Goal: Task Accomplishment & Management: Manage account settings

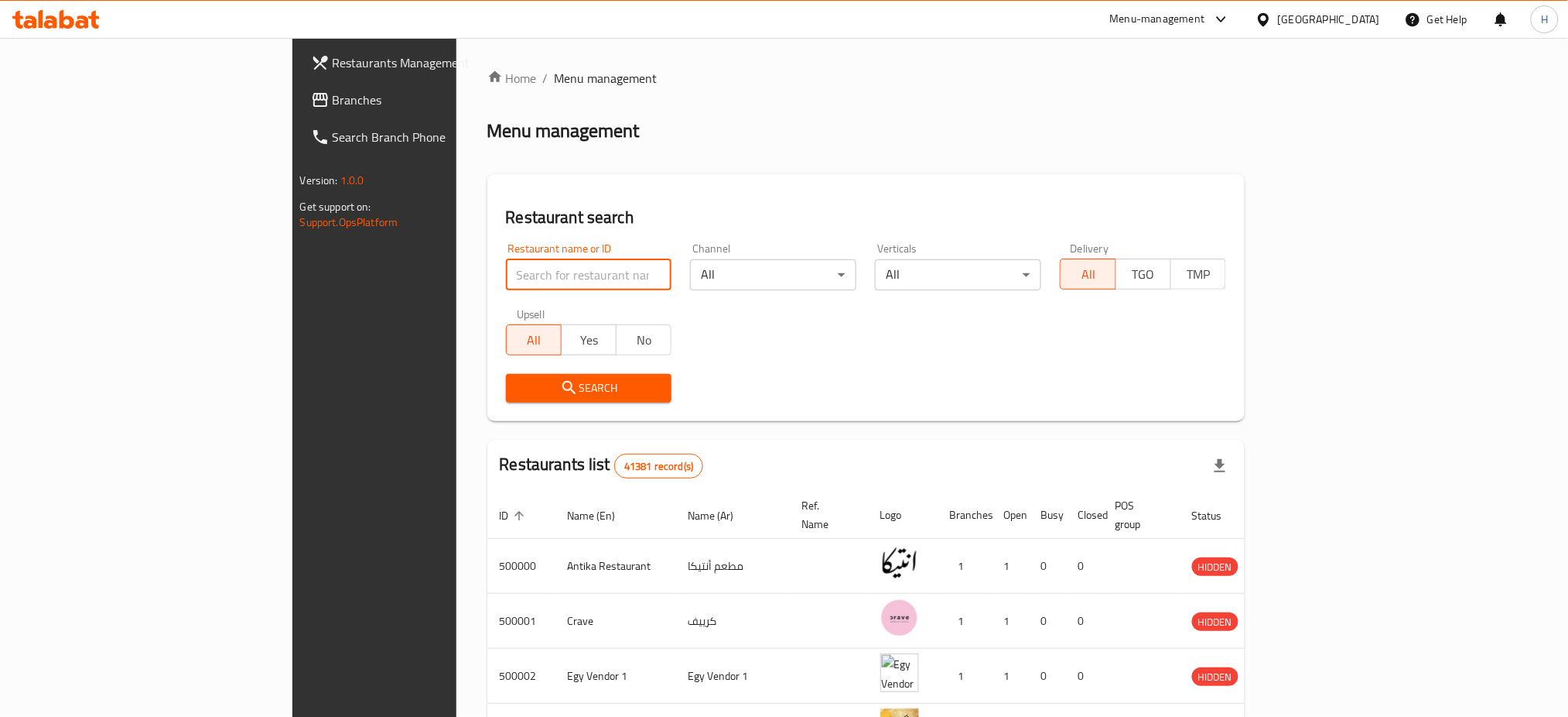
click at [506, 261] on input "search" at bounding box center [589, 275] width 166 height 31
type input "667317"
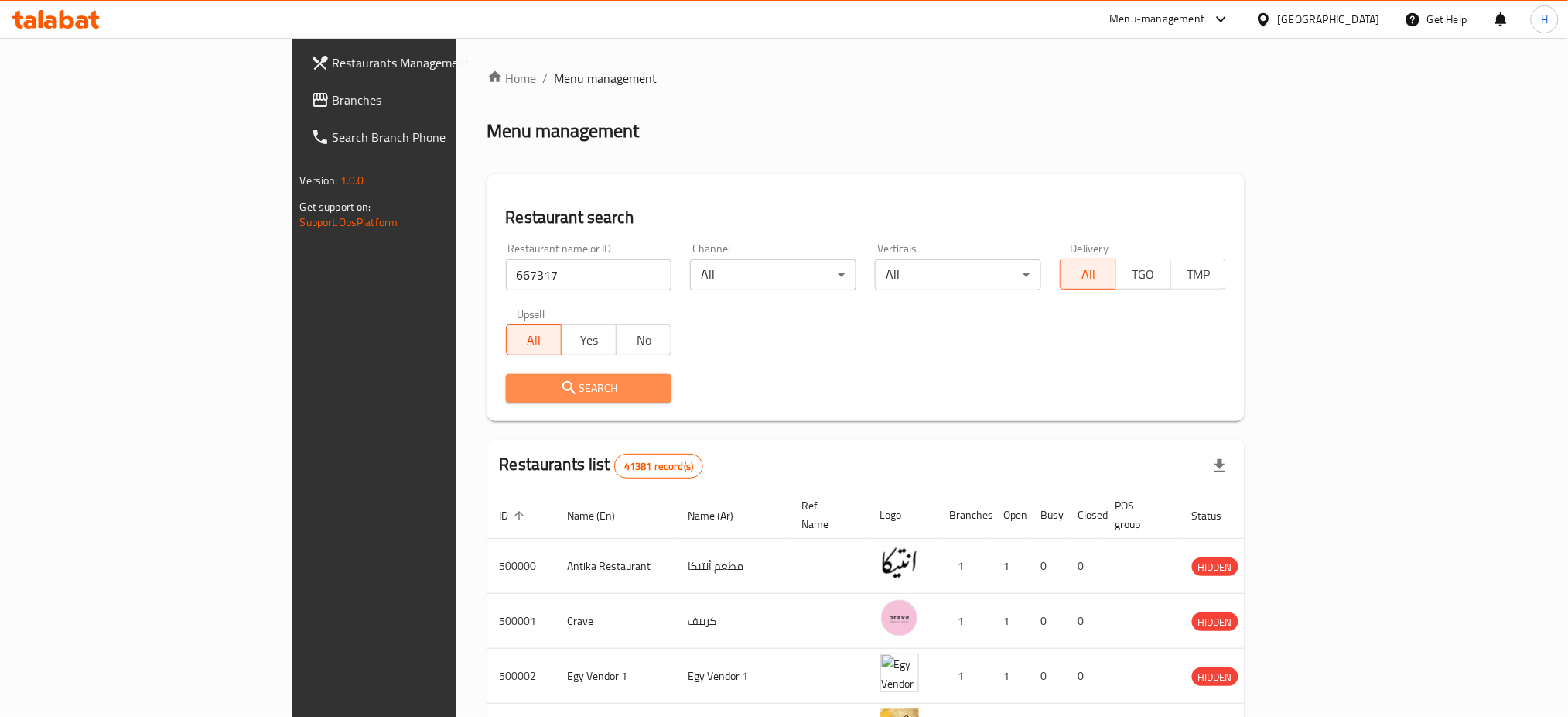
click at [518, 379] on span "Search" at bounding box center [589, 388] width 142 height 19
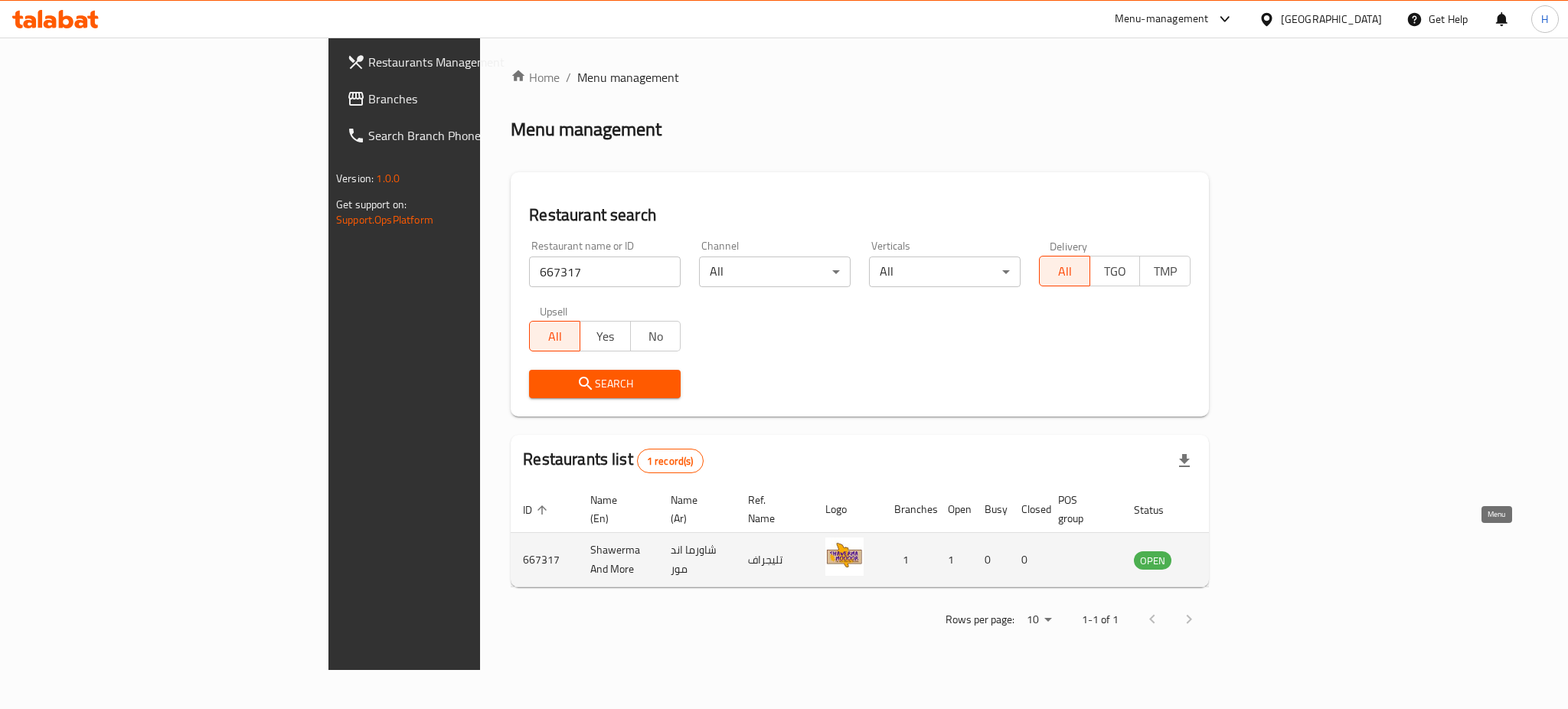
click at [1229, 557] on icon "enhanced table" at bounding box center [1227, 561] width 6 height 6
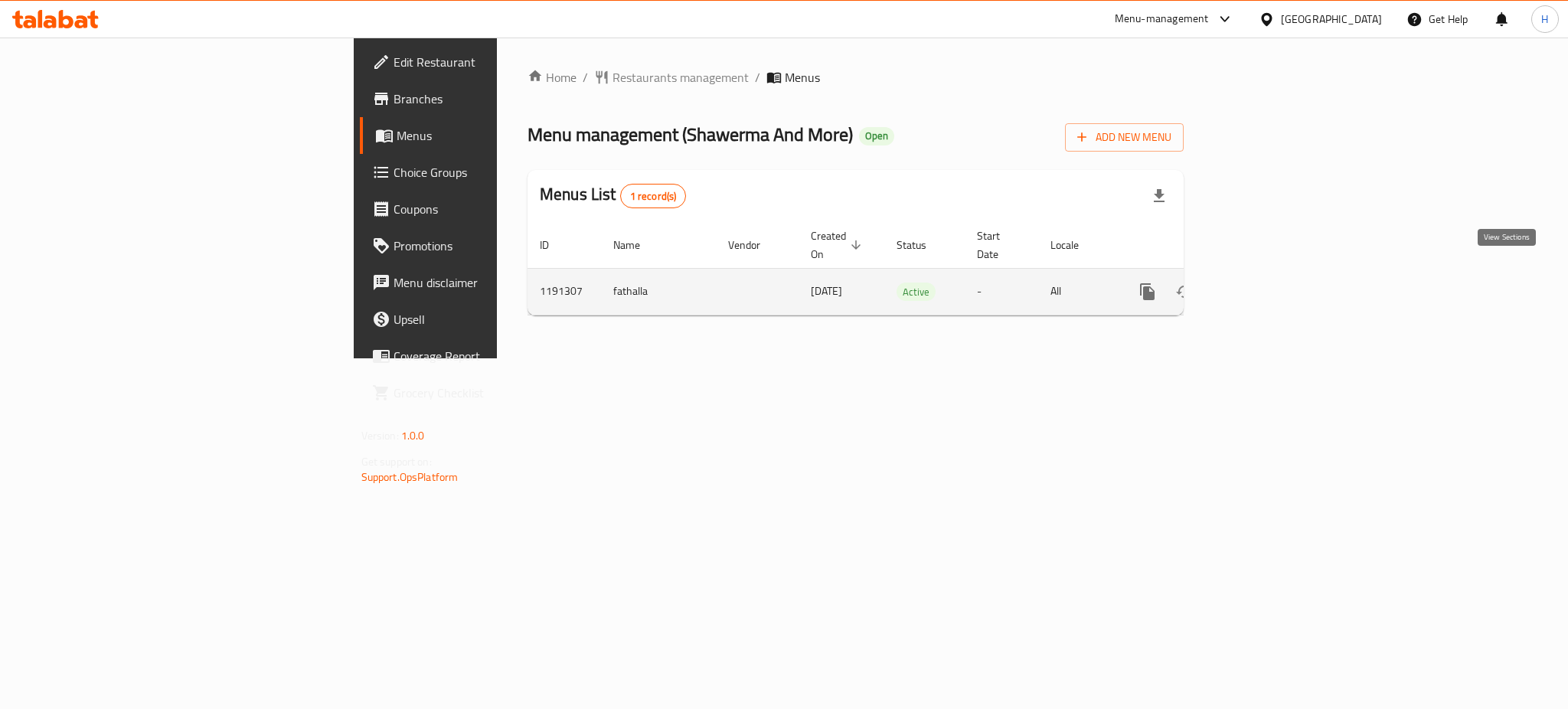
click at [1267, 282] on icon "enhanced table" at bounding box center [1257, 291] width 18 height 18
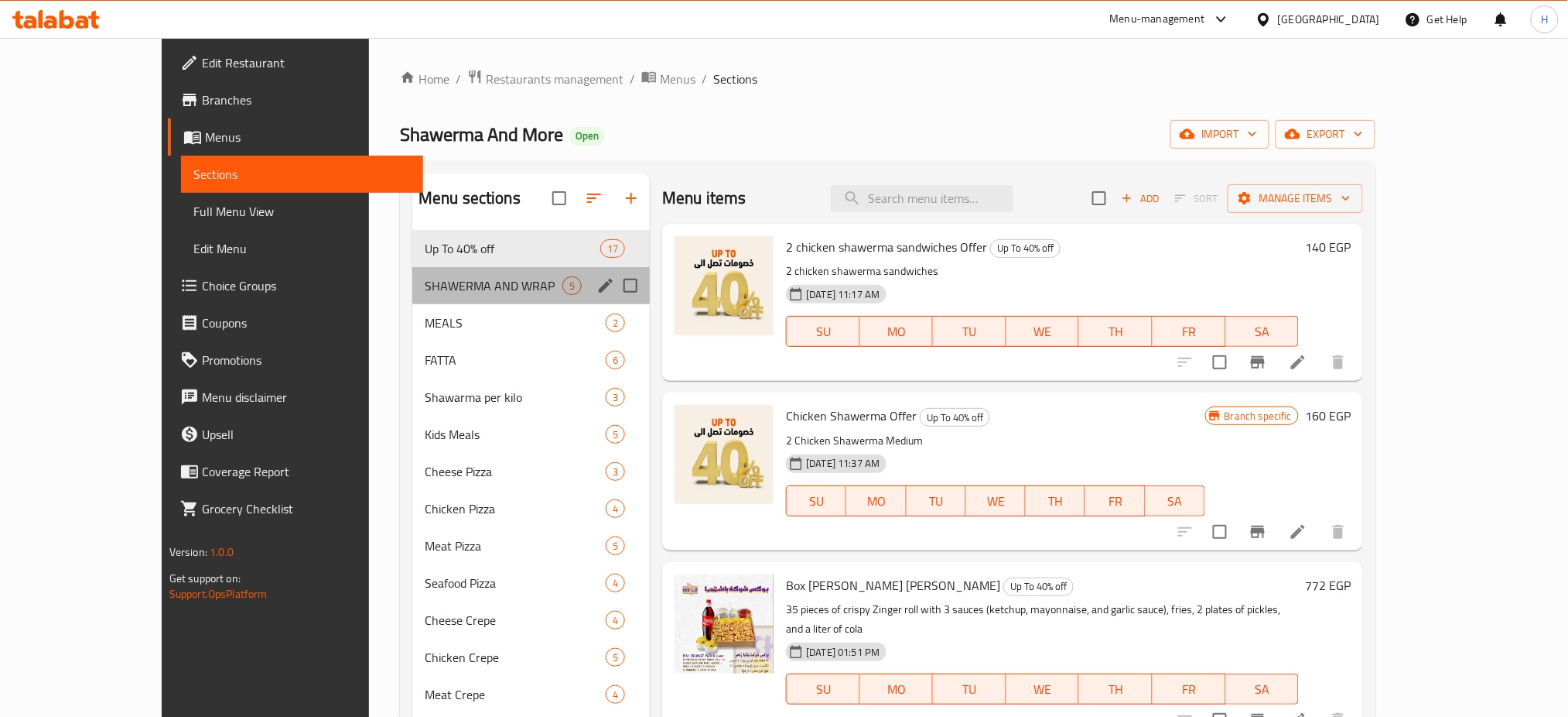
click at [455, 276] on div "SHAWERMA AND WRAP 5" at bounding box center [531, 286] width 238 height 37
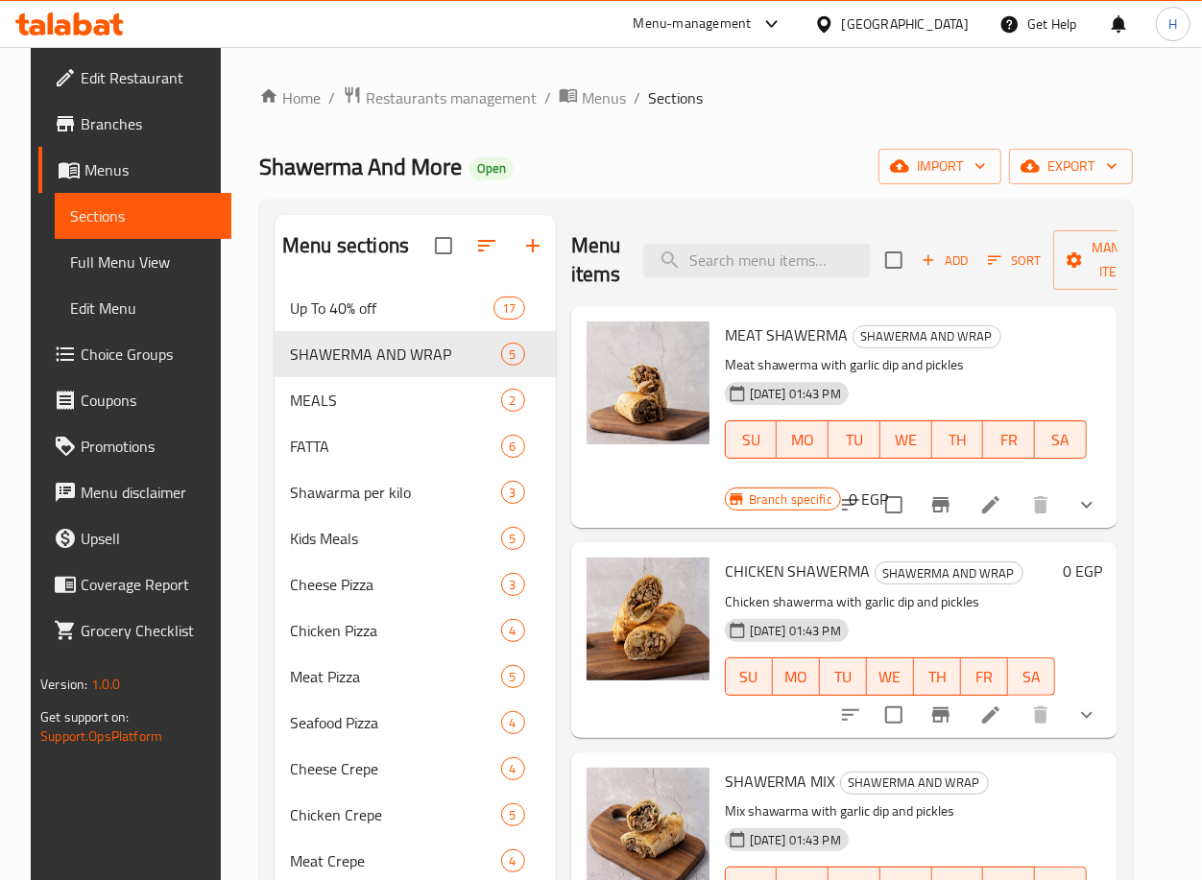
scroll to position [0, 48]
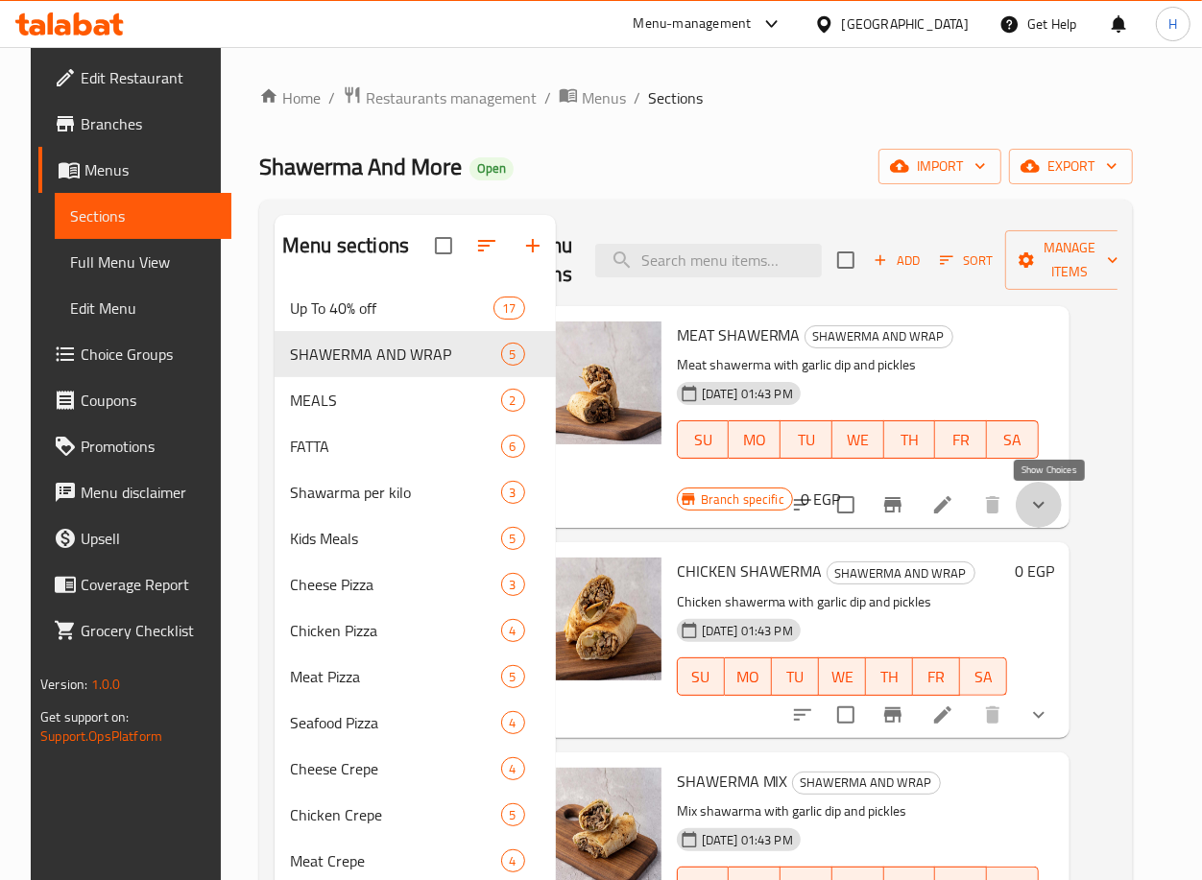
click at [1048, 513] on icon "show more" at bounding box center [1038, 504] width 23 height 23
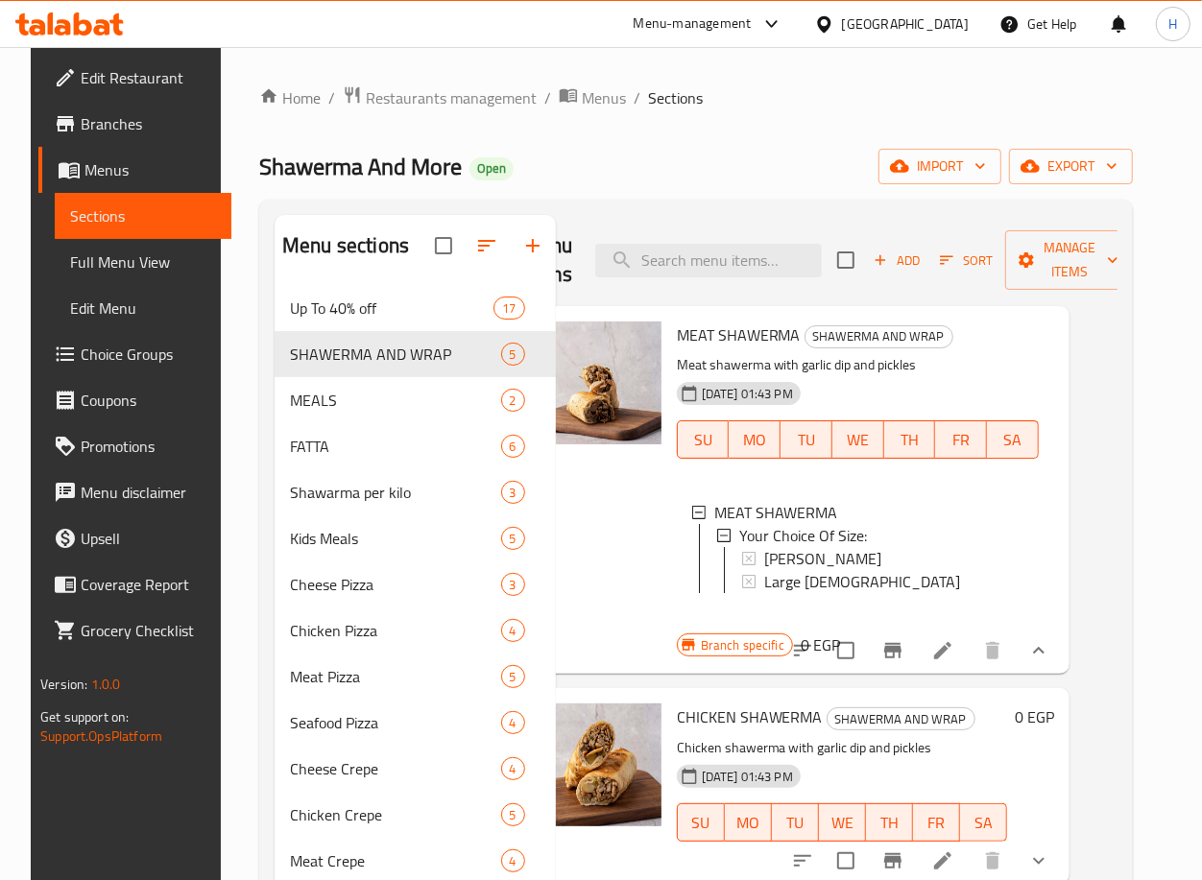
scroll to position [2, 0]
click at [808, 554] on div "[PERSON_NAME]" at bounding box center [893, 556] width 259 height 23
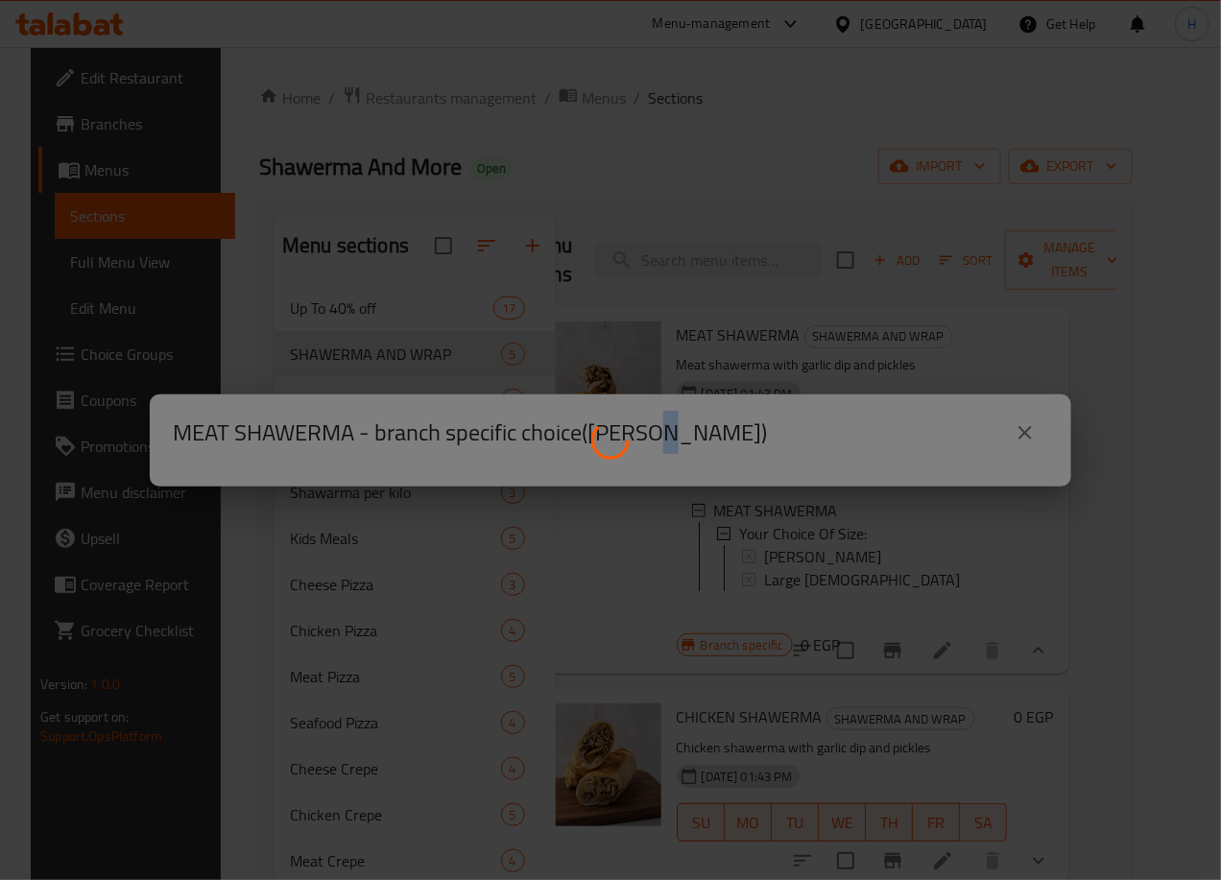
click at [808, 554] on div at bounding box center [610, 440] width 1221 height 880
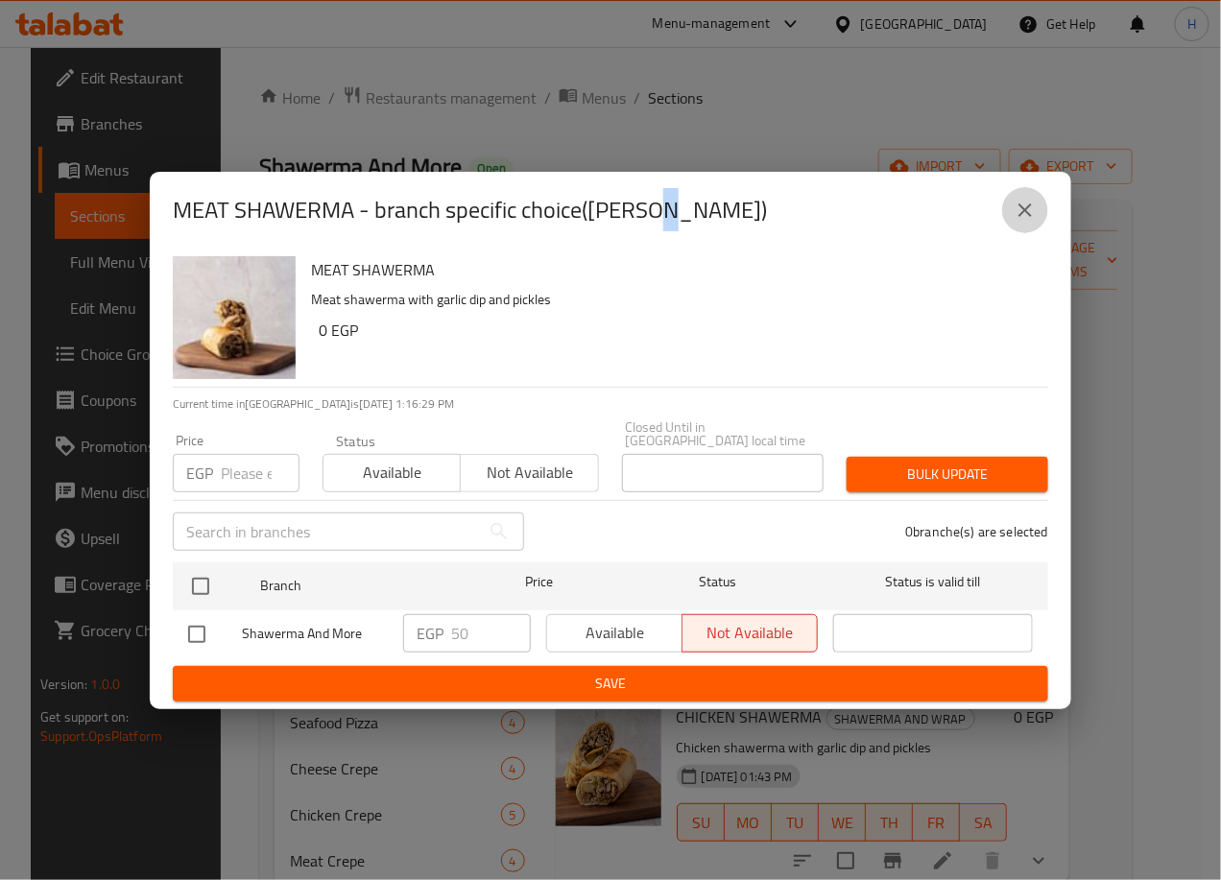
click at [1024, 211] on icon "close" at bounding box center [1025, 210] width 23 height 23
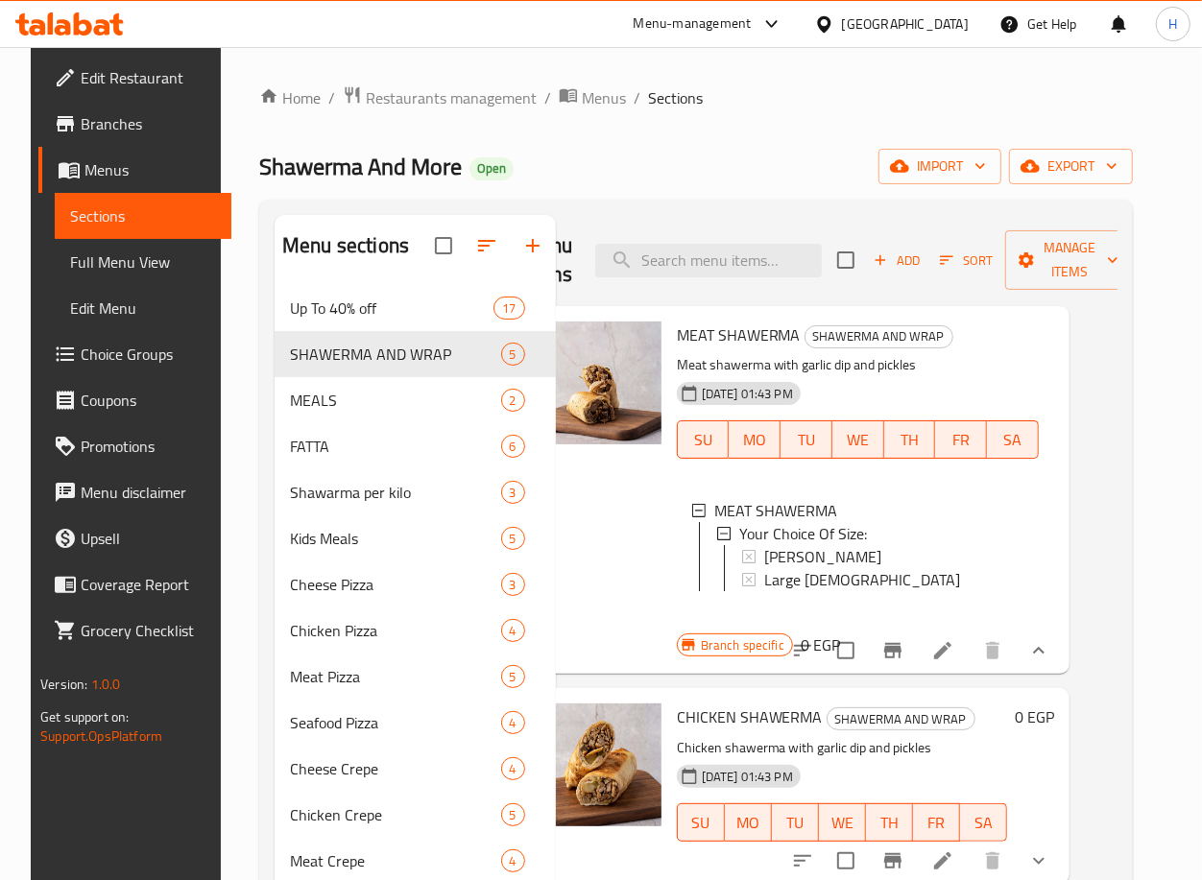
scroll to position [0, 36]
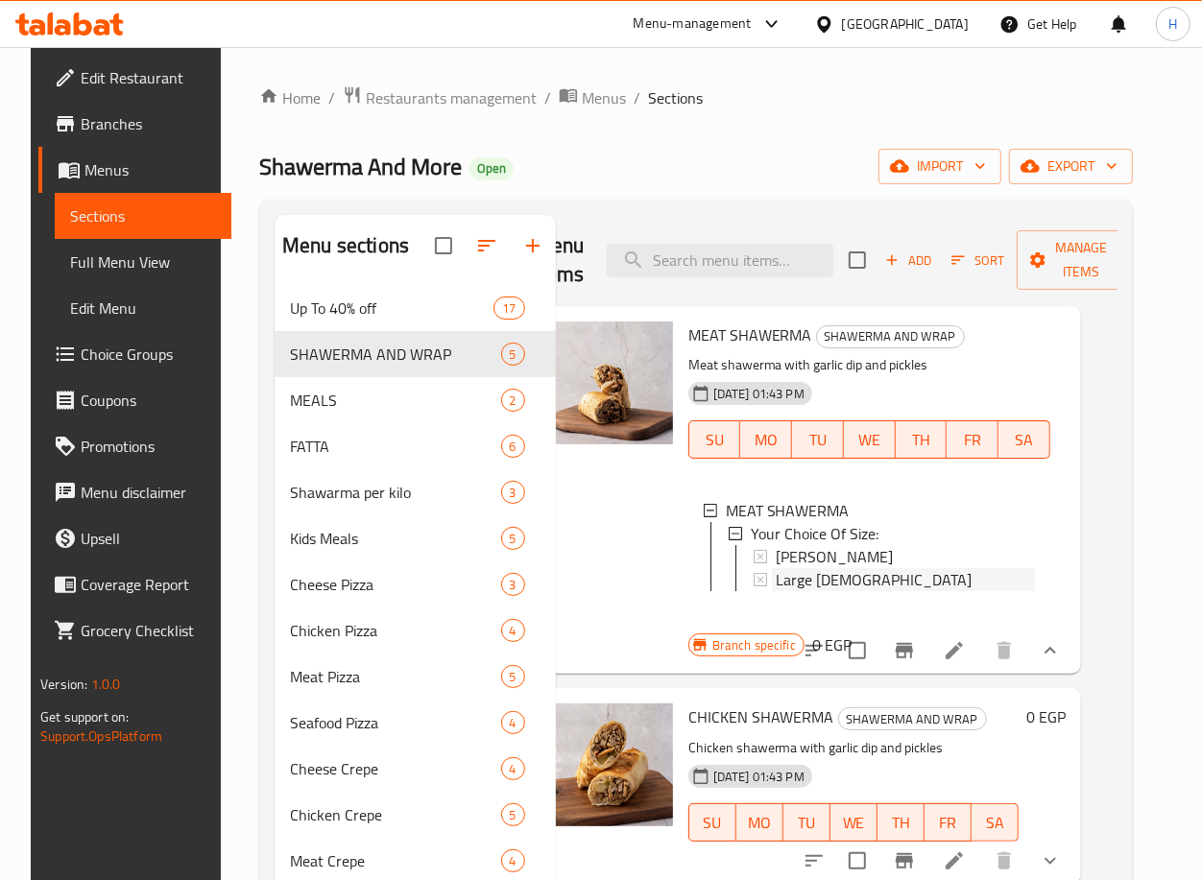
click at [846, 581] on span "Large [DEMOGRAPHIC_DATA]" at bounding box center [874, 579] width 196 height 23
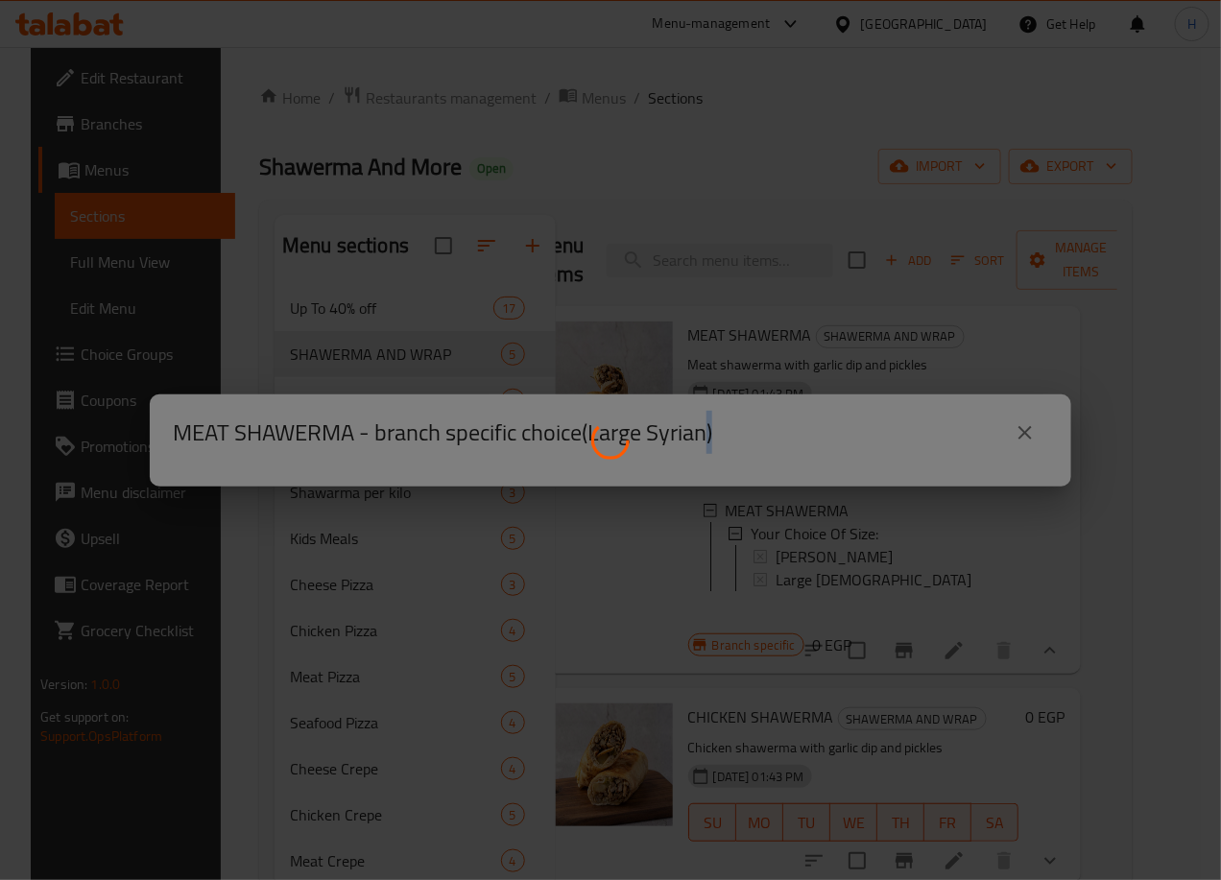
click at [846, 581] on div at bounding box center [610, 440] width 1221 height 880
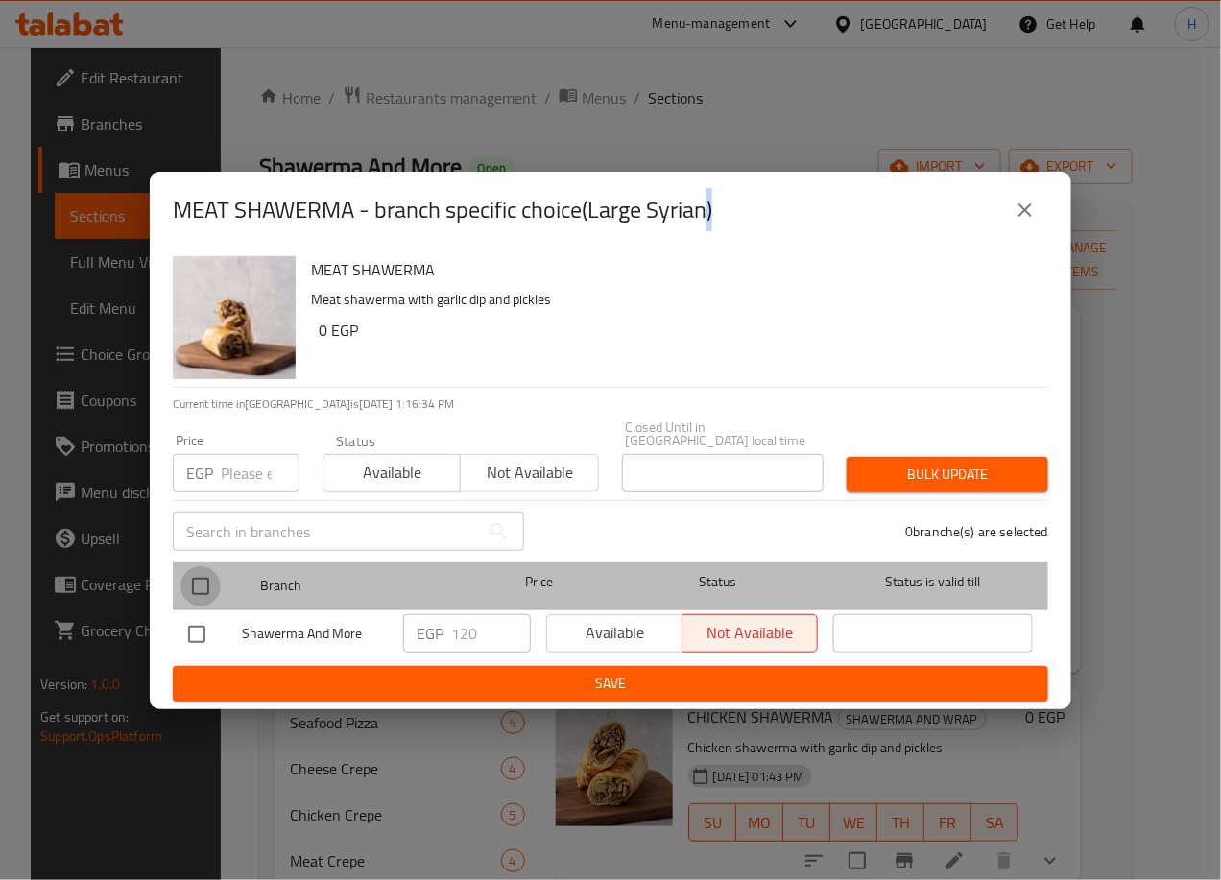
click at [203, 570] on input "checkbox" at bounding box center [200, 586] width 40 height 40
checkbox input "true"
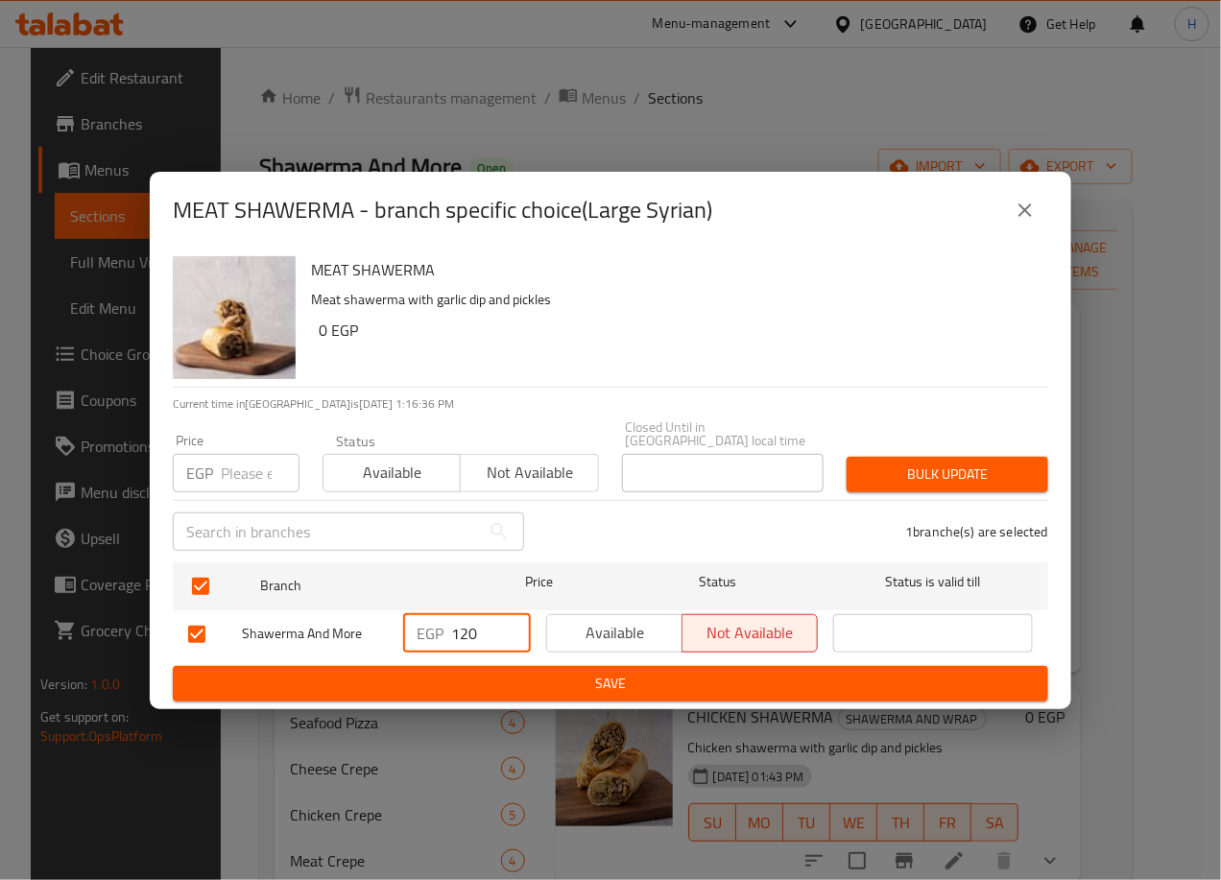
drag, startPoint x: 457, startPoint y: 623, endPoint x: 484, endPoint y: 625, distance: 26.9
click at [484, 625] on input "120" at bounding box center [491, 633] width 80 height 38
type input "150"
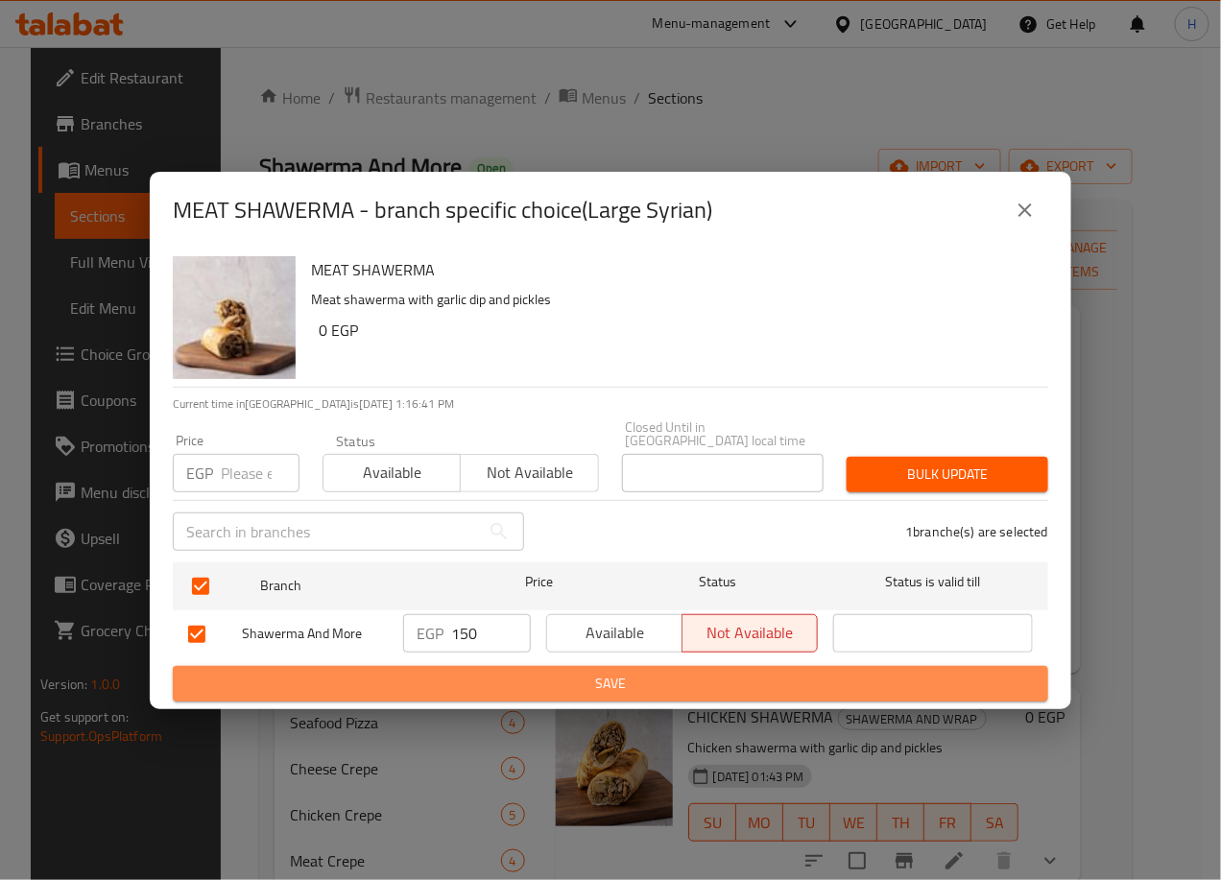
click at [609, 677] on span "Save" at bounding box center [610, 684] width 845 height 24
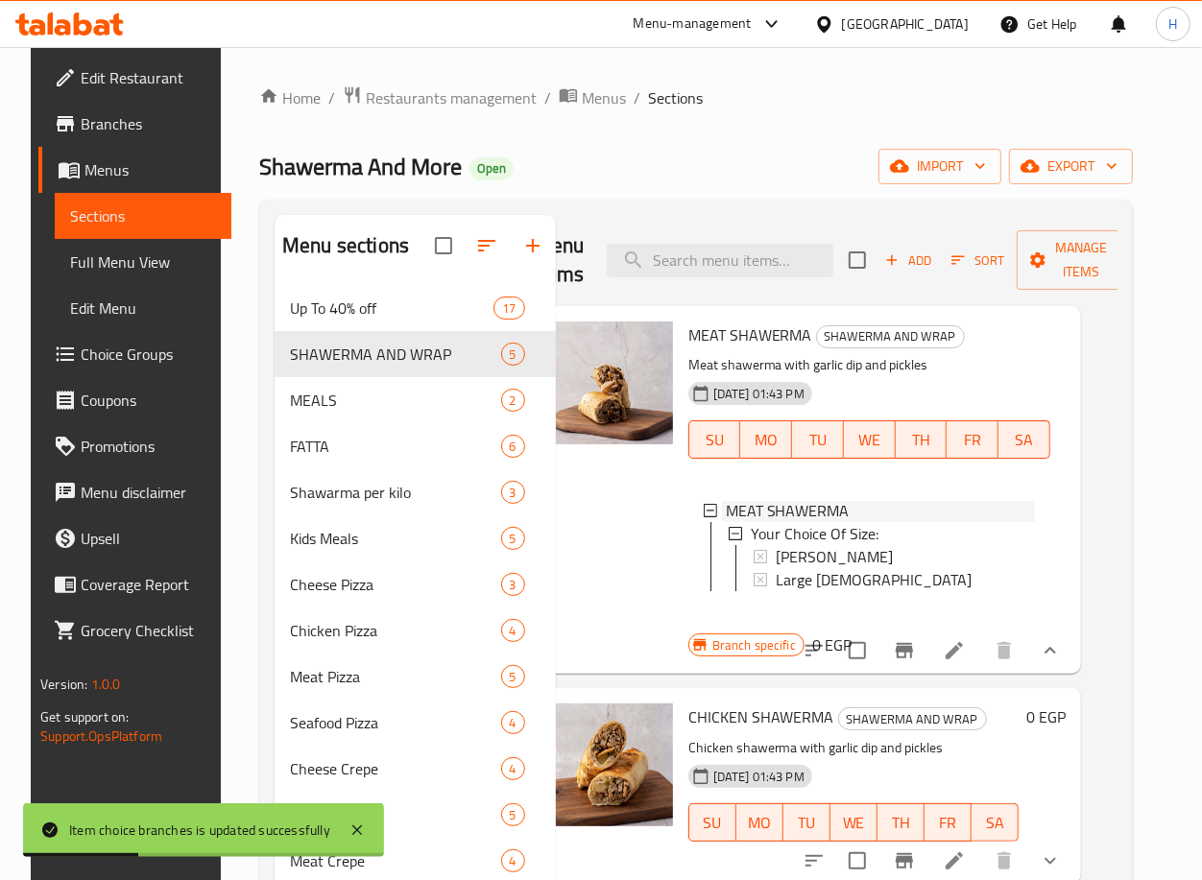
click at [710, 509] on icon at bounding box center [710, 510] width 13 height 13
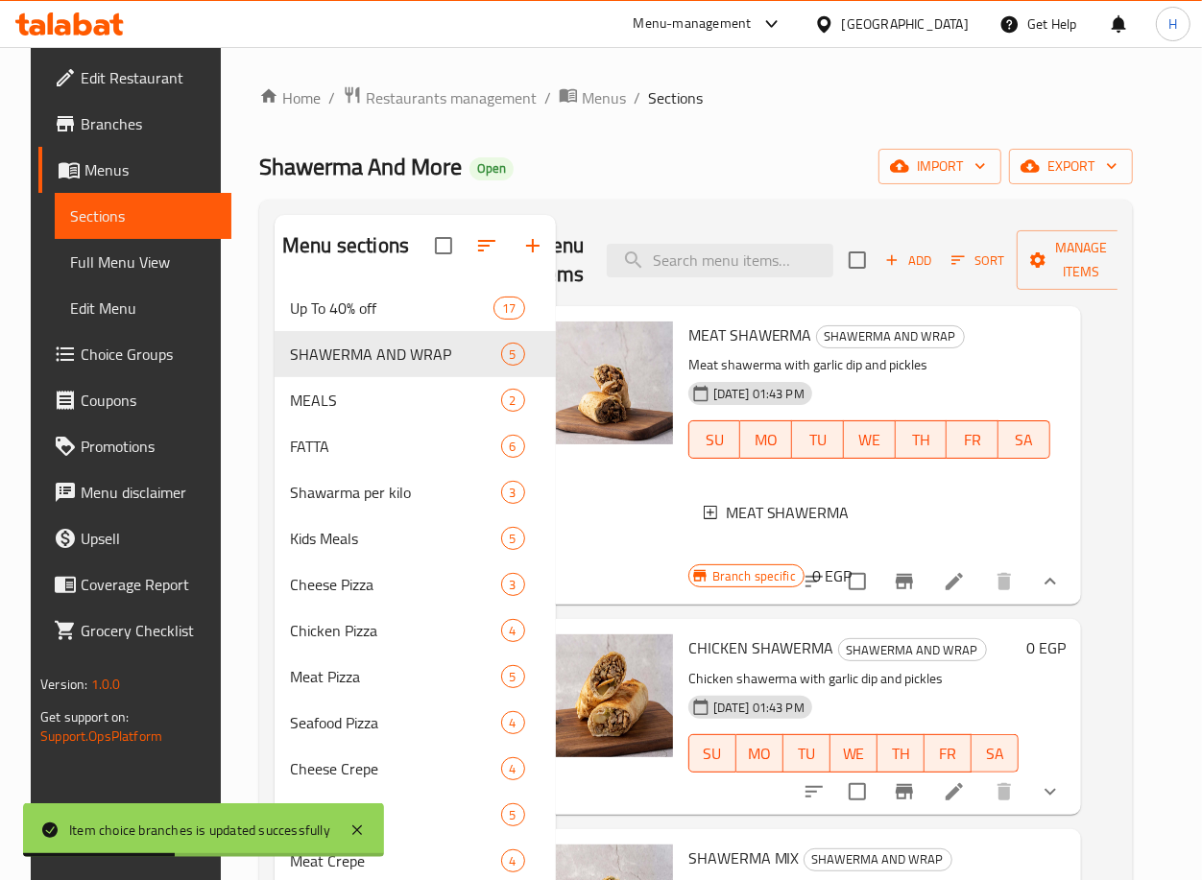
scroll to position [2, 0]
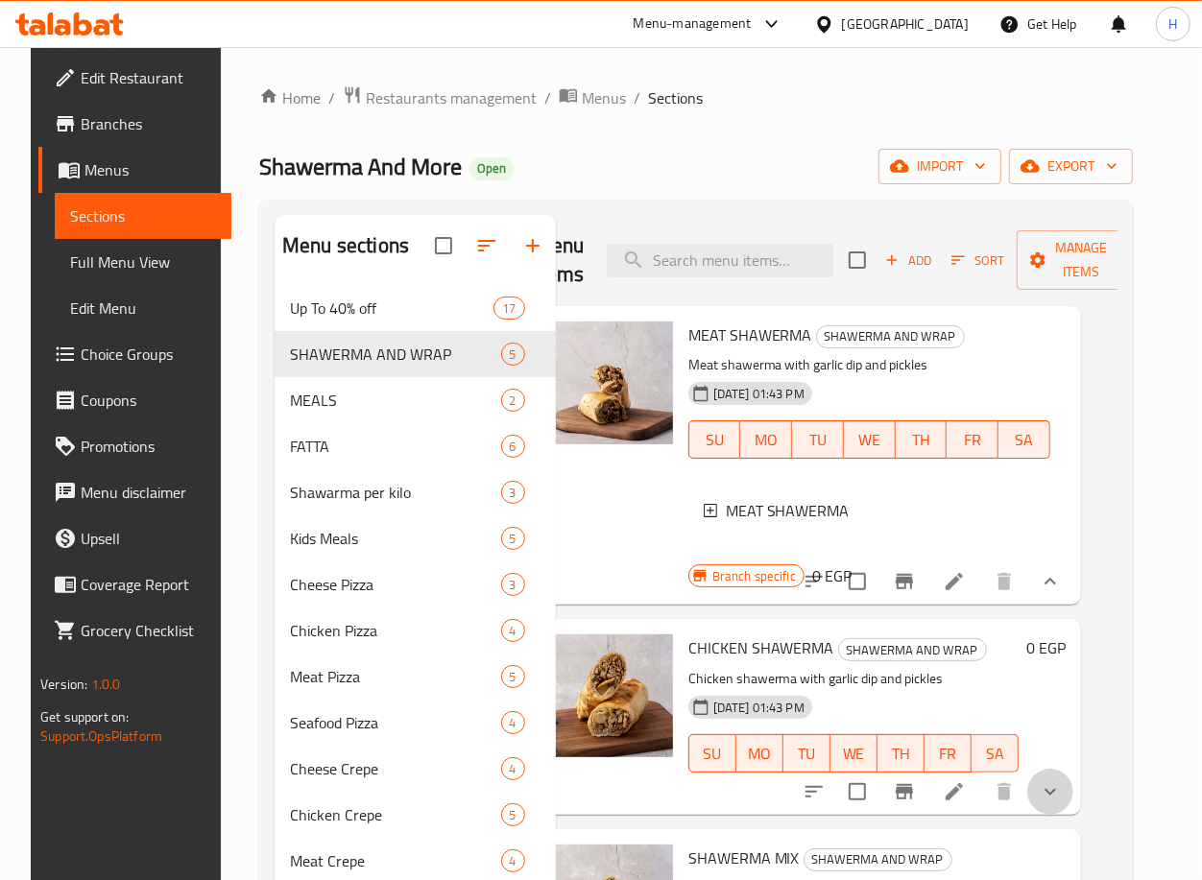
click at [1055, 799] on button "show more" at bounding box center [1050, 792] width 46 height 46
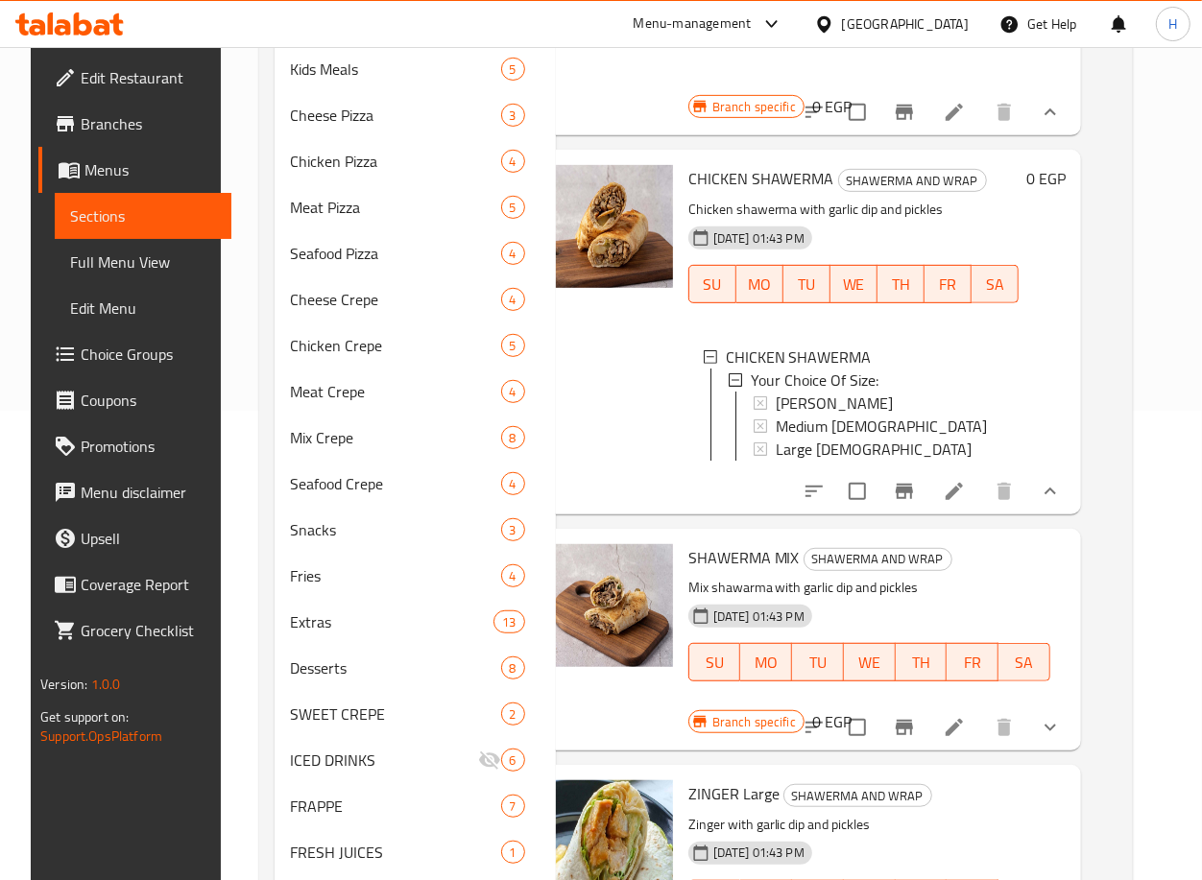
scroll to position [467, 0]
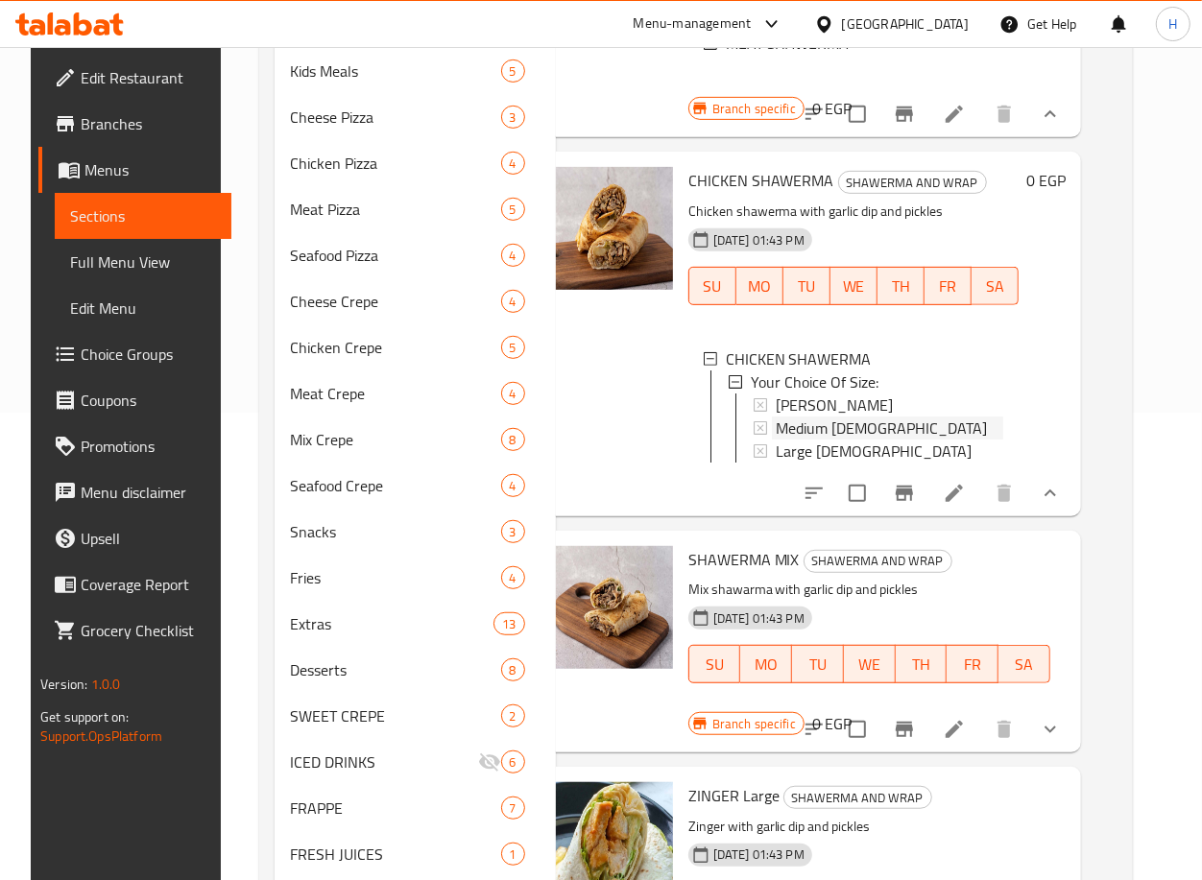
click at [876, 436] on div "Medium [DEMOGRAPHIC_DATA]" at bounding box center [889, 428] width 227 height 23
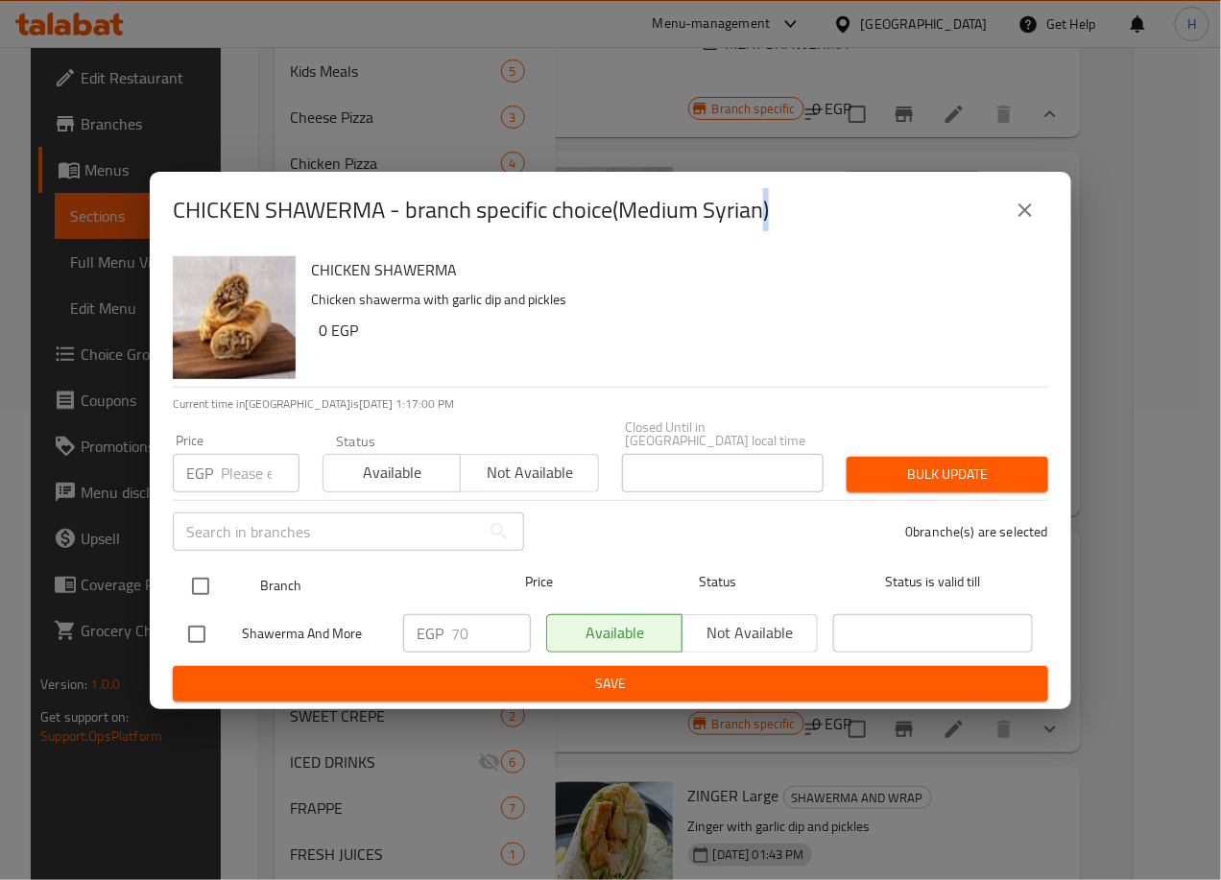
click at [202, 592] on input "checkbox" at bounding box center [200, 586] width 40 height 40
checkbox input "true"
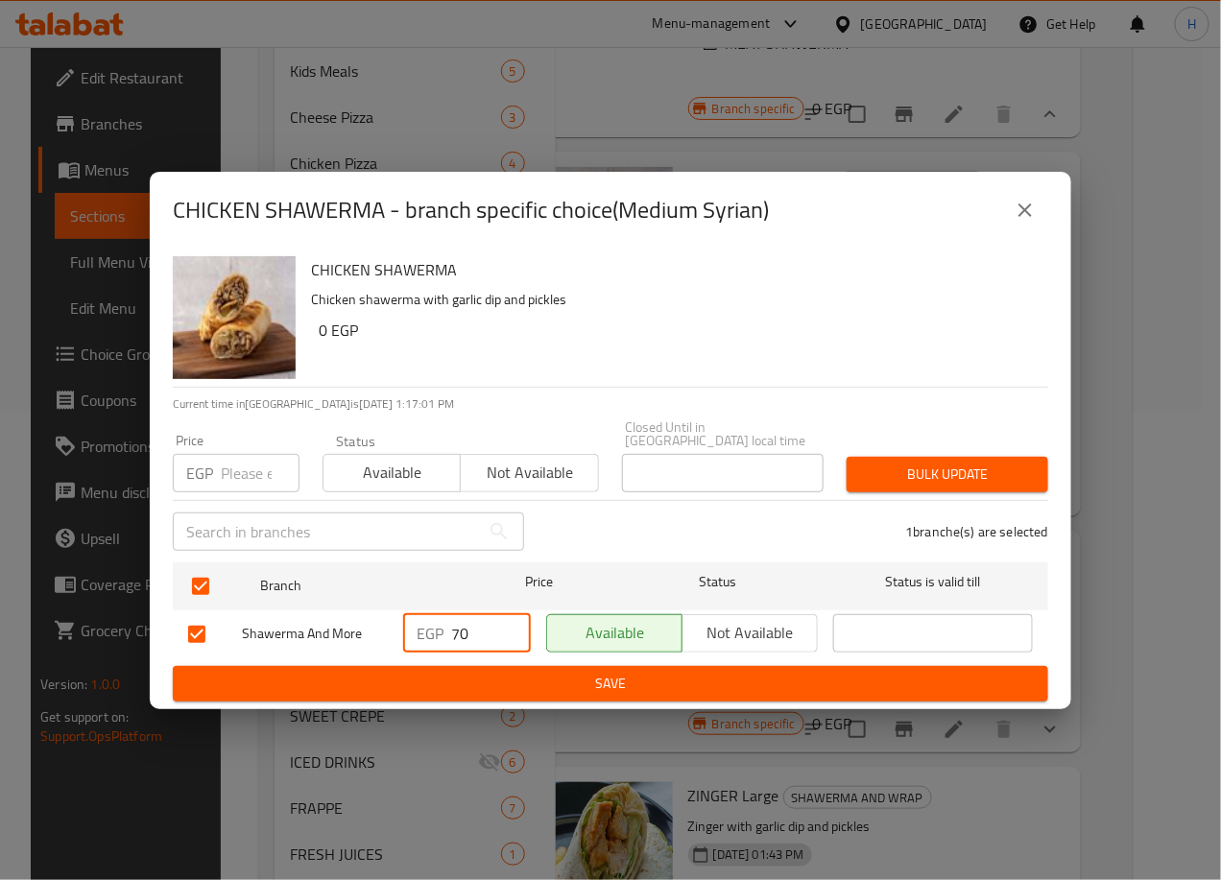
drag, startPoint x: 483, startPoint y: 624, endPoint x: 437, endPoint y: 616, distance: 46.7
click at [437, 616] on div "EGP 70 ​" at bounding box center [467, 633] width 128 height 38
type input "100"
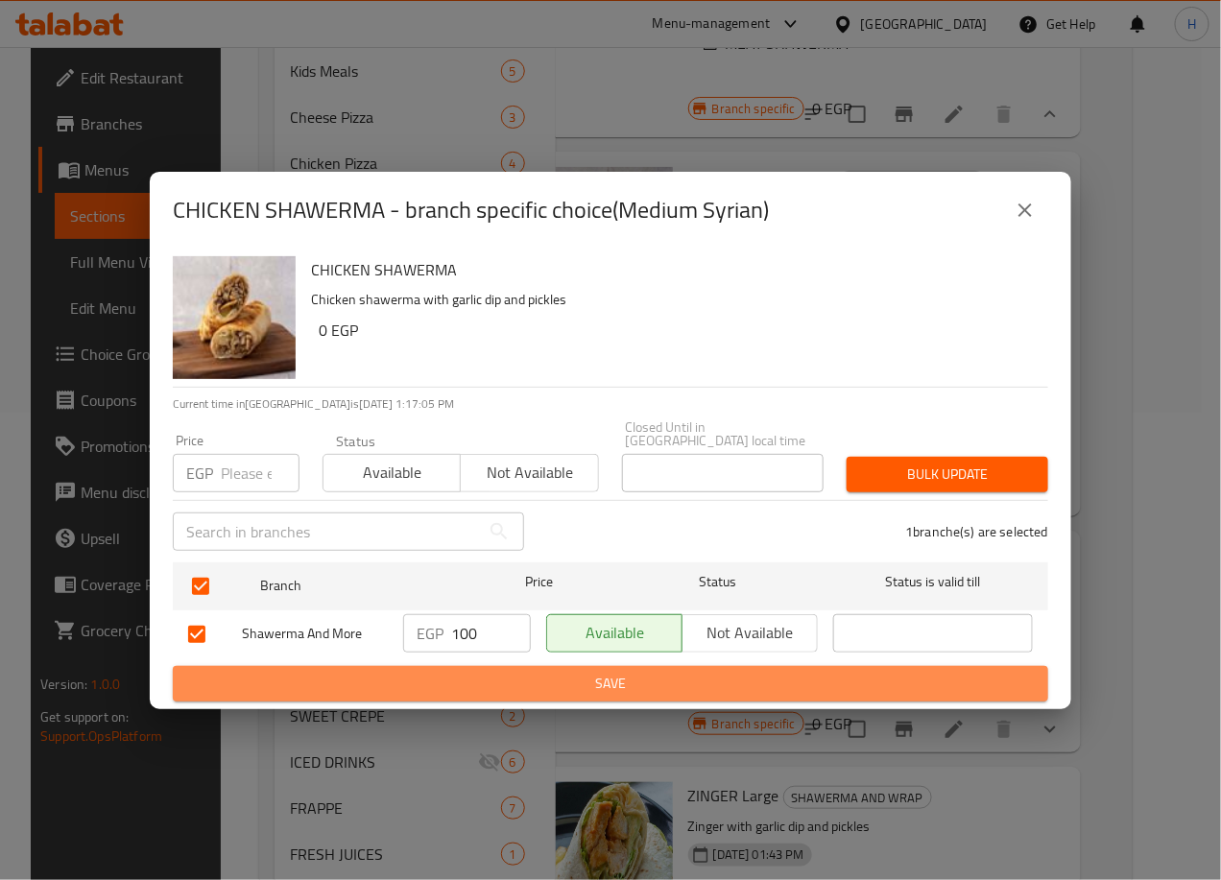
click at [589, 677] on span "Save" at bounding box center [610, 684] width 845 height 24
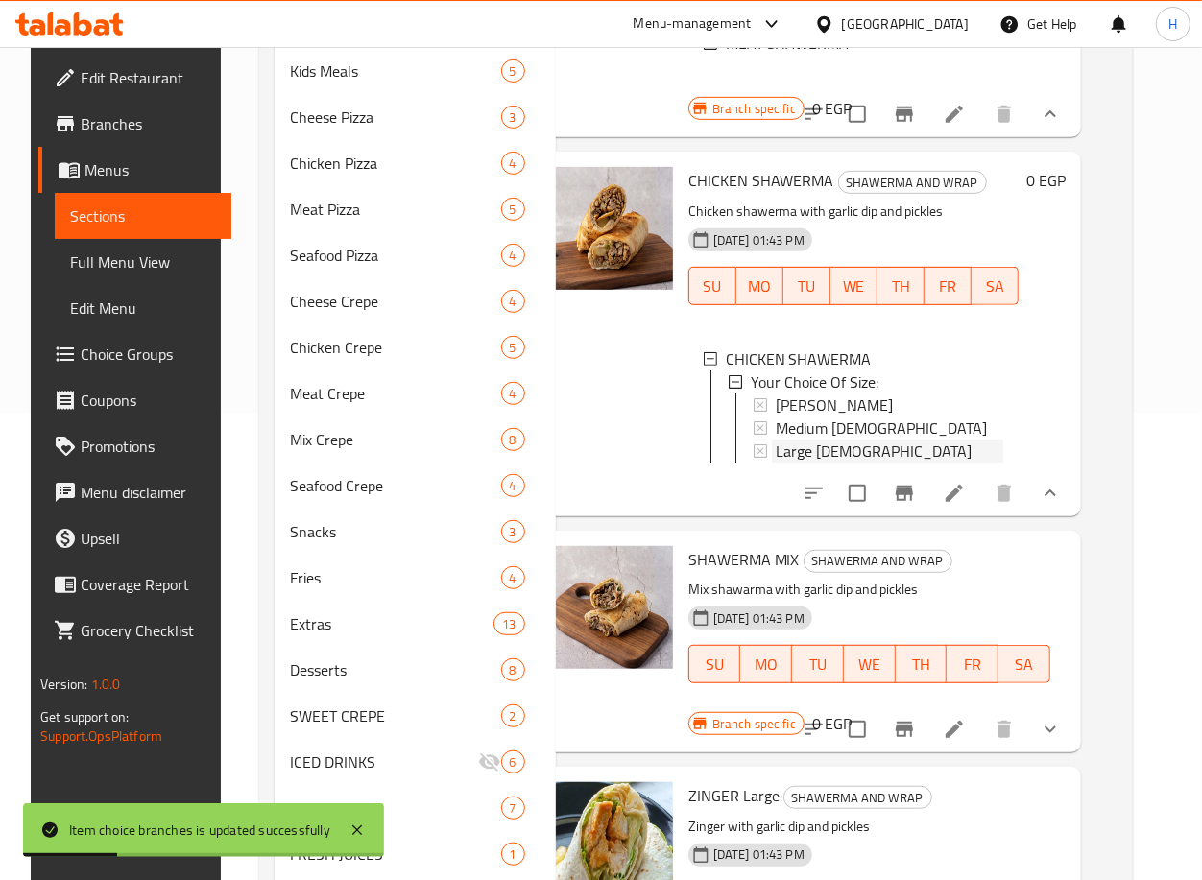
click at [845, 463] on span "Large [DEMOGRAPHIC_DATA]" at bounding box center [874, 451] width 196 height 23
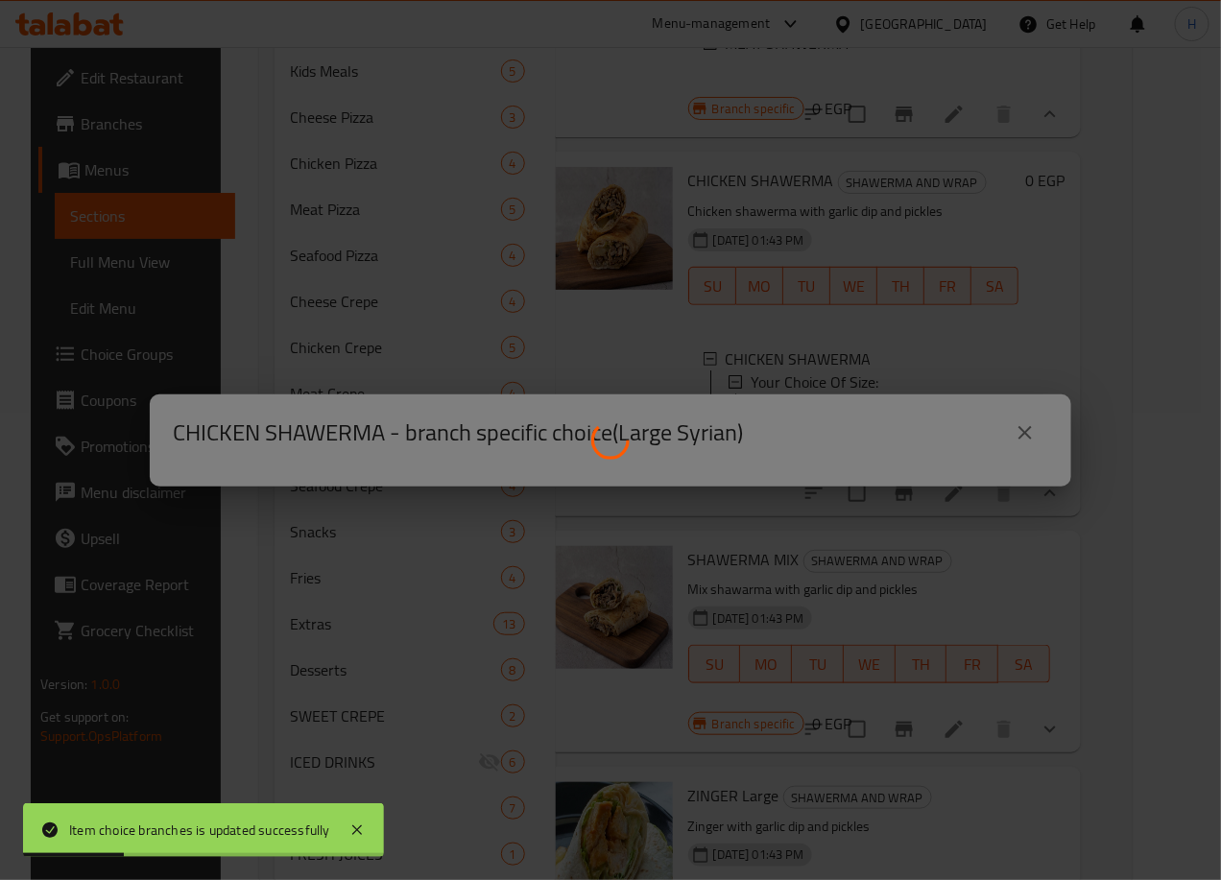
click at [845, 465] on div at bounding box center [610, 440] width 1221 height 880
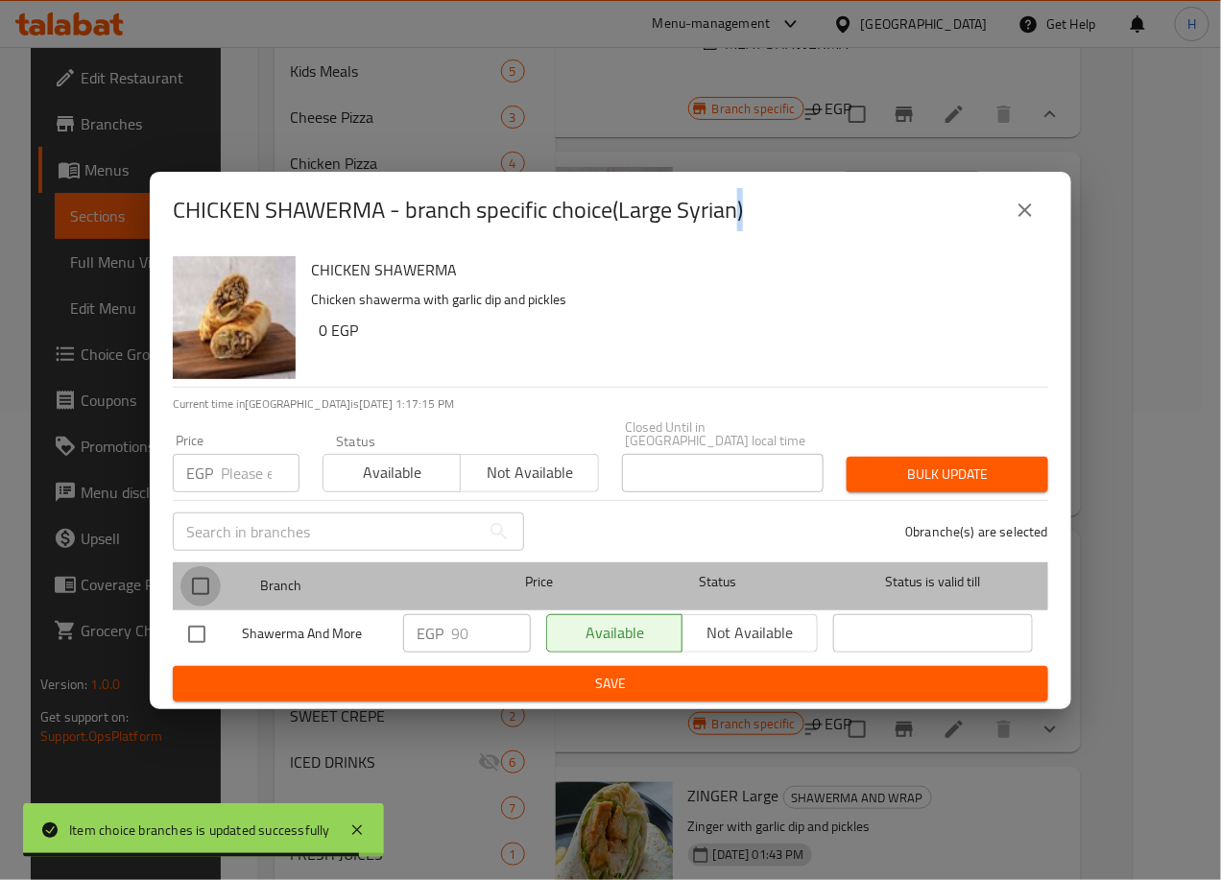
click at [200, 566] on input "checkbox" at bounding box center [200, 586] width 40 height 40
checkbox input "true"
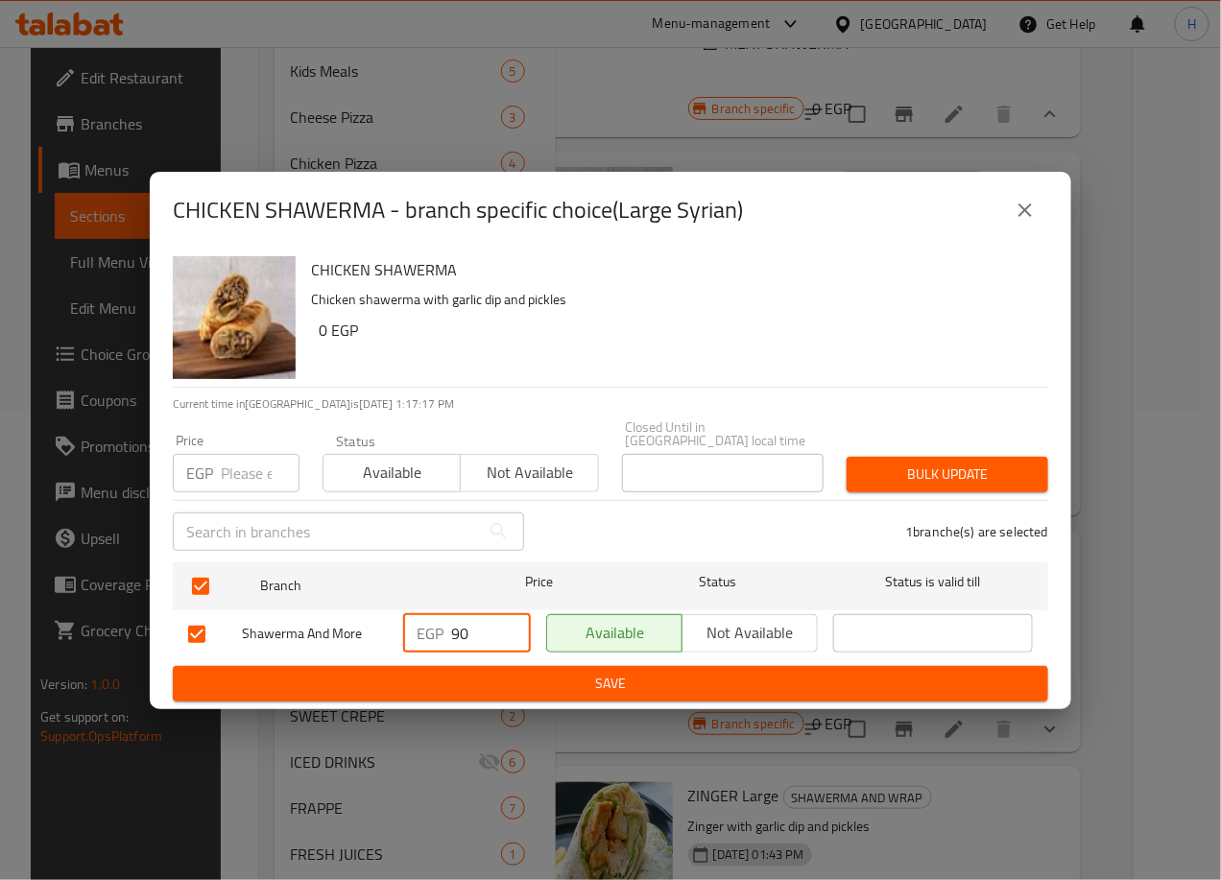
drag, startPoint x: 478, startPoint y: 618, endPoint x: 418, endPoint y: 616, distance: 59.5
click at [418, 616] on div "EGP 90 ​" at bounding box center [467, 633] width 128 height 38
type input "120"
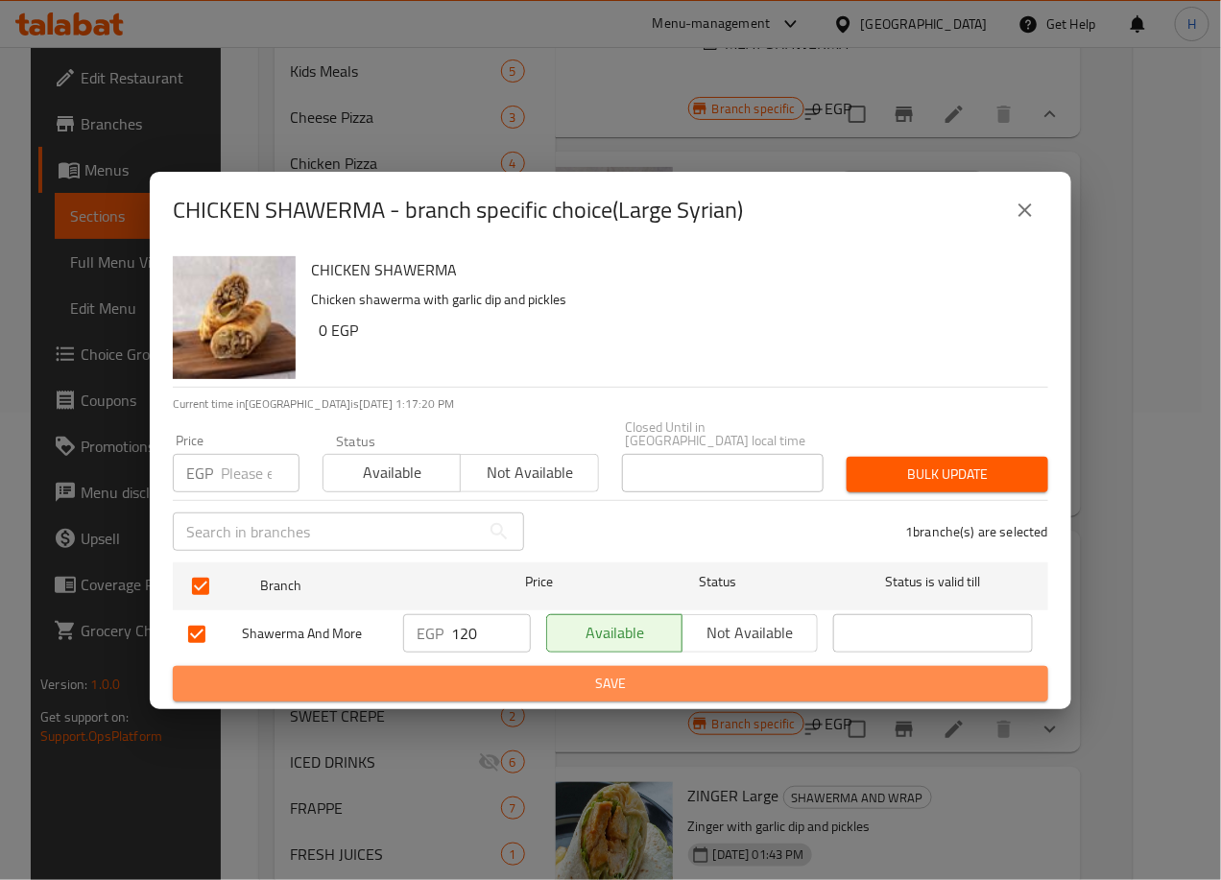
click at [538, 681] on span "Save" at bounding box center [610, 684] width 845 height 24
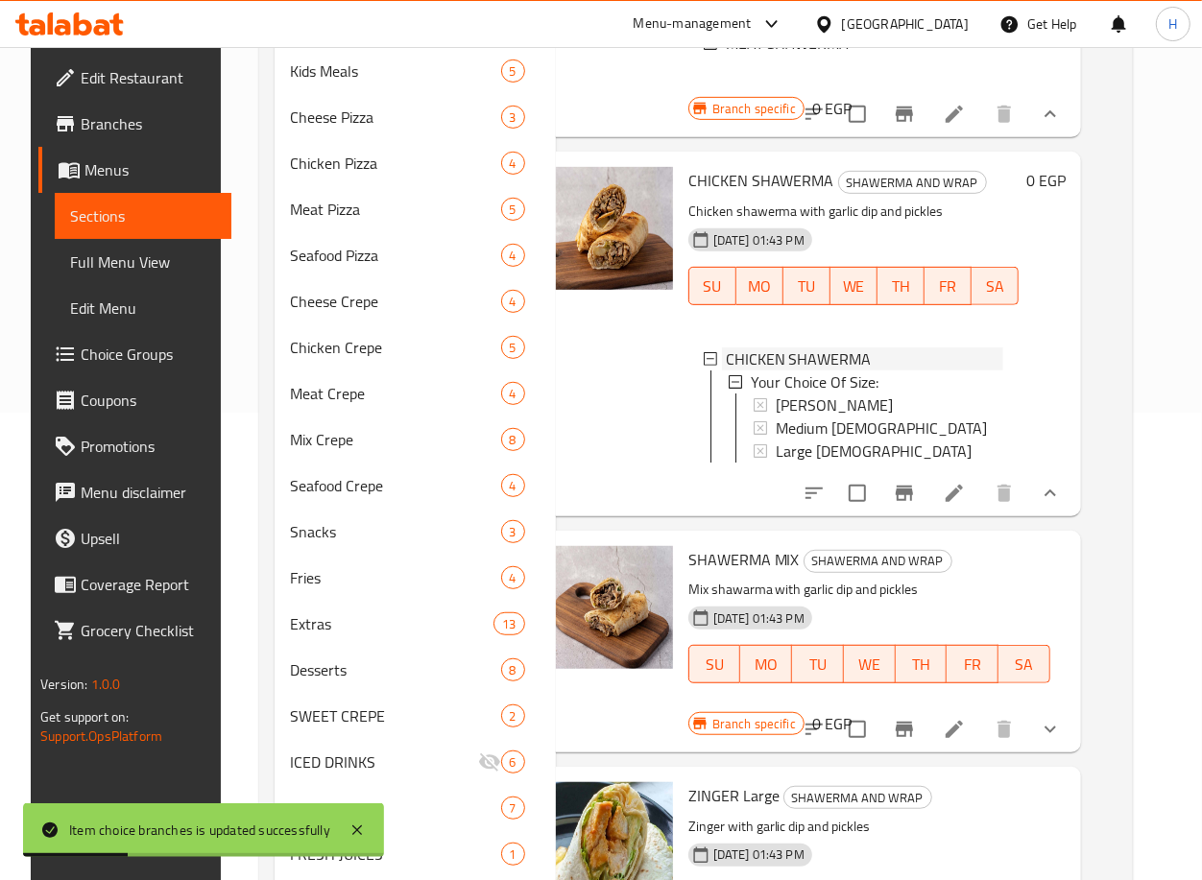
click at [704, 366] on icon at bounding box center [710, 358] width 13 height 13
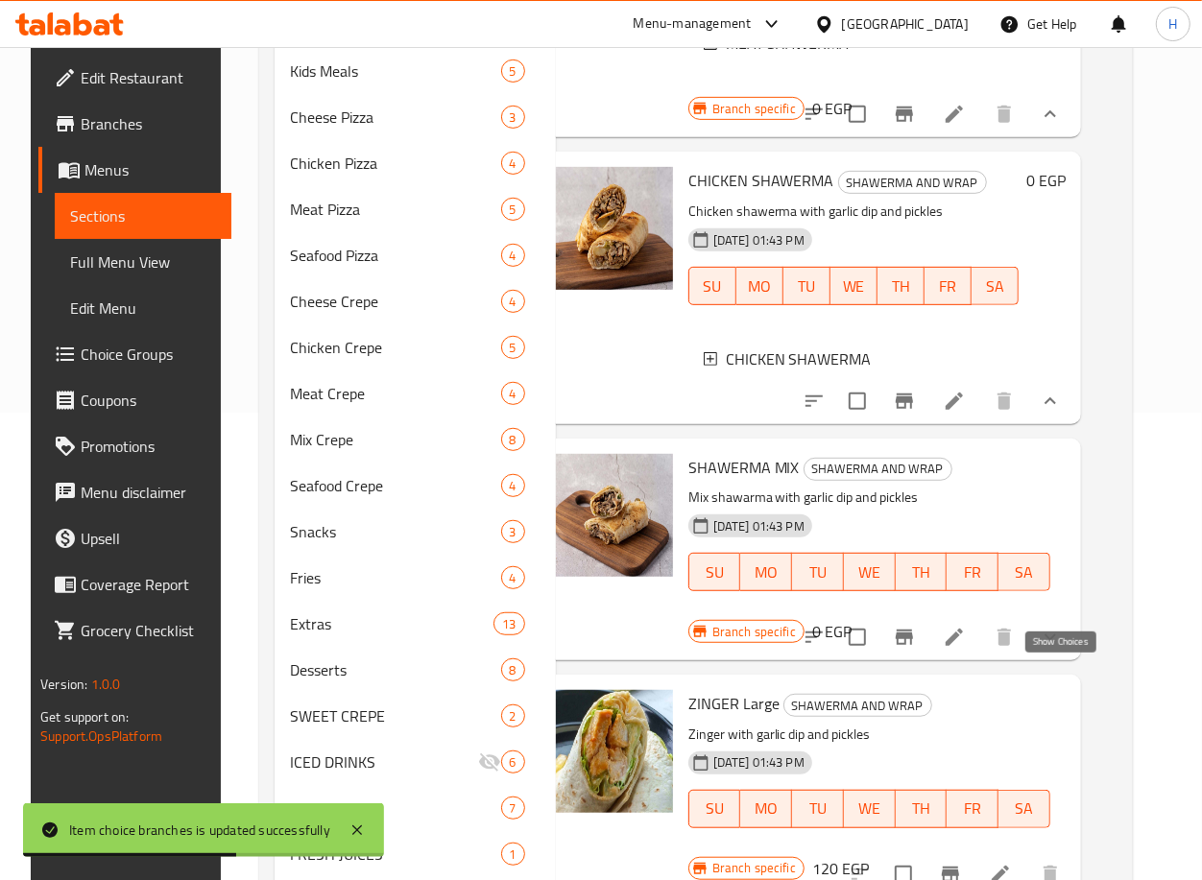
click at [1054, 649] on icon "show more" at bounding box center [1049, 637] width 23 height 23
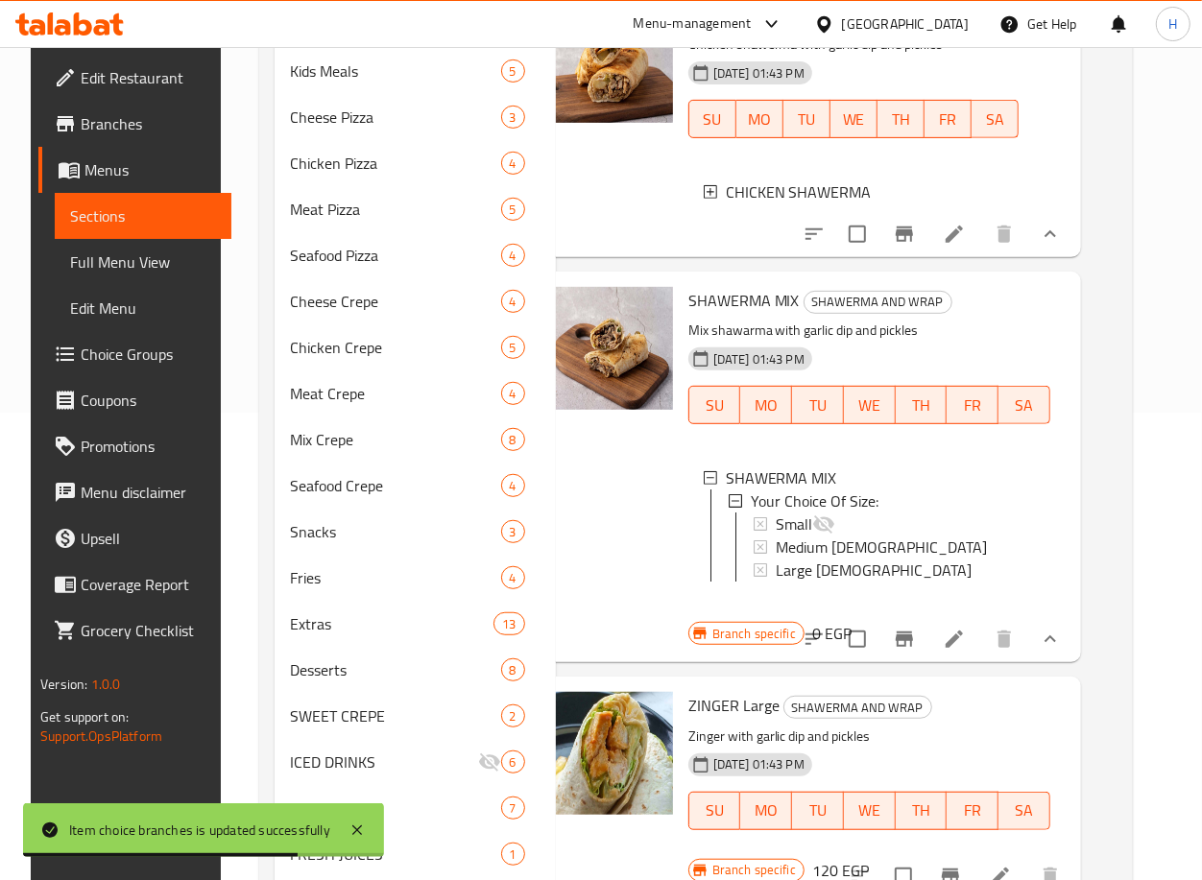
scroll to position [174, 36]
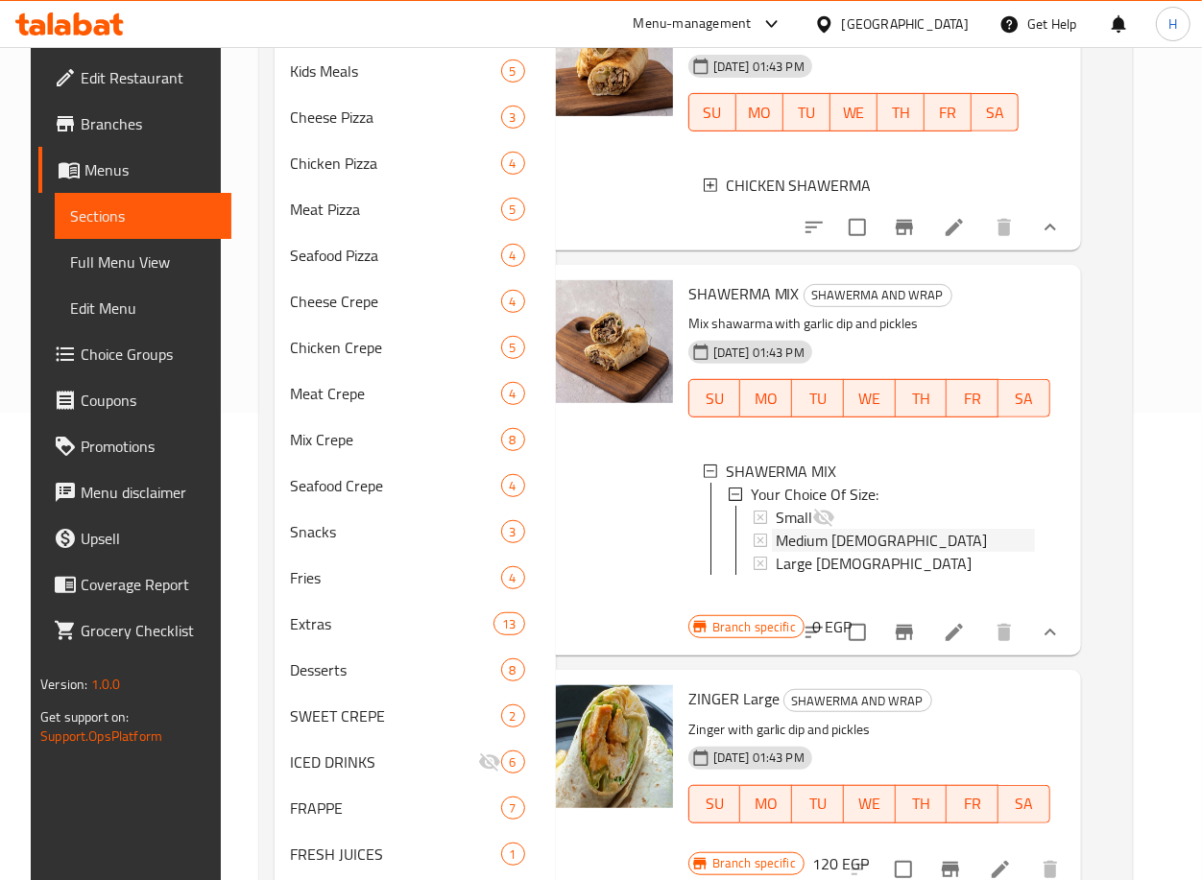
click at [889, 552] on div "Medium [DEMOGRAPHIC_DATA]" at bounding box center [905, 540] width 259 height 23
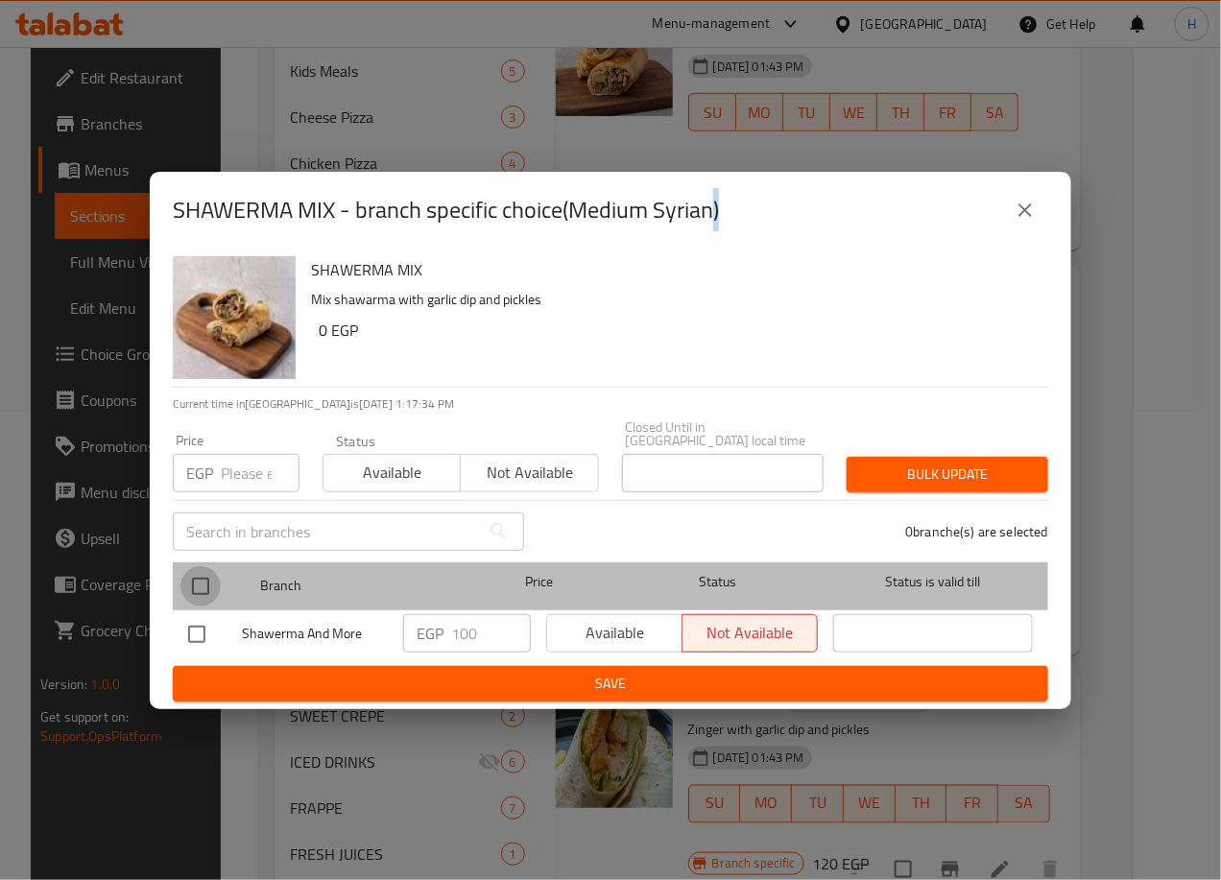
click at [193, 587] on input "checkbox" at bounding box center [200, 586] width 40 height 40
checkbox input "true"
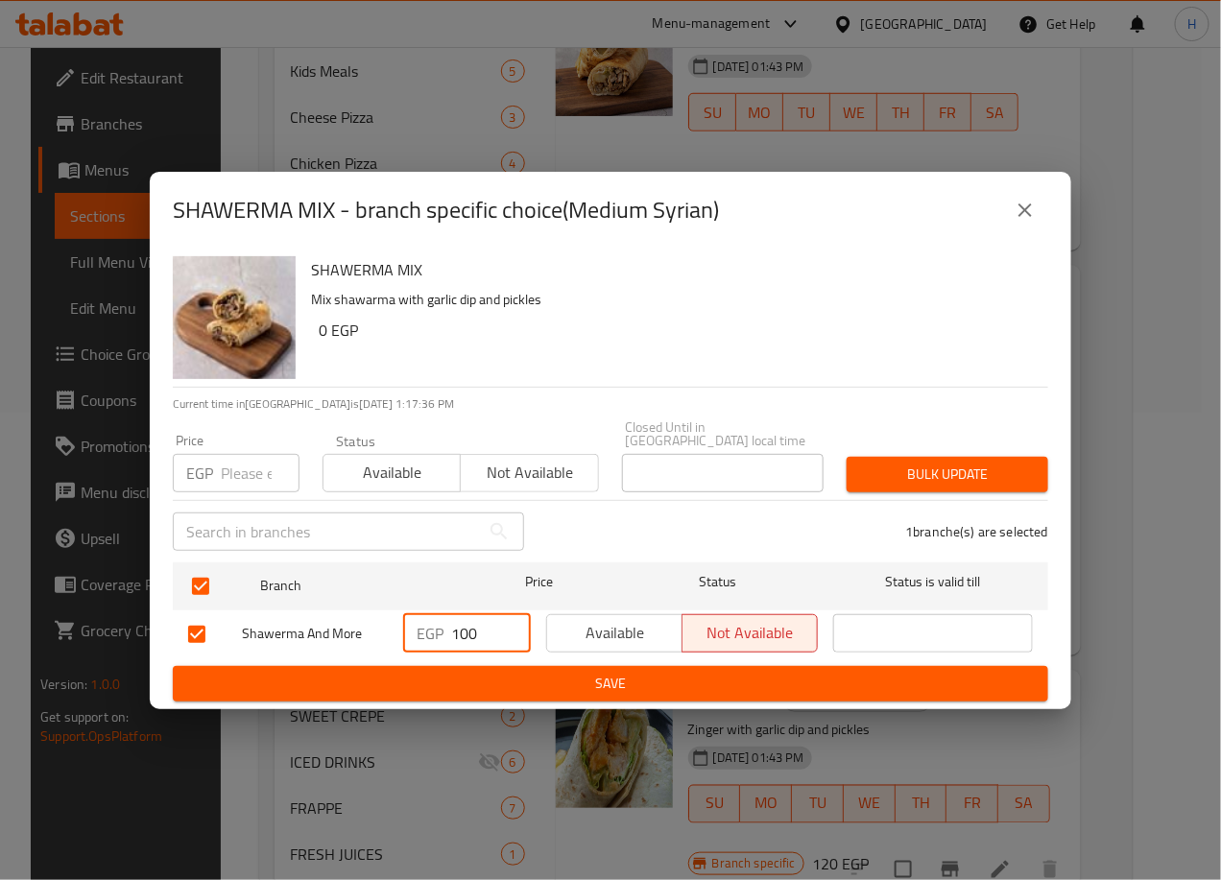
drag, startPoint x: 461, startPoint y: 627, endPoint x: 508, endPoint y: 623, distance: 47.2
click at [508, 623] on input "100" at bounding box center [491, 633] width 80 height 38
type input "120"
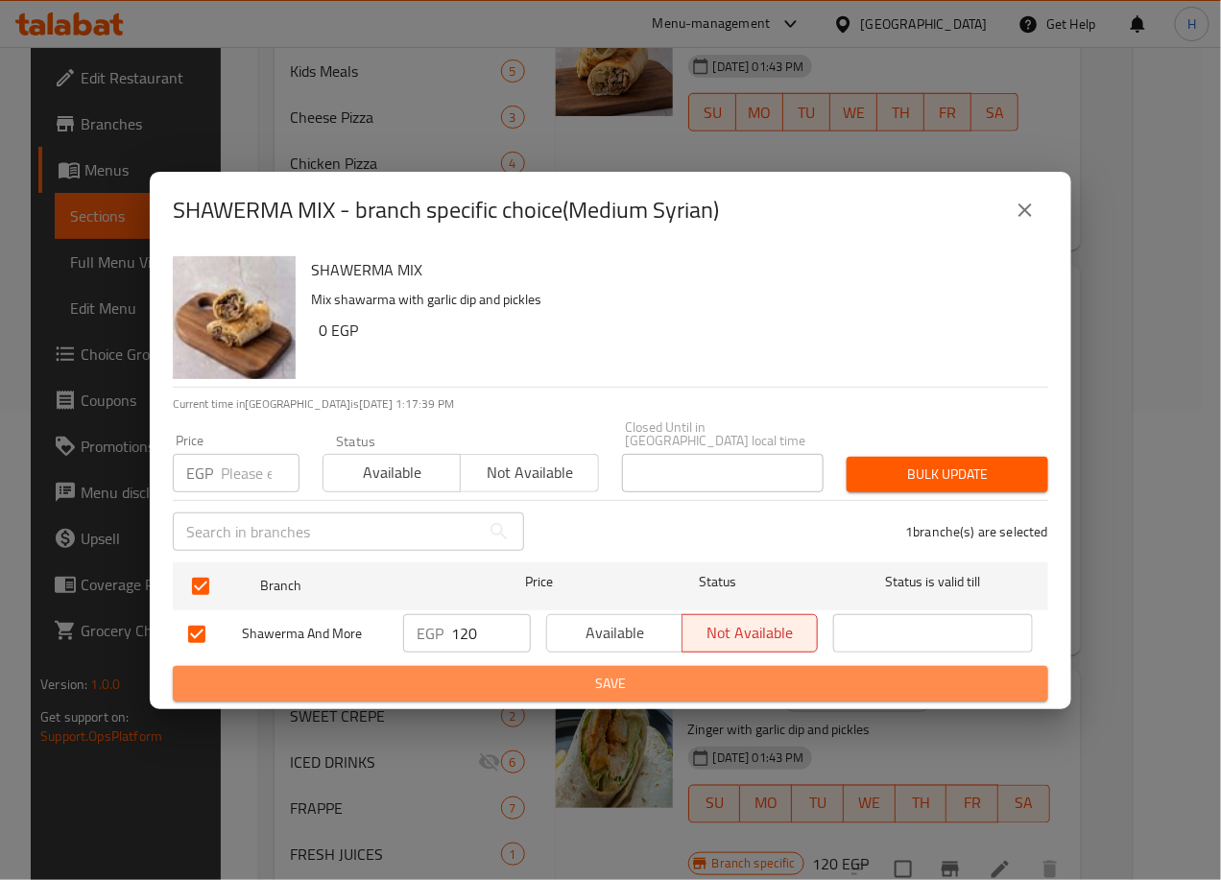
click at [595, 678] on span "Save" at bounding box center [610, 684] width 845 height 24
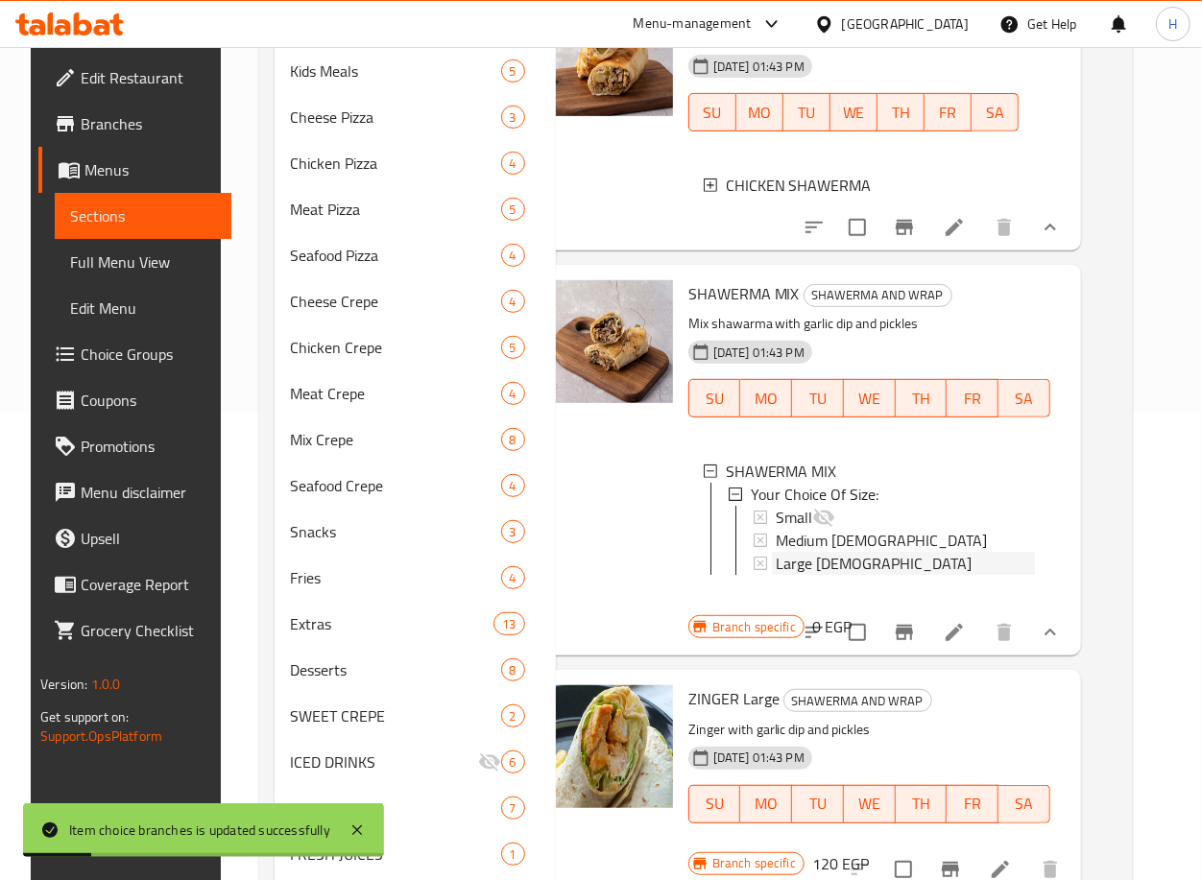
click at [847, 575] on span "Large [DEMOGRAPHIC_DATA]" at bounding box center [874, 563] width 196 height 23
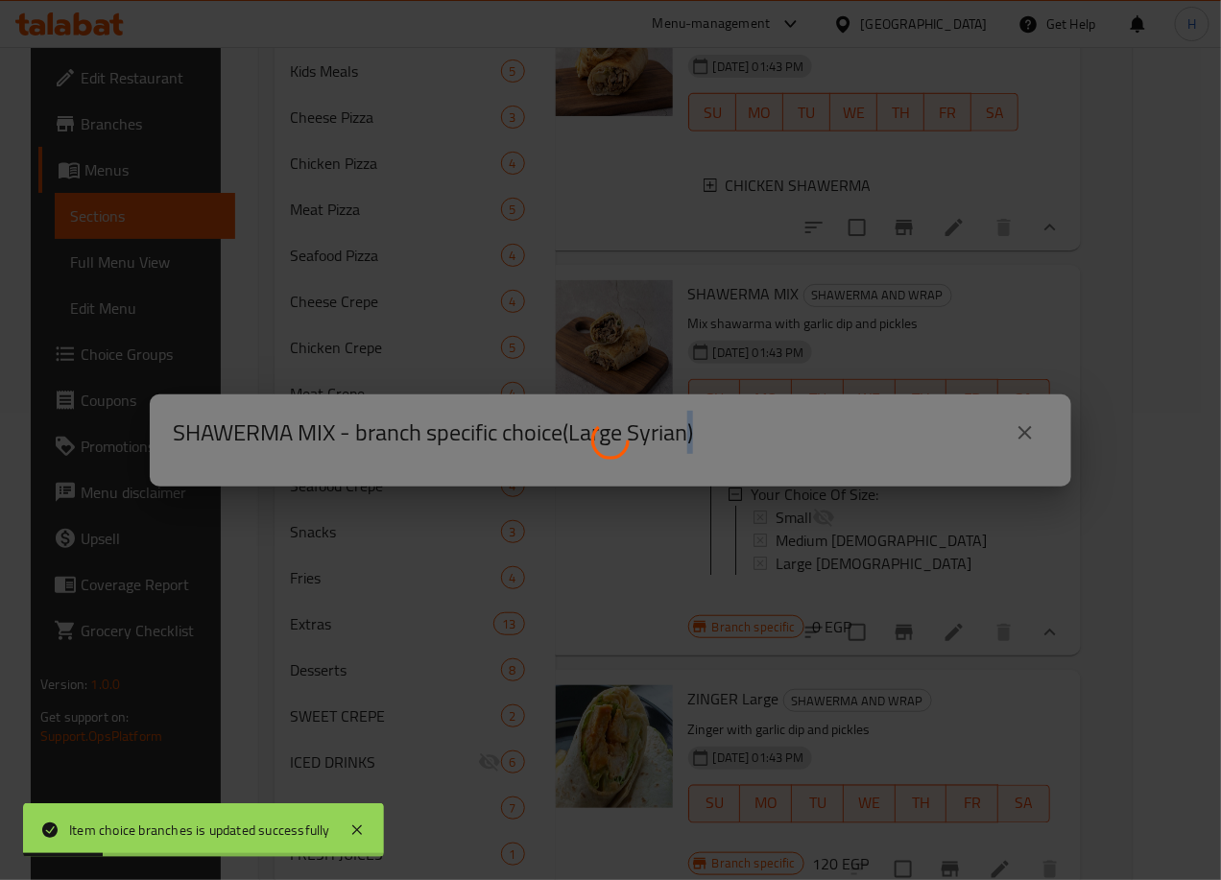
click at [847, 606] on div at bounding box center [610, 440] width 1221 height 880
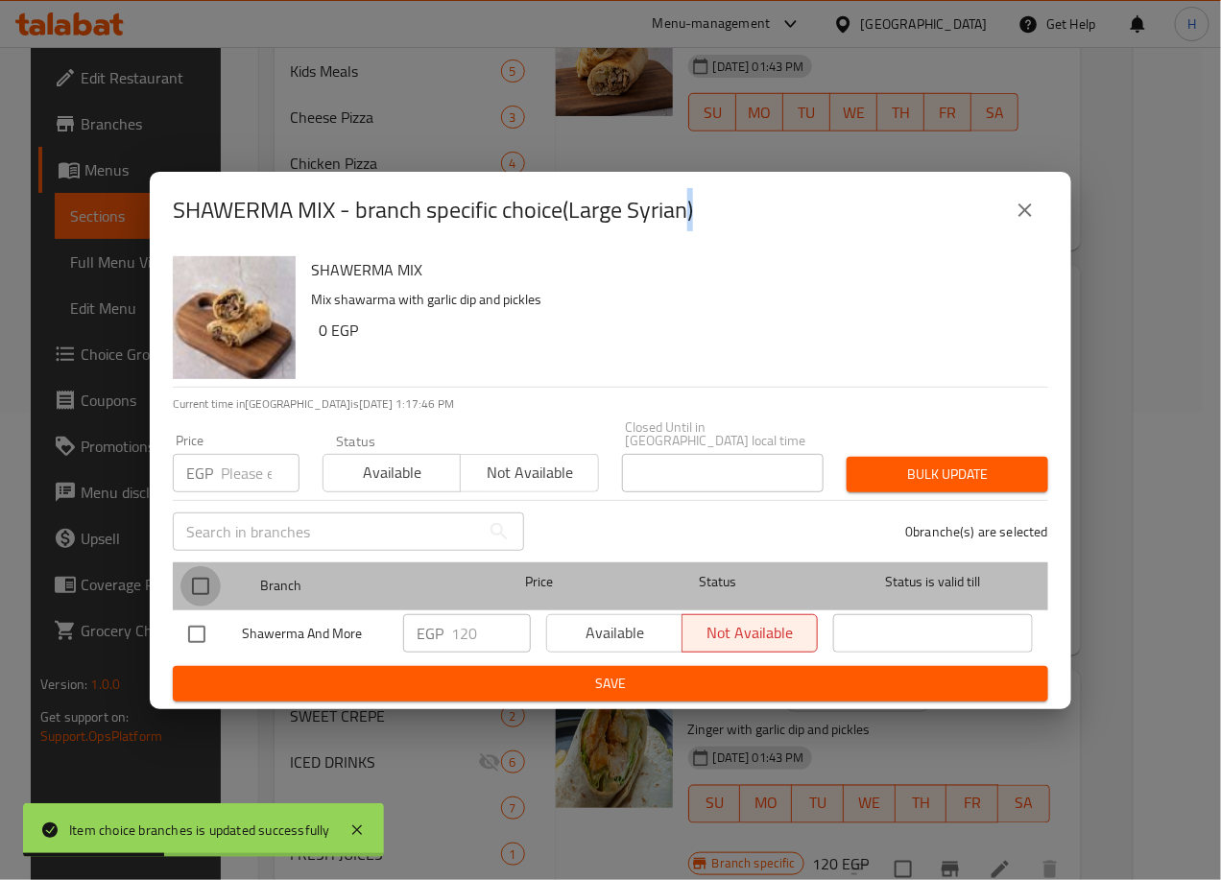
click at [205, 584] on input "checkbox" at bounding box center [200, 586] width 40 height 40
checkbox input "true"
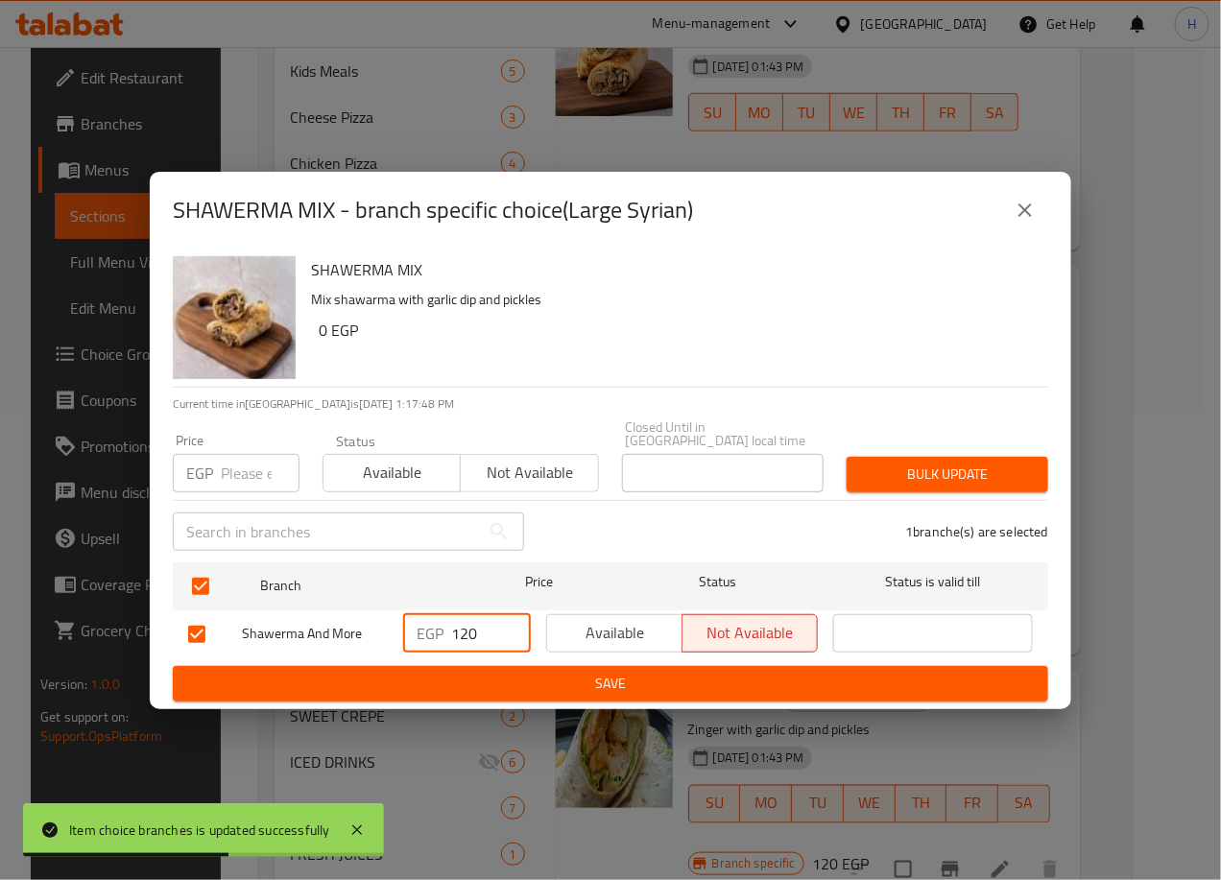
drag, startPoint x: 464, startPoint y: 632, endPoint x: 512, endPoint y: 638, distance: 48.5
click at [512, 638] on input "120" at bounding box center [491, 633] width 80 height 38
type input "145"
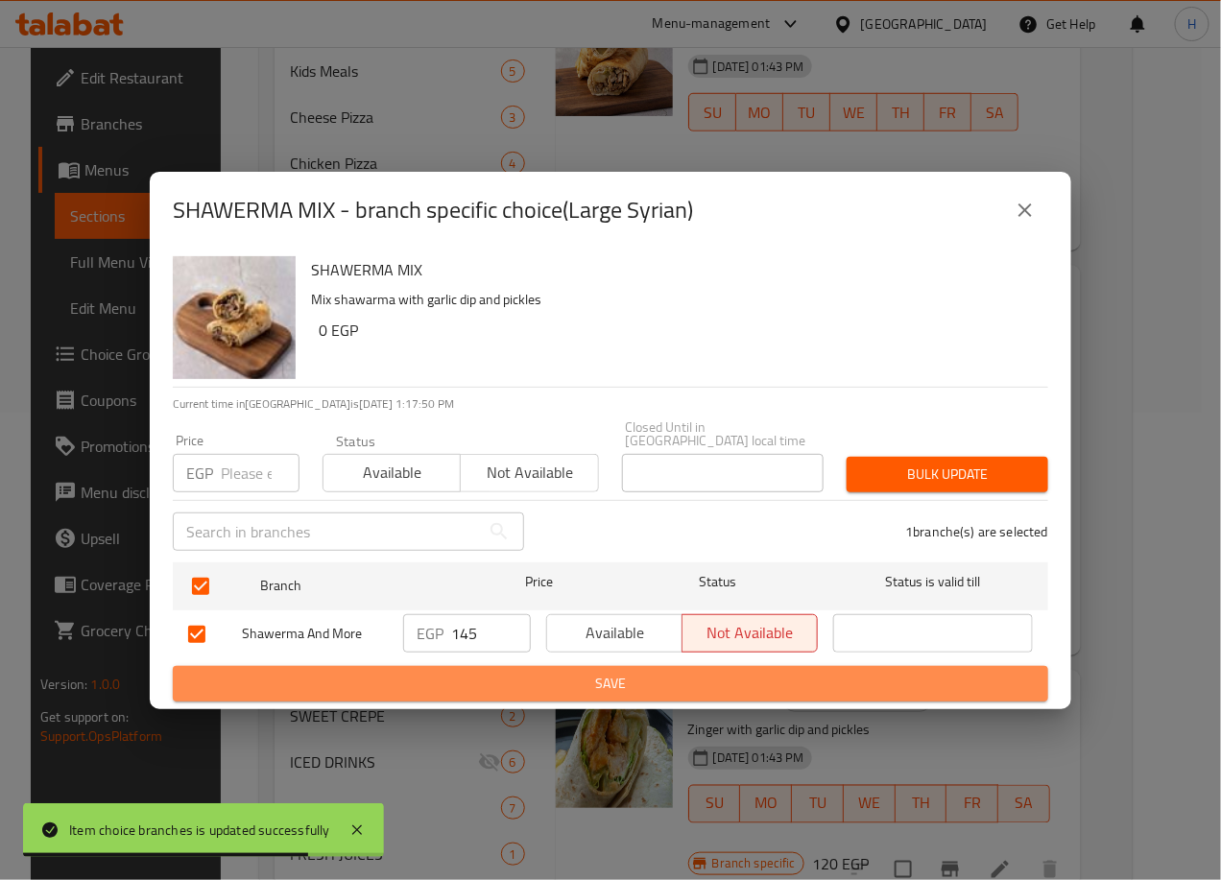
click at [580, 680] on span "Save" at bounding box center [610, 684] width 845 height 24
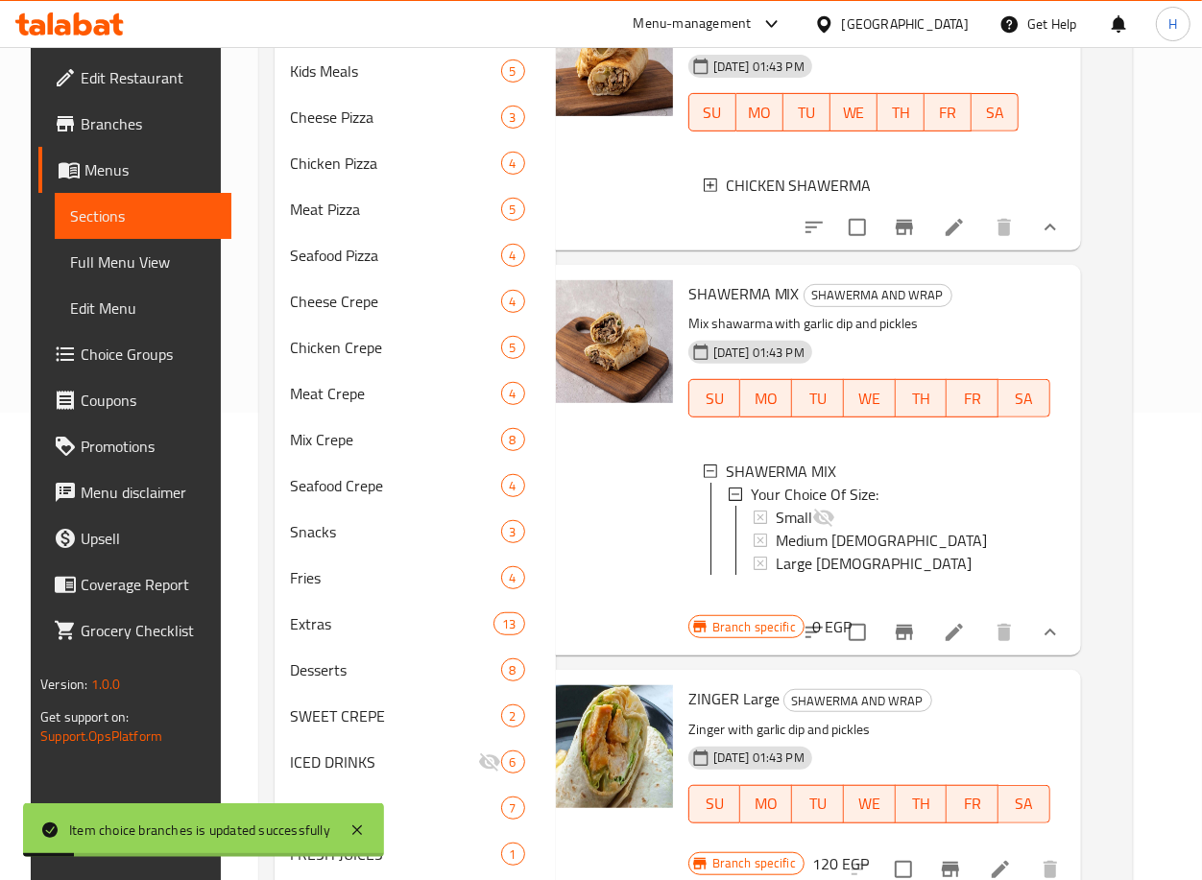
scroll to position [2, 0]
click at [1056, 644] on icon "show more" at bounding box center [1049, 632] width 23 height 23
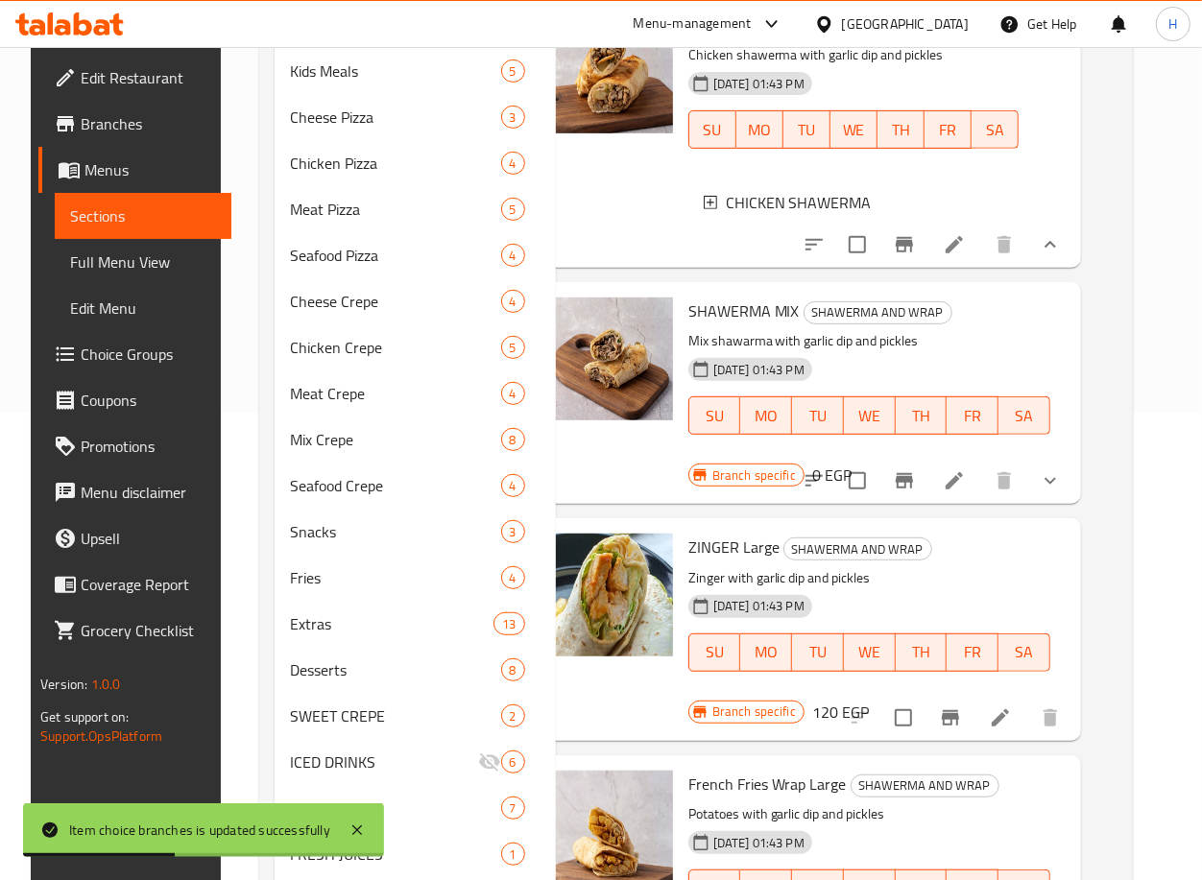
scroll to position [215, 36]
click at [959, 710] on icon "Branch-specific-item" at bounding box center [950, 717] width 17 height 15
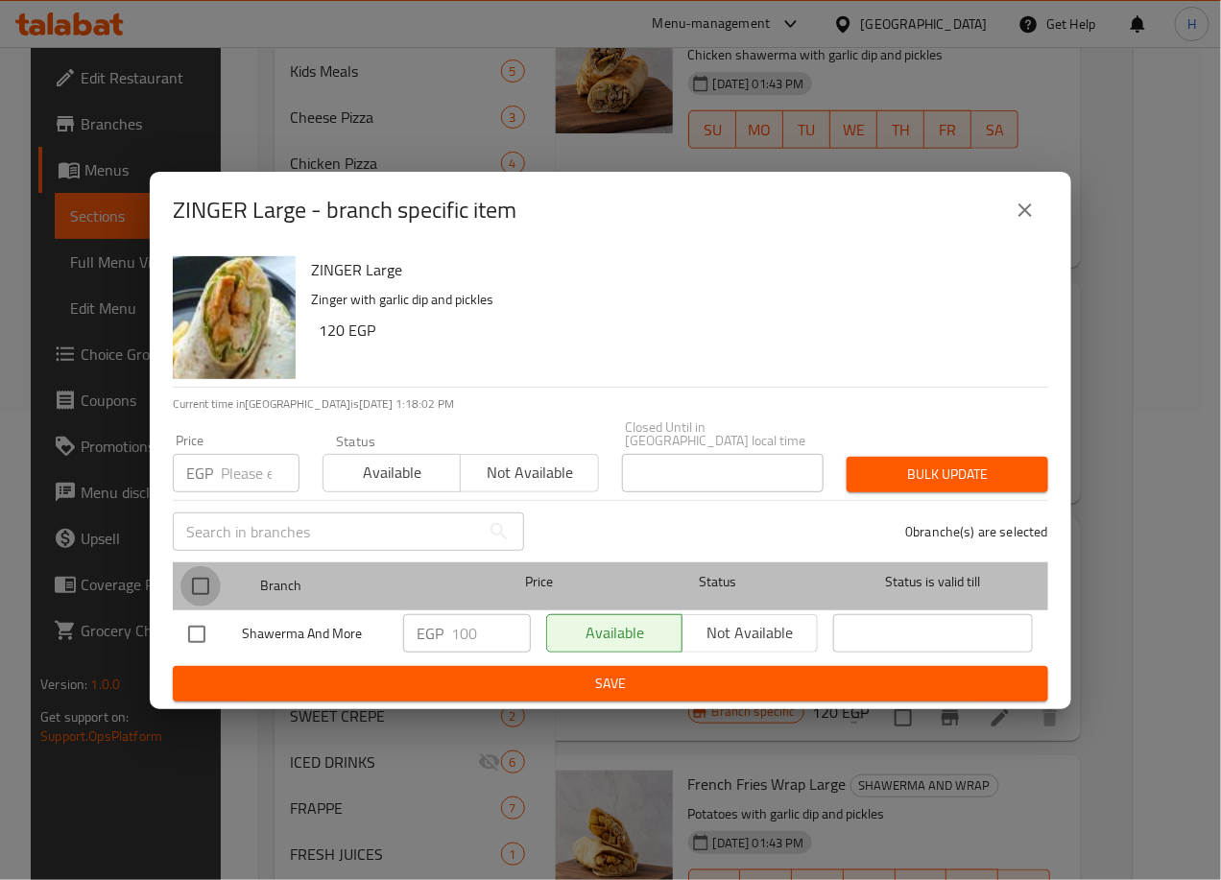
click at [189, 583] on input "checkbox" at bounding box center [200, 586] width 40 height 40
checkbox input "true"
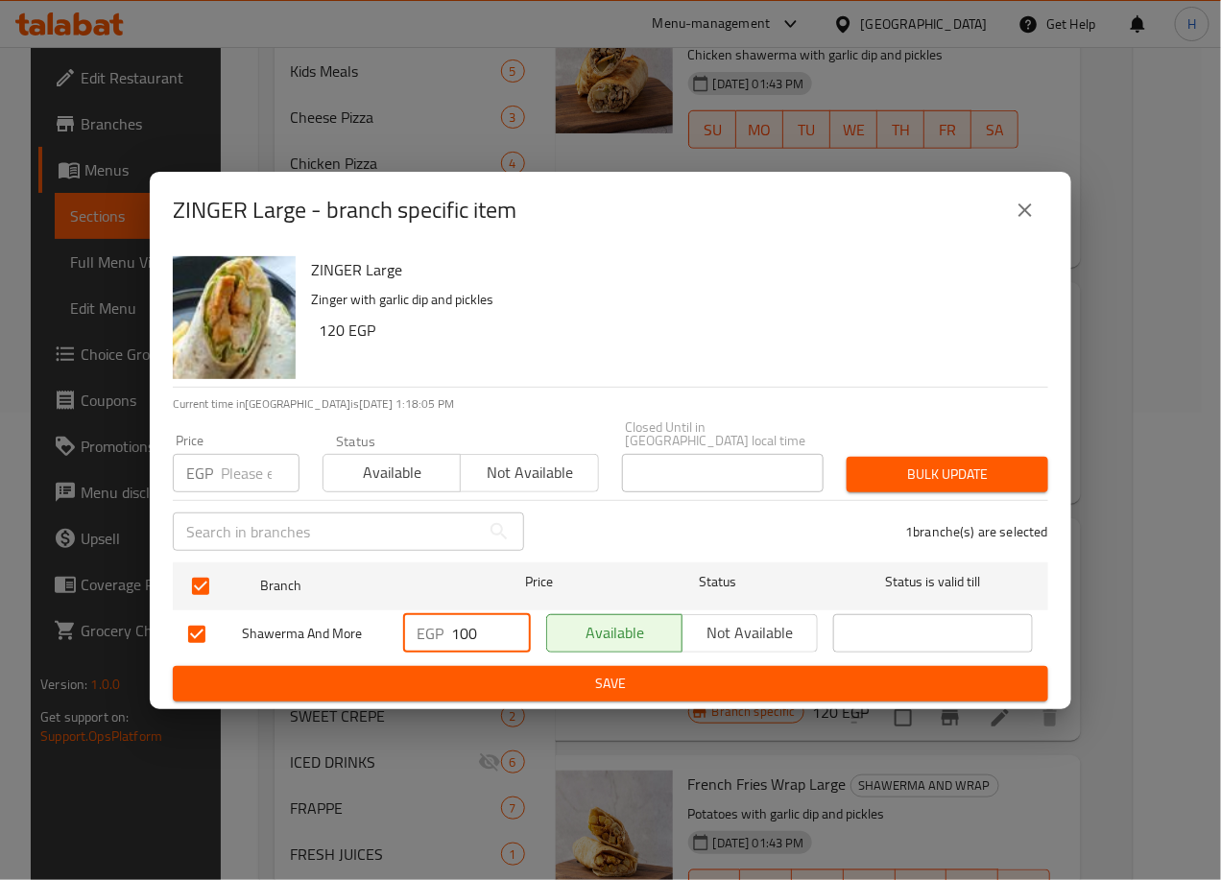
click at [464, 619] on input "100" at bounding box center [491, 633] width 80 height 38
type input "120"
click at [587, 666] on button "Save" at bounding box center [610, 684] width 875 height 36
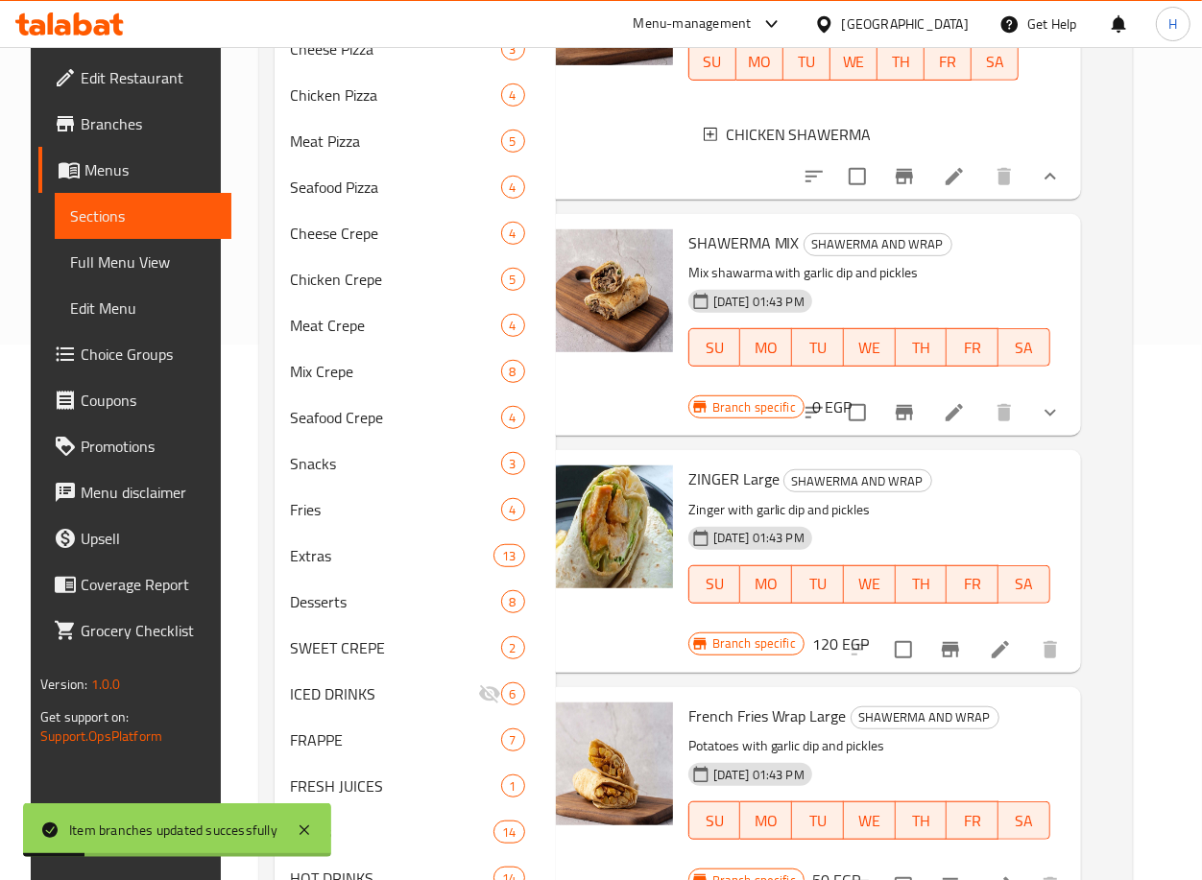
scroll to position [618, 0]
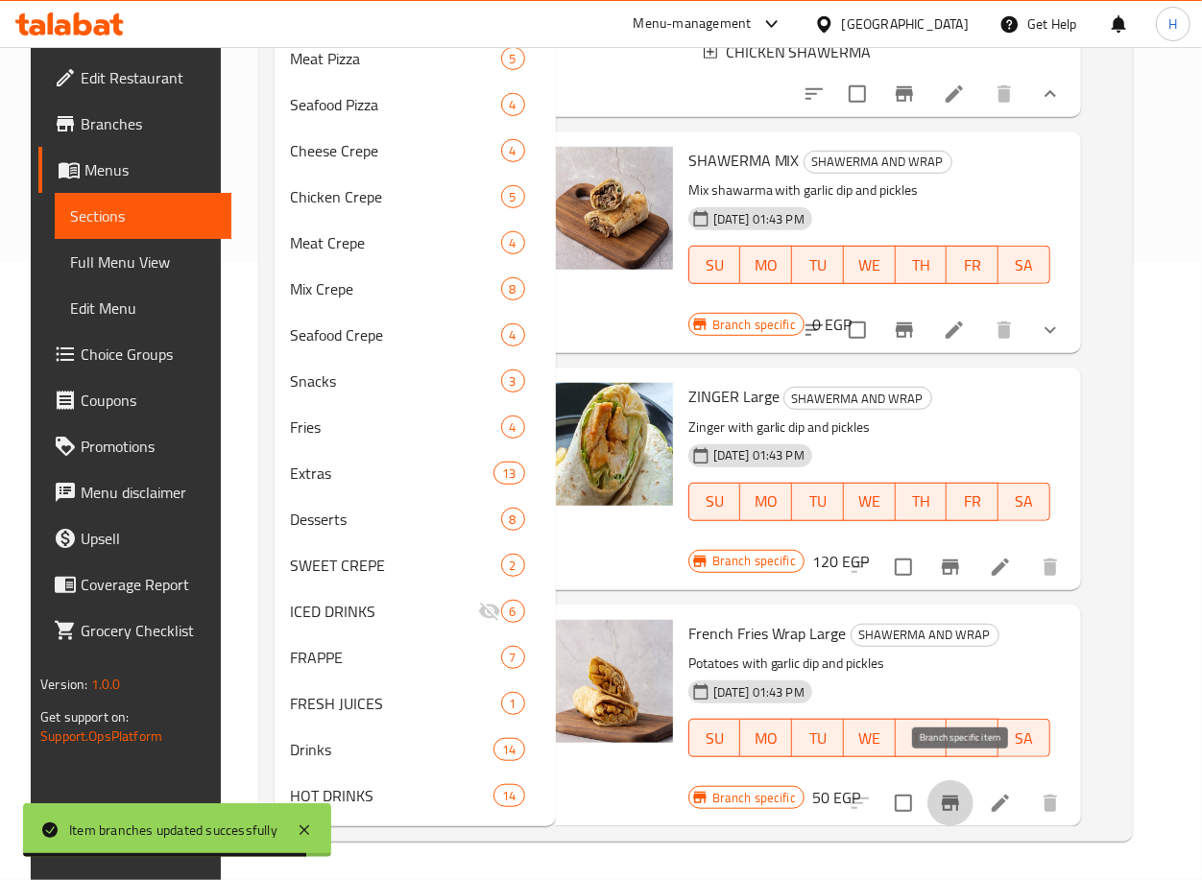
click at [955, 796] on icon "Branch-specific-item" at bounding box center [950, 803] width 17 height 15
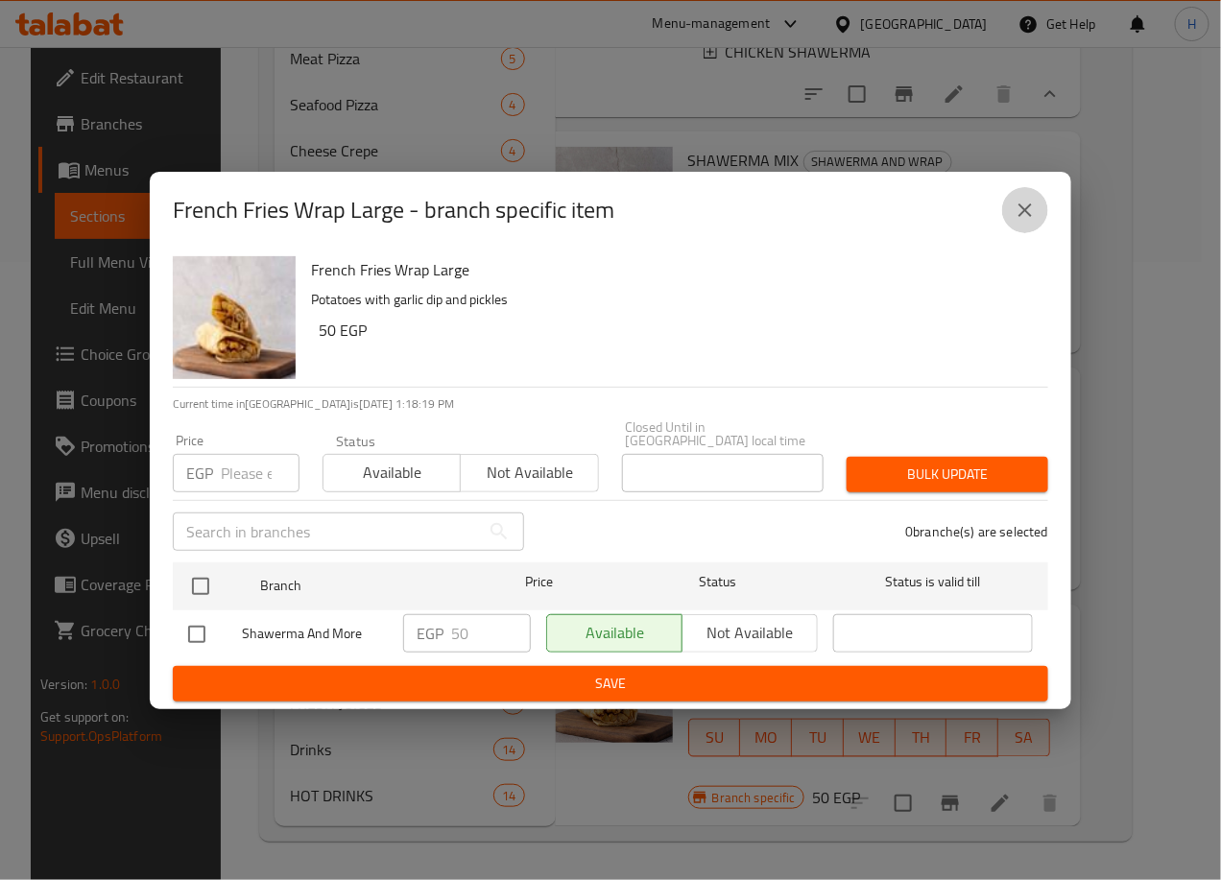
click at [1025, 208] on icon "close" at bounding box center [1025, 210] width 23 height 23
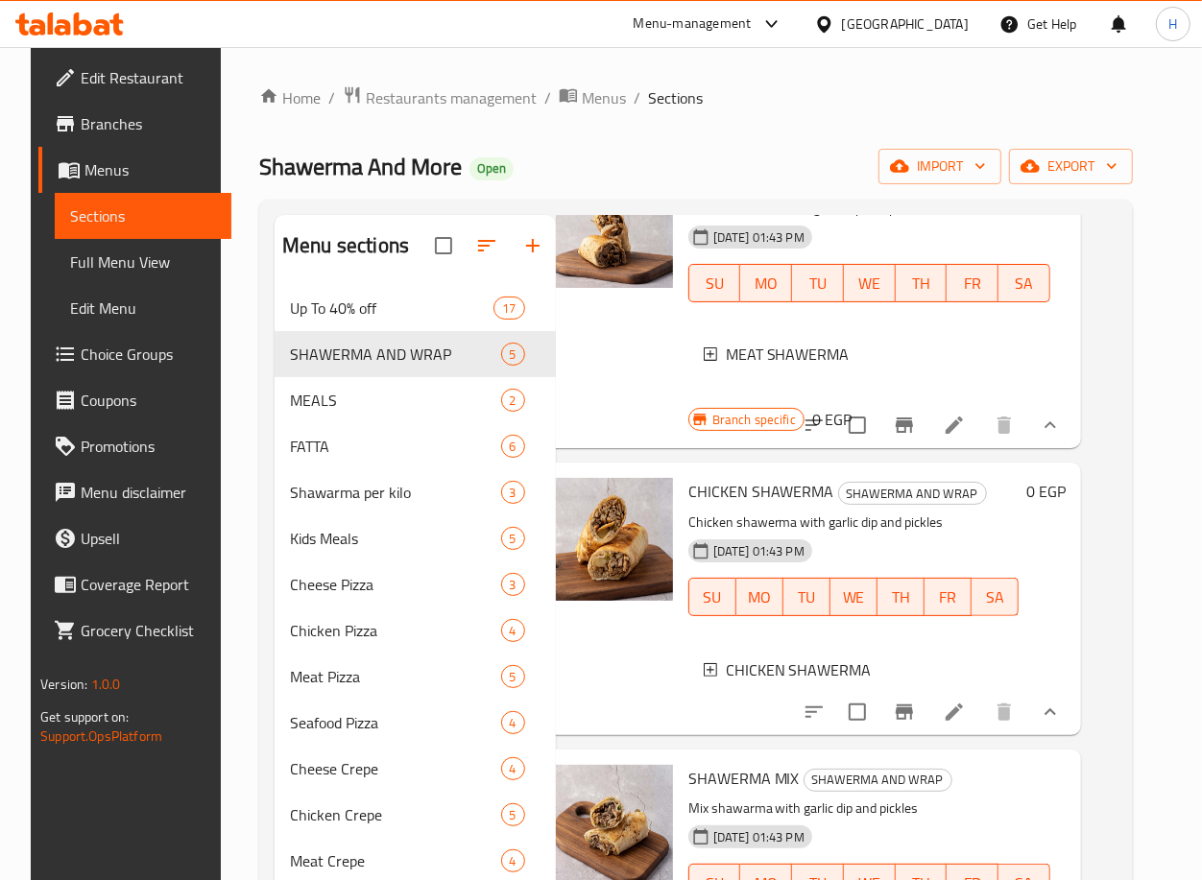
scroll to position [0, 36]
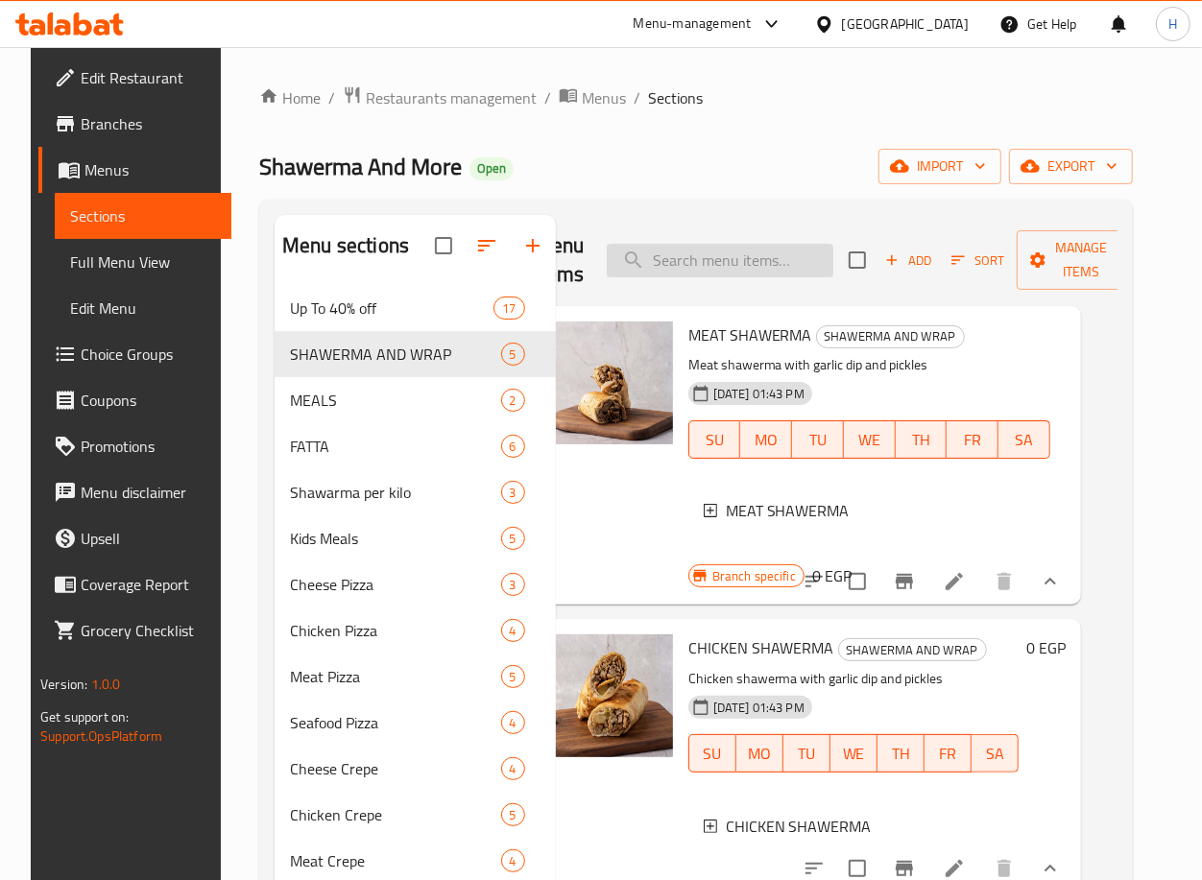
click at [768, 253] on input "search" at bounding box center [720, 261] width 227 height 34
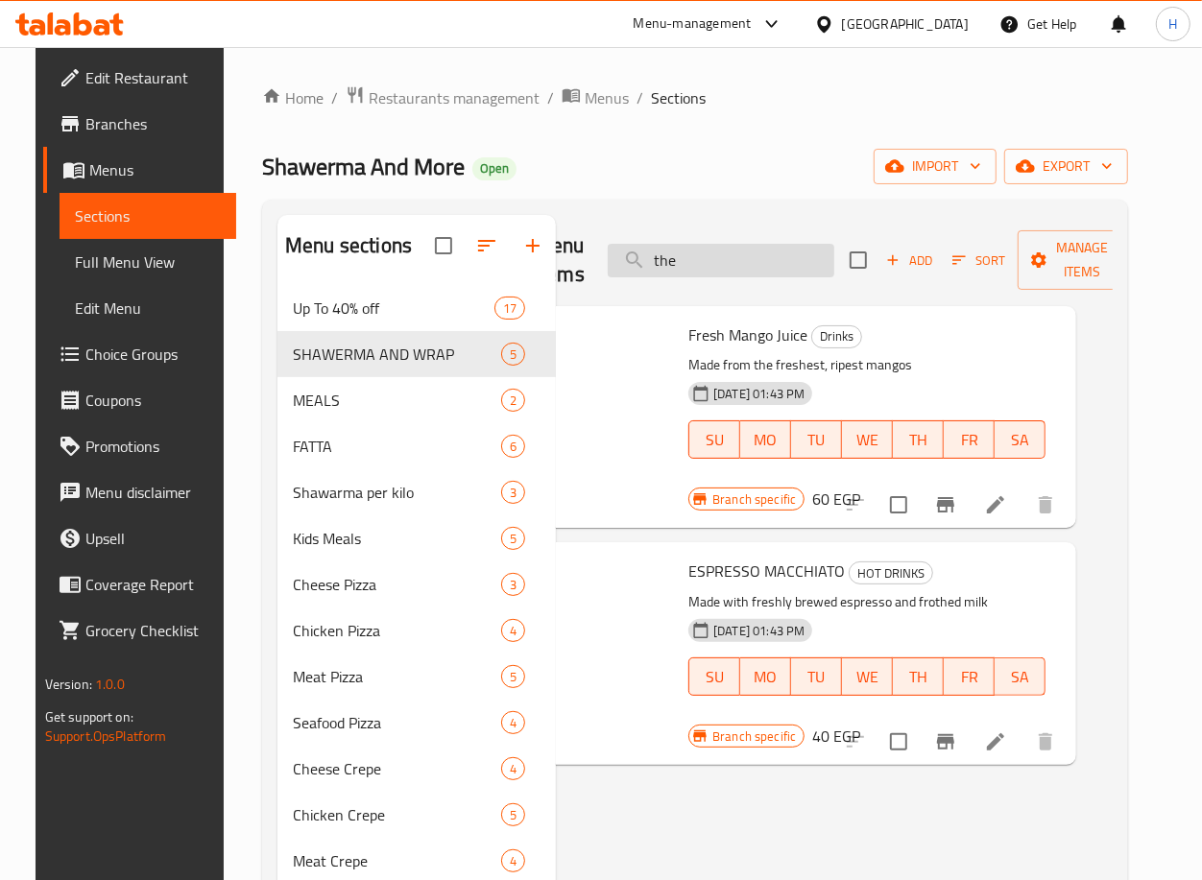
scroll to position [0, 28]
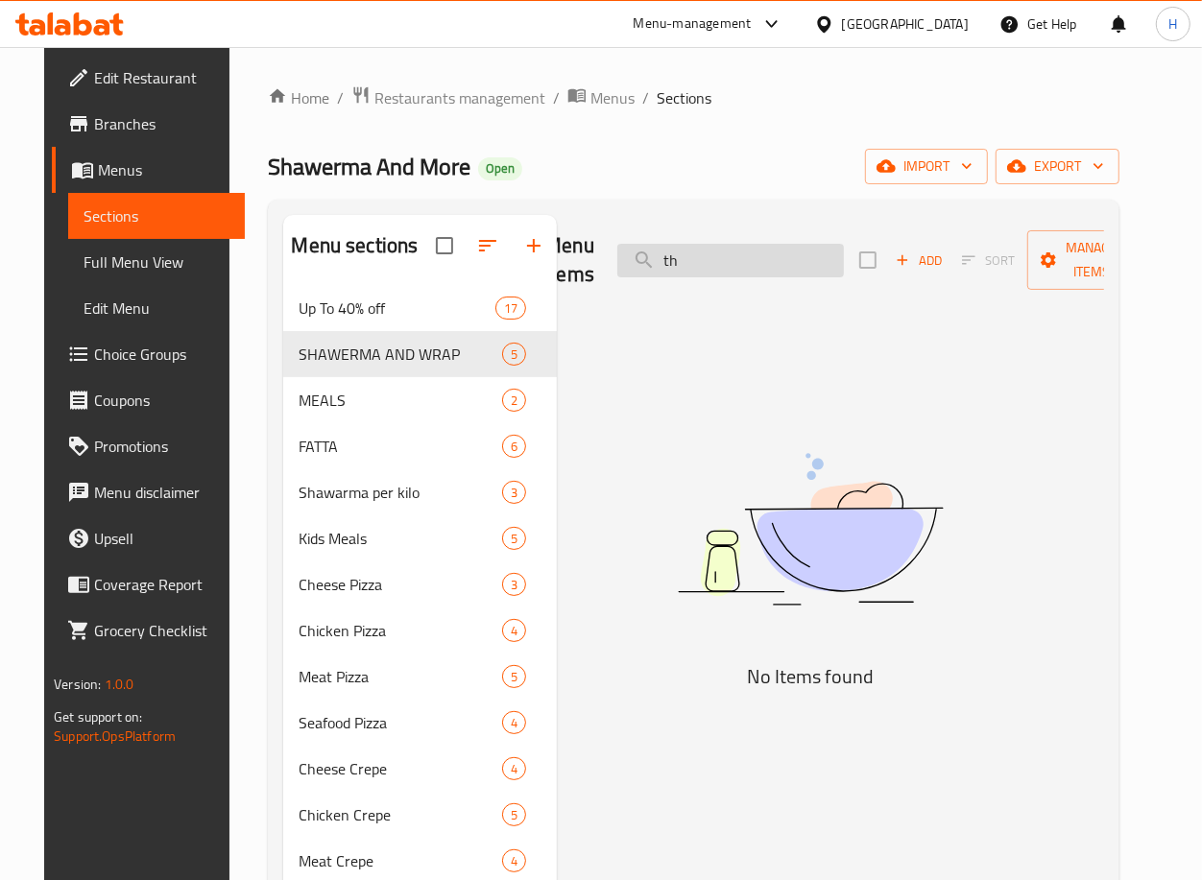
type input "t"
type input "r"
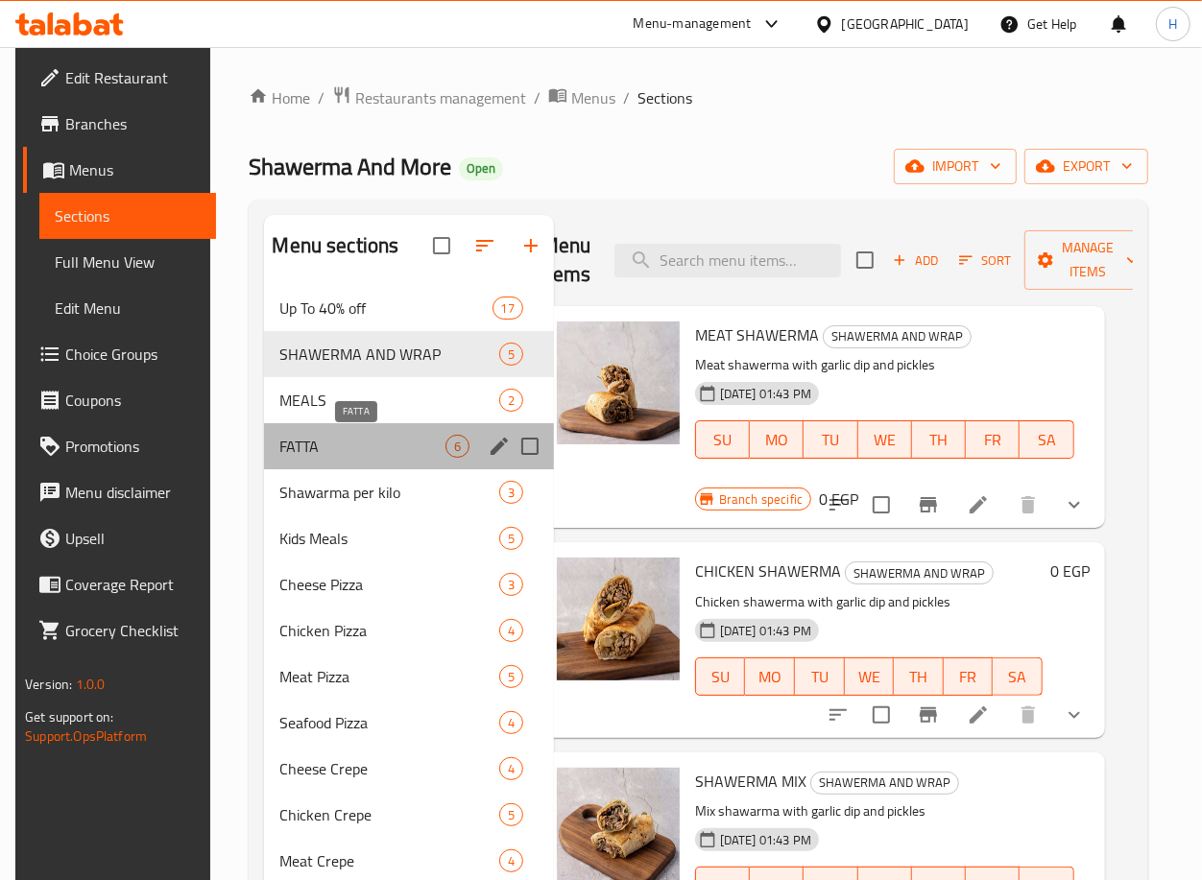
click at [346, 444] on span "FATTA" at bounding box center [361, 446] width 165 height 23
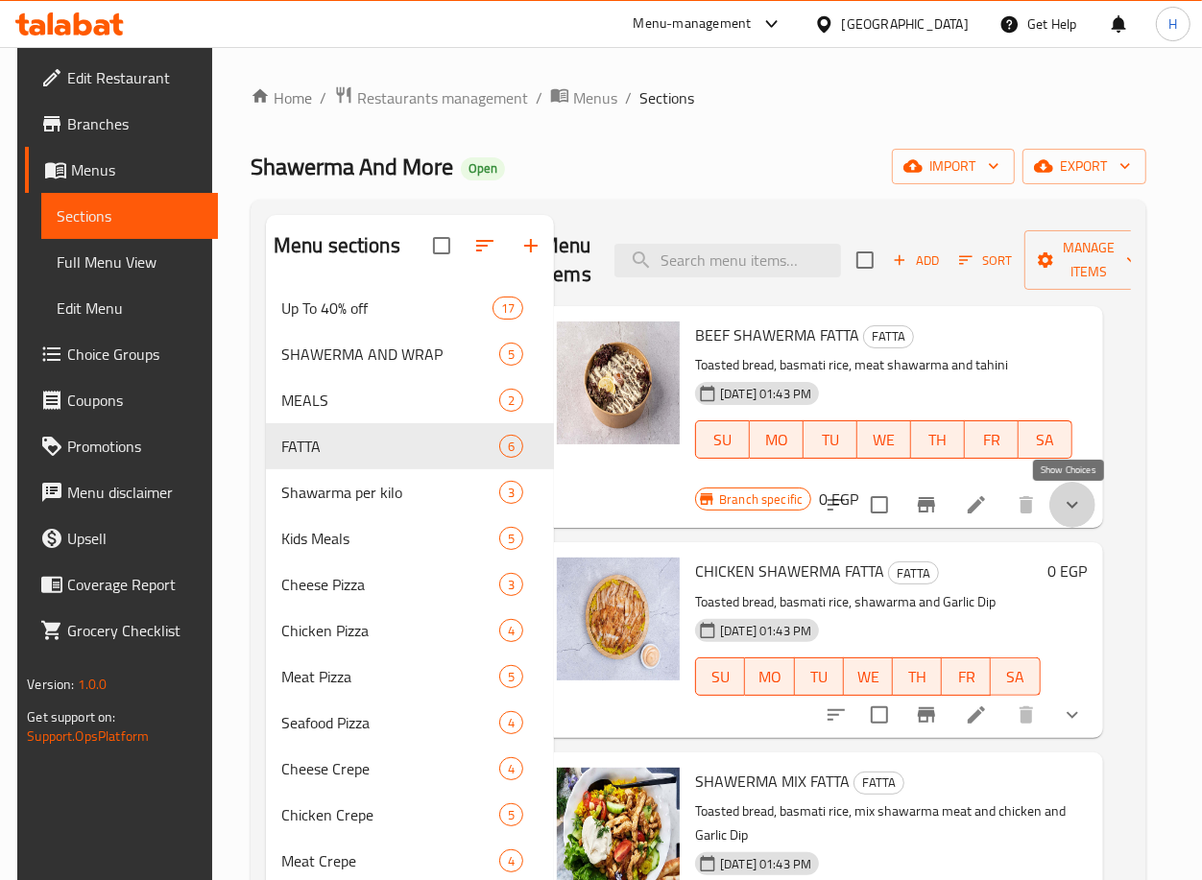
click at [1069, 499] on icon "show more" at bounding box center [1072, 504] width 23 height 23
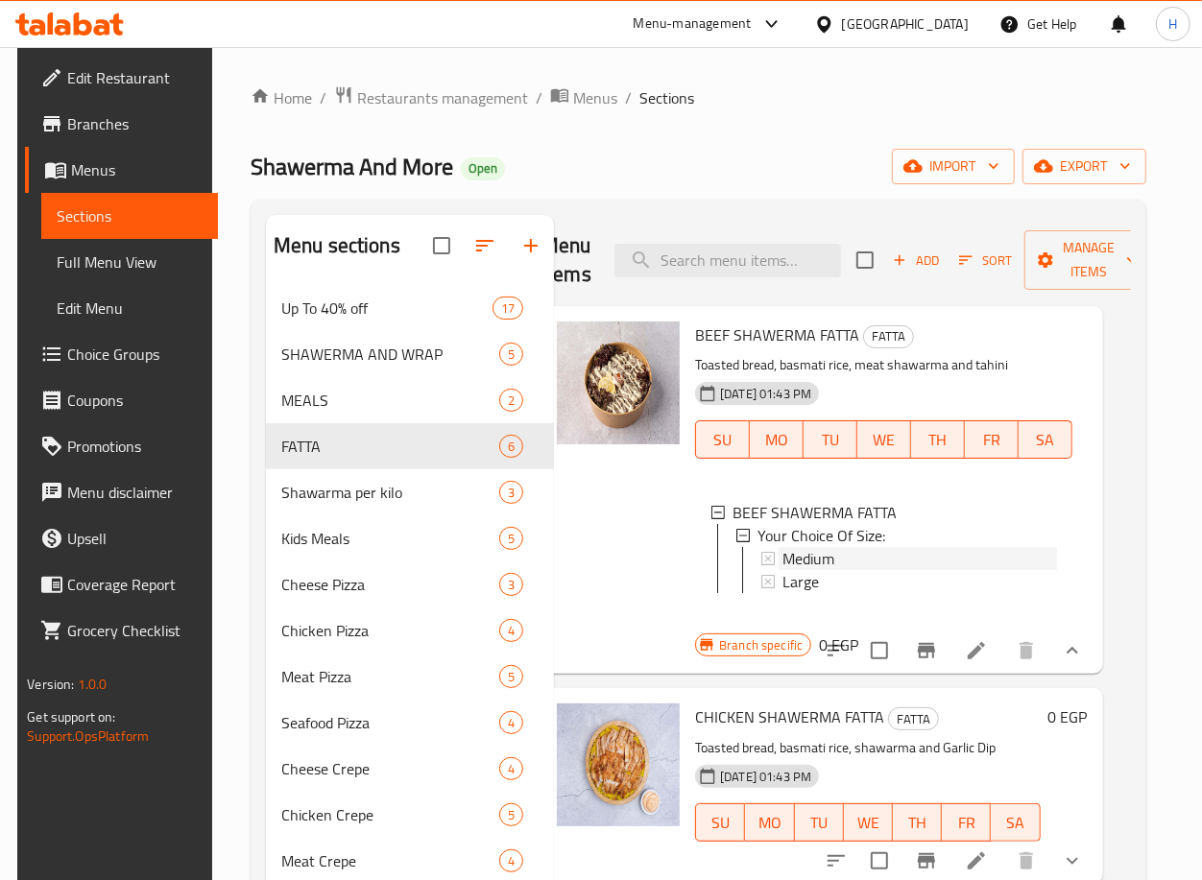
click at [860, 565] on div "Medium" at bounding box center [919, 558] width 274 height 23
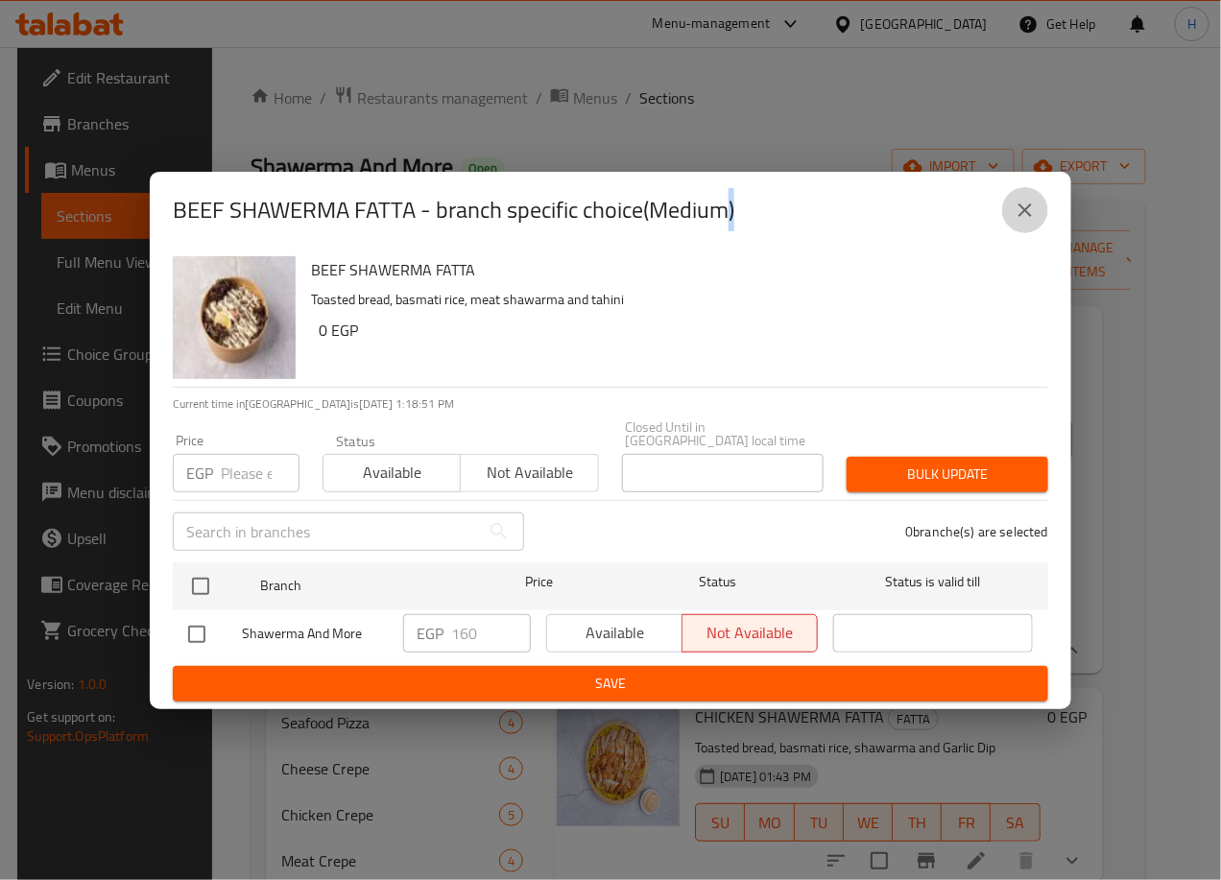
click at [1027, 213] on icon "close" at bounding box center [1024, 209] width 13 height 13
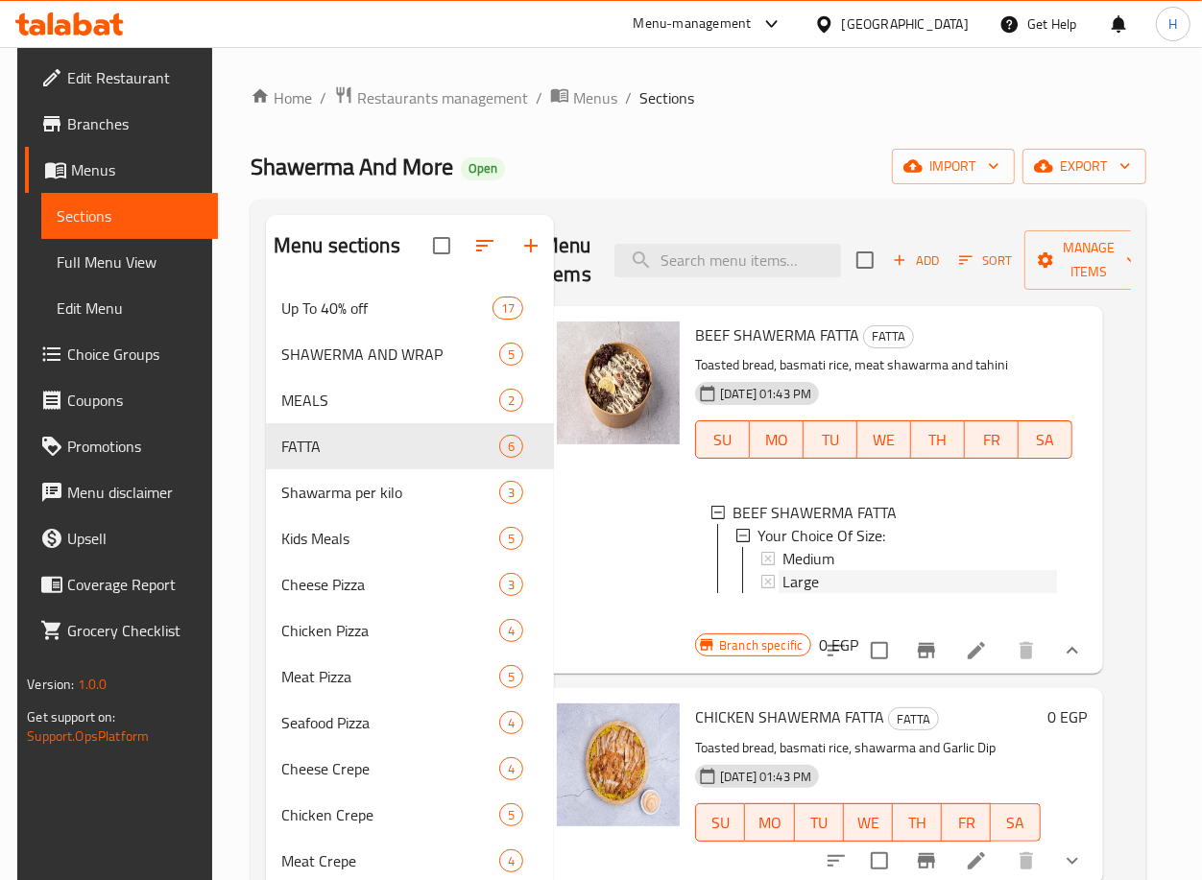
click at [852, 585] on div "Large" at bounding box center [919, 581] width 274 height 23
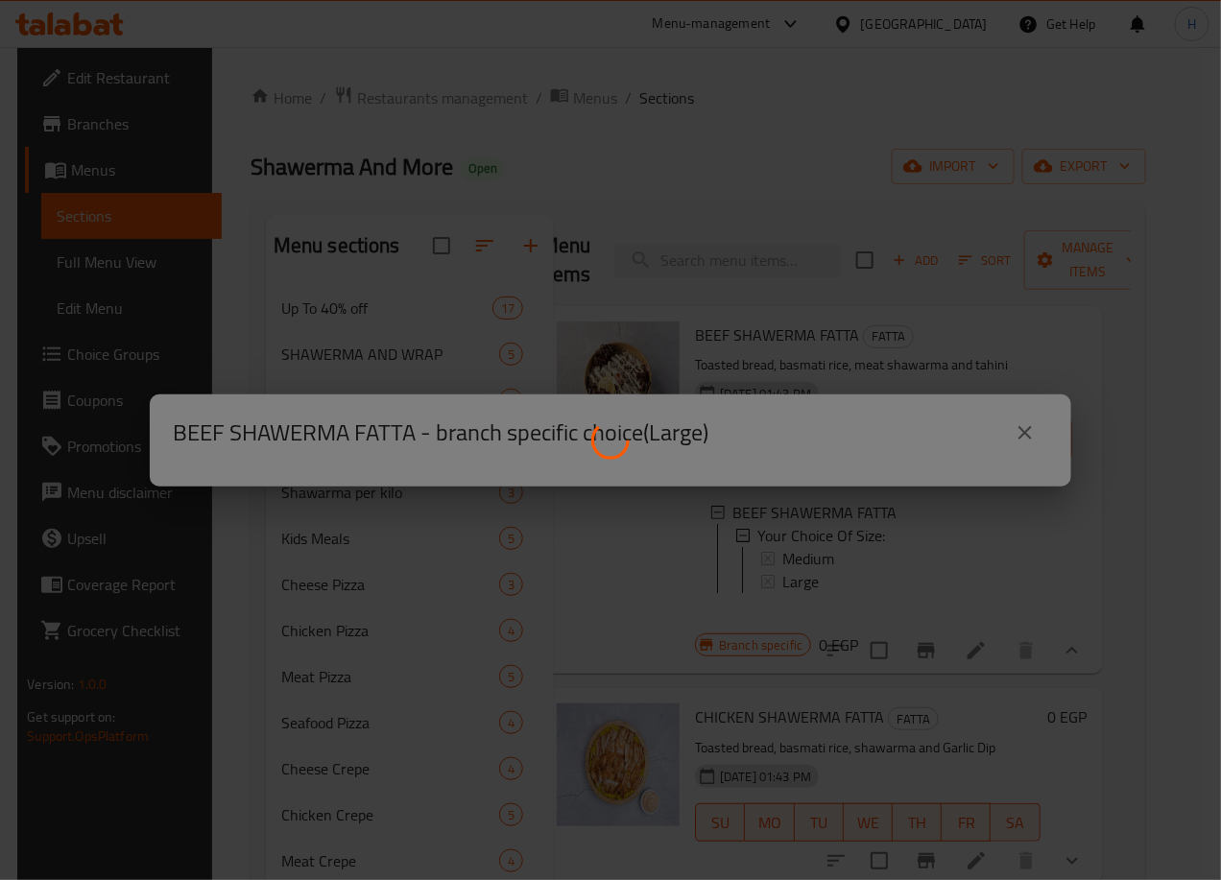
click at [852, 585] on div at bounding box center [610, 440] width 1221 height 880
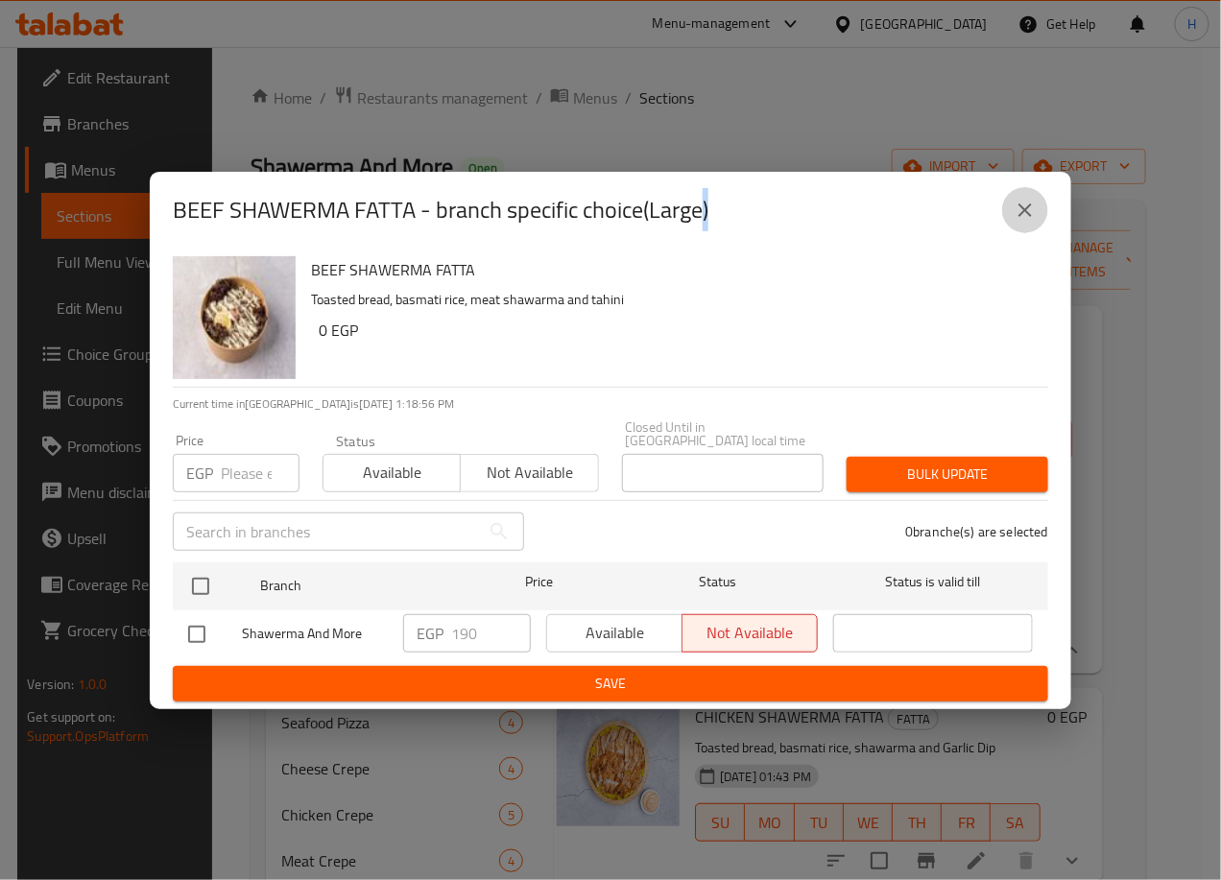
click at [1027, 210] on icon "close" at bounding box center [1025, 210] width 23 height 23
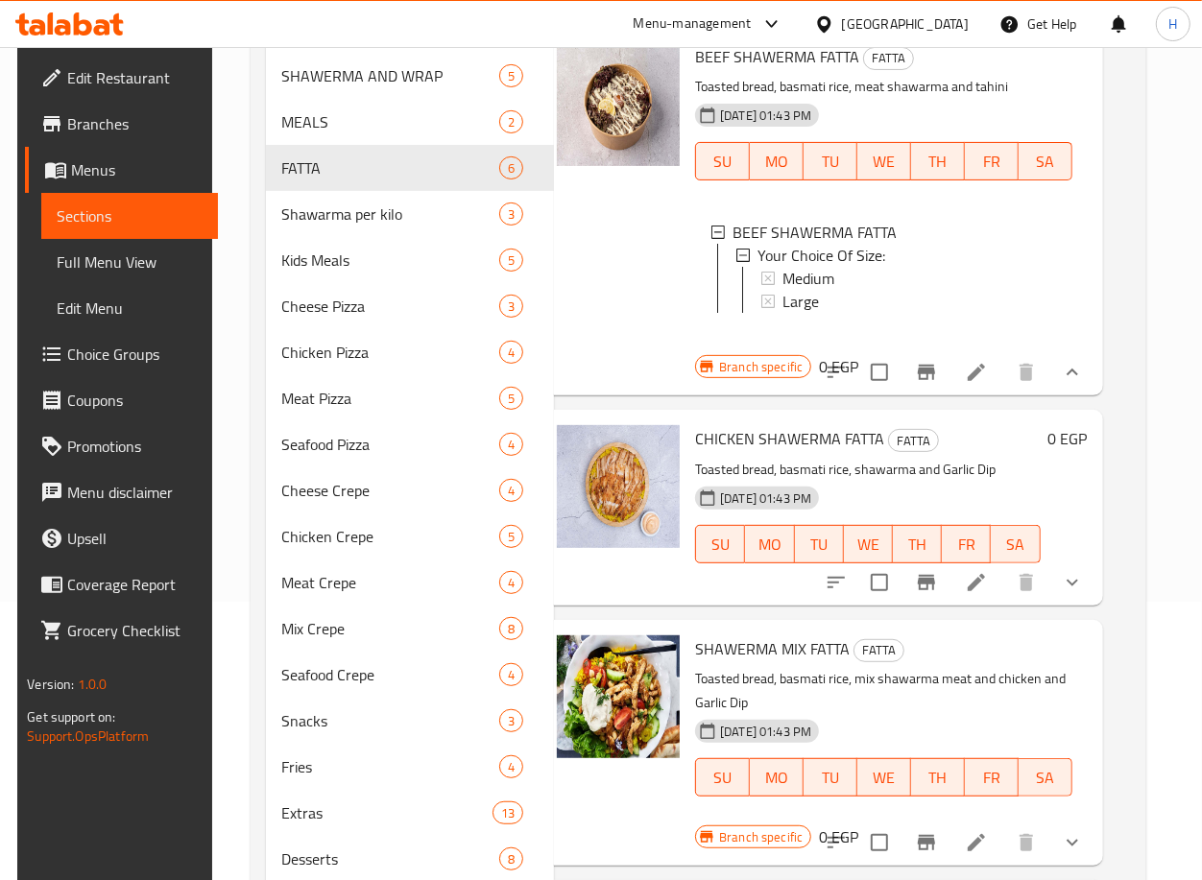
scroll to position [272, 0]
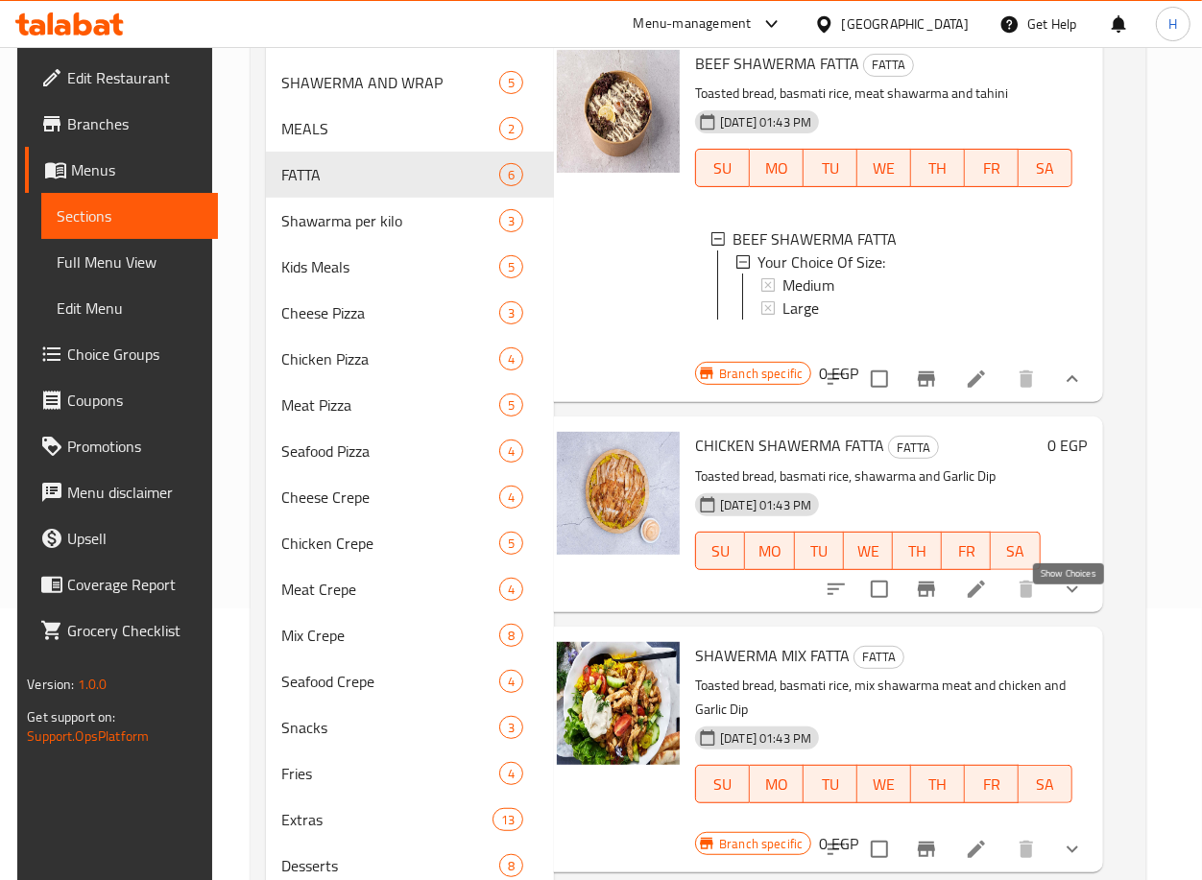
click at [1064, 601] on icon "show more" at bounding box center [1072, 589] width 23 height 23
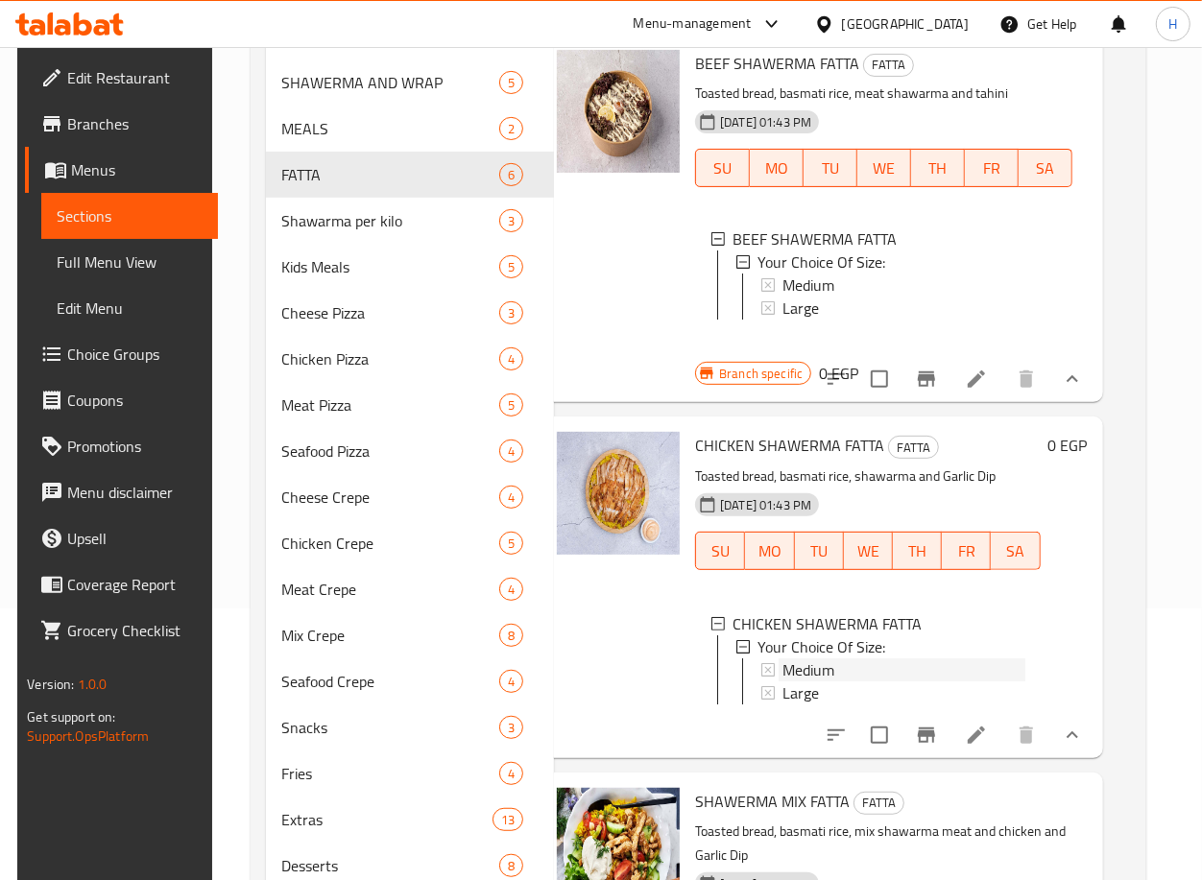
click at [836, 681] on div "Medium" at bounding box center [903, 669] width 243 height 23
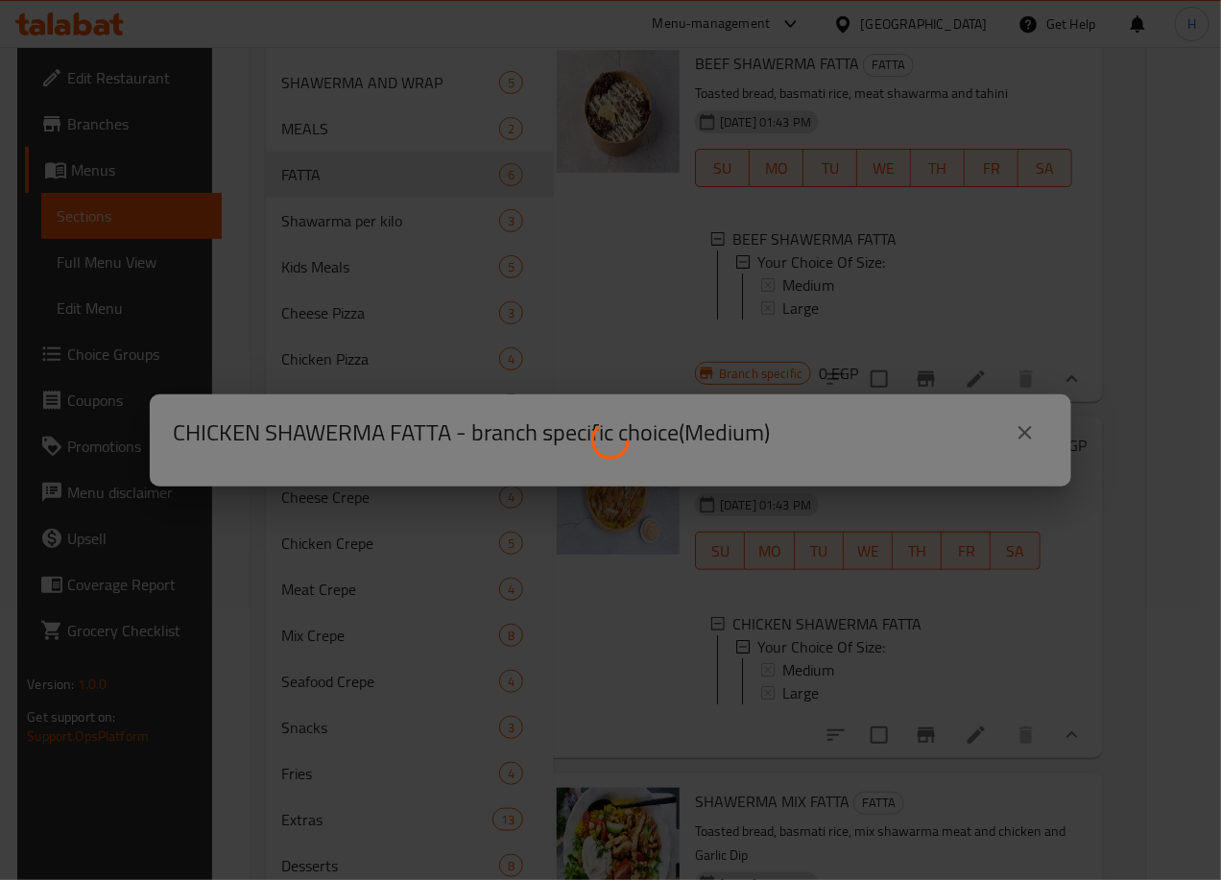
click at [836, 685] on div at bounding box center [610, 440] width 1221 height 880
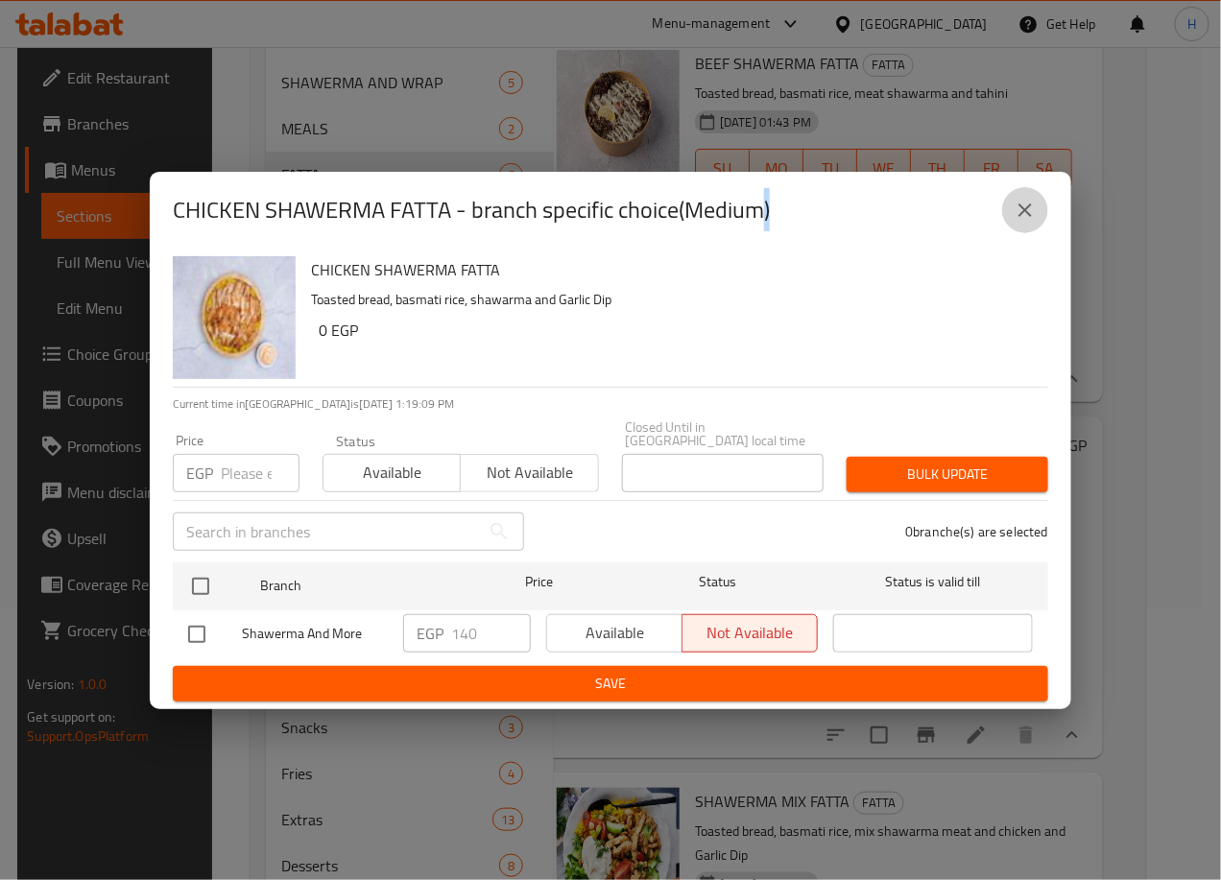
click at [1023, 210] on icon "close" at bounding box center [1025, 210] width 23 height 23
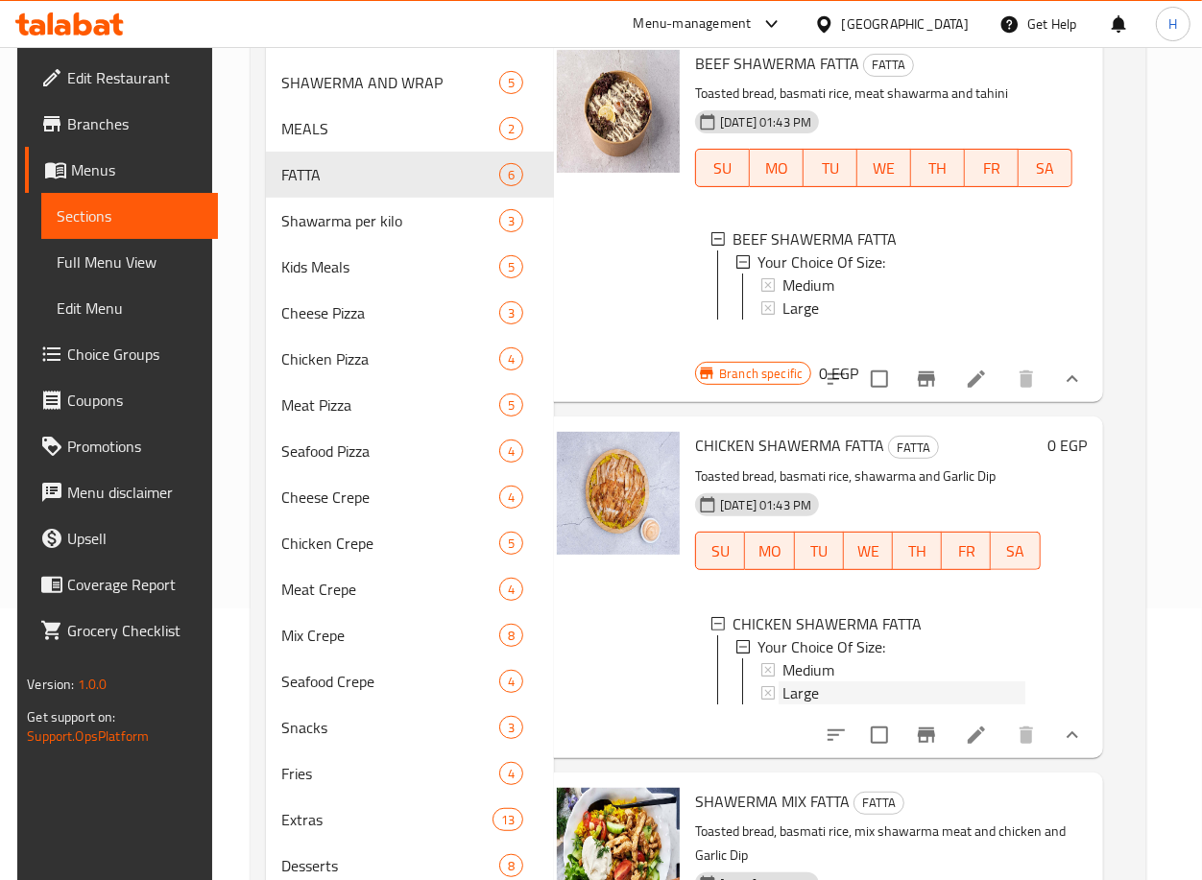
click at [863, 704] on div "Large" at bounding box center [903, 692] width 243 height 23
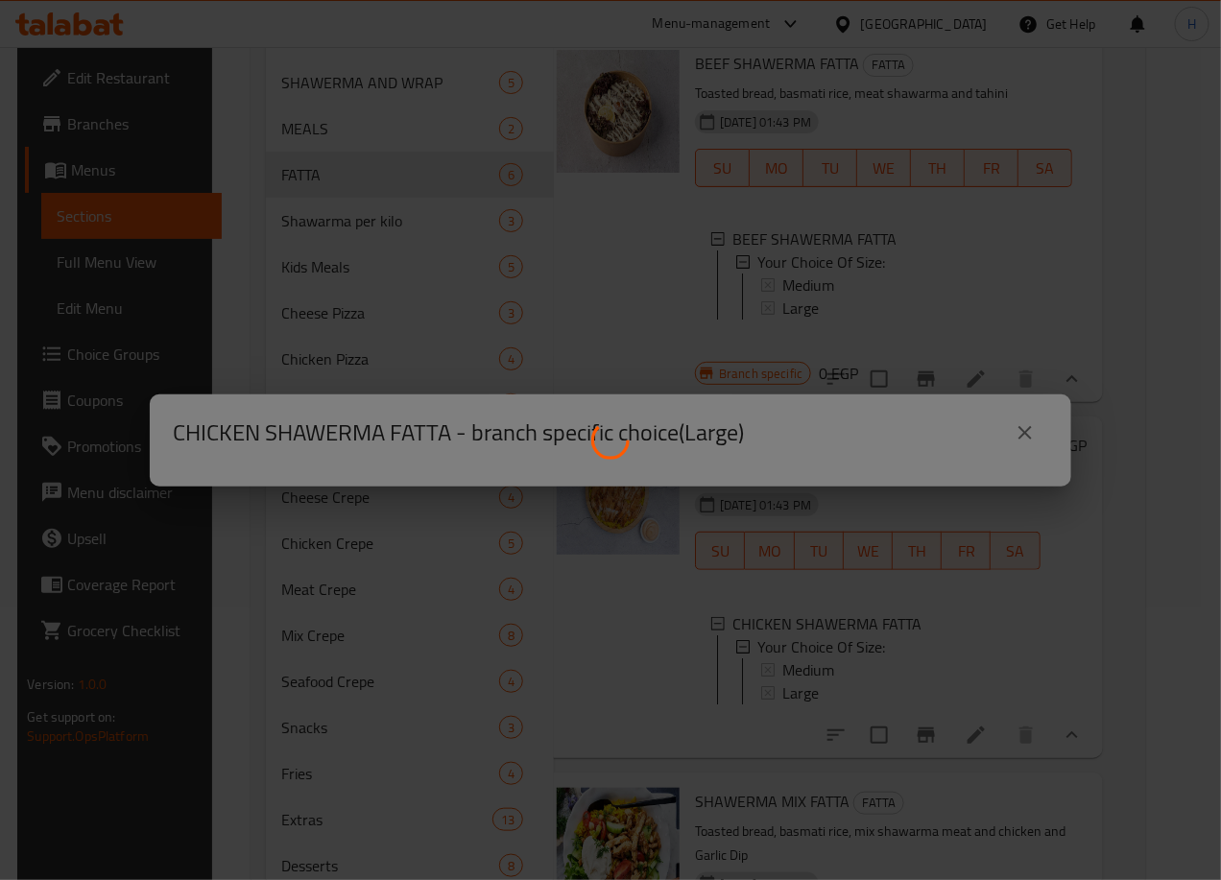
click at [863, 710] on div at bounding box center [610, 440] width 1221 height 880
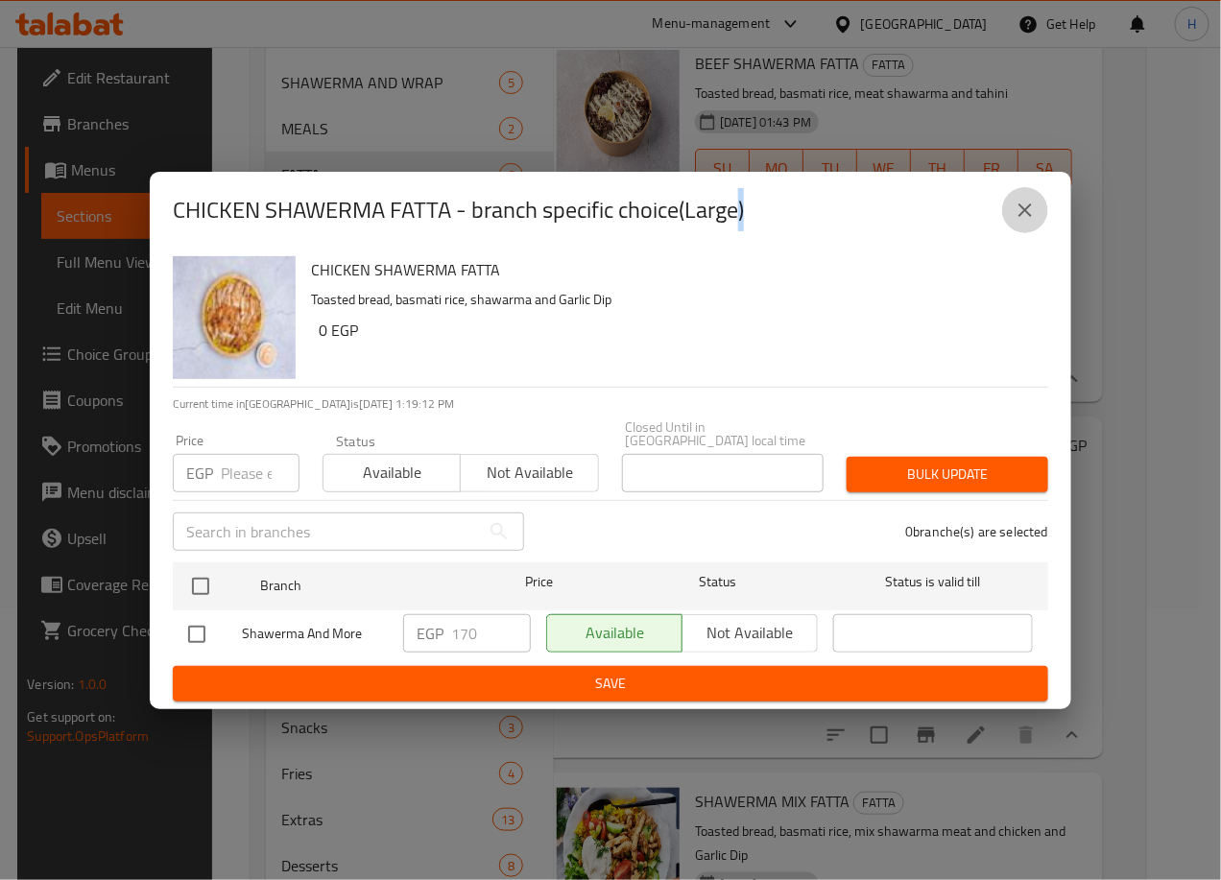
click at [1027, 217] on icon "close" at bounding box center [1024, 209] width 13 height 13
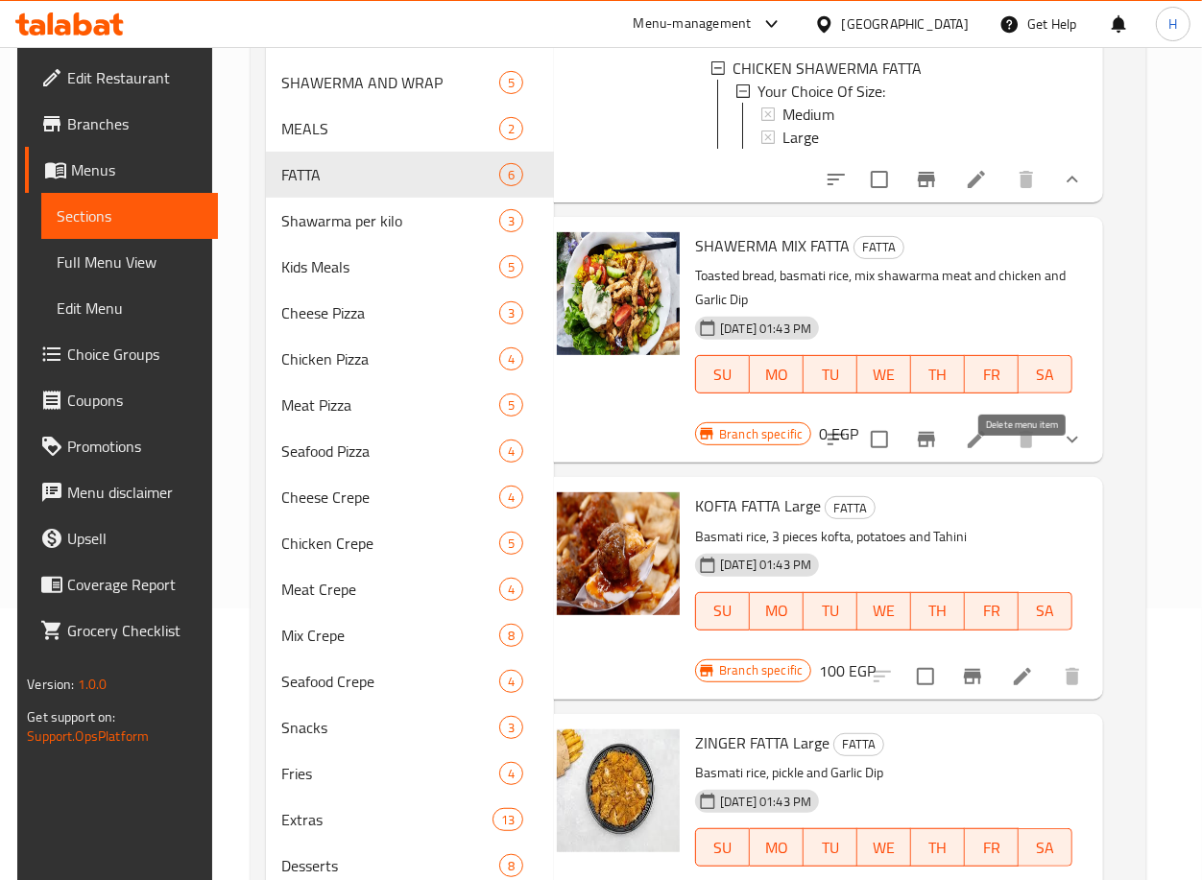
scroll to position [562, 28]
click at [1069, 451] on icon "show more" at bounding box center [1072, 439] width 23 height 23
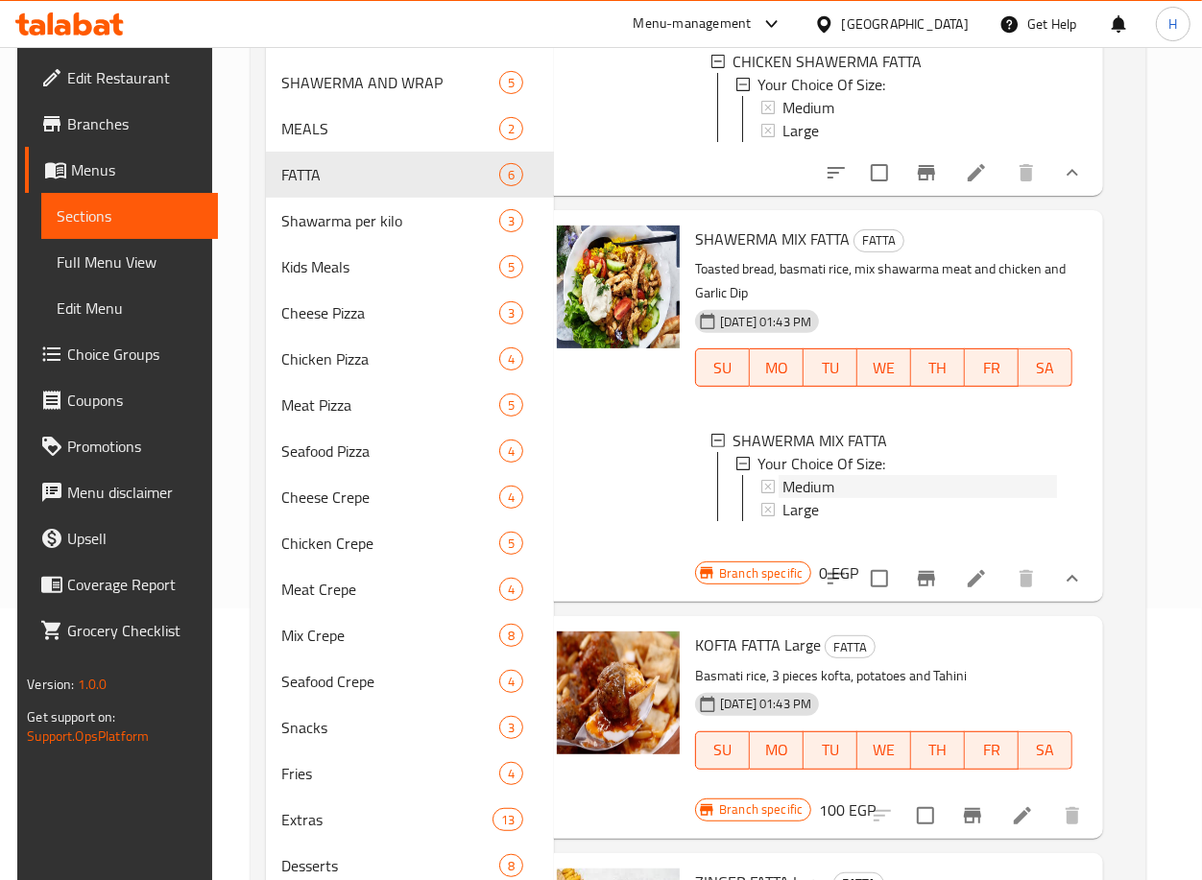
click at [893, 498] on div "Medium" at bounding box center [919, 486] width 274 height 23
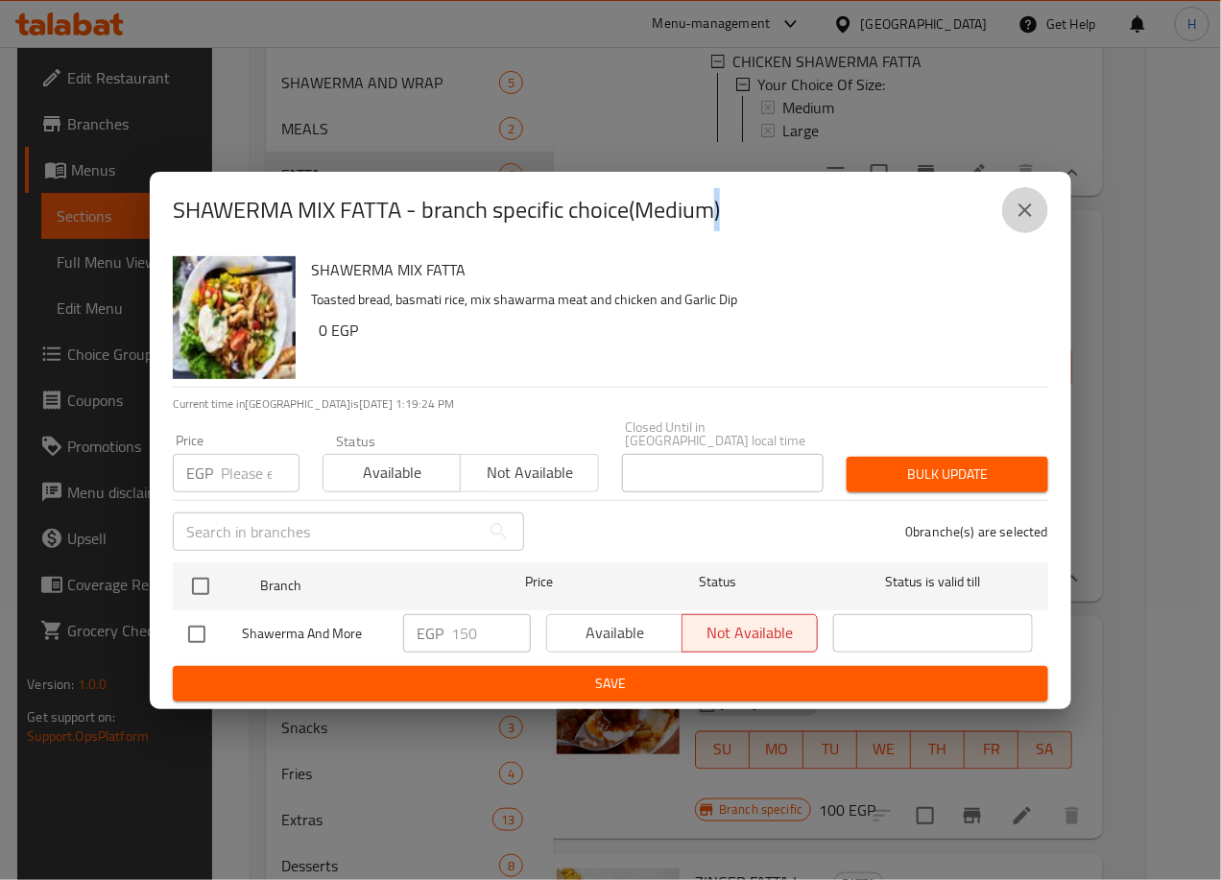
click at [1019, 219] on icon "close" at bounding box center [1025, 210] width 23 height 23
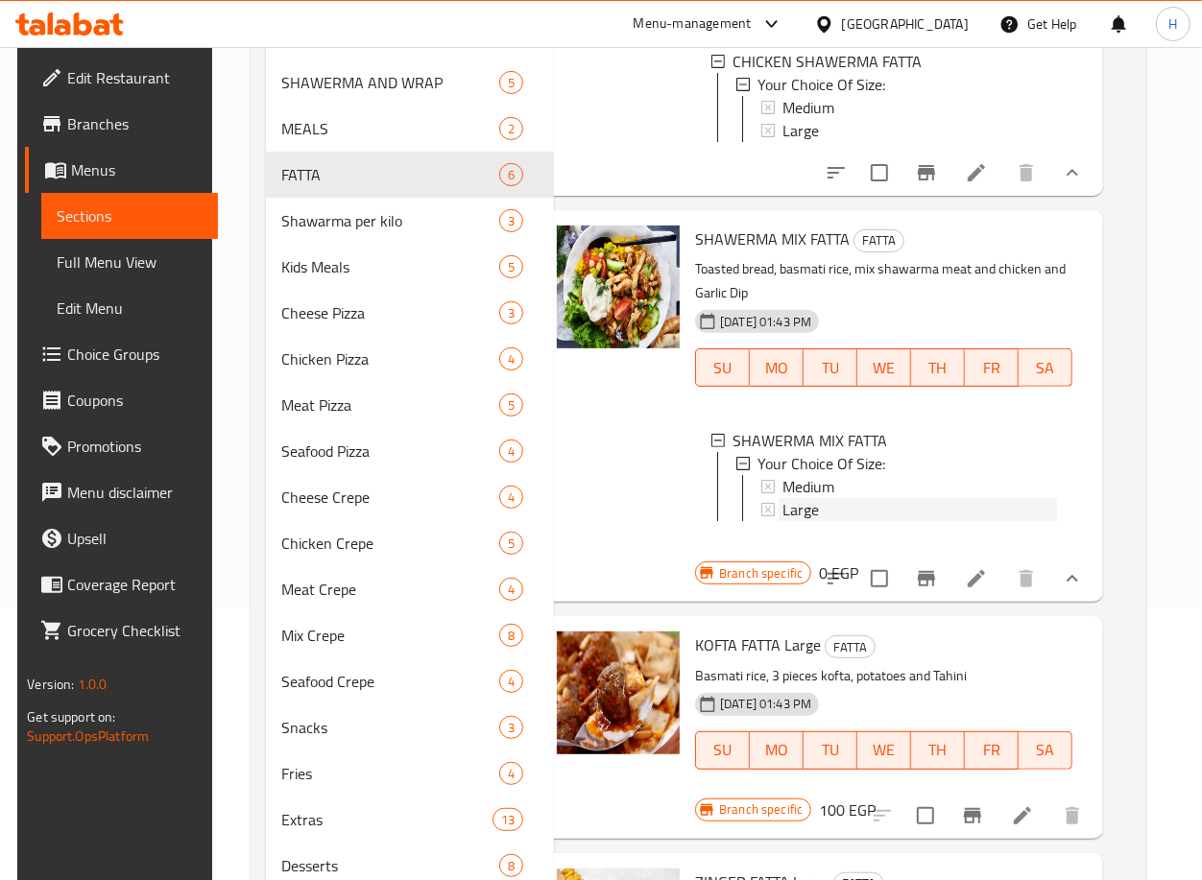
click at [868, 521] on div "Large" at bounding box center [919, 509] width 274 height 23
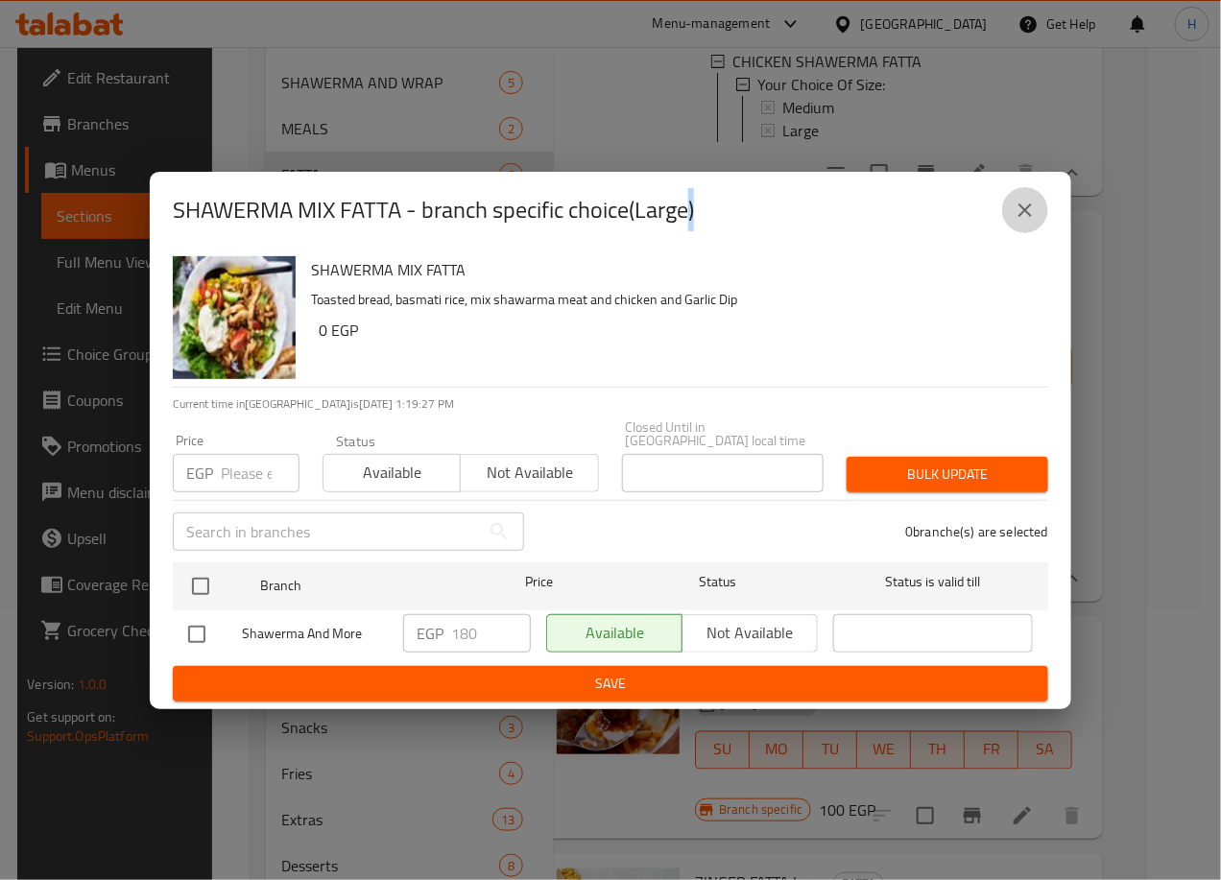
click at [1037, 214] on button "close" at bounding box center [1025, 210] width 46 height 46
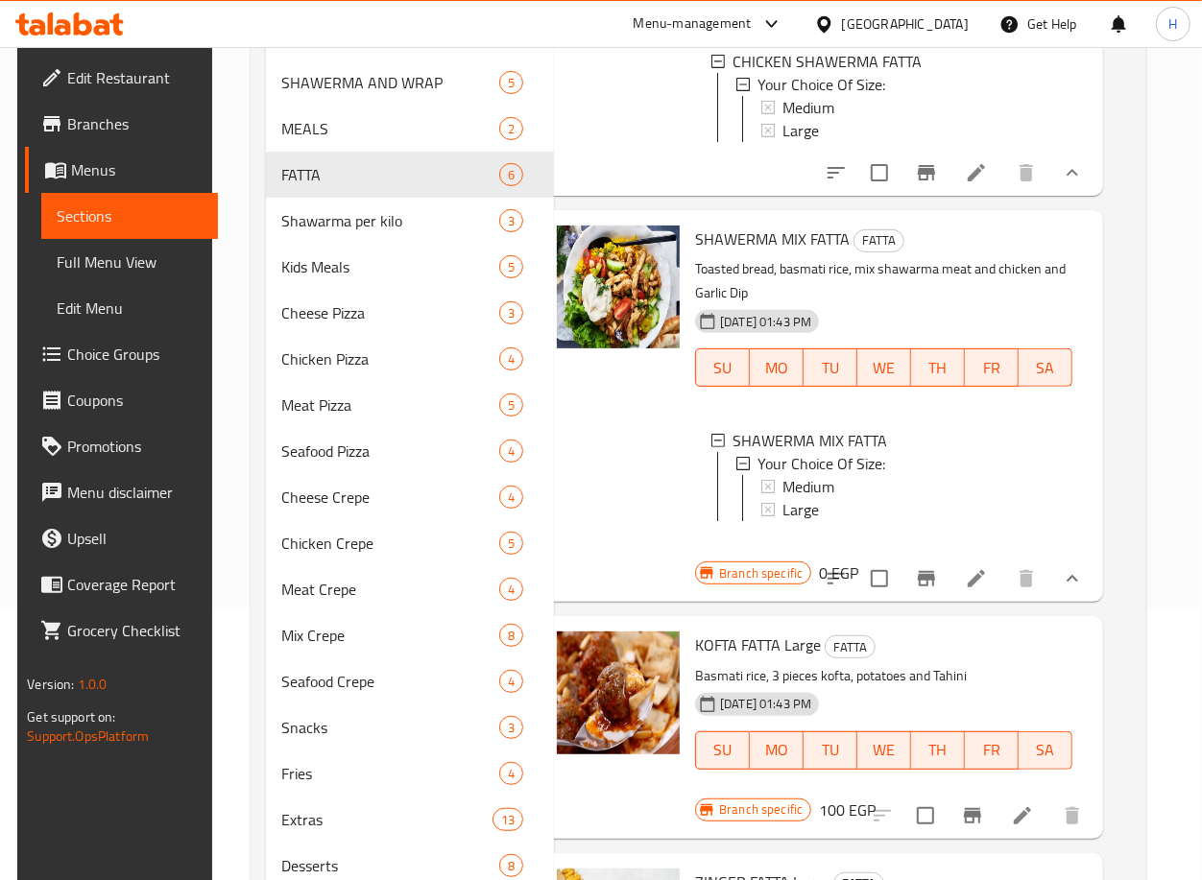
scroll to position [778, 28]
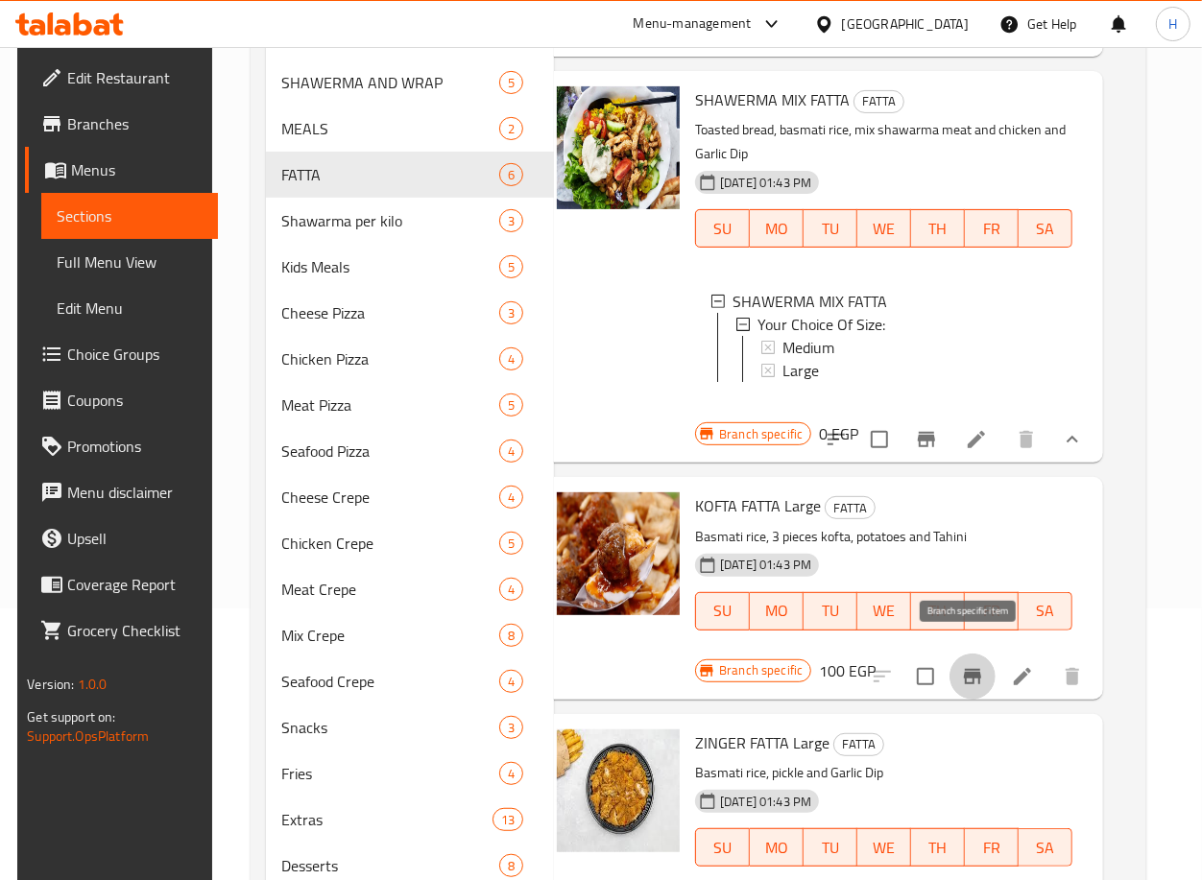
click at [976, 669] on icon "Branch-specific-item" at bounding box center [972, 676] width 17 height 15
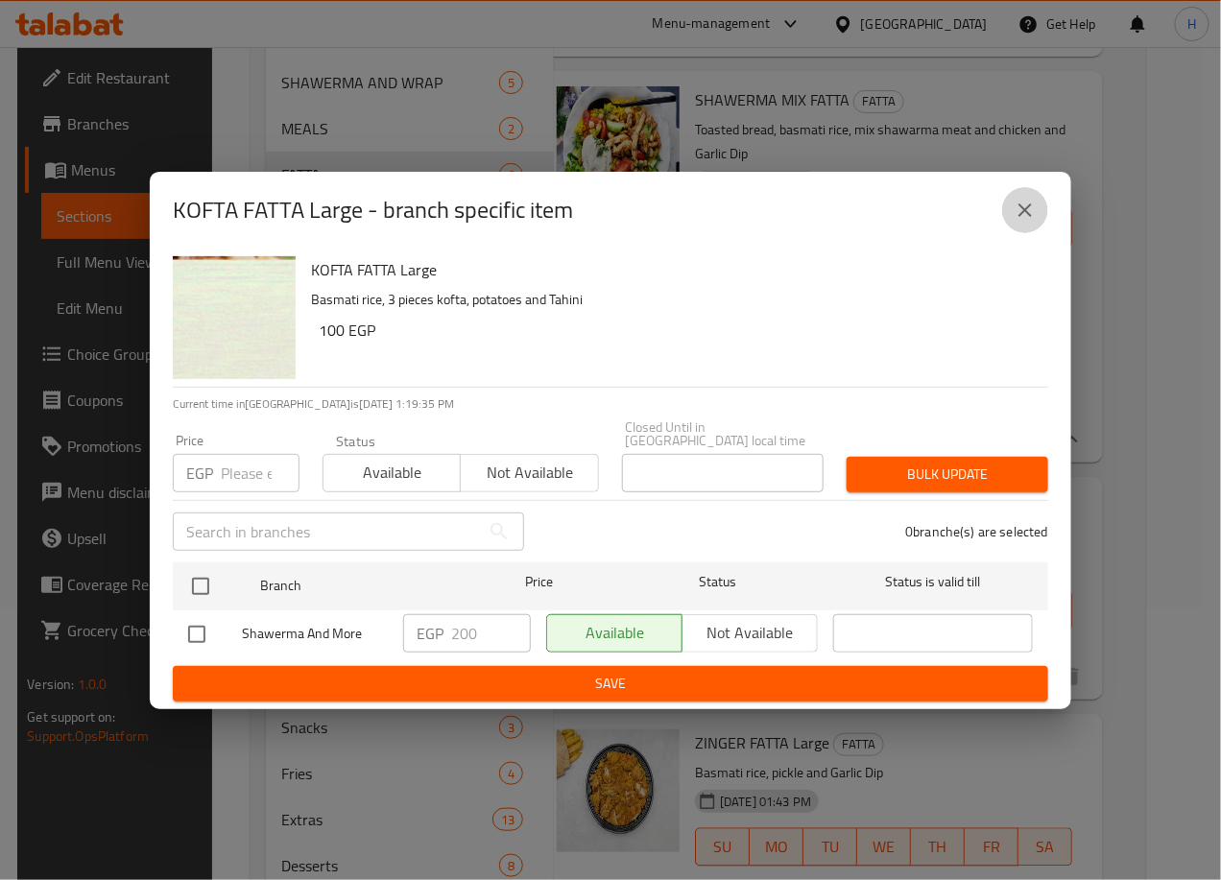
click at [1037, 207] on button "close" at bounding box center [1025, 210] width 46 height 46
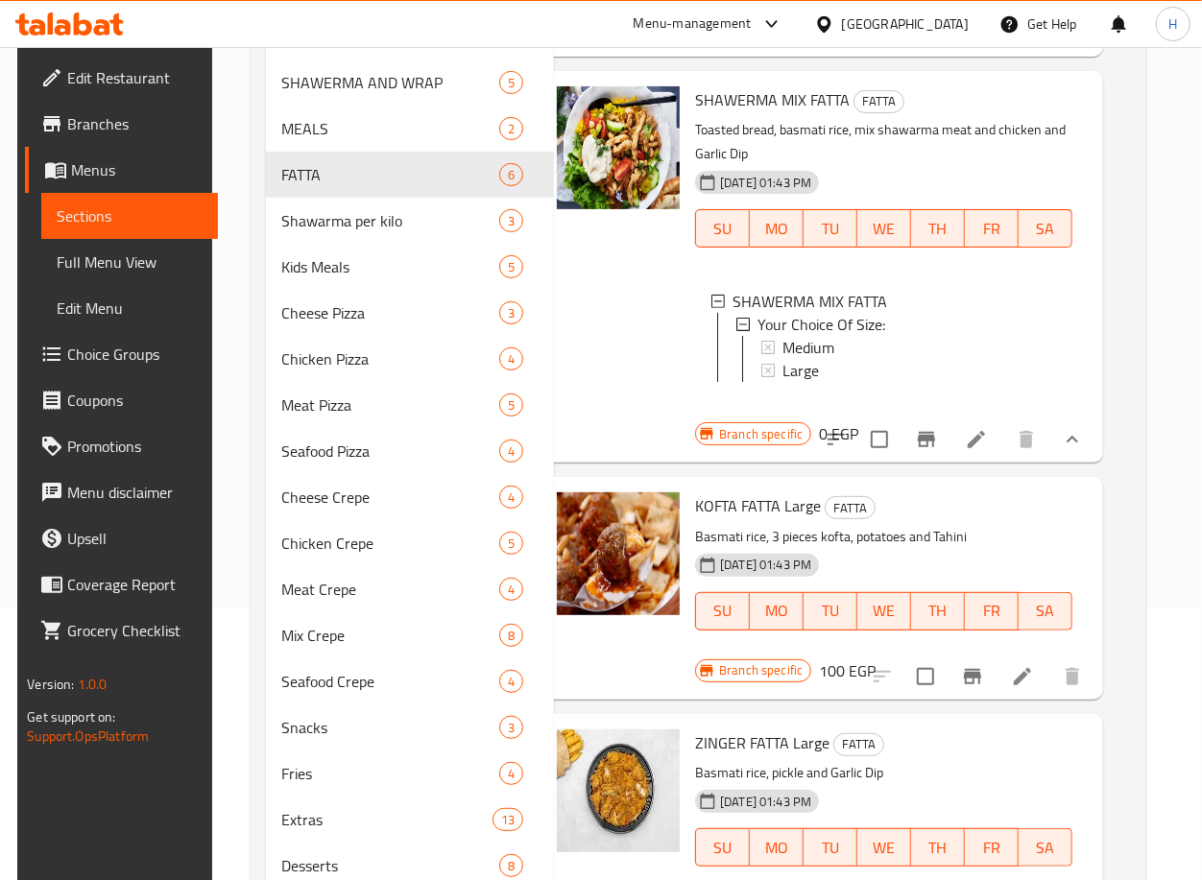
scroll to position [618, 0]
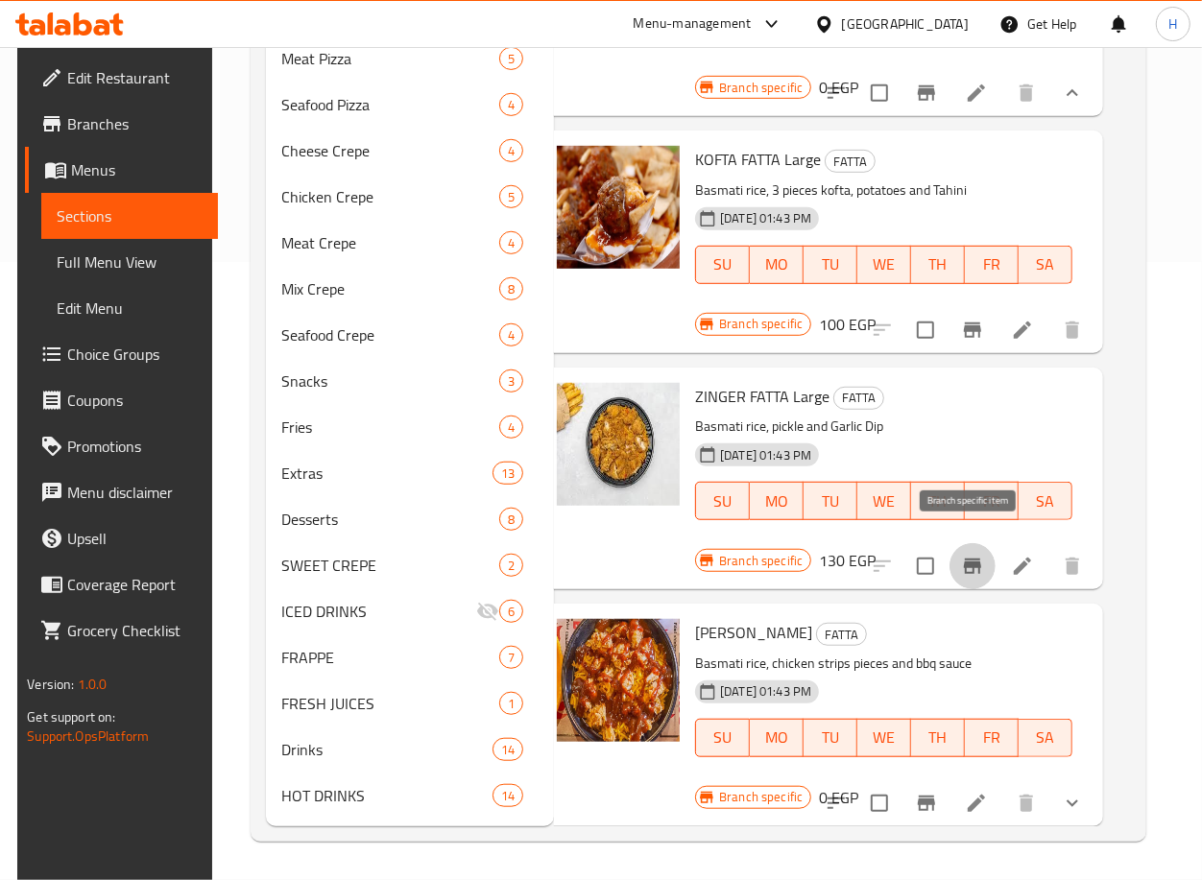
click at [968, 559] on icon "Branch-specific-item" at bounding box center [972, 566] width 17 height 15
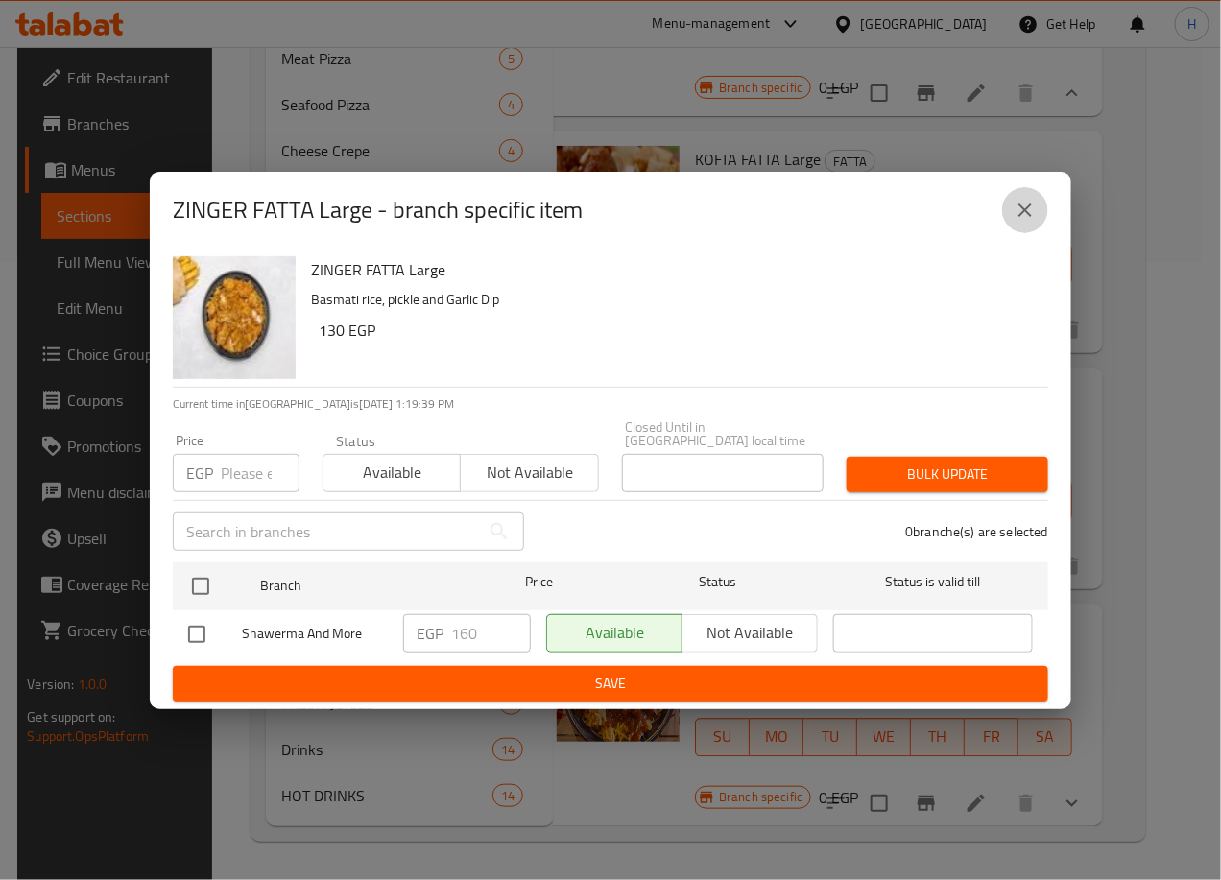
click at [1018, 212] on icon "close" at bounding box center [1025, 210] width 23 height 23
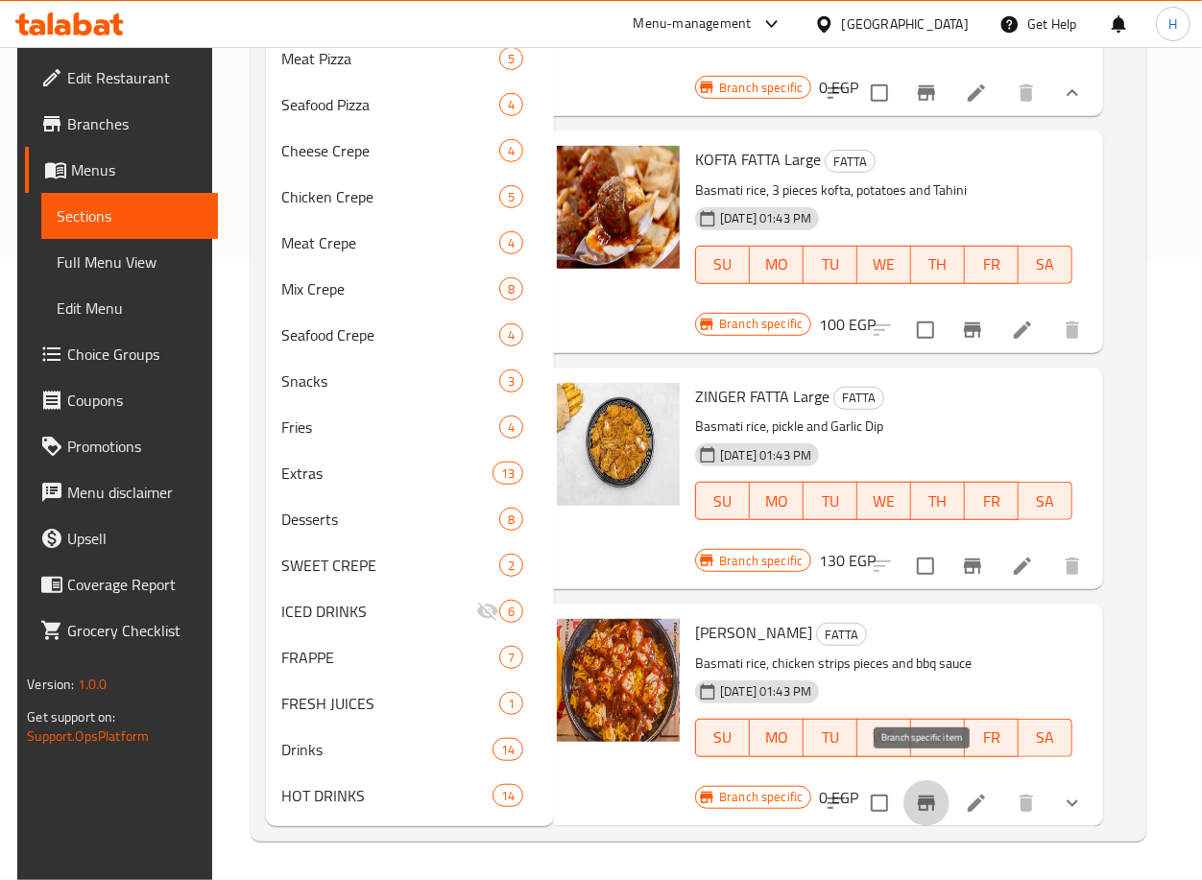
click at [924, 796] on icon "Branch-specific-item" at bounding box center [926, 803] width 17 height 15
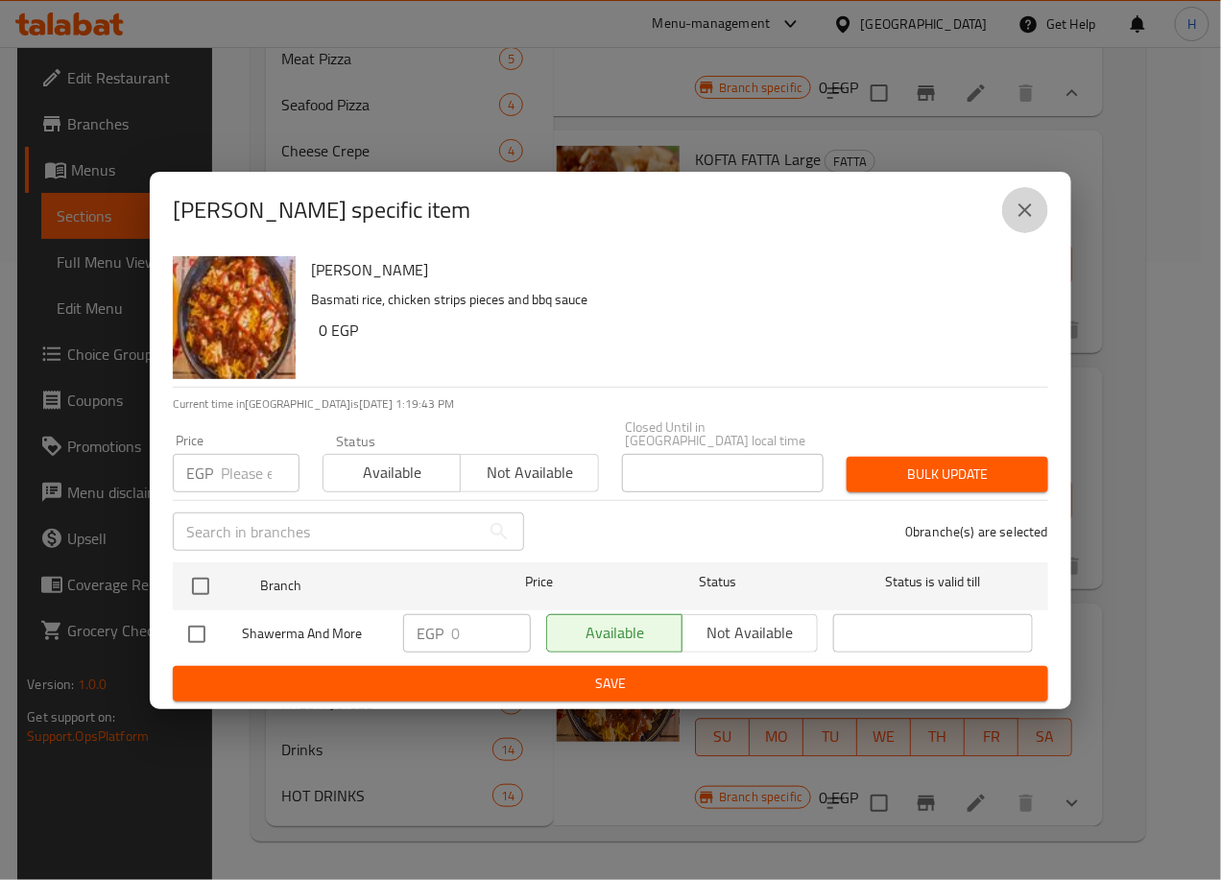
click at [1038, 227] on button "close" at bounding box center [1025, 210] width 46 height 46
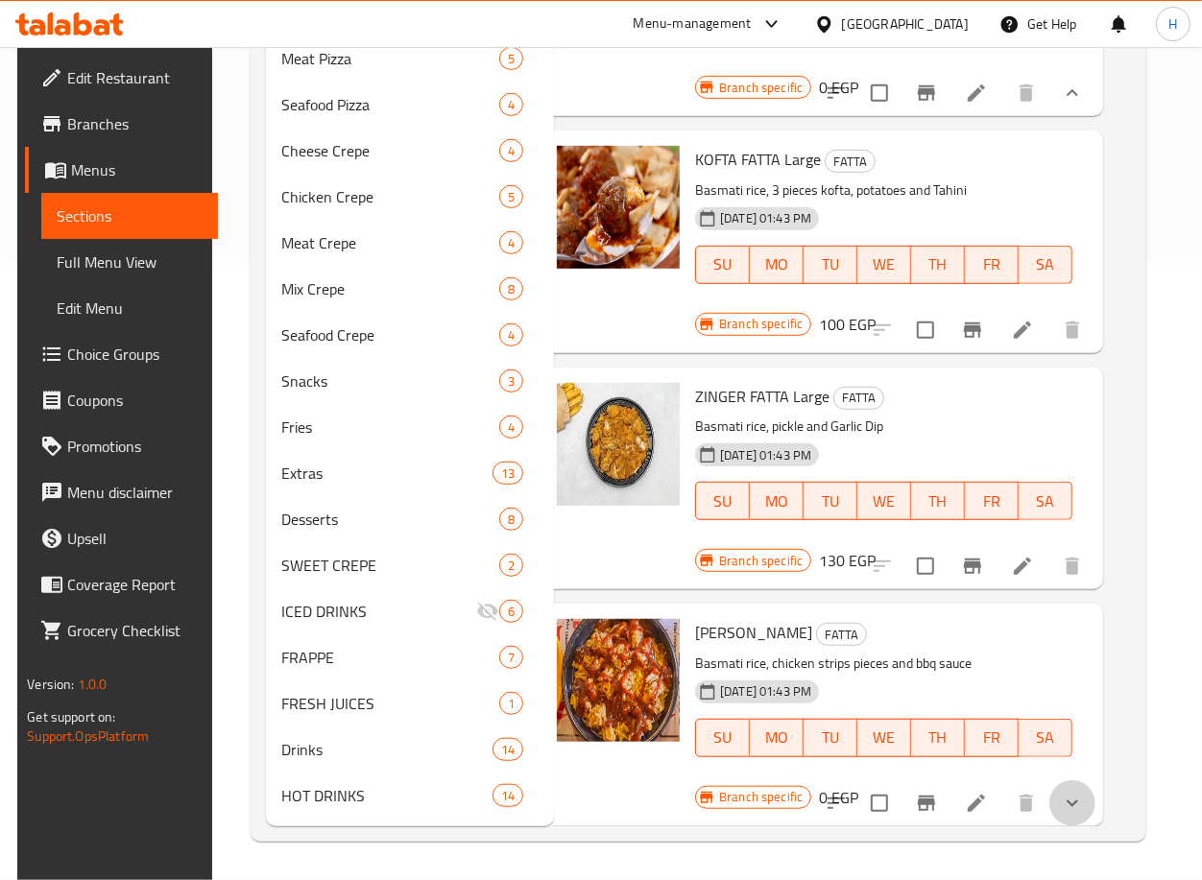
click at [1058, 780] on button "show more" at bounding box center [1072, 803] width 46 height 46
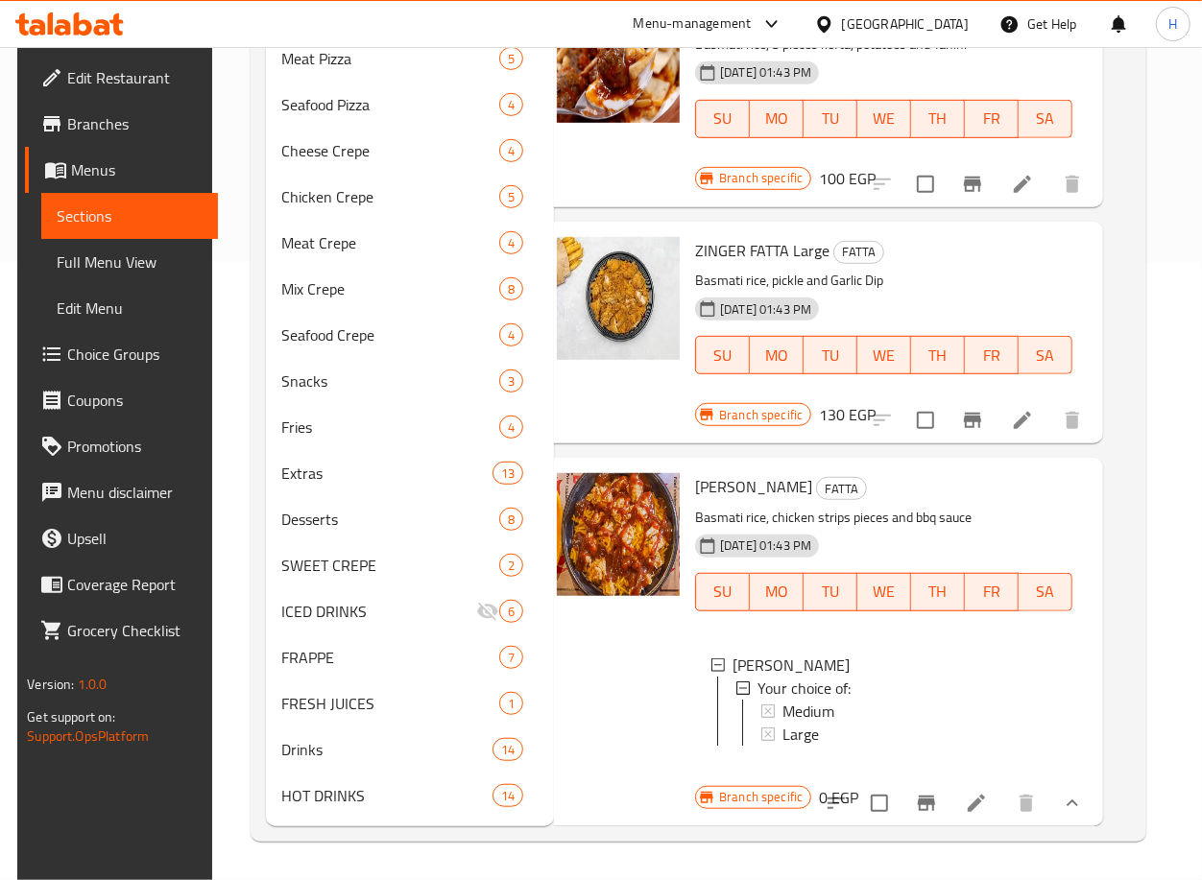
scroll to position [943, 28]
click at [922, 700] on div "Medium" at bounding box center [919, 711] width 274 height 23
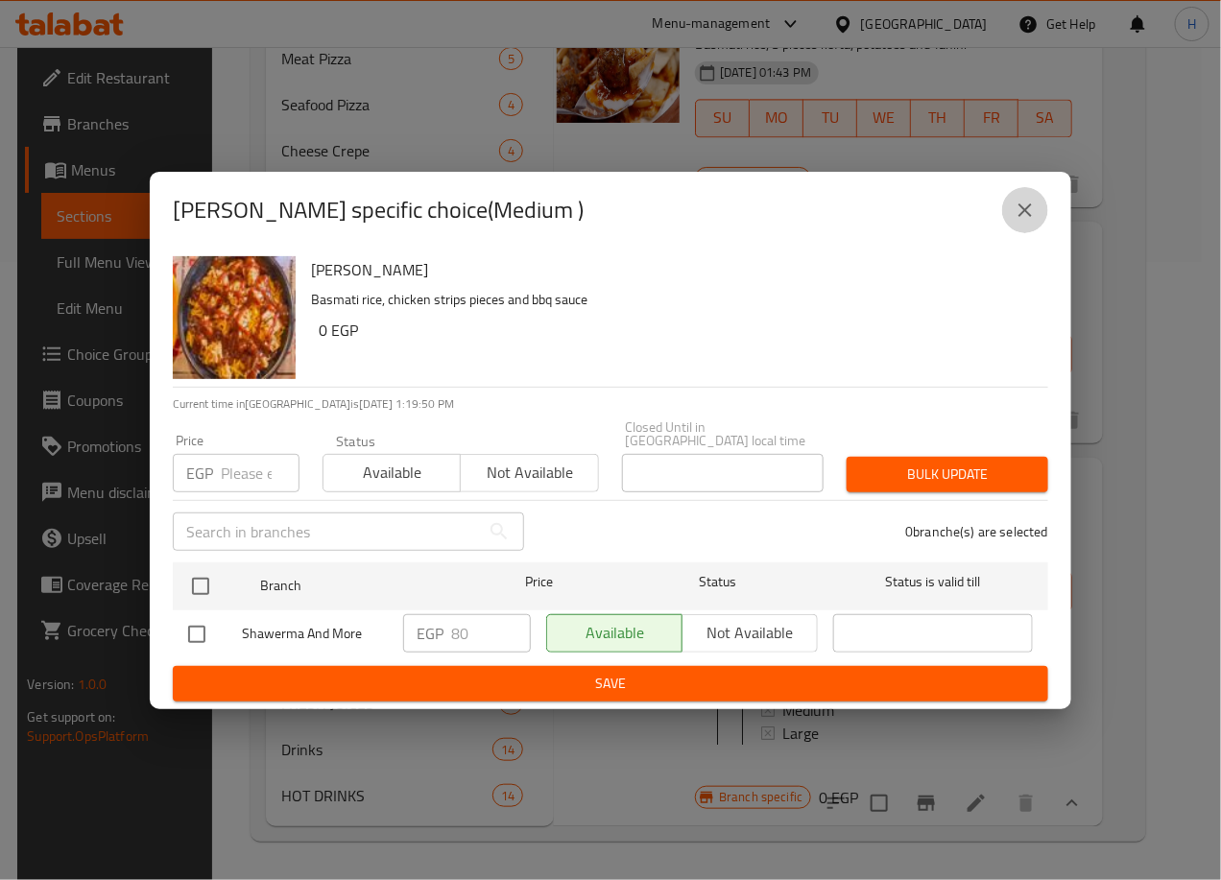
click at [1032, 209] on icon "close" at bounding box center [1025, 210] width 23 height 23
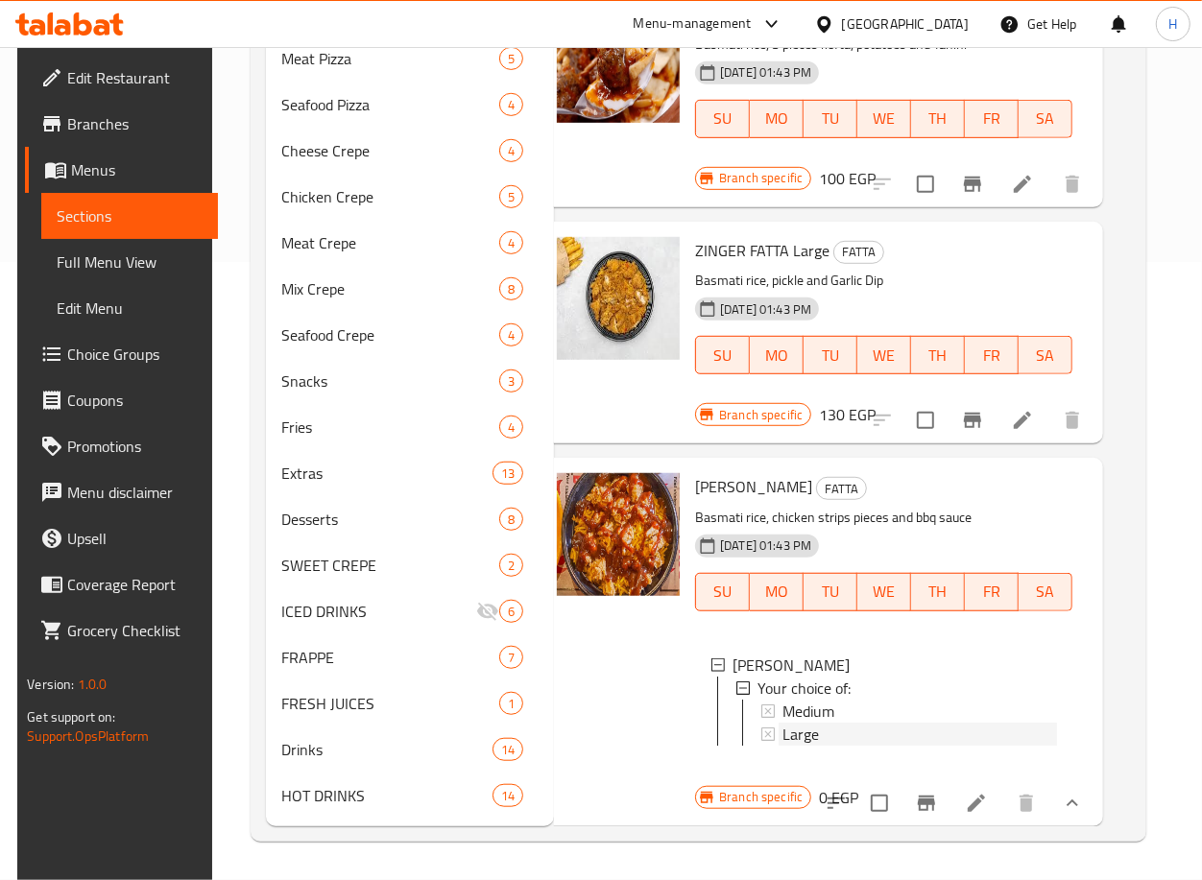
click at [848, 723] on div "Large" at bounding box center [919, 734] width 274 height 23
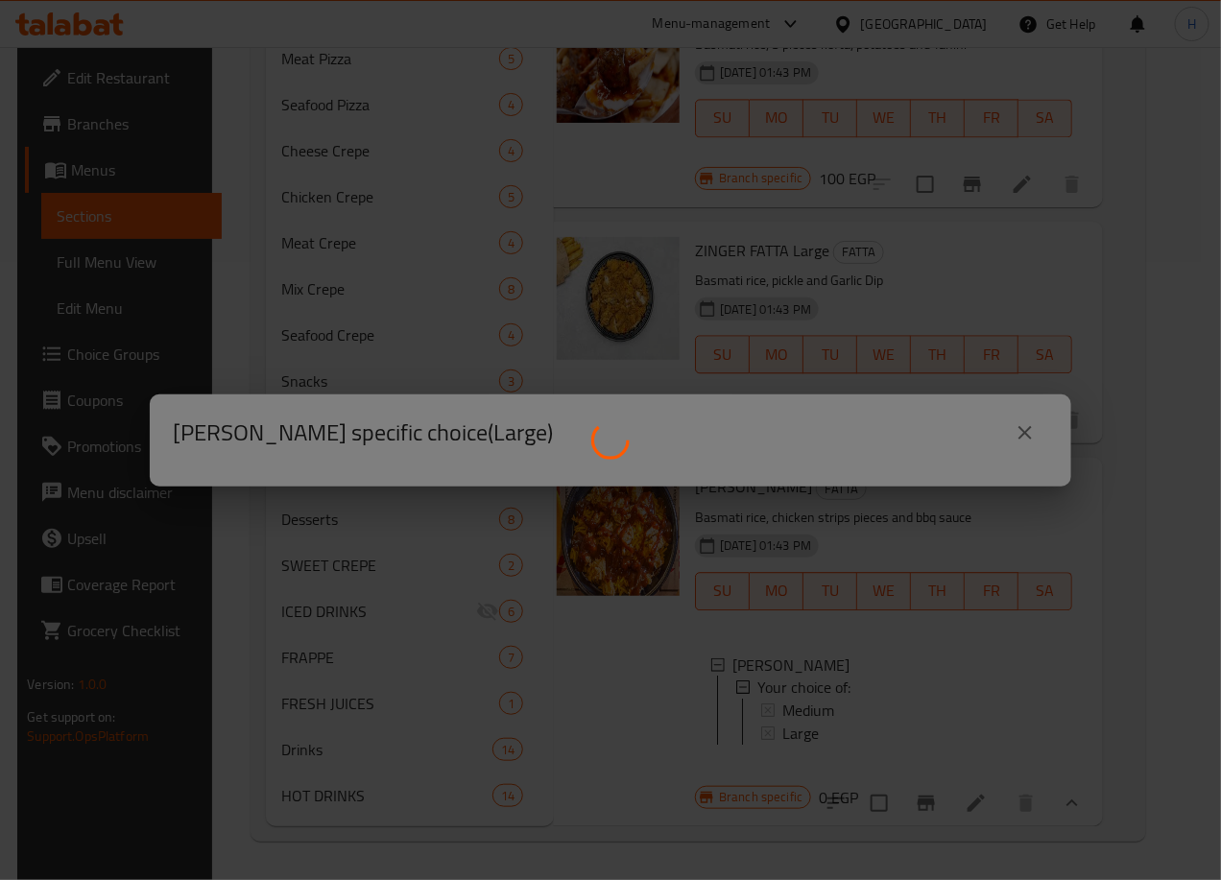
click at [848, 700] on div at bounding box center [610, 440] width 1221 height 880
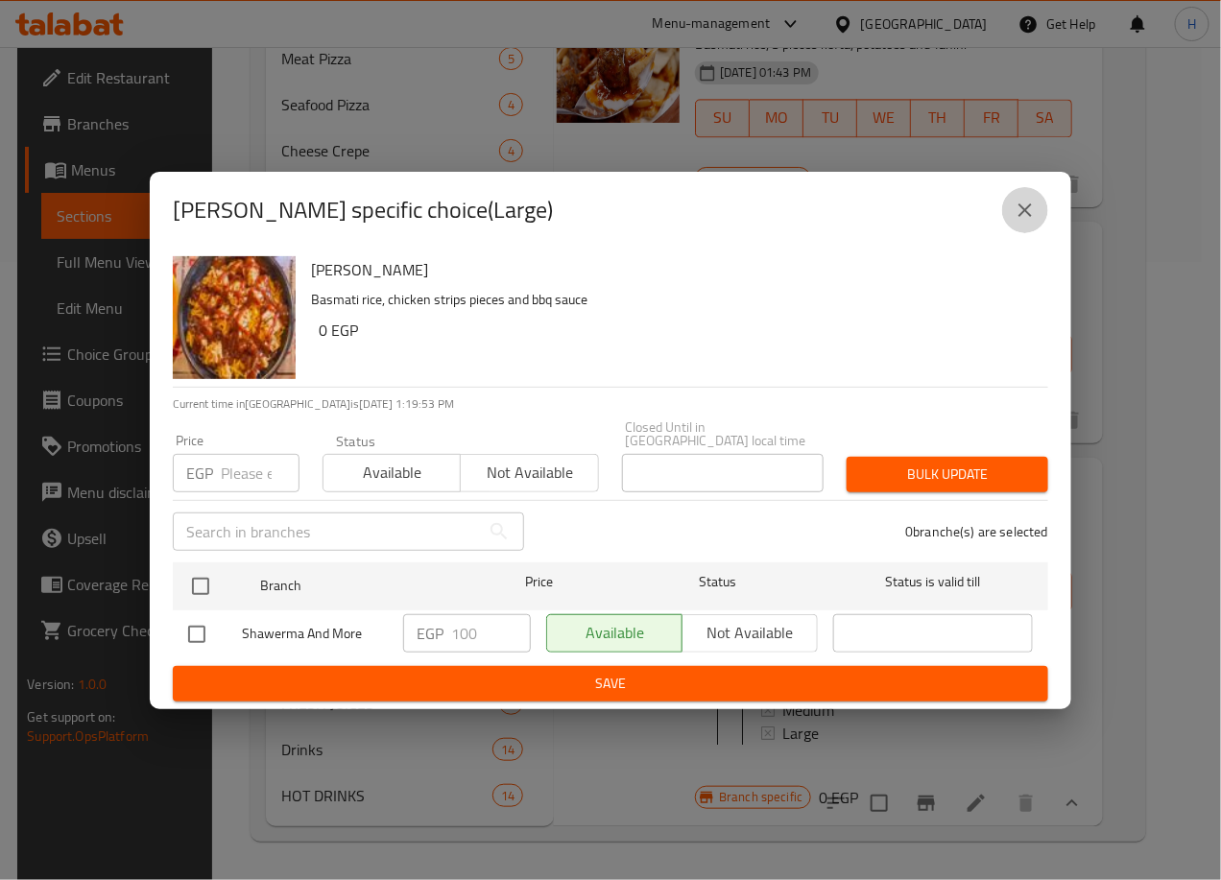
click at [1018, 205] on icon "close" at bounding box center [1025, 210] width 23 height 23
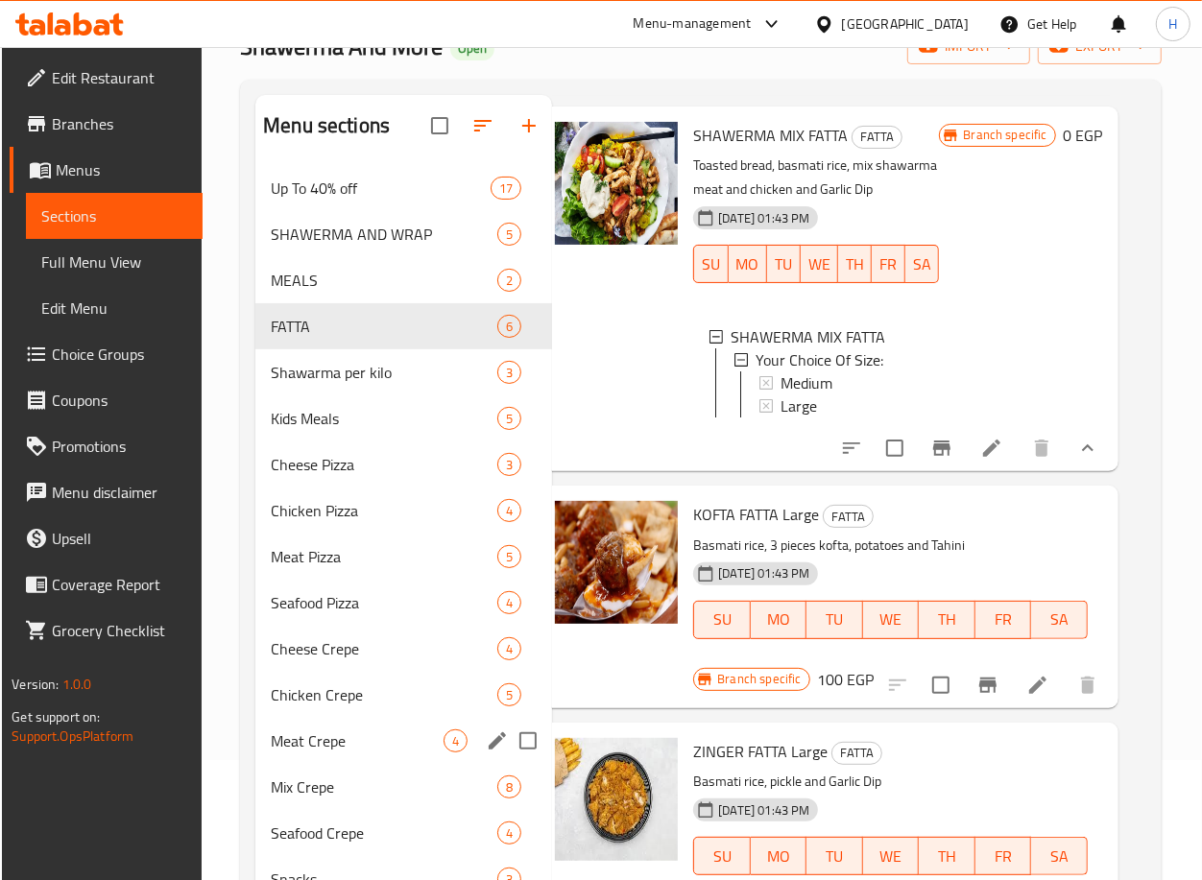
scroll to position [116, 0]
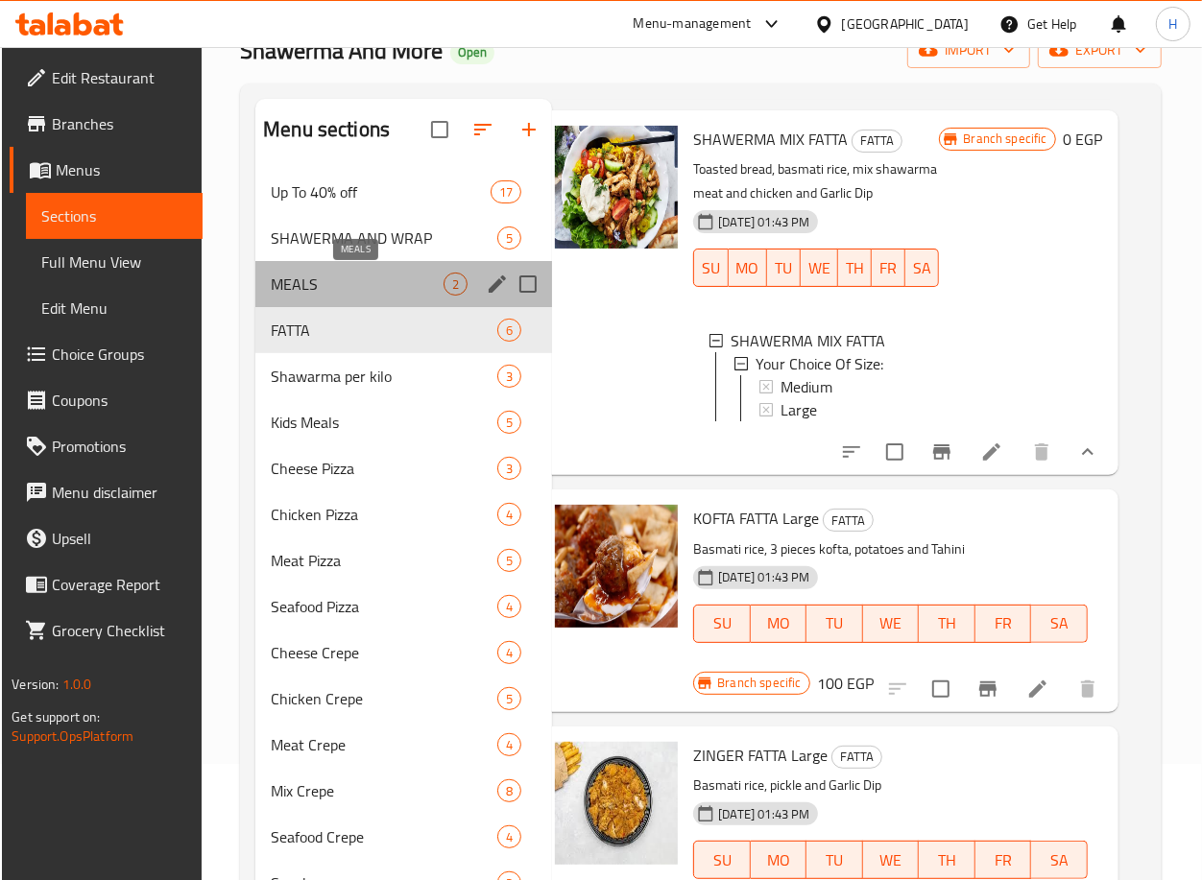
click at [353, 274] on span "MEALS" at bounding box center [357, 284] width 173 height 23
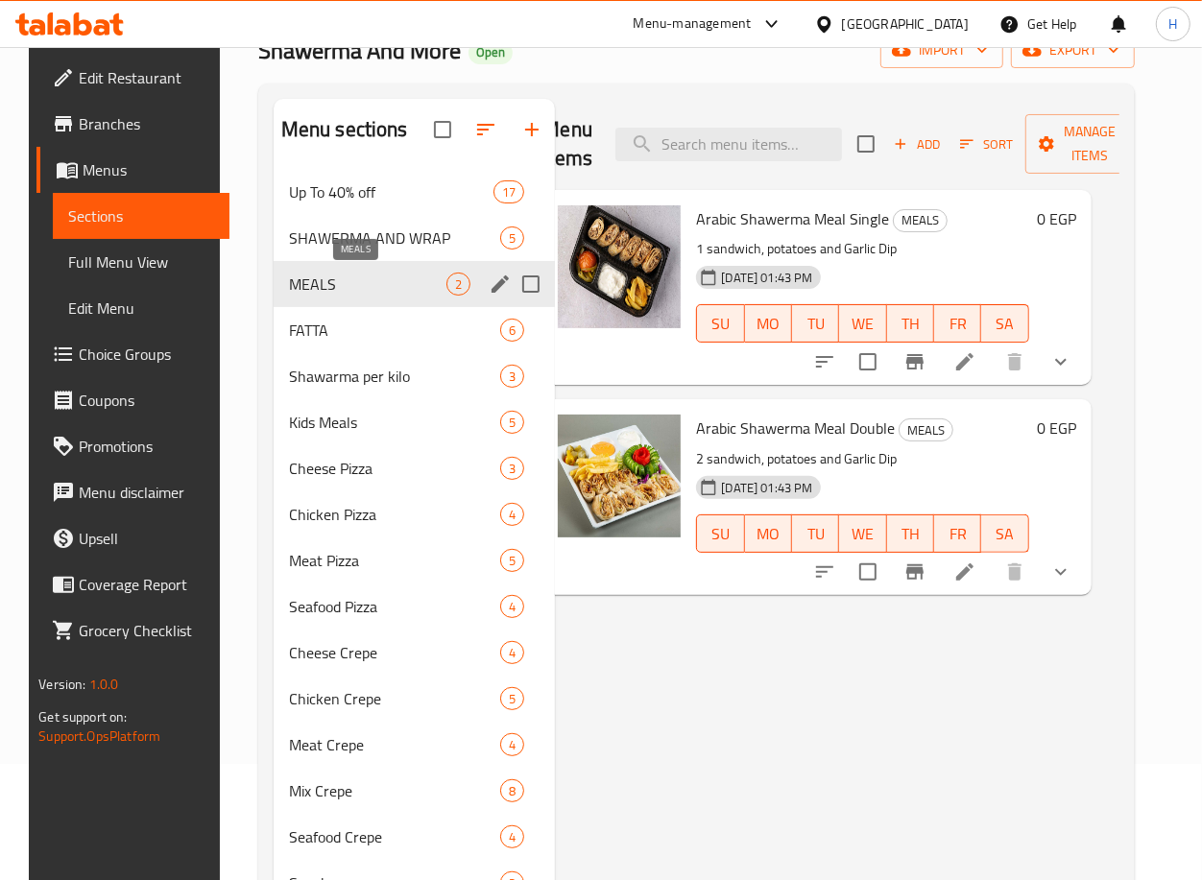
scroll to position [0, 28]
click at [353, 274] on span "MEALS" at bounding box center [368, 284] width 158 height 23
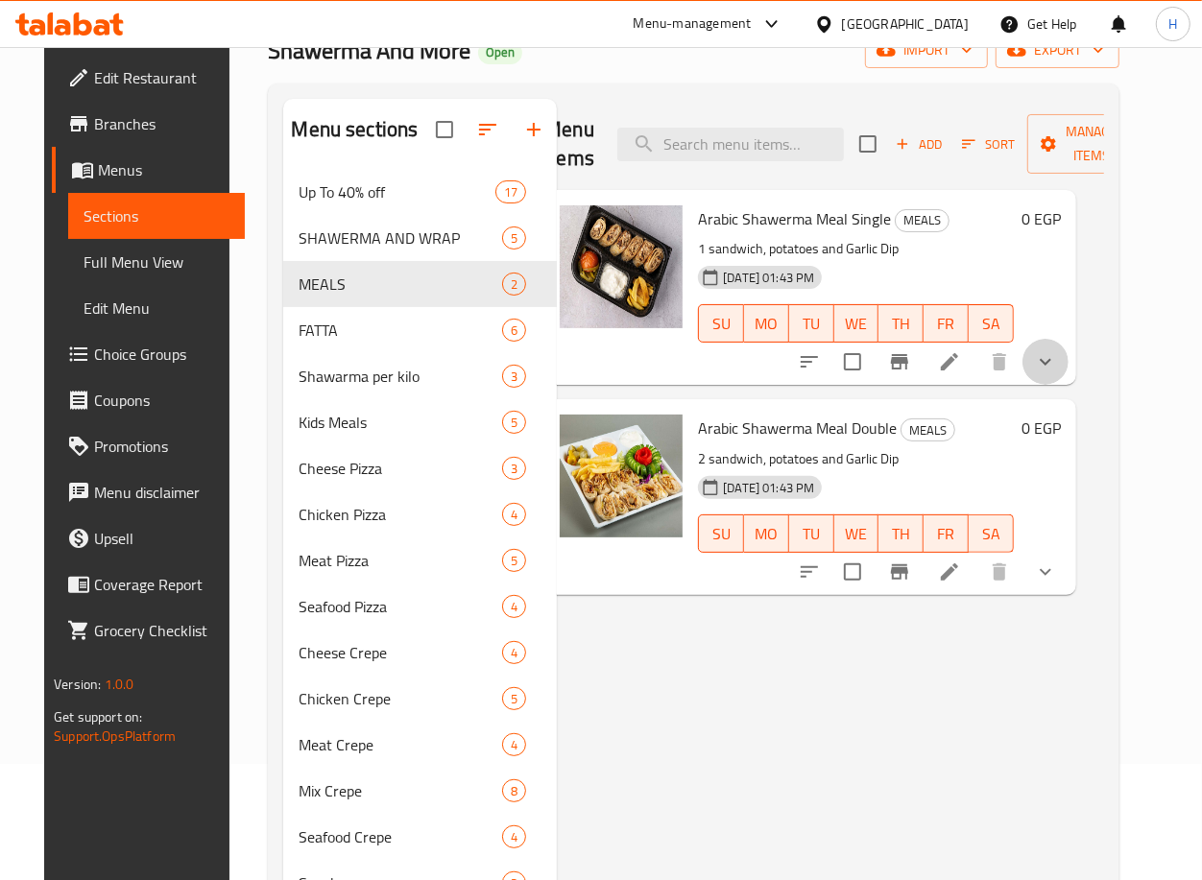
click at [1068, 377] on button "show more" at bounding box center [1045, 362] width 46 height 46
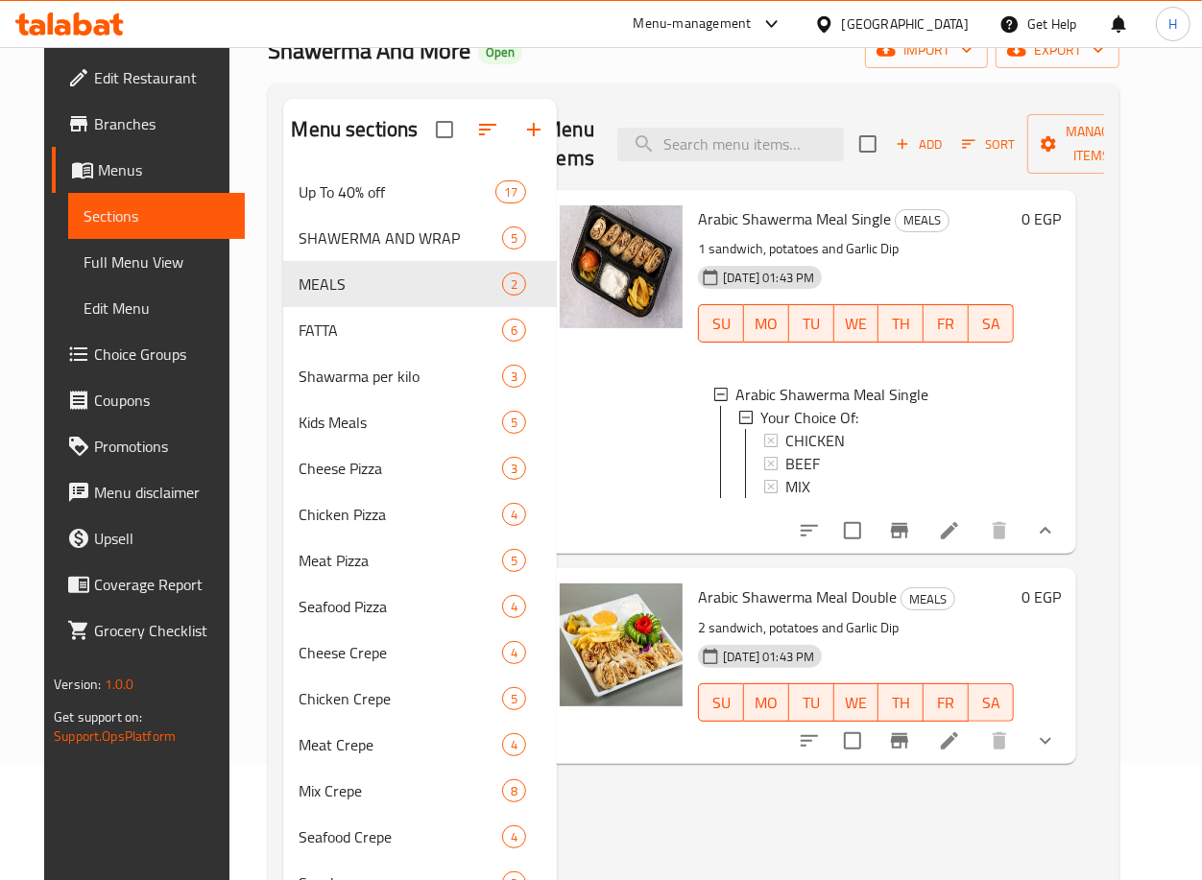
scroll to position [1, 0]
click at [866, 441] on div "CHICKEN" at bounding box center [891, 441] width 213 height 23
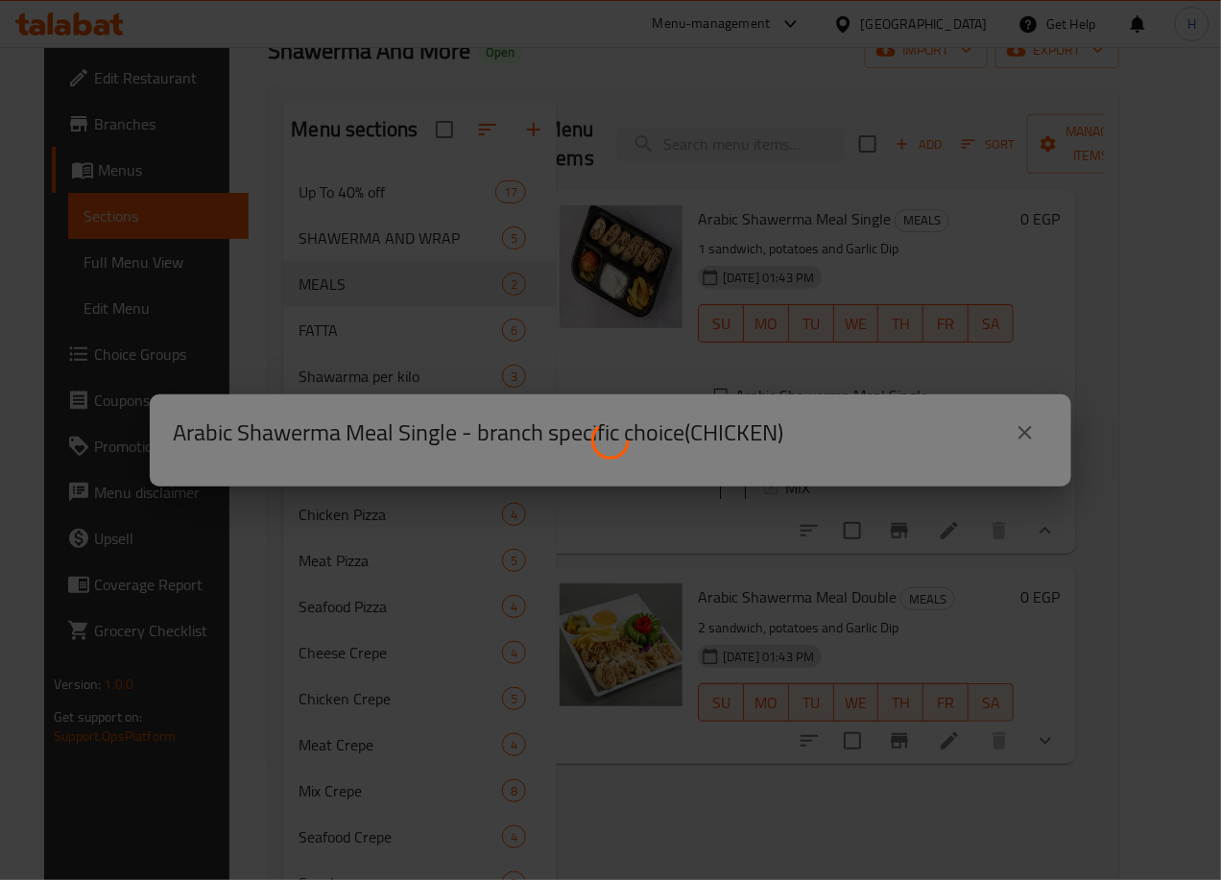
click at [866, 441] on div at bounding box center [610, 440] width 1221 height 880
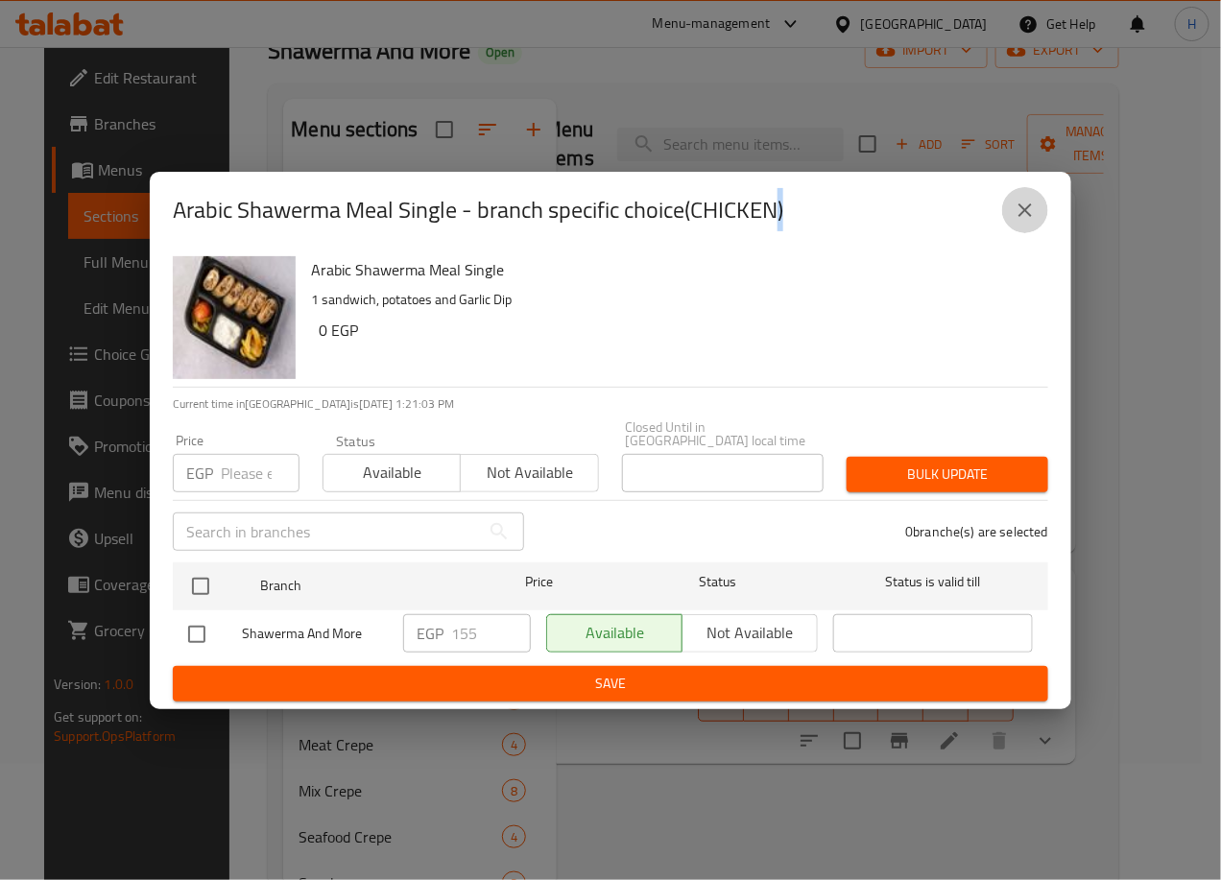
click at [1022, 204] on icon "close" at bounding box center [1025, 210] width 23 height 23
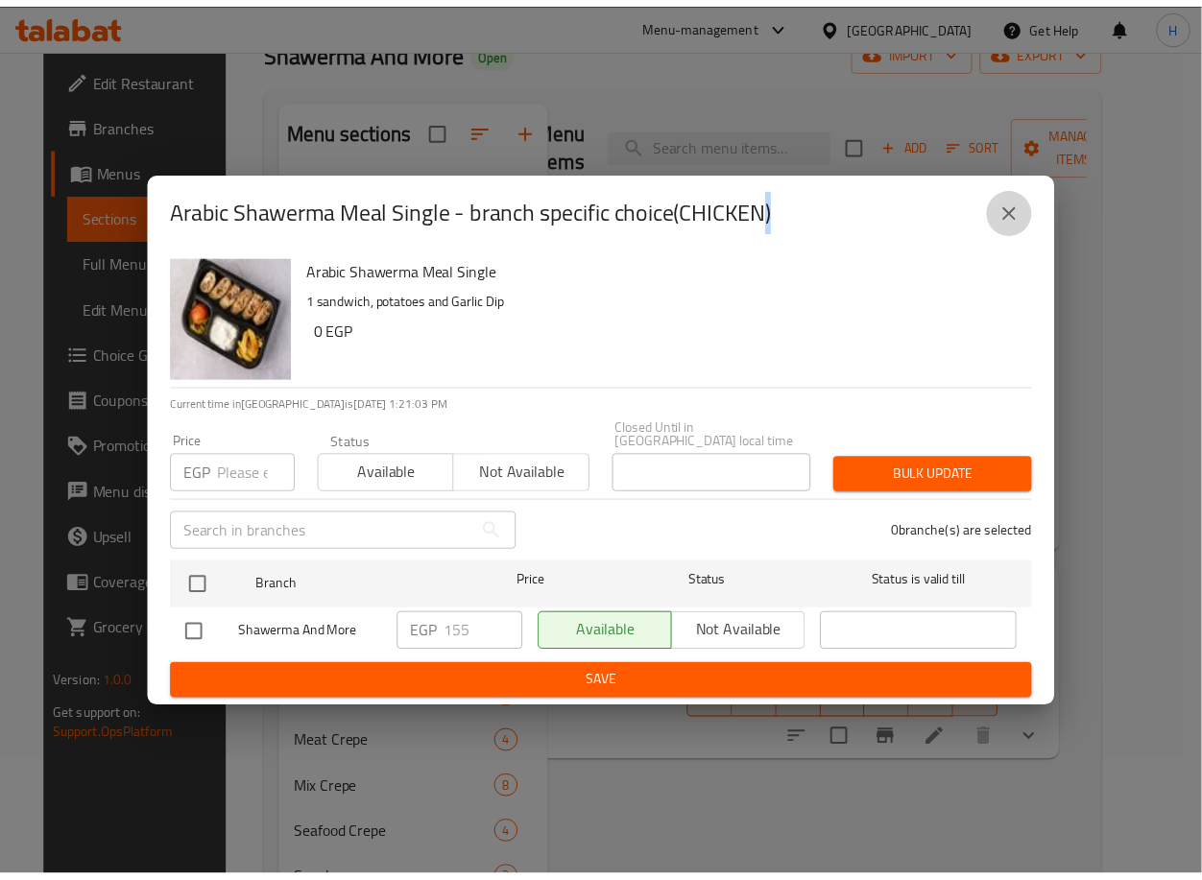
scroll to position [0, 17]
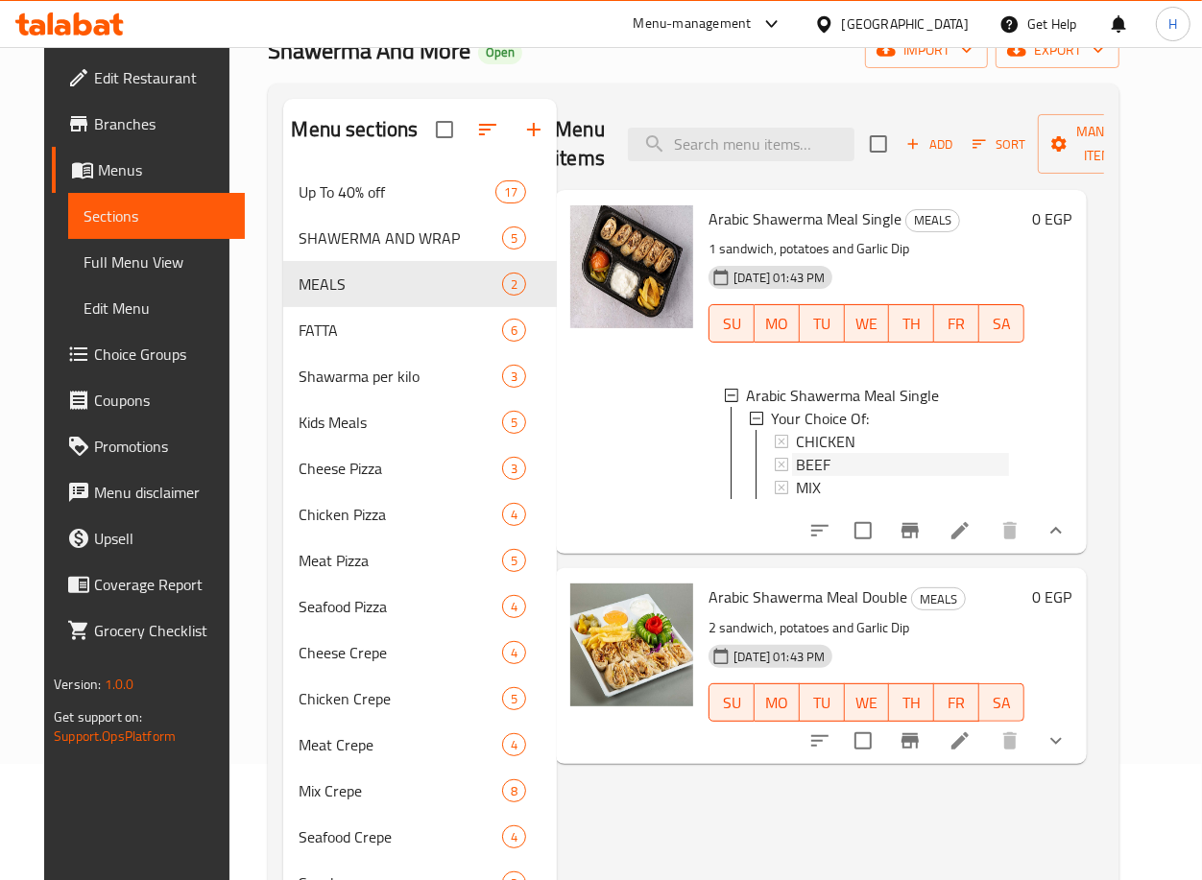
click at [877, 461] on div "BEEF" at bounding box center [902, 464] width 213 height 23
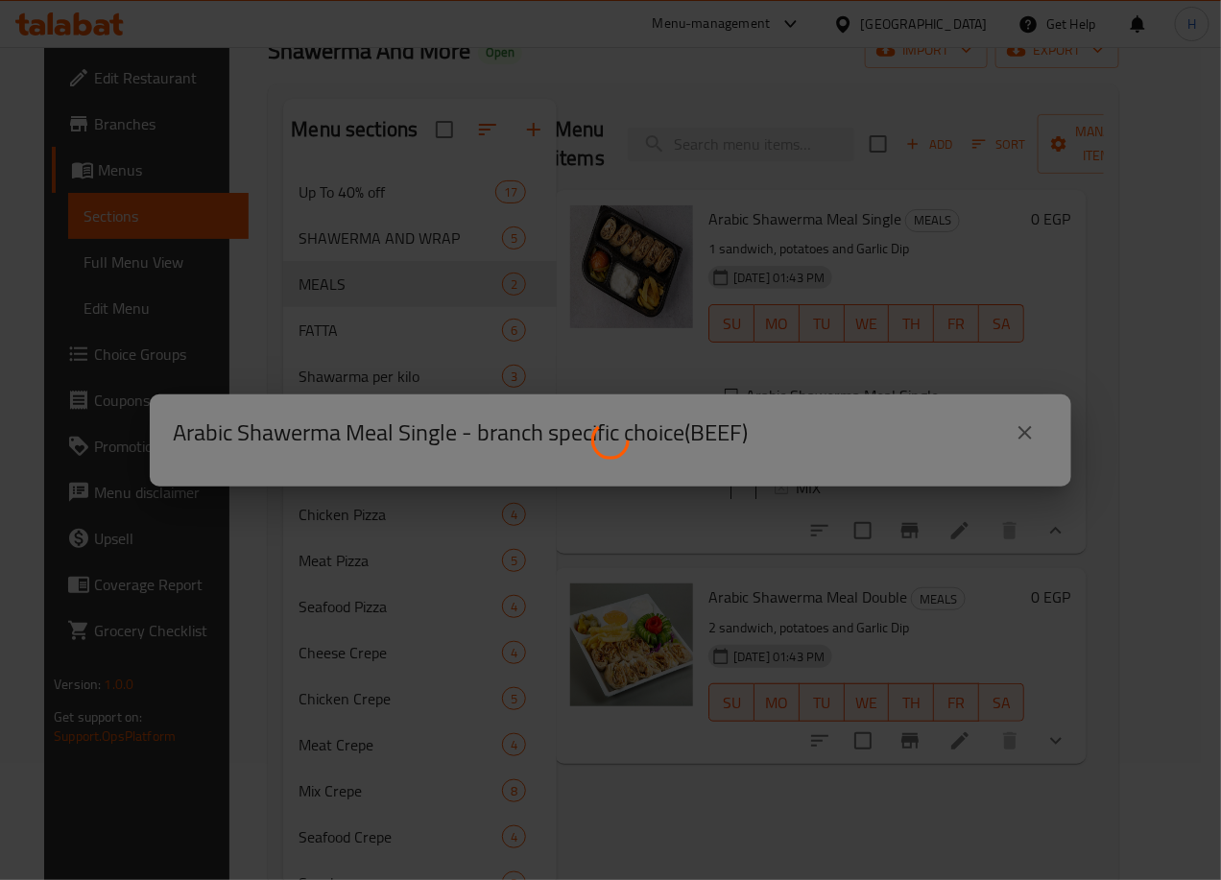
click at [877, 461] on div at bounding box center [610, 440] width 1221 height 880
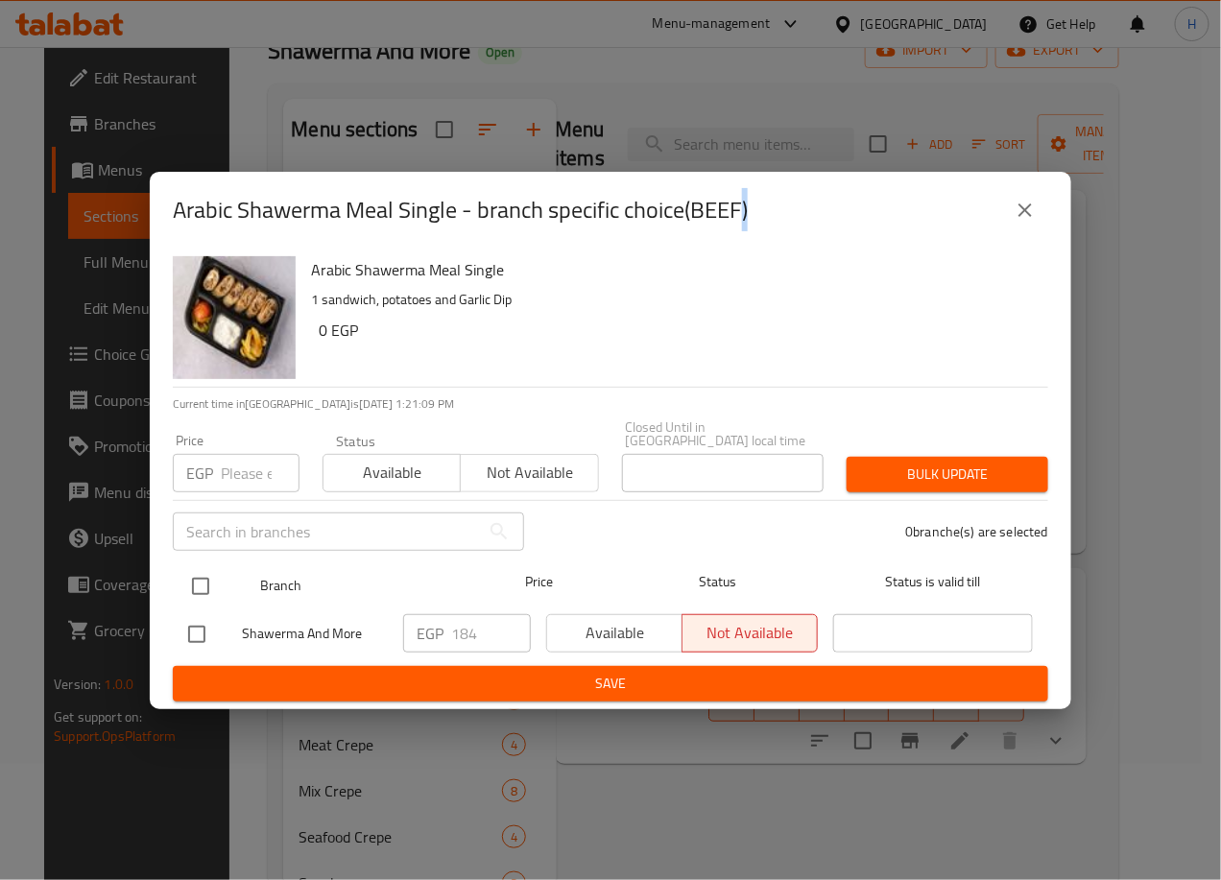
click at [200, 577] on input "checkbox" at bounding box center [200, 586] width 40 height 40
checkbox input "true"
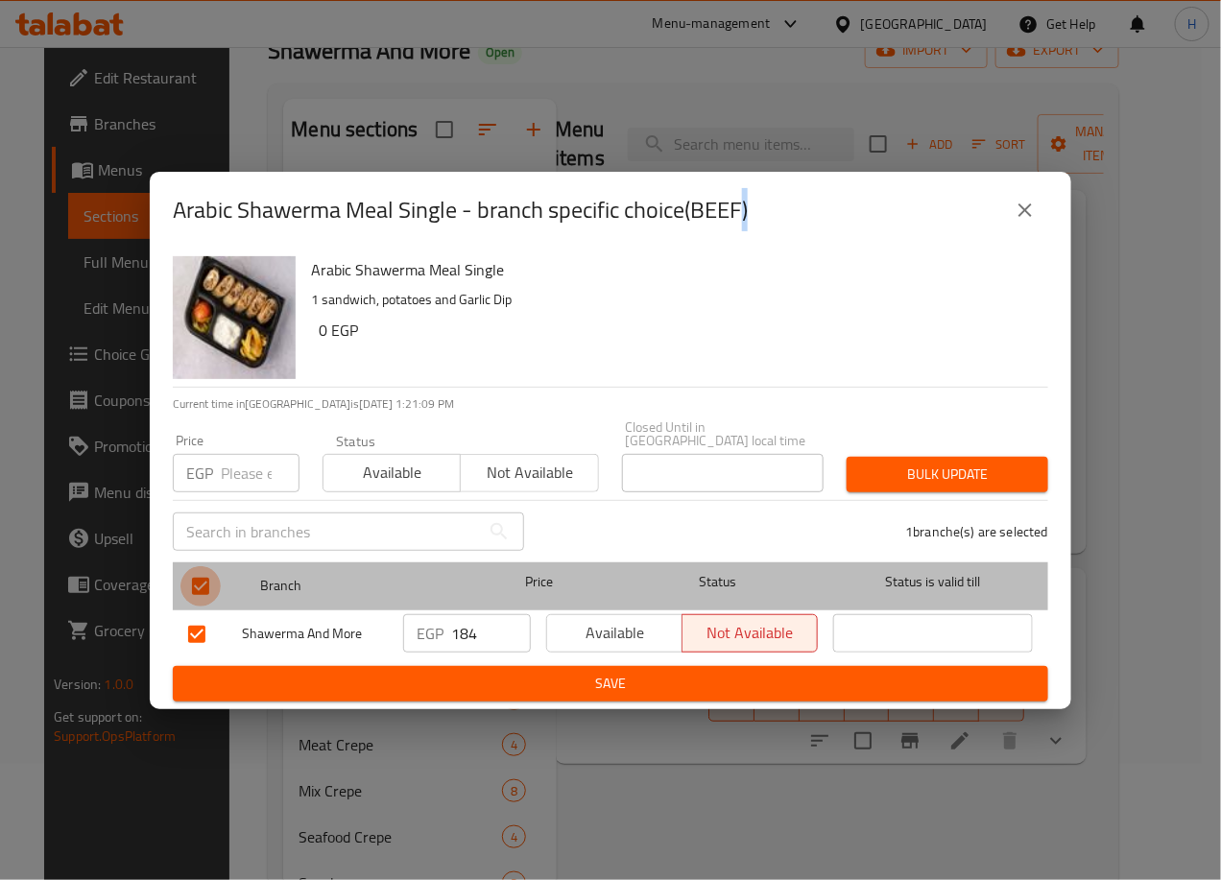
click at [200, 577] on input "checkbox" at bounding box center [200, 586] width 40 height 40
checkbox input "false"
click at [200, 577] on input "checkbox" at bounding box center [200, 586] width 40 height 40
checkbox input "true"
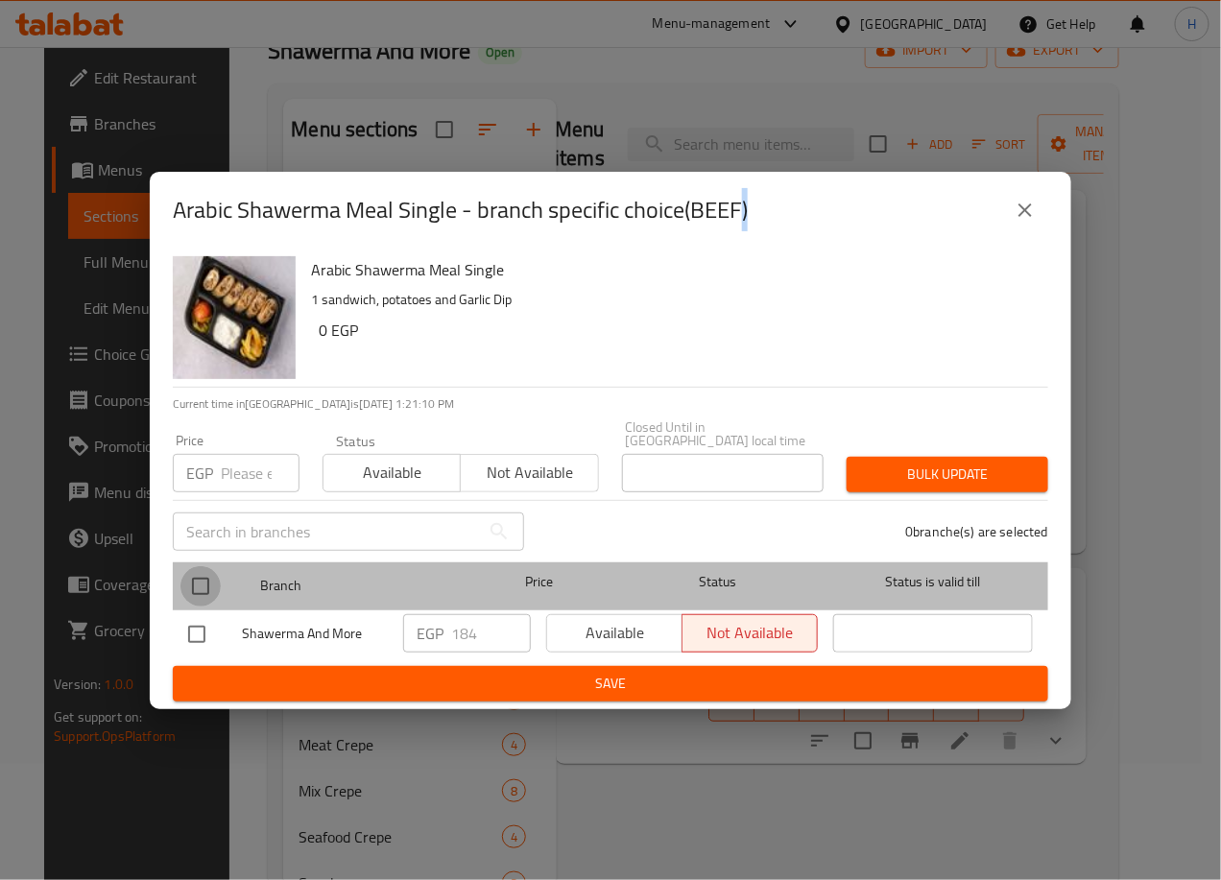
checkbox input "true"
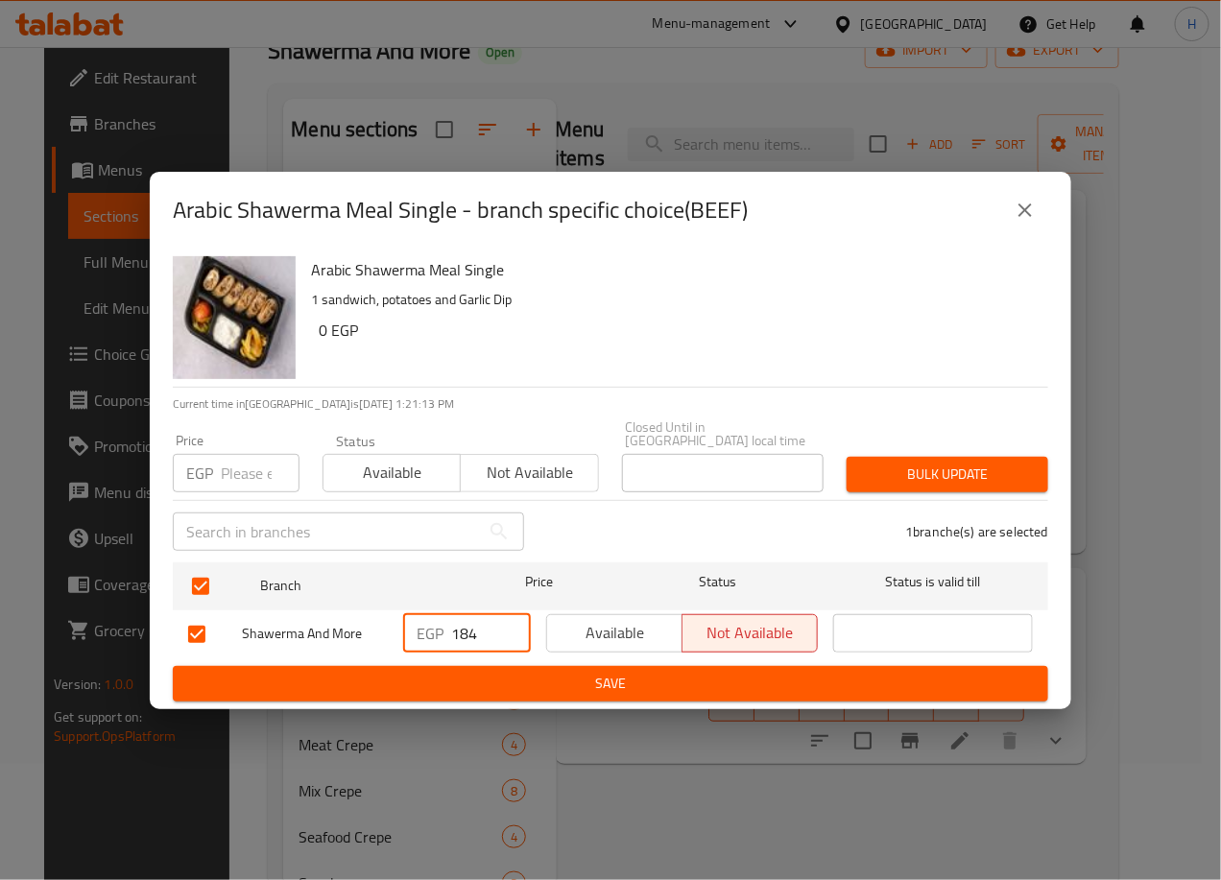
drag, startPoint x: 468, startPoint y: 622, endPoint x: 482, endPoint y: 629, distance: 15.0
click at [482, 629] on input "184" at bounding box center [491, 633] width 80 height 38
type input "185"
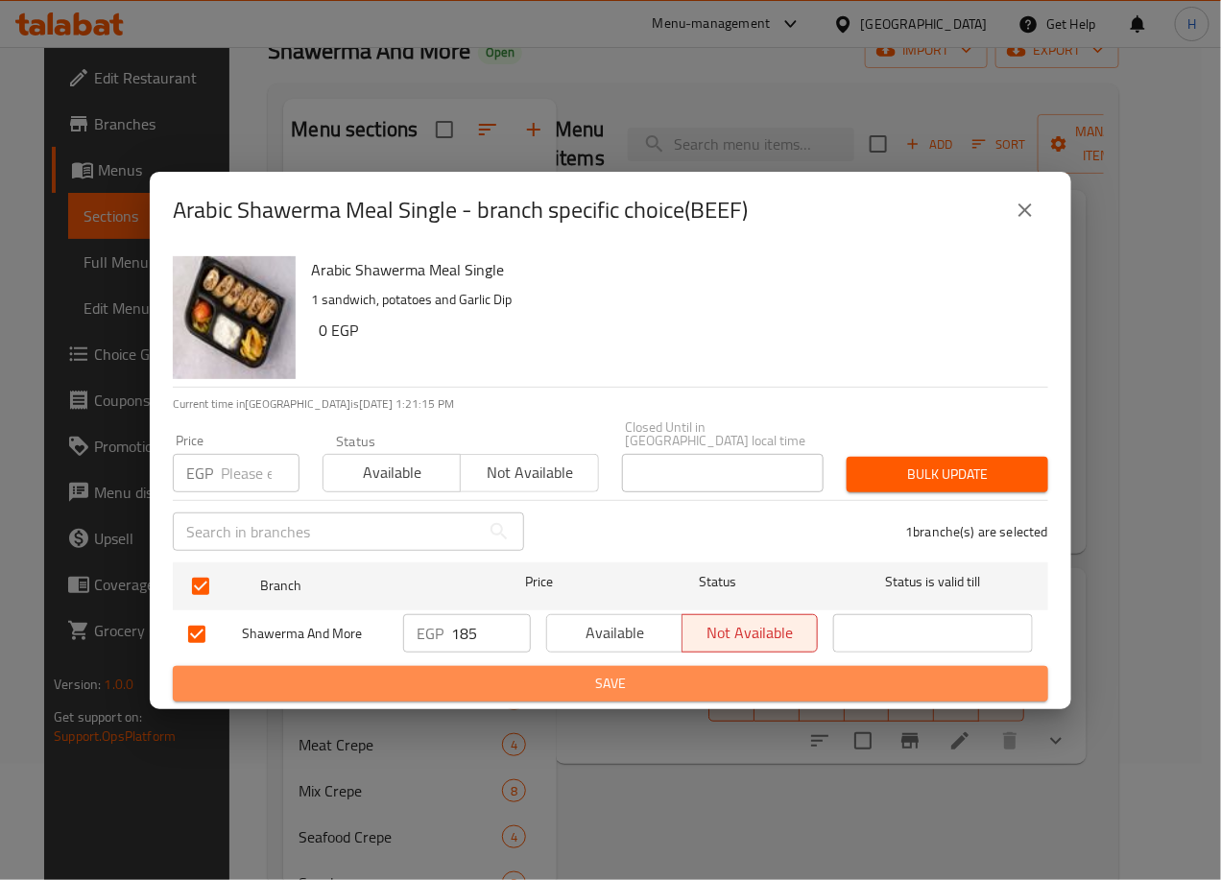
click at [538, 672] on span "Save" at bounding box center [610, 684] width 845 height 24
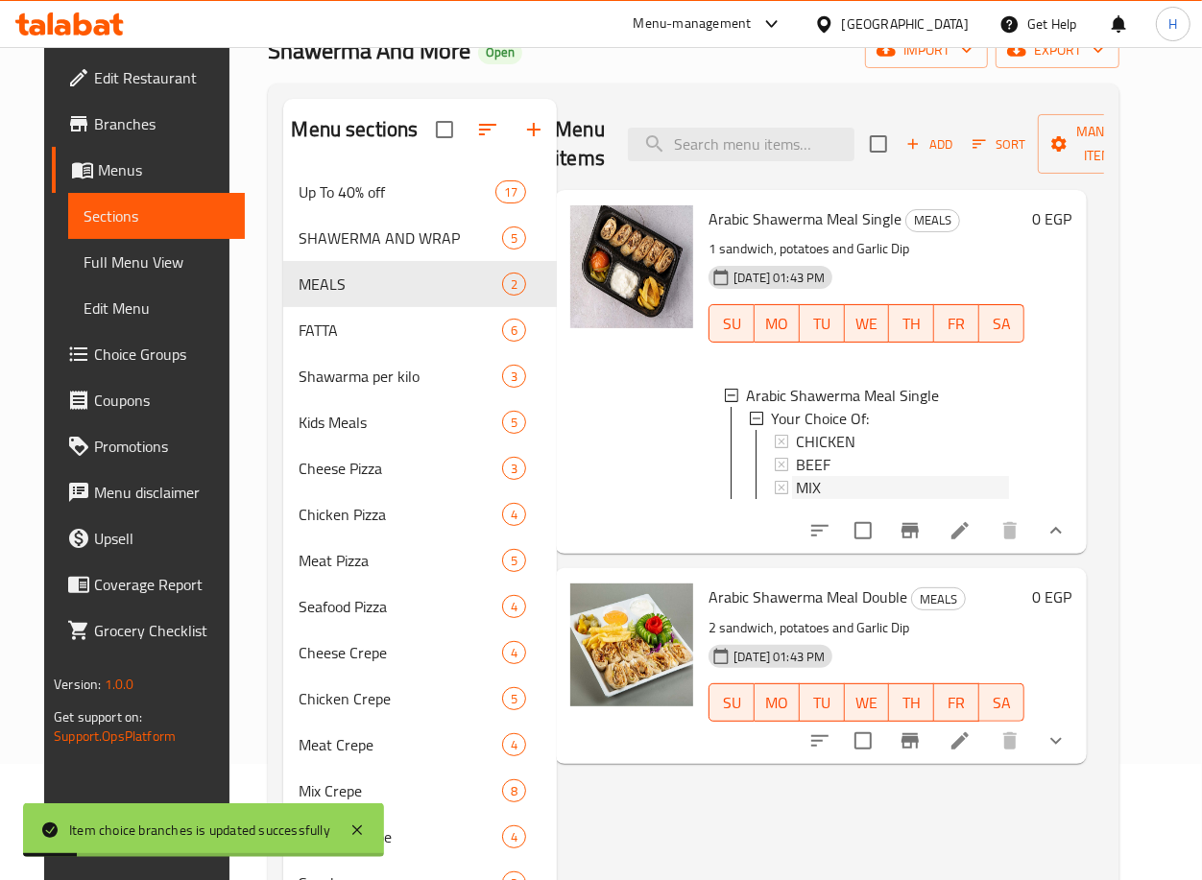
click at [858, 489] on div "MIX" at bounding box center [902, 487] width 213 height 23
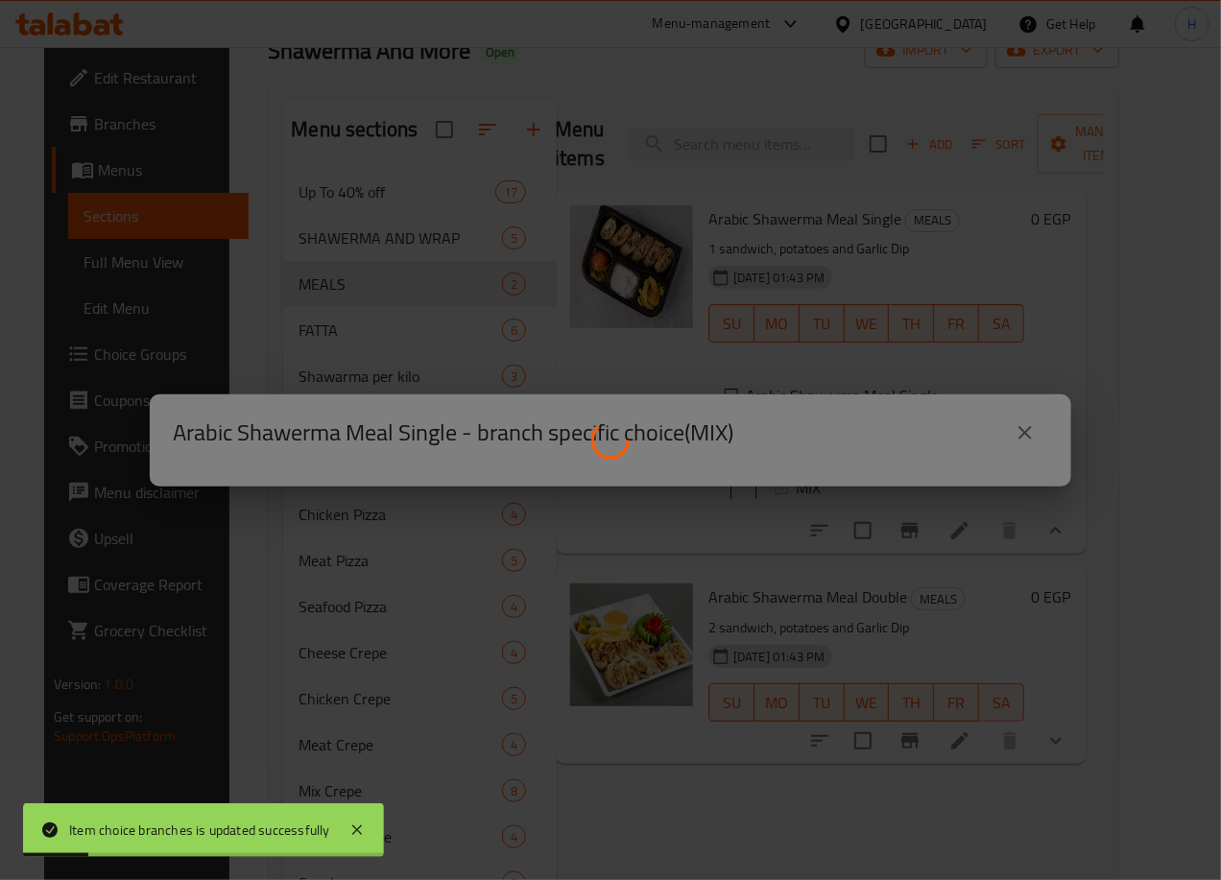
click at [858, 489] on div at bounding box center [610, 440] width 1221 height 880
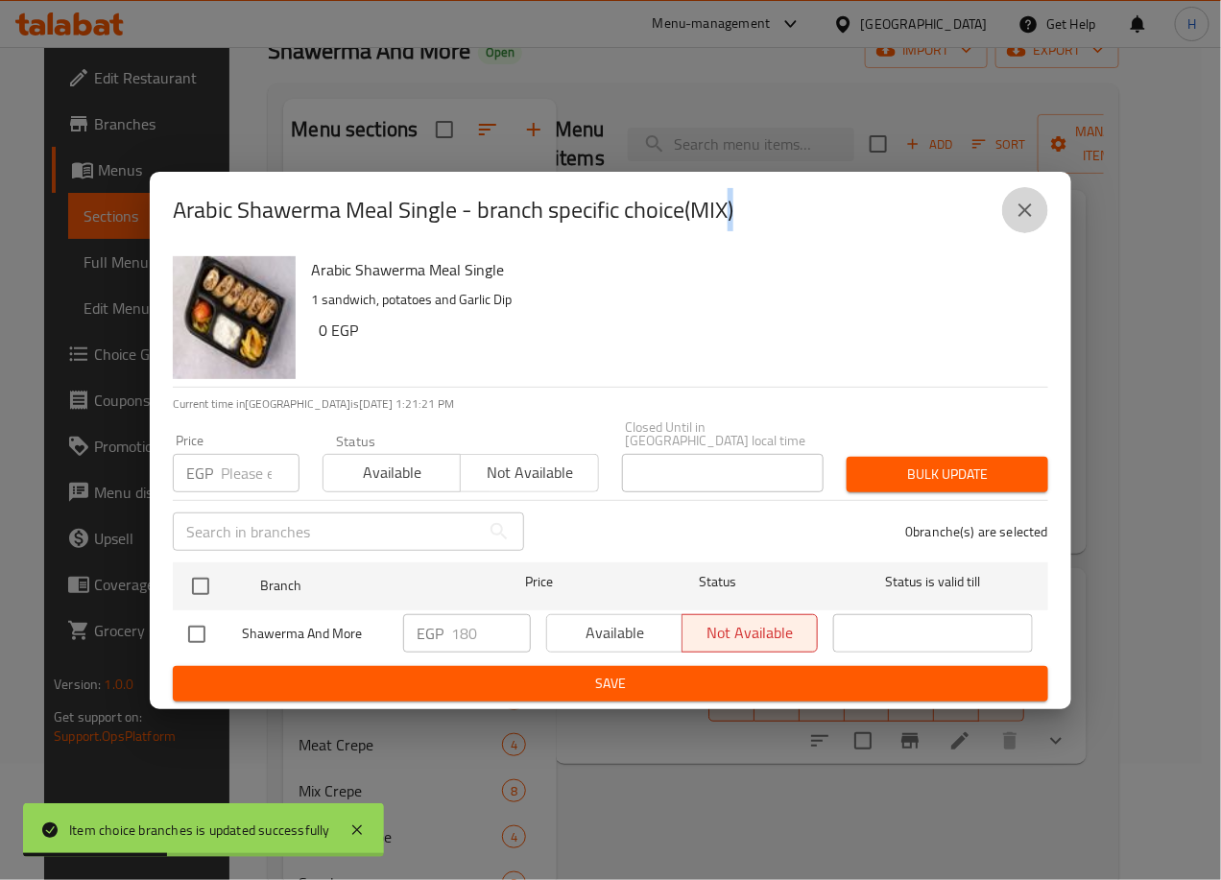
click at [1029, 215] on icon "close" at bounding box center [1025, 210] width 23 height 23
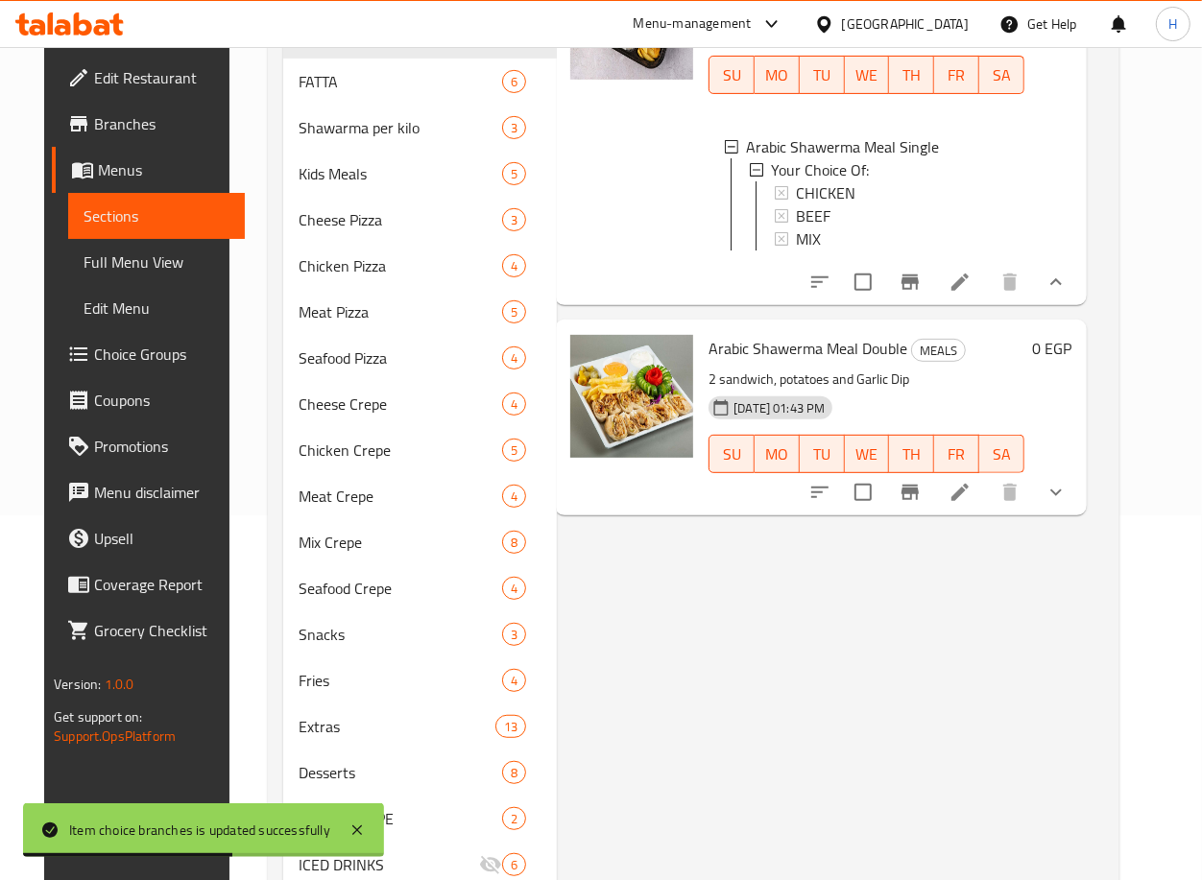
scroll to position [371, 0]
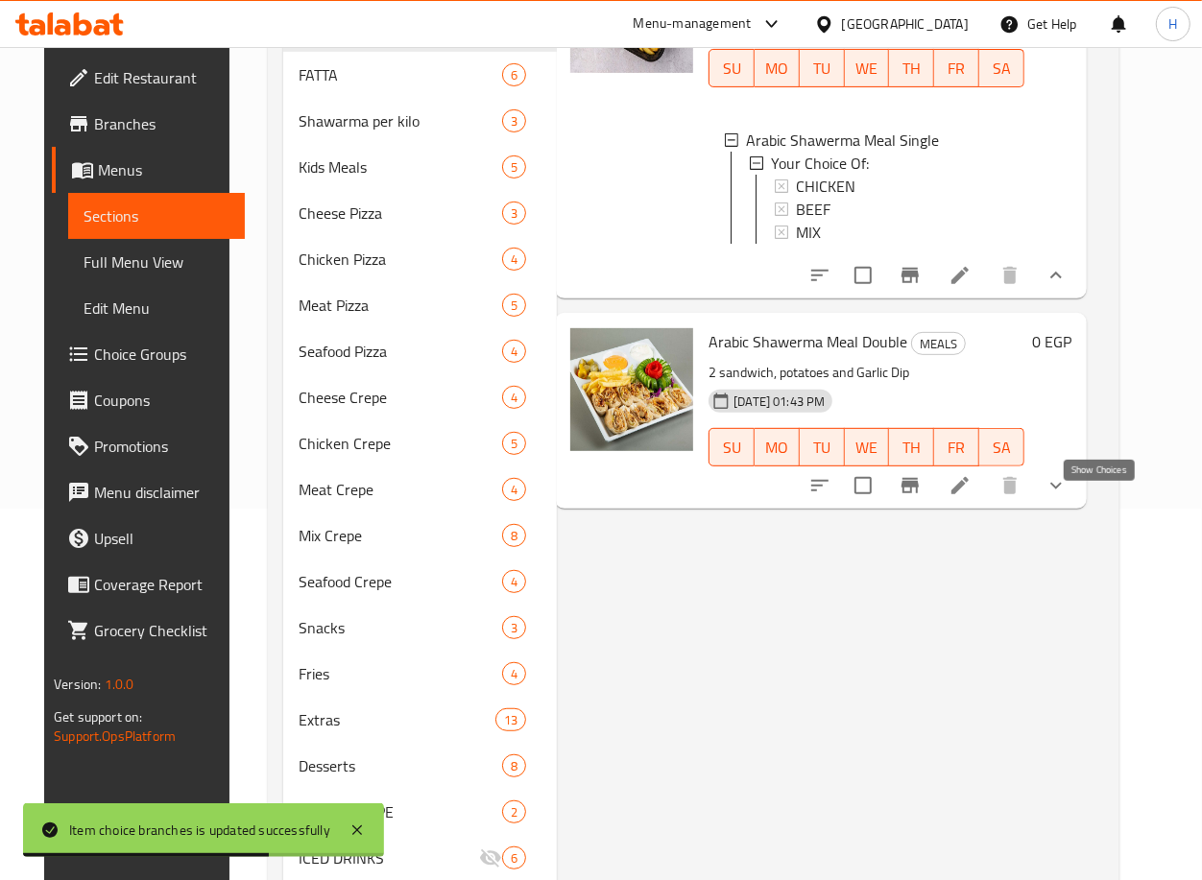
click at [1067, 497] on icon "show more" at bounding box center [1055, 485] width 23 height 23
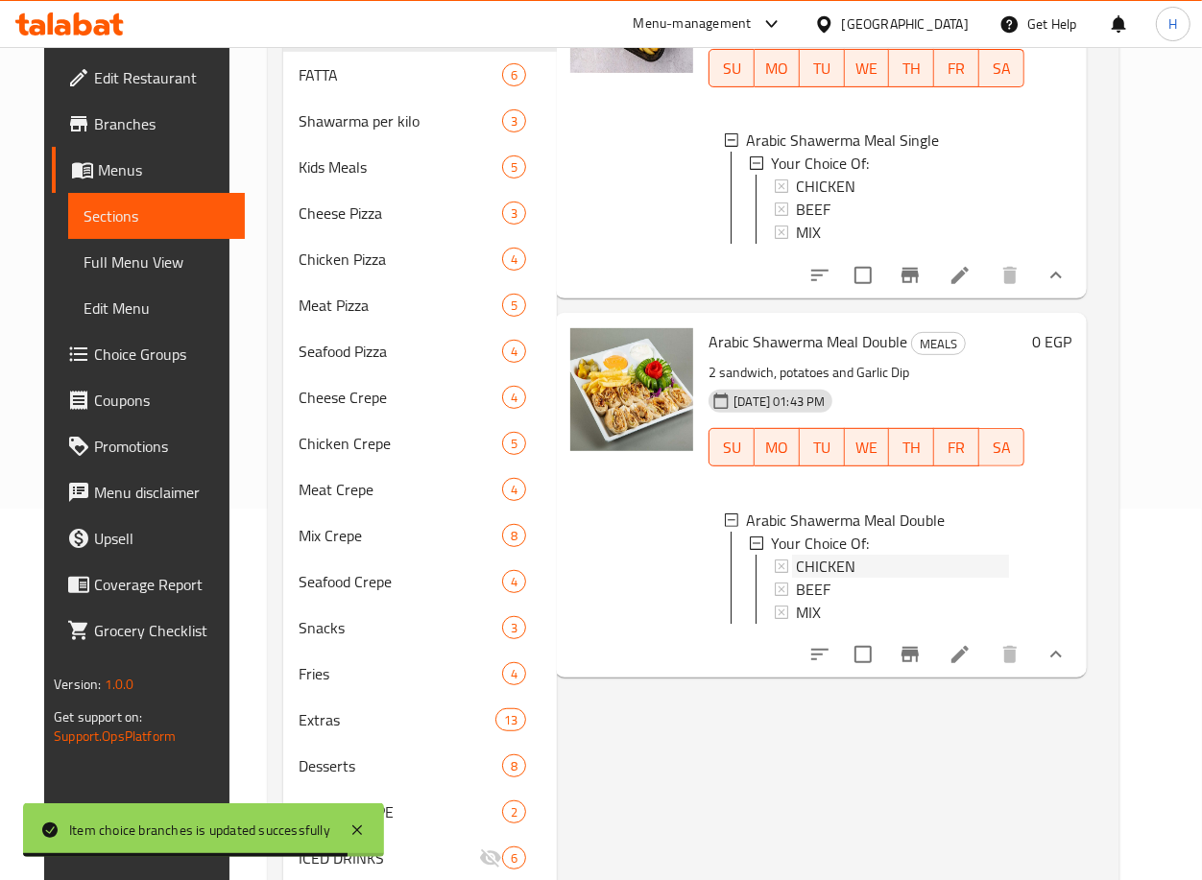
click at [894, 578] on div "CHICKEN" at bounding box center [902, 566] width 213 height 23
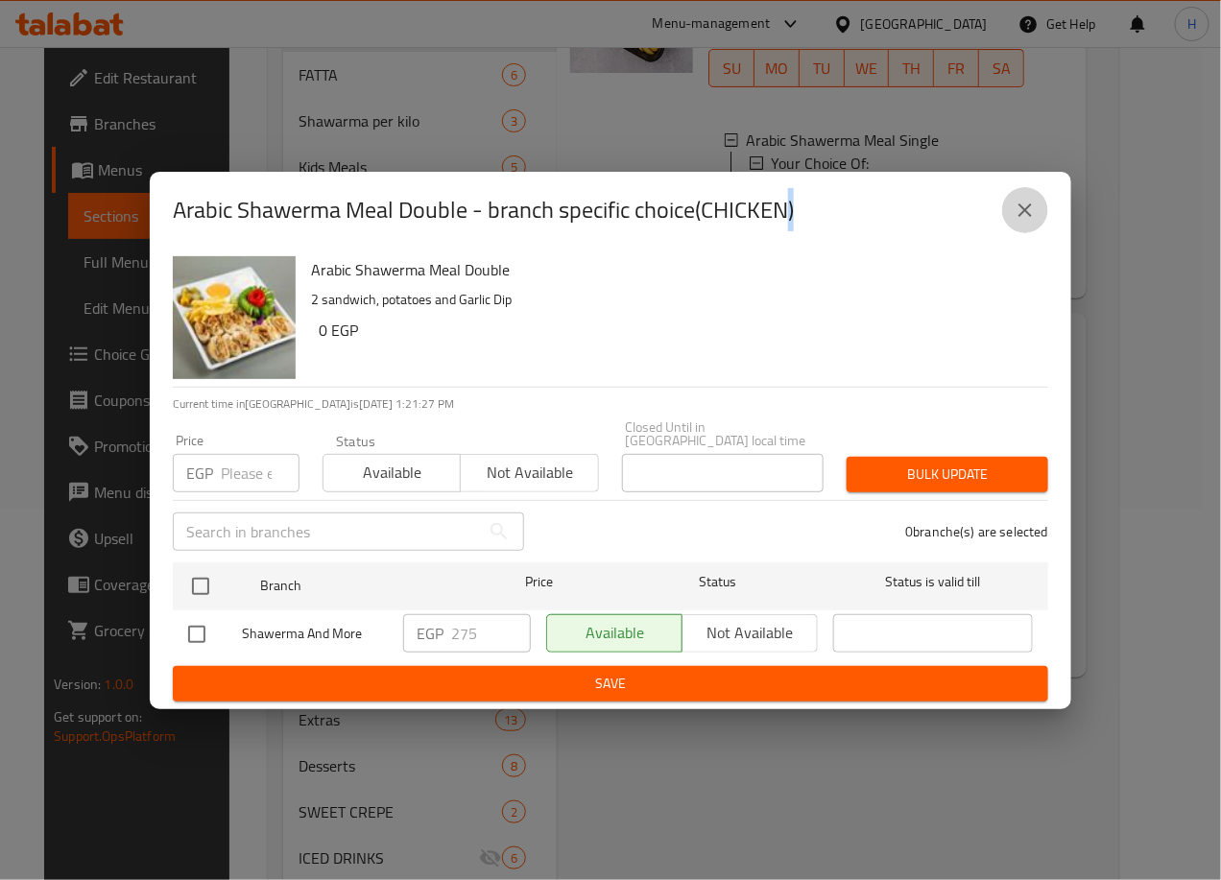
click at [1014, 210] on icon "close" at bounding box center [1025, 210] width 23 height 23
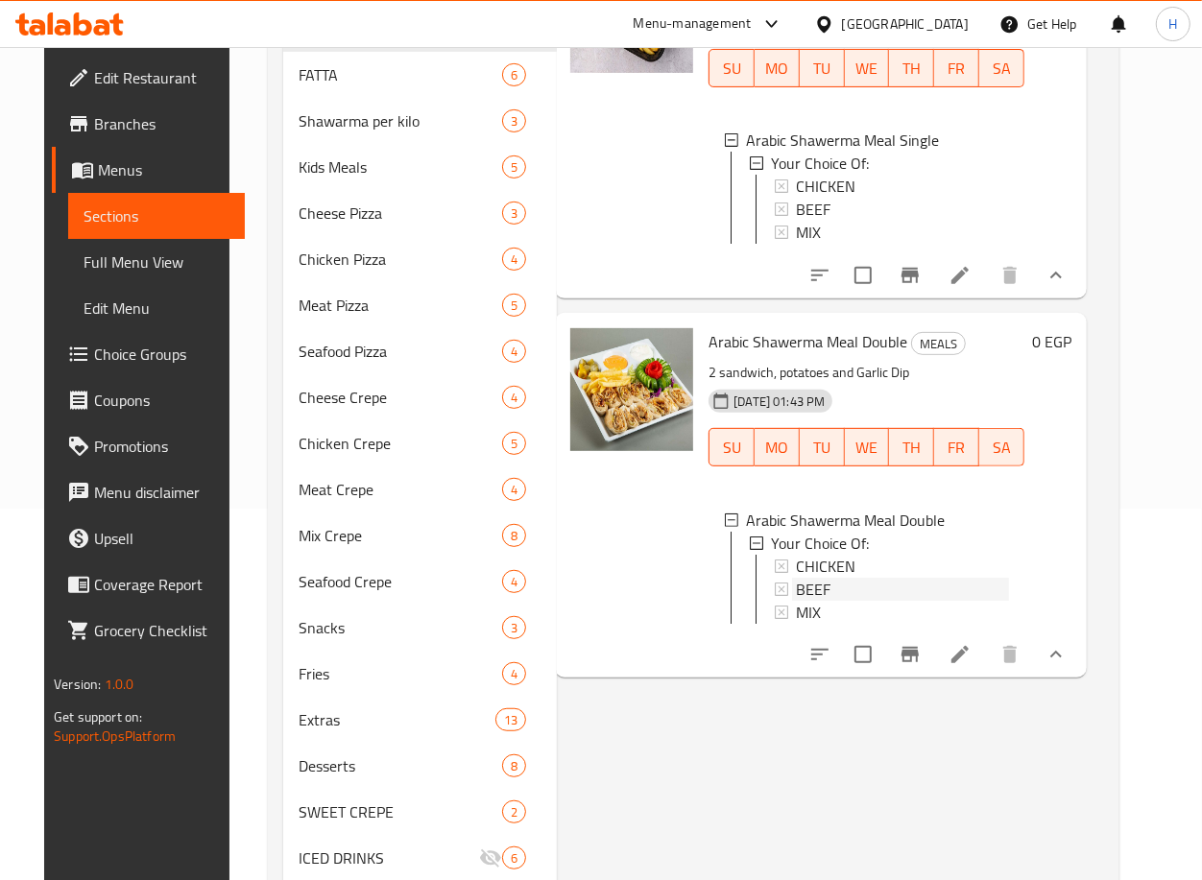
click at [827, 601] on div "BEEF" at bounding box center [902, 589] width 213 height 23
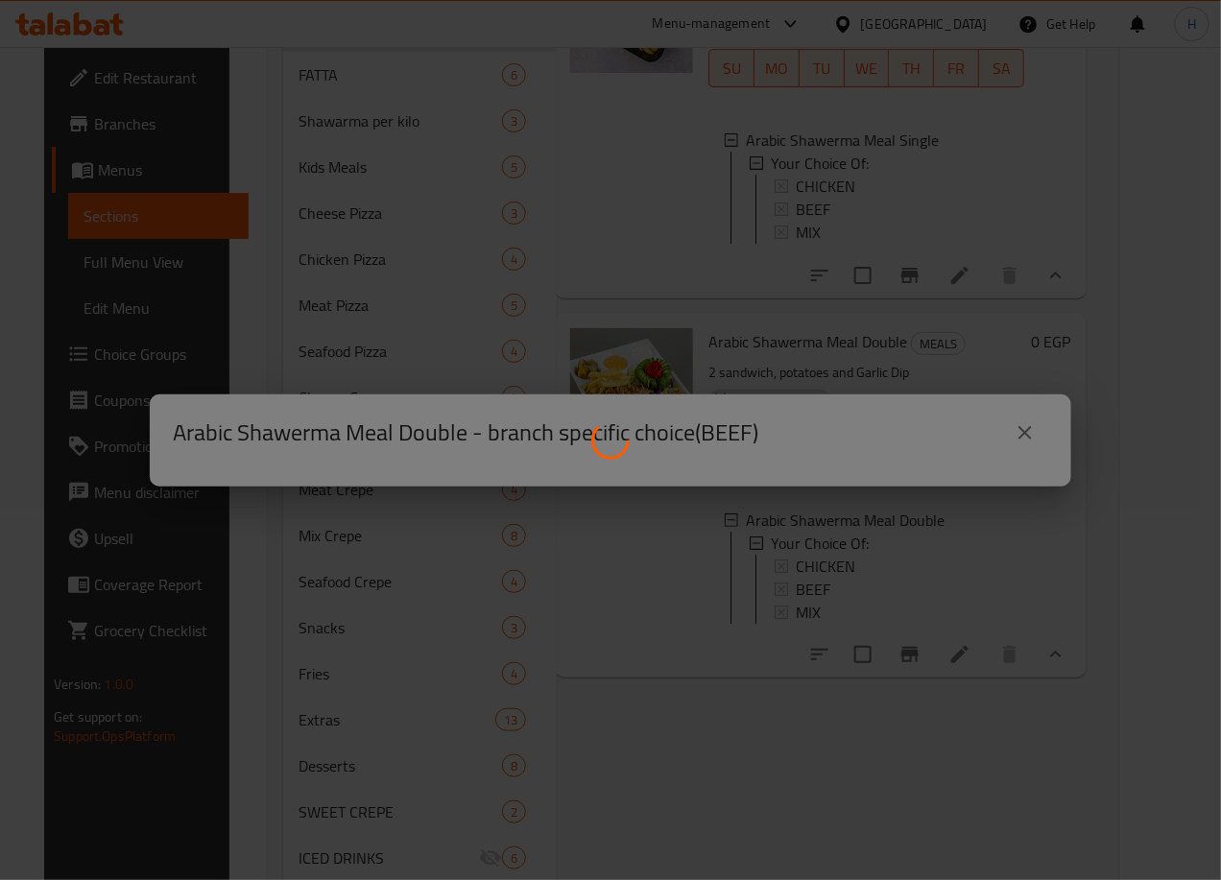
click at [827, 613] on div at bounding box center [610, 440] width 1221 height 880
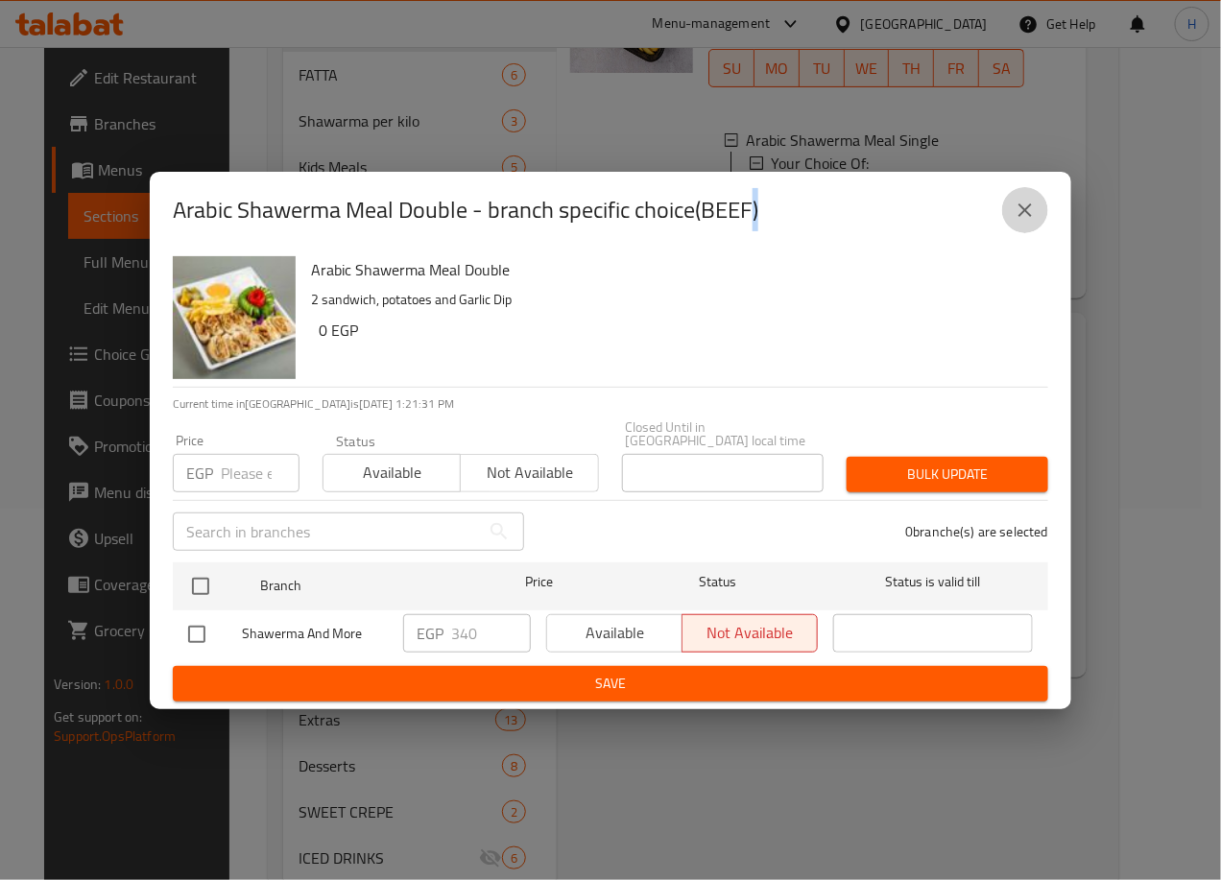
click at [1035, 210] on icon "close" at bounding box center [1025, 210] width 23 height 23
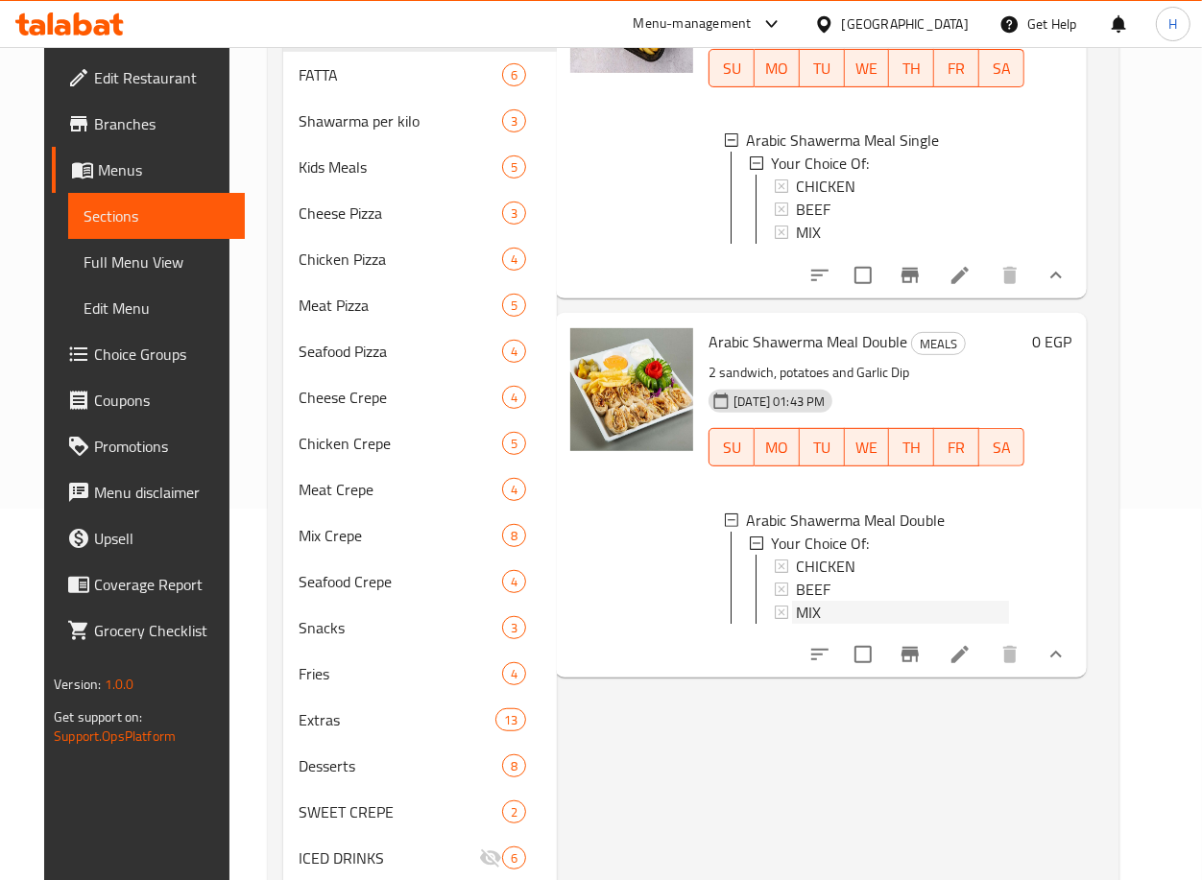
click at [851, 624] on div "MIX" at bounding box center [902, 612] width 213 height 23
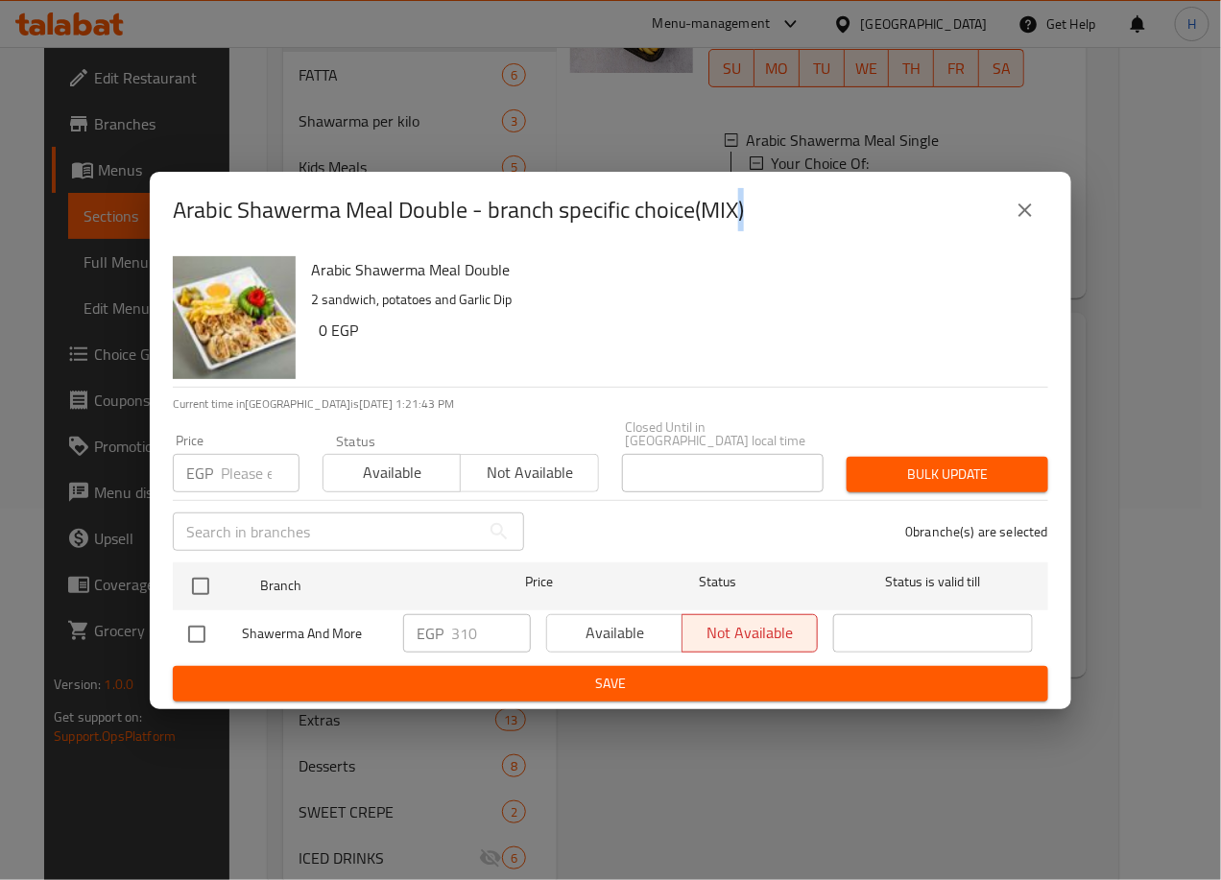
click at [1031, 205] on icon "close" at bounding box center [1025, 210] width 23 height 23
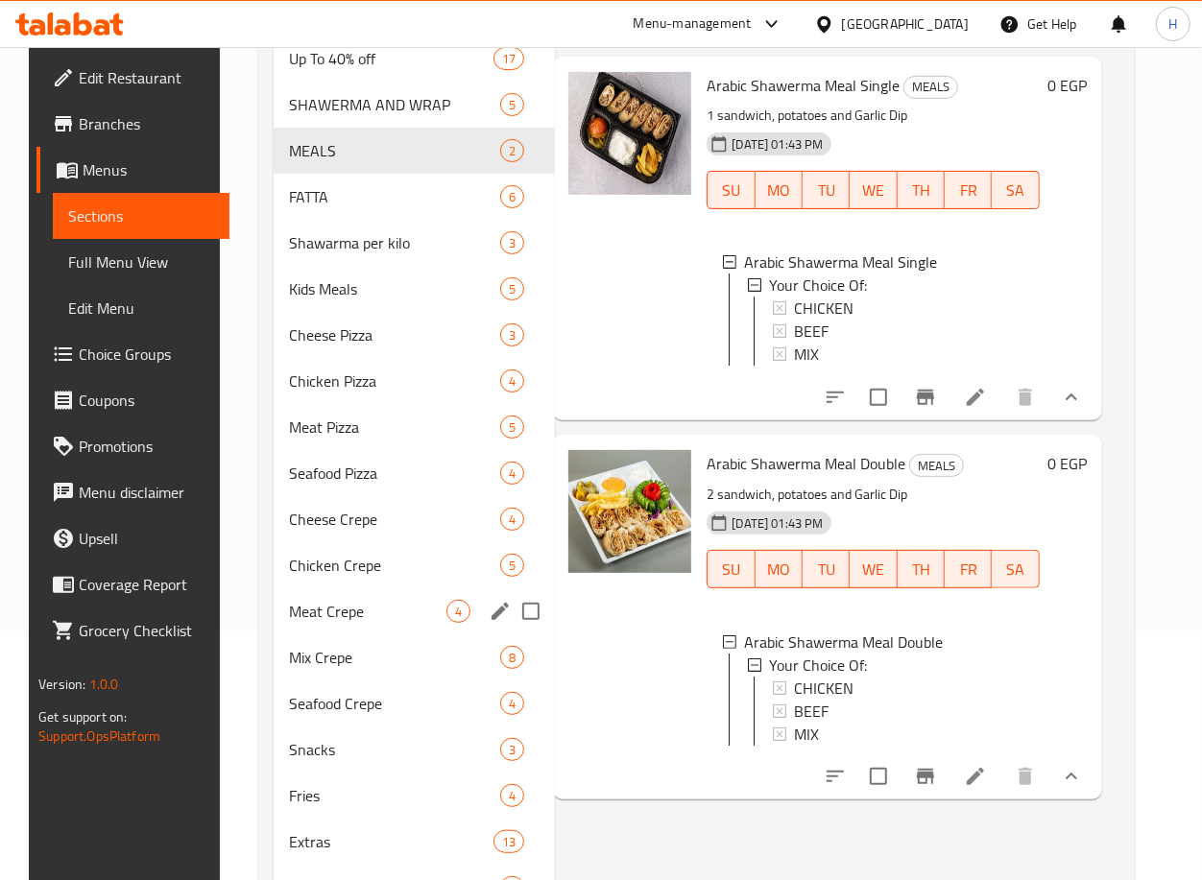
scroll to position [277, 0]
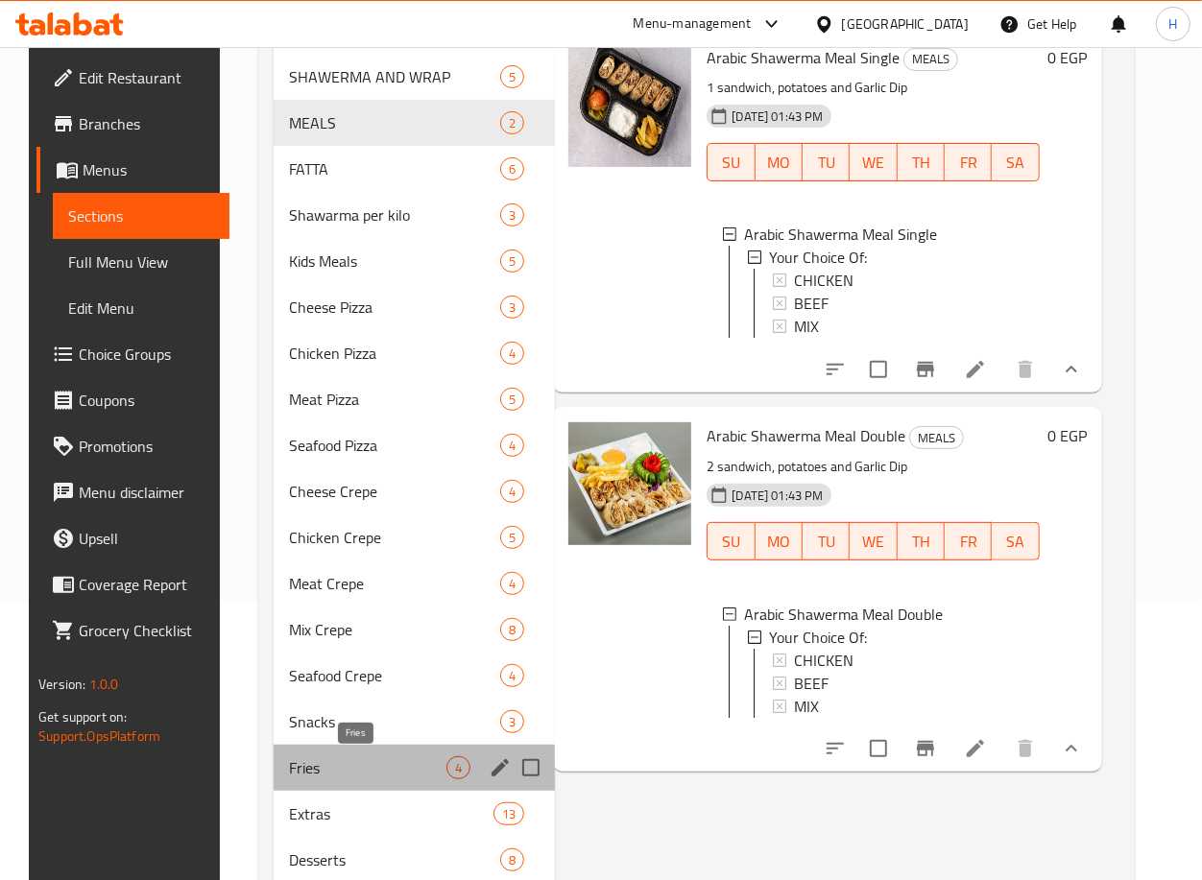
click at [339, 768] on span "Fries" at bounding box center [368, 767] width 158 height 23
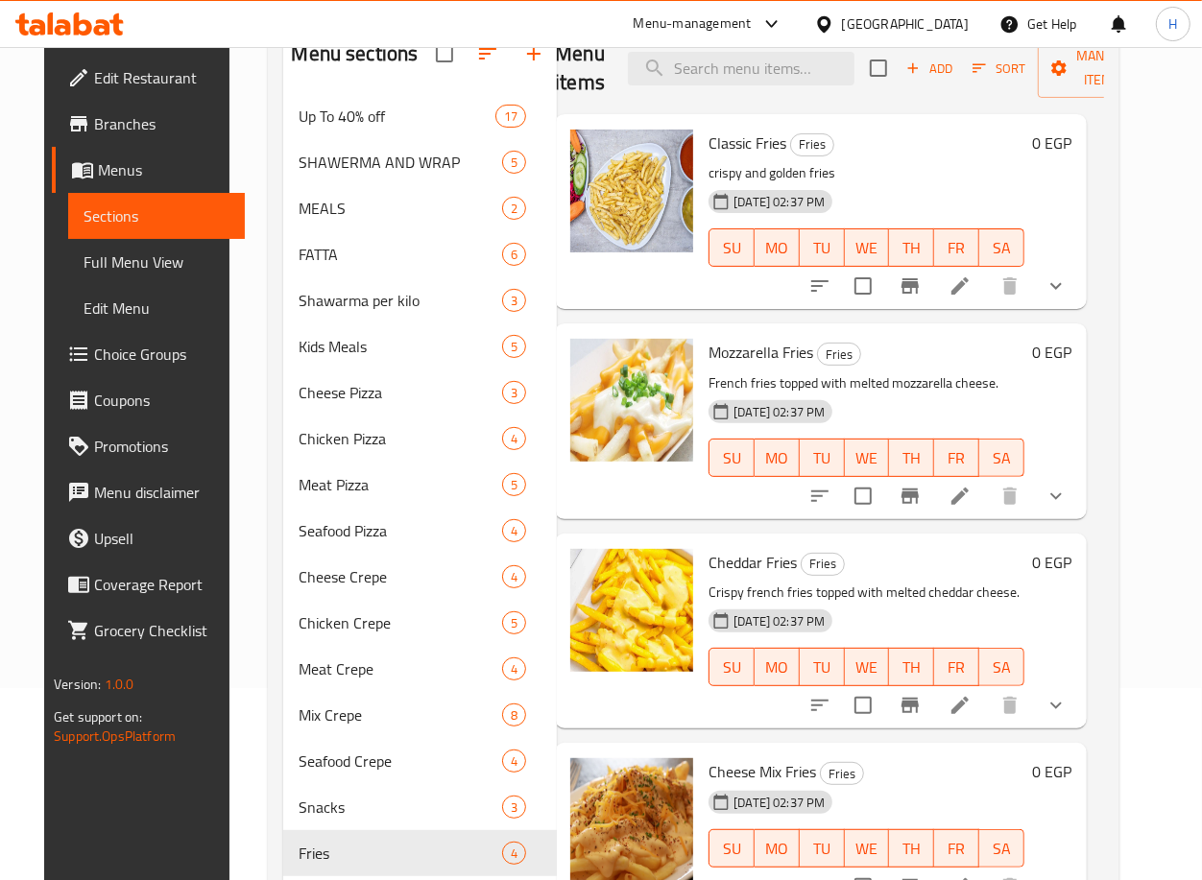
scroll to position [184, 0]
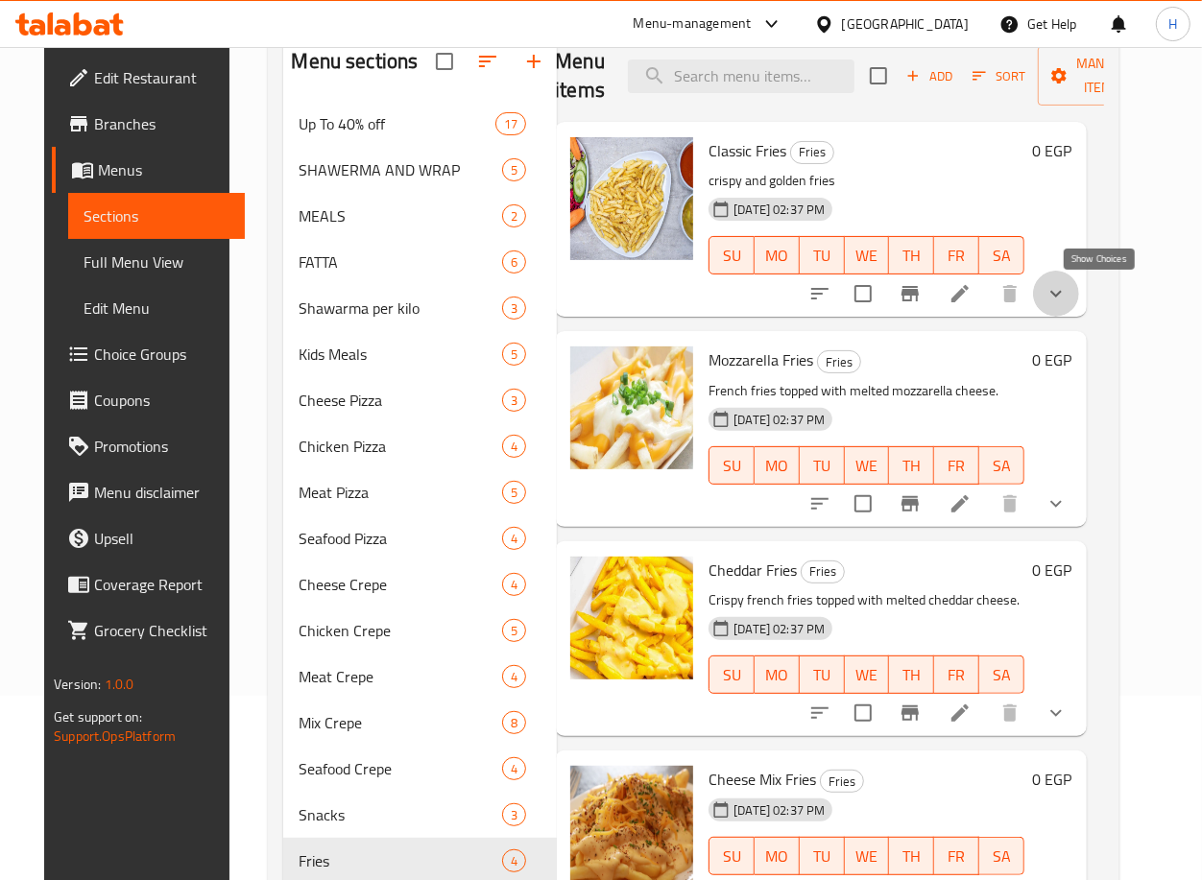
click at [1067, 290] on icon "show more" at bounding box center [1055, 293] width 23 height 23
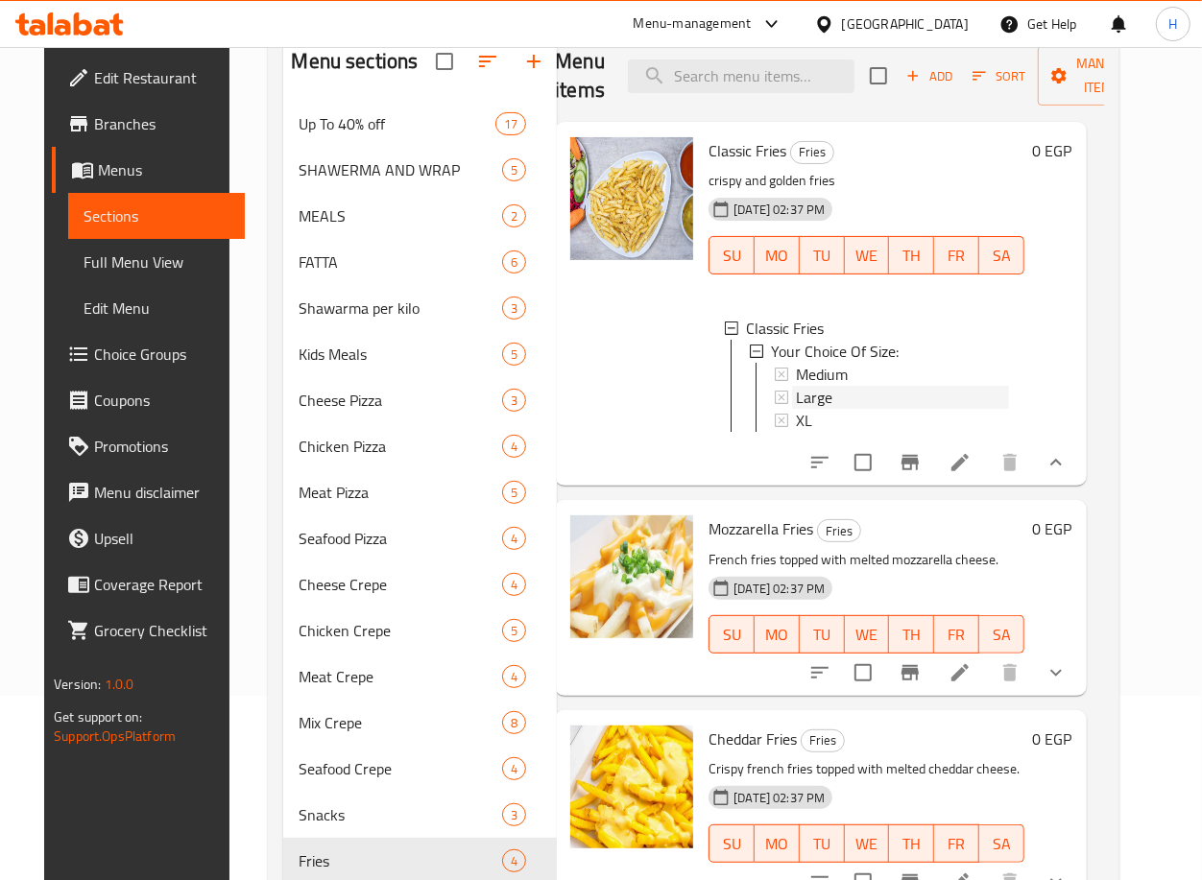
click at [841, 398] on div "Large" at bounding box center [902, 397] width 213 height 23
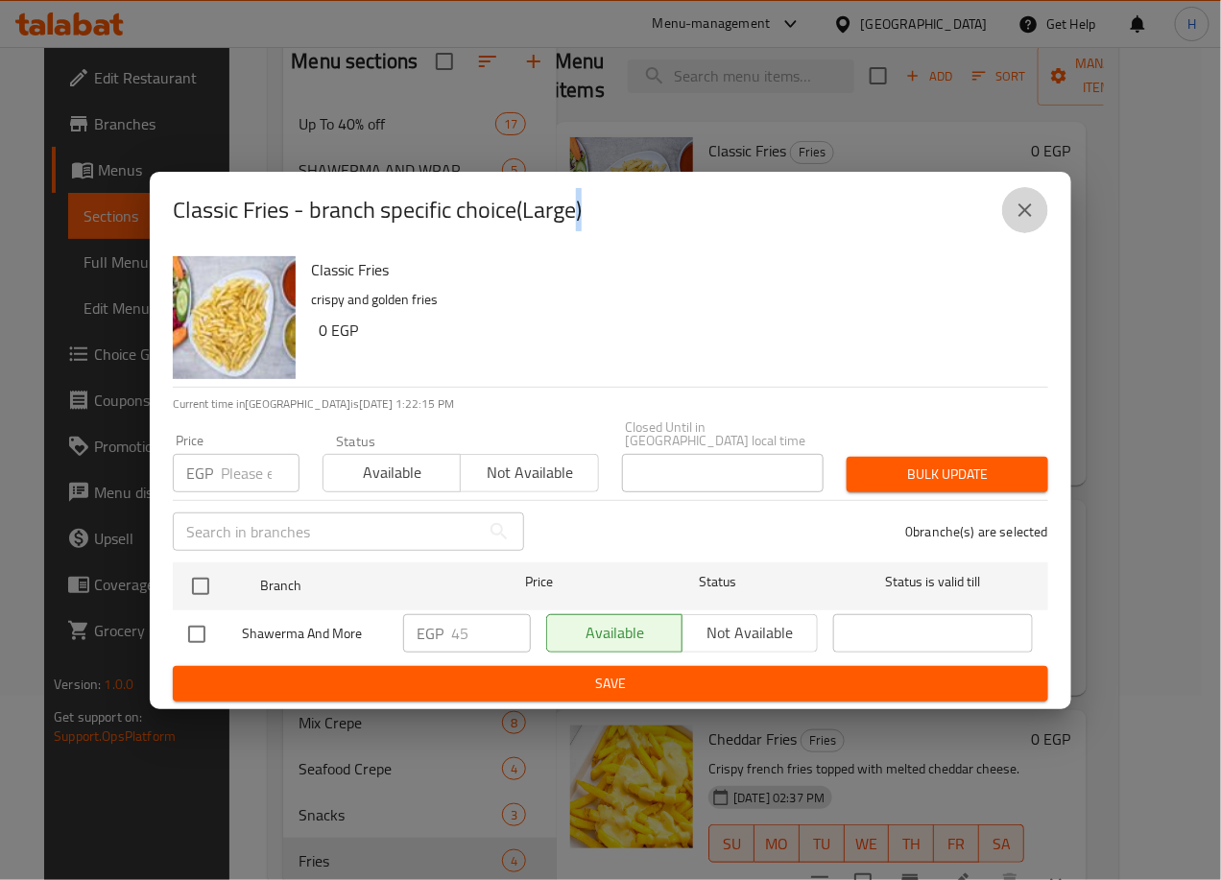
click at [1027, 222] on icon "close" at bounding box center [1025, 210] width 23 height 23
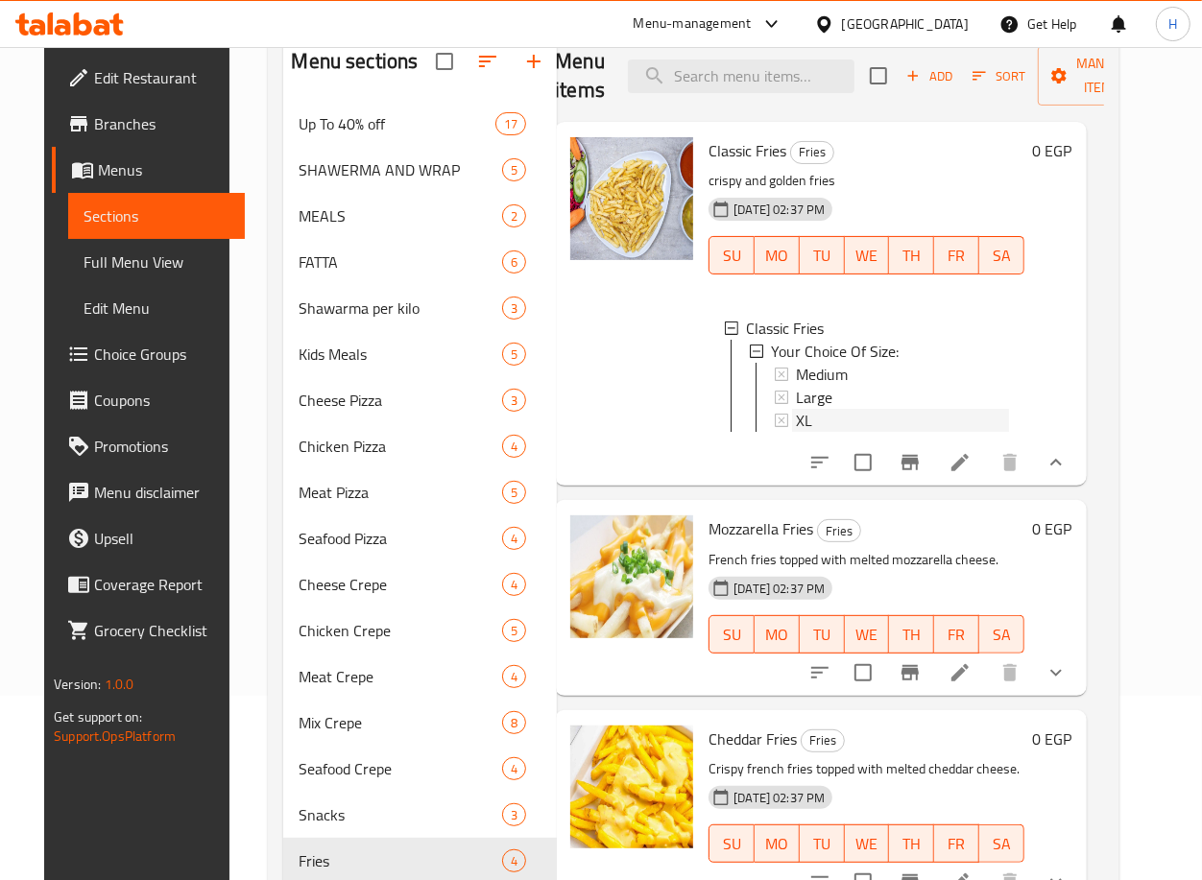
click at [825, 420] on div "XL" at bounding box center [902, 420] width 213 height 23
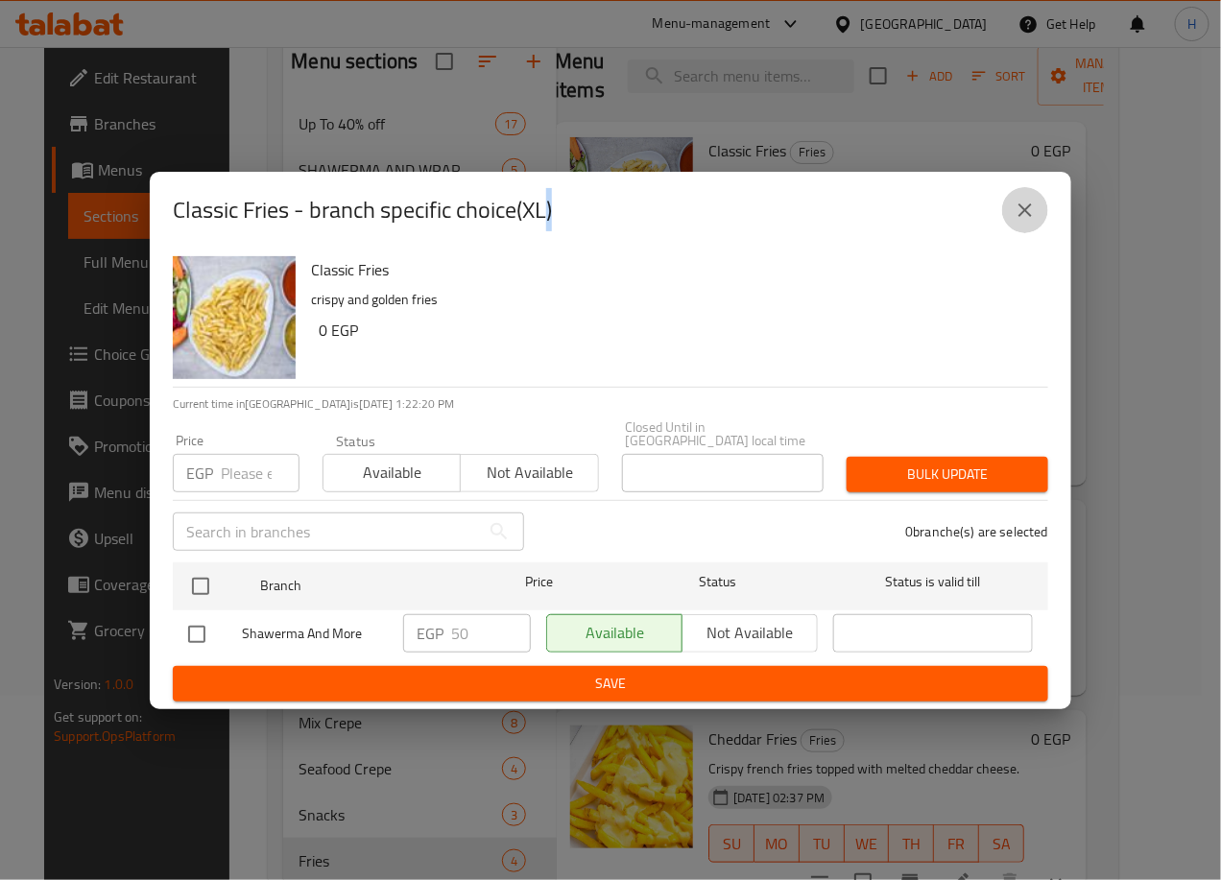
click at [1027, 222] on icon "close" at bounding box center [1025, 210] width 23 height 23
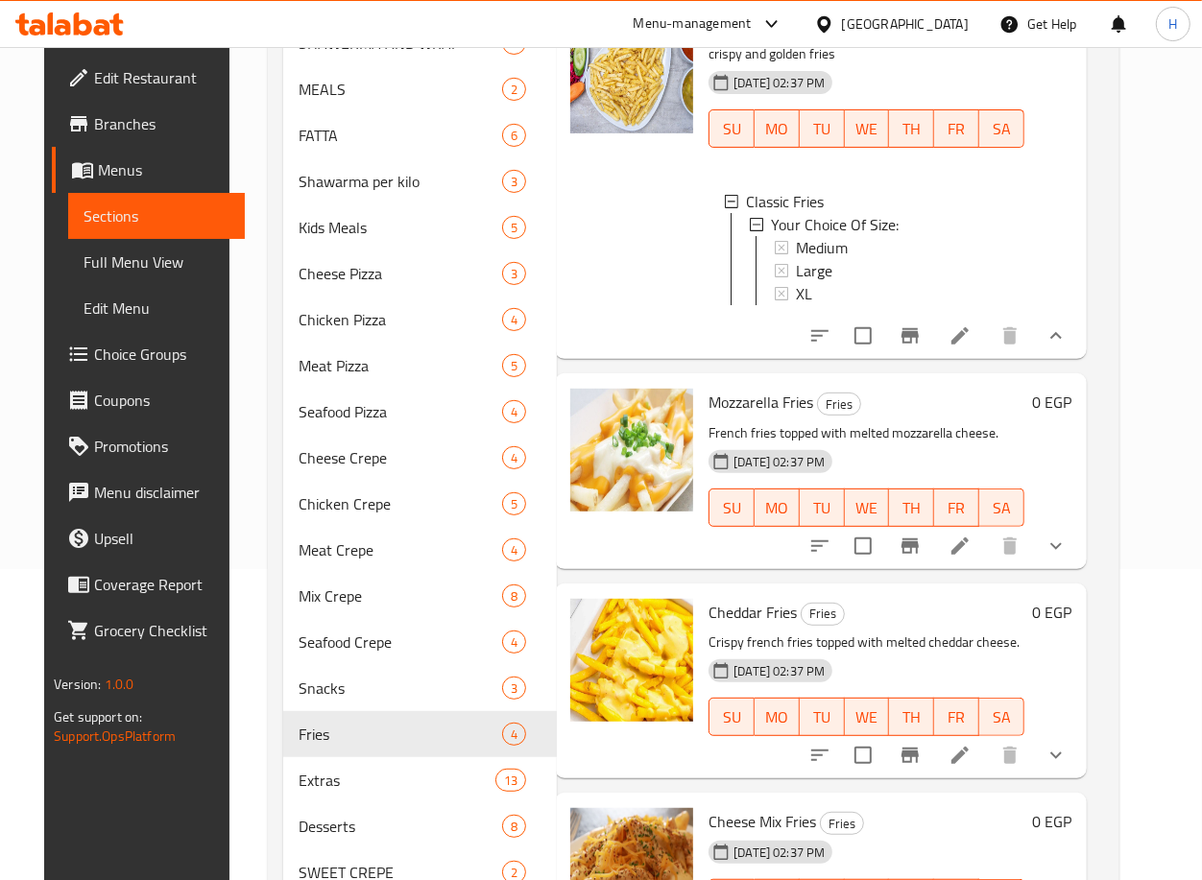
scroll to position [312, 0]
click at [1079, 568] on button "show more" at bounding box center [1056, 545] width 46 height 46
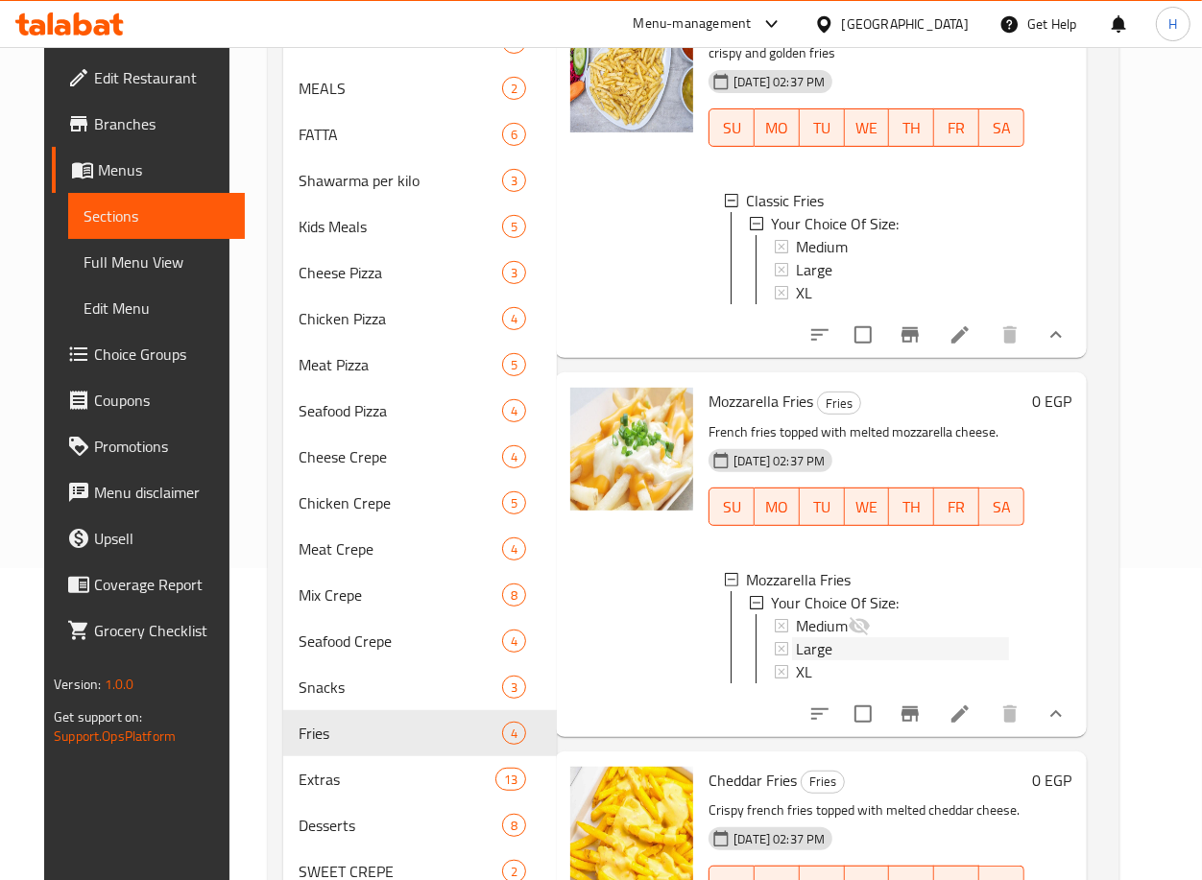
click at [841, 660] on div "Large" at bounding box center [902, 648] width 213 height 23
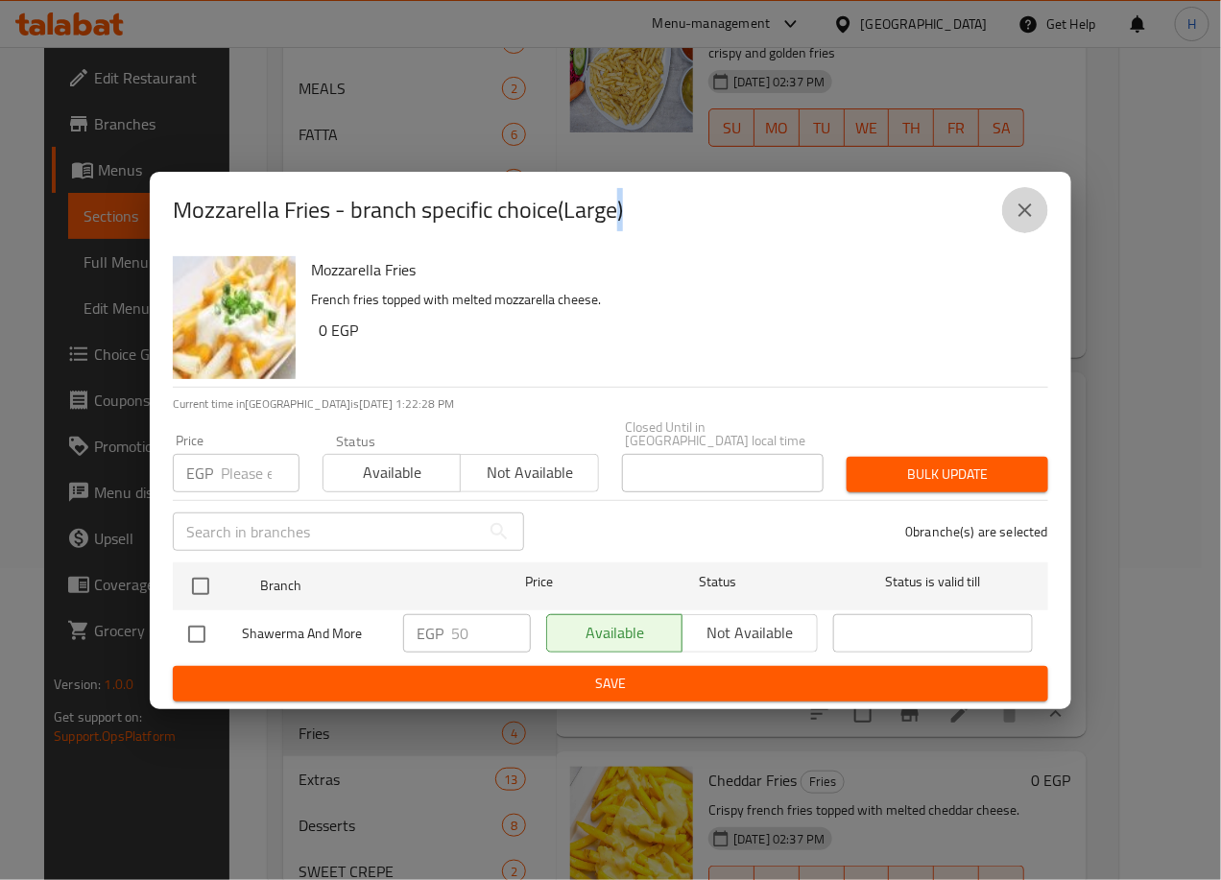
click at [1035, 212] on icon "close" at bounding box center [1025, 210] width 23 height 23
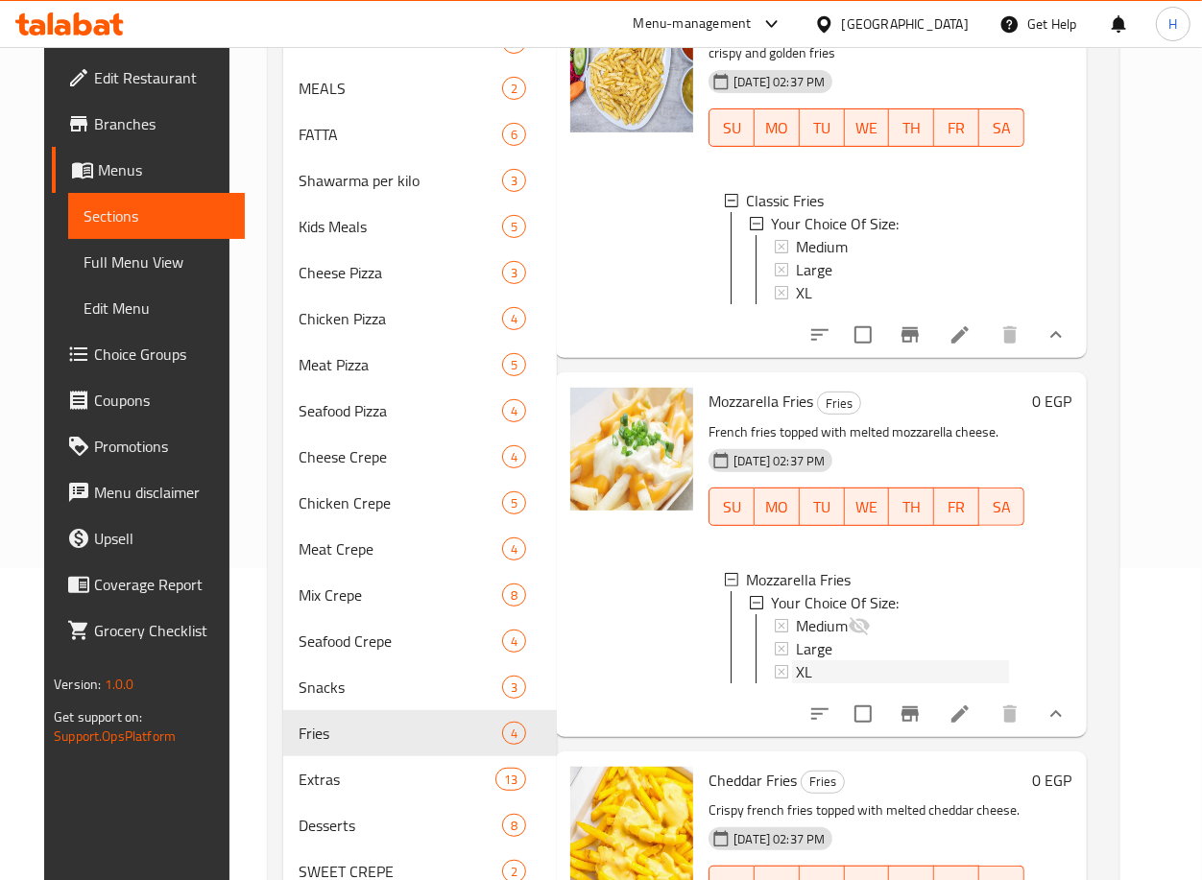
click at [868, 683] on div "XL" at bounding box center [902, 671] width 213 height 23
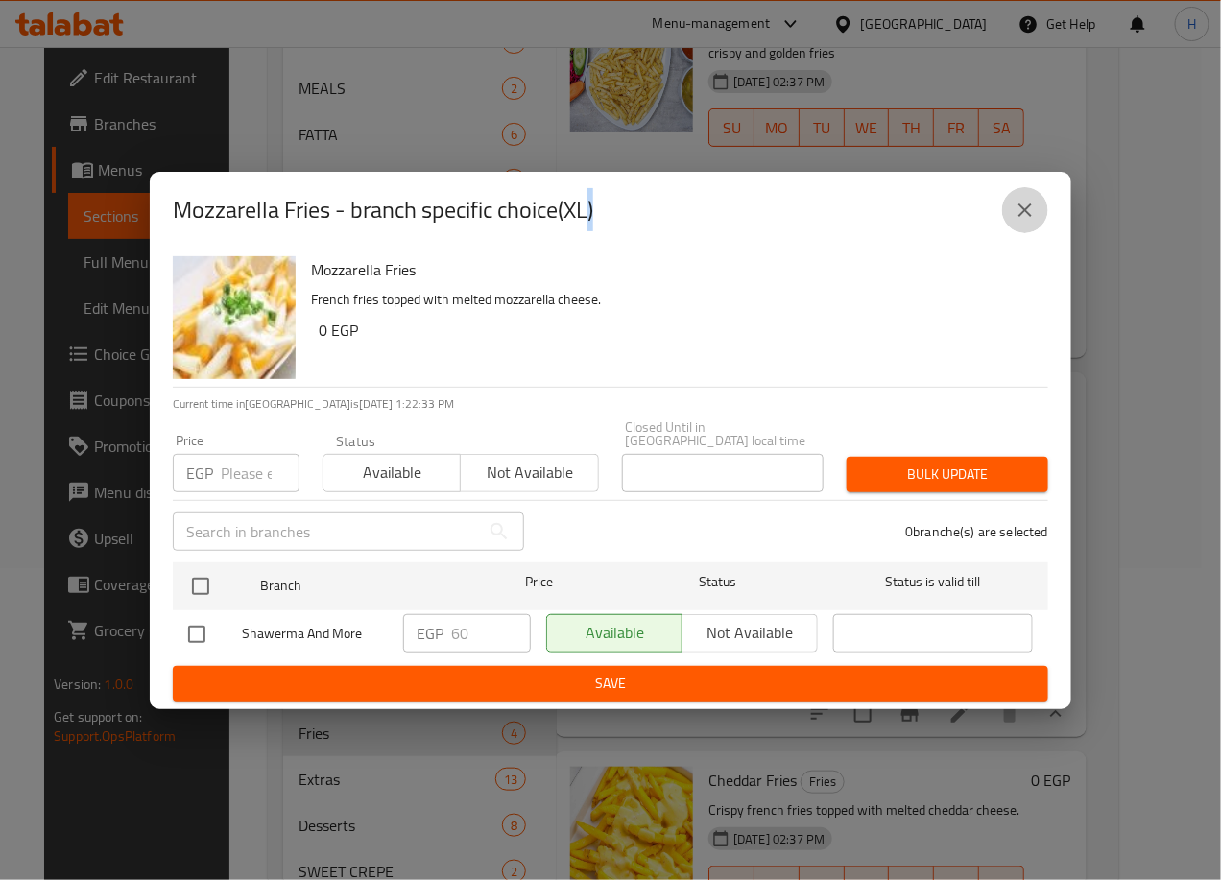
click at [1015, 208] on icon "close" at bounding box center [1025, 210] width 23 height 23
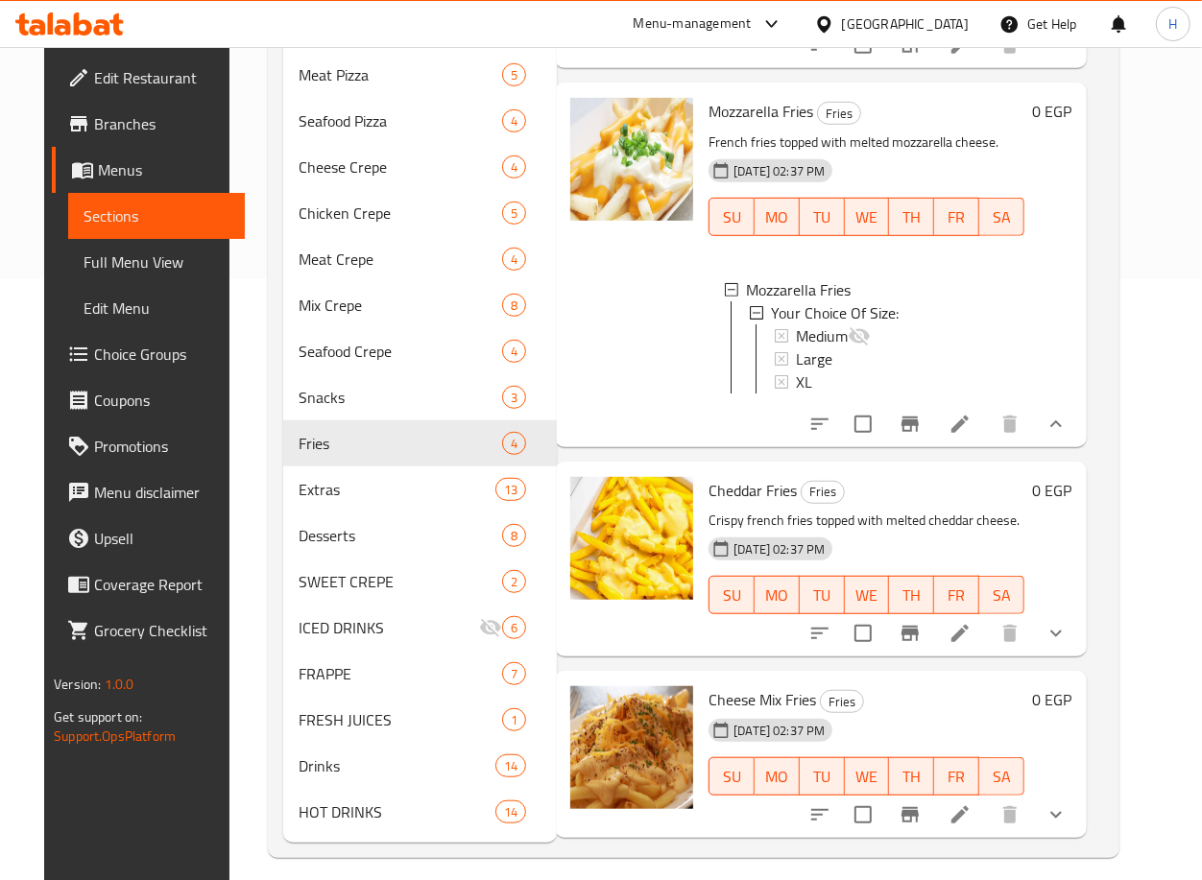
scroll to position [618, 0]
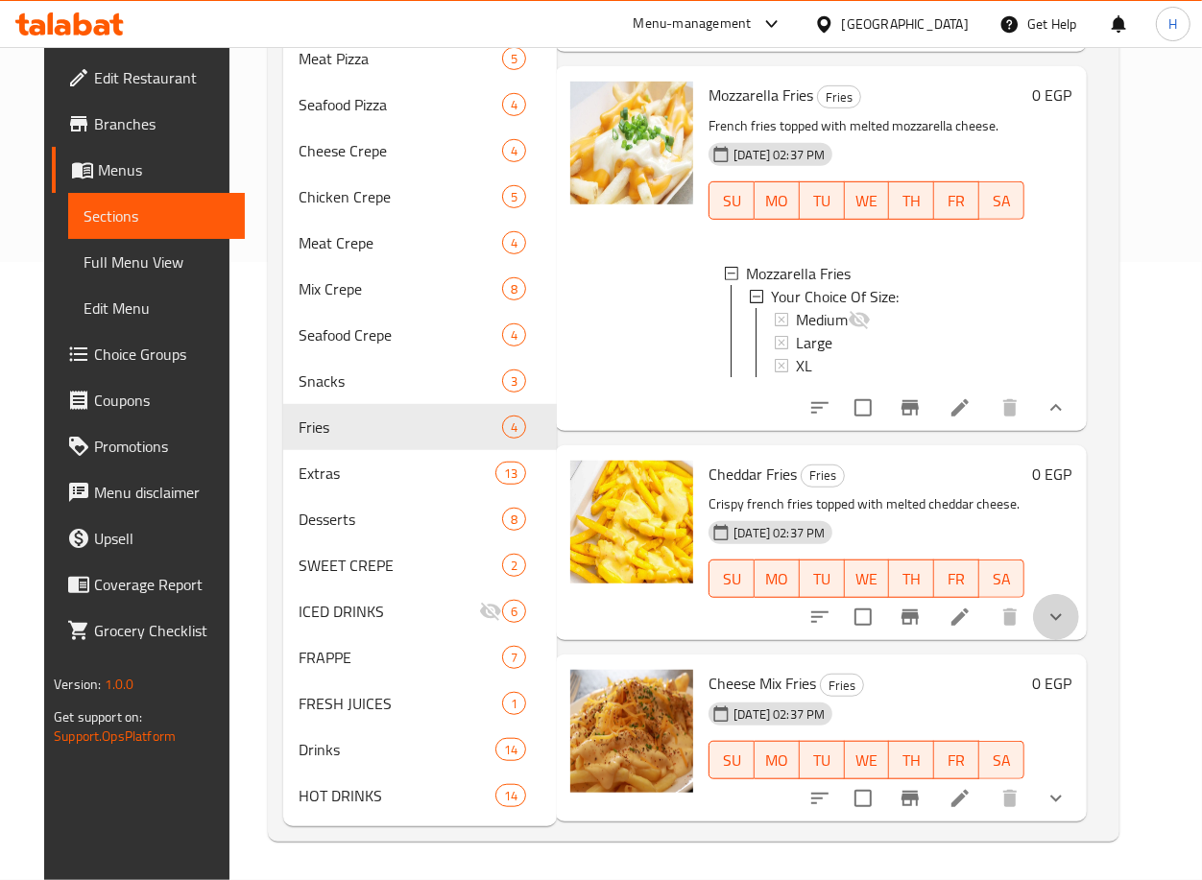
click at [1079, 594] on button "show more" at bounding box center [1056, 617] width 46 height 46
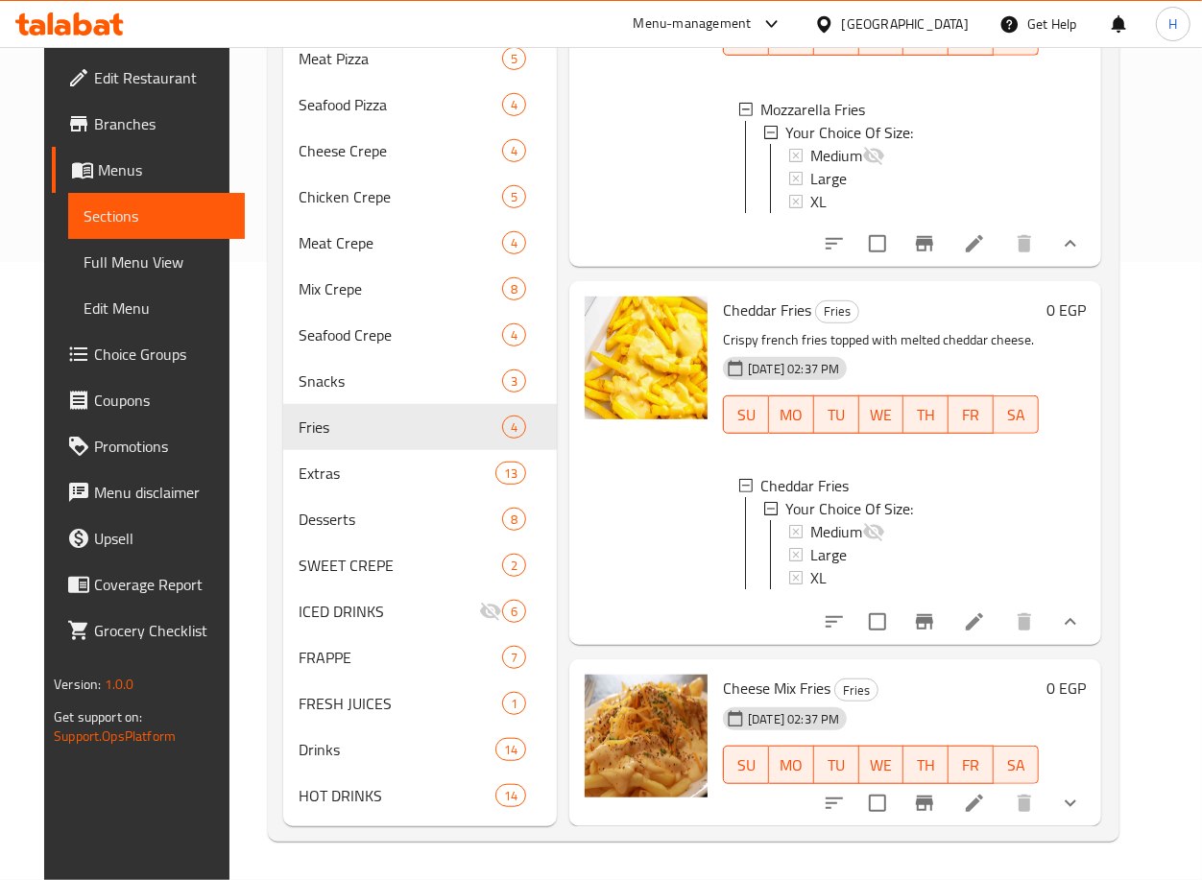
scroll to position [217, 3]
click at [857, 543] on div "Large" at bounding box center [916, 554] width 213 height 23
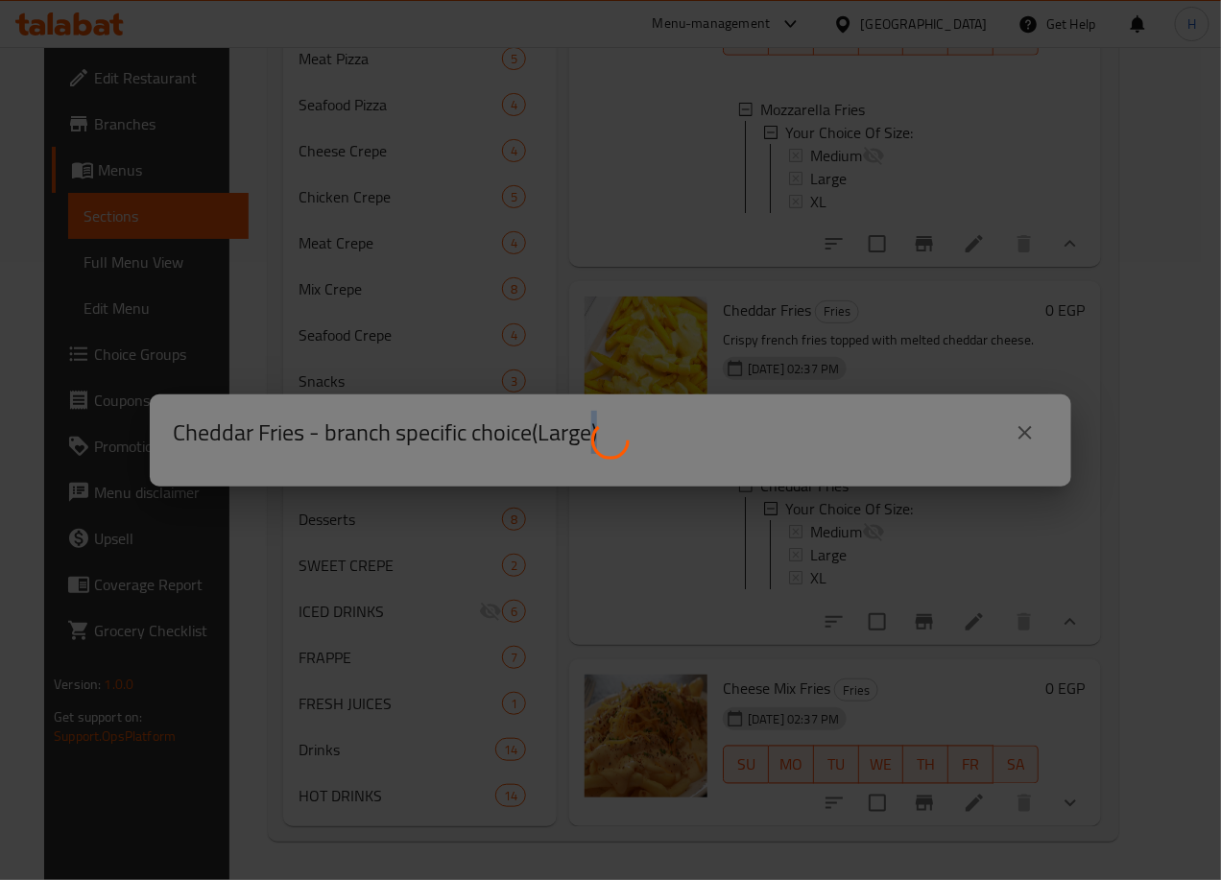
click at [857, 531] on div at bounding box center [610, 440] width 1221 height 880
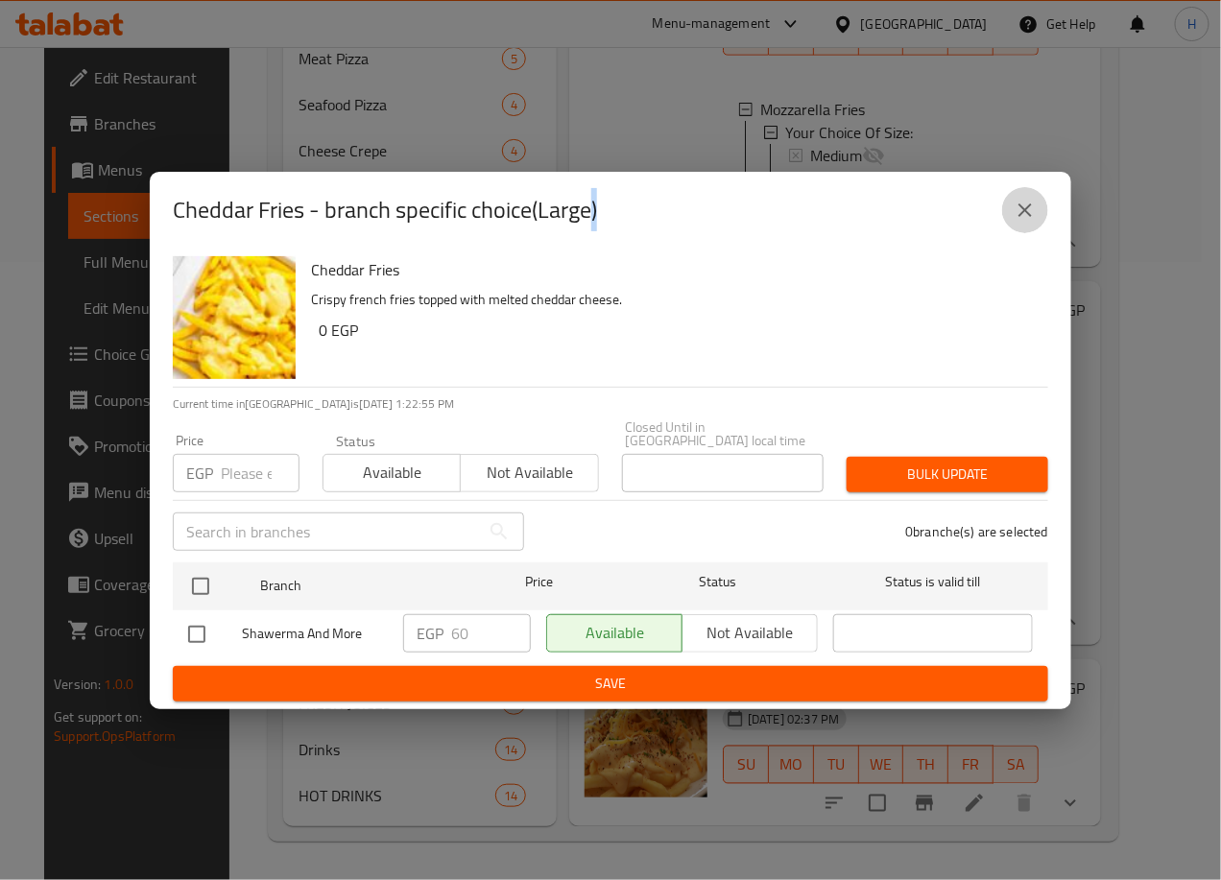
click at [1021, 210] on icon "close" at bounding box center [1025, 210] width 23 height 23
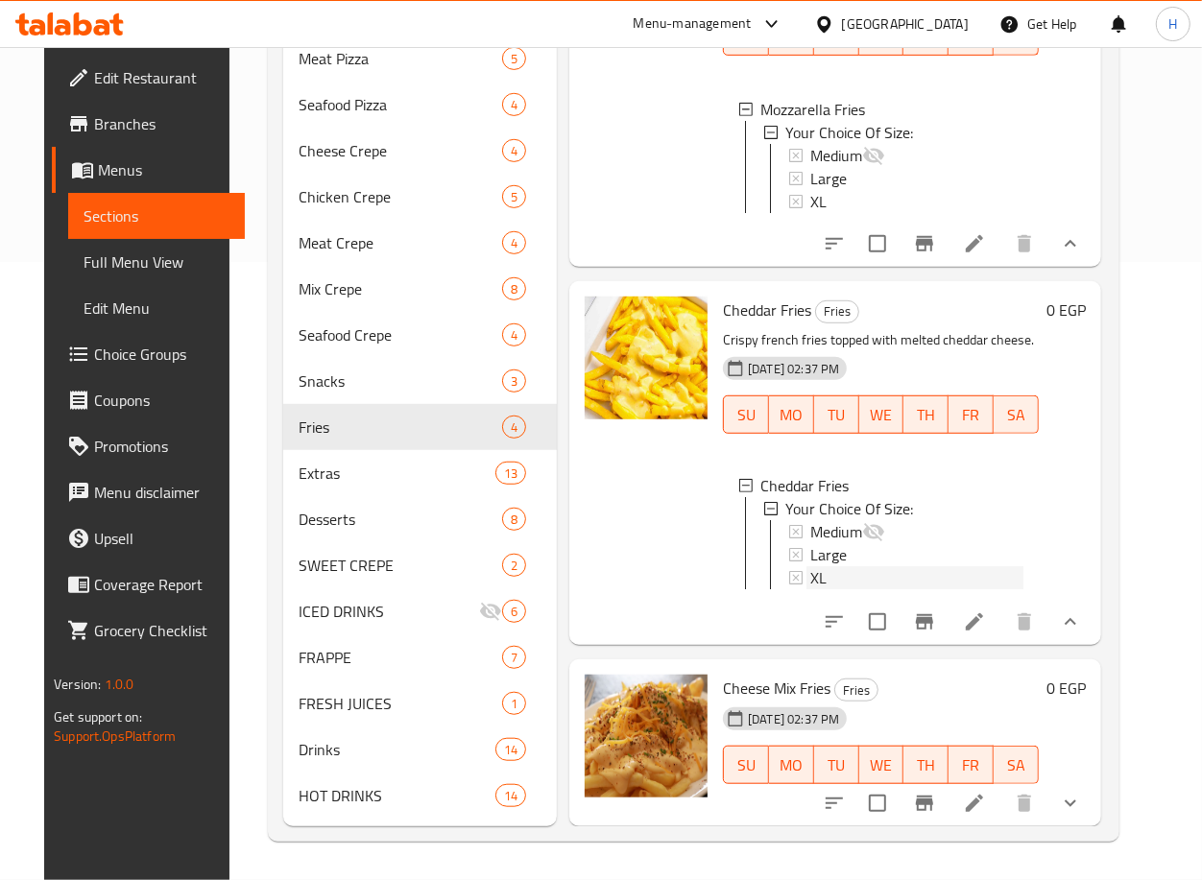
click at [829, 566] on div "XL" at bounding box center [916, 577] width 213 height 23
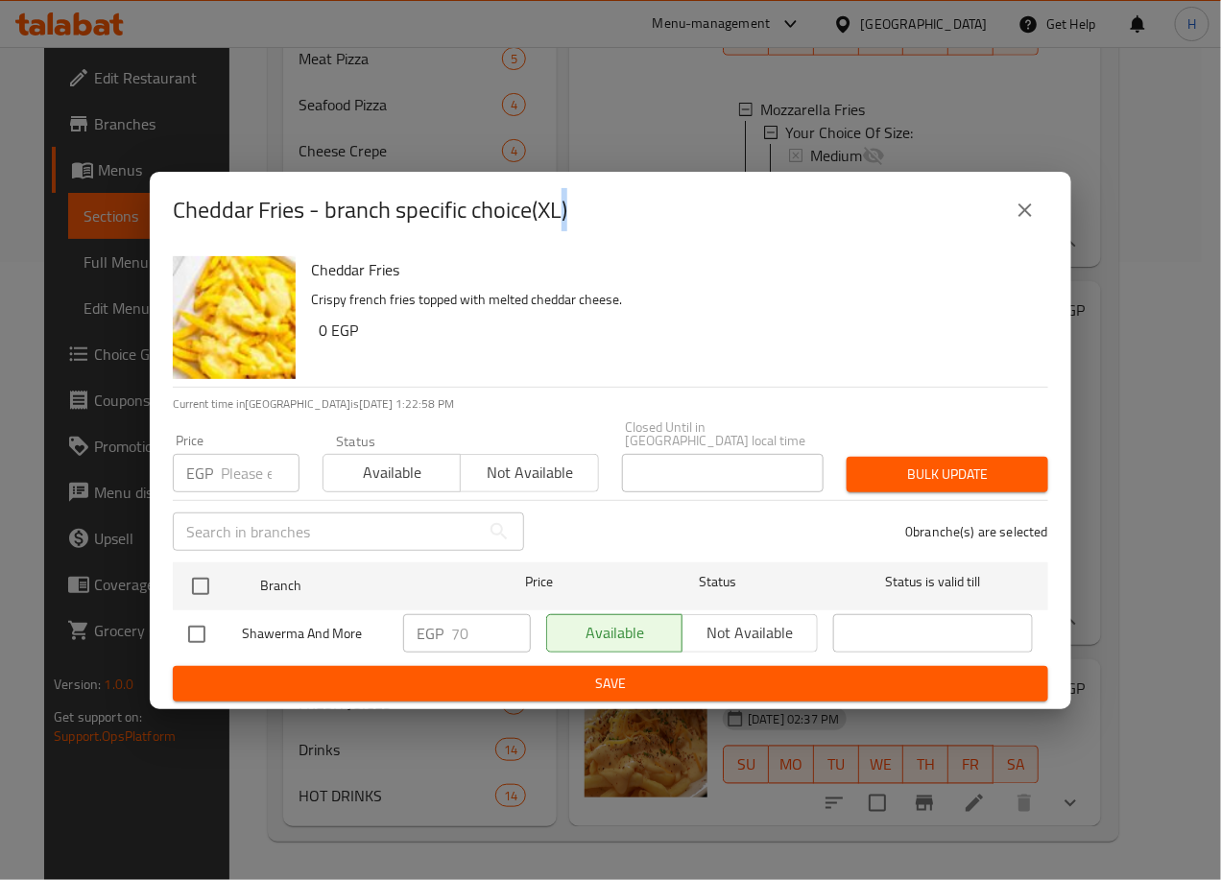
click at [1038, 202] on button "close" at bounding box center [1025, 210] width 46 height 46
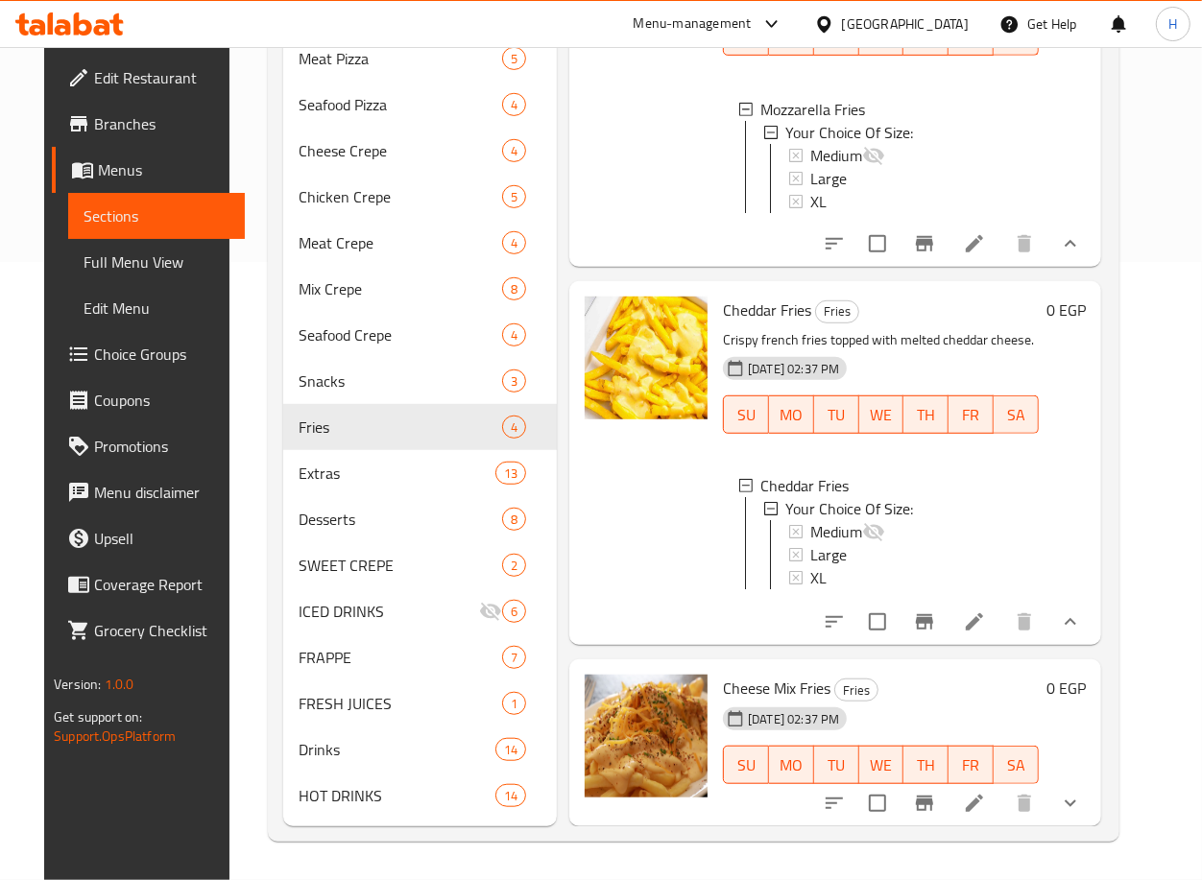
scroll to position [241, 3]
click at [1082, 792] on icon "show more" at bounding box center [1070, 803] width 23 height 23
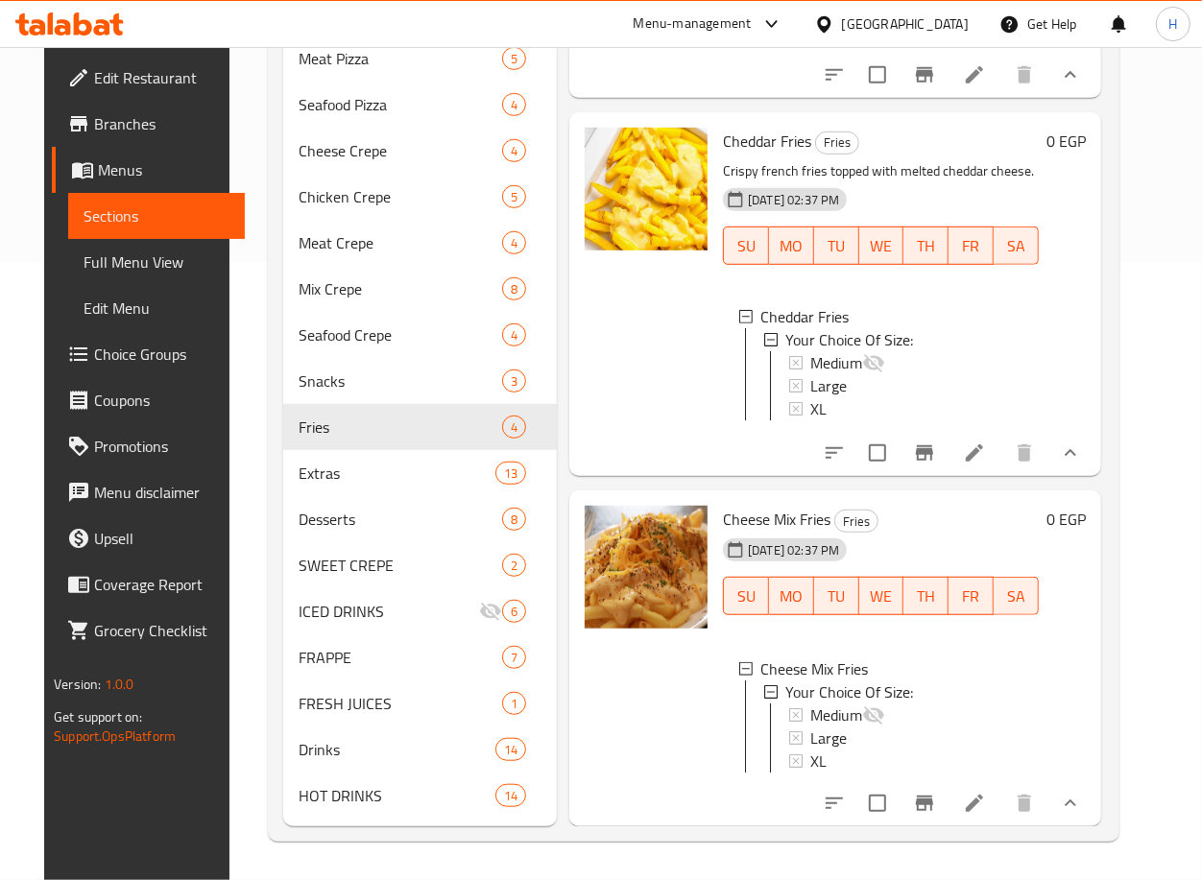
scroll to position [2, 0]
click at [869, 725] on div "Large" at bounding box center [916, 736] width 213 height 23
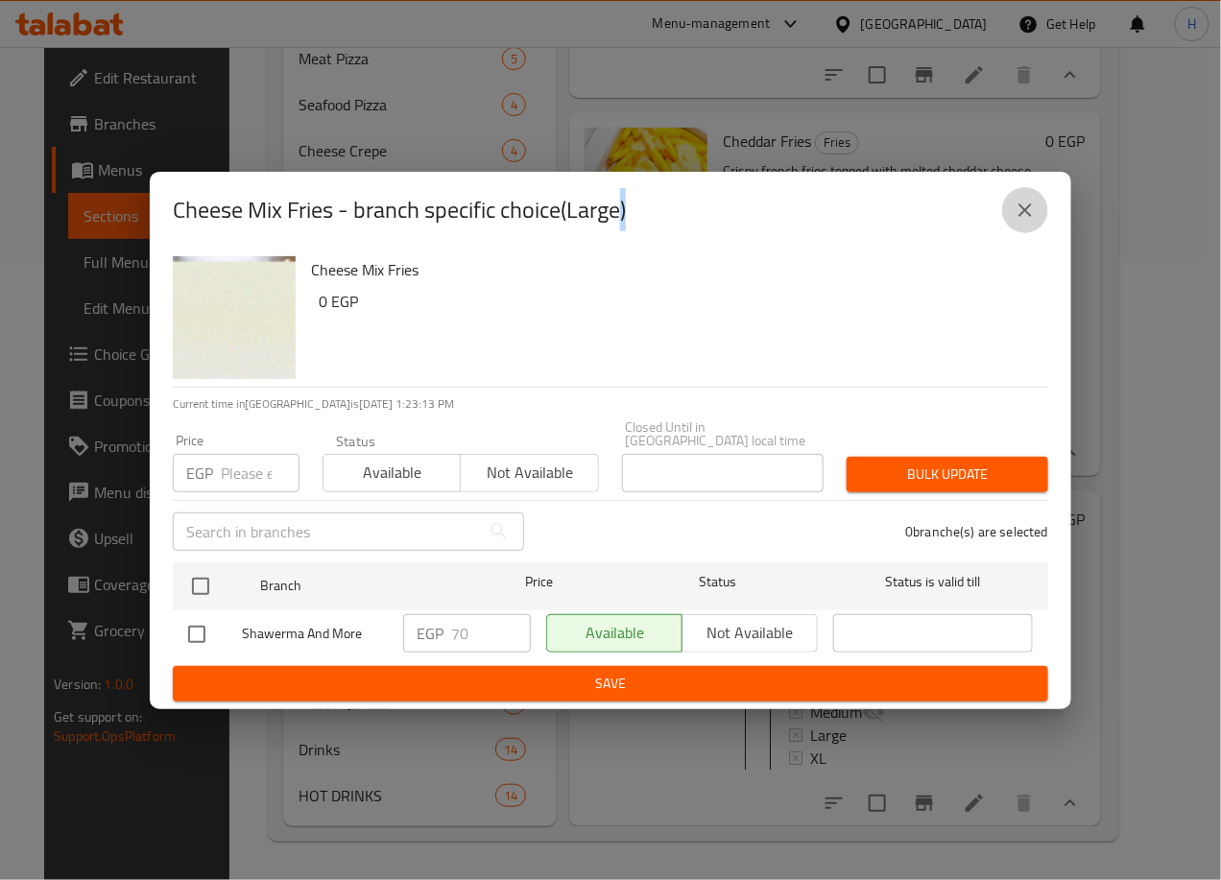
click at [1025, 208] on icon "close" at bounding box center [1025, 210] width 23 height 23
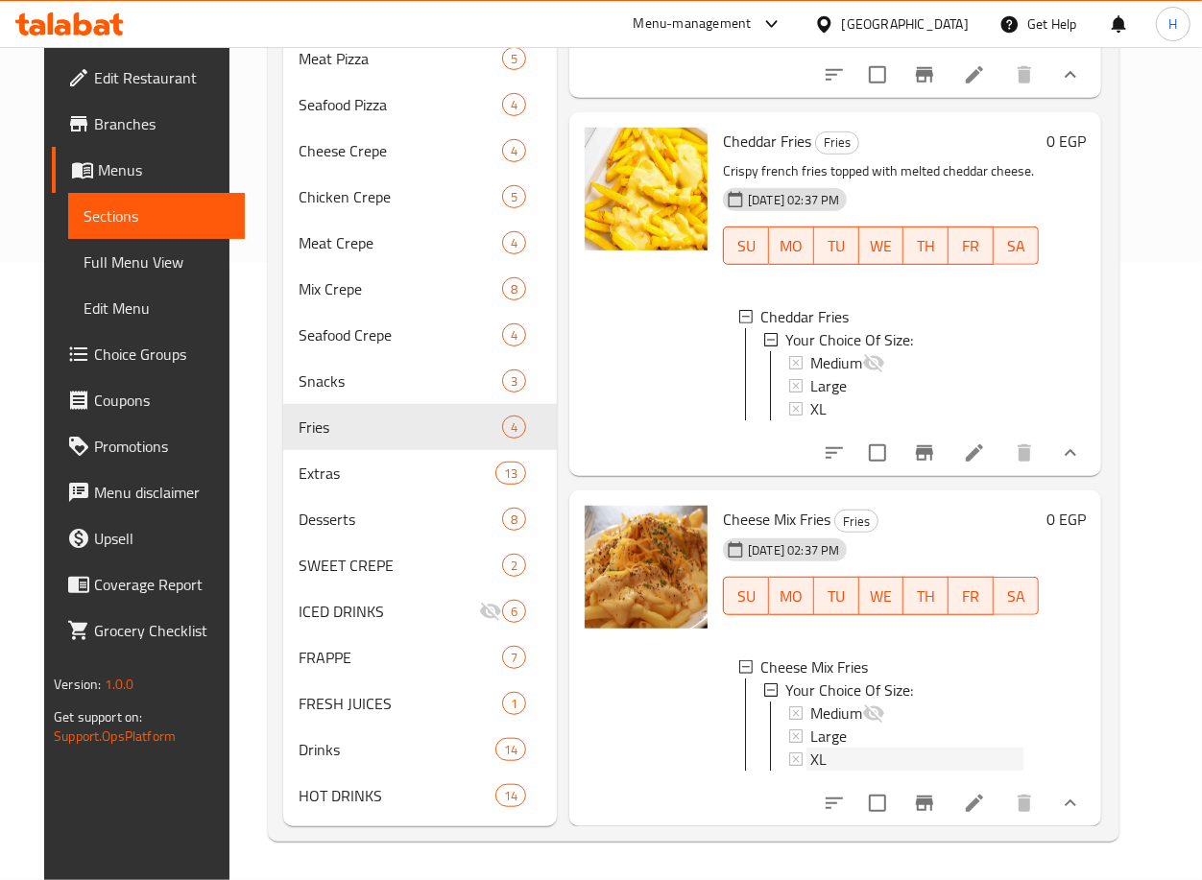
click at [858, 748] on div "XL" at bounding box center [916, 759] width 213 height 23
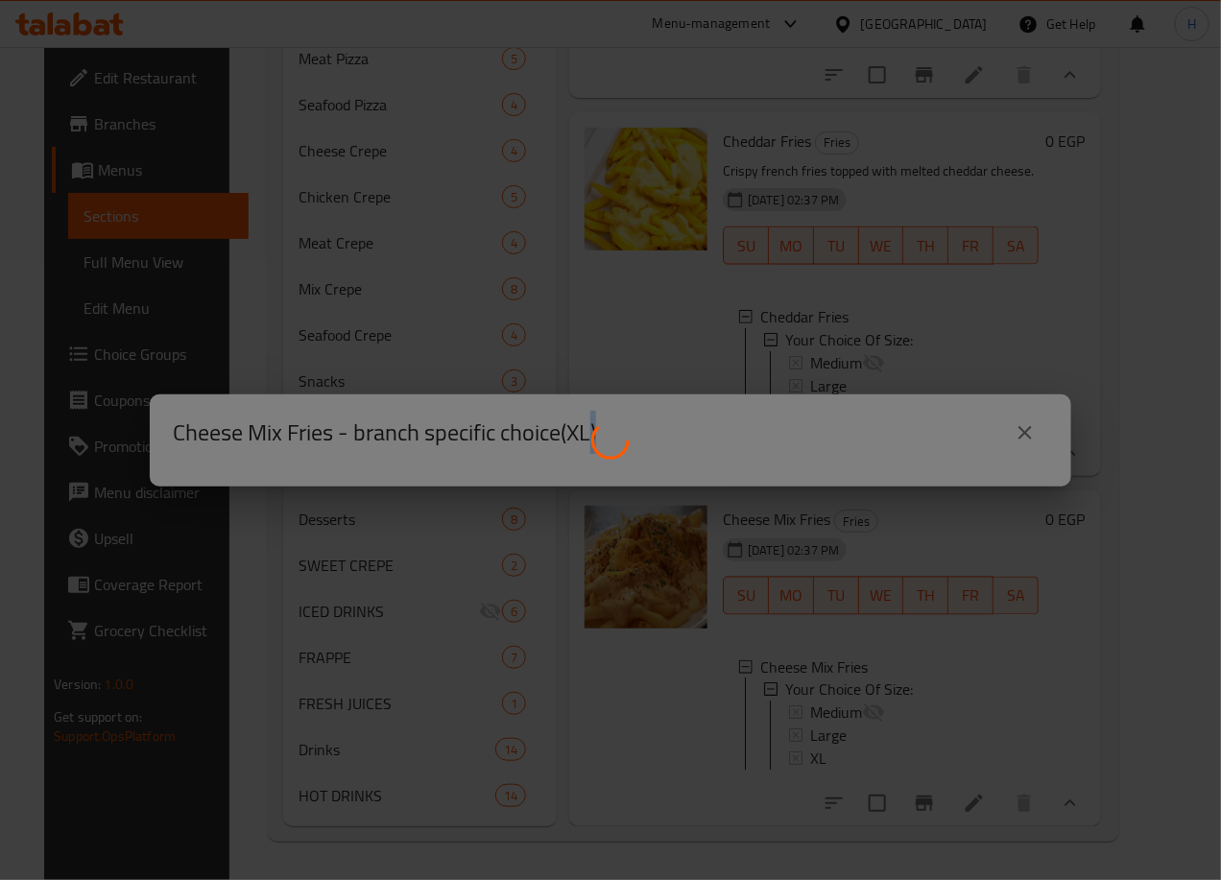
click at [858, 720] on div at bounding box center [610, 440] width 1221 height 880
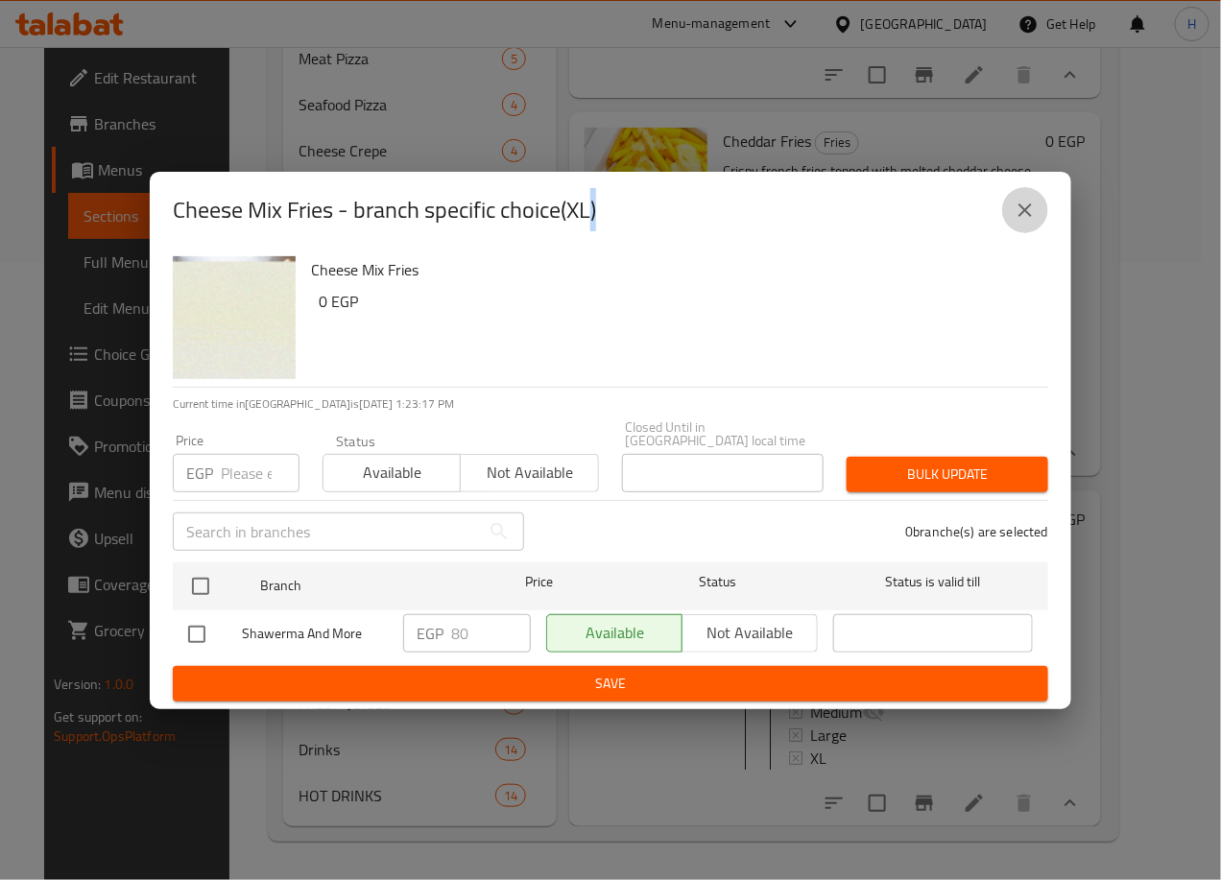
click at [1023, 214] on icon "close" at bounding box center [1024, 209] width 13 height 13
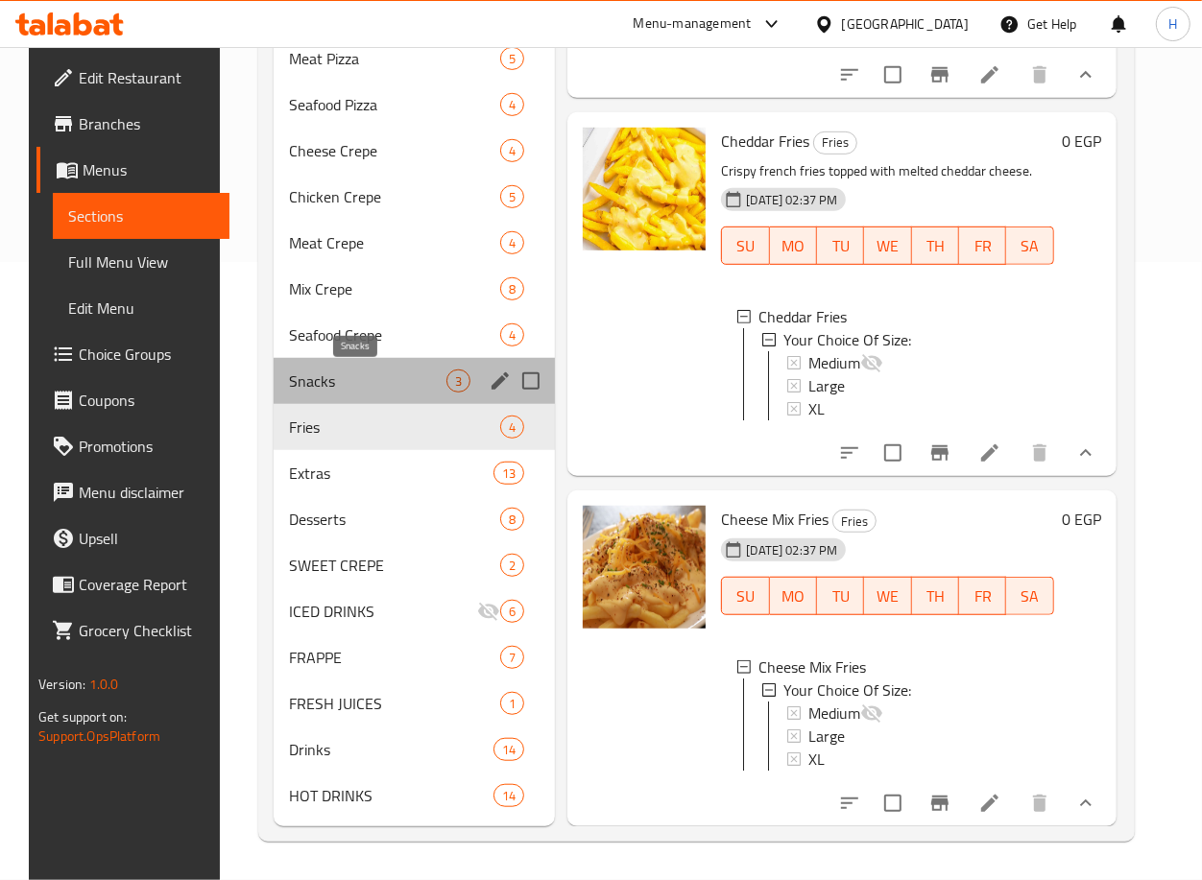
click at [346, 390] on span "Snacks" at bounding box center [368, 381] width 158 height 23
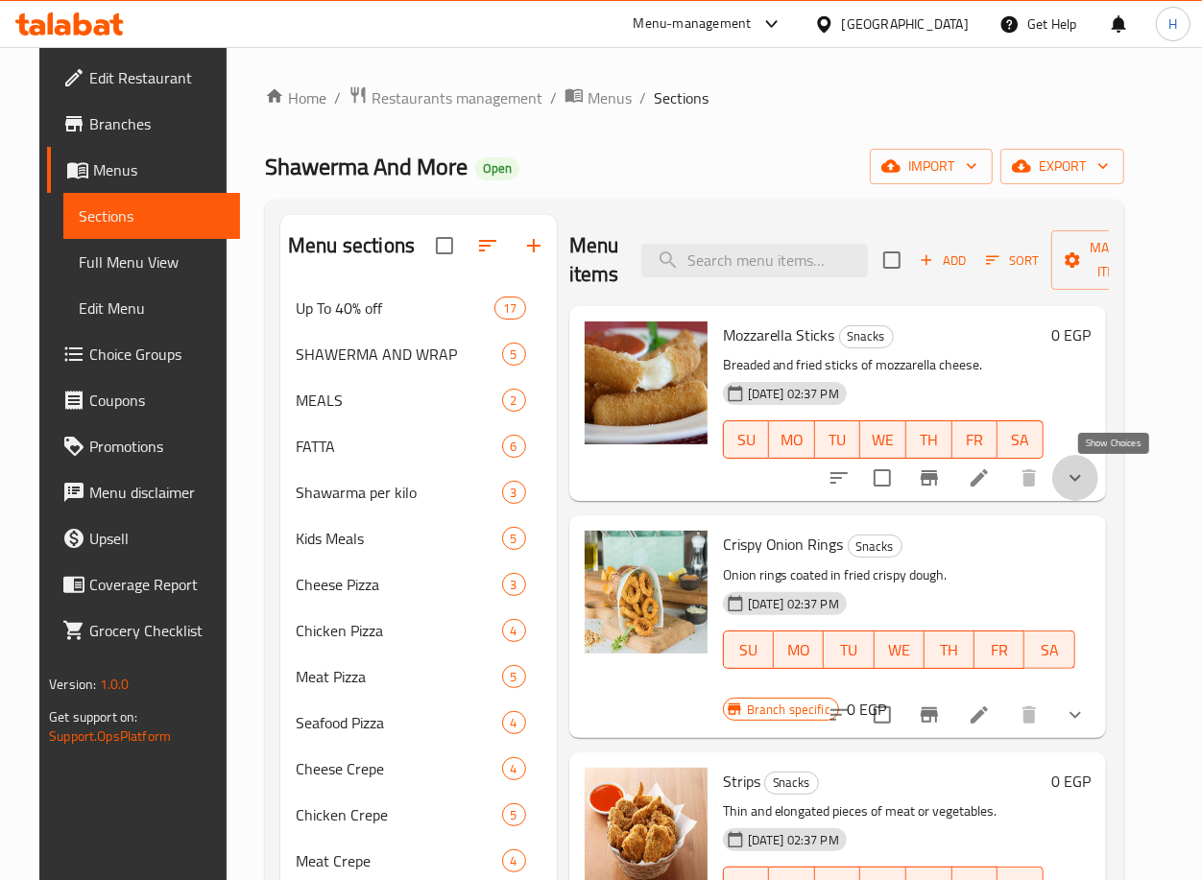
click at [1086, 471] on icon "show more" at bounding box center [1074, 477] width 23 height 23
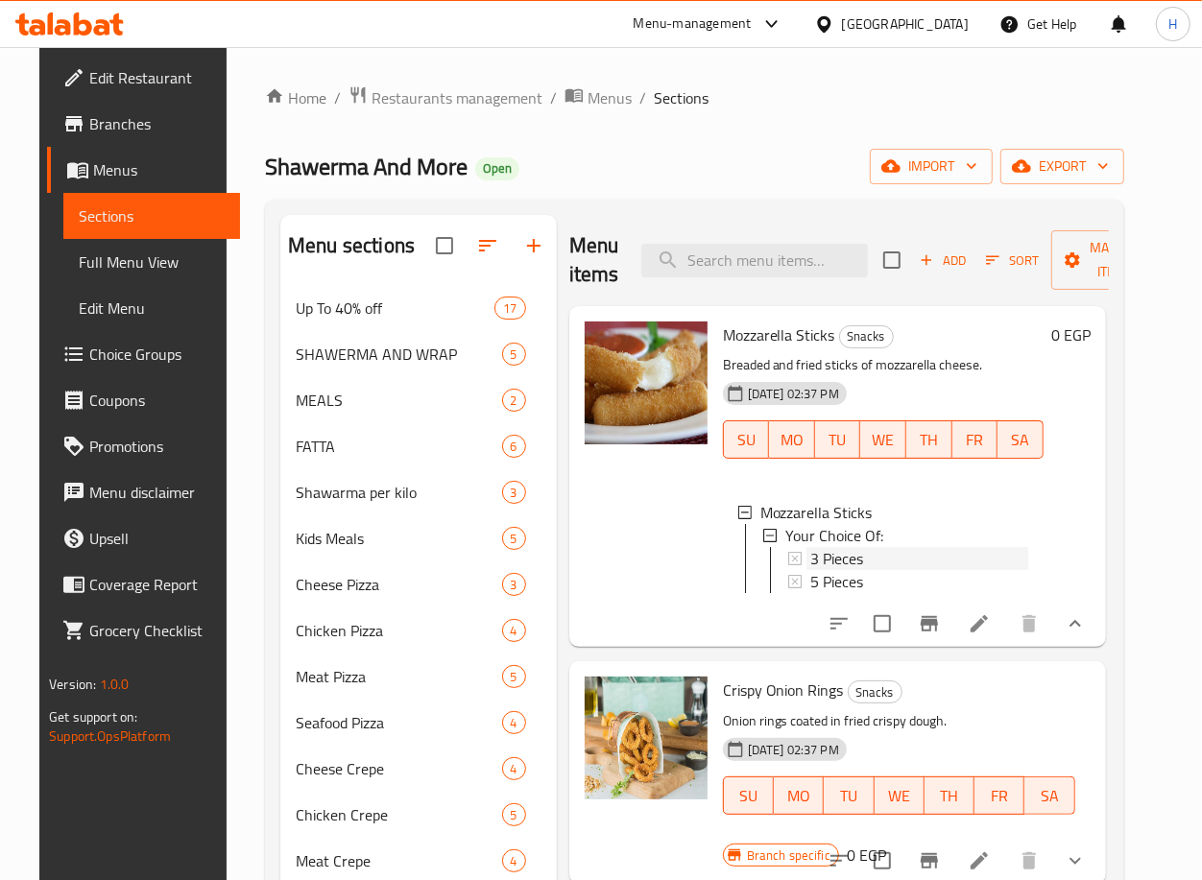
click at [910, 565] on div "3 Pieces" at bounding box center [919, 558] width 218 height 23
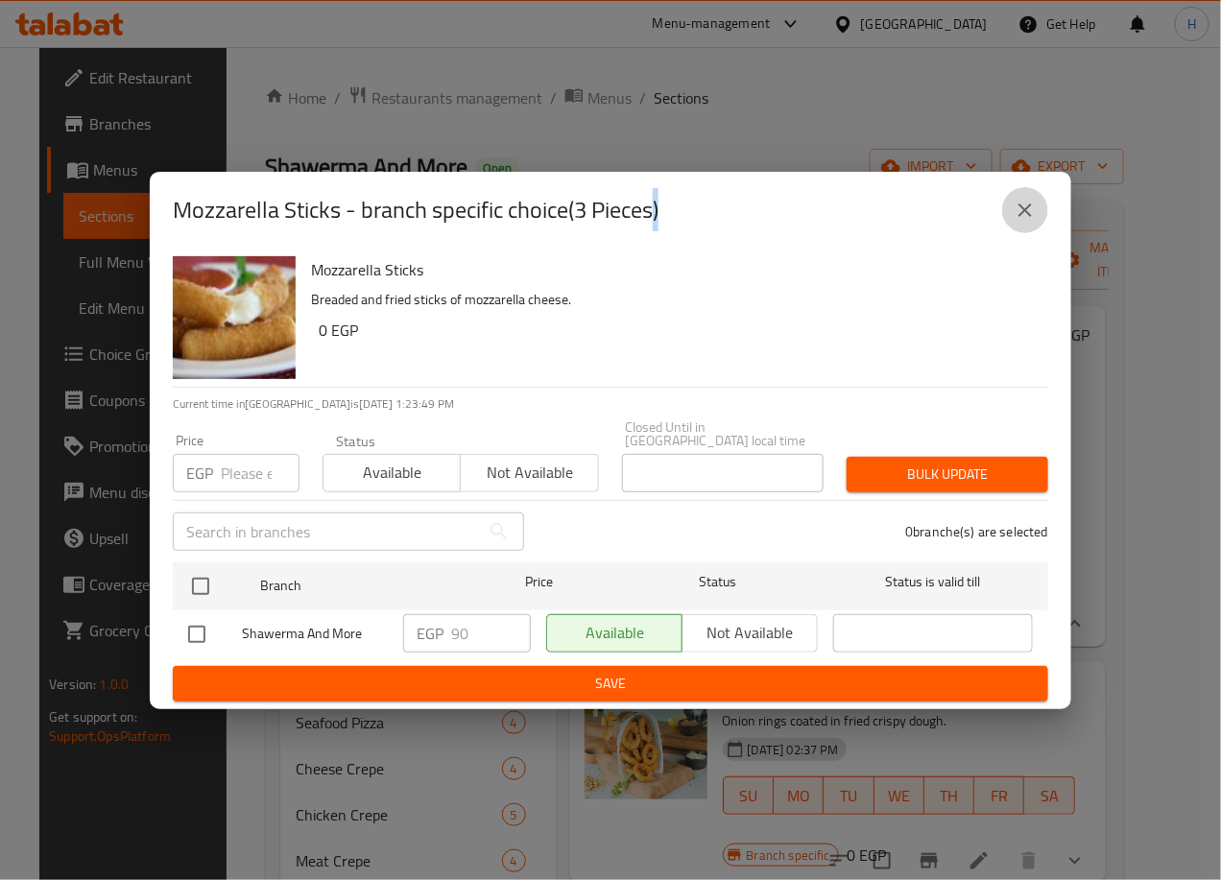
click at [1027, 231] on button "close" at bounding box center [1025, 210] width 46 height 46
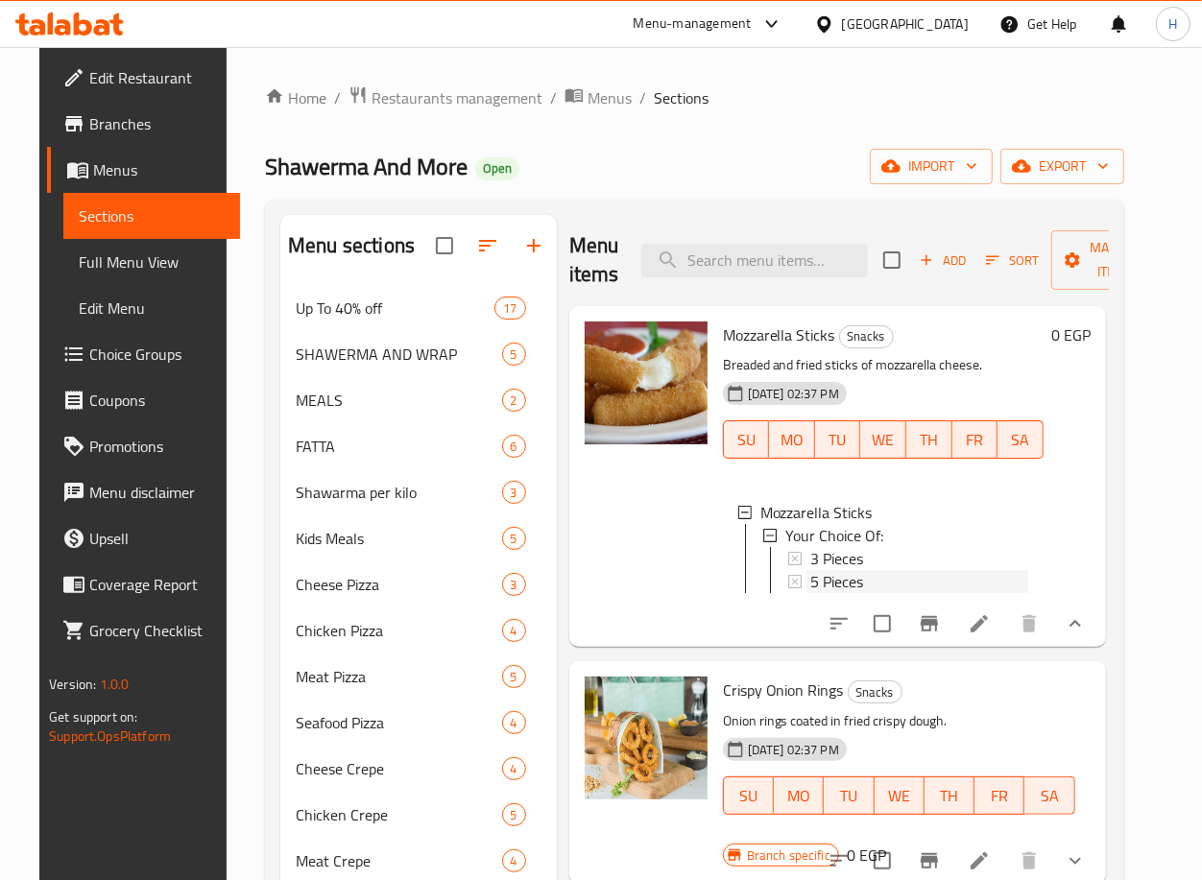
click at [912, 593] on div "5 Pieces" at bounding box center [919, 581] width 218 height 23
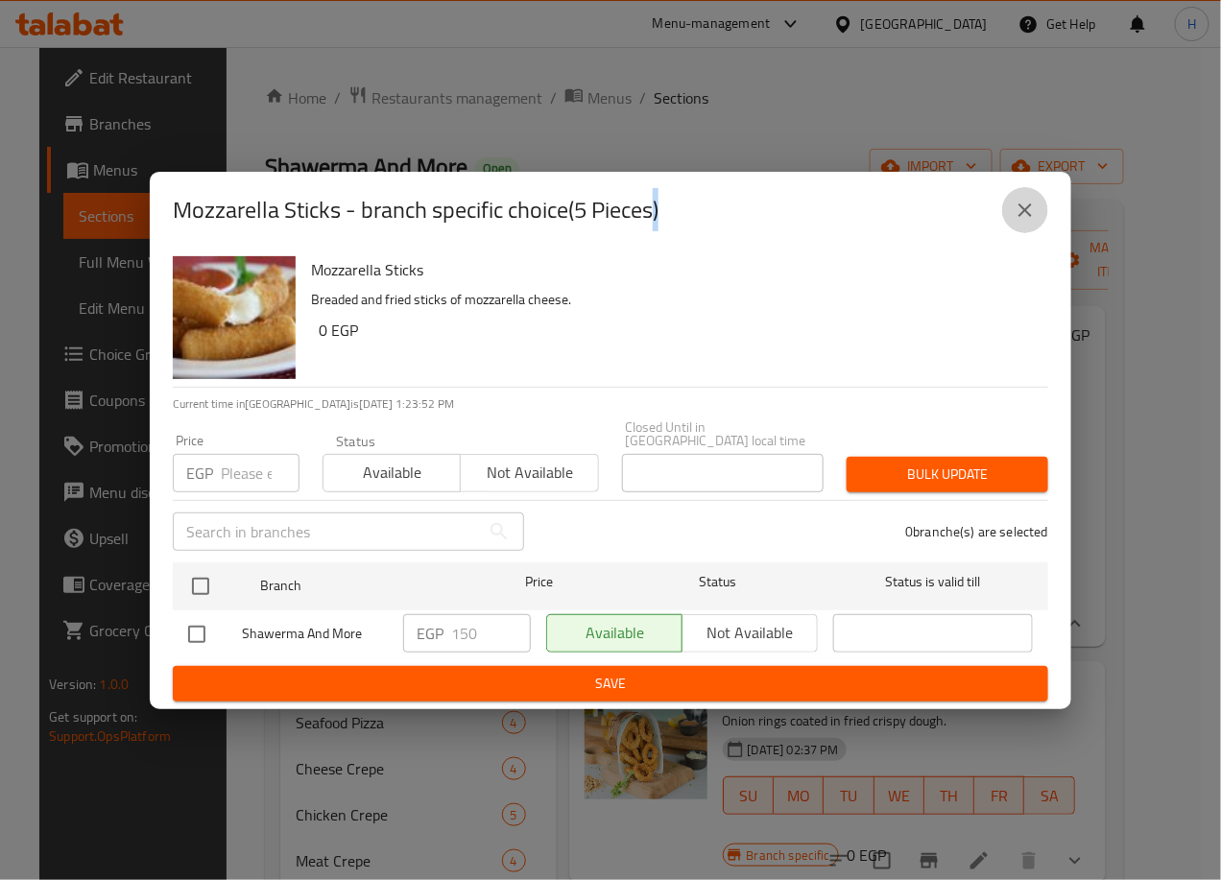
click at [1038, 223] on button "close" at bounding box center [1025, 210] width 46 height 46
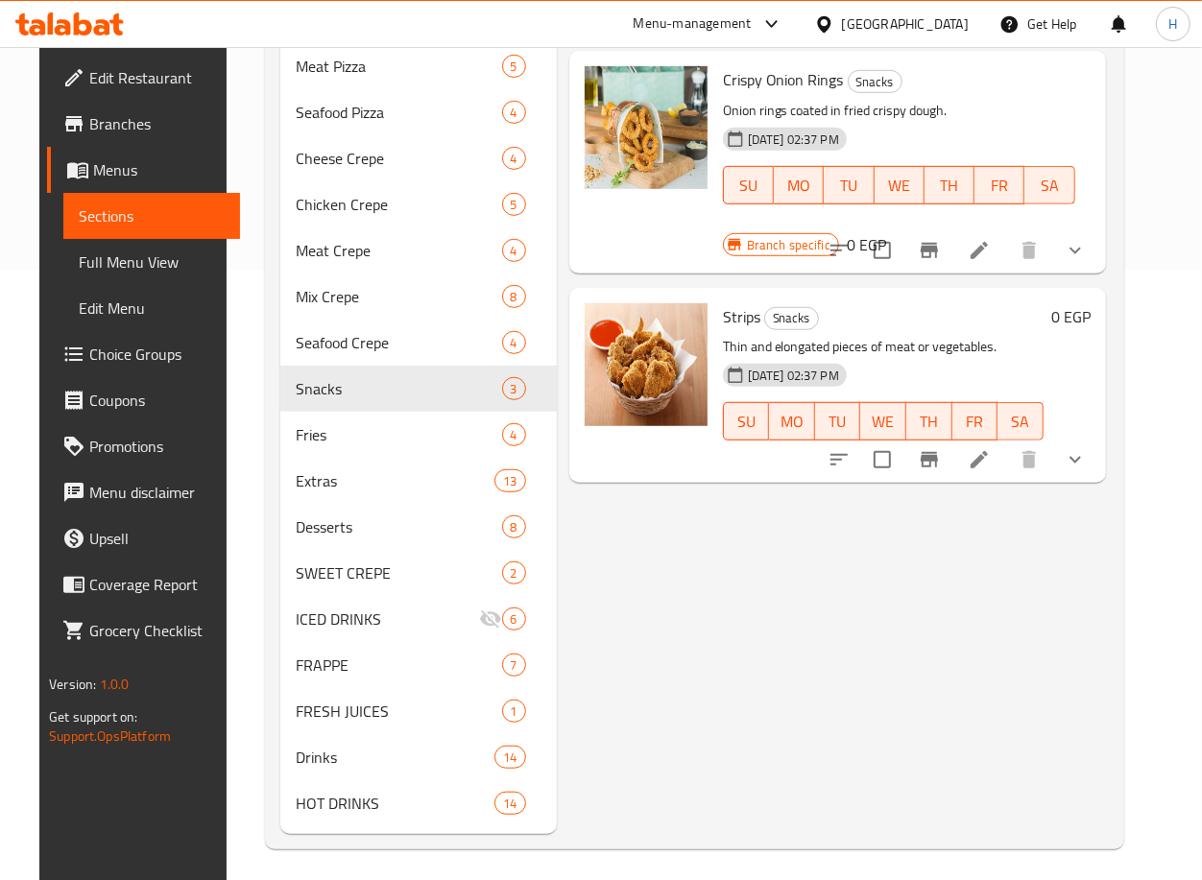
scroll to position [618, 0]
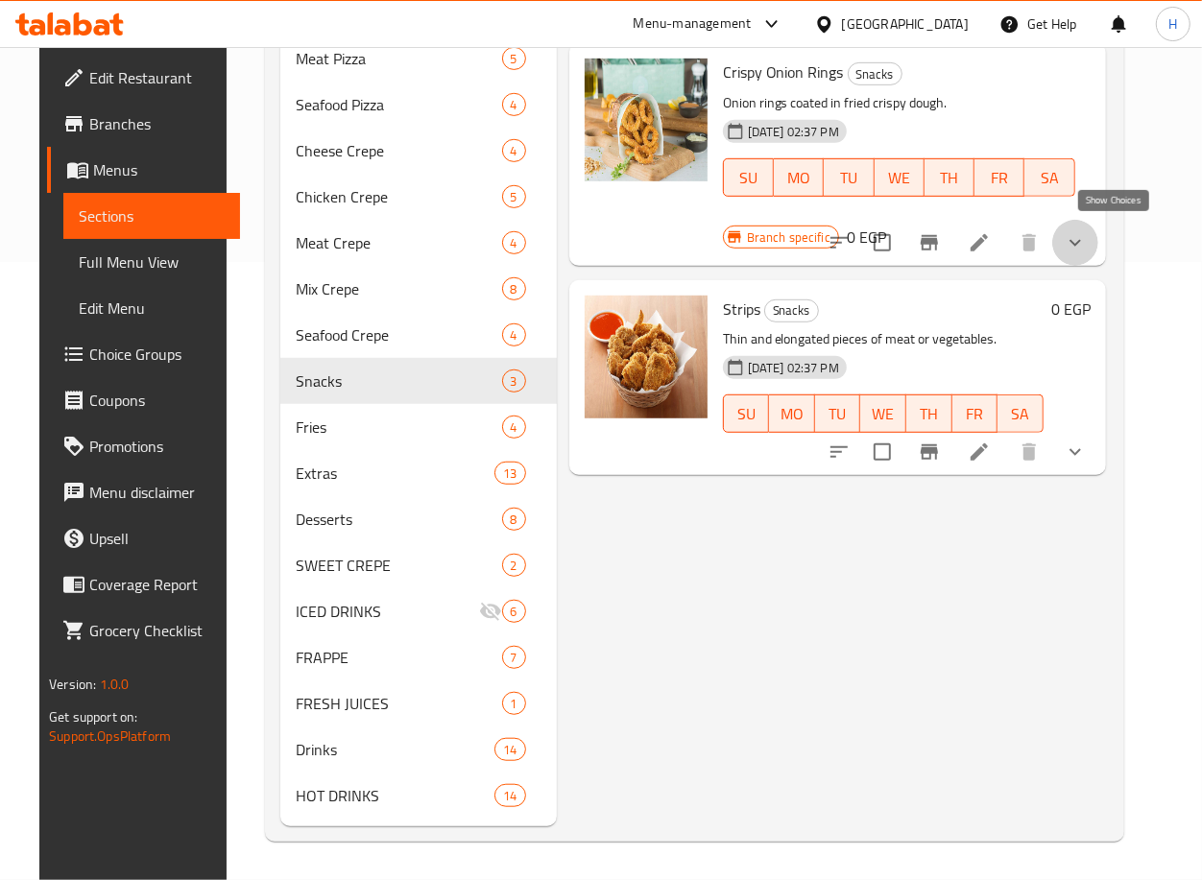
click at [1086, 237] on icon "show more" at bounding box center [1074, 242] width 23 height 23
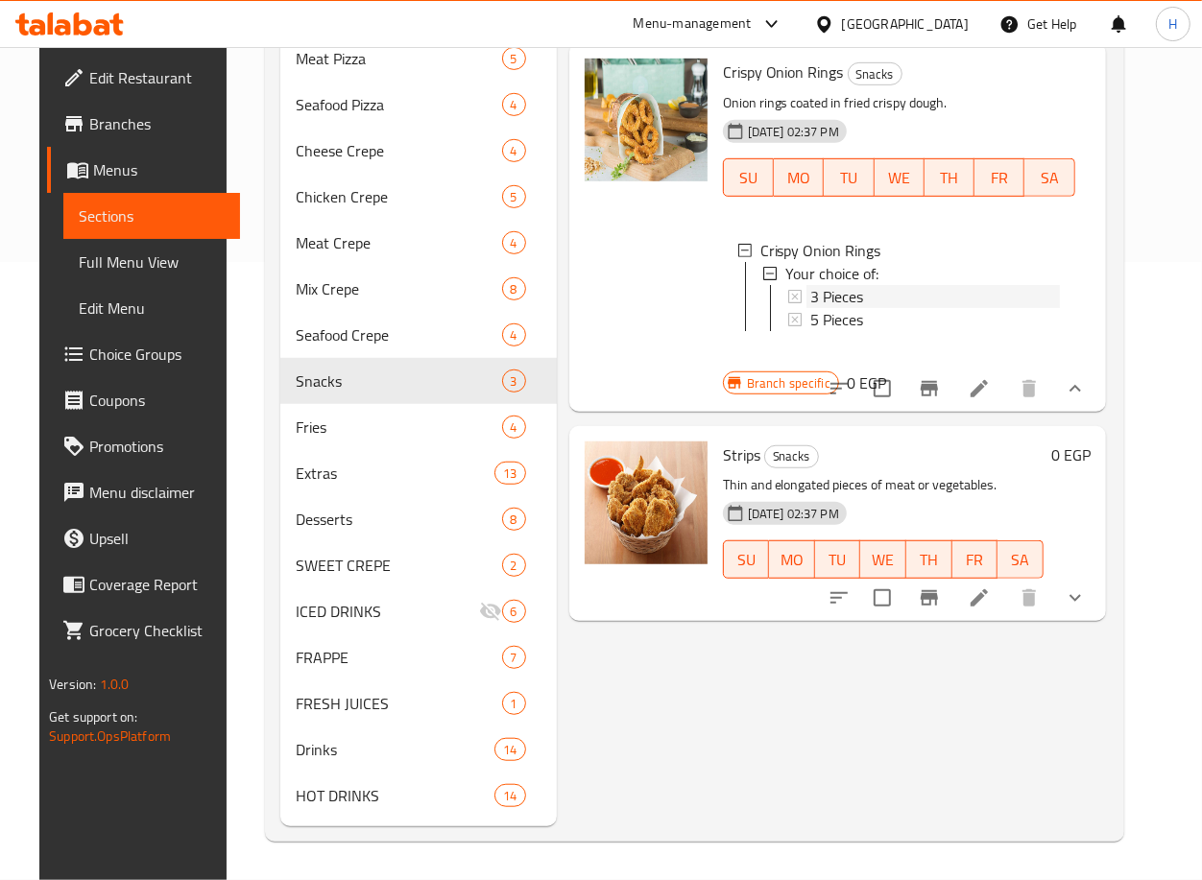
click at [876, 308] on div "3 Pieces" at bounding box center [935, 296] width 250 height 23
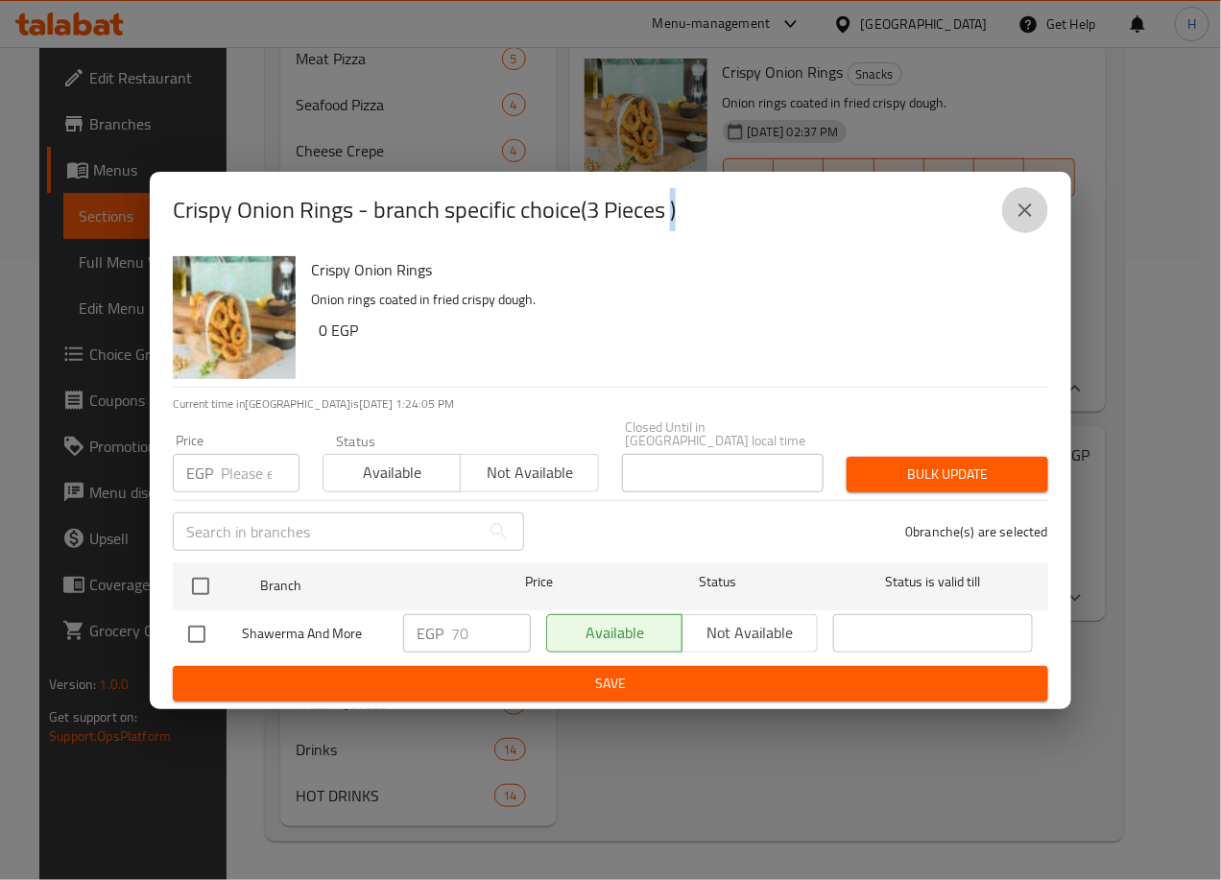
click at [1023, 220] on icon "close" at bounding box center [1025, 210] width 23 height 23
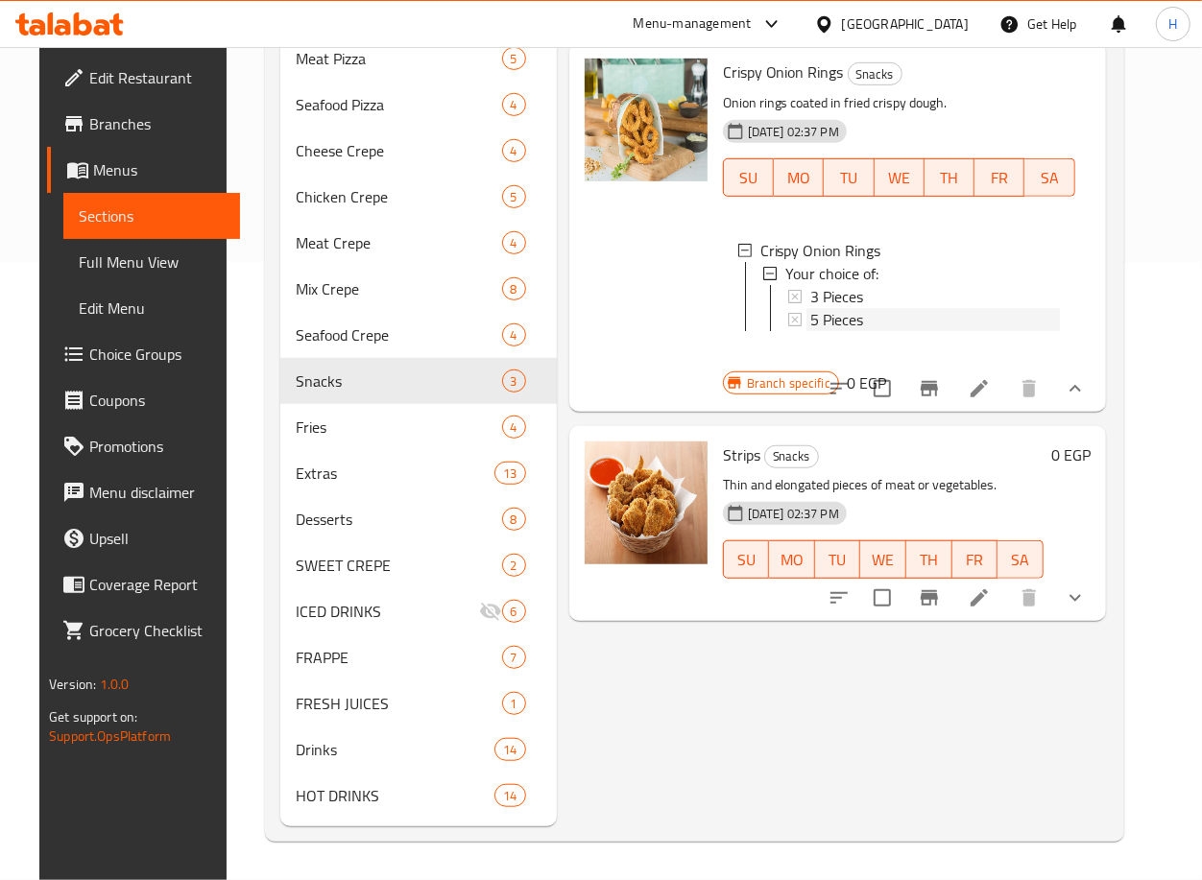
click at [873, 331] on div "5 Pieces" at bounding box center [935, 319] width 250 height 23
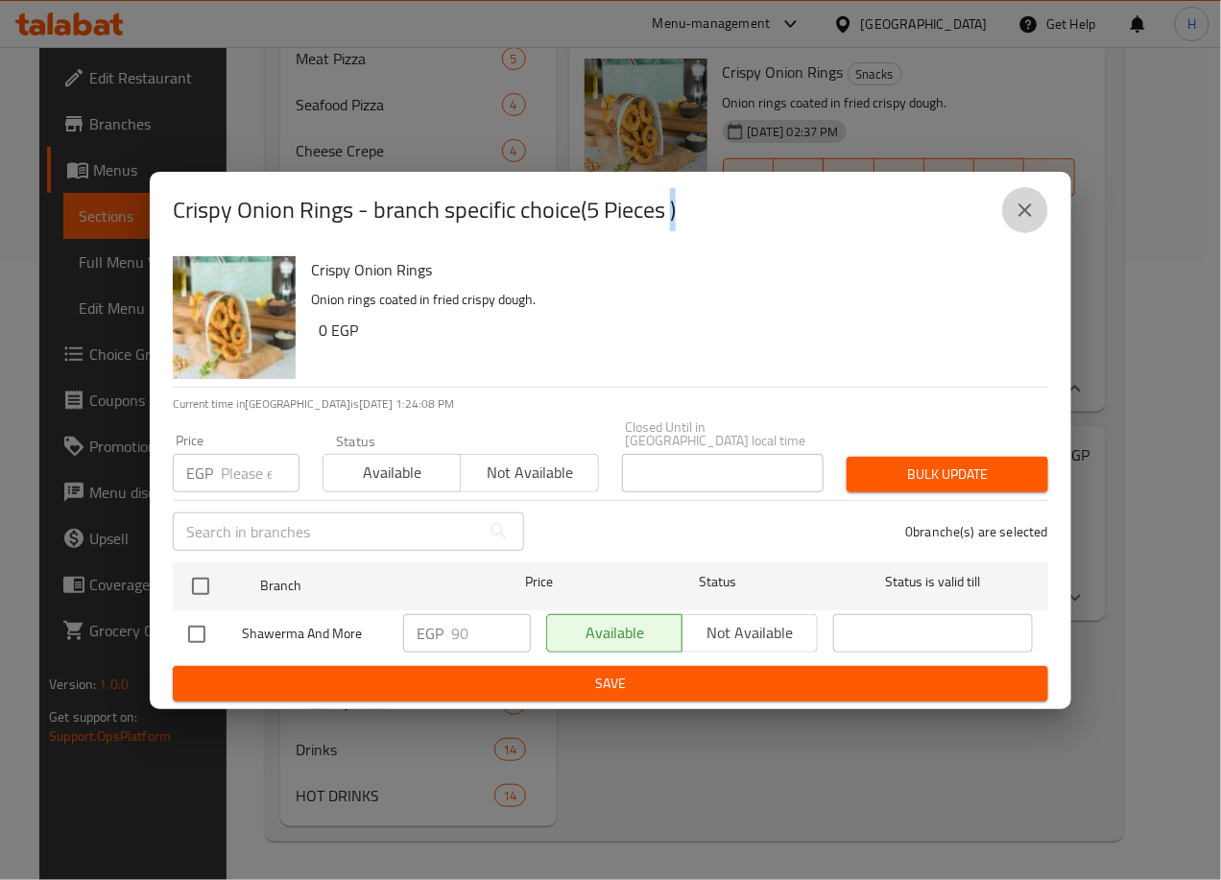
click at [1022, 205] on icon "close" at bounding box center [1025, 210] width 23 height 23
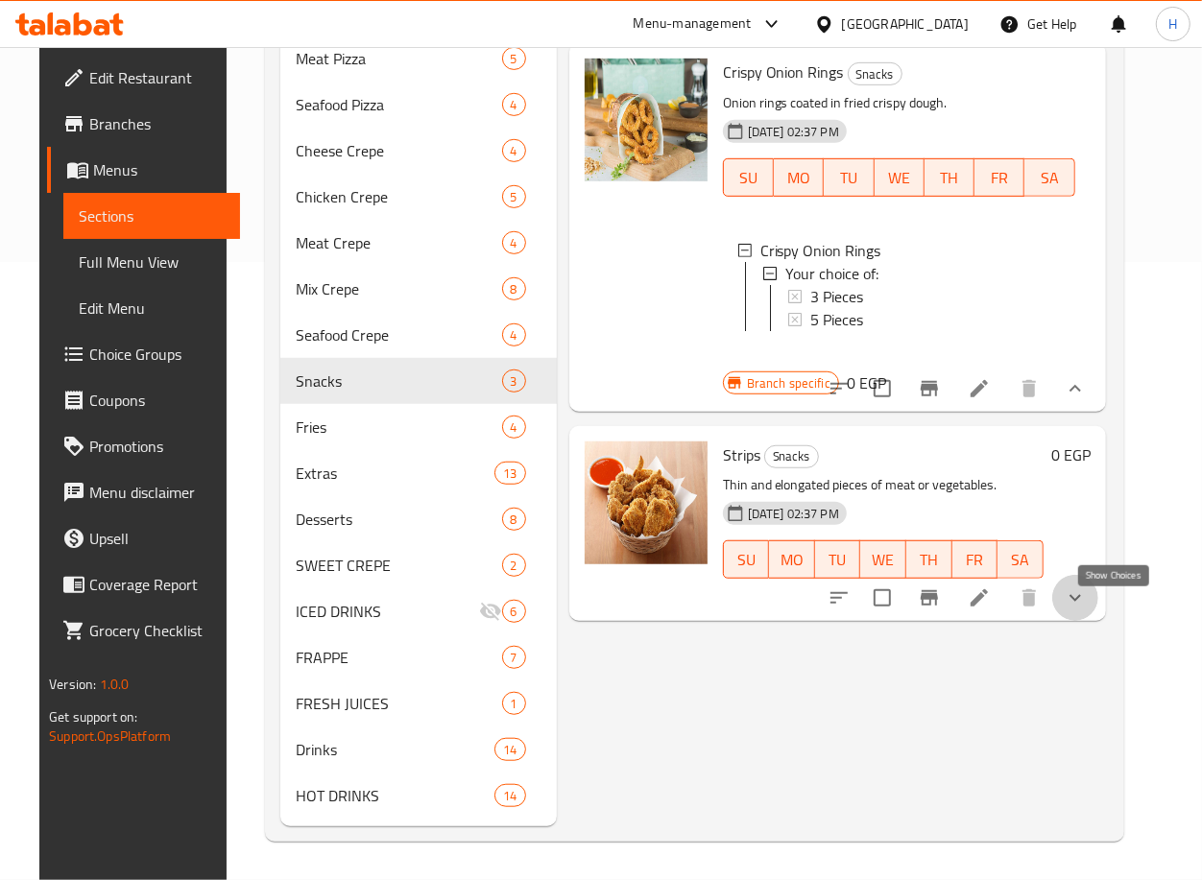
click at [1086, 609] on icon "show more" at bounding box center [1074, 597] width 23 height 23
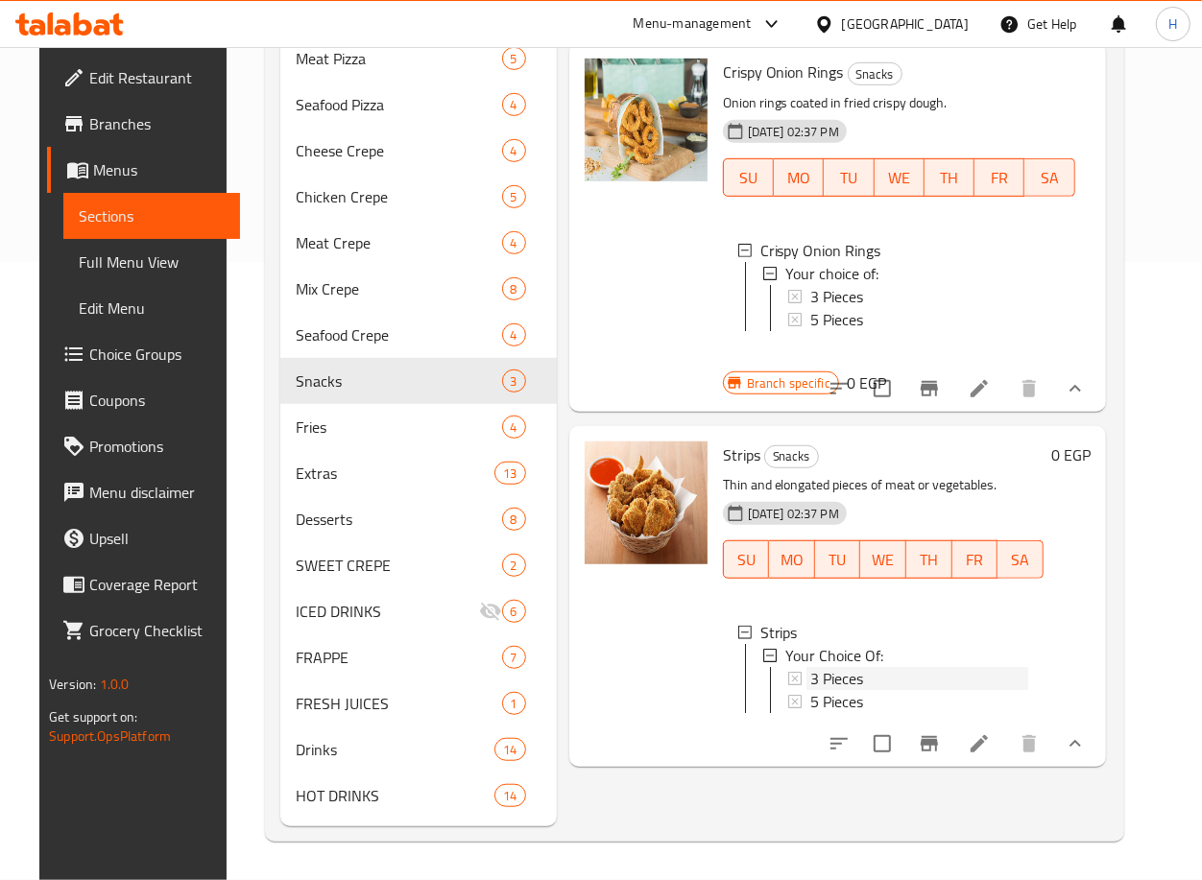
click at [860, 690] on div "3 Pieces" at bounding box center [919, 678] width 218 height 23
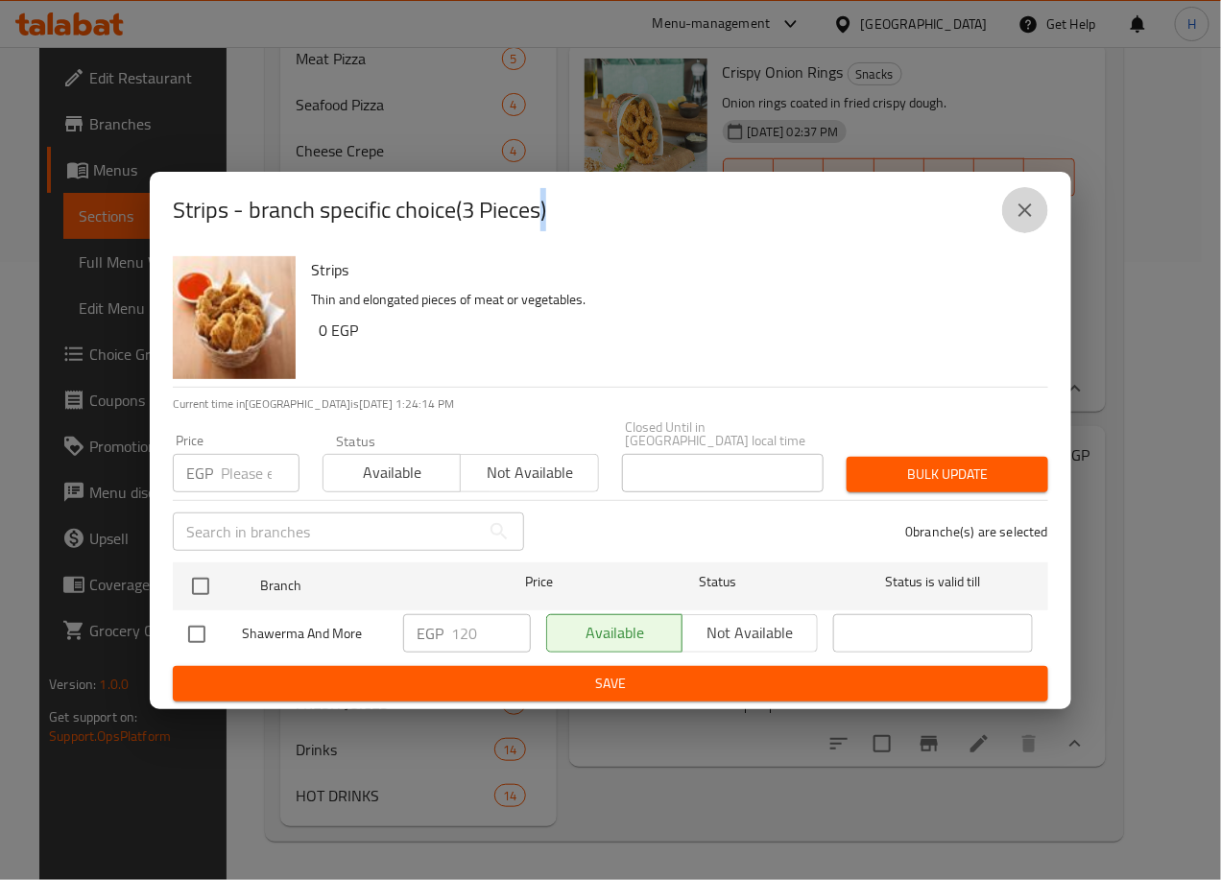
click at [1034, 211] on icon "close" at bounding box center [1025, 210] width 23 height 23
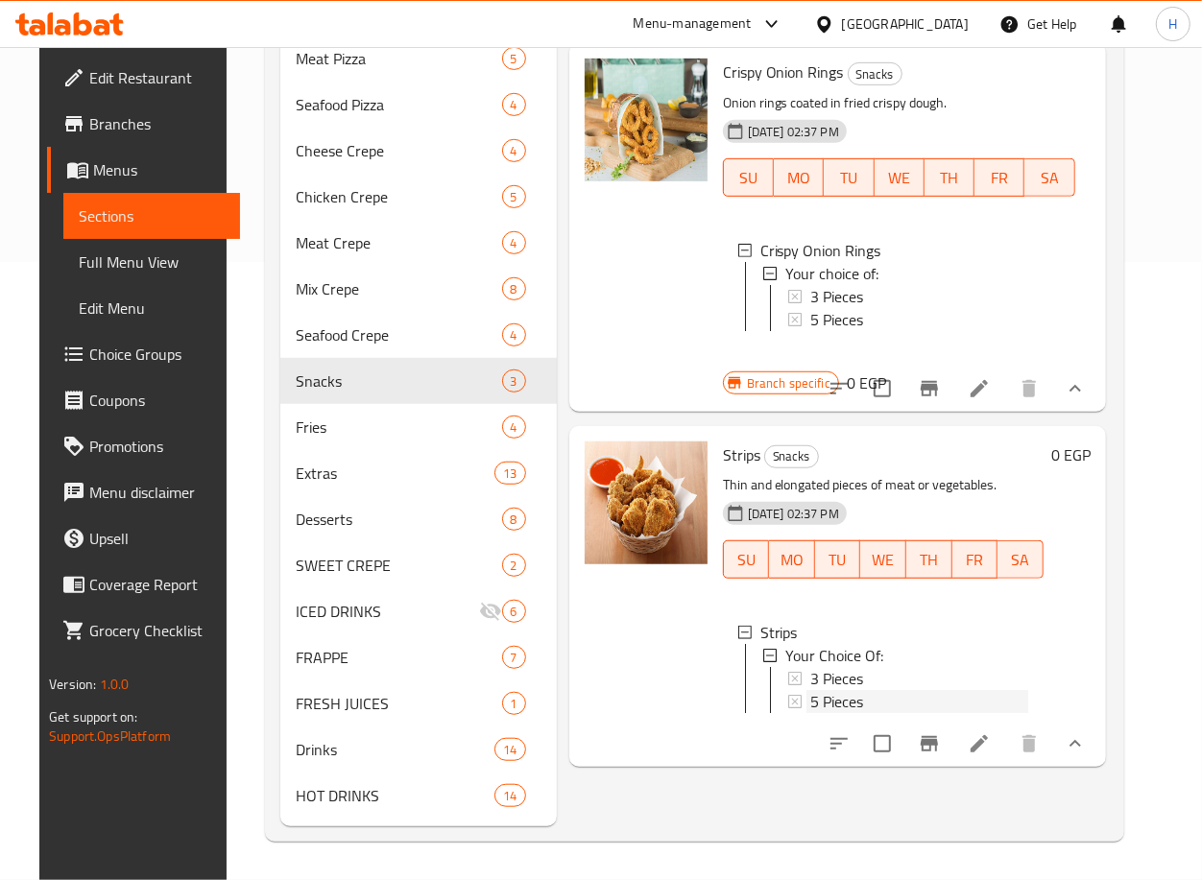
click at [835, 713] on span "5 Pieces" at bounding box center [836, 701] width 53 height 23
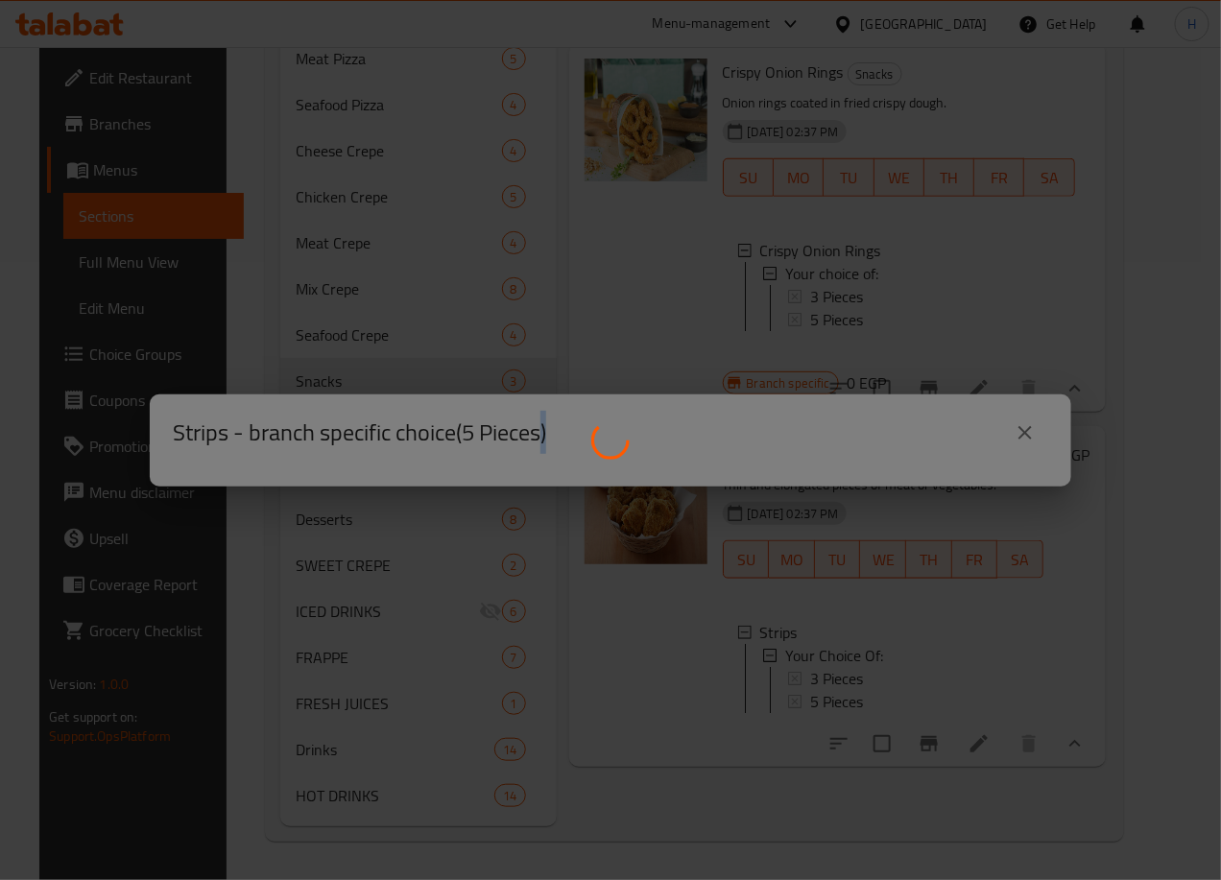
click at [835, 746] on div at bounding box center [610, 440] width 1221 height 880
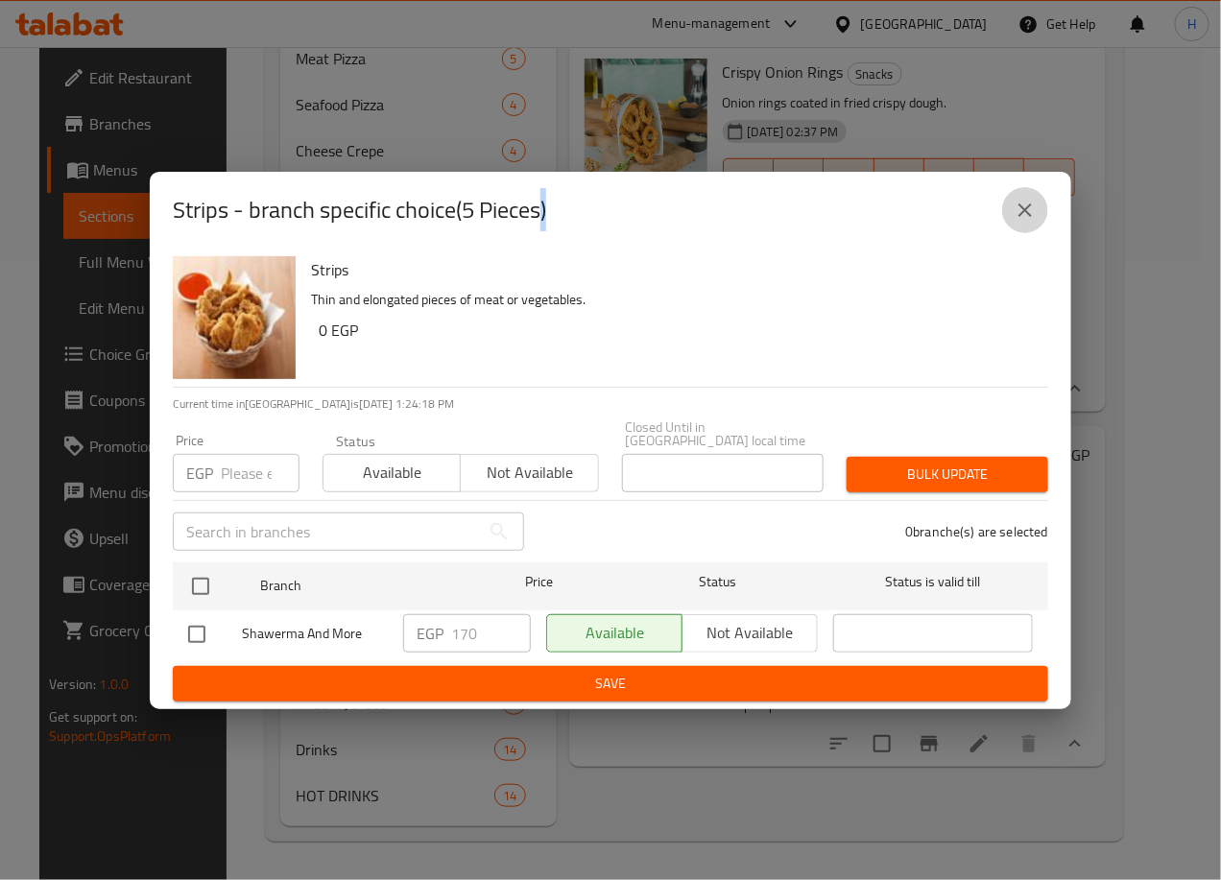
click at [1029, 214] on icon "close" at bounding box center [1025, 210] width 23 height 23
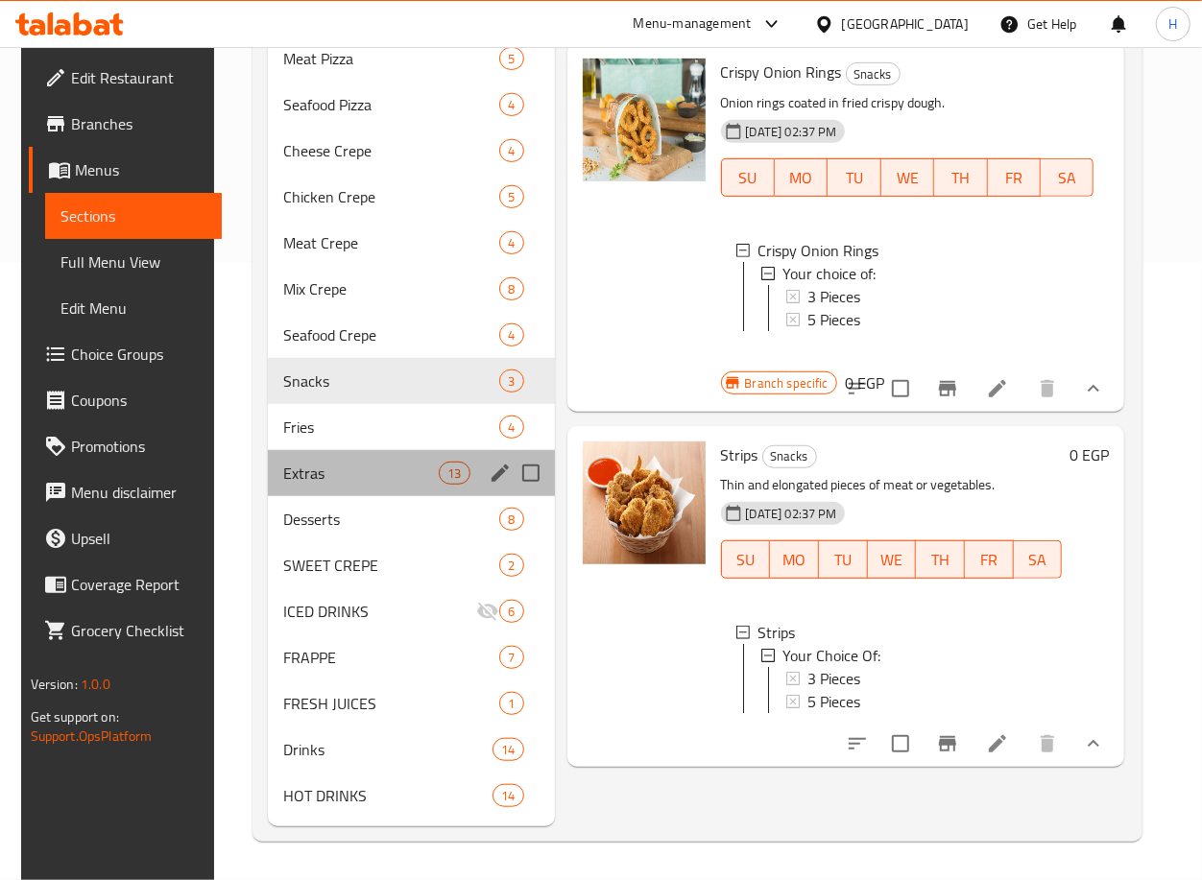
click at [346, 451] on div "Extras 13" at bounding box center [411, 473] width 286 height 46
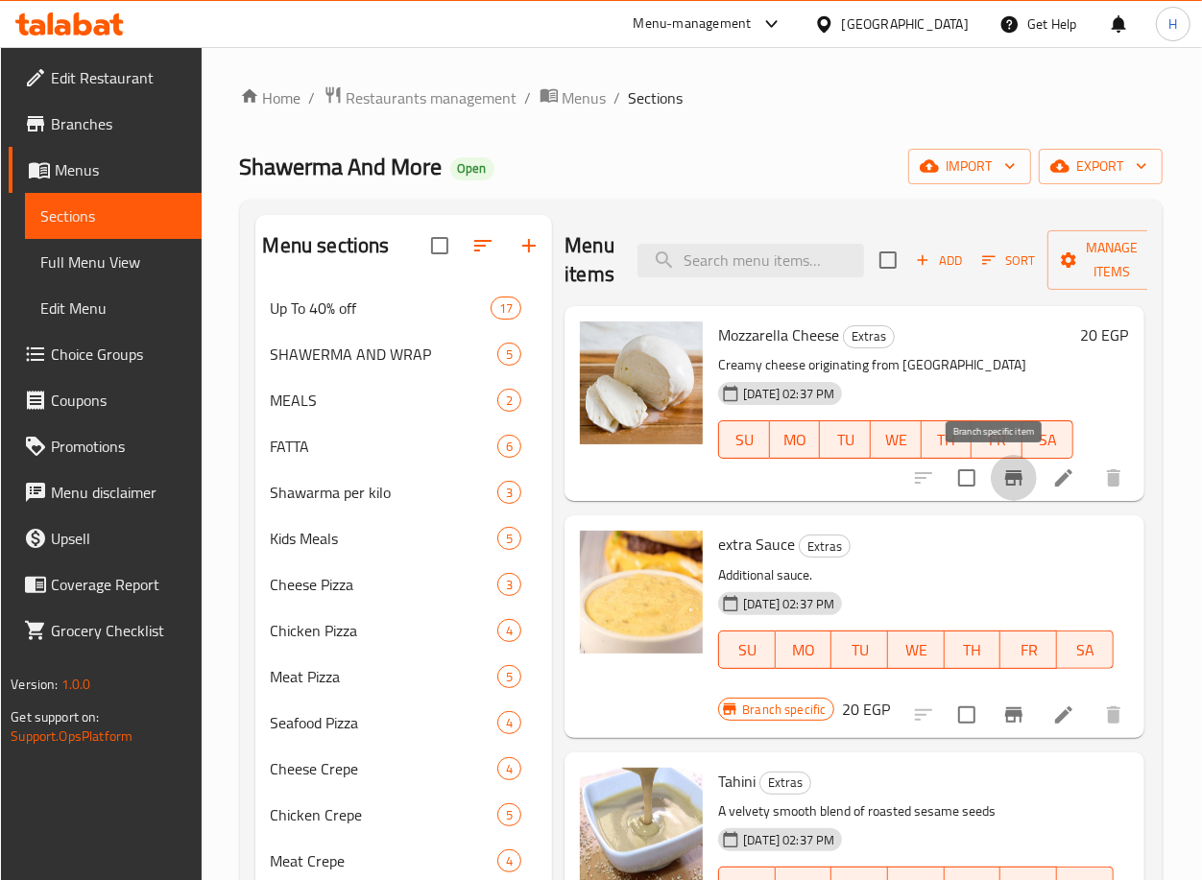
click at [1000, 493] on button "Branch-specific-item" at bounding box center [1013, 478] width 46 height 46
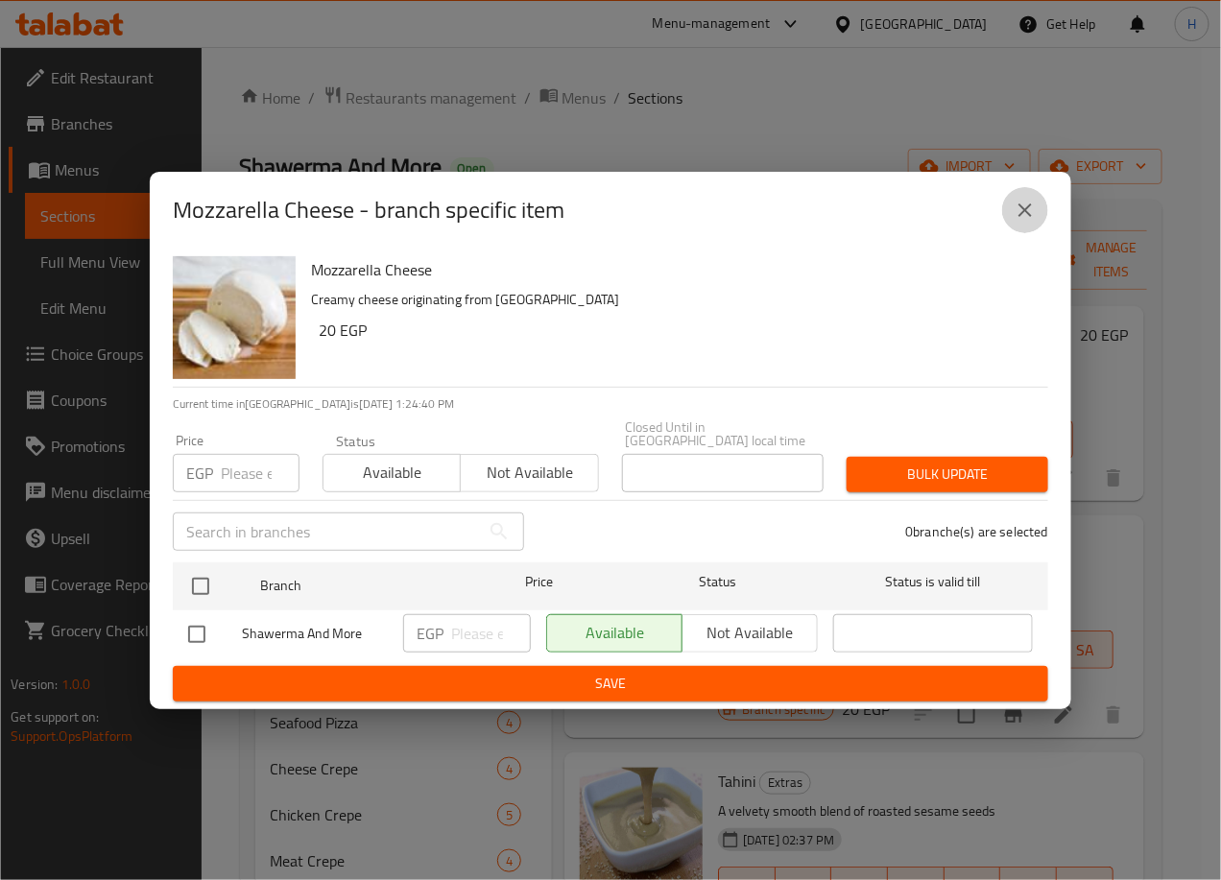
click at [1029, 217] on icon "close" at bounding box center [1024, 209] width 13 height 13
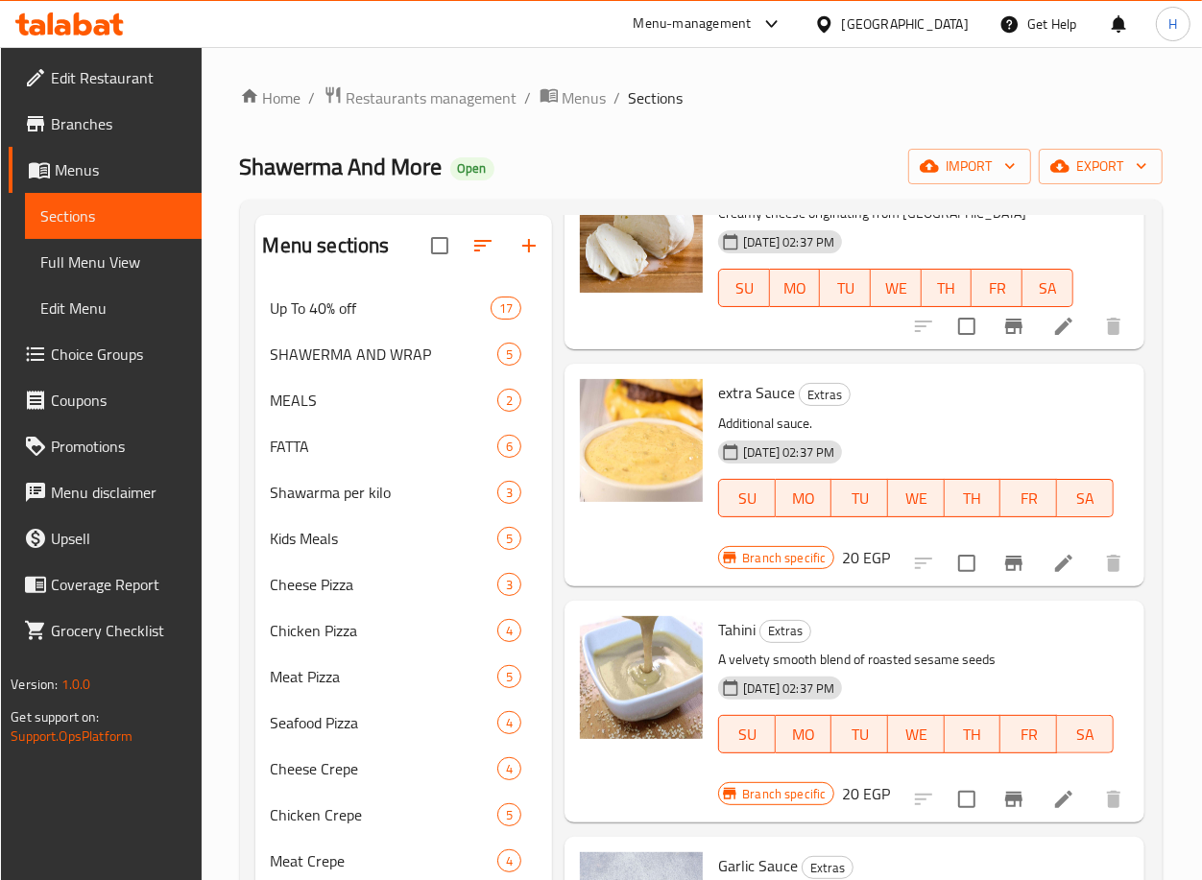
scroll to position [154, 3]
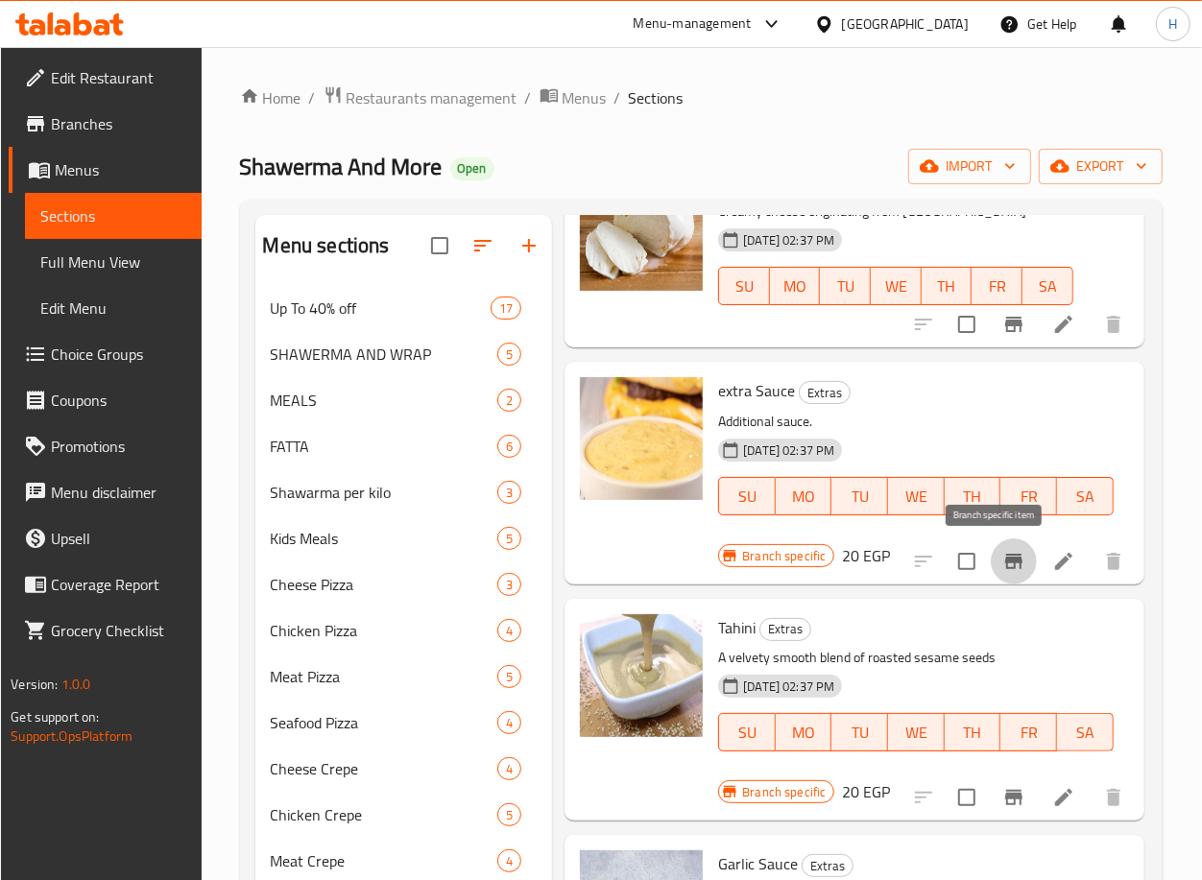
click at [1005, 561] on icon "Branch-specific-item" at bounding box center [1013, 561] width 17 height 15
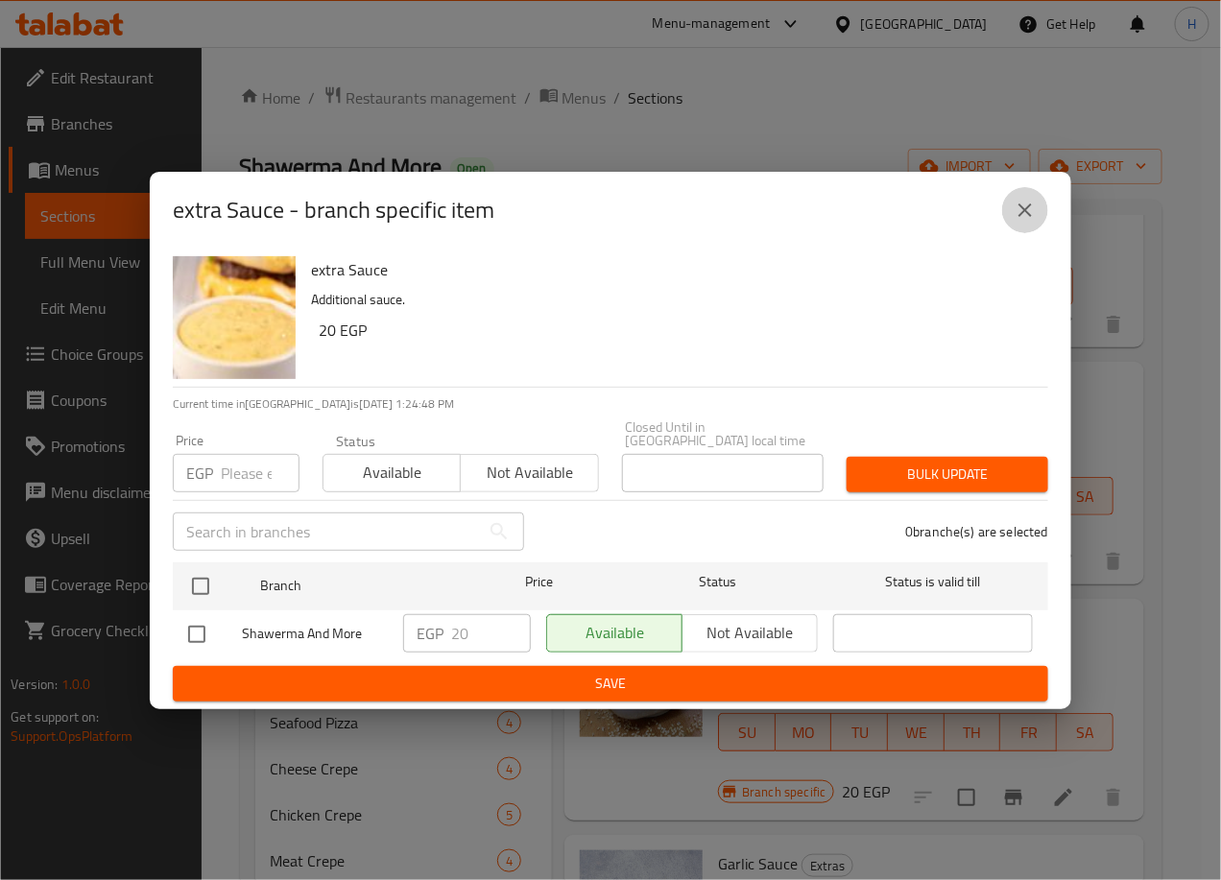
click at [1040, 207] on button "close" at bounding box center [1025, 210] width 46 height 46
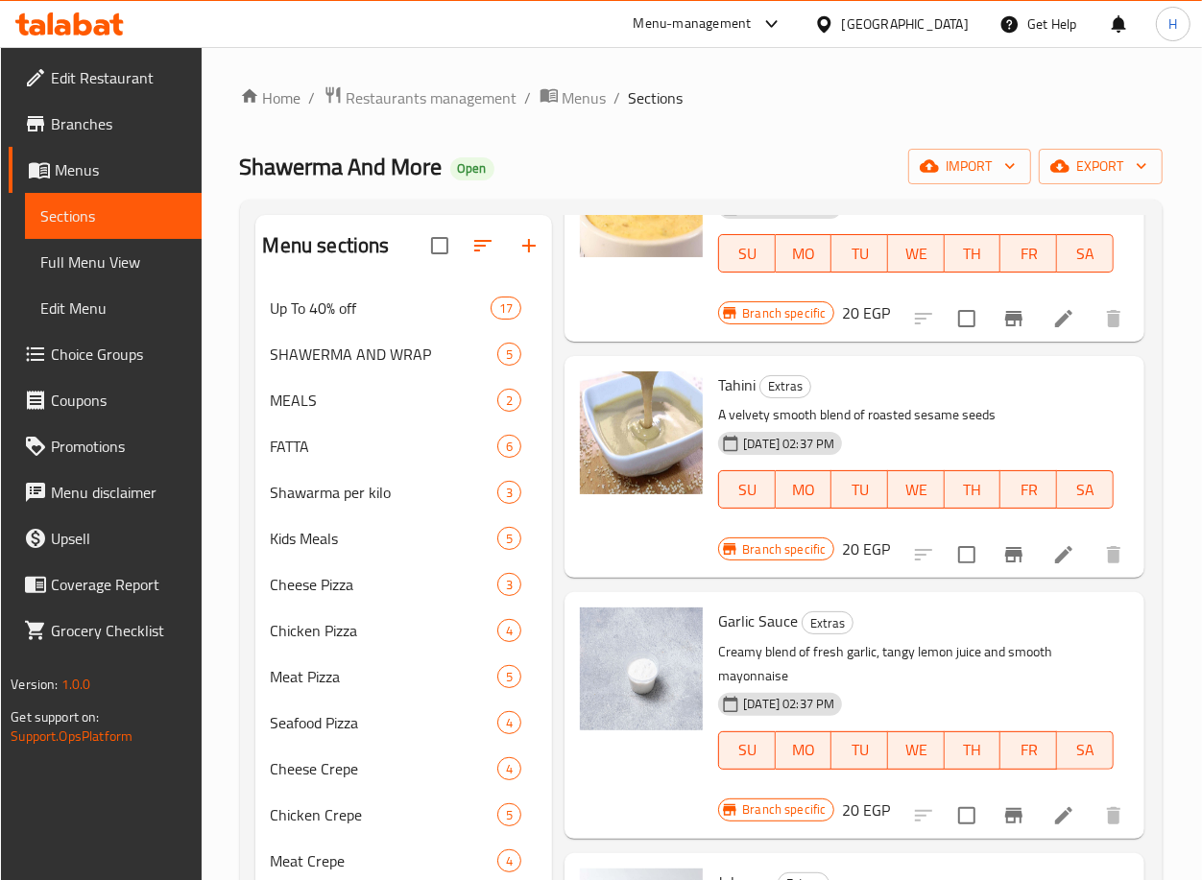
scroll to position [397, 3]
click at [1002, 559] on icon "Branch-specific-item" at bounding box center [1013, 553] width 23 height 23
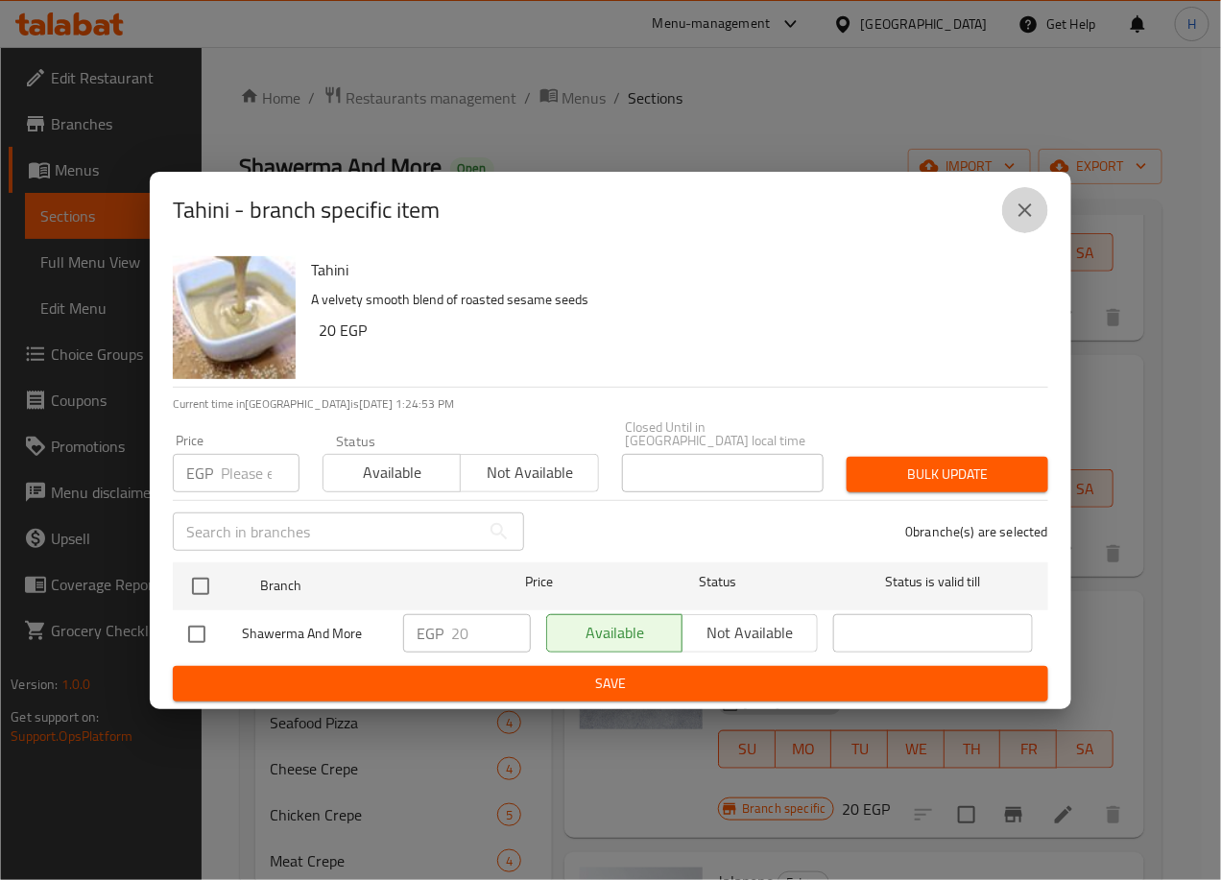
click at [1019, 209] on icon "close" at bounding box center [1025, 210] width 23 height 23
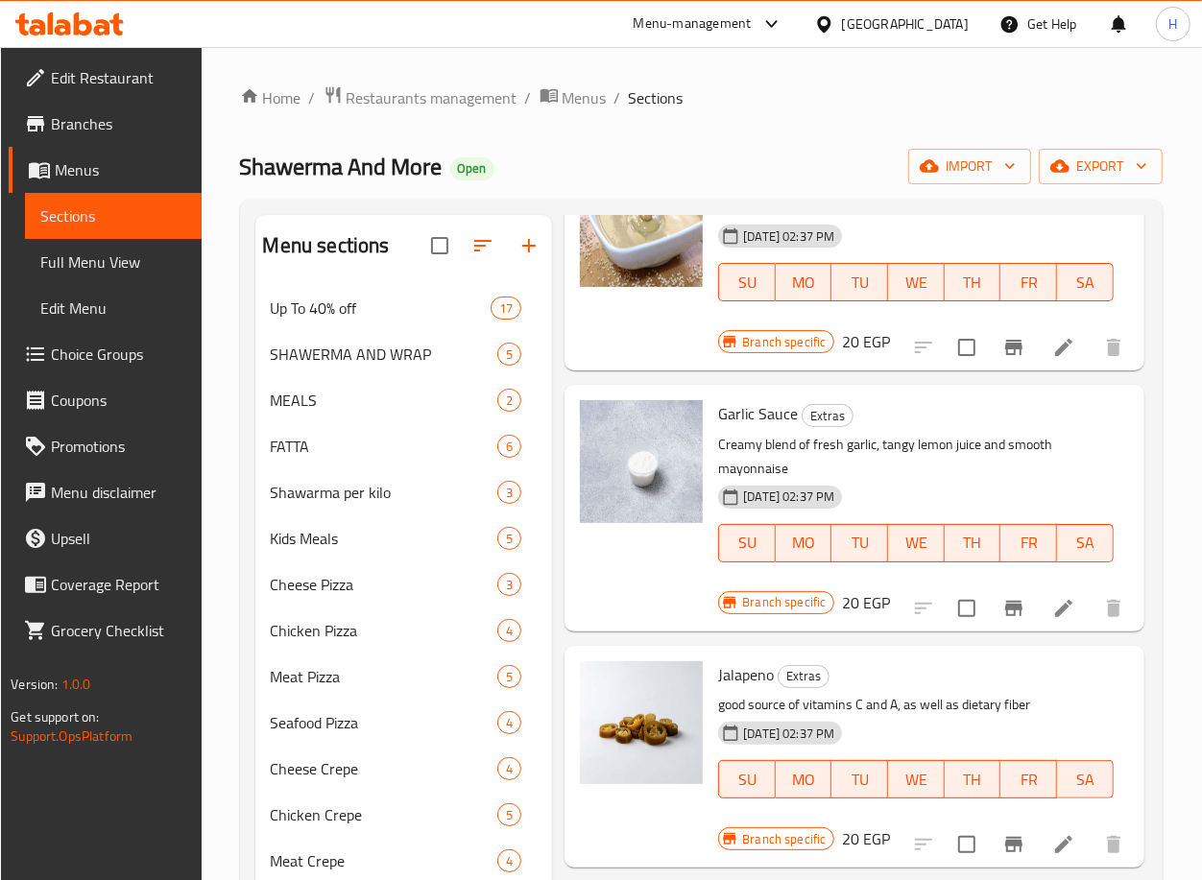
scroll to position [614, 3]
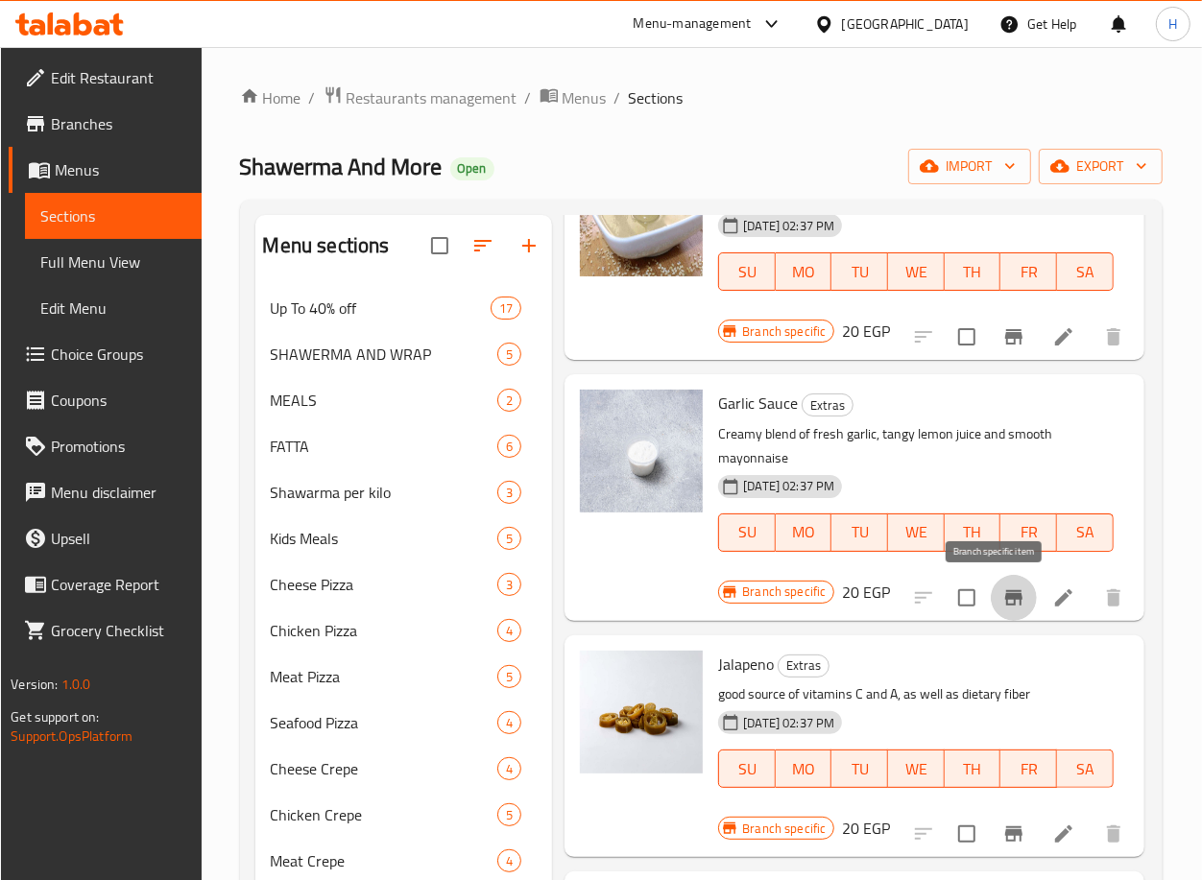
click at [1005, 597] on icon "Branch-specific-item" at bounding box center [1013, 597] width 17 height 15
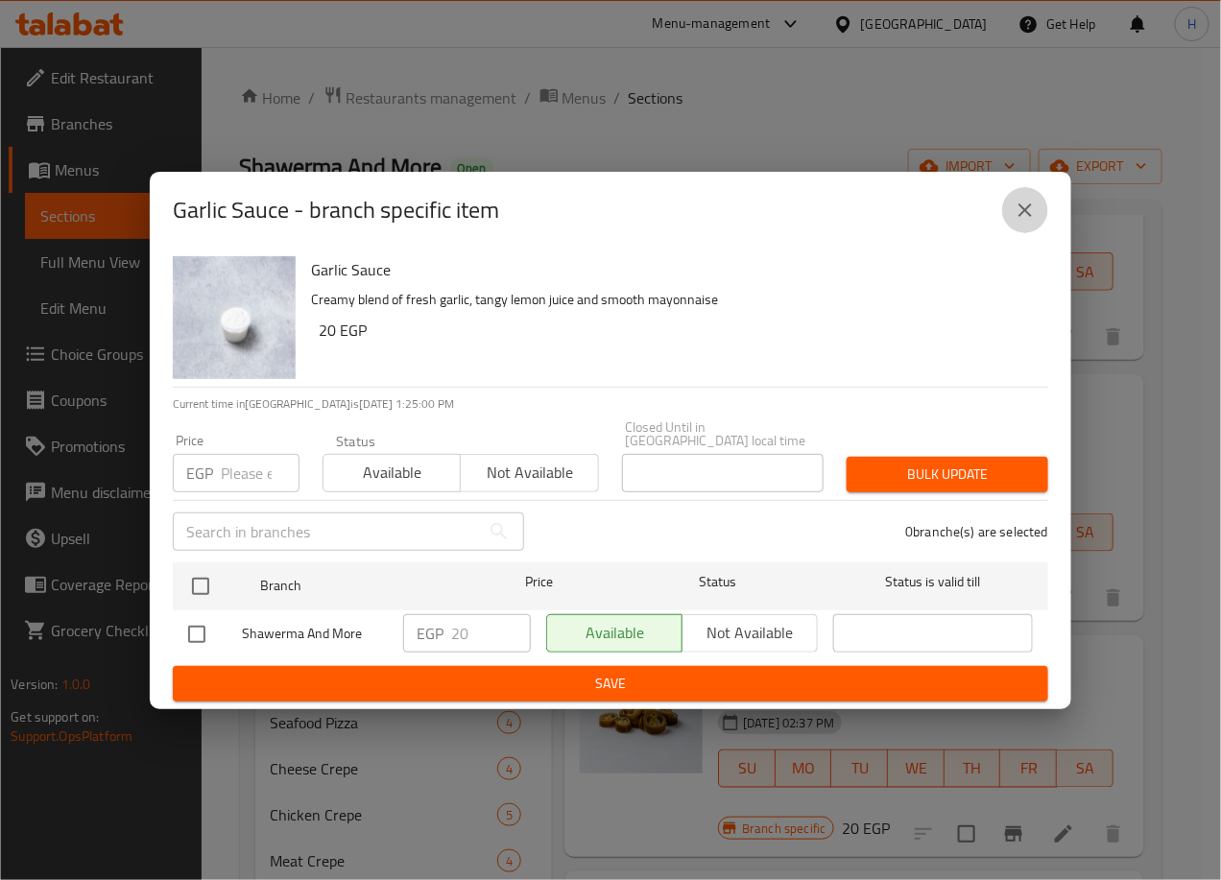
click at [1022, 215] on icon "close" at bounding box center [1025, 210] width 23 height 23
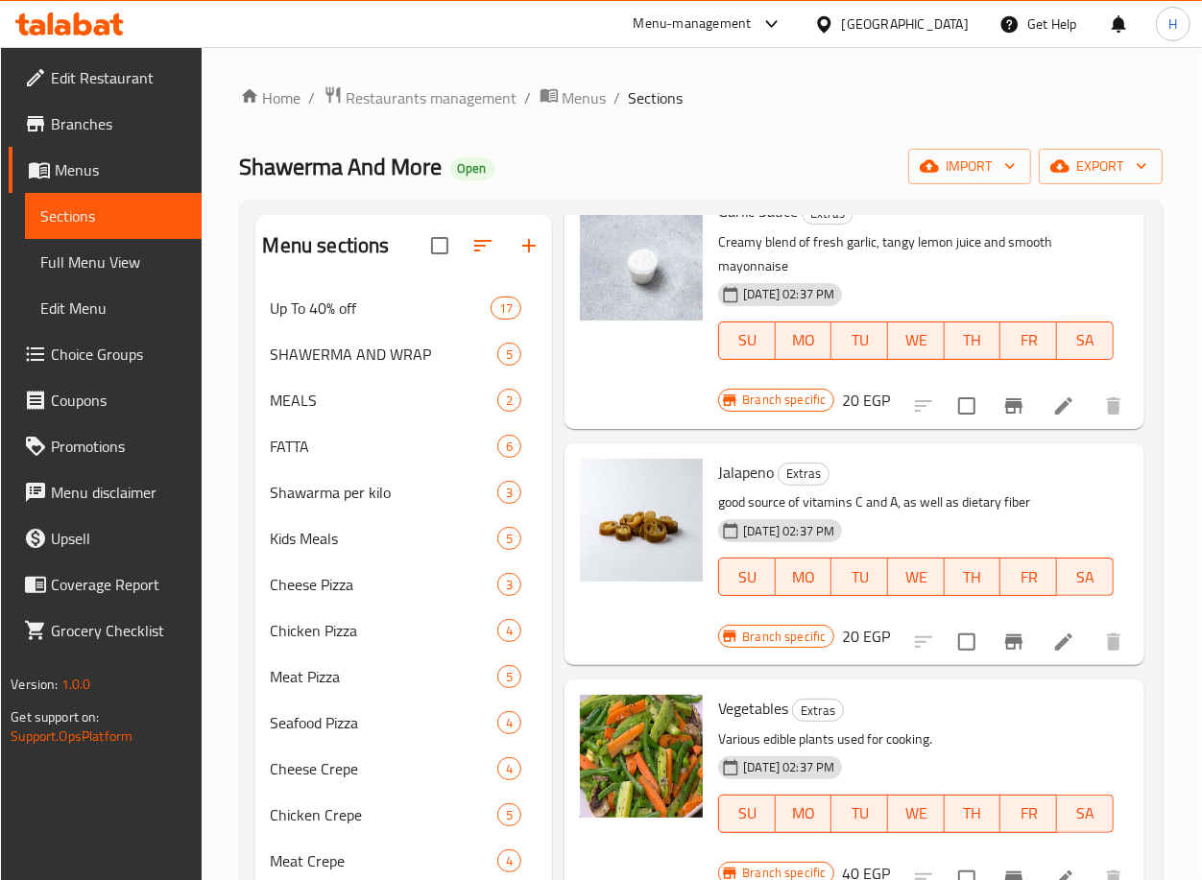
scroll to position [819, 3]
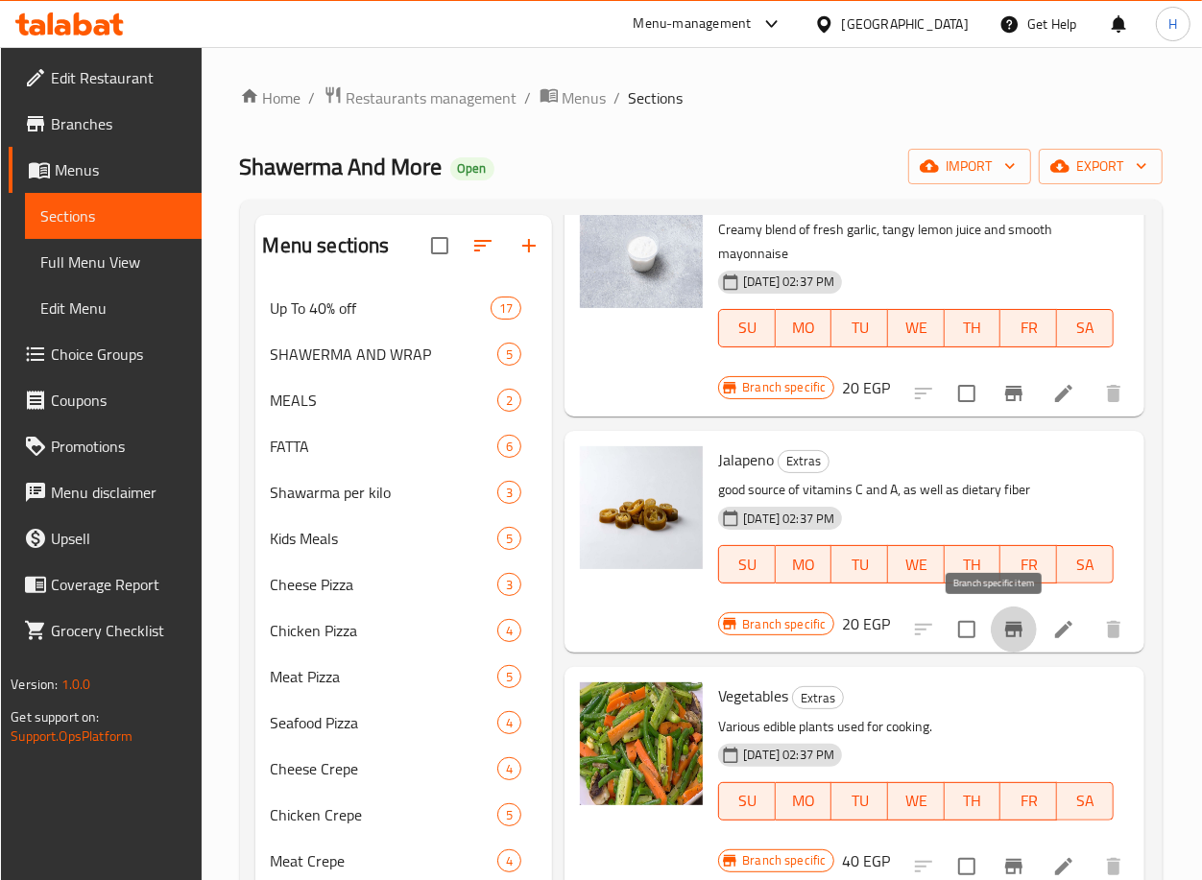
click at [1010, 622] on button "Branch-specific-item" at bounding box center [1013, 630] width 46 height 46
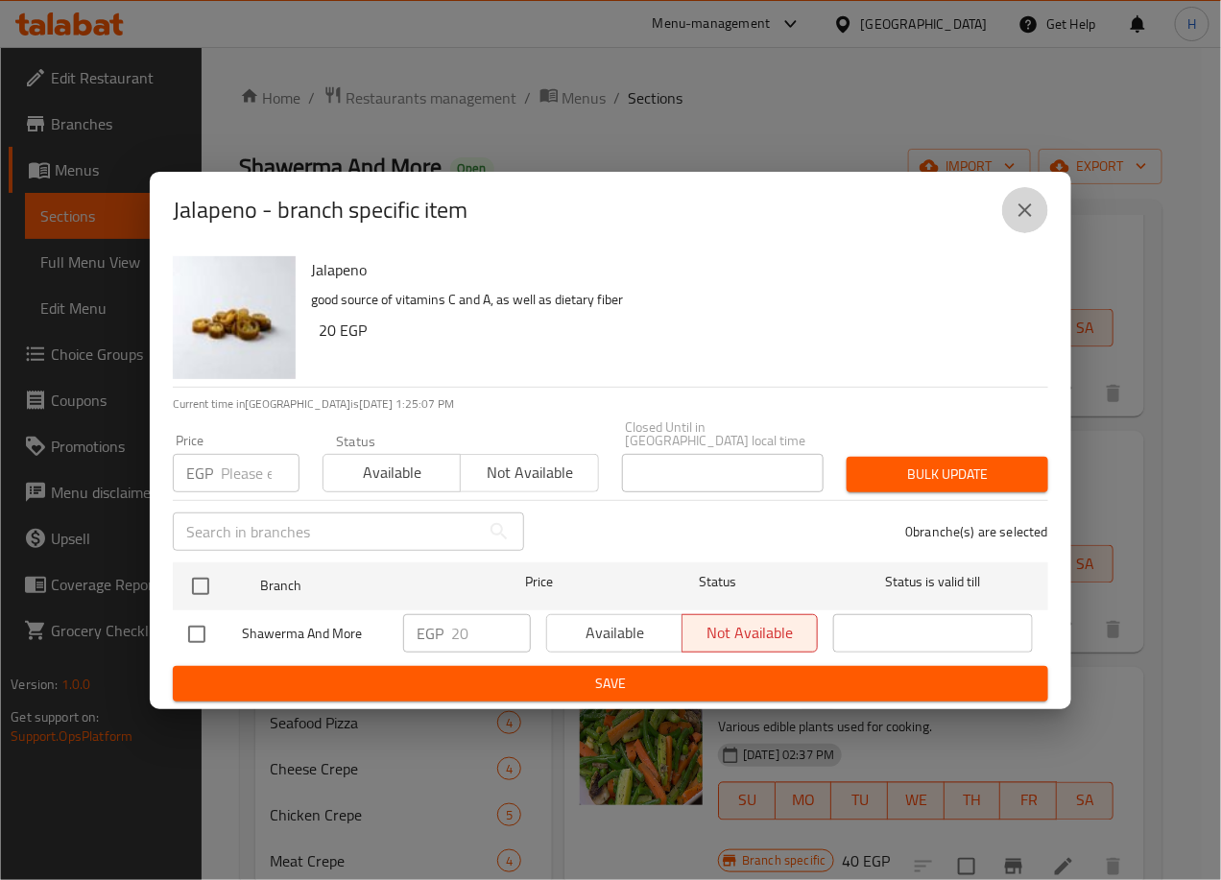
click at [1036, 212] on icon "close" at bounding box center [1025, 210] width 23 height 23
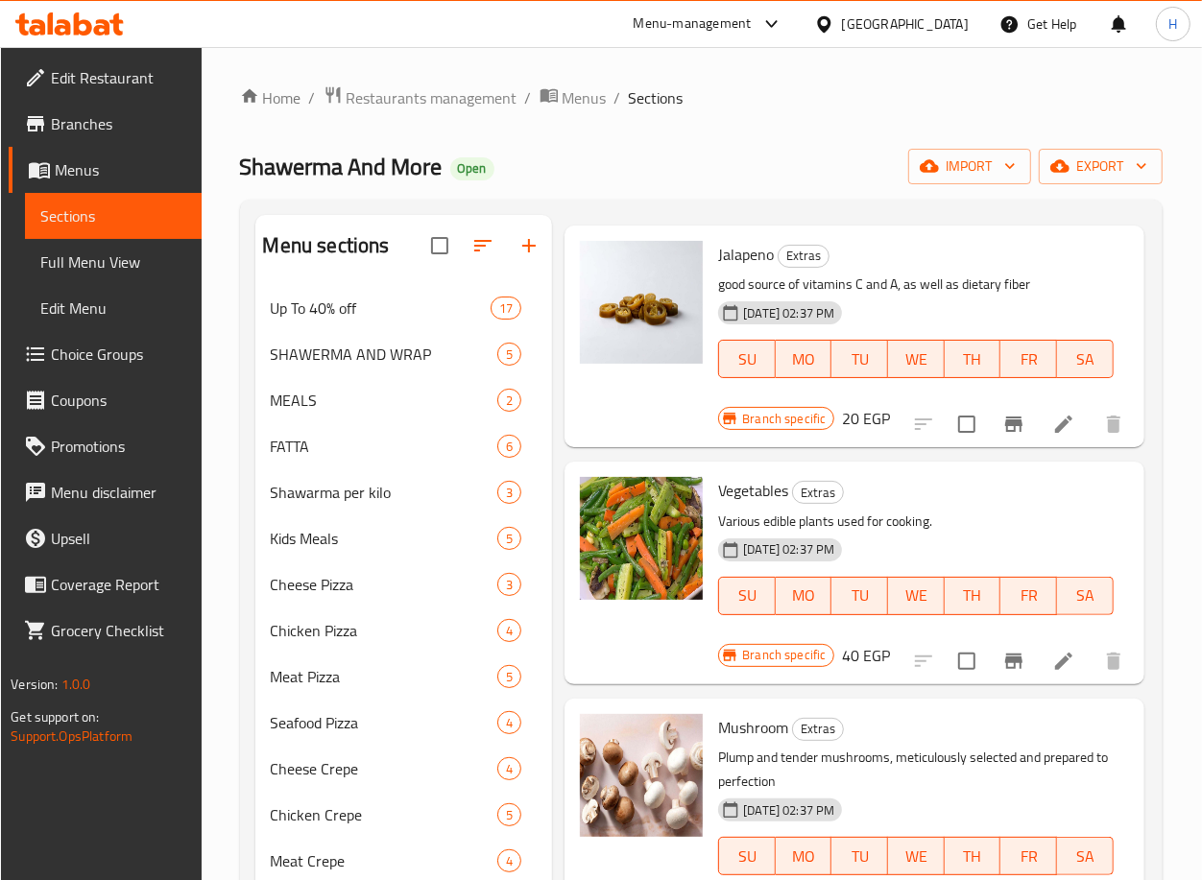
scroll to position [1035, 3]
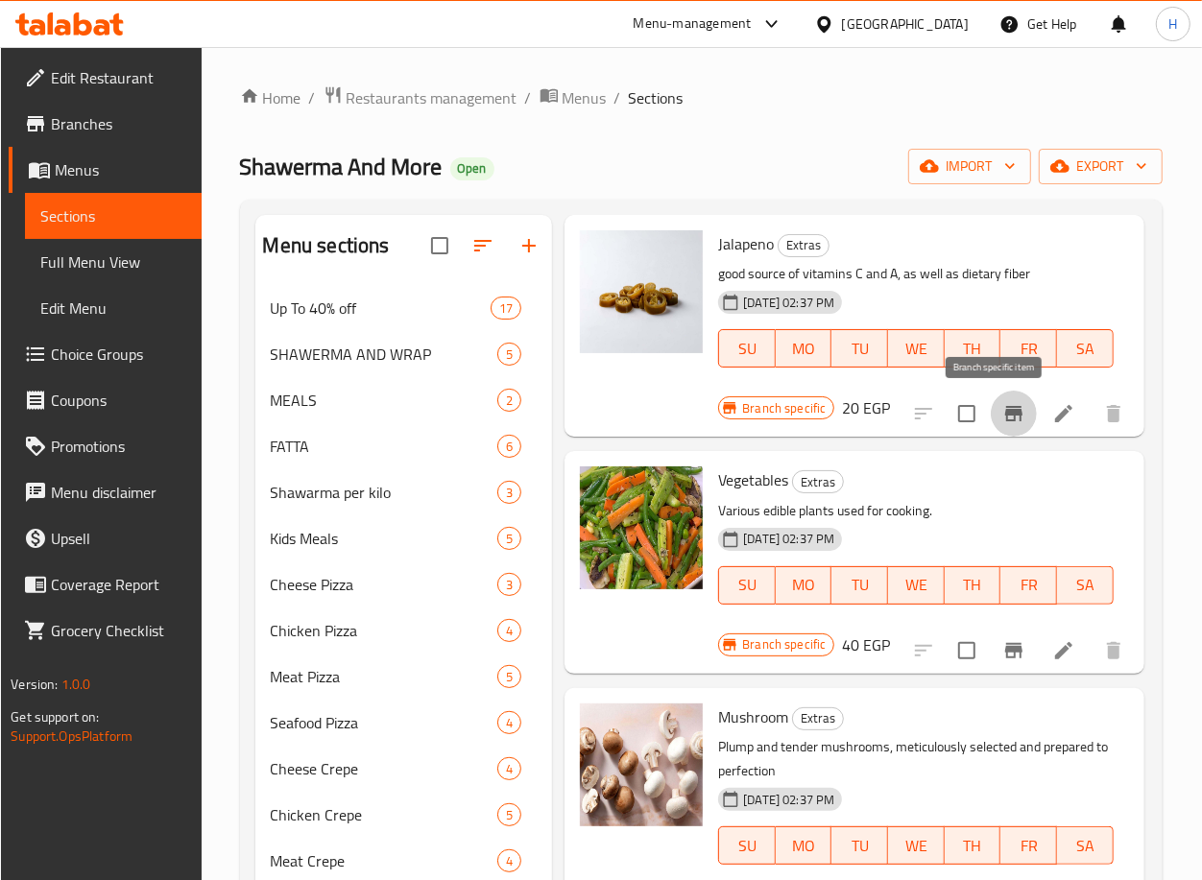
click at [1005, 413] on icon "Branch-specific-item" at bounding box center [1013, 413] width 17 height 15
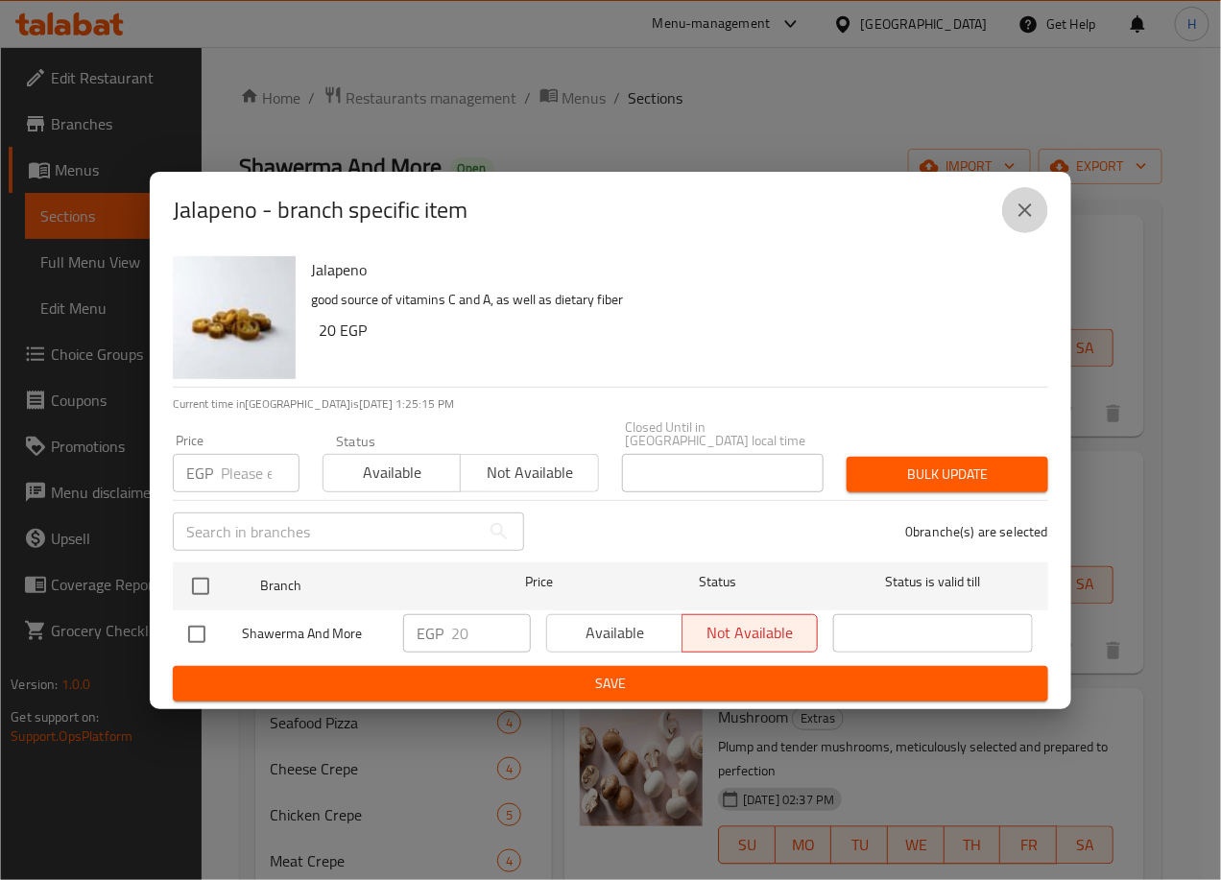
click at [1020, 215] on icon "close" at bounding box center [1025, 210] width 23 height 23
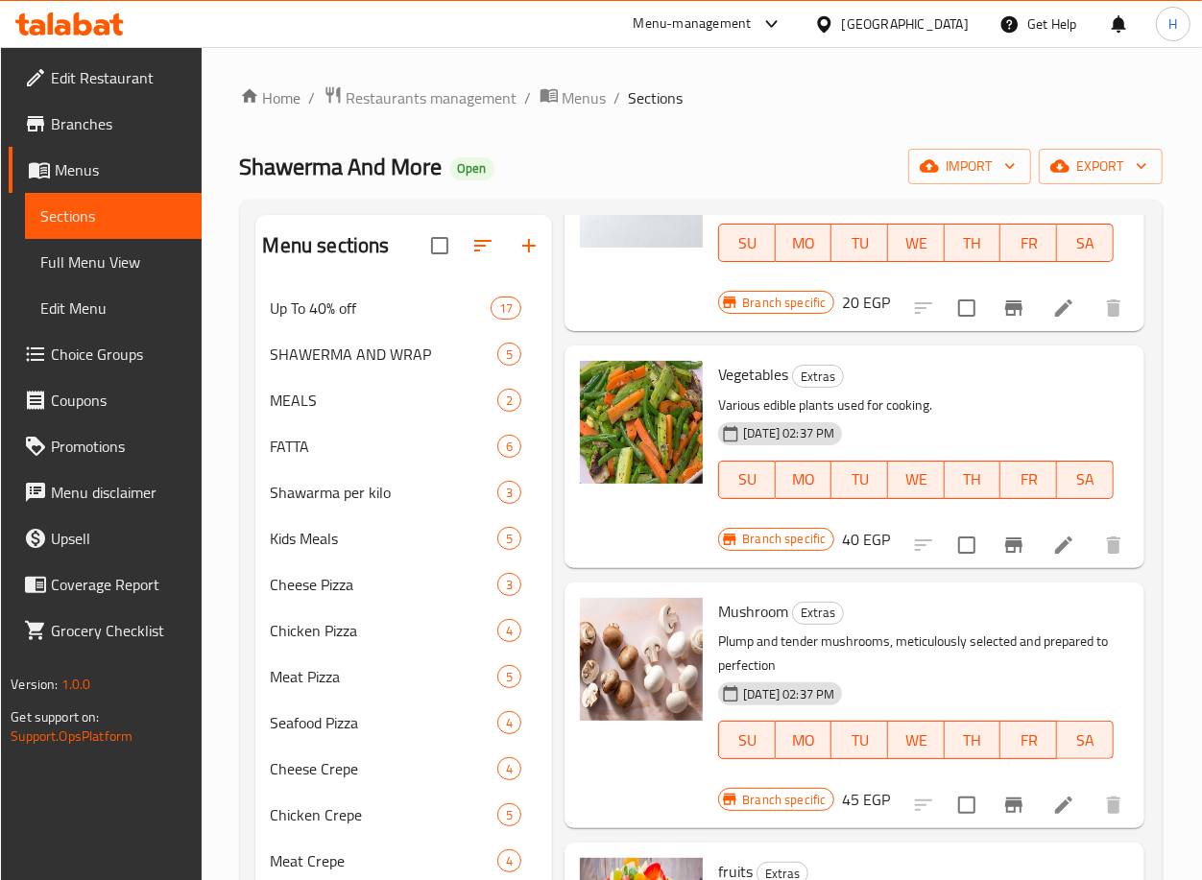
scroll to position [1150, 3]
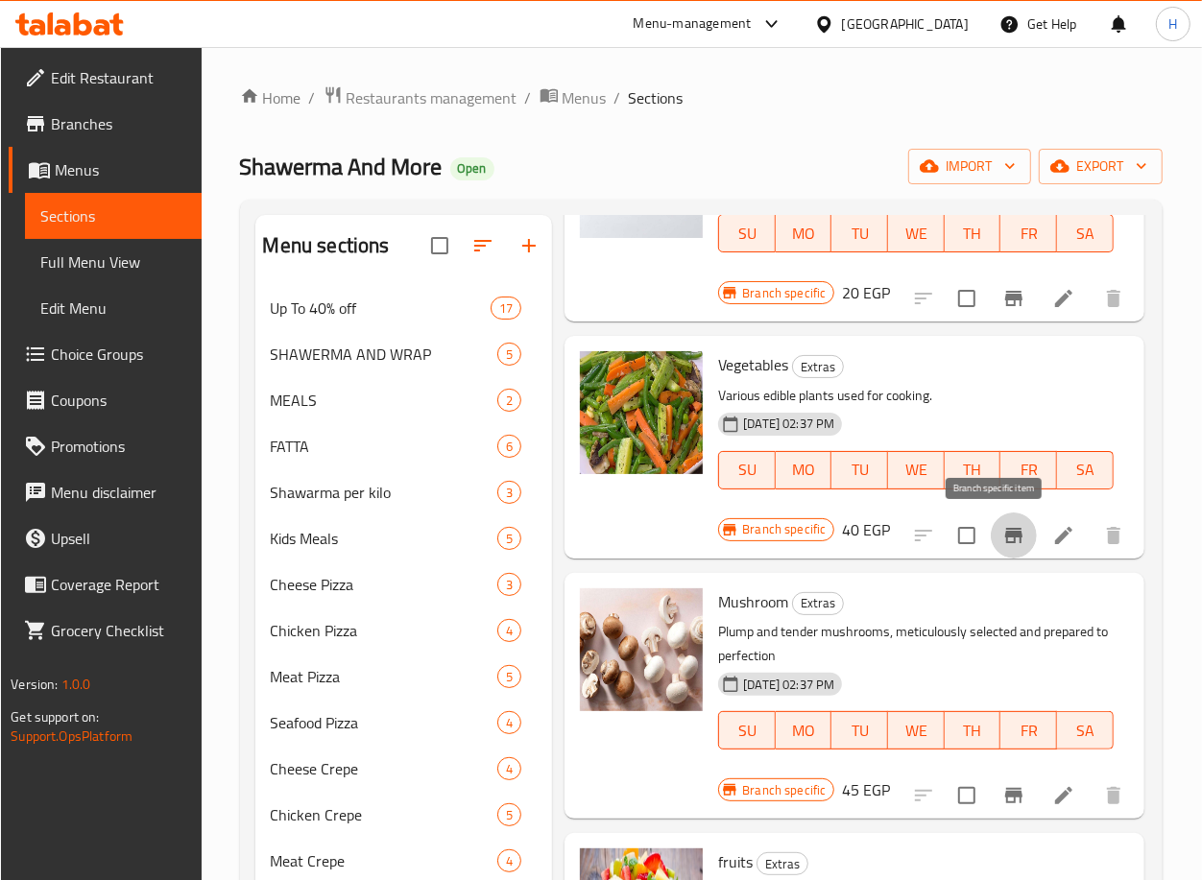
click at [1002, 538] on icon "Branch-specific-item" at bounding box center [1013, 535] width 23 height 23
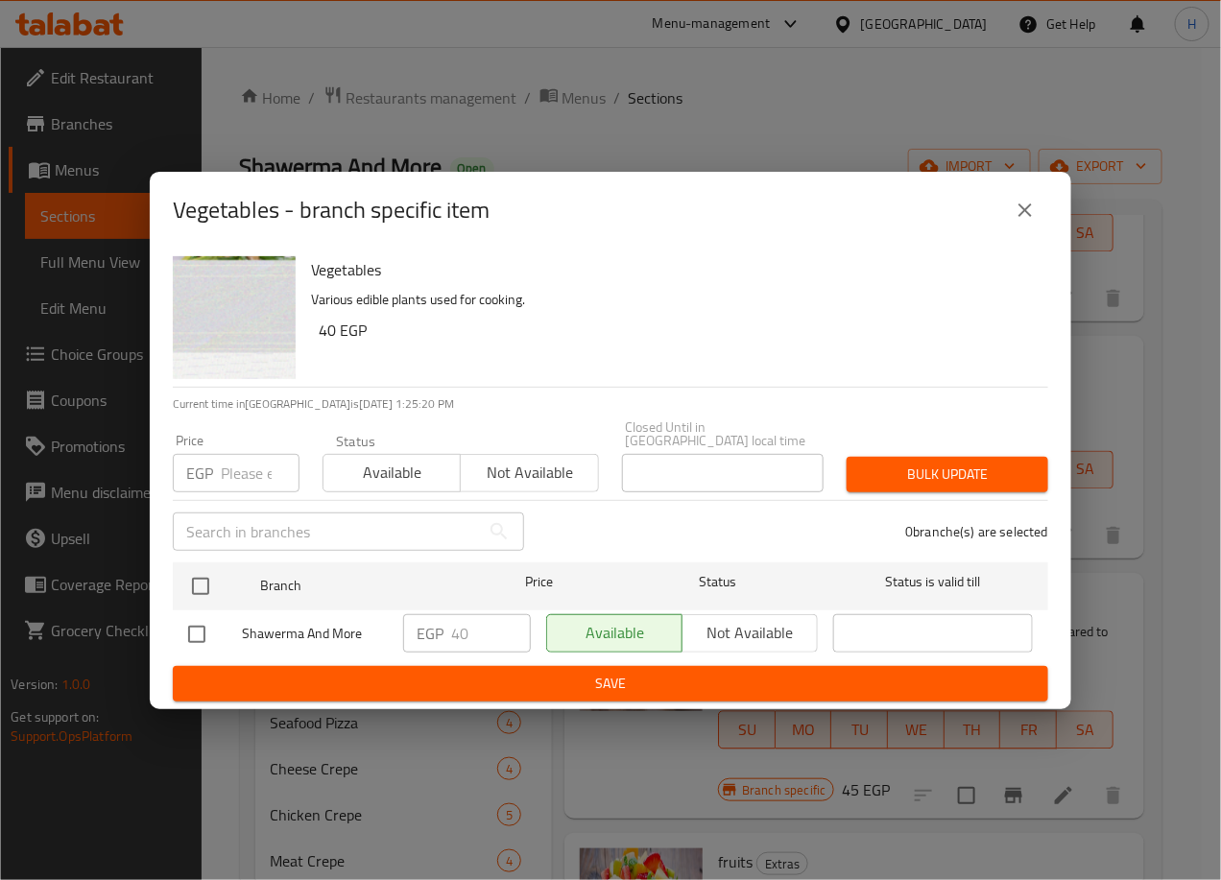
click at [1015, 211] on icon "close" at bounding box center [1025, 210] width 23 height 23
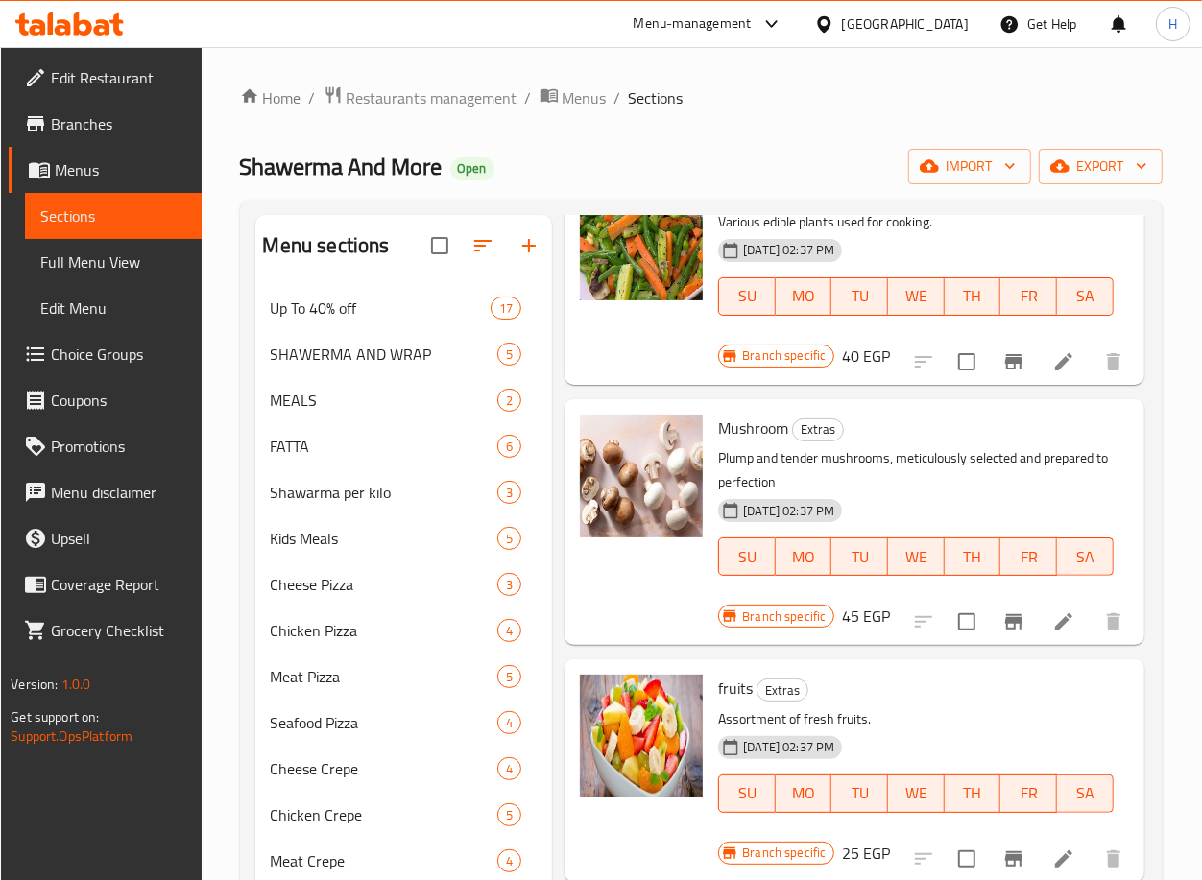
scroll to position [1346, 3]
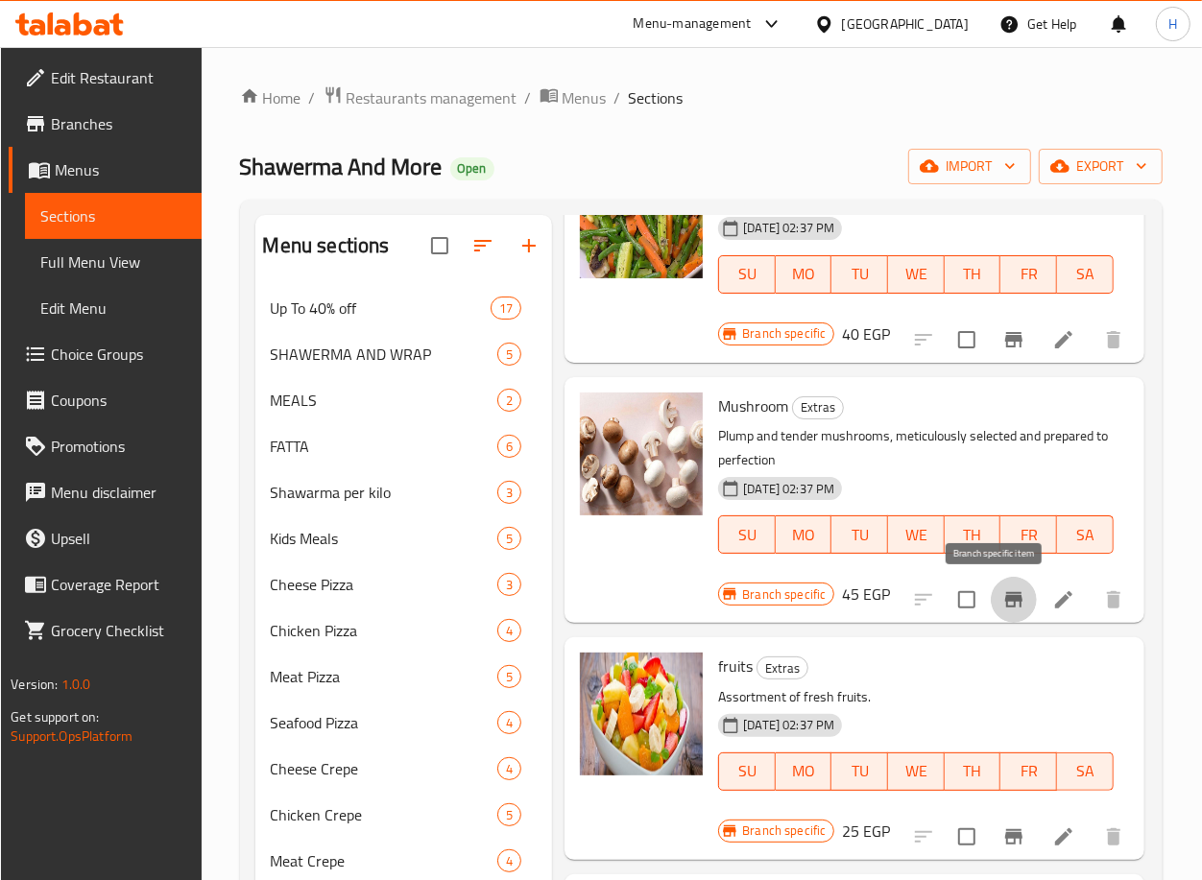
click at [1002, 595] on icon "Branch-specific-item" at bounding box center [1013, 599] width 23 height 23
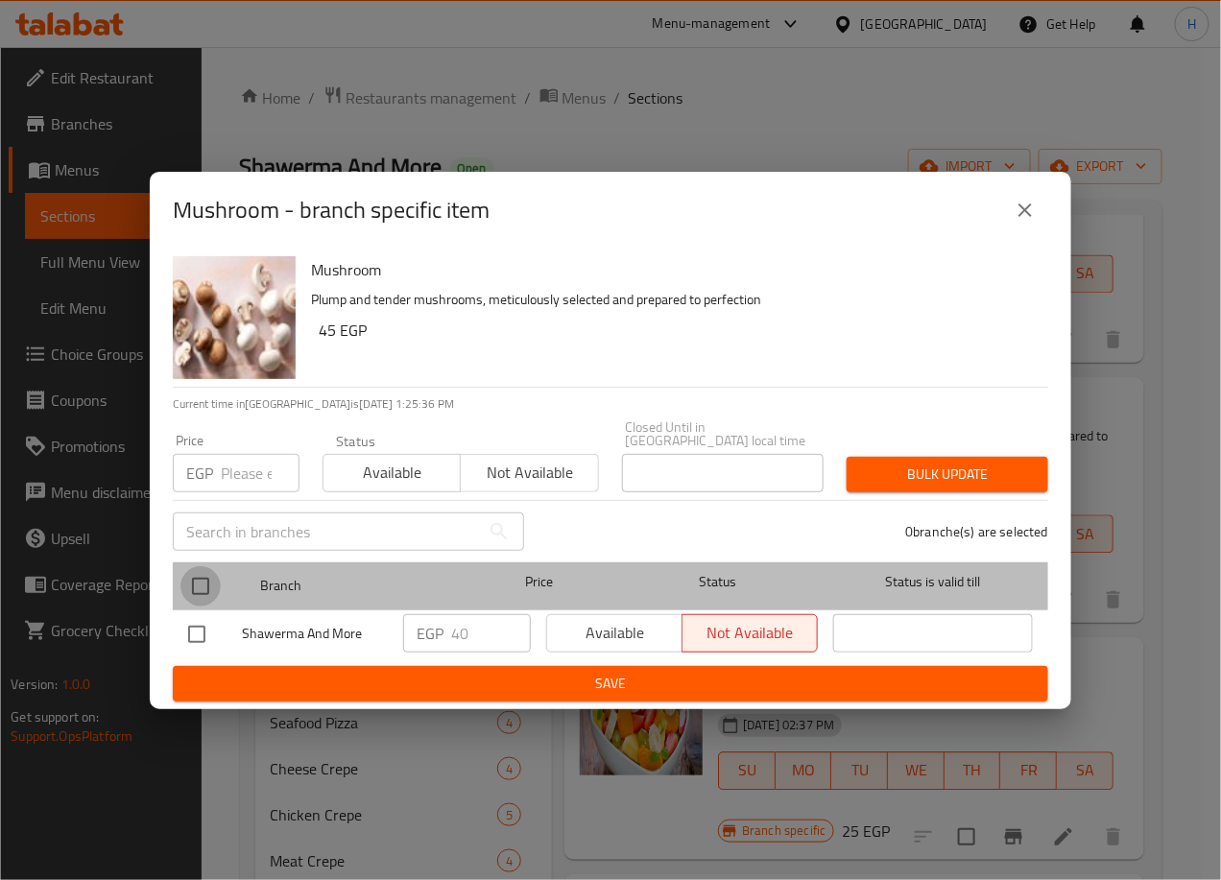
click at [201, 582] on input "checkbox" at bounding box center [200, 586] width 40 height 40
checkbox input "true"
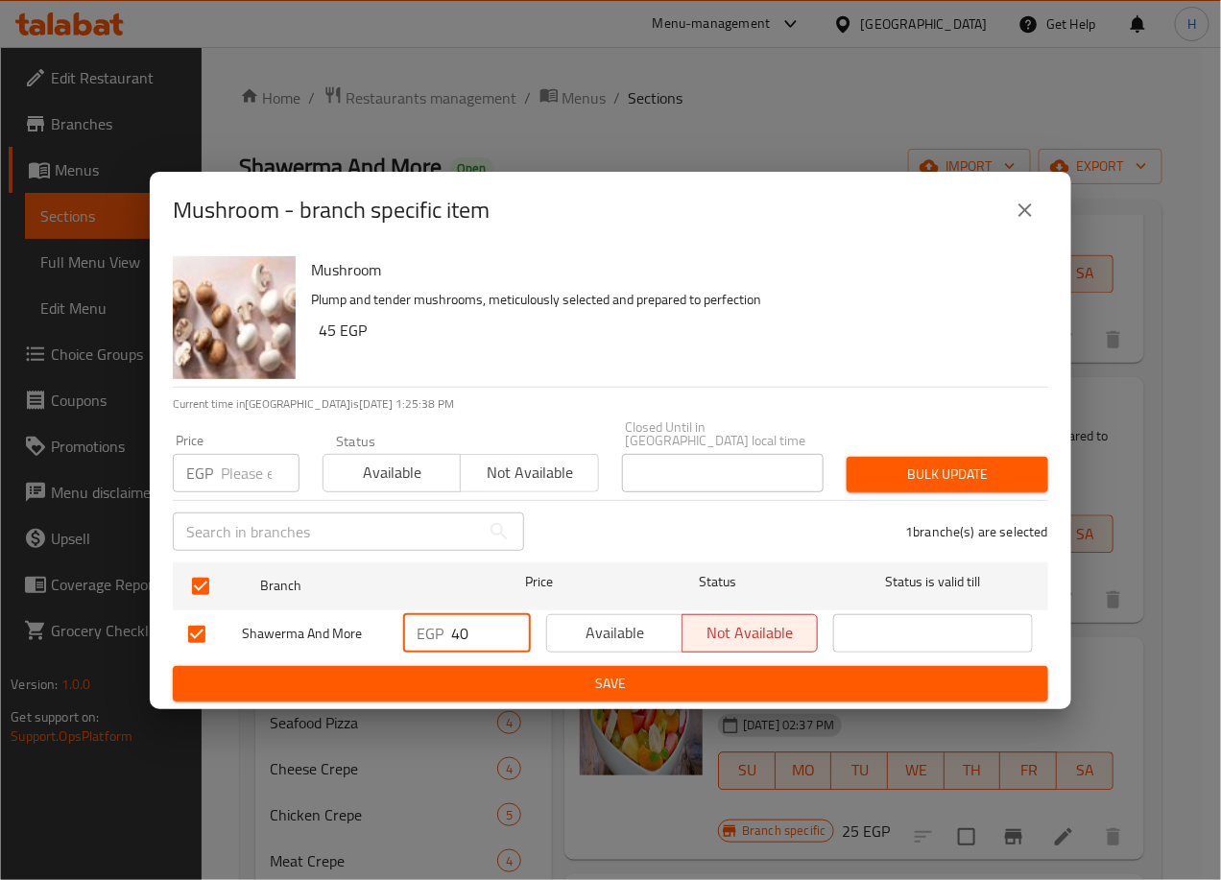
drag, startPoint x: 457, startPoint y: 626, endPoint x: 481, endPoint y: 626, distance: 24.0
click at [481, 626] on input "40" at bounding box center [491, 633] width 80 height 38
type input "45"
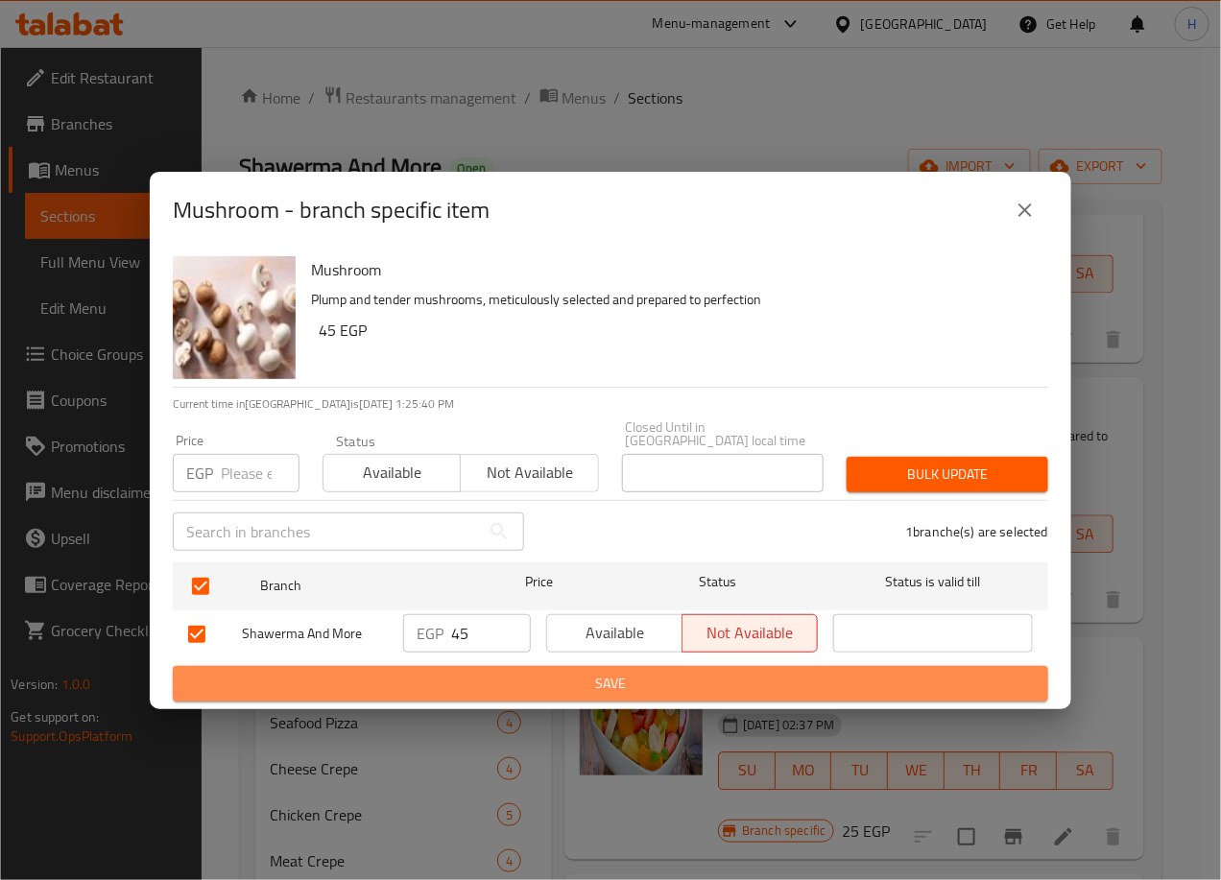
click at [565, 666] on button "Save" at bounding box center [610, 684] width 875 height 36
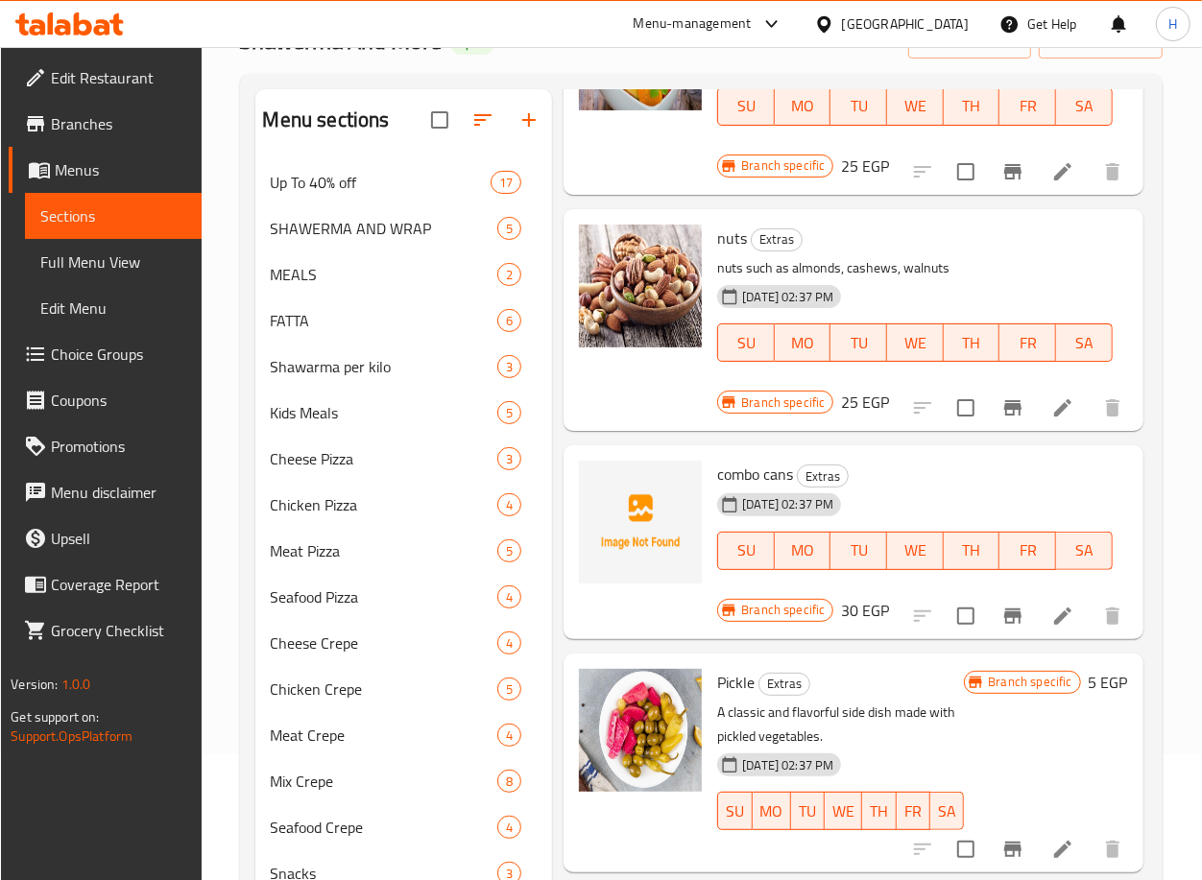
scroll to position [158, 0]
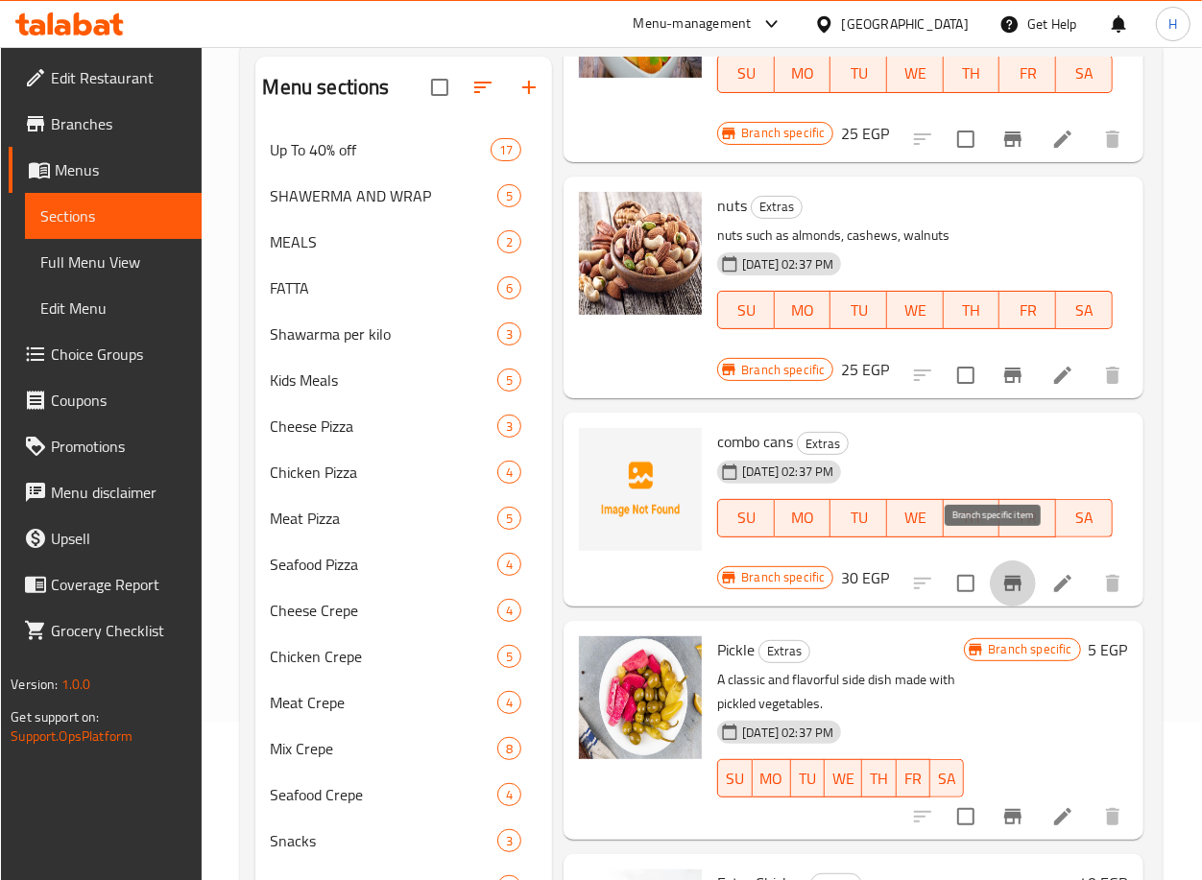
click at [1004, 576] on icon "Branch-specific-item" at bounding box center [1012, 583] width 17 height 15
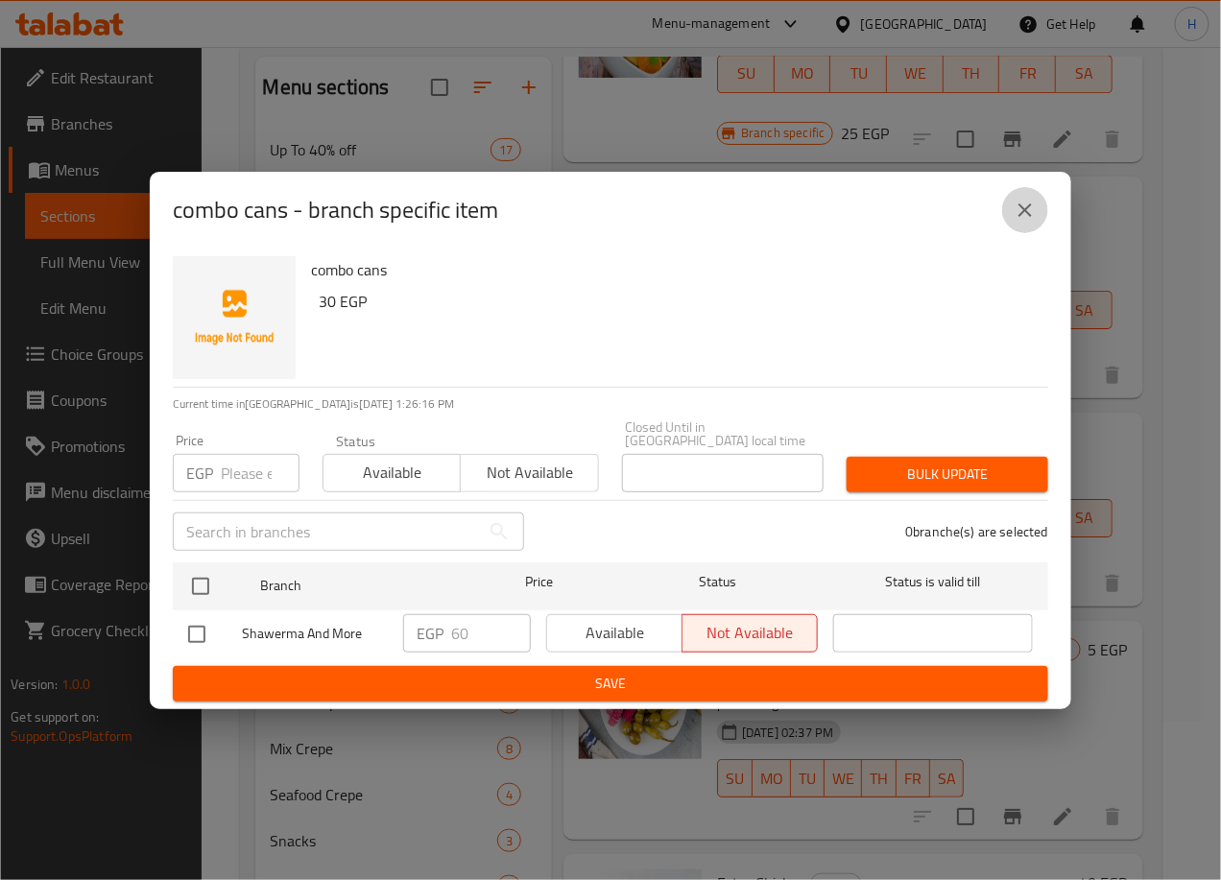
click at [1018, 221] on icon "close" at bounding box center [1025, 210] width 23 height 23
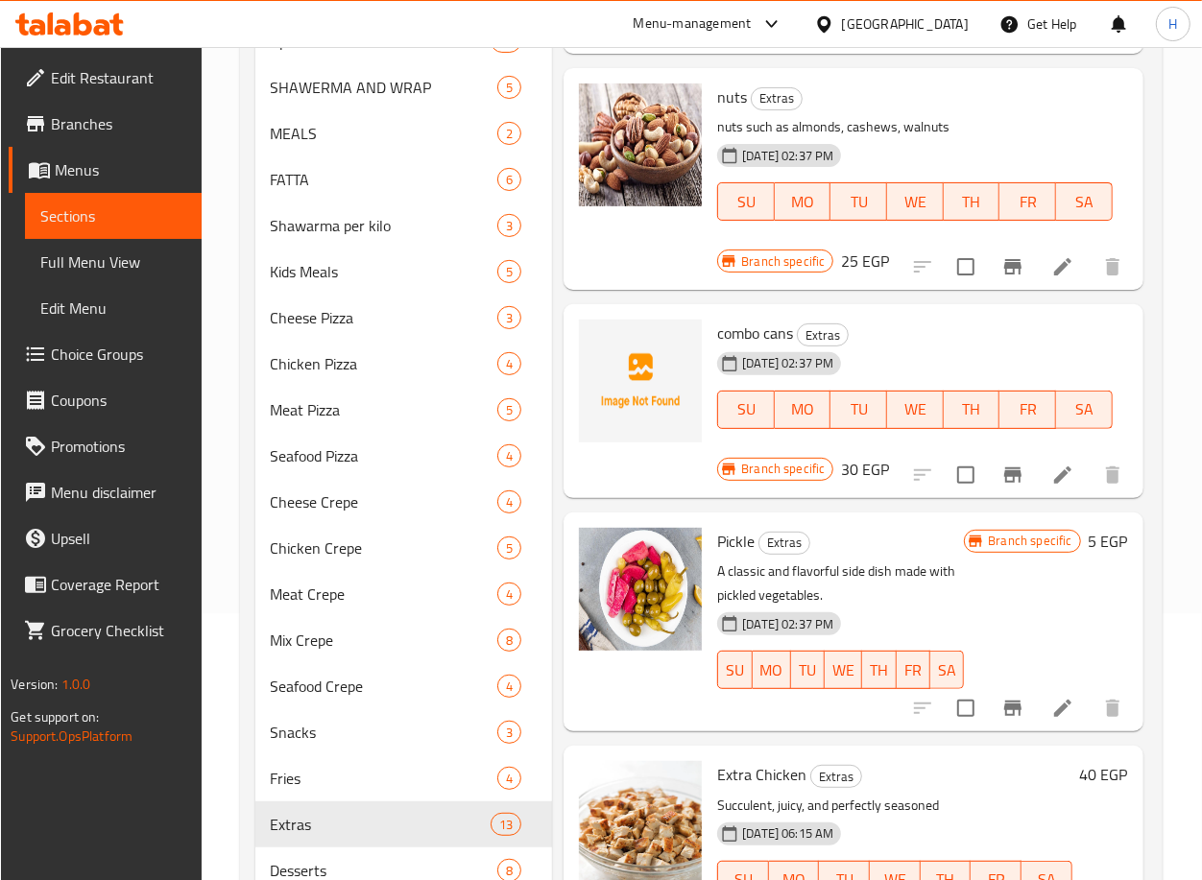
scroll to position [274, 0]
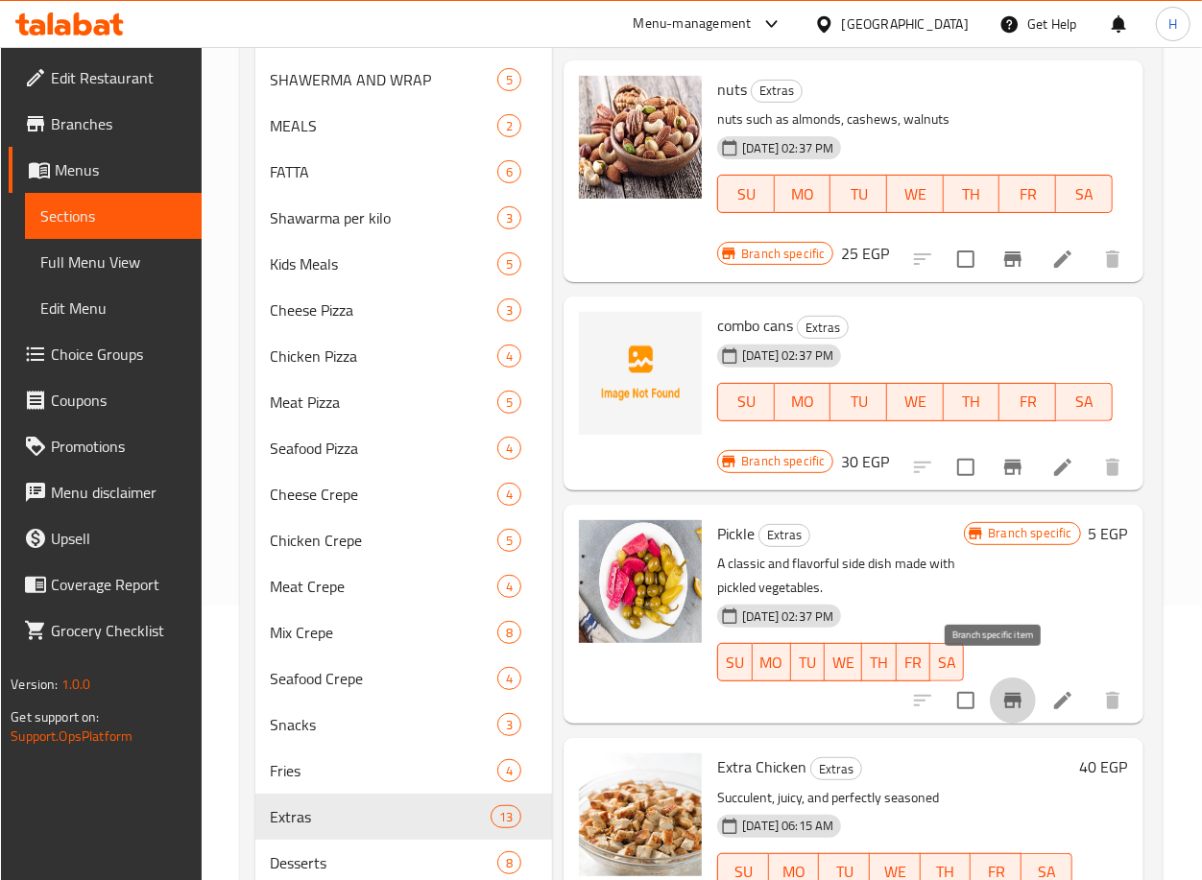
click at [1004, 693] on icon "Branch-specific-item" at bounding box center [1012, 700] width 17 height 15
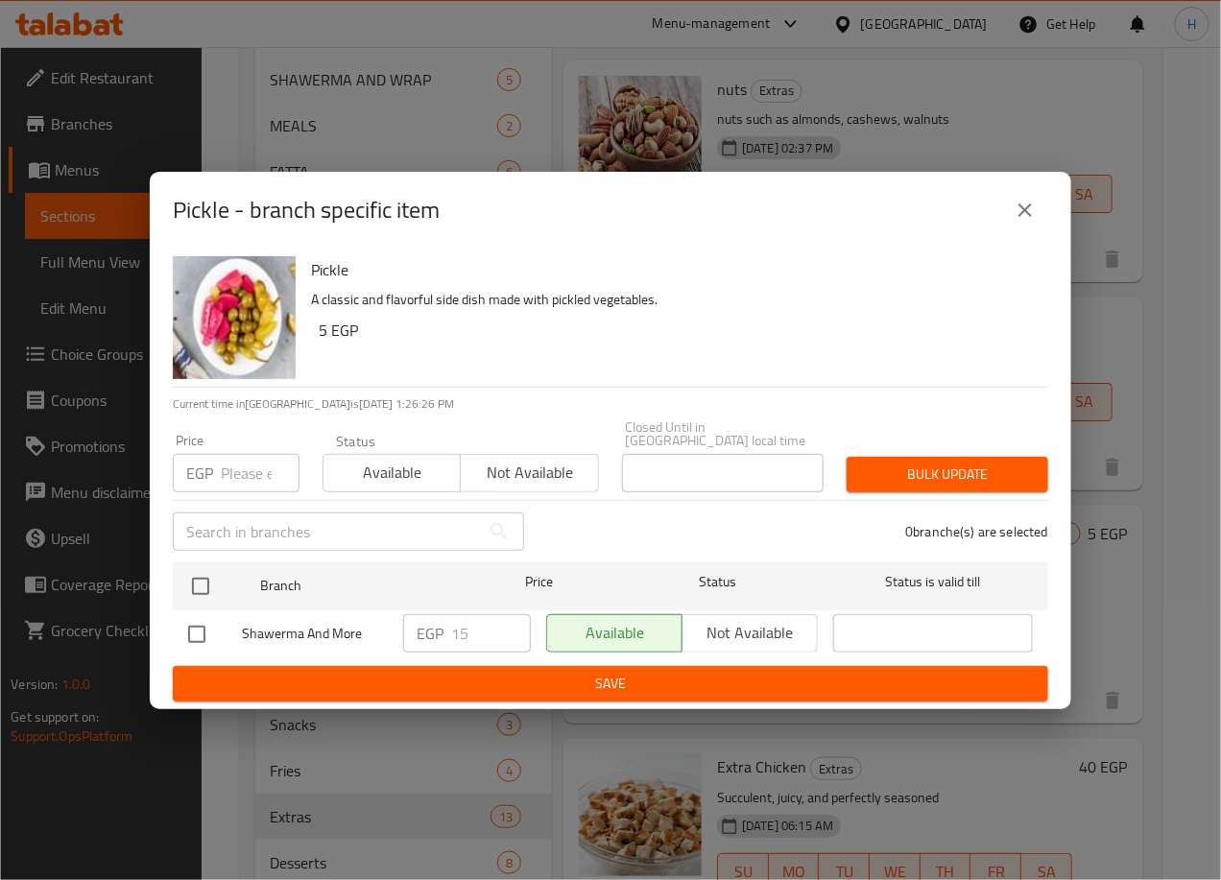
click at [1019, 216] on icon "close" at bounding box center [1025, 210] width 23 height 23
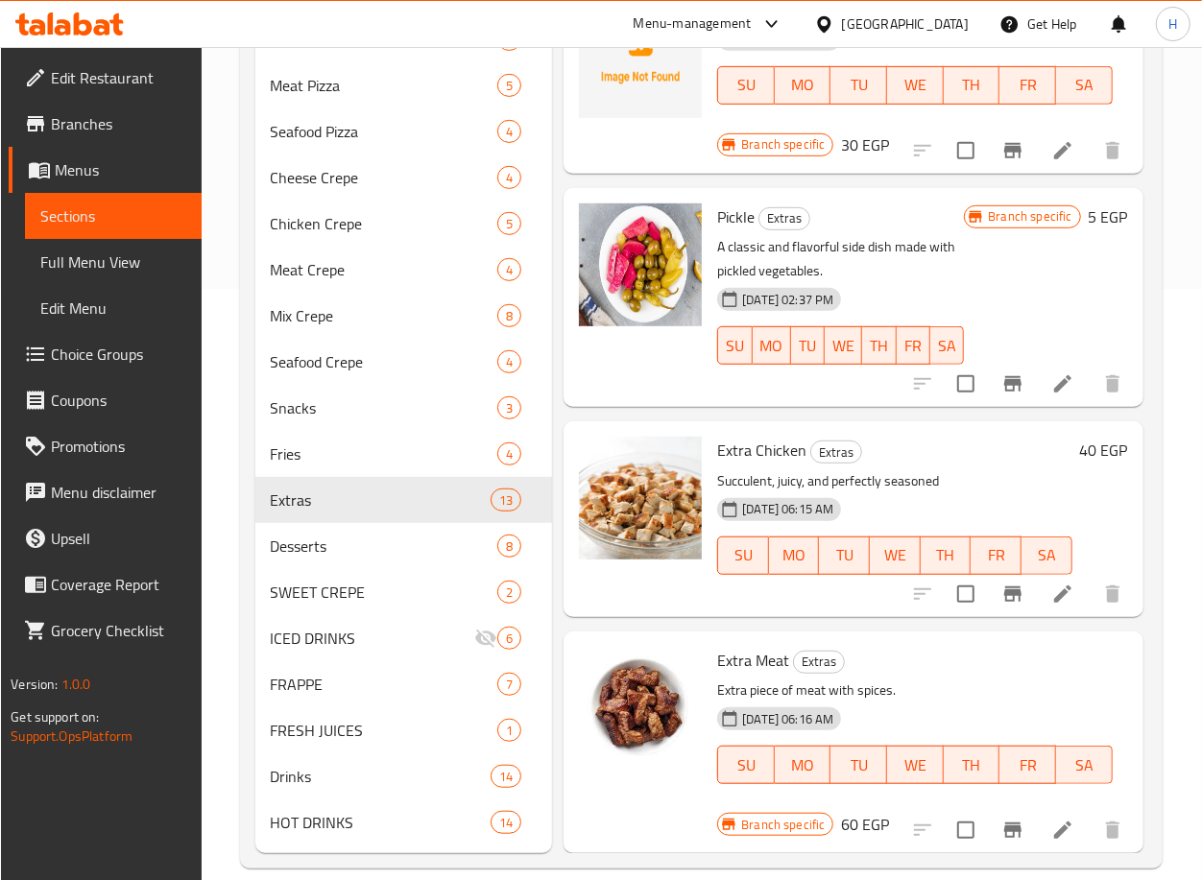
scroll to position [618, 0]
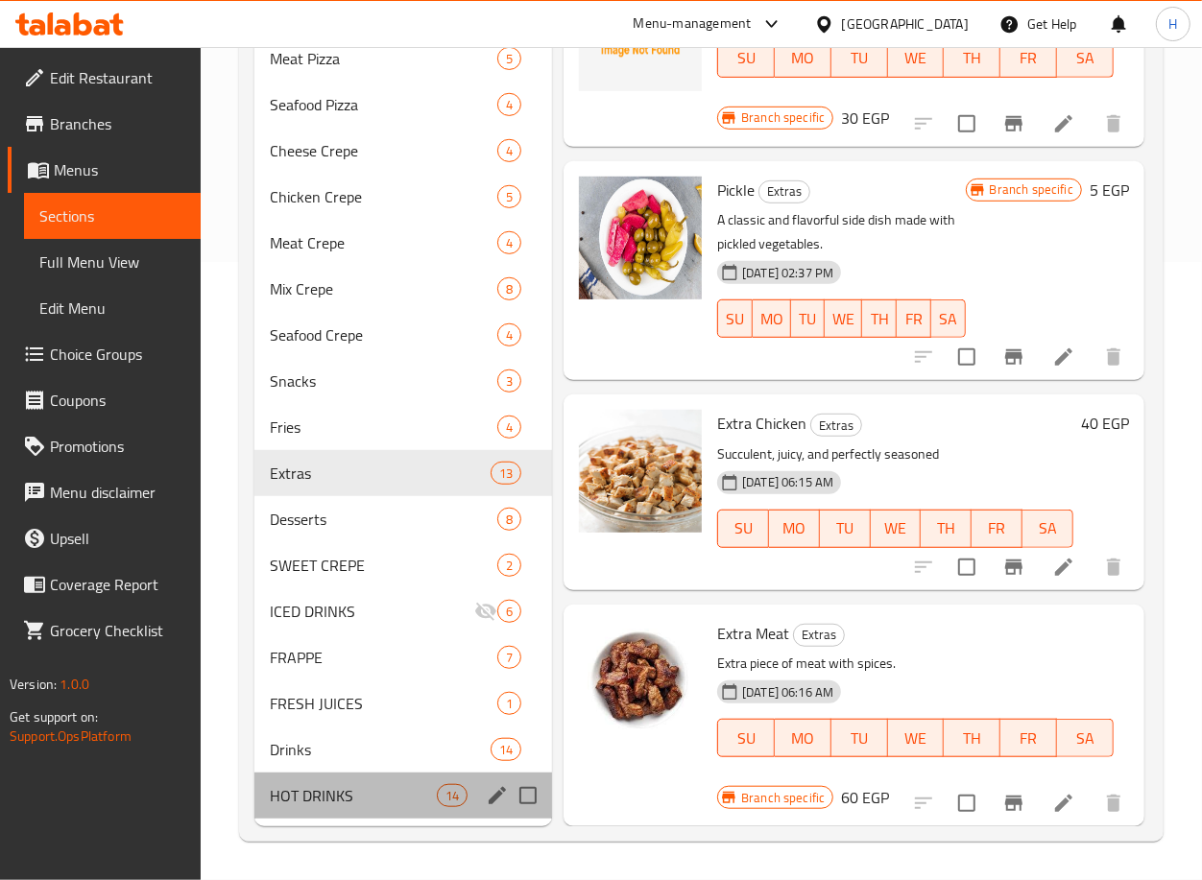
click at [346, 776] on div "HOT DRINKS 14" at bounding box center [403, 796] width 298 height 46
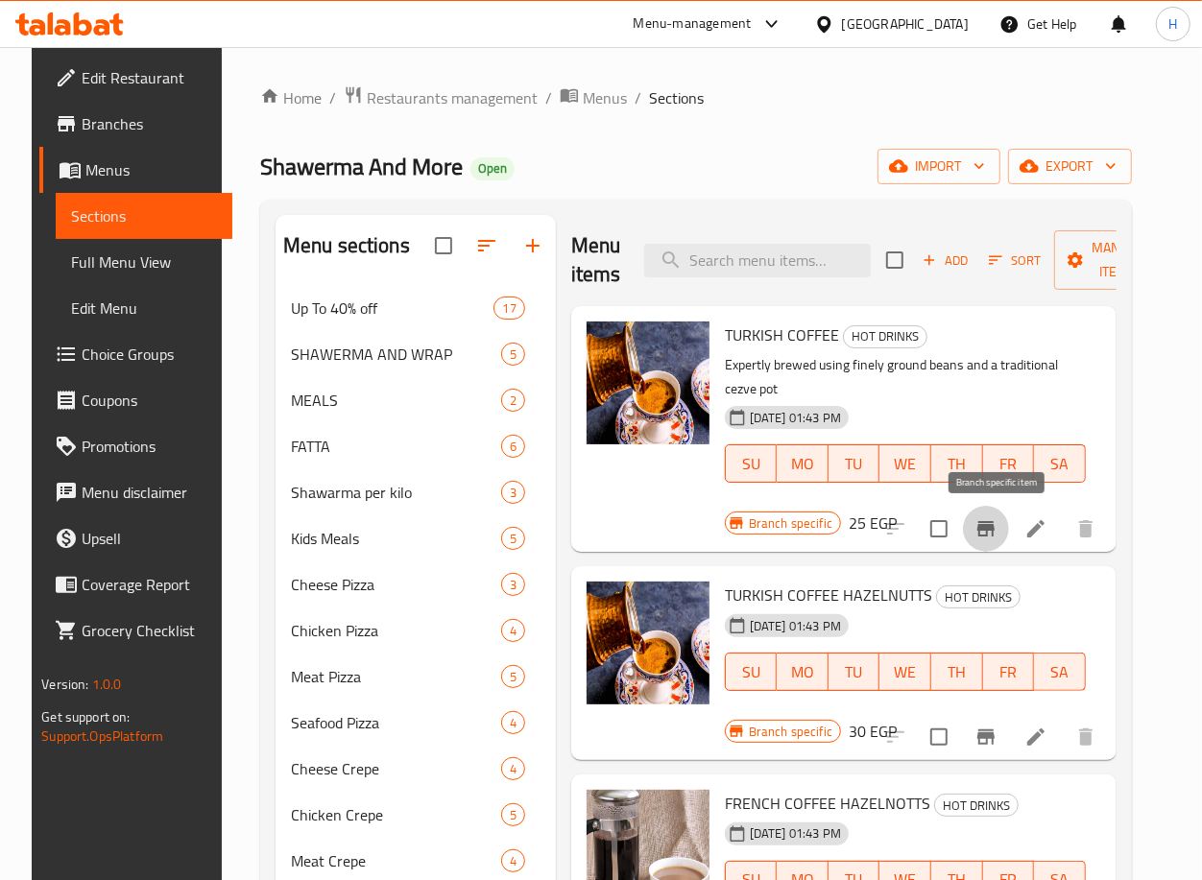
click at [994, 524] on icon "Branch-specific-item" at bounding box center [985, 528] width 23 height 23
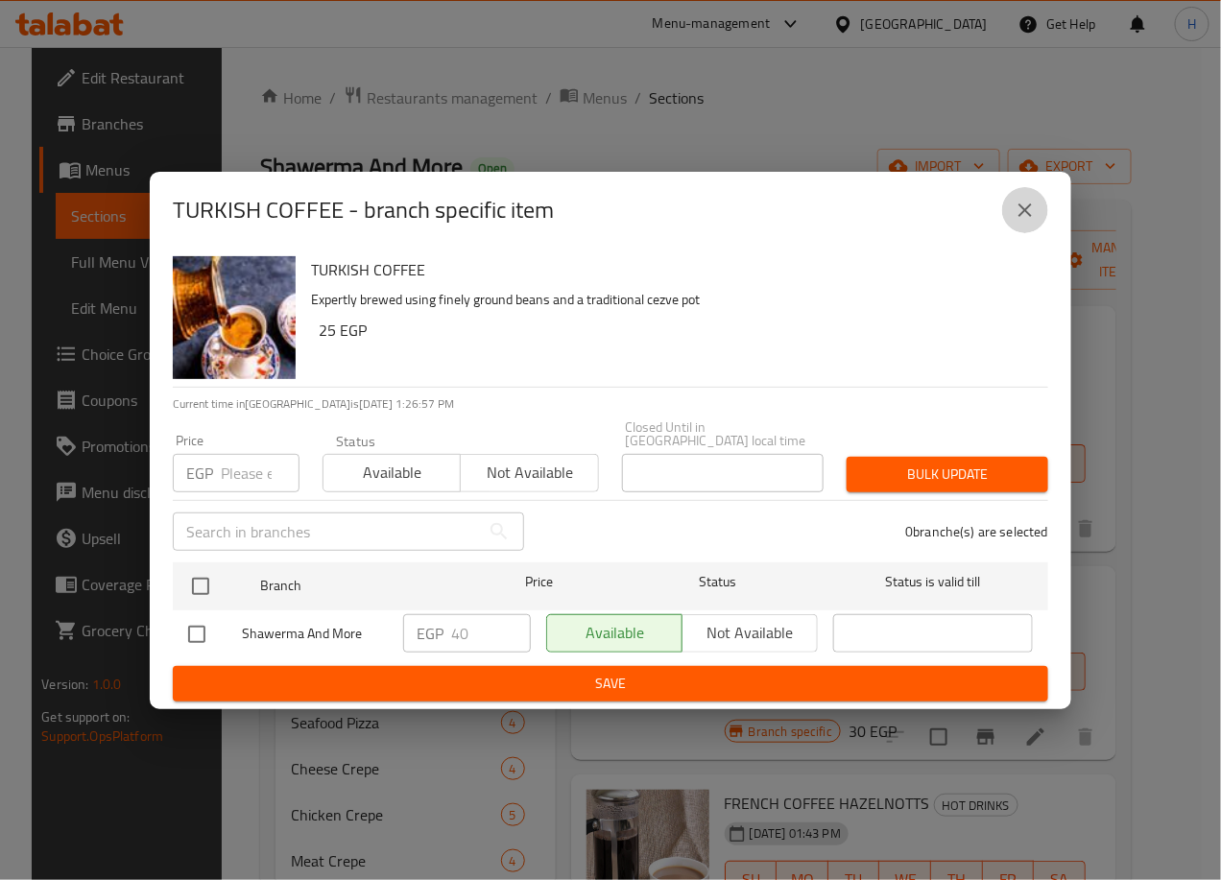
click at [1026, 222] on icon "close" at bounding box center [1025, 210] width 23 height 23
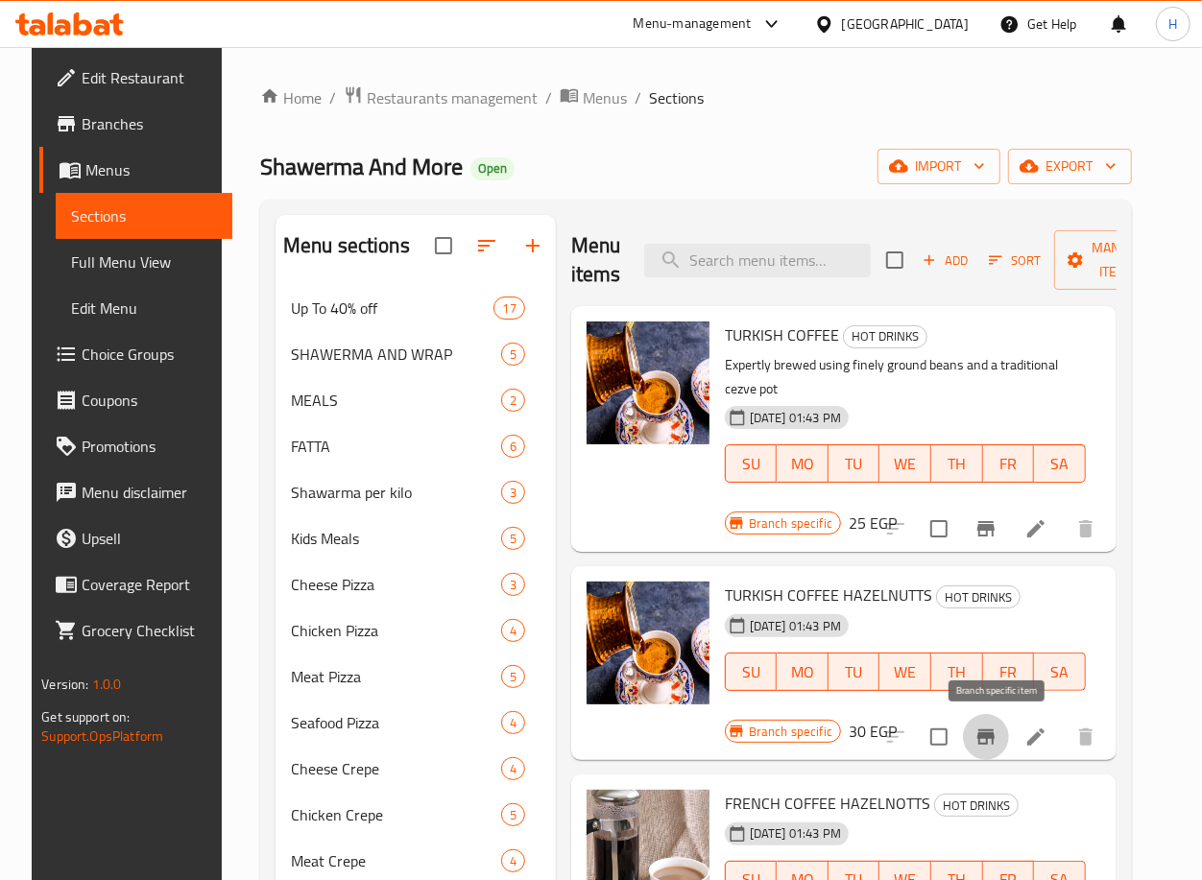
click at [997, 746] on icon "Branch-specific-item" at bounding box center [985, 737] width 23 height 23
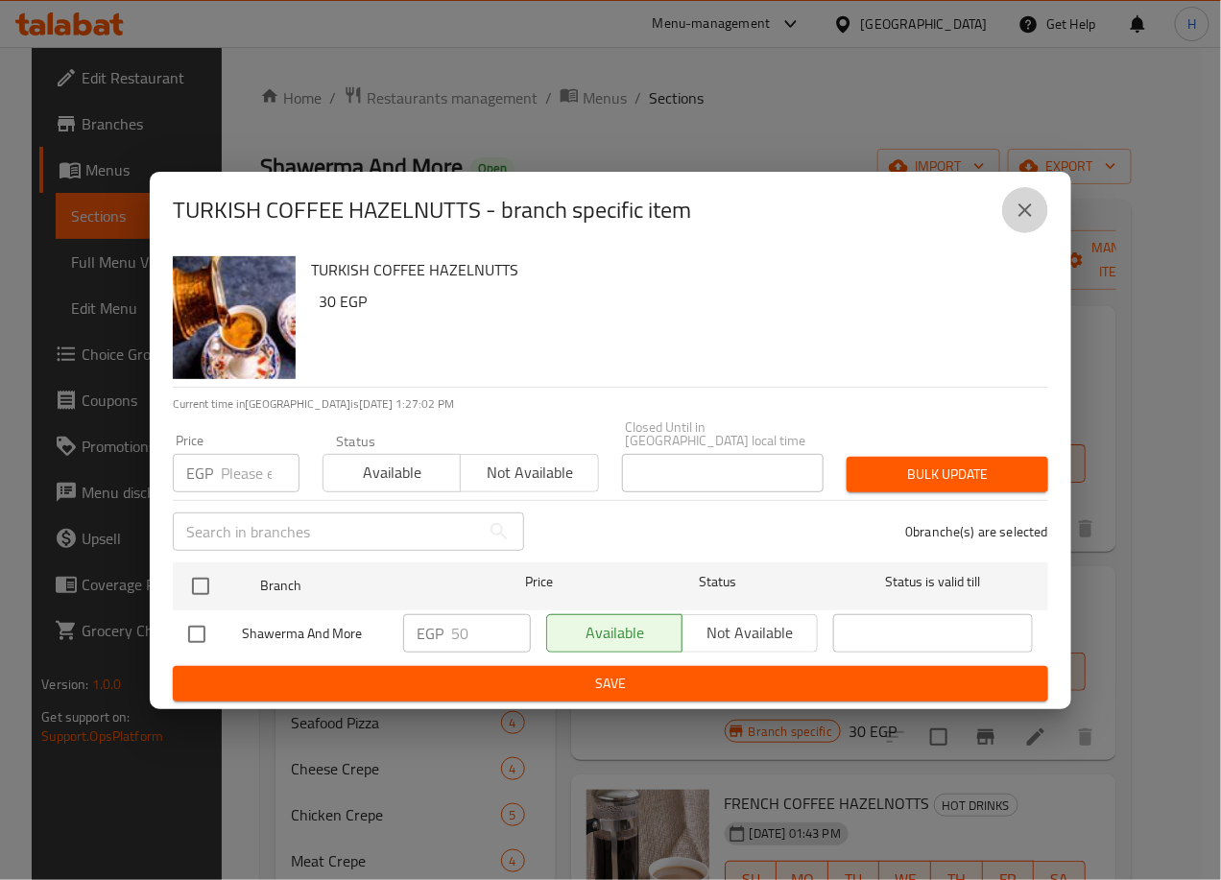
click at [1032, 207] on icon "close" at bounding box center [1025, 210] width 23 height 23
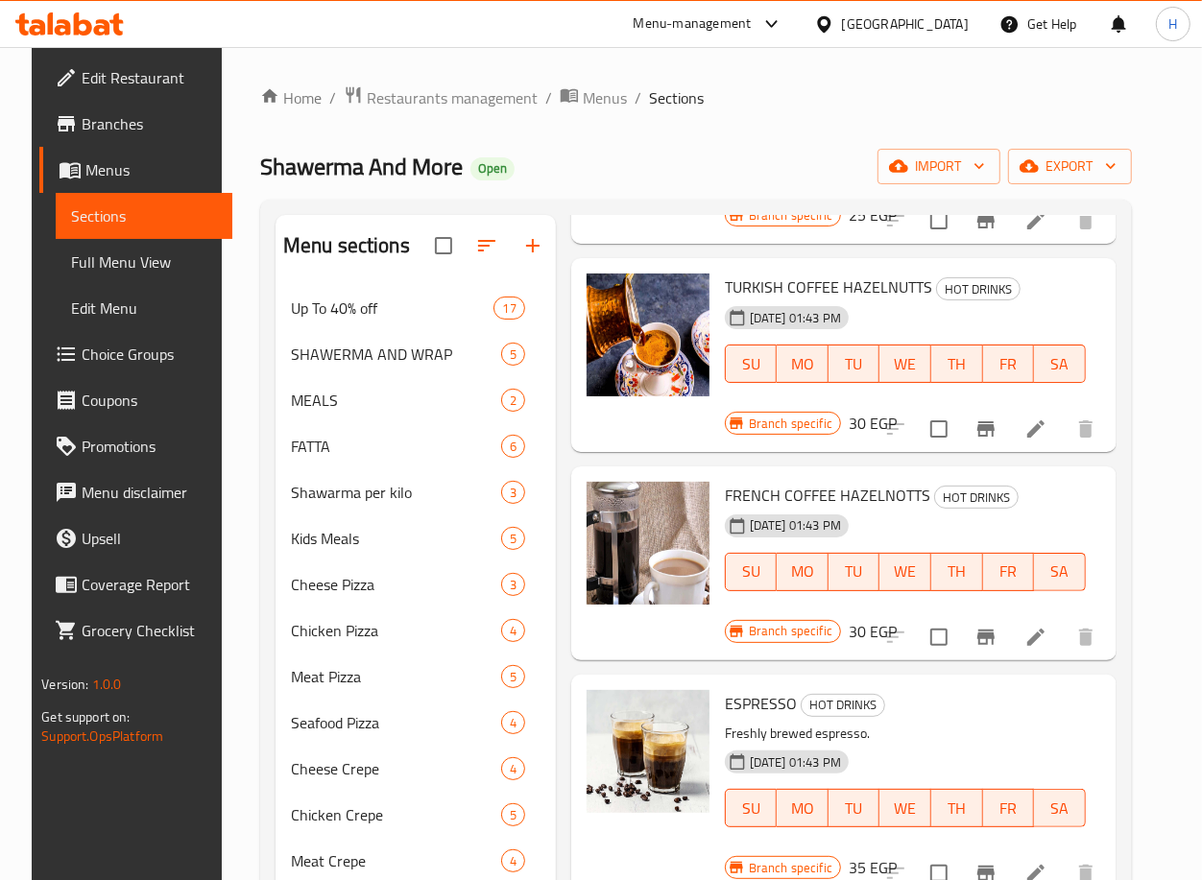
scroll to position [310, 0]
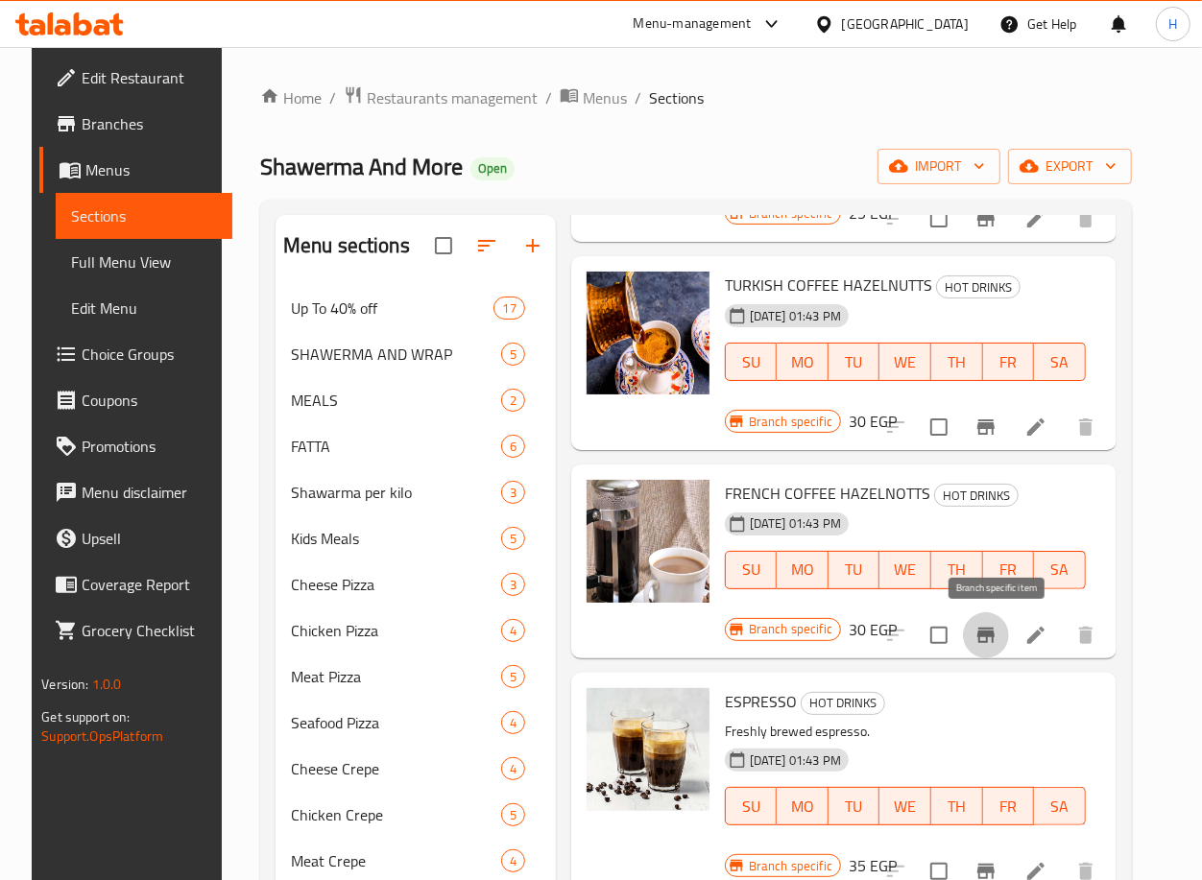
click at [997, 644] on icon "Branch-specific-item" at bounding box center [985, 635] width 23 height 23
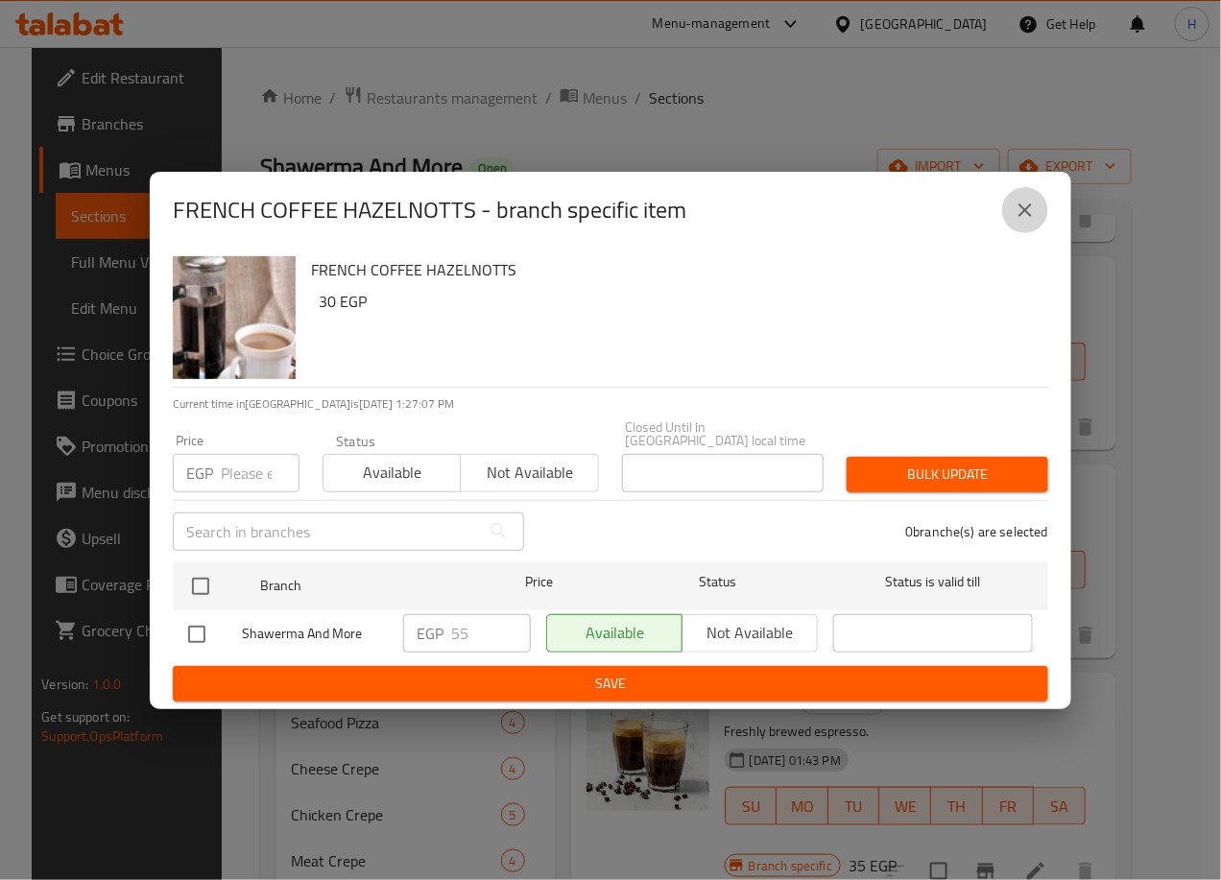
click at [1015, 219] on icon "close" at bounding box center [1025, 210] width 23 height 23
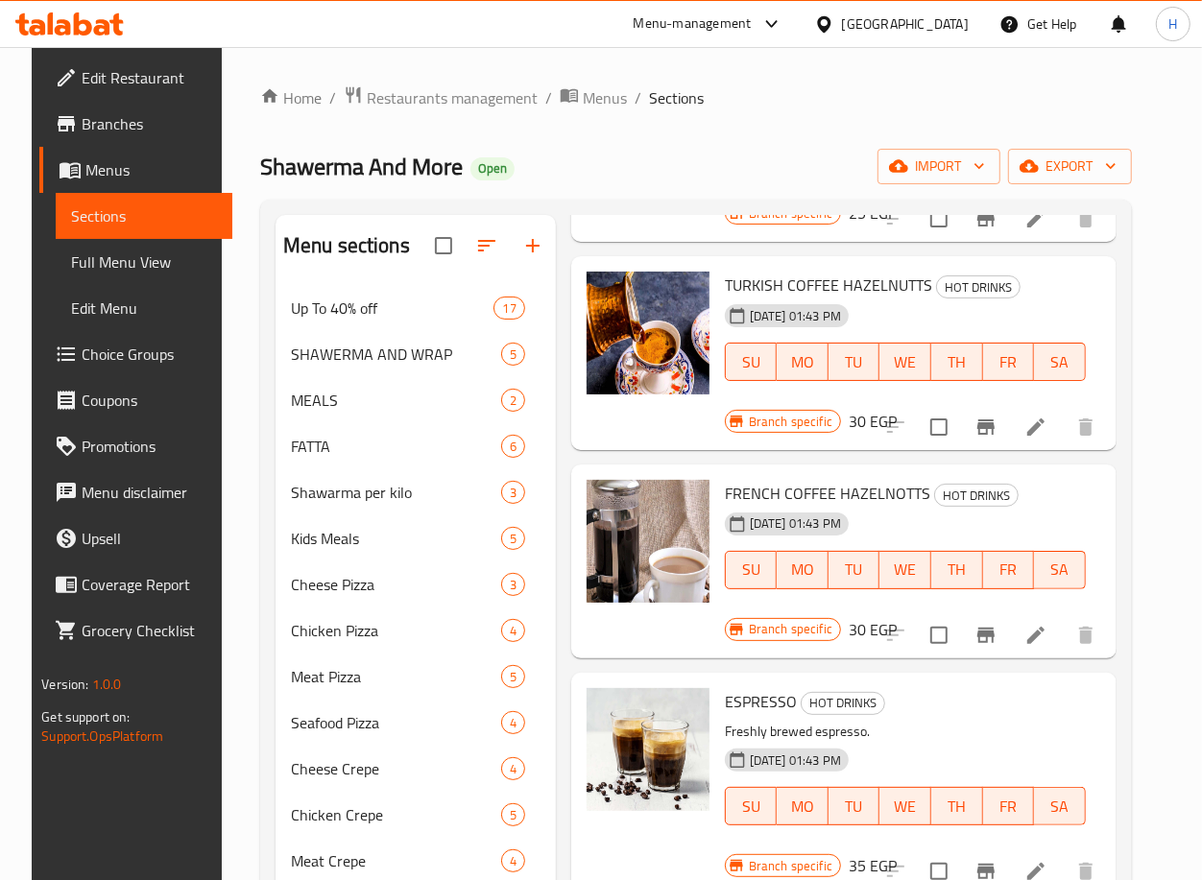
scroll to position [556, 0]
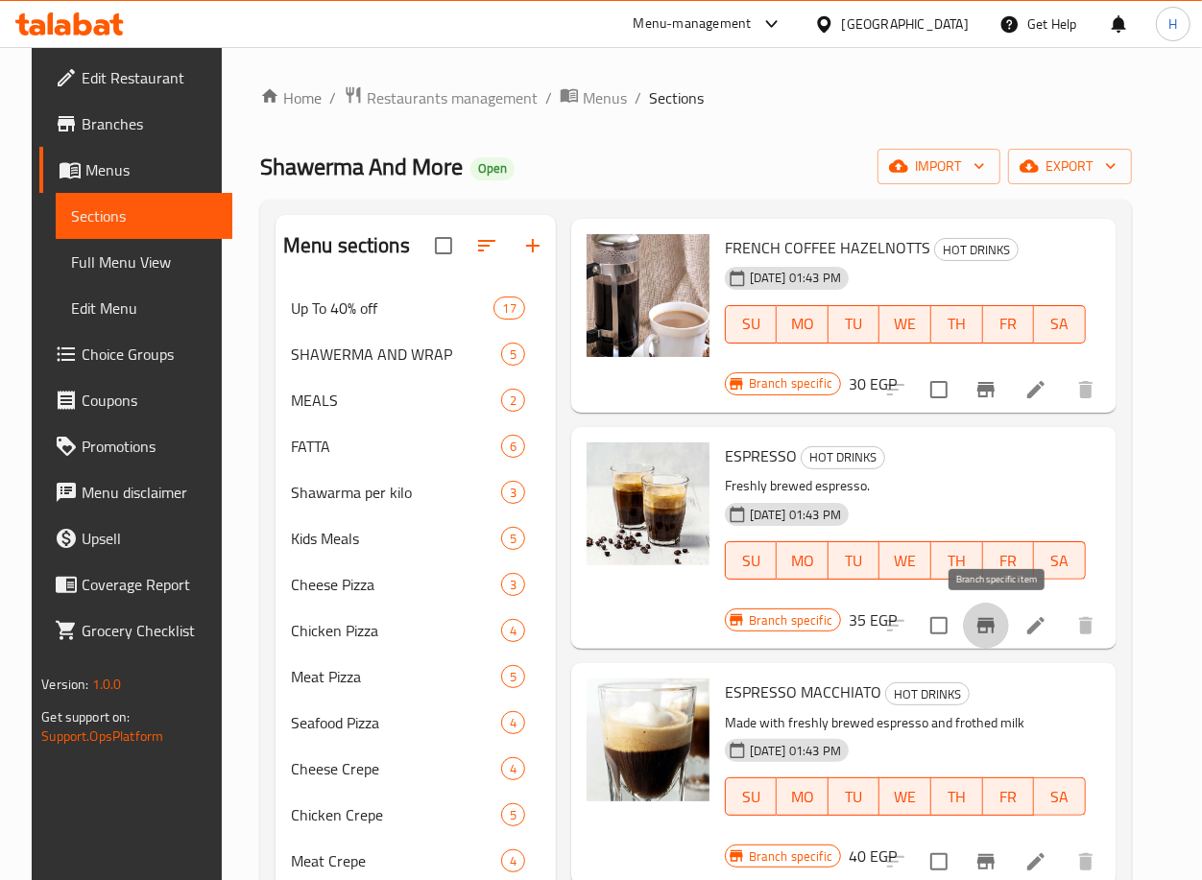
click at [994, 619] on icon "Branch-specific-item" at bounding box center [985, 625] width 17 height 15
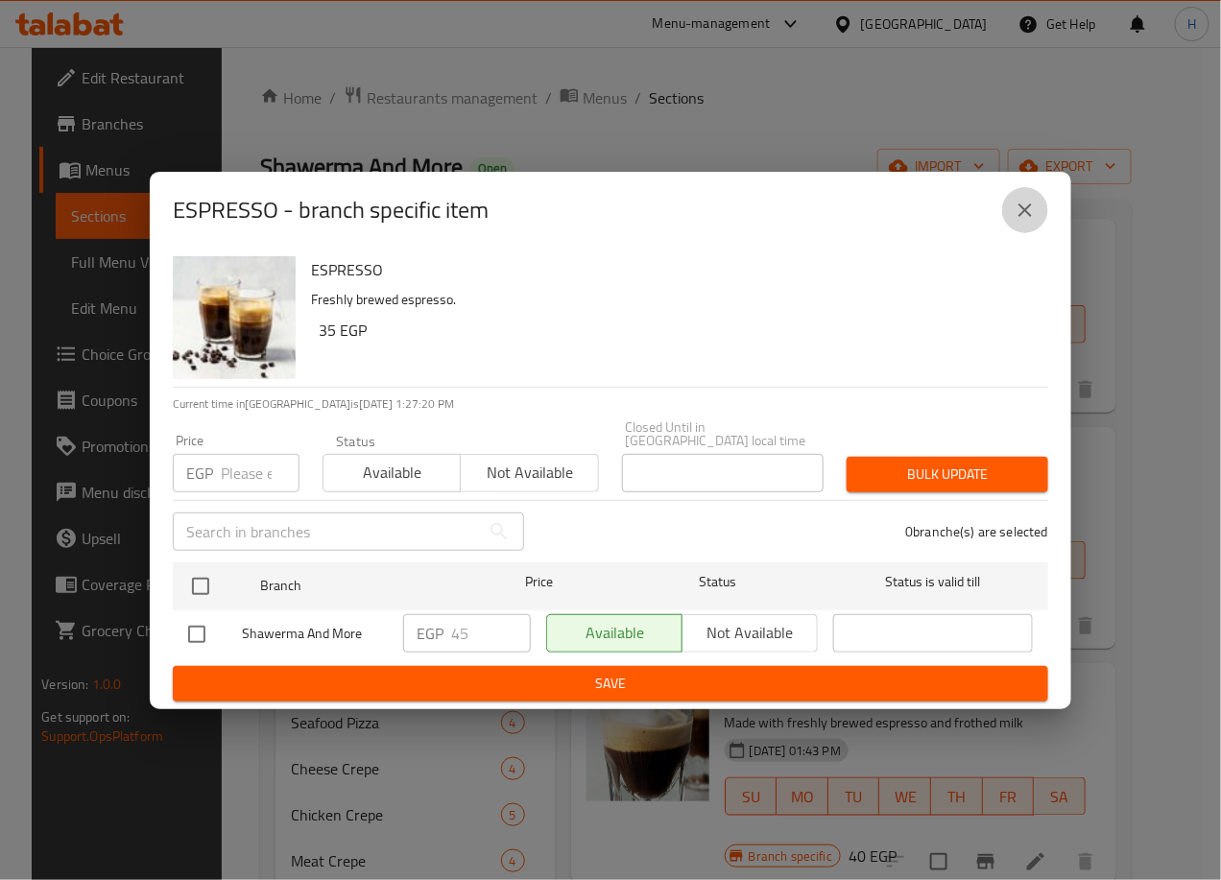
click at [1031, 214] on icon "close" at bounding box center [1025, 210] width 23 height 23
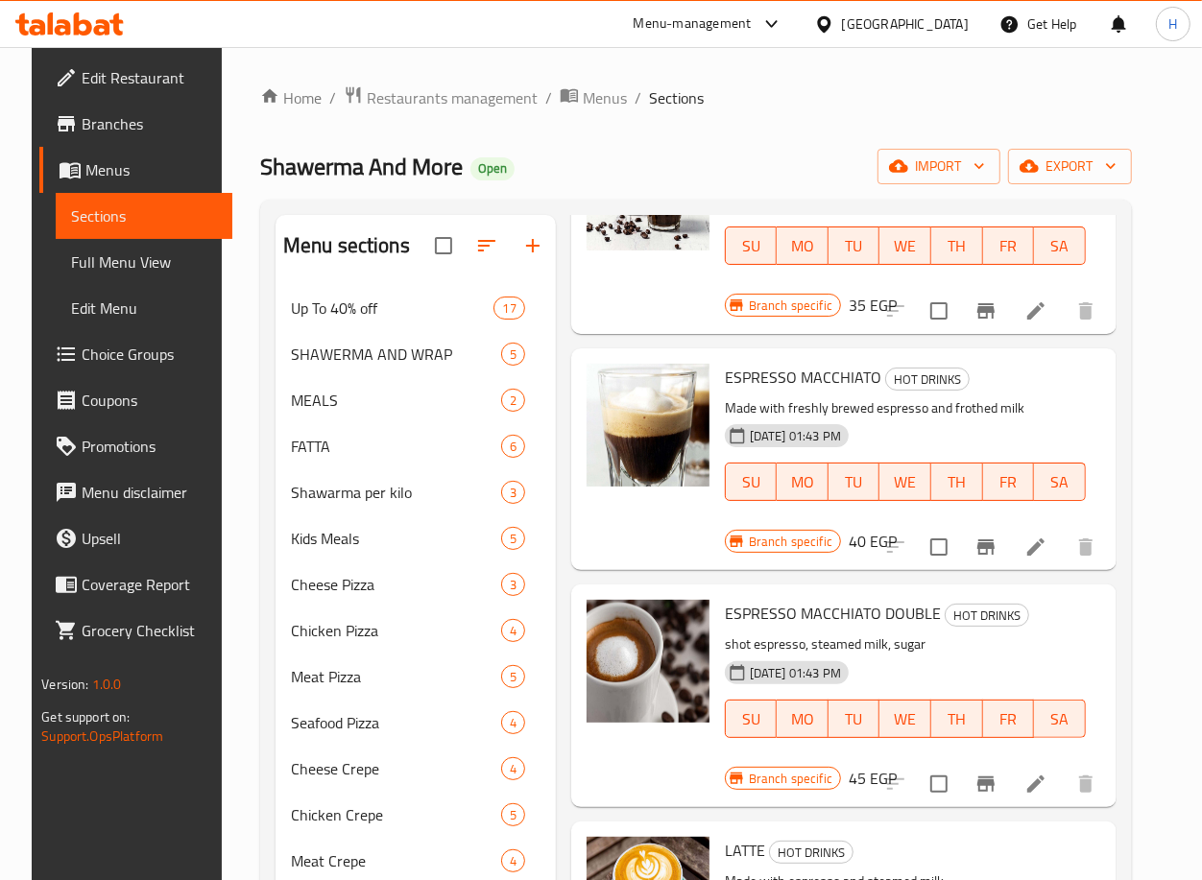
scroll to position [990, 0]
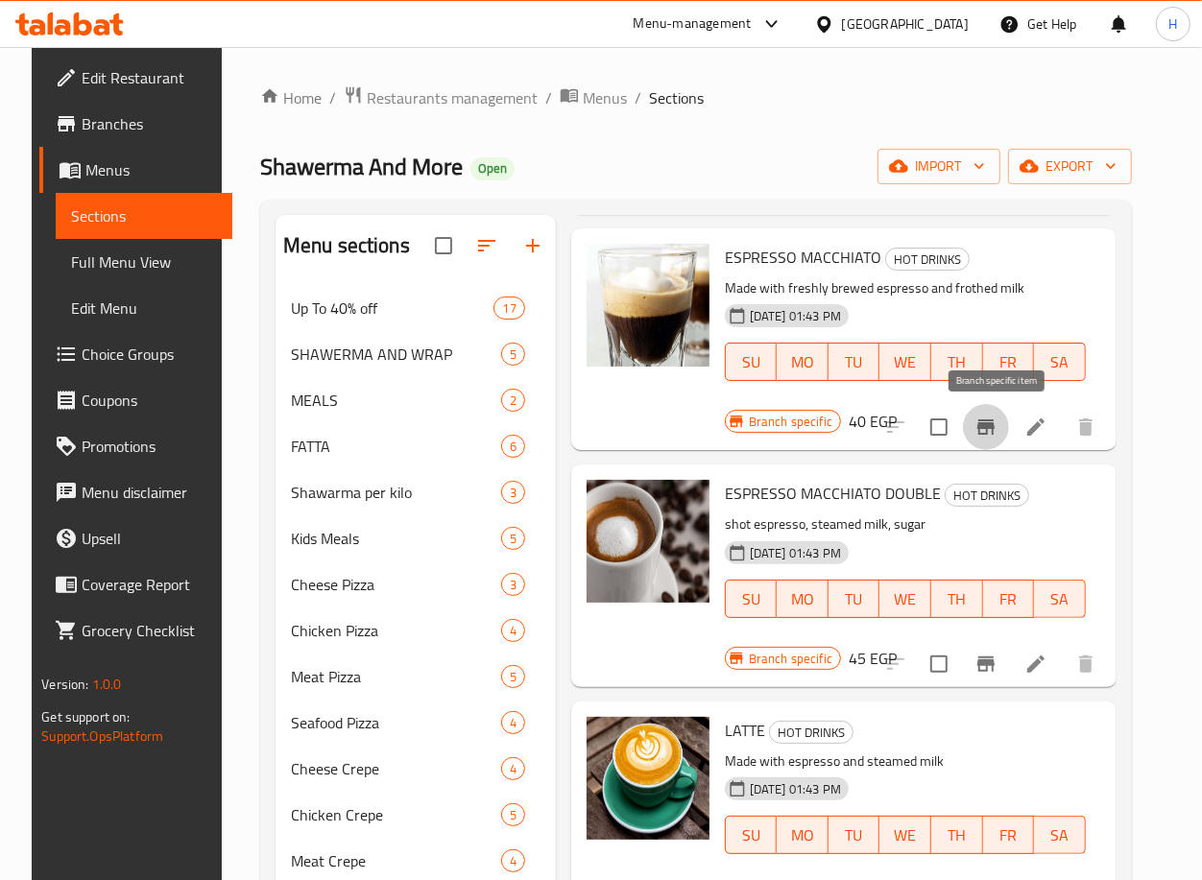
click at [996, 422] on icon "Branch-specific-item" at bounding box center [985, 427] width 23 height 23
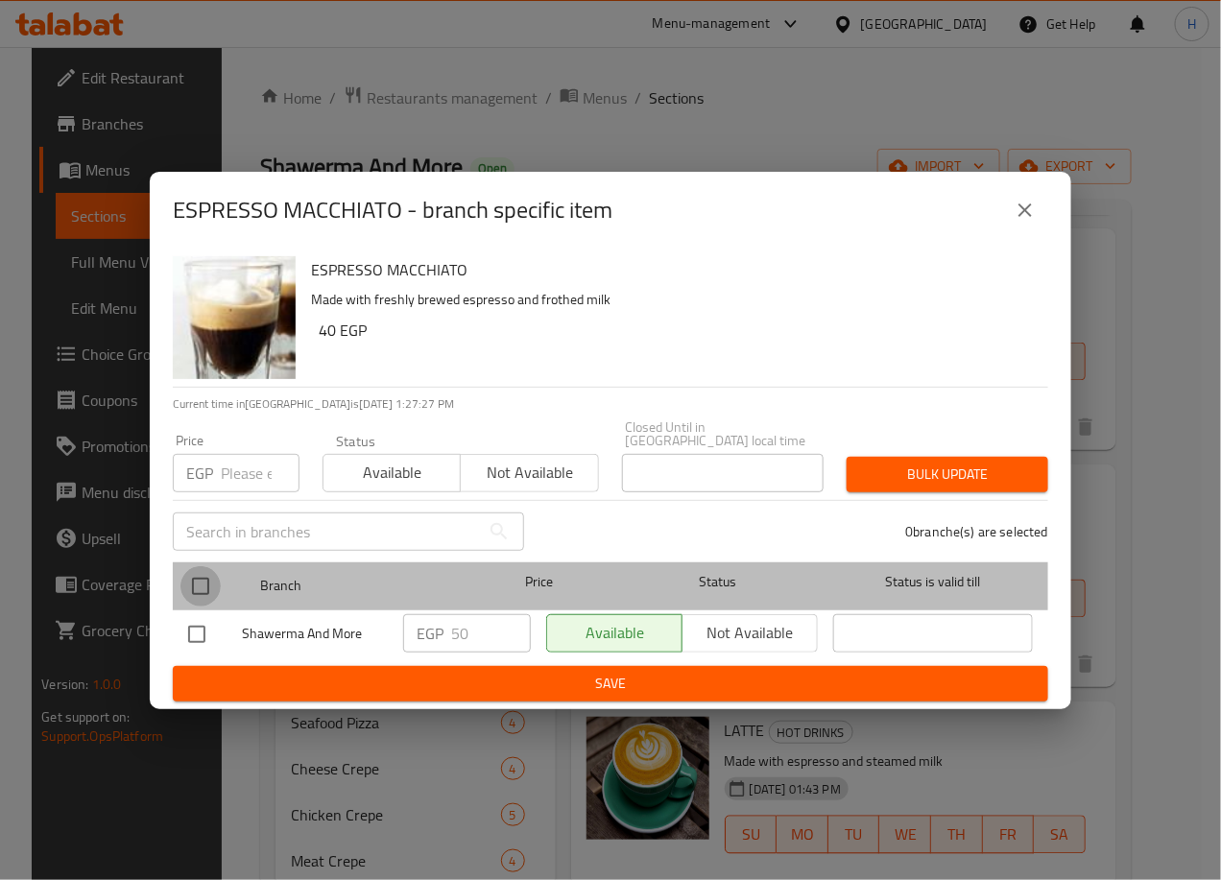
click at [213, 580] on input "checkbox" at bounding box center [200, 586] width 40 height 40
checkbox input "true"
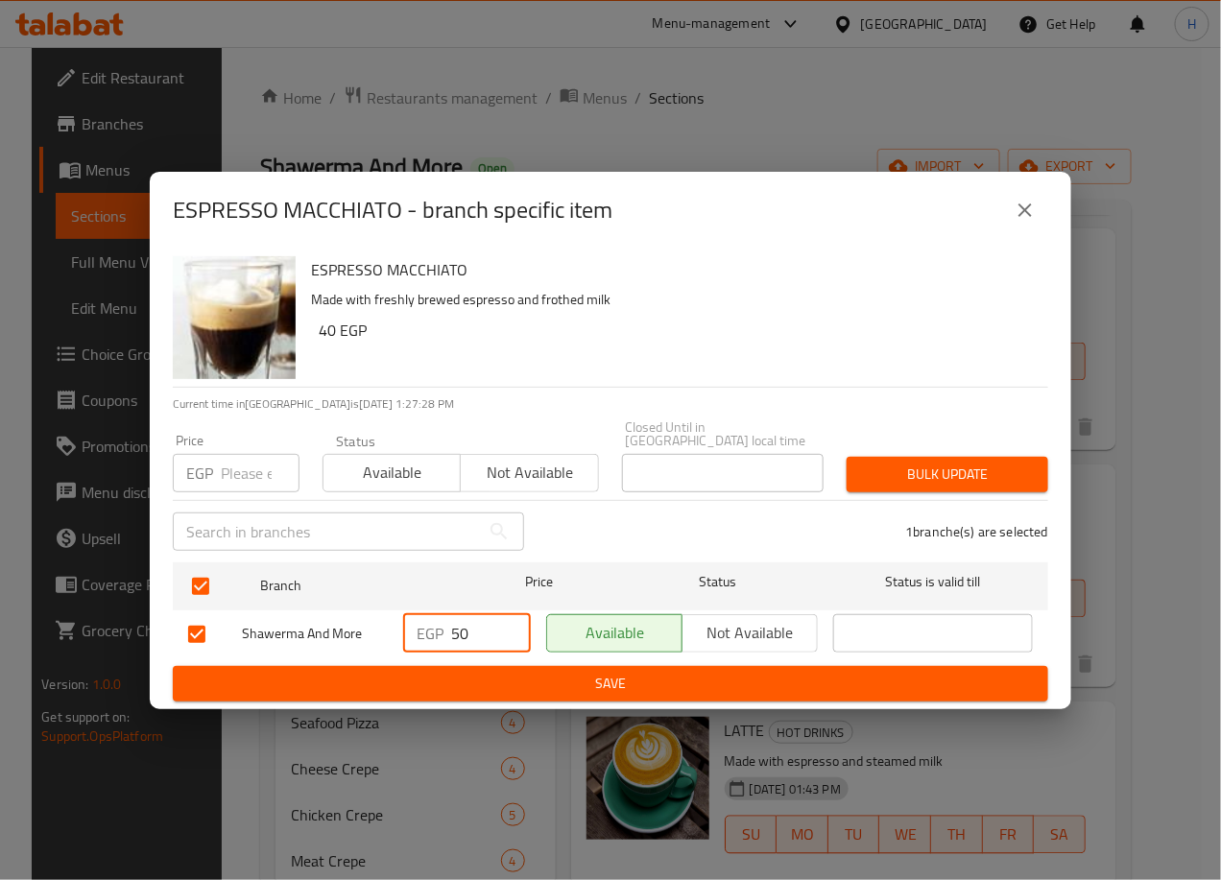
drag, startPoint x: 457, startPoint y: 631, endPoint x: 419, endPoint y: 626, distance: 37.7
click at [419, 626] on div "EGP 50 ​" at bounding box center [467, 633] width 128 height 38
type input "70"
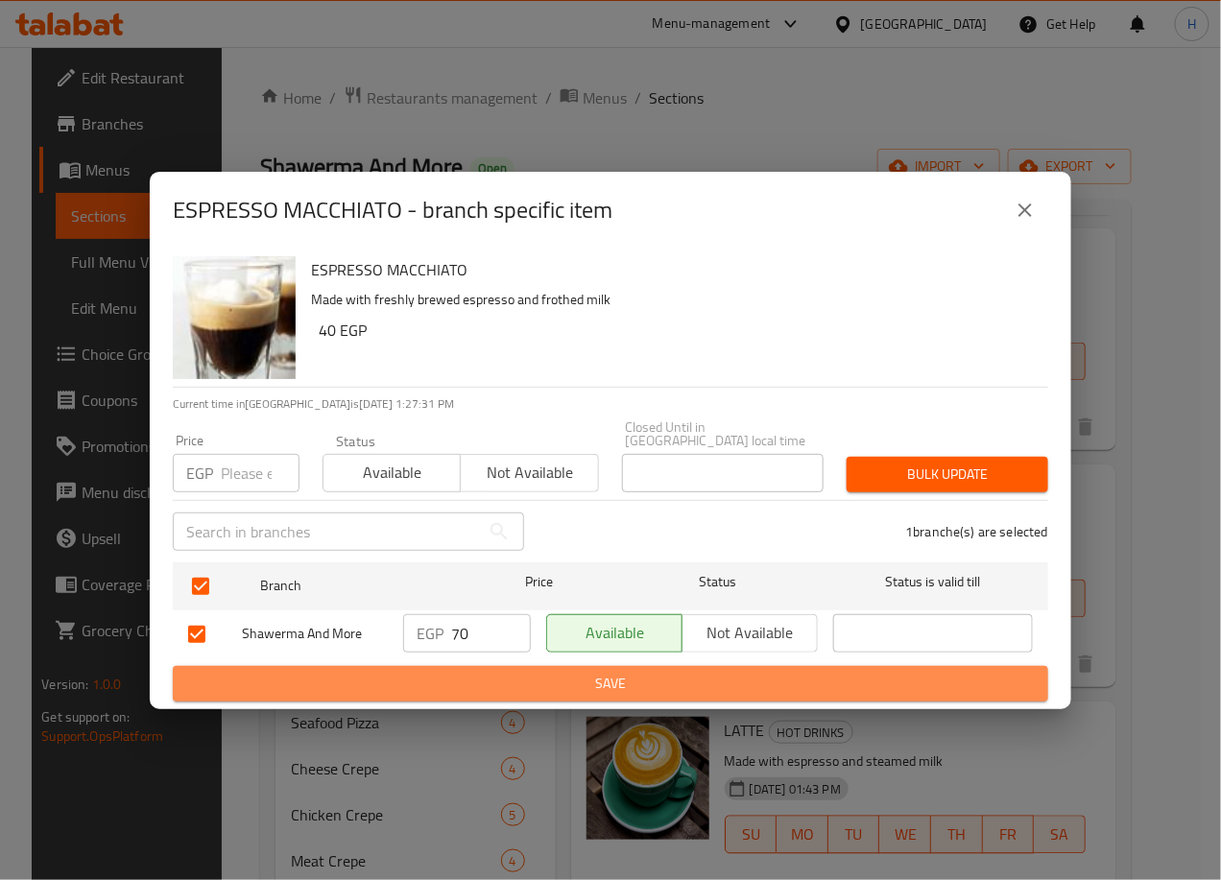
click at [522, 672] on span "Save" at bounding box center [610, 684] width 845 height 24
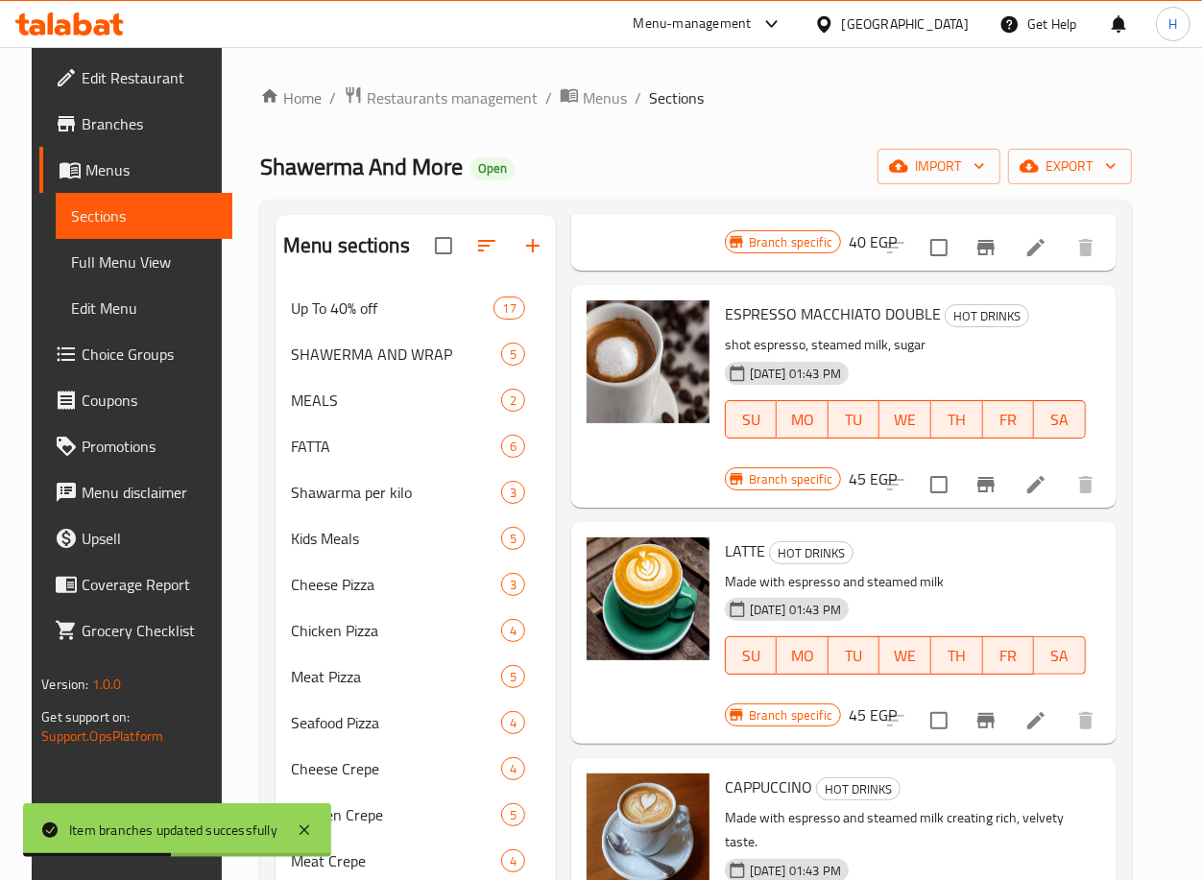
scroll to position [1202, 0]
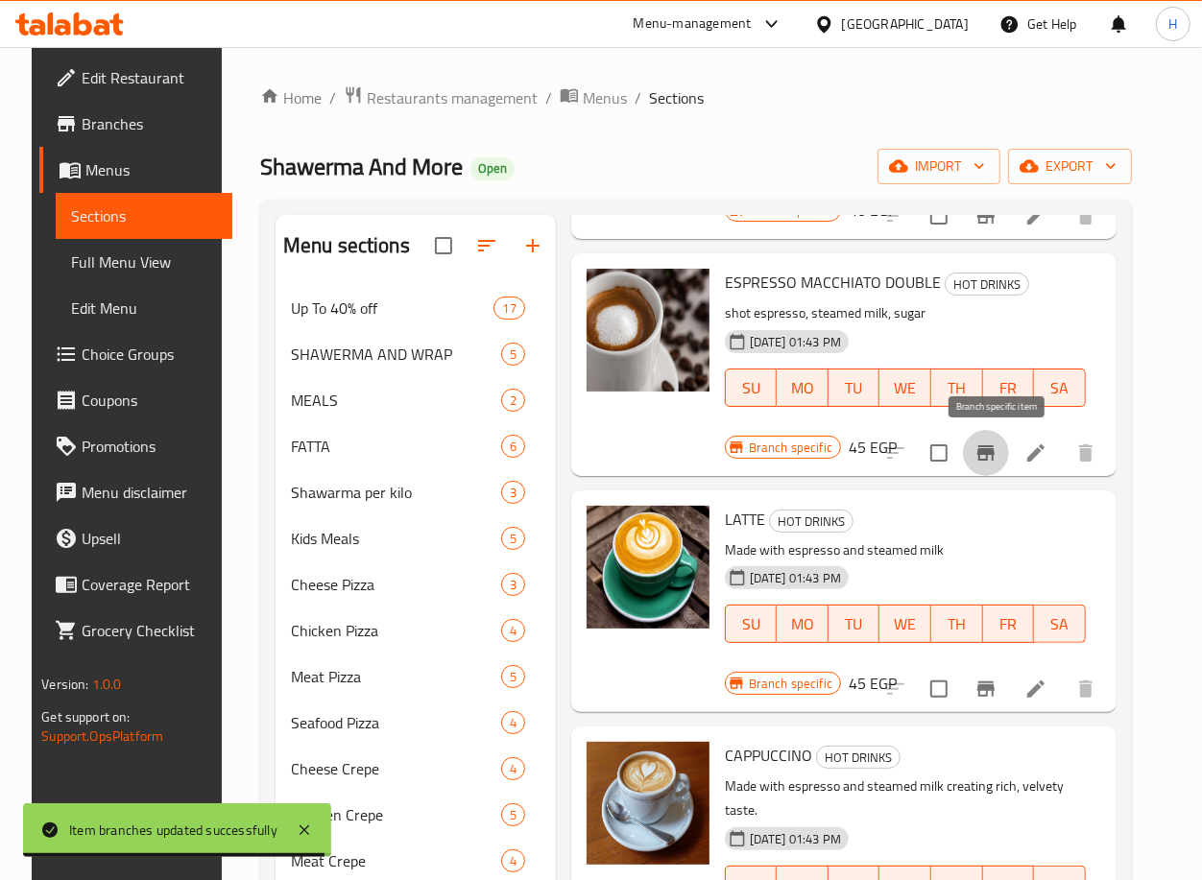
click at [990, 444] on icon "Branch-specific-item" at bounding box center [985, 453] width 23 height 23
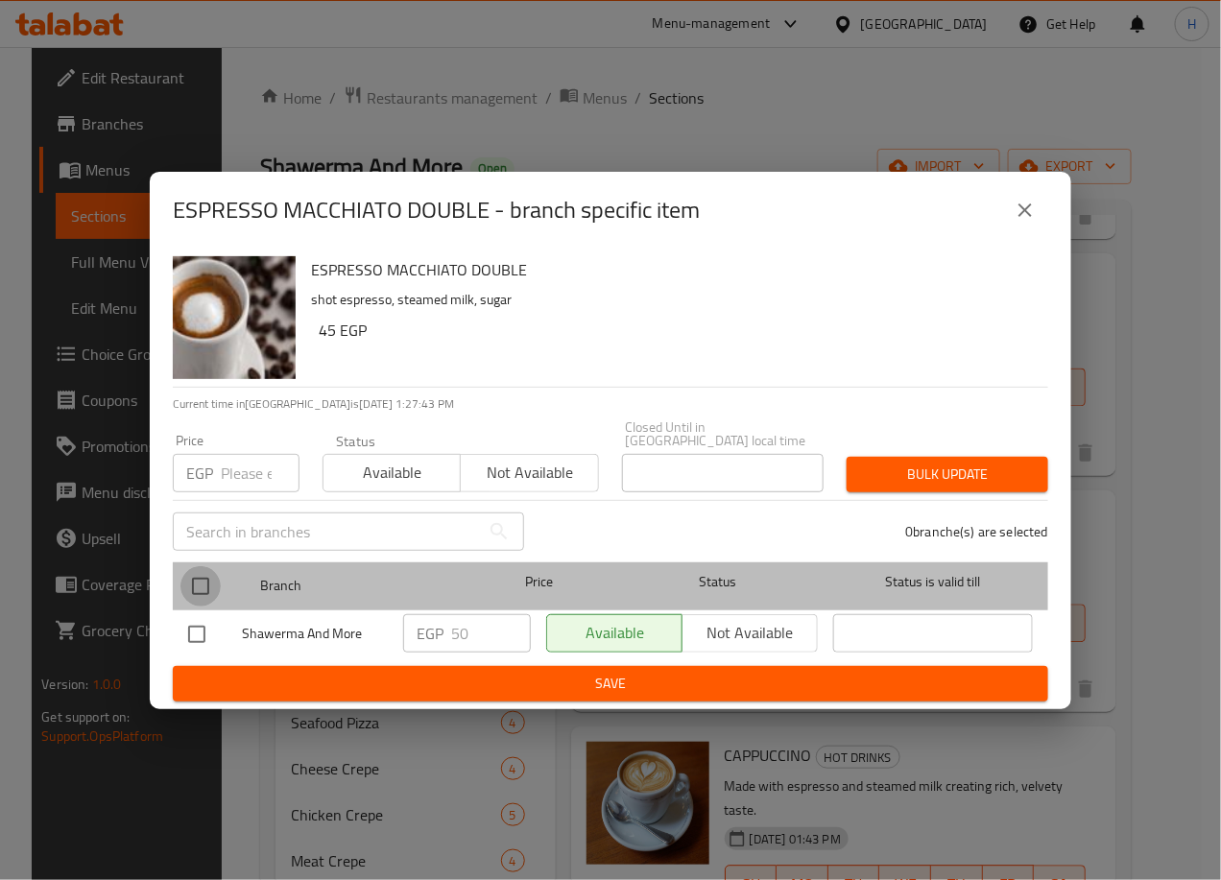
click at [206, 573] on input "checkbox" at bounding box center [200, 586] width 40 height 40
checkbox input "true"
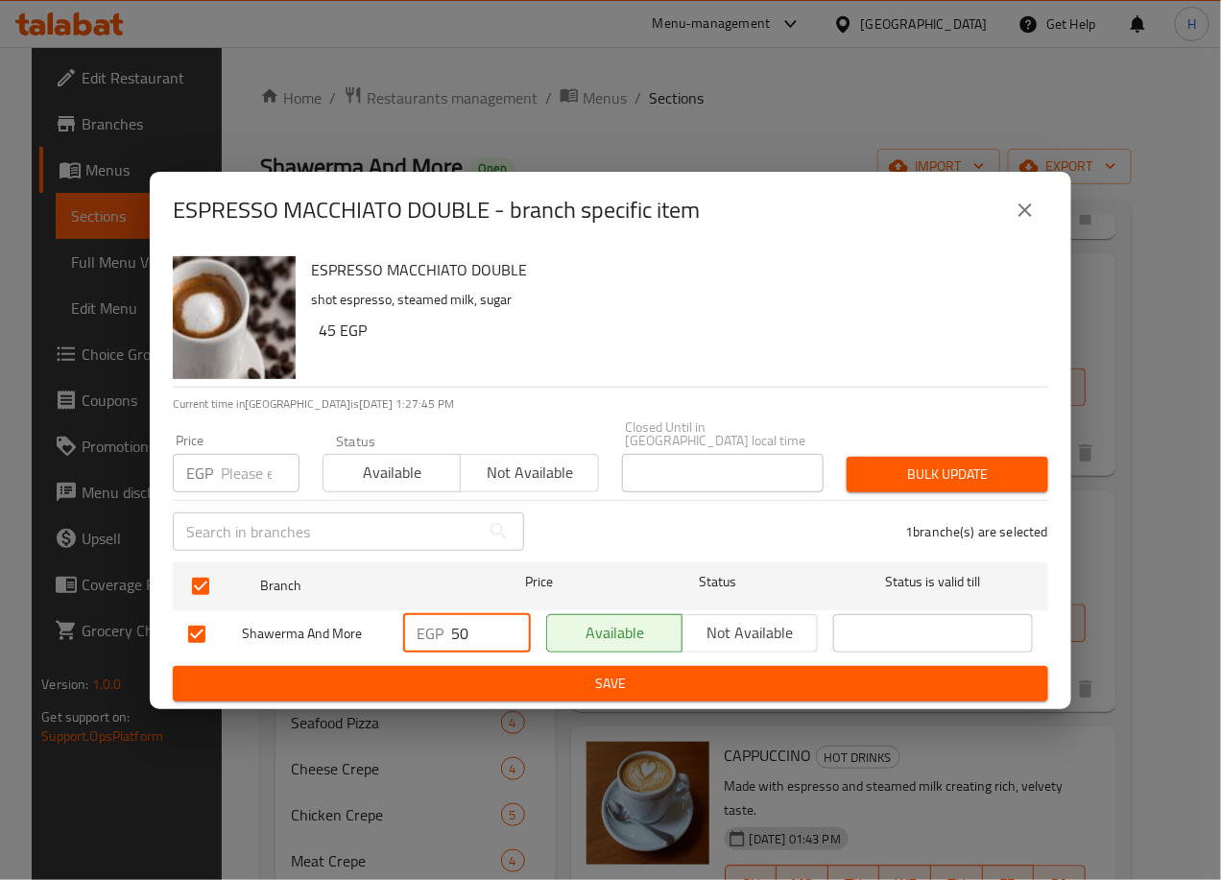
drag, startPoint x: 462, startPoint y: 623, endPoint x: 433, endPoint y: 622, distance: 28.8
click at [433, 622] on div "EGP 50 ​" at bounding box center [467, 633] width 128 height 38
type input "70"
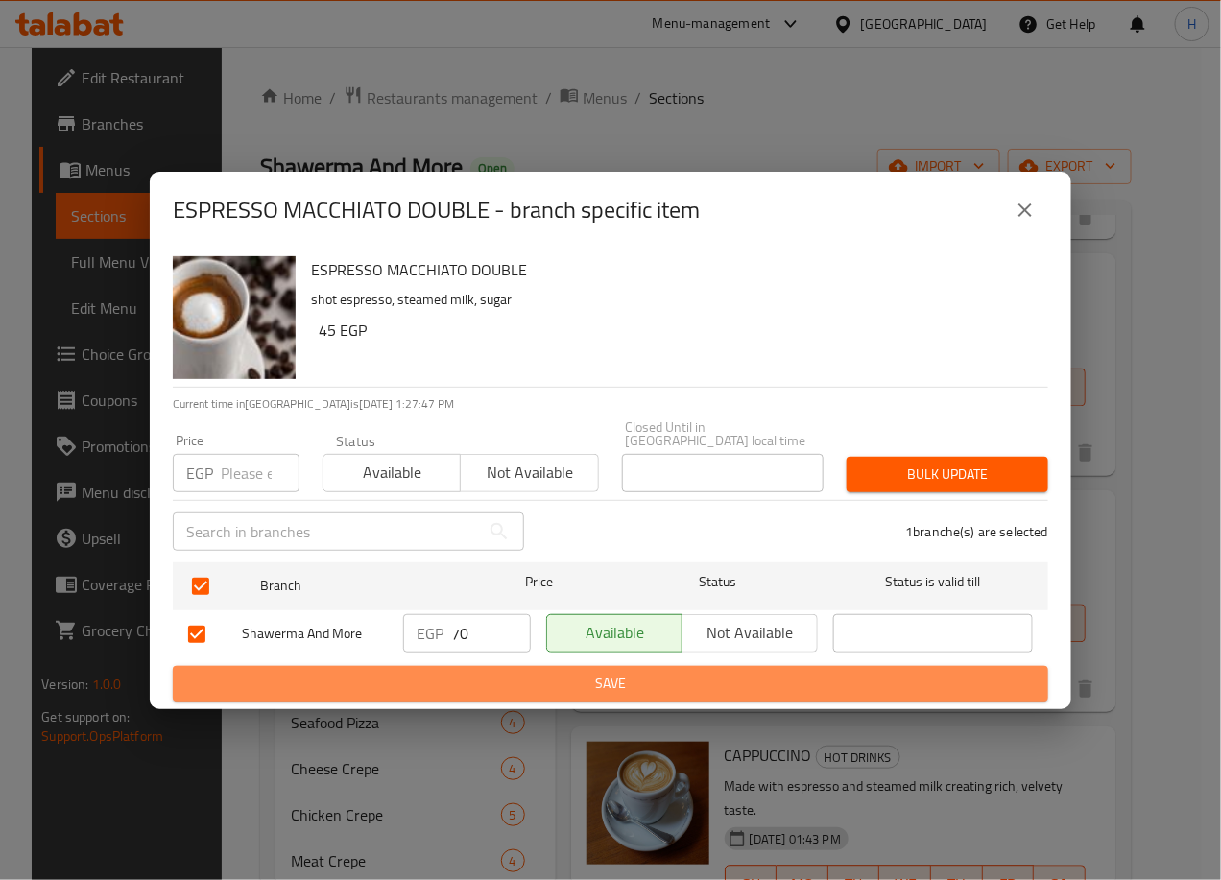
click at [538, 684] on span "Save" at bounding box center [610, 684] width 845 height 24
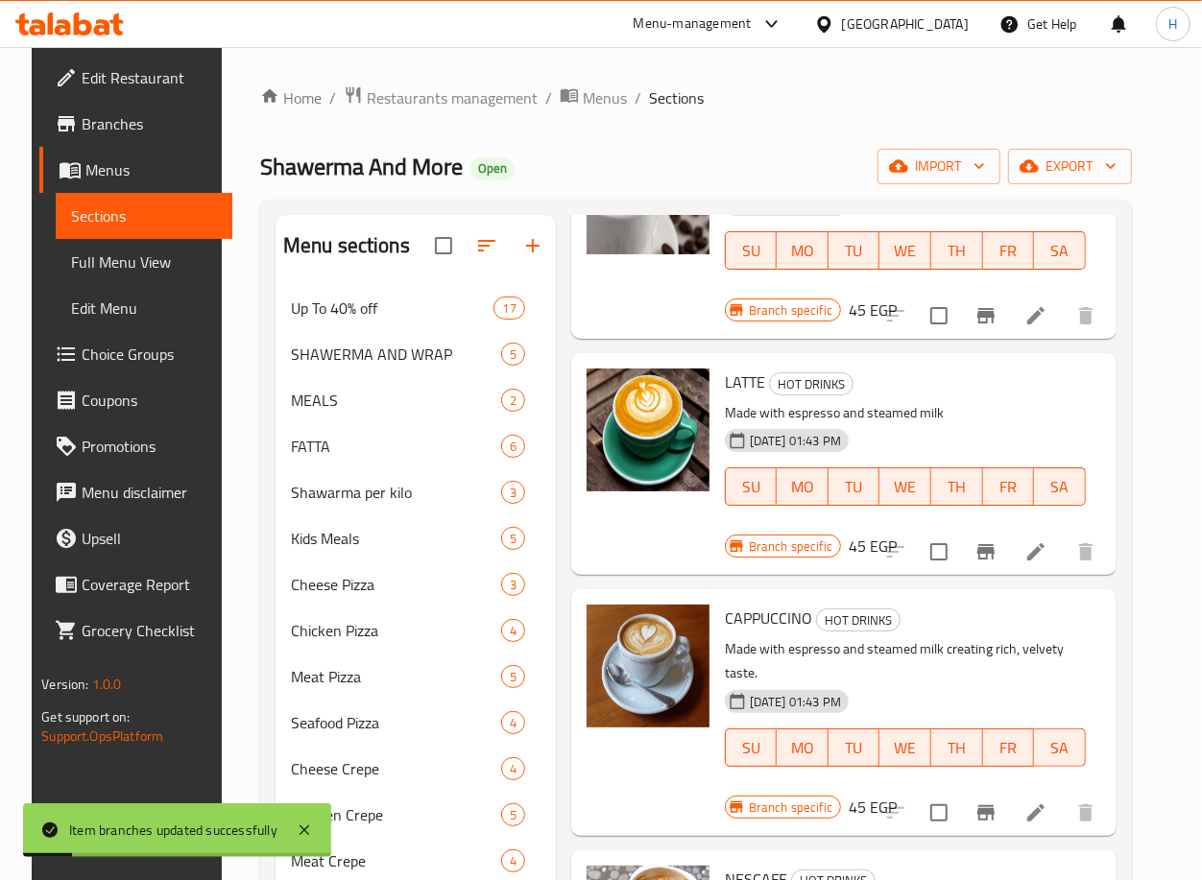
scroll to position [1340, 0]
click at [1009, 542] on button "Branch-specific-item" at bounding box center [986, 551] width 46 height 46
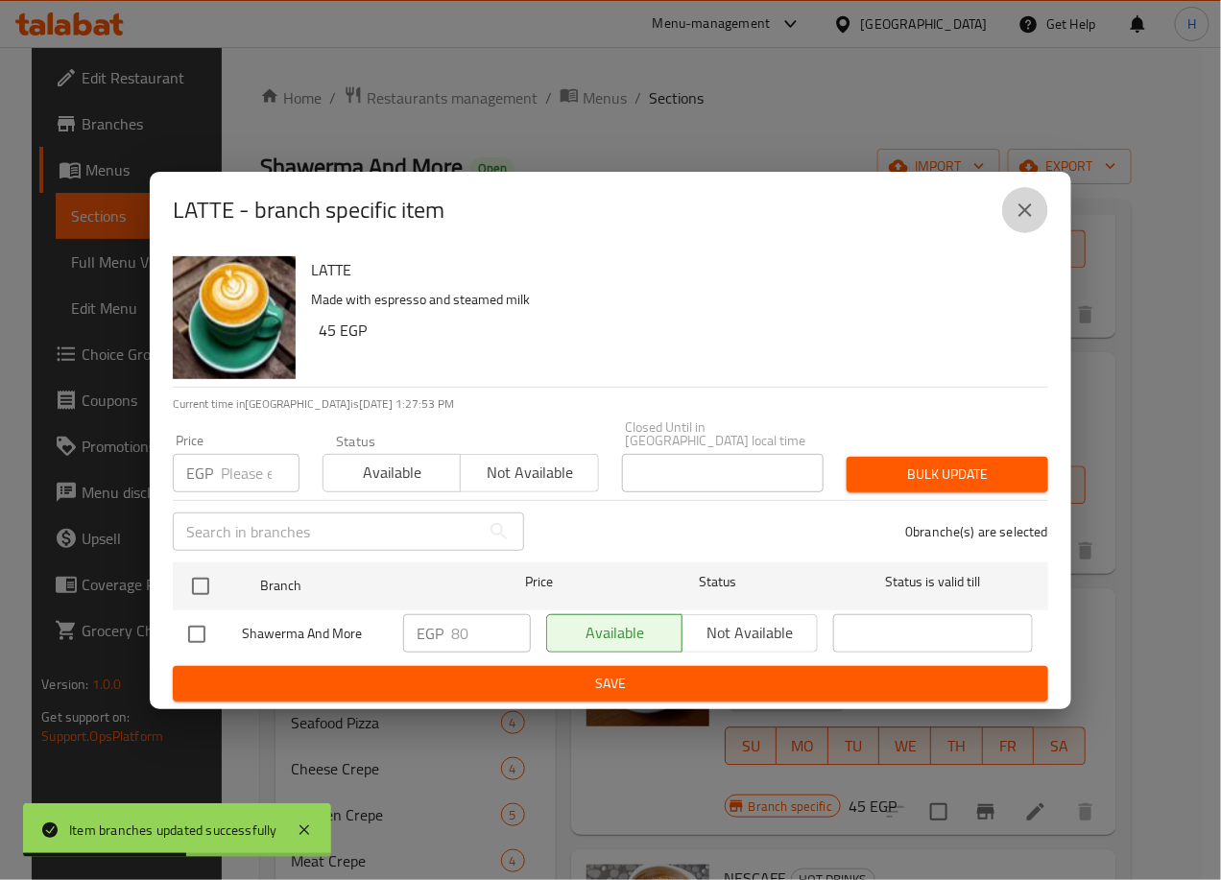
click at [1026, 208] on icon "close" at bounding box center [1025, 210] width 23 height 23
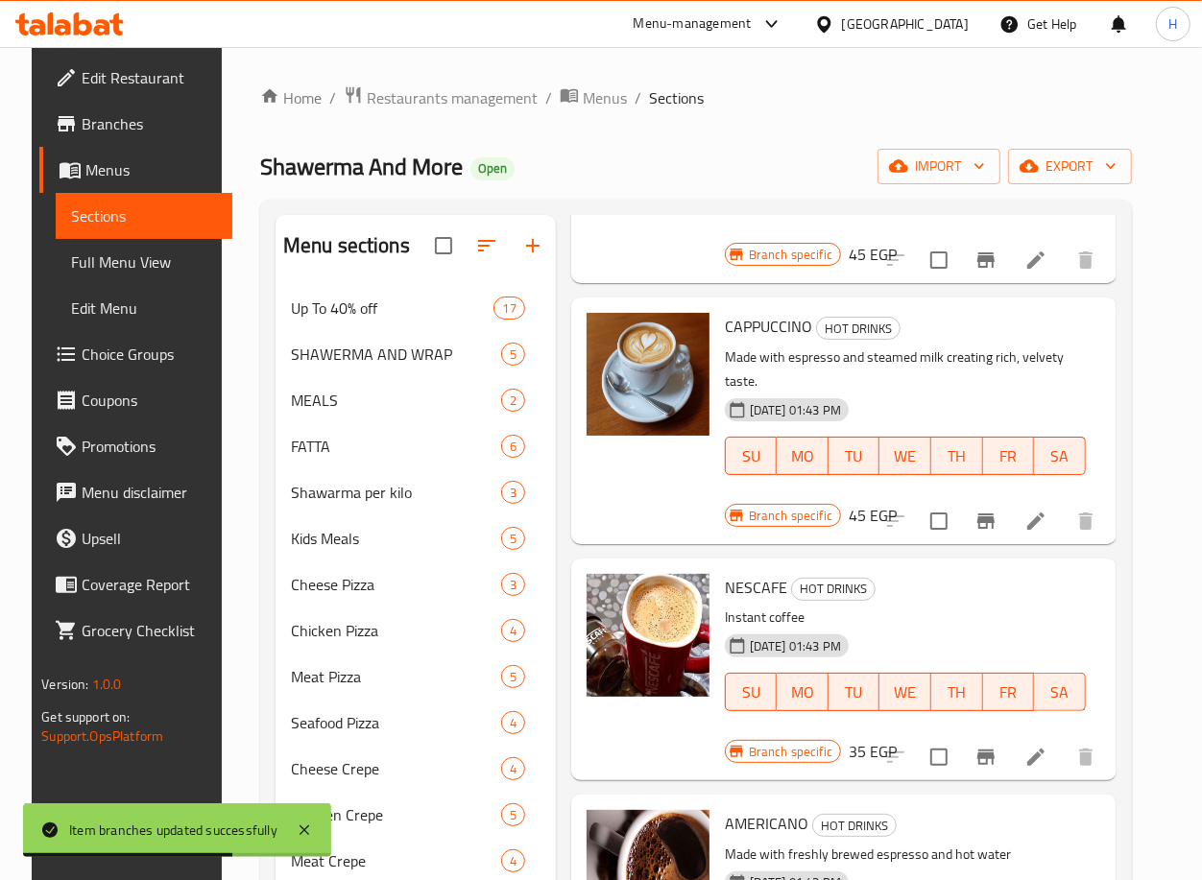
scroll to position [1637, 0]
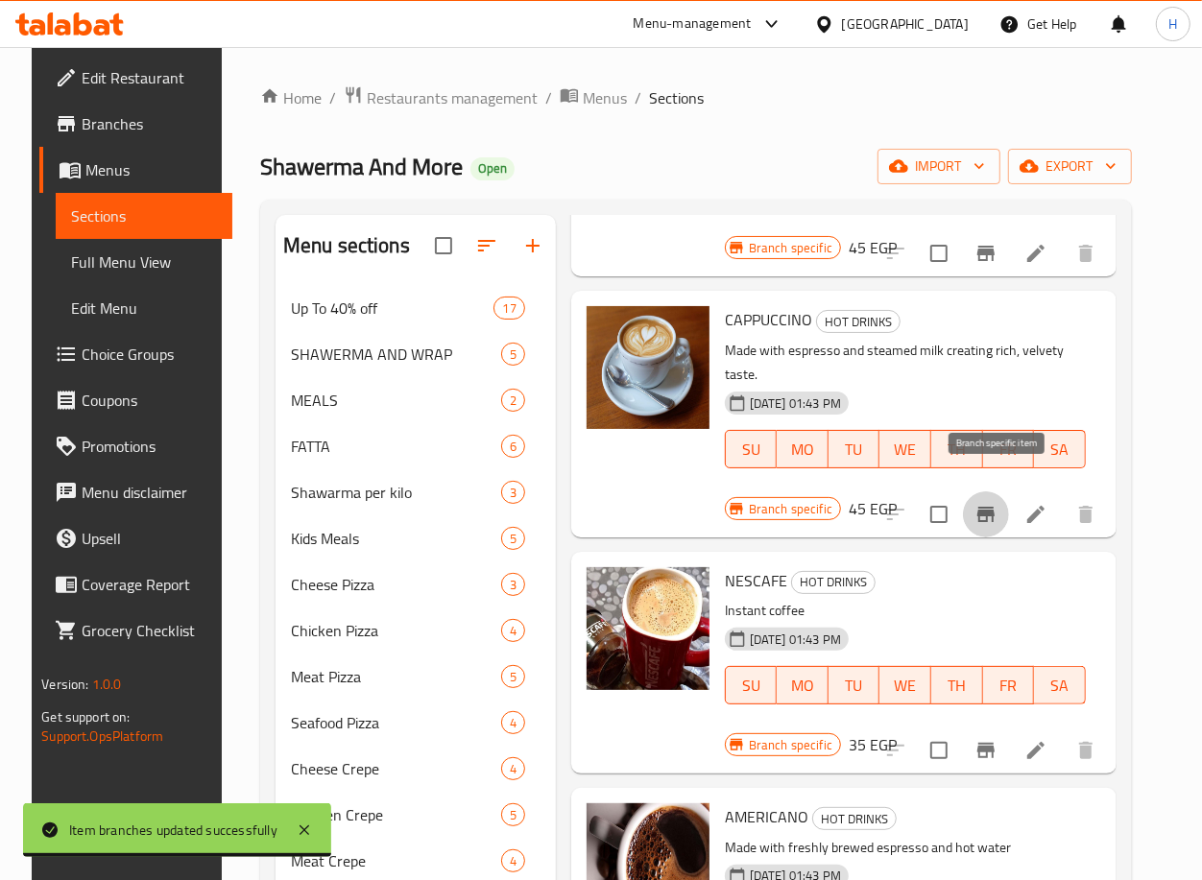
click at [994, 507] on icon "Branch-specific-item" at bounding box center [985, 514] width 17 height 15
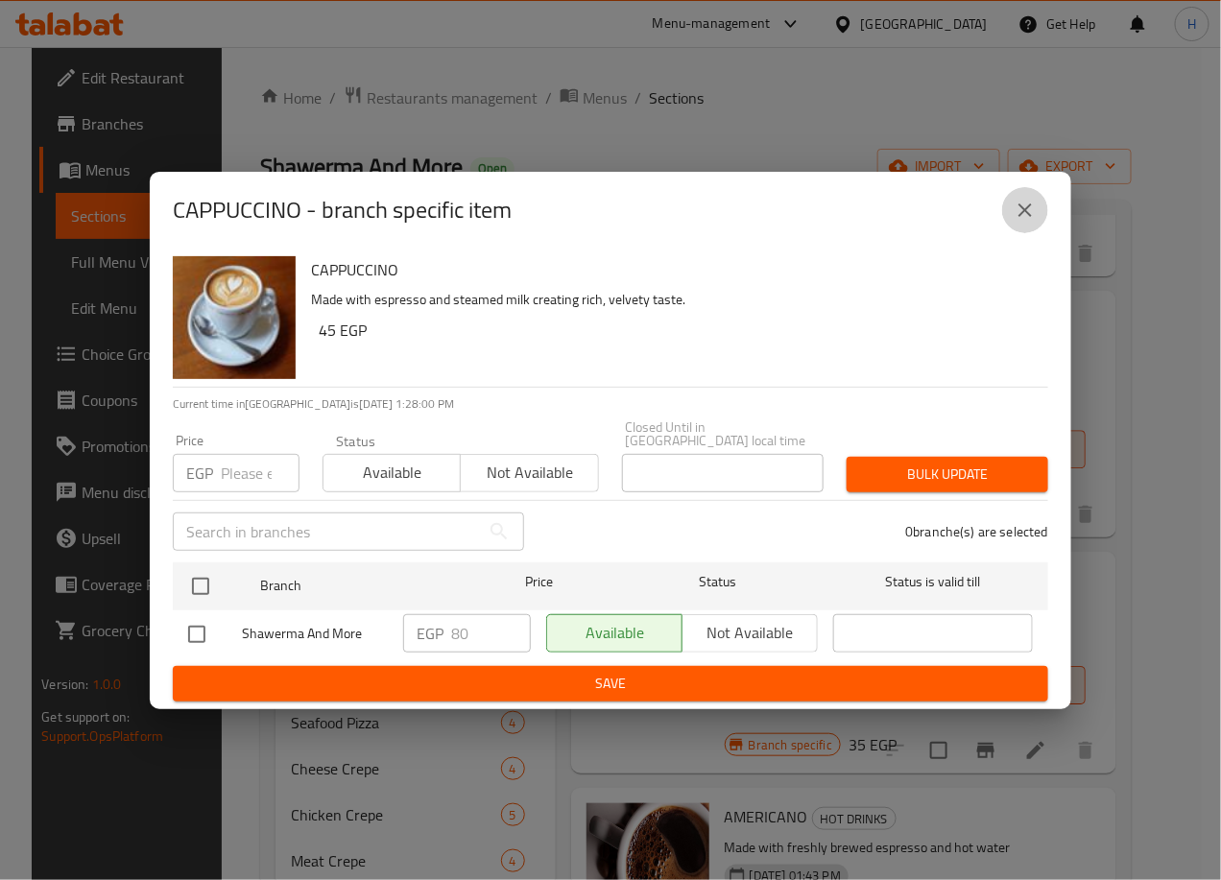
click at [1038, 207] on button "close" at bounding box center [1025, 210] width 46 height 46
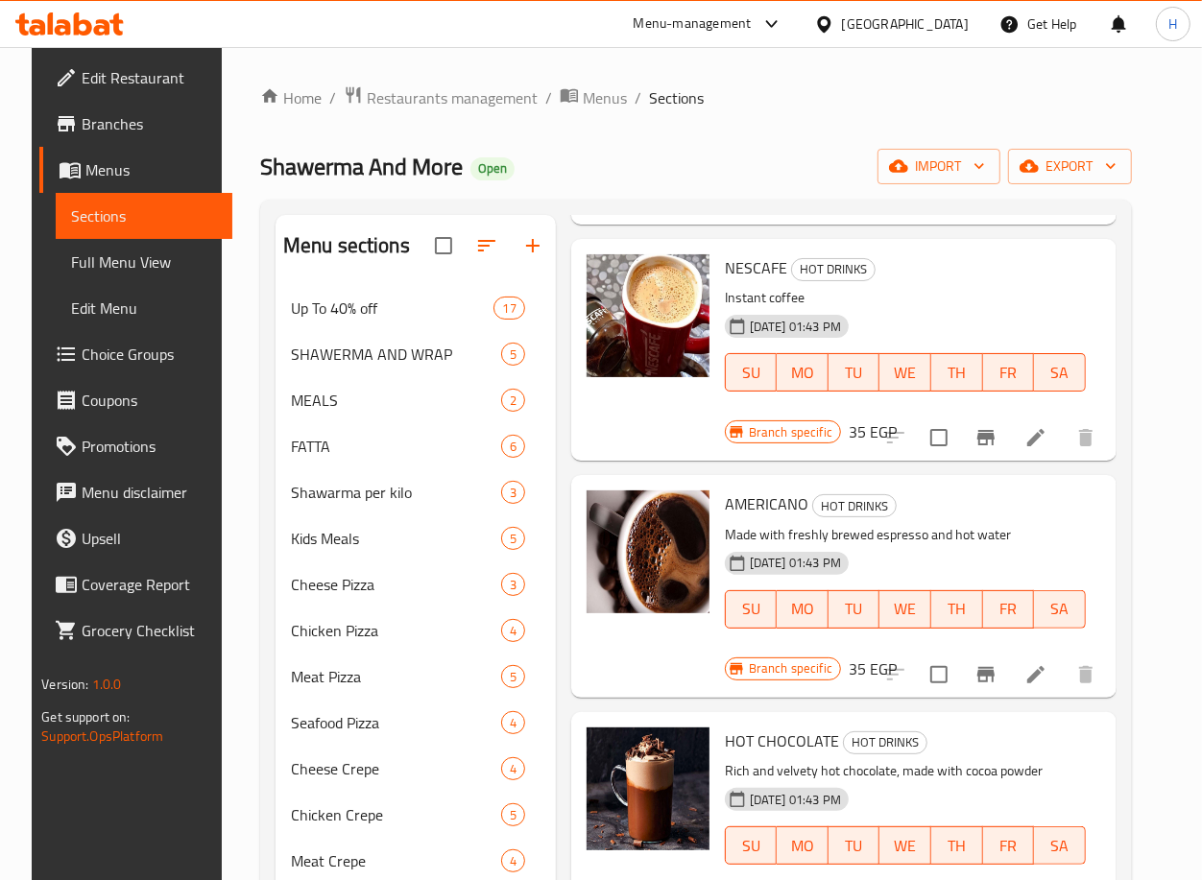
scroll to position [1951, 0]
click at [1009, 414] on button "Branch-specific-item" at bounding box center [986, 437] width 46 height 46
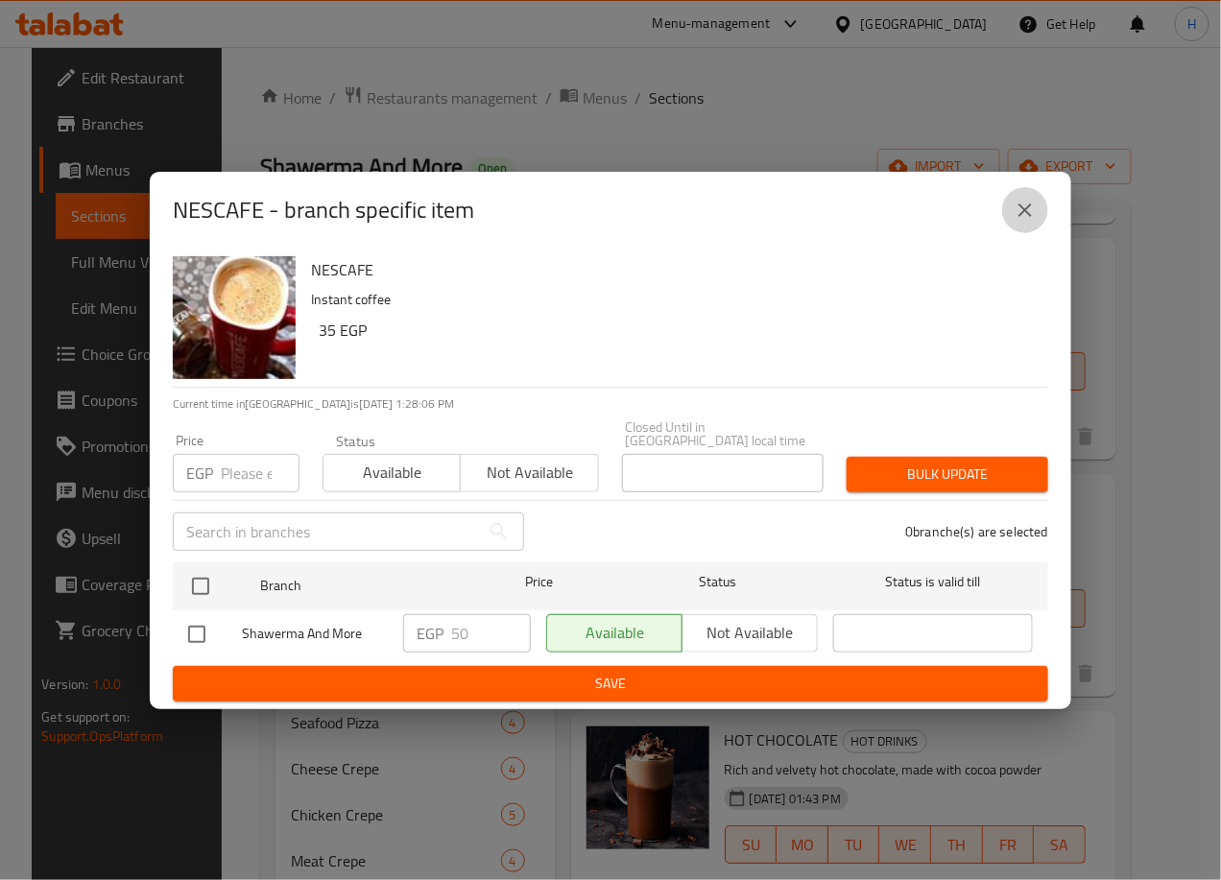
click at [1022, 217] on icon "close" at bounding box center [1024, 209] width 13 height 13
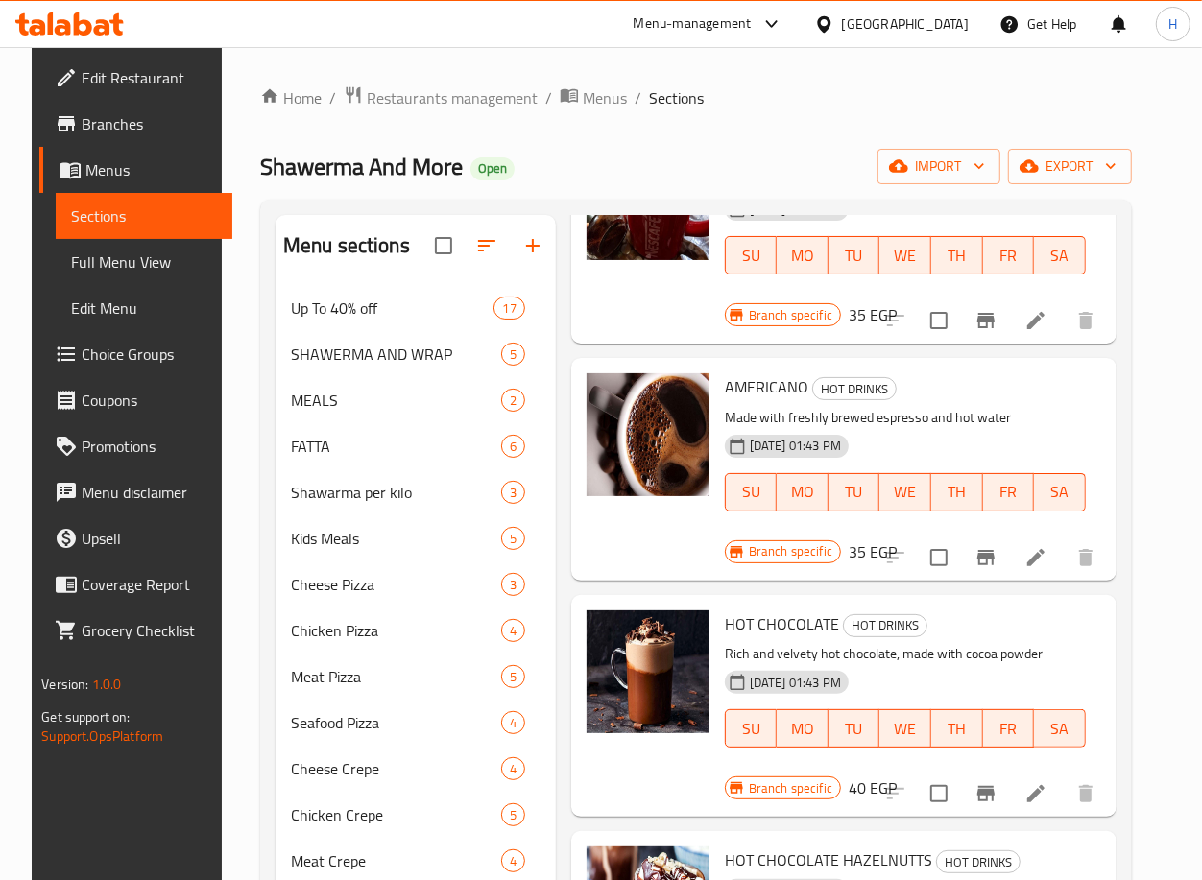
scroll to position [2068, 0]
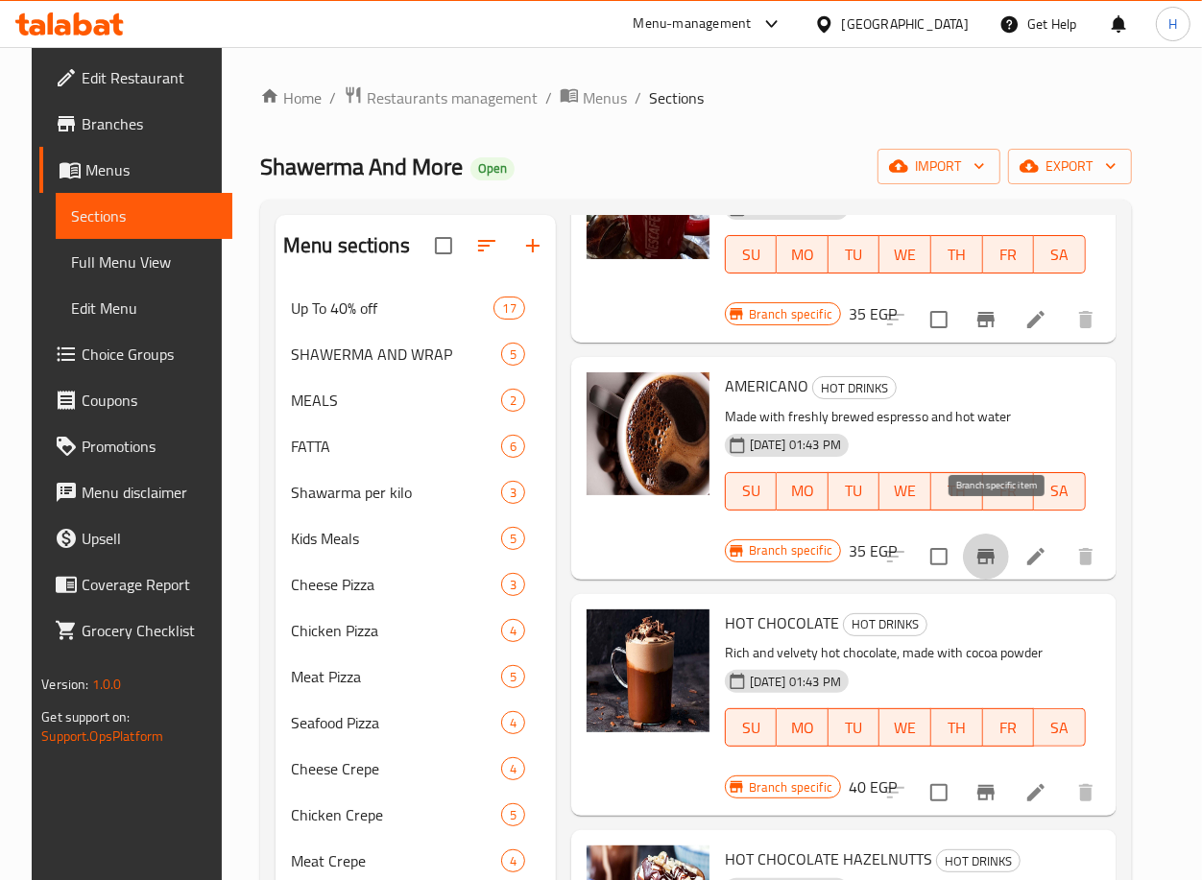
click at [994, 549] on icon "Branch-specific-item" at bounding box center [985, 556] width 17 height 15
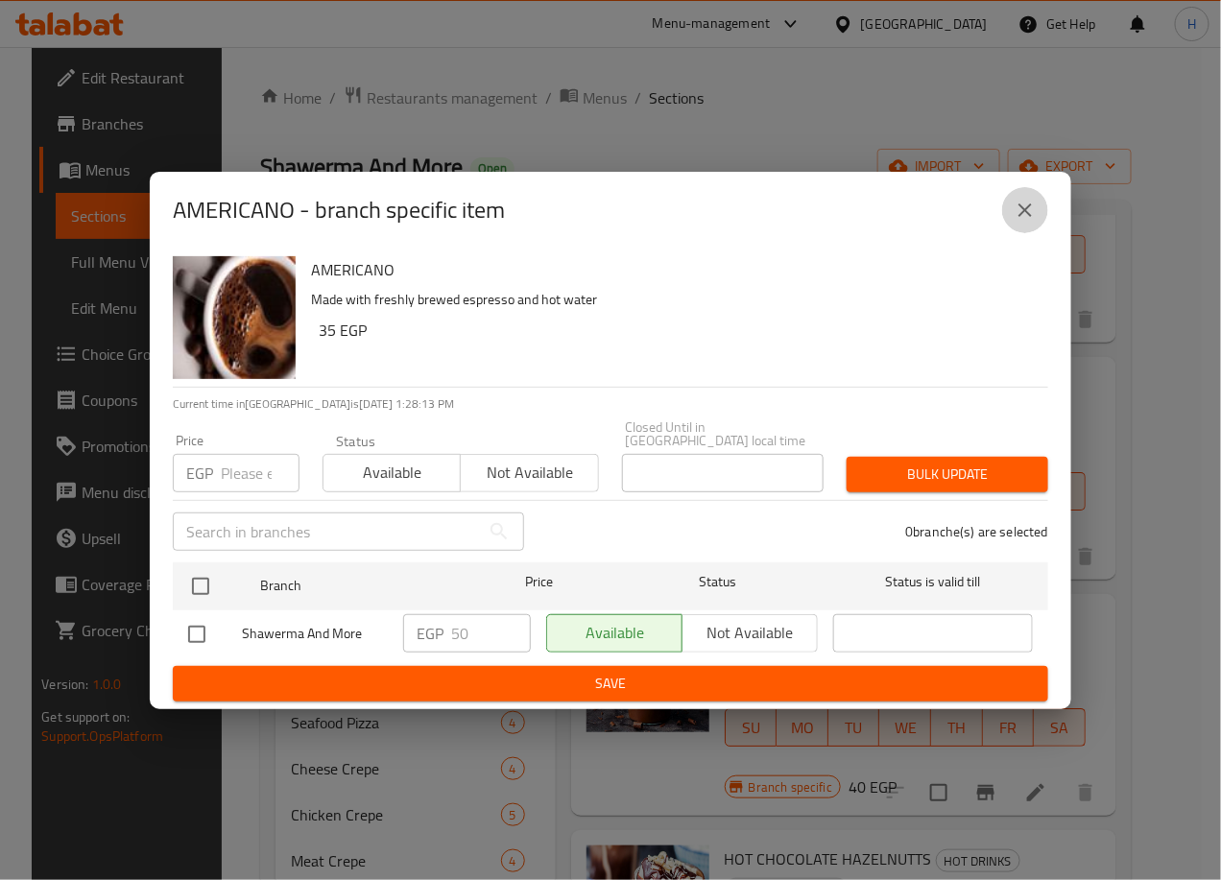
click at [1026, 197] on button "close" at bounding box center [1025, 210] width 46 height 46
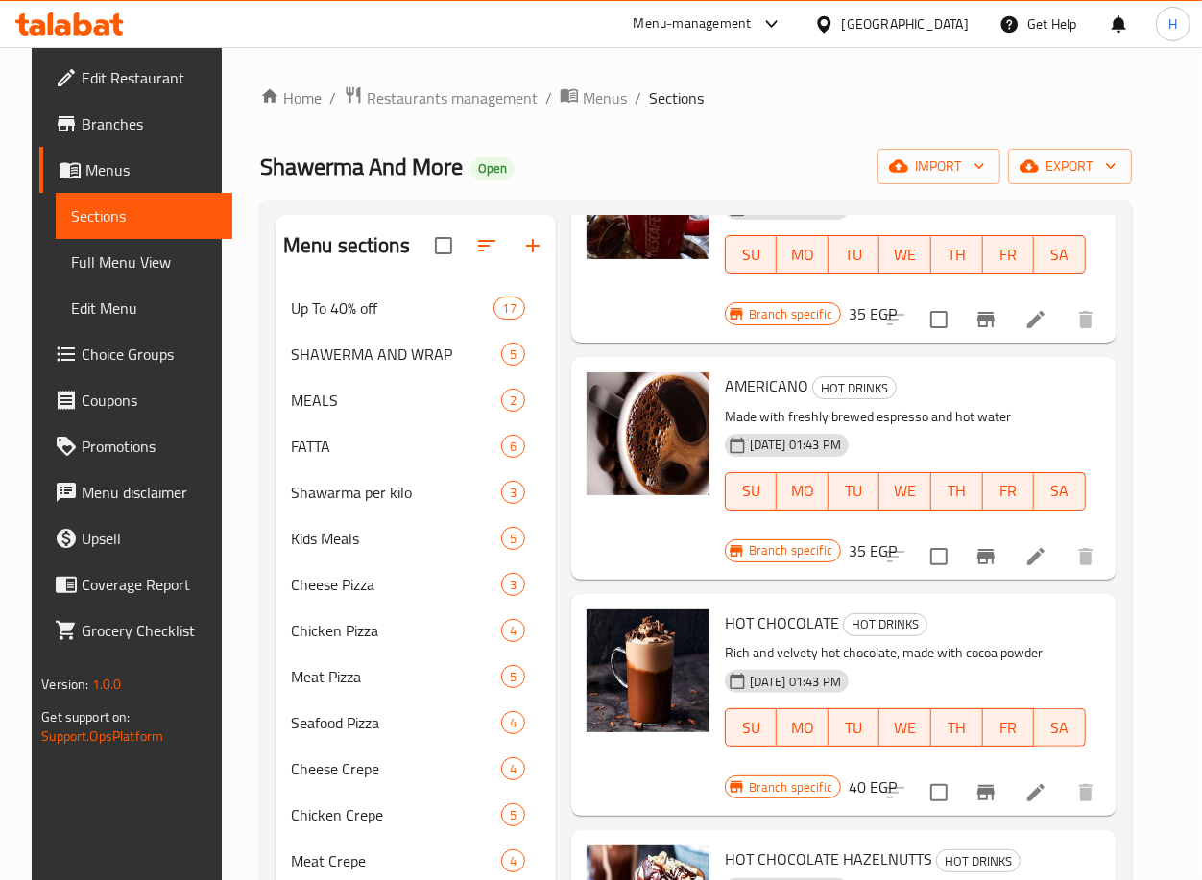
scroll to position [2087, 0]
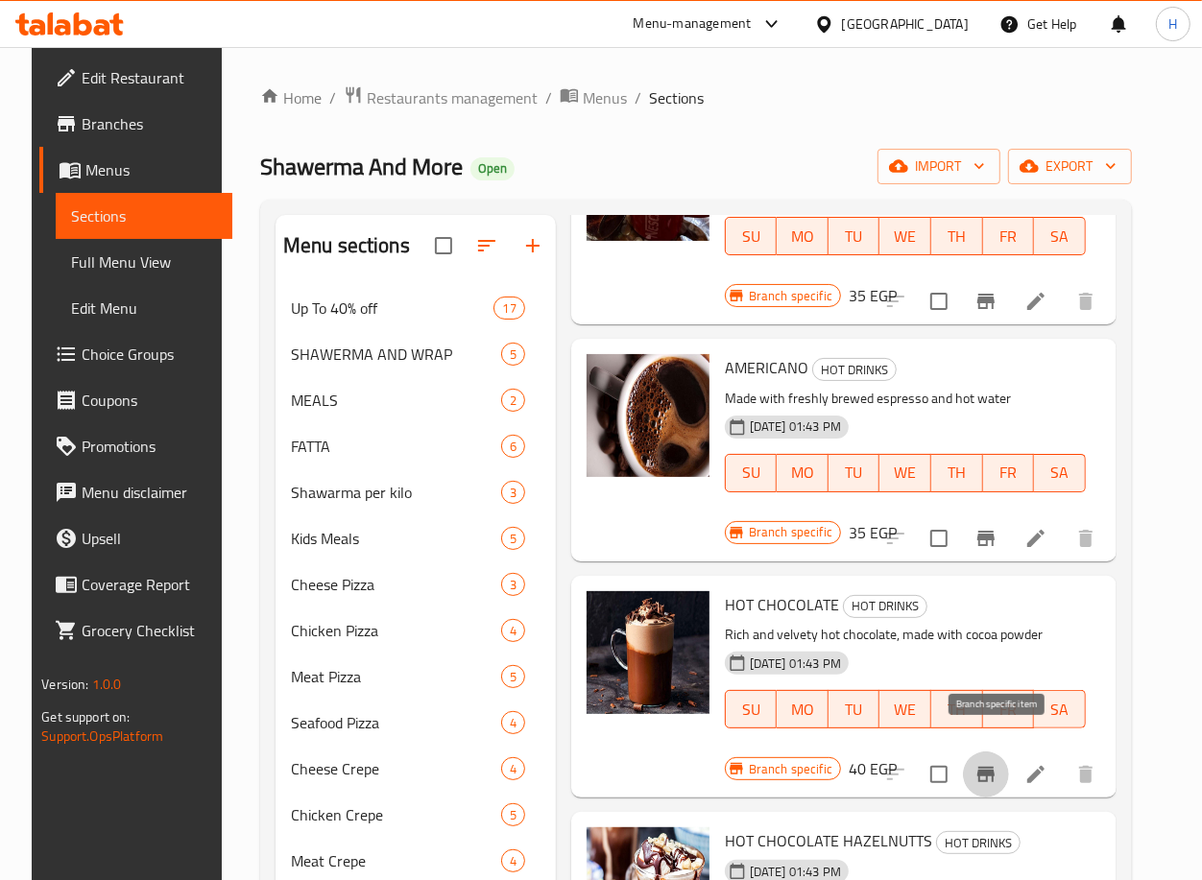
click at [993, 763] on icon "Branch-specific-item" at bounding box center [985, 774] width 23 height 23
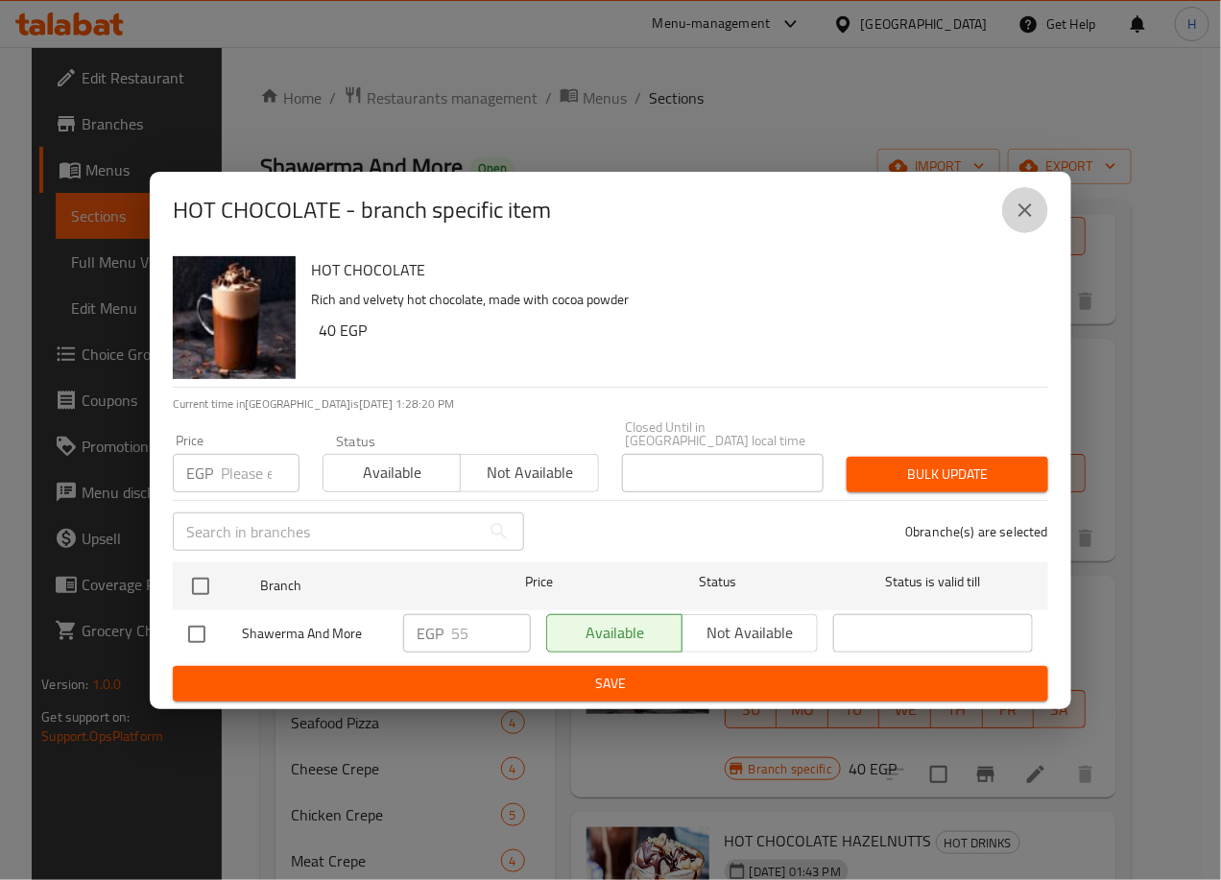
click at [1014, 217] on icon "close" at bounding box center [1025, 210] width 23 height 23
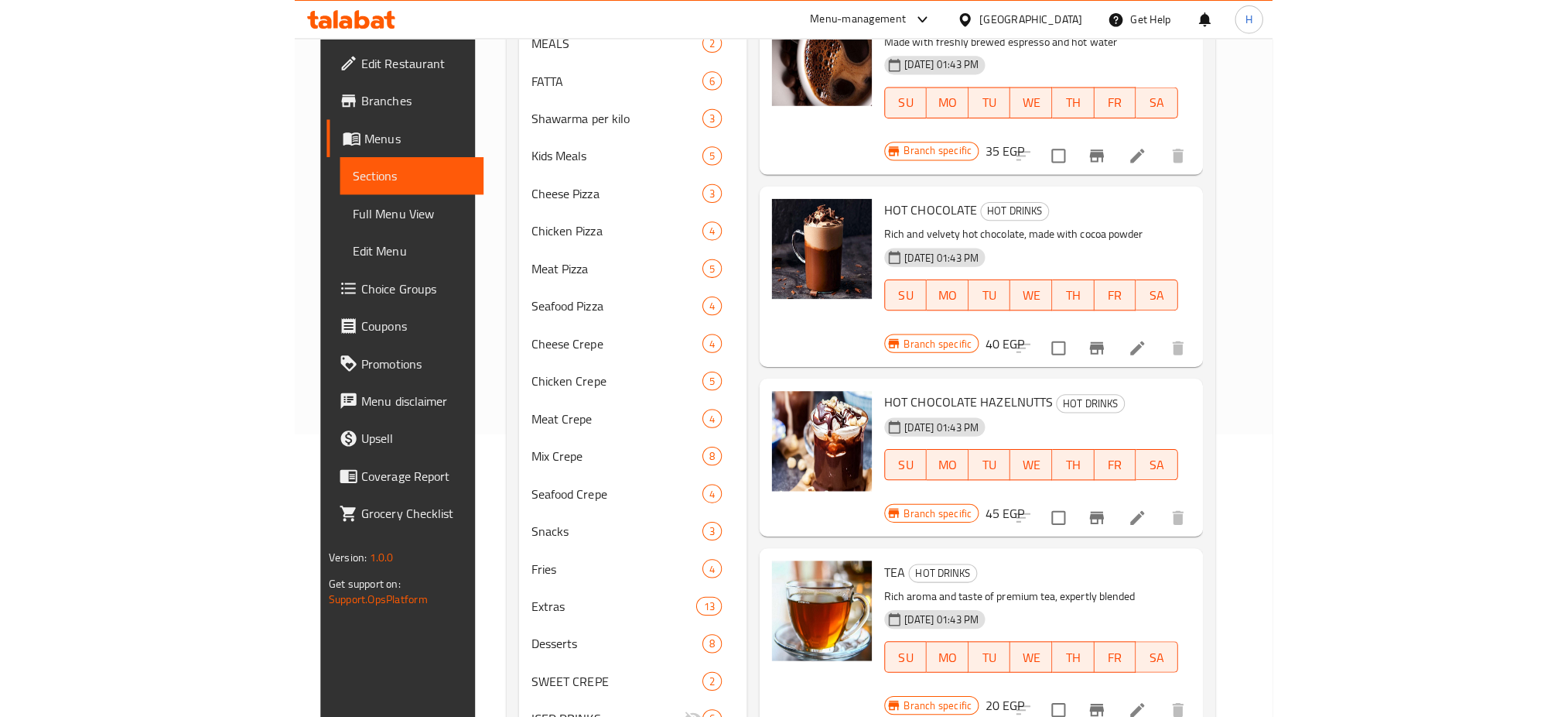
scroll to position [287, 0]
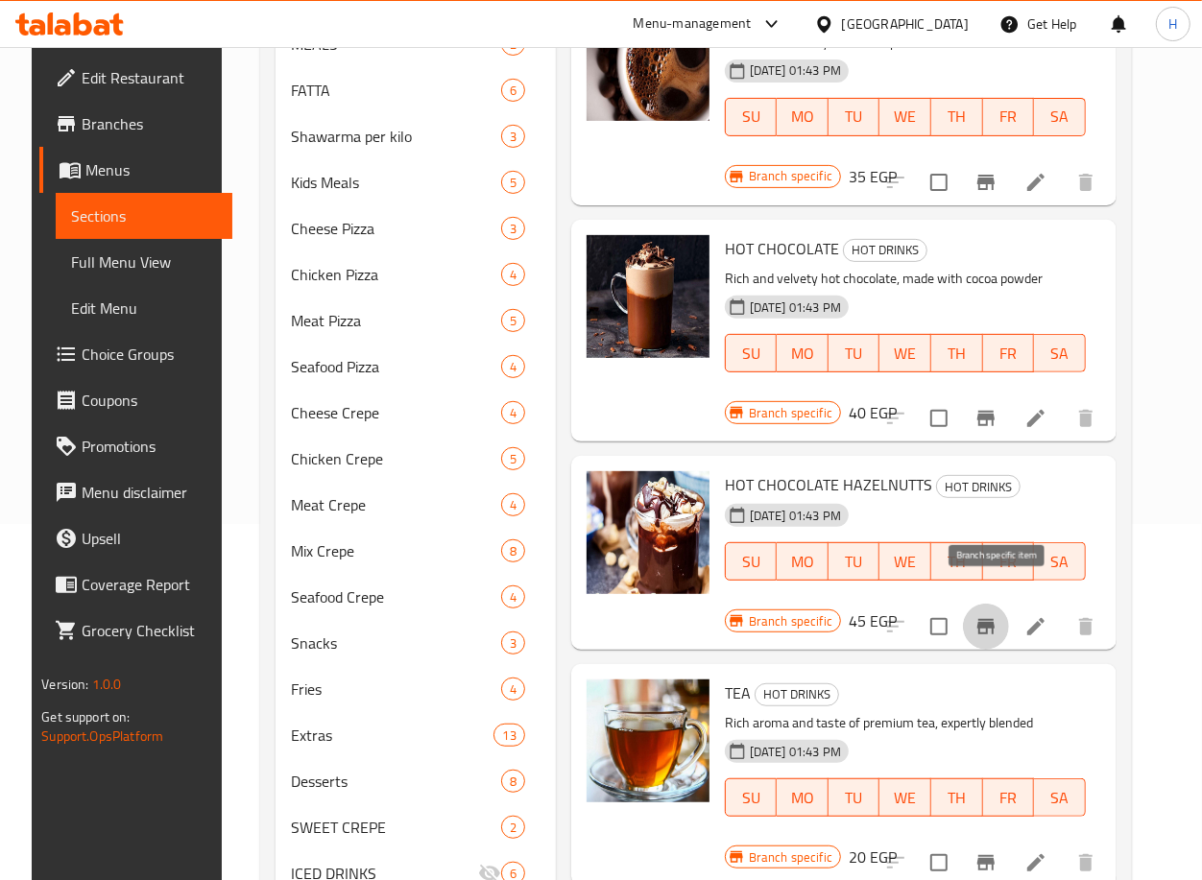
click at [994, 619] on icon "Branch-specific-item" at bounding box center [985, 626] width 17 height 15
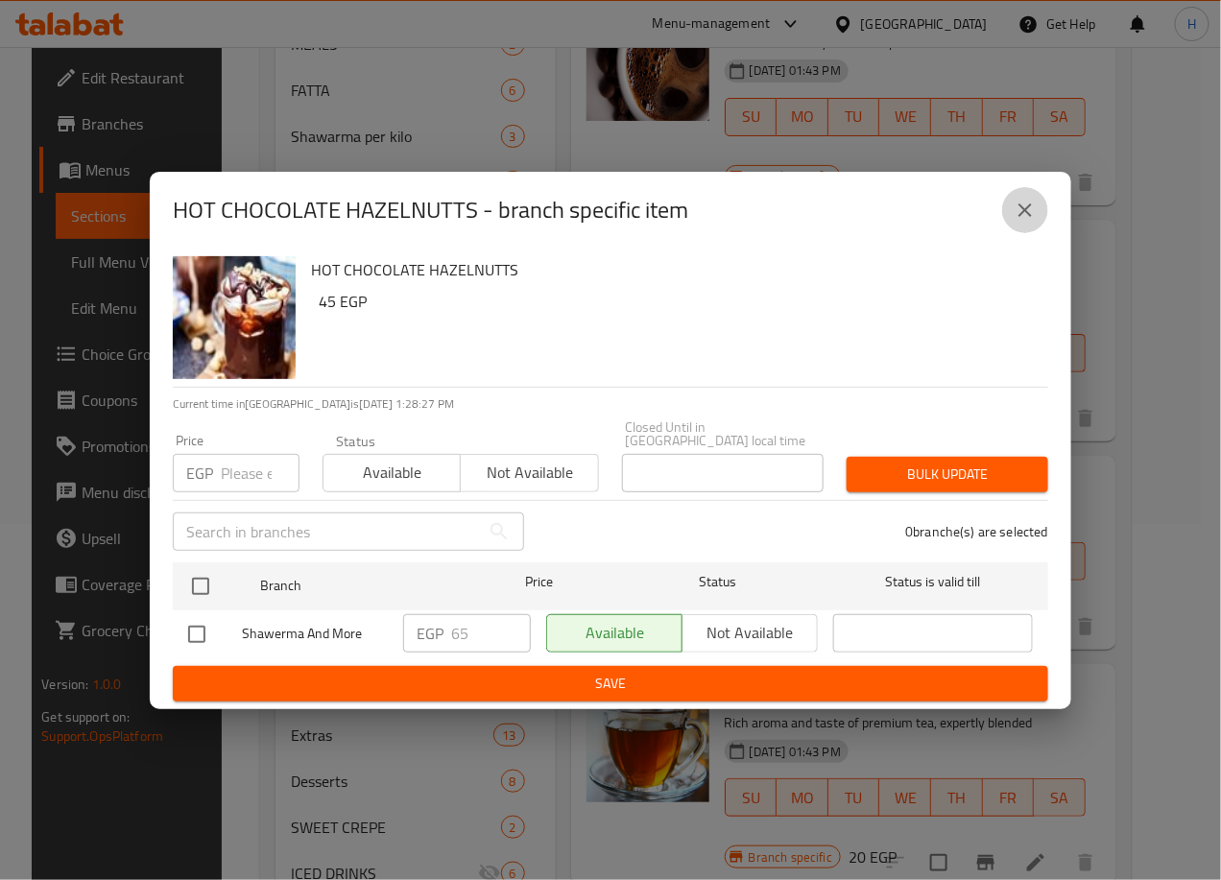
click at [1020, 217] on icon "close" at bounding box center [1024, 209] width 13 height 13
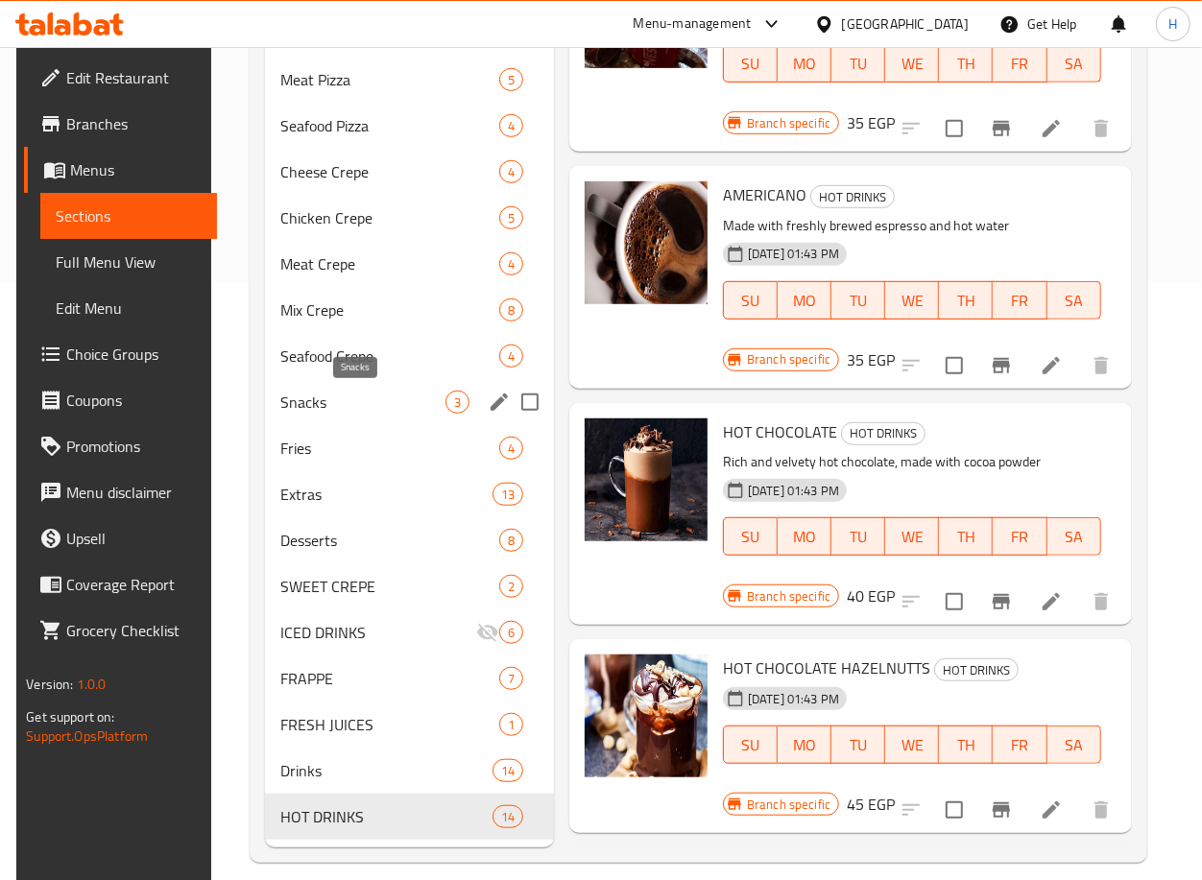
scroll to position [618, 0]
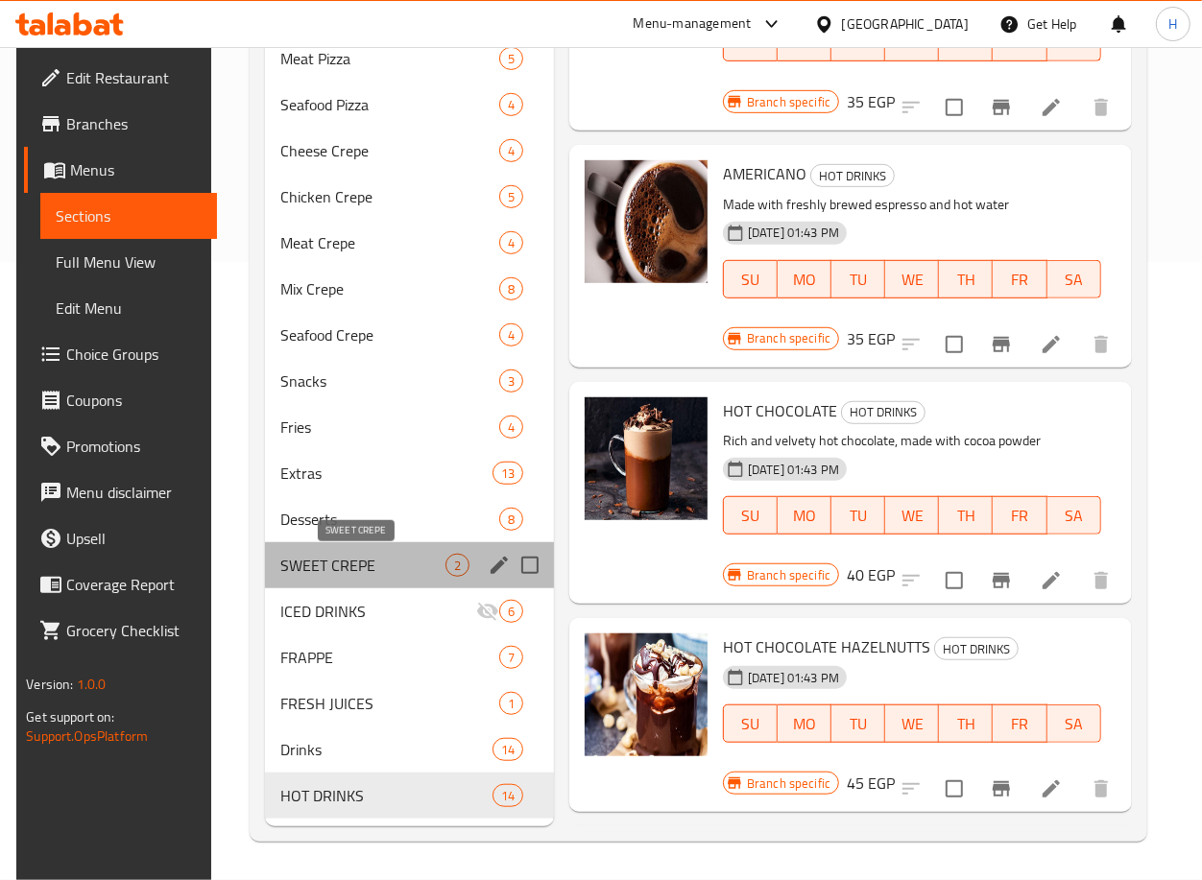
click at [344, 568] on span "SWEET CREPE" at bounding box center [362, 565] width 165 height 23
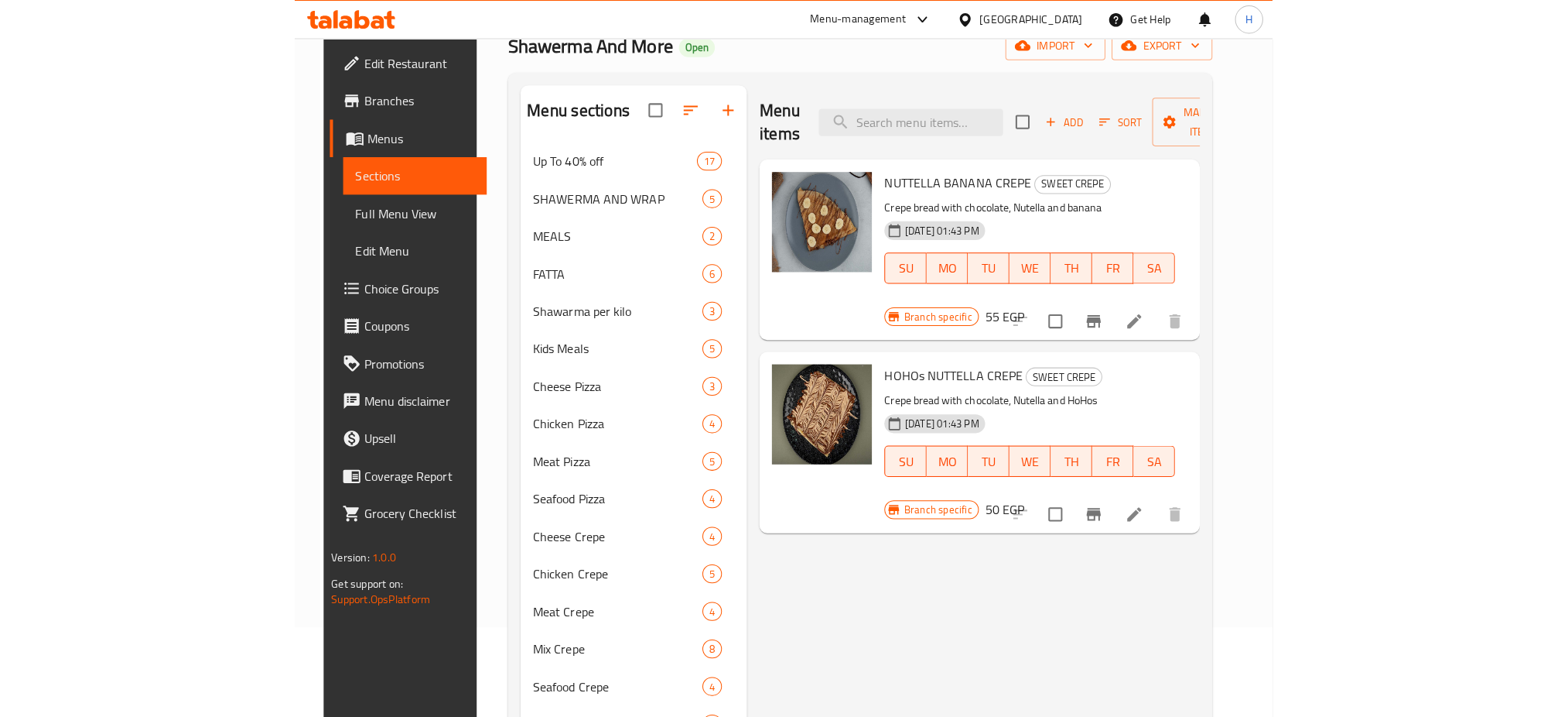
scroll to position [56, 0]
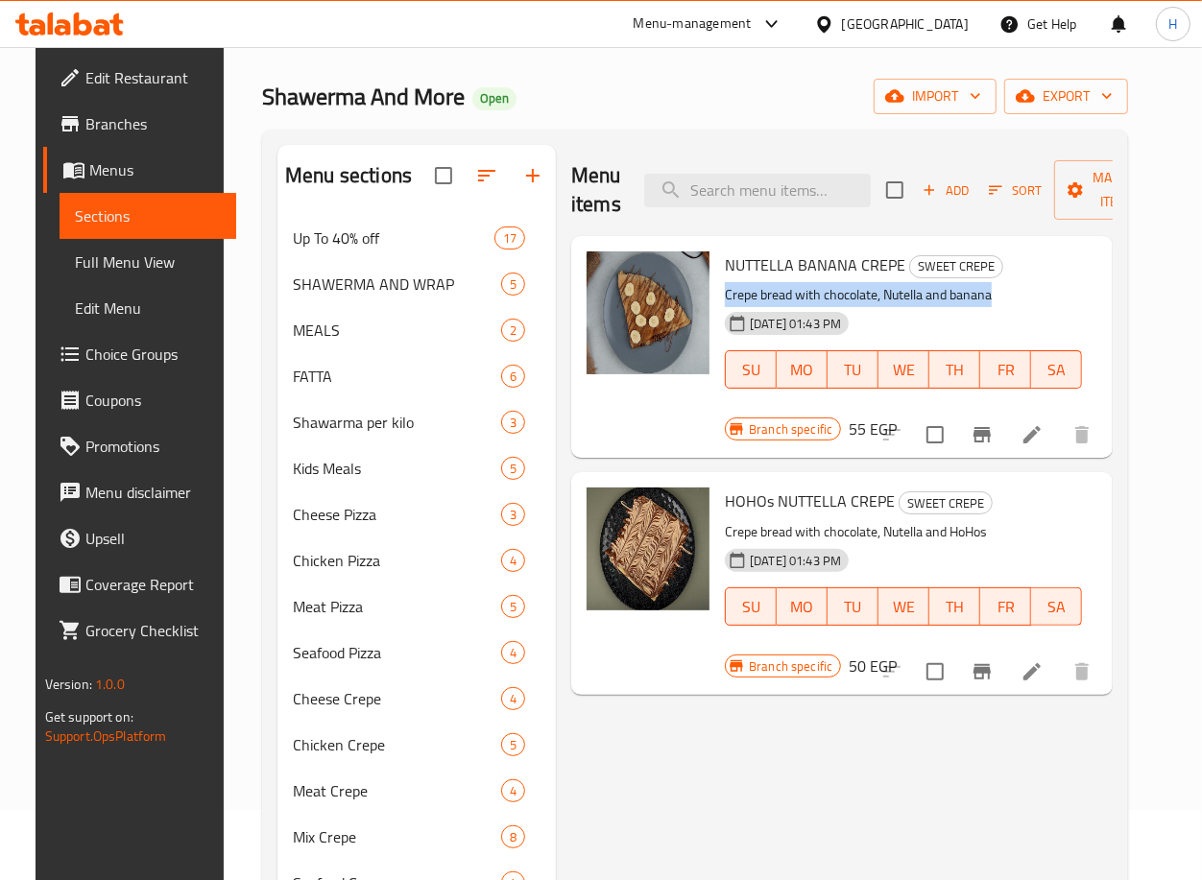
drag, startPoint x: 990, startPoint y: 297, endPoint x: 714, endPoint y: 301, distance: 276.5
click at [717, 301] on div "NUTTELLA BANANA CREPE SWEET CREPE Crepe bread with chocolate, Nutella and banan…" at bounding box center [903, 333] width 372 height 179
copy p "Crepe bread with chocolate, Nutella and banana"
click at [941, 203] on button "Add" at bounding box center [945, 191] width 61 height 30
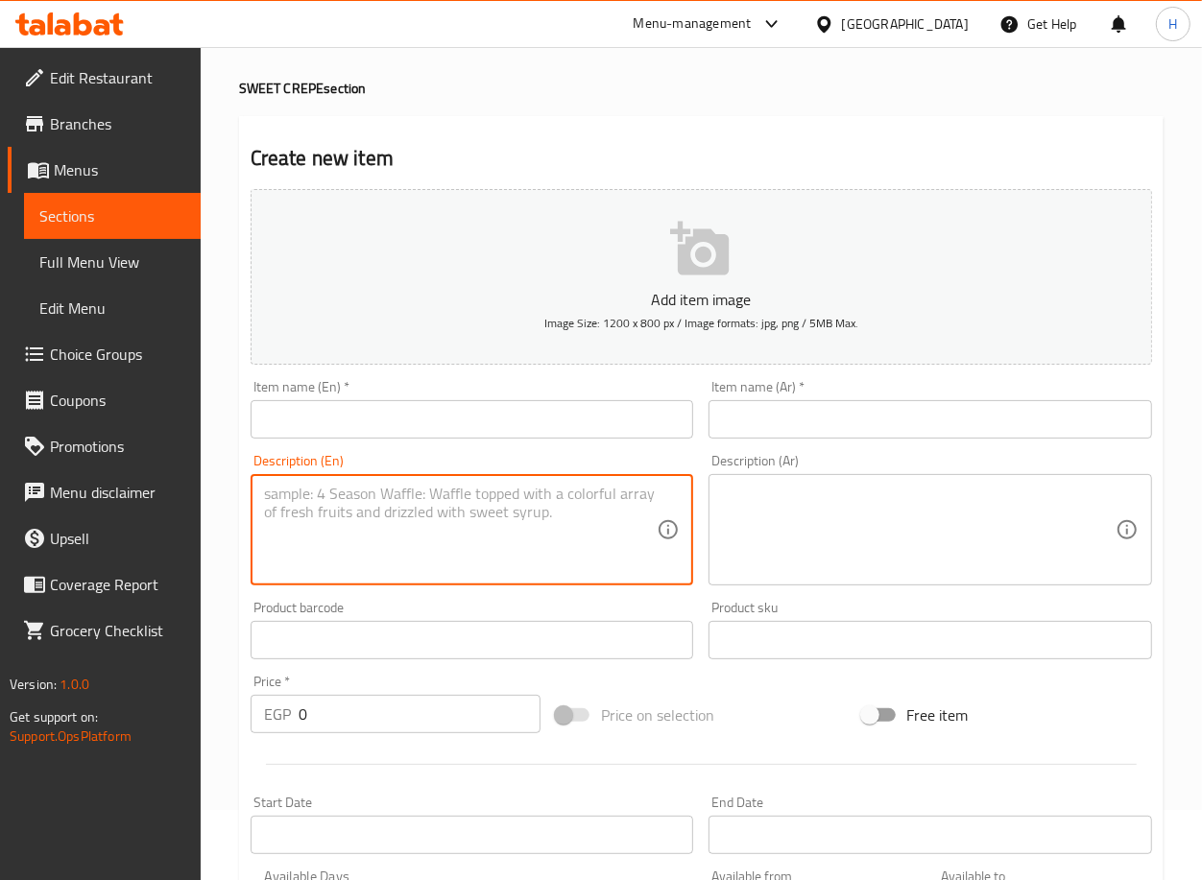
click at [517, 496] on textarea at bounding box center [461, 530] width 394 height 91
paste textarea "Crepe bread with chocolate, Nutella and banana"
type textarea "Crepe bread with chocolate, Nutella and nuts"
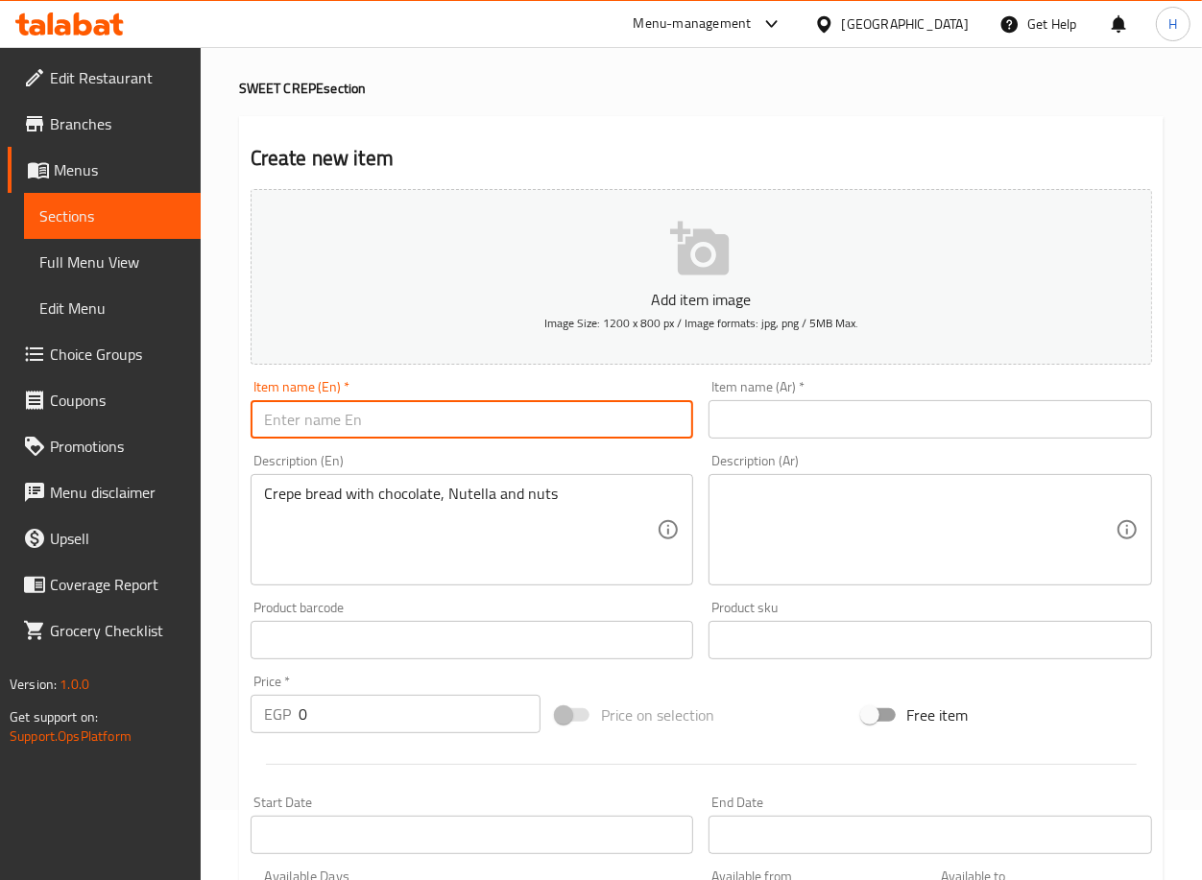
click at [504, 423] on input "text" at bounding box center [472, 419] width 443 height 38
type input "Nutella Nuts Crepe"
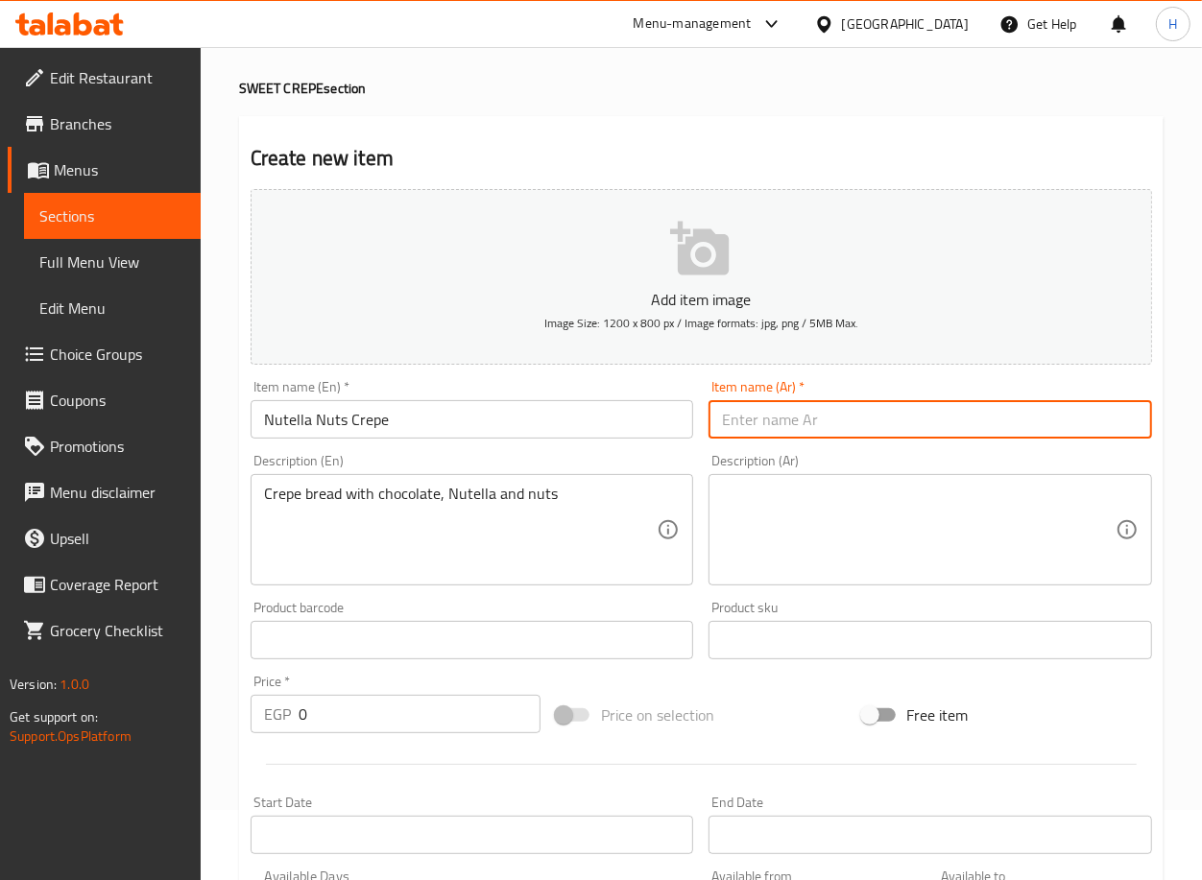
click at [866, 426] on input "text" at bounding box center [929, 419] width 443 height 38
type input "كريب النوتيلا بالمكسرات"
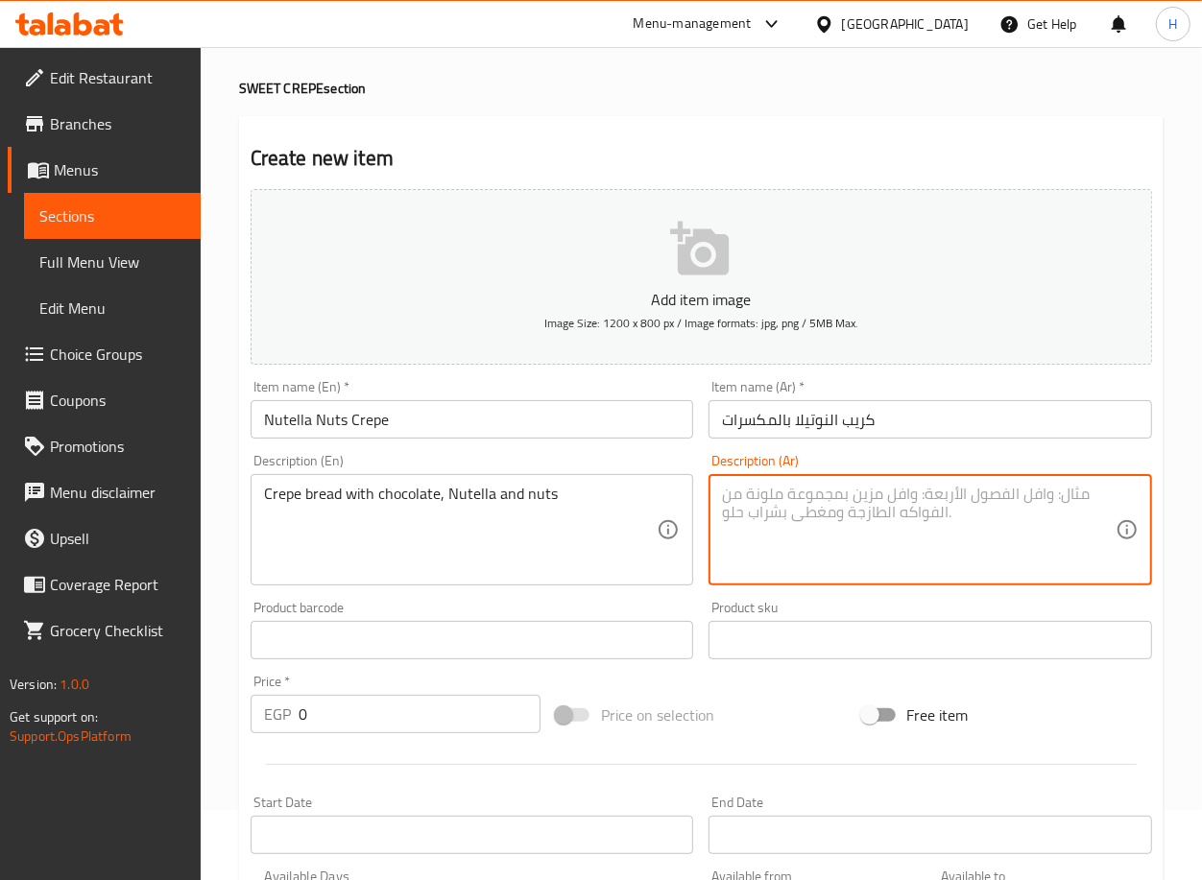
click at [774, 529] on textarea at bounding box center [919, 530] width 394 height 91
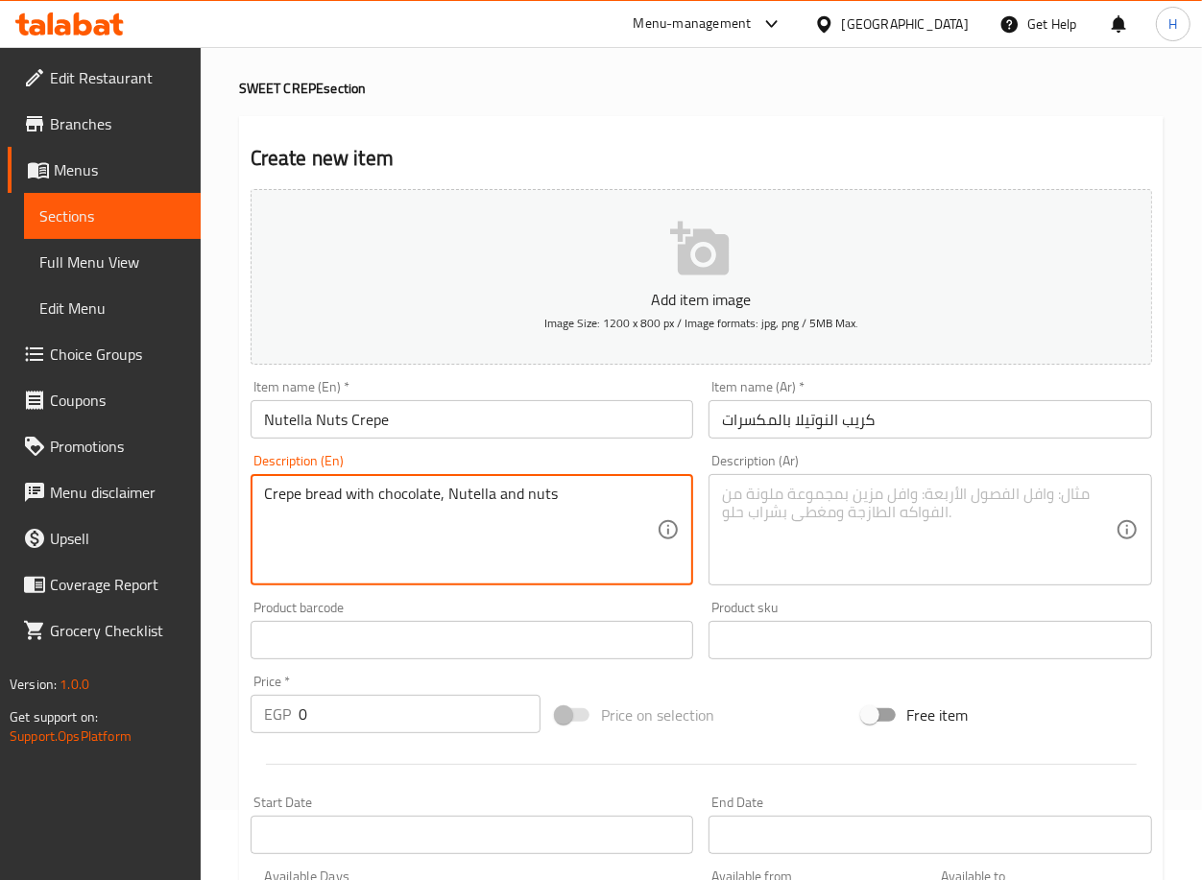
drag, startPoint x: 571, startPoint y: 490, endPoint x: 195, endPoint y: 465, distance: 377.1
click at [836, 553] on textarea at bounding box center [919, 530] width 394 height 91
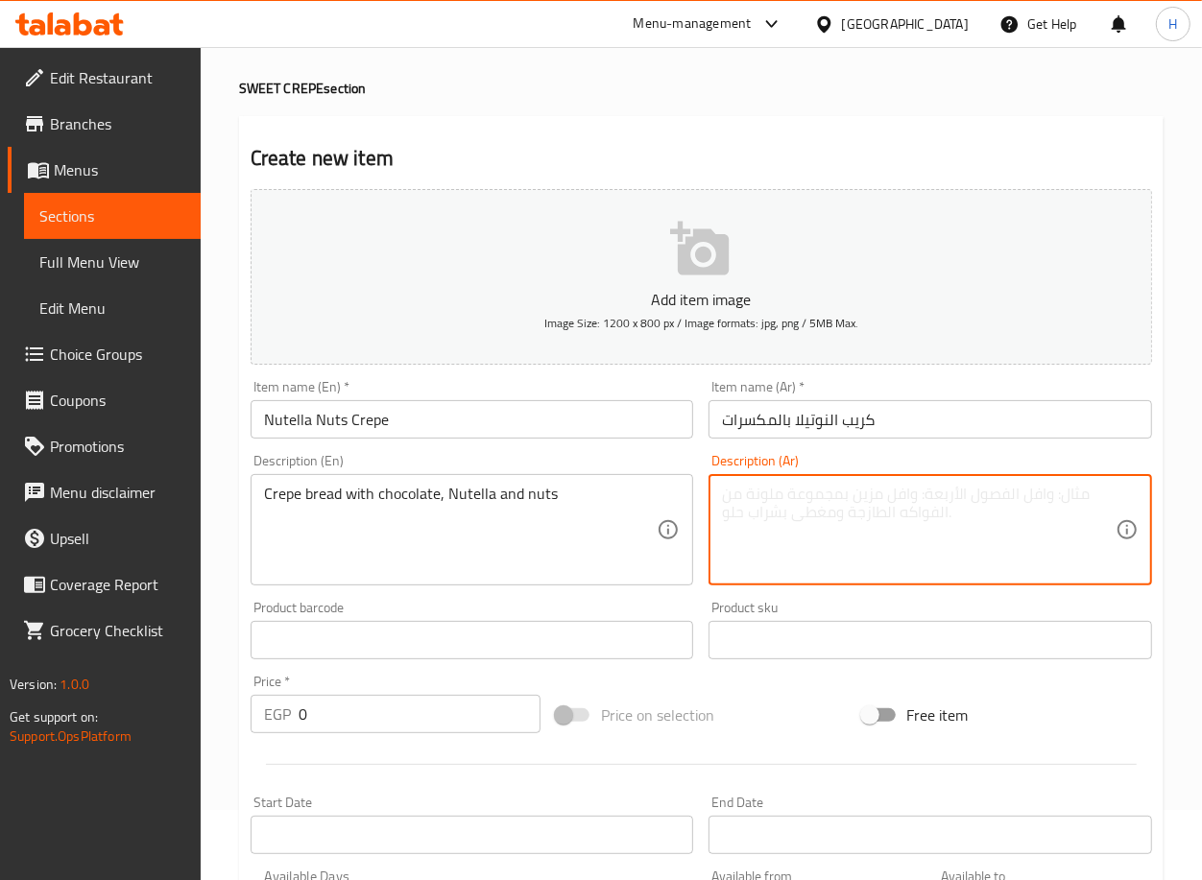
paste textarea "خبز الكريب بالشوكولاتة والنوتيلا والمكسرات"
type textarea "خبز الكريب بالشوكولاتة والنوتيلا والمكسرات"
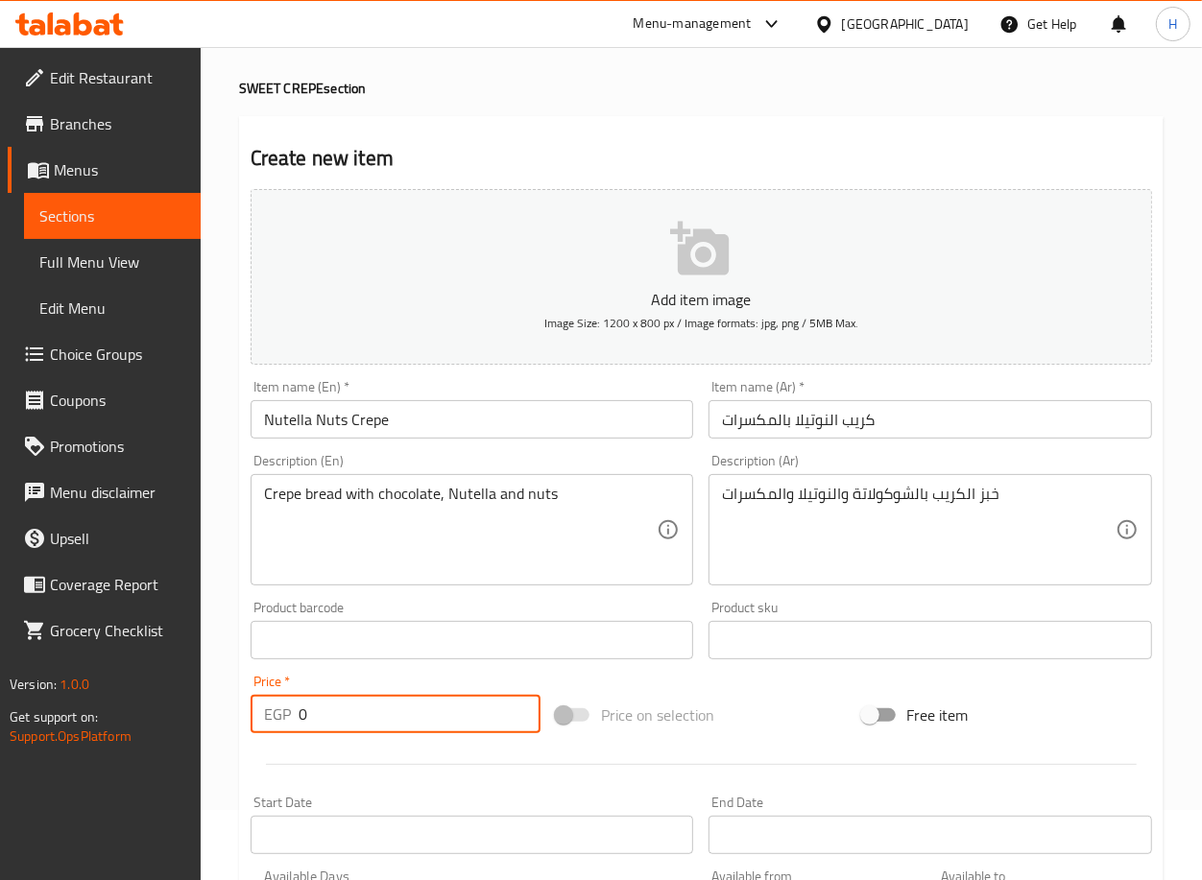
drag, startPoint x: 333, startPoint y: 708, endPoint x: 235, endPoint y: 707, distance: 97.9
click at [235, 707] on div "Home / Restaurants management / Menus / Sections / item / create SWEET CREPE se…" at bounding box center [701, 631] width 1001 height 1309
type input "100"
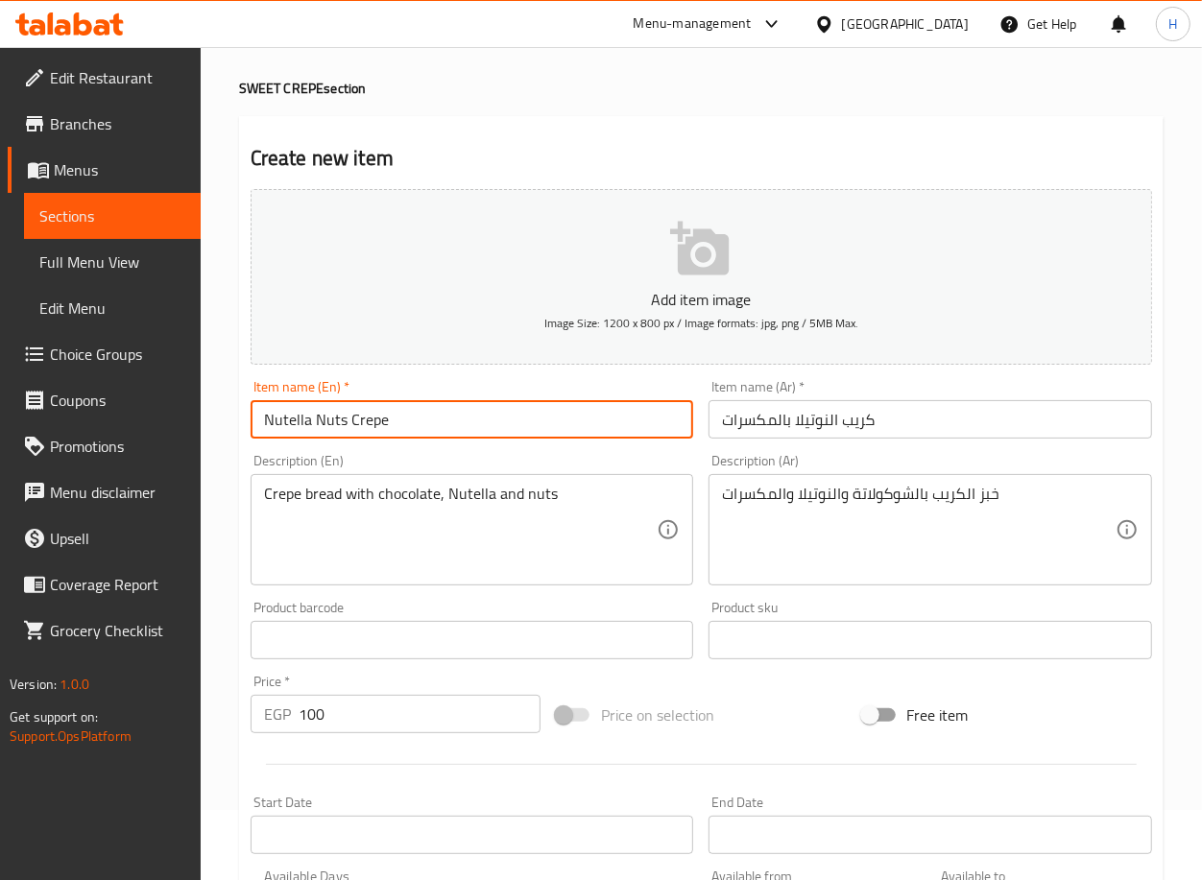
drag, startPoint x: 408, startPoint y: 421, endPoint x: 203, endPoint y: 404, distance: 205.2
click at [203, 404] on div "Home / Restaurants management / Menus / Sections / item / create SWEET CREPE se…" at bounding box center [701, 631] width 1001 height 1309
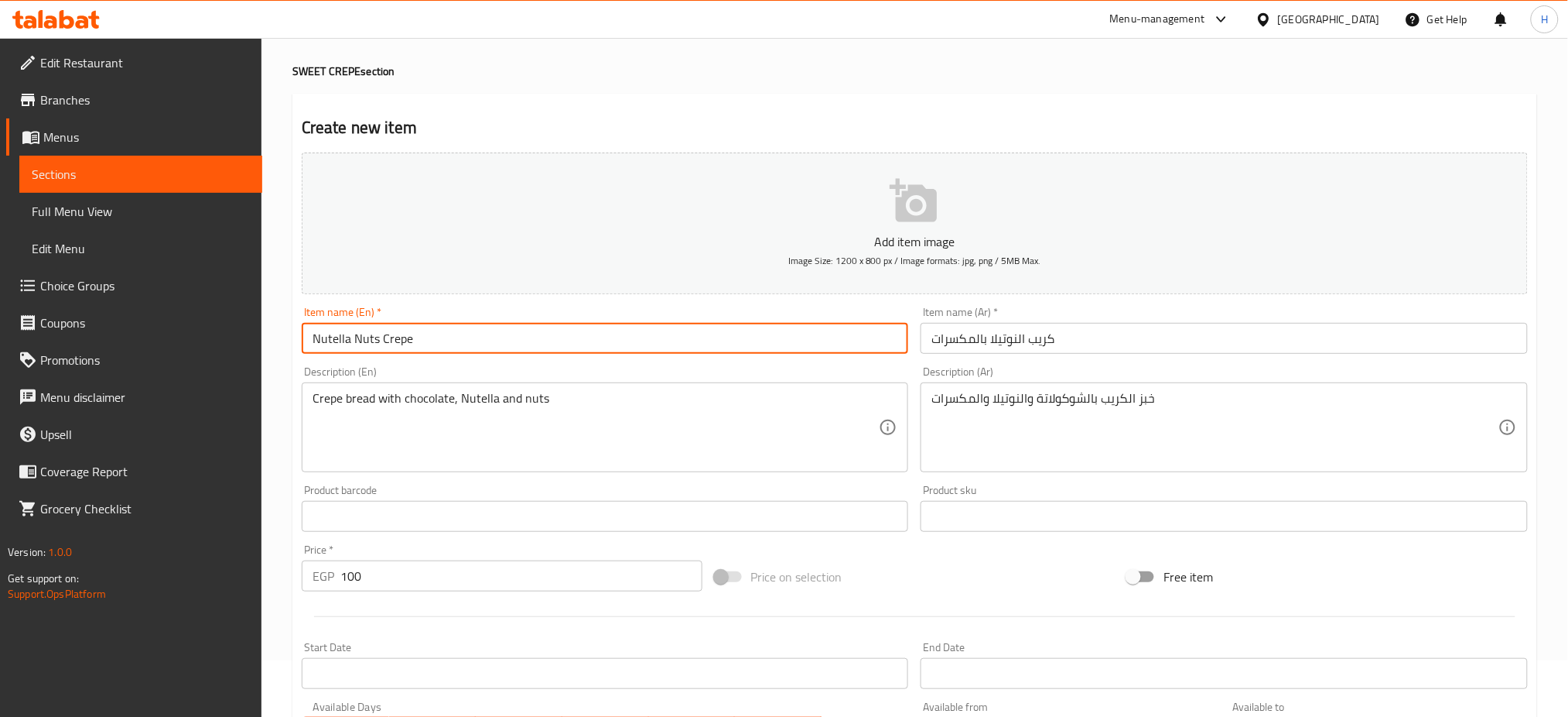
click at [994, 215] on button "Add item image Image Size: 1200 x 800 px / Image formats: jpg, png / 5MB Max." at bounding box center [914, 223] width 1226 height 142
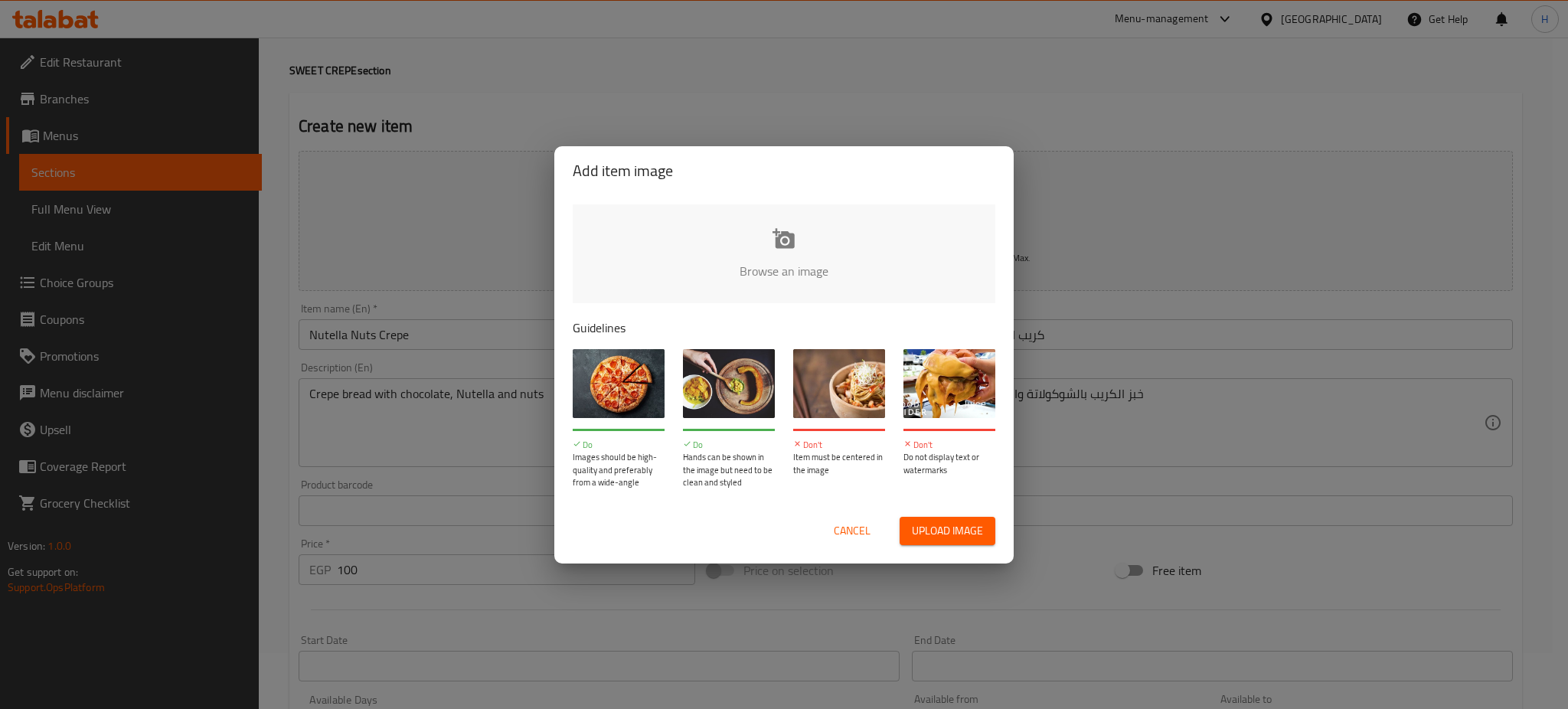
click at [825, 258] on input "file" at bounding box center [1301, 275] width 1457 height 143
type input "C:\fakepath\pistachio-crepe.jpg"
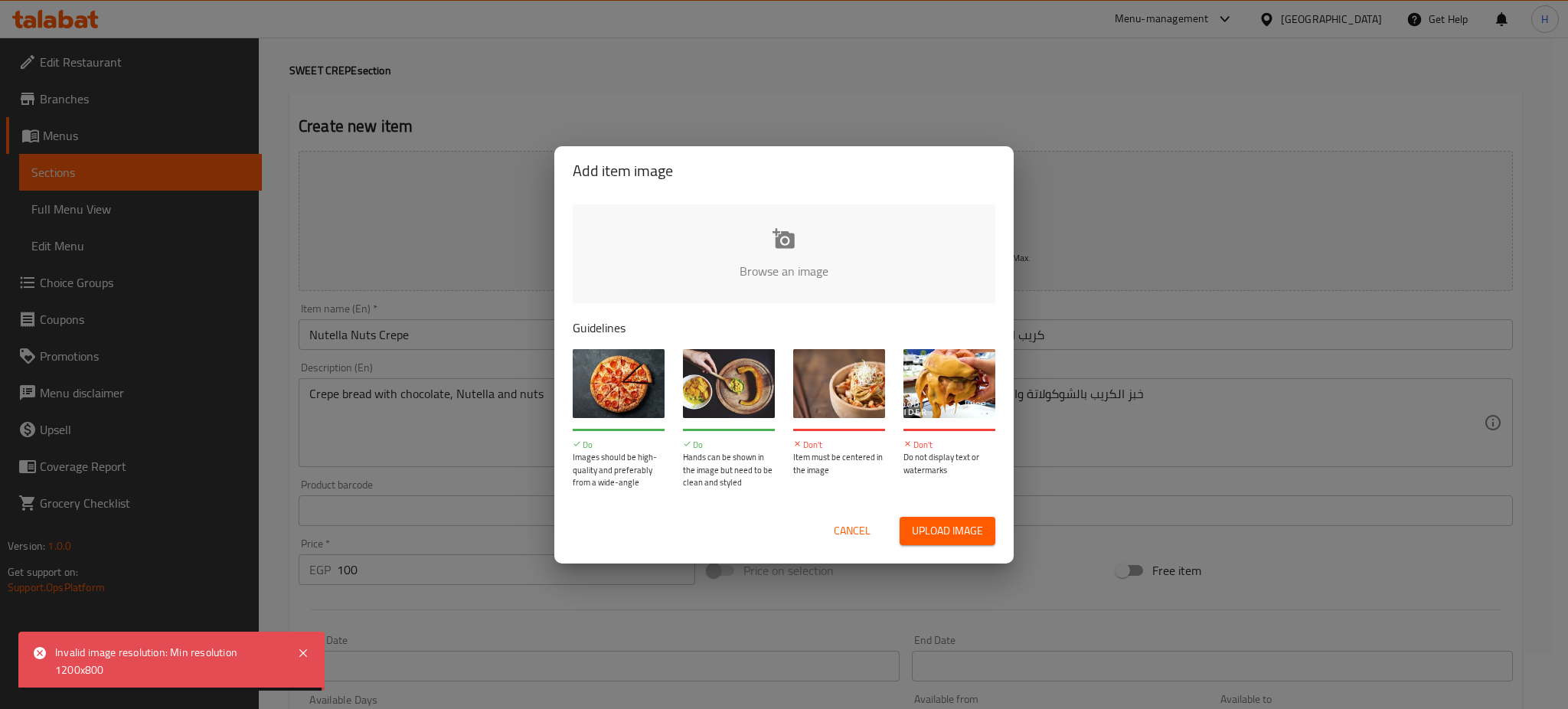
click at [753, 216] on input "file" at bounding box center [1301, 275] width 1457 height 143
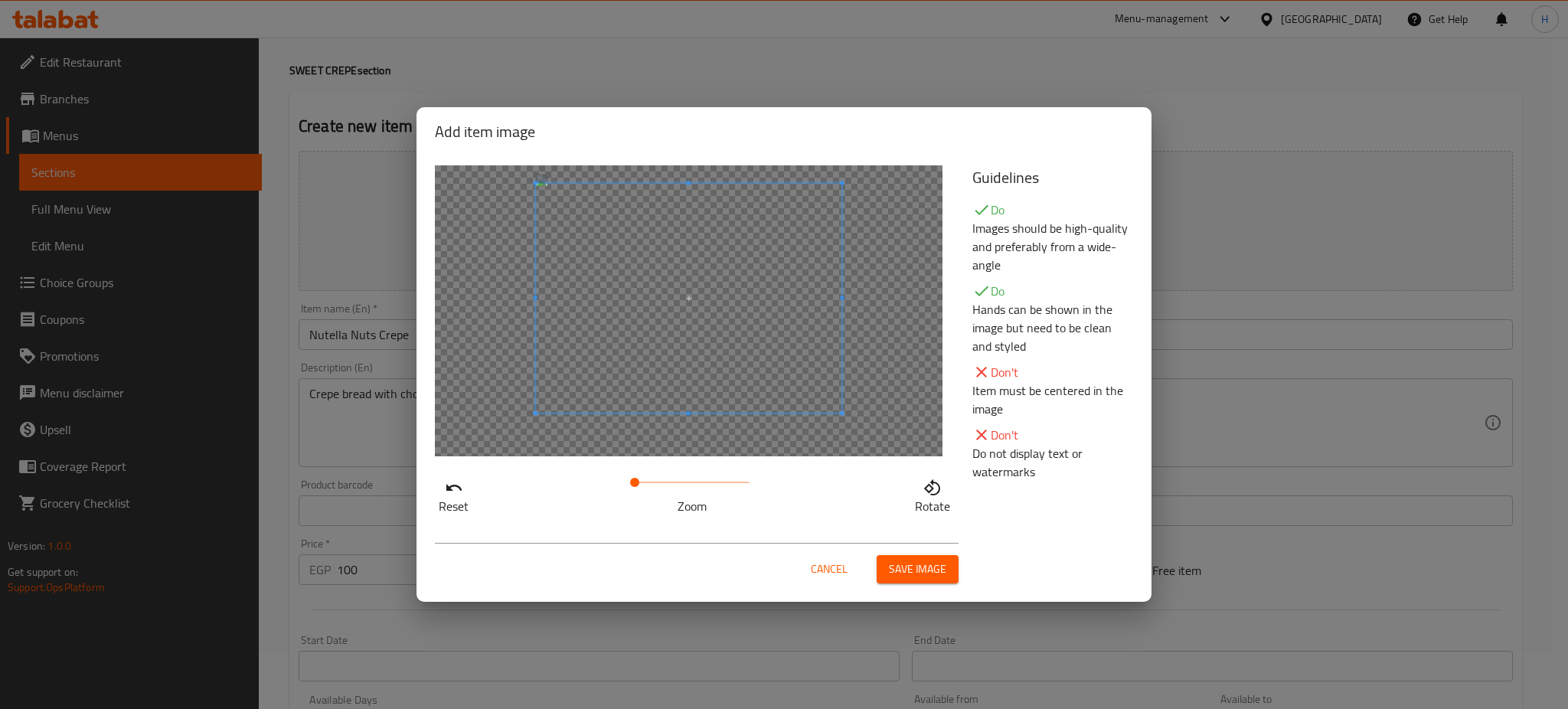
click at [782, 400] on span at bounding box center [689, 297] width 306 height 230
click at [942, 560] on span "Save image" at bounding box center [917, 569] width 57 height 19
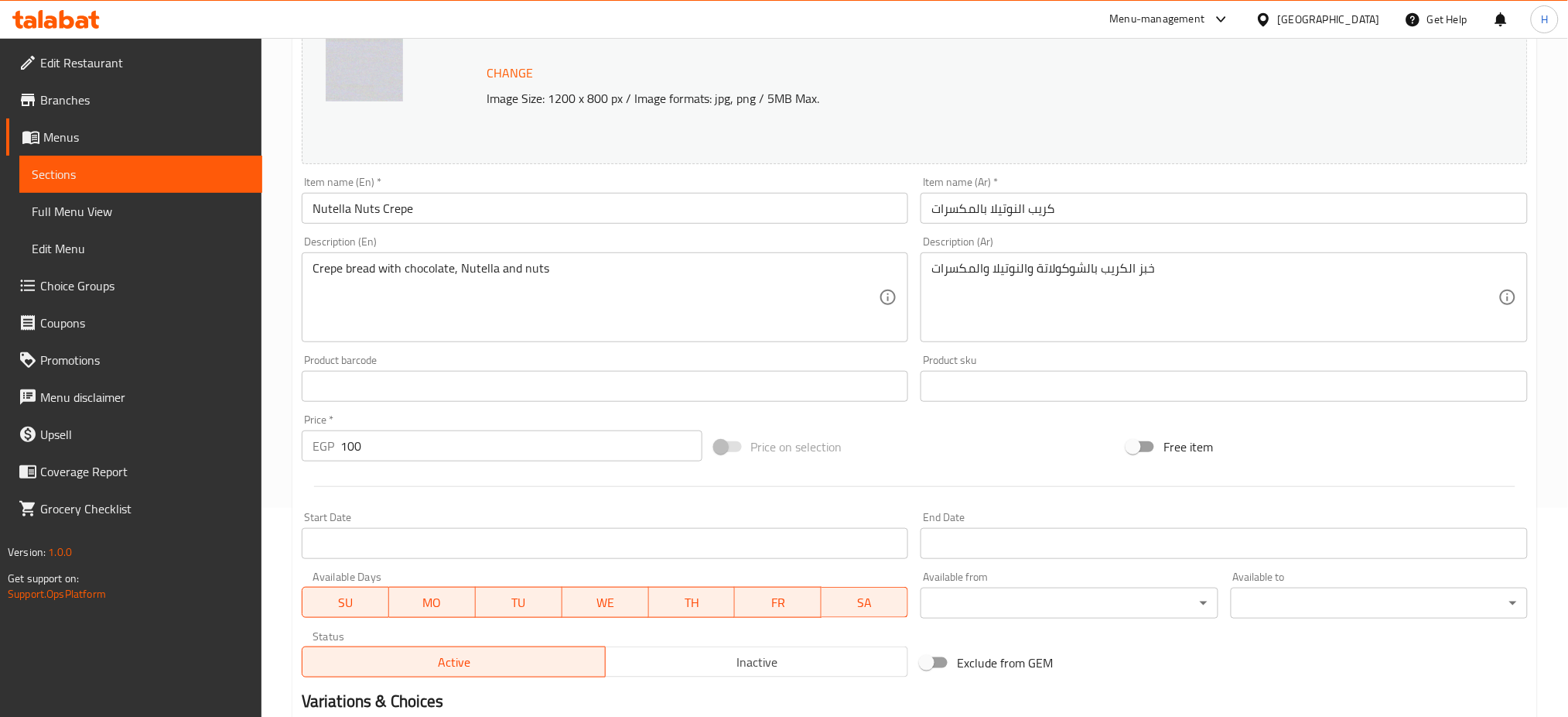
scroll to position [397, 0]
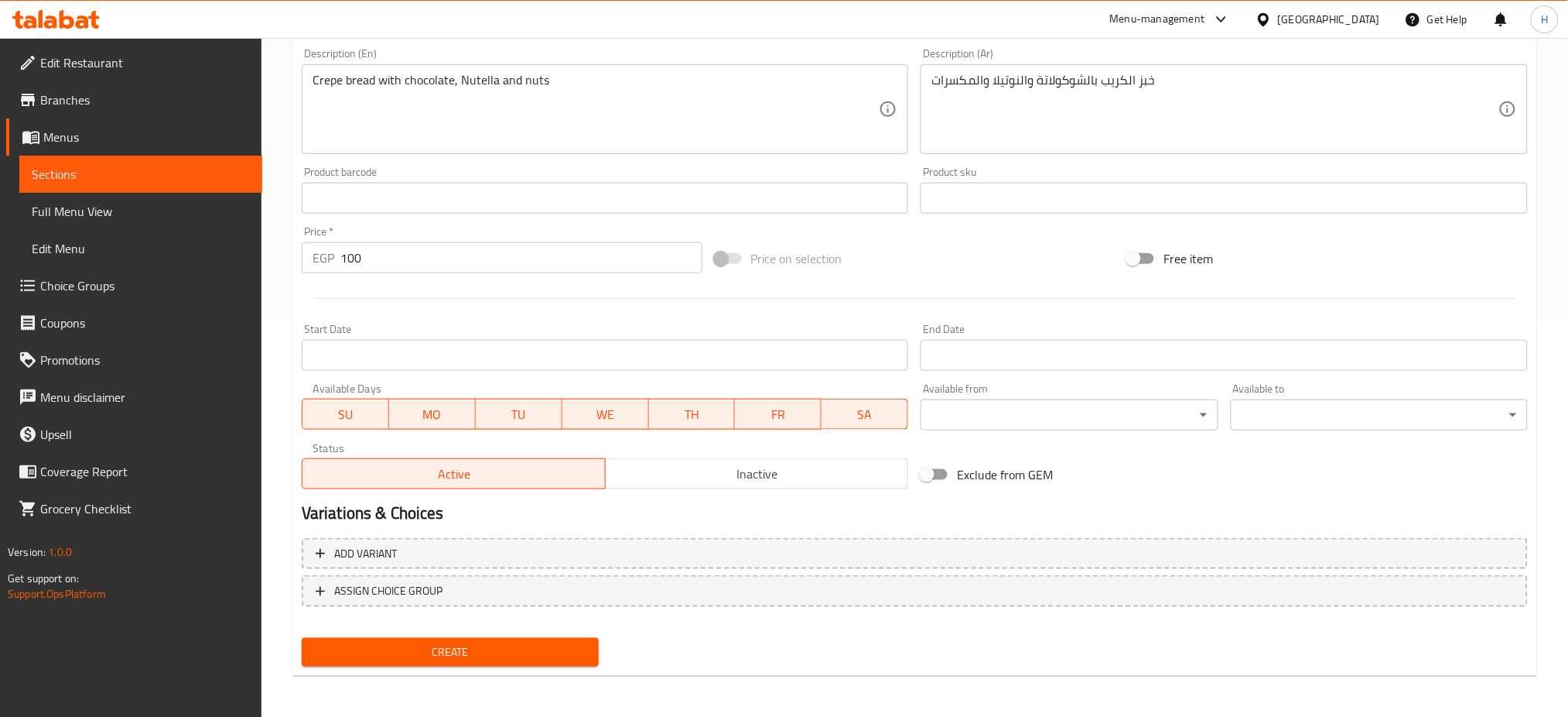
click at [435, 651] on span "Create" at bounding box center [451, 652] width 272 height 19
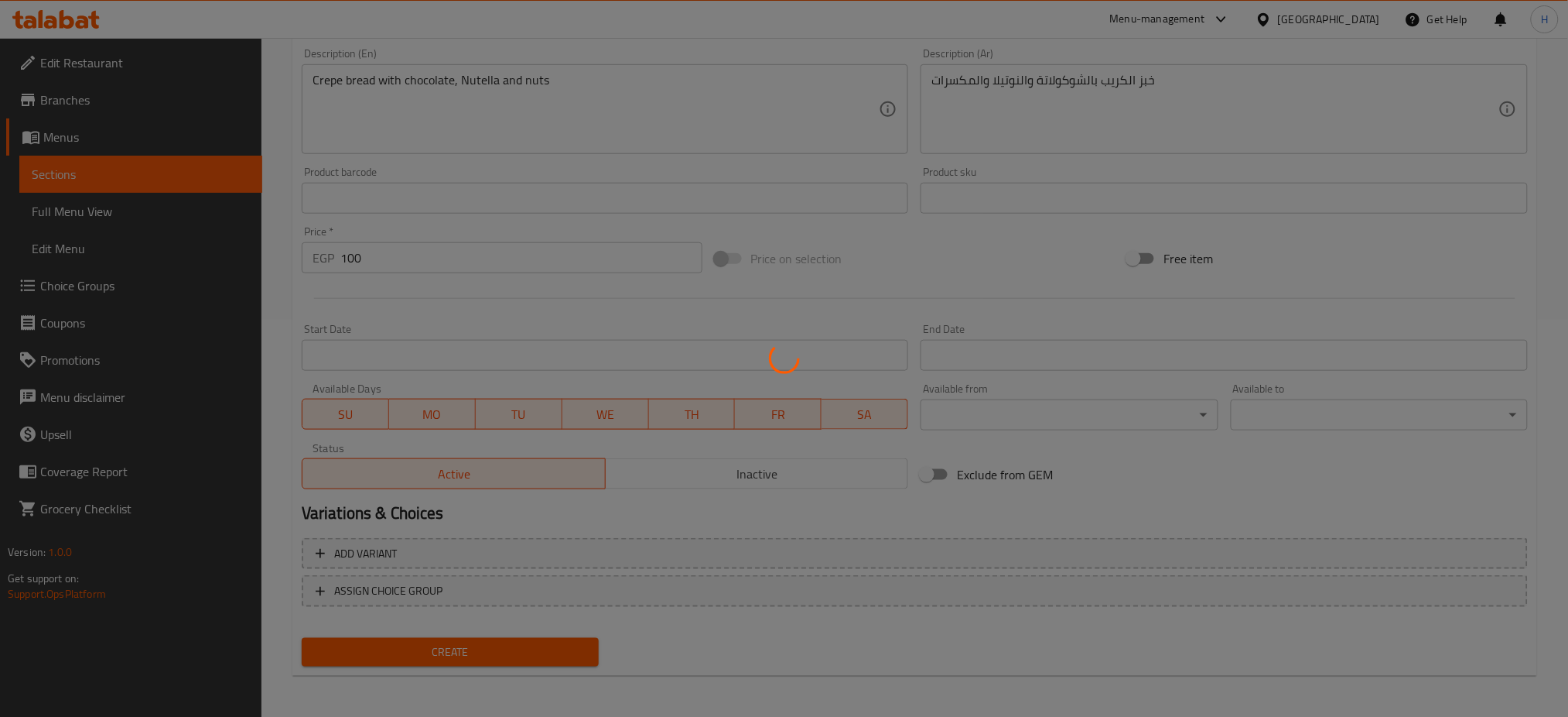
type input "0"
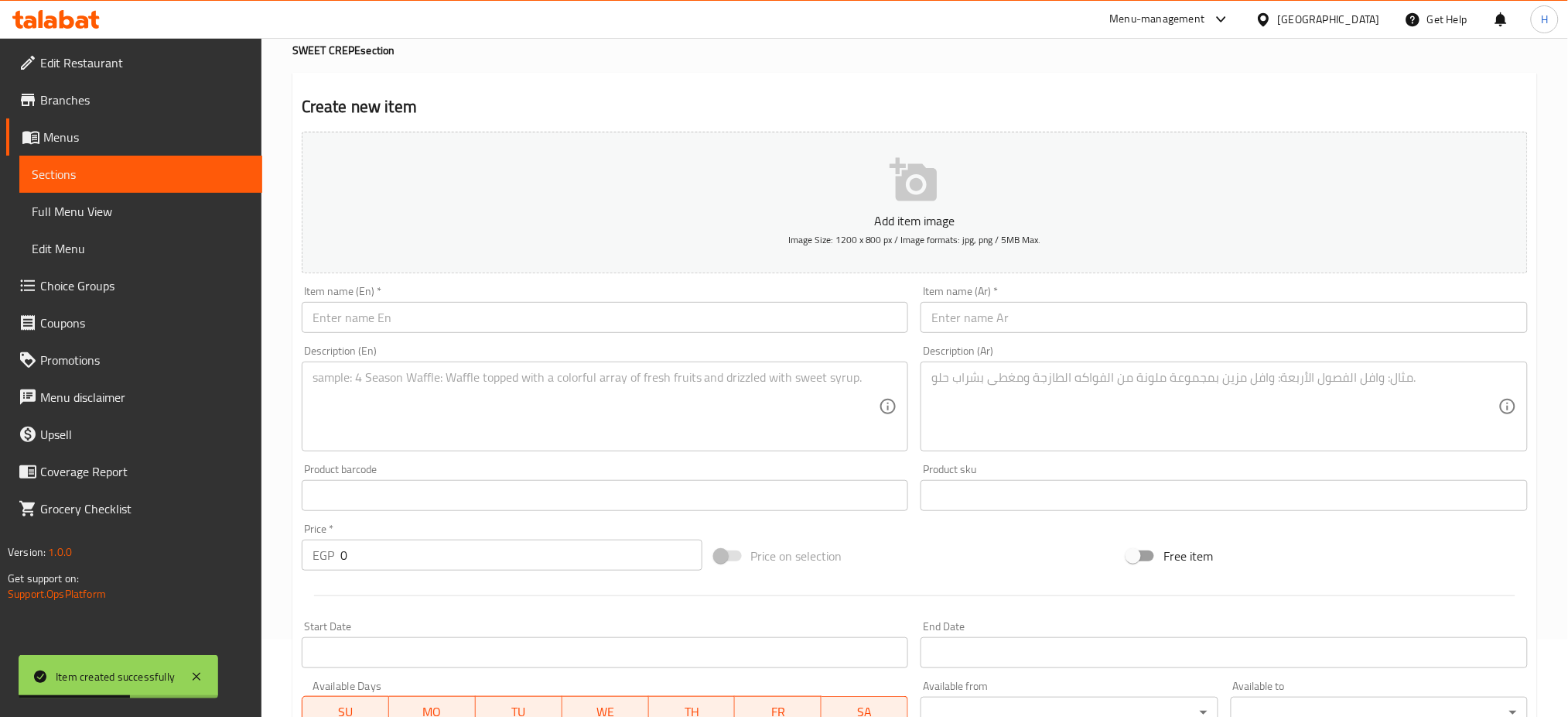
scroll to position [75, 0]
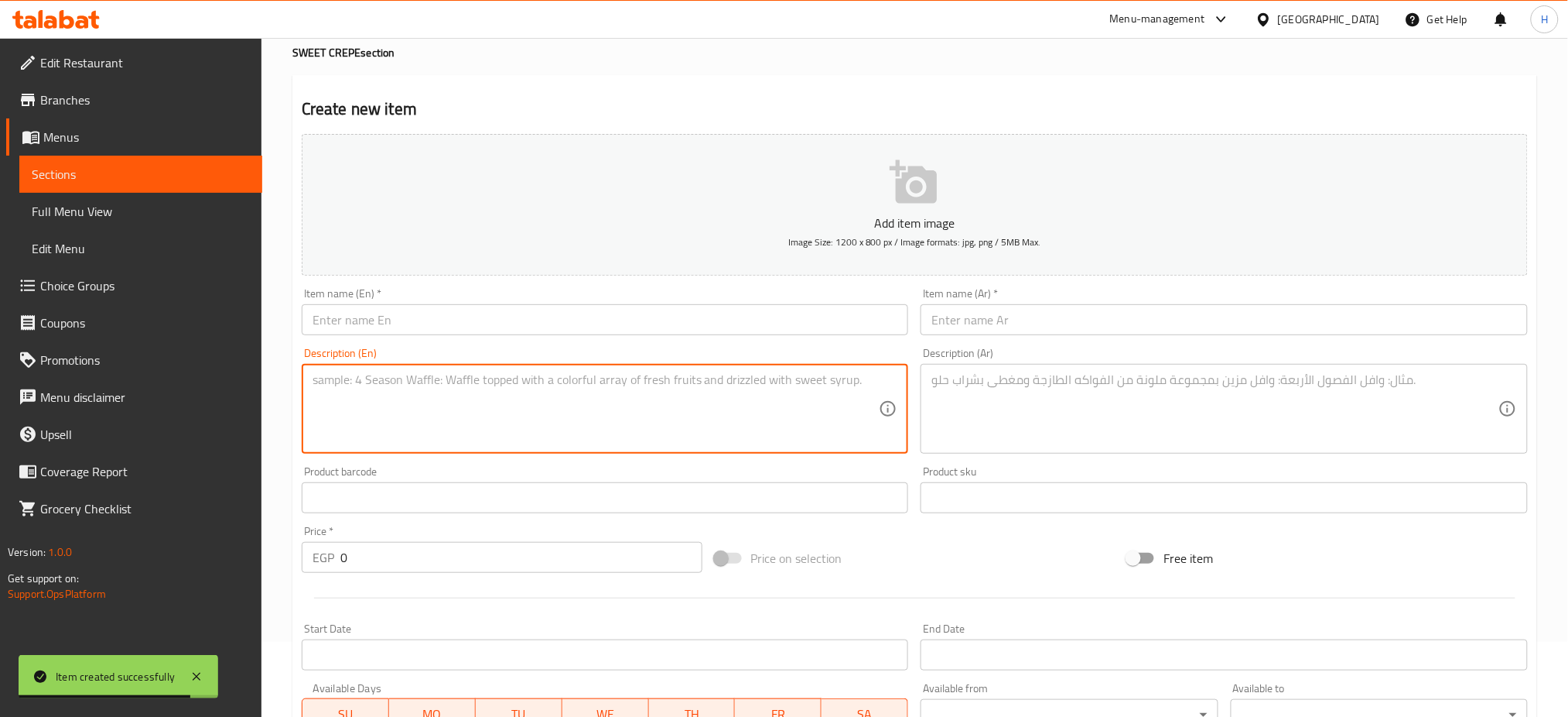
click at [396, 419] on textarea at bounding box center [597, 409] width 568 height 73
paste textarea "Crepe bread with chocolate, Nutella and nuts"
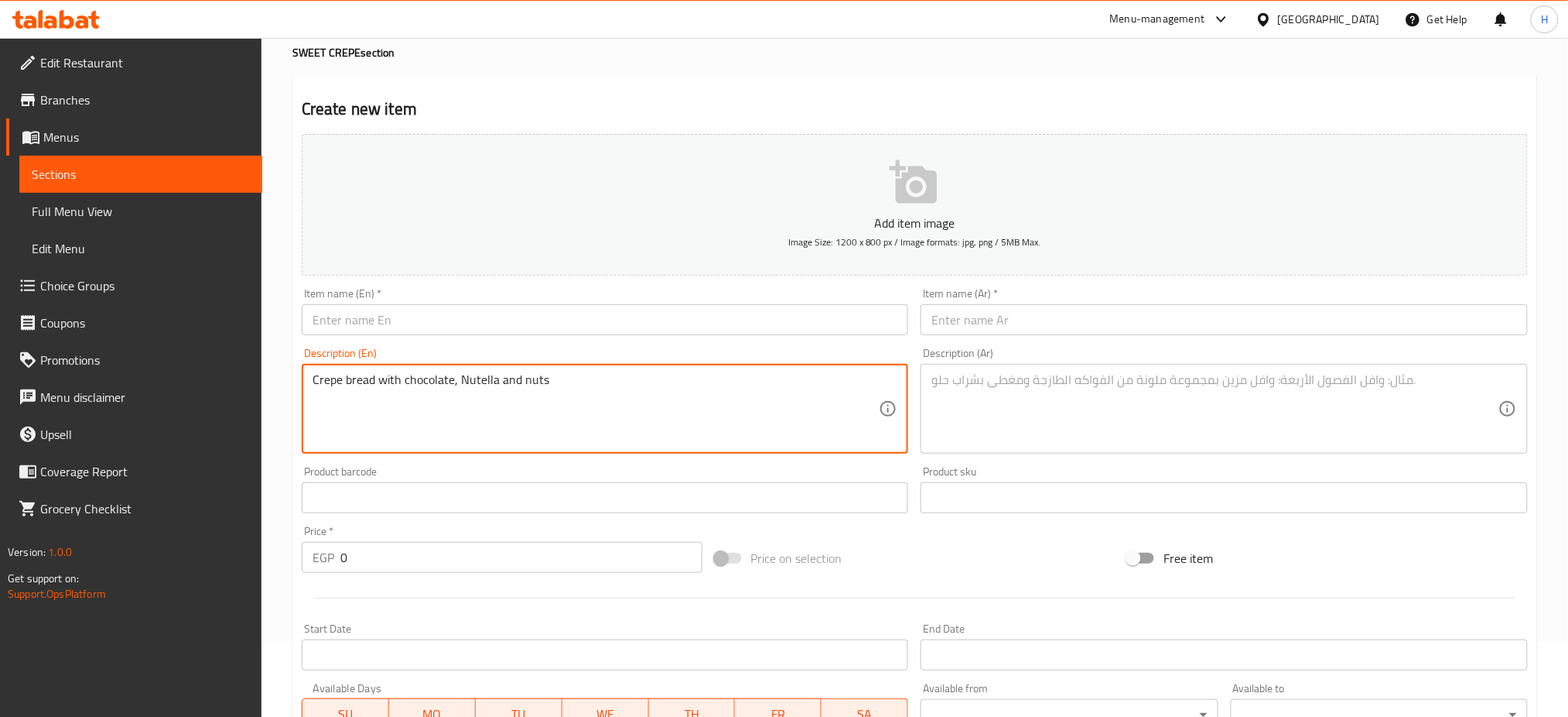
type textarea "Crepe bread with chocolate, Nutella and nuts"
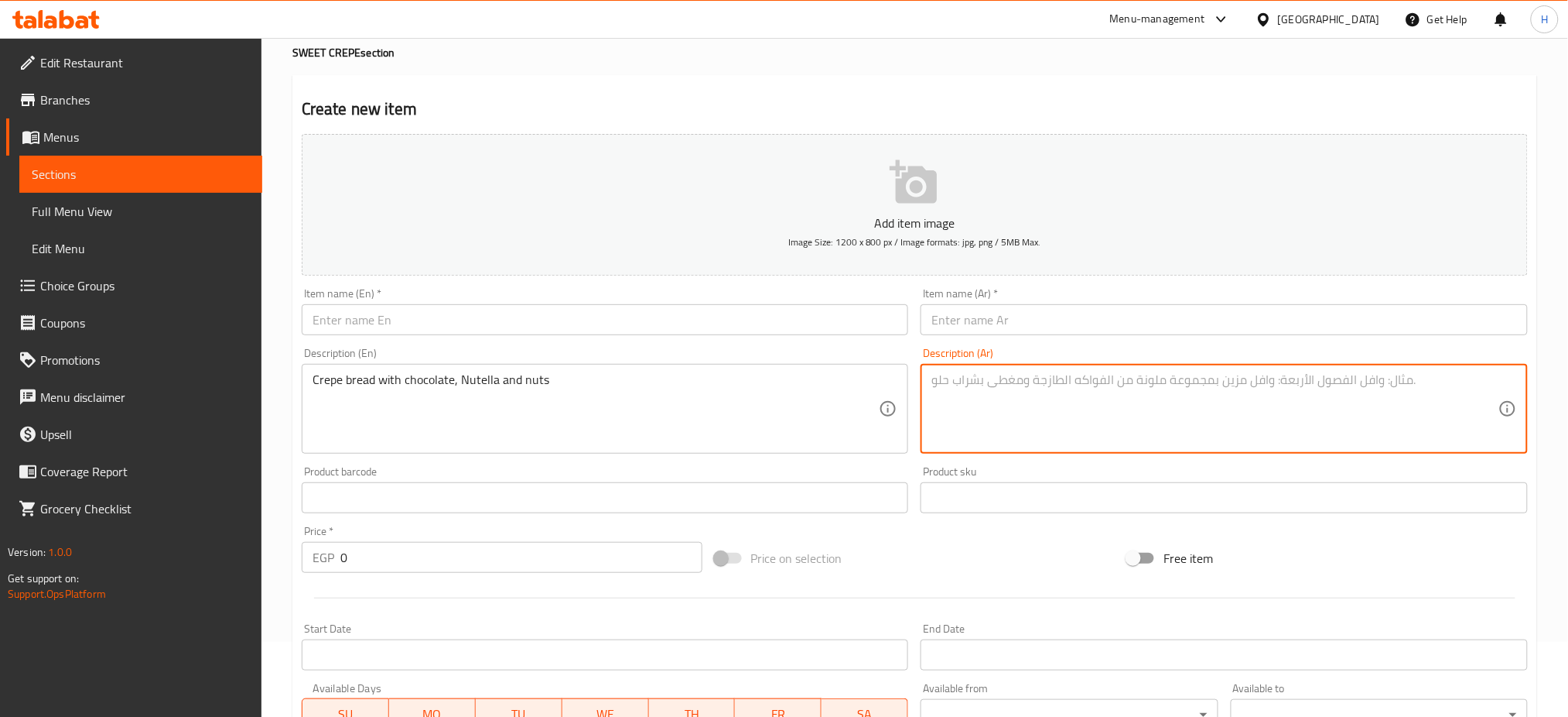
click at [1059, 442] on textarea at bounding box center [1216, 409] width 568 height 73
paste textarea "خبز الكريب بالشوكولاتة والنوتيلا والمكسرات"
type textarea "خبز الكريب بالشوكولاتة والنوتيلا والمكسرات"
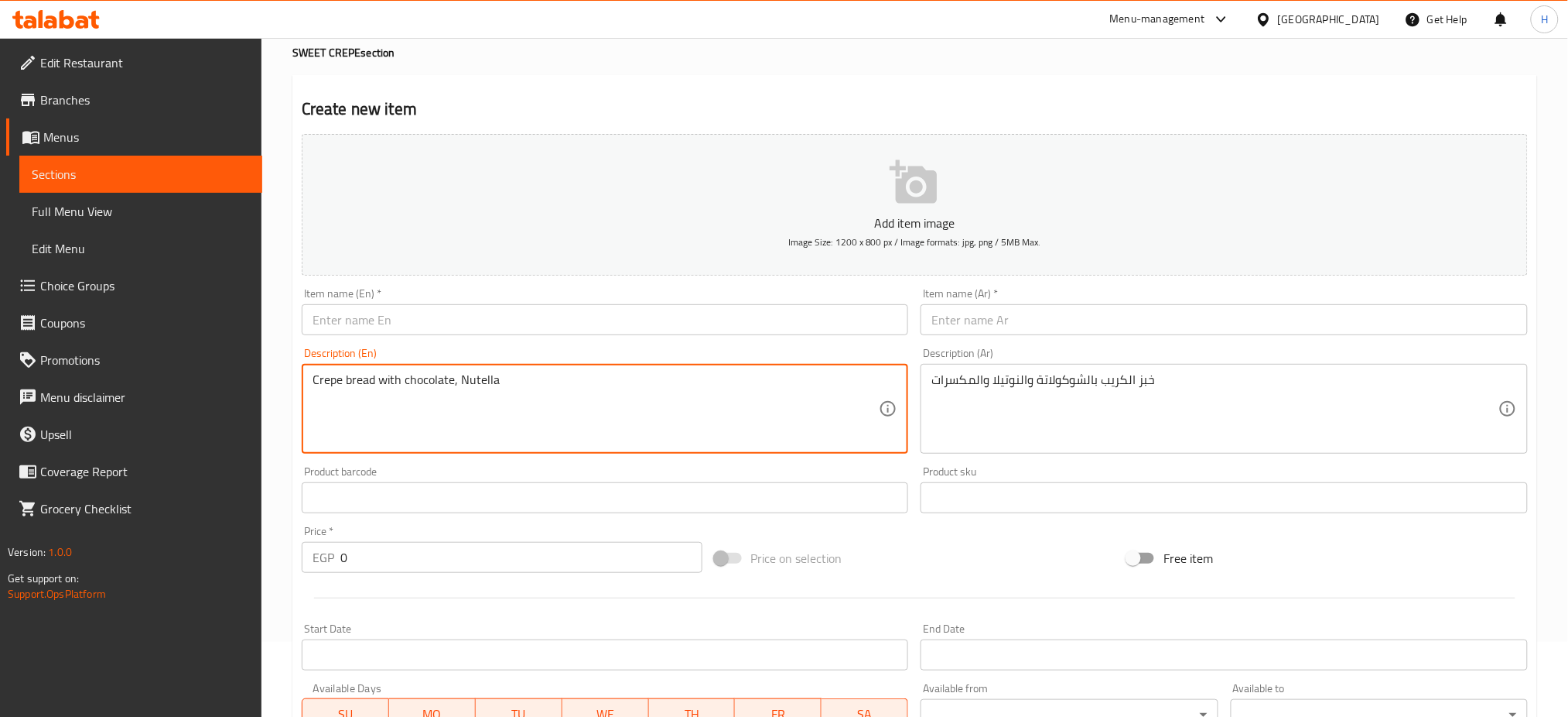
type textarea "Crepe bread with chocolate, Nutella"
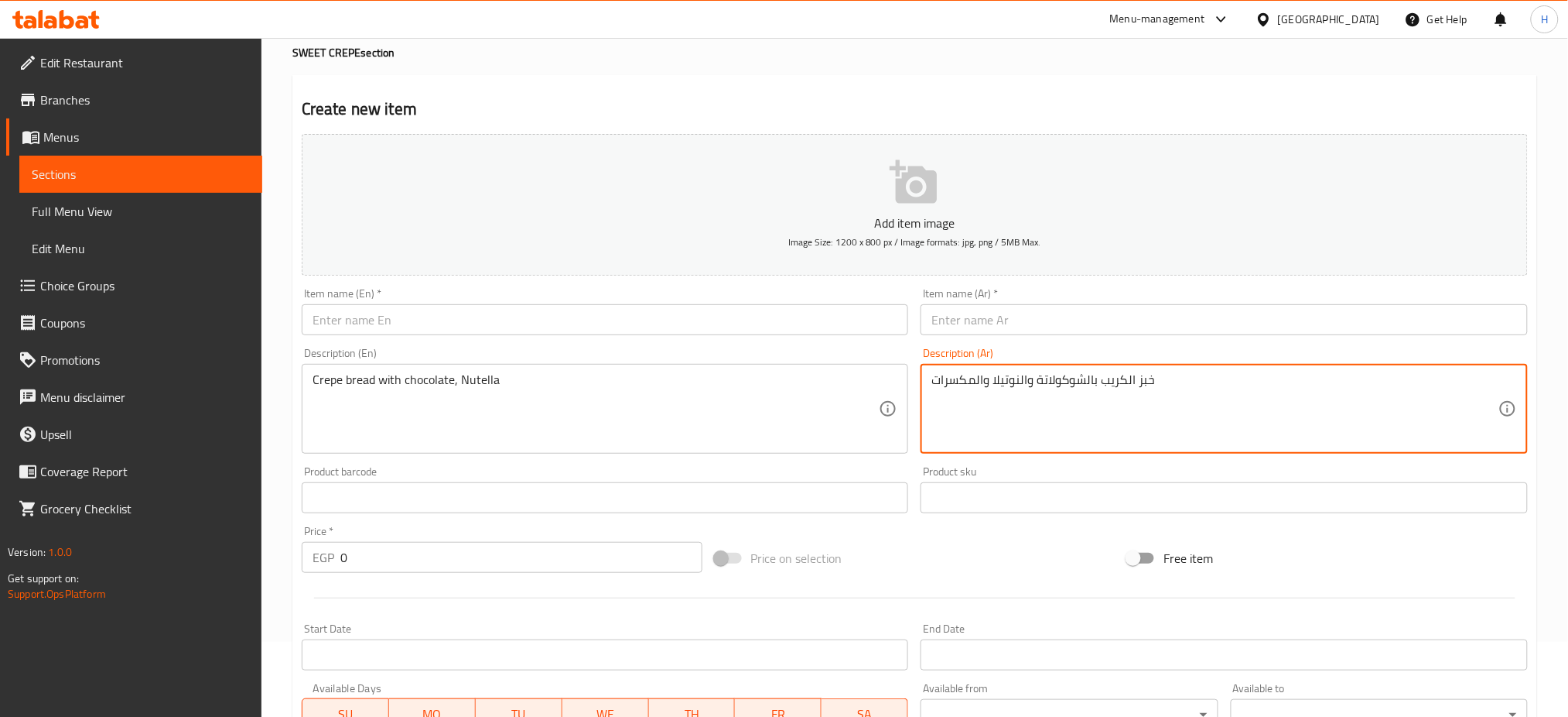
drag, startPoint x: 989, startPoint y: 381, endPoint x: 883, endPoint y: 385, distance: 106.1
type textarea "خبز الكريب بالشوكولاتة والنوتيلا"
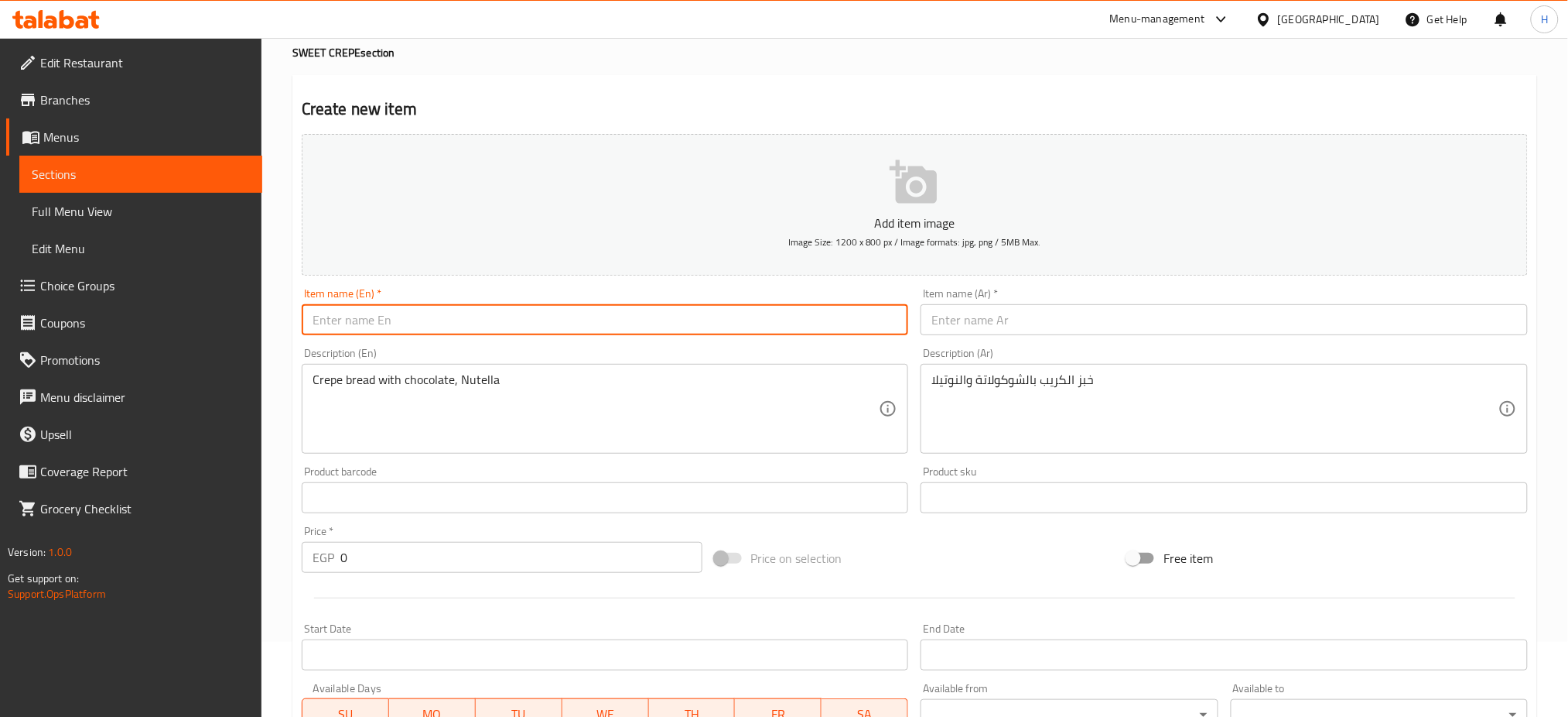
click at [741, 315] on input "text" at bounding box center [605, 319] width 607 height 31
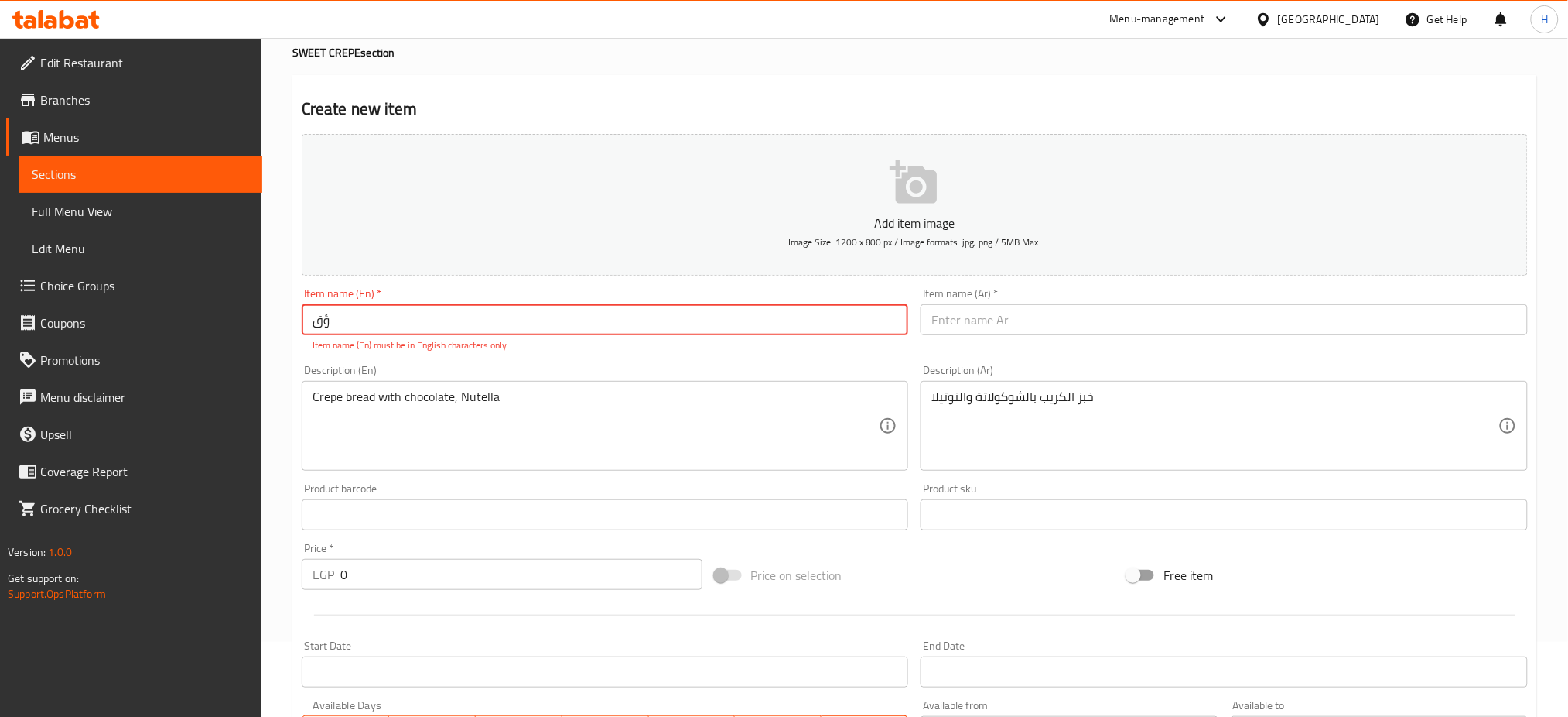
type input "ؤ"
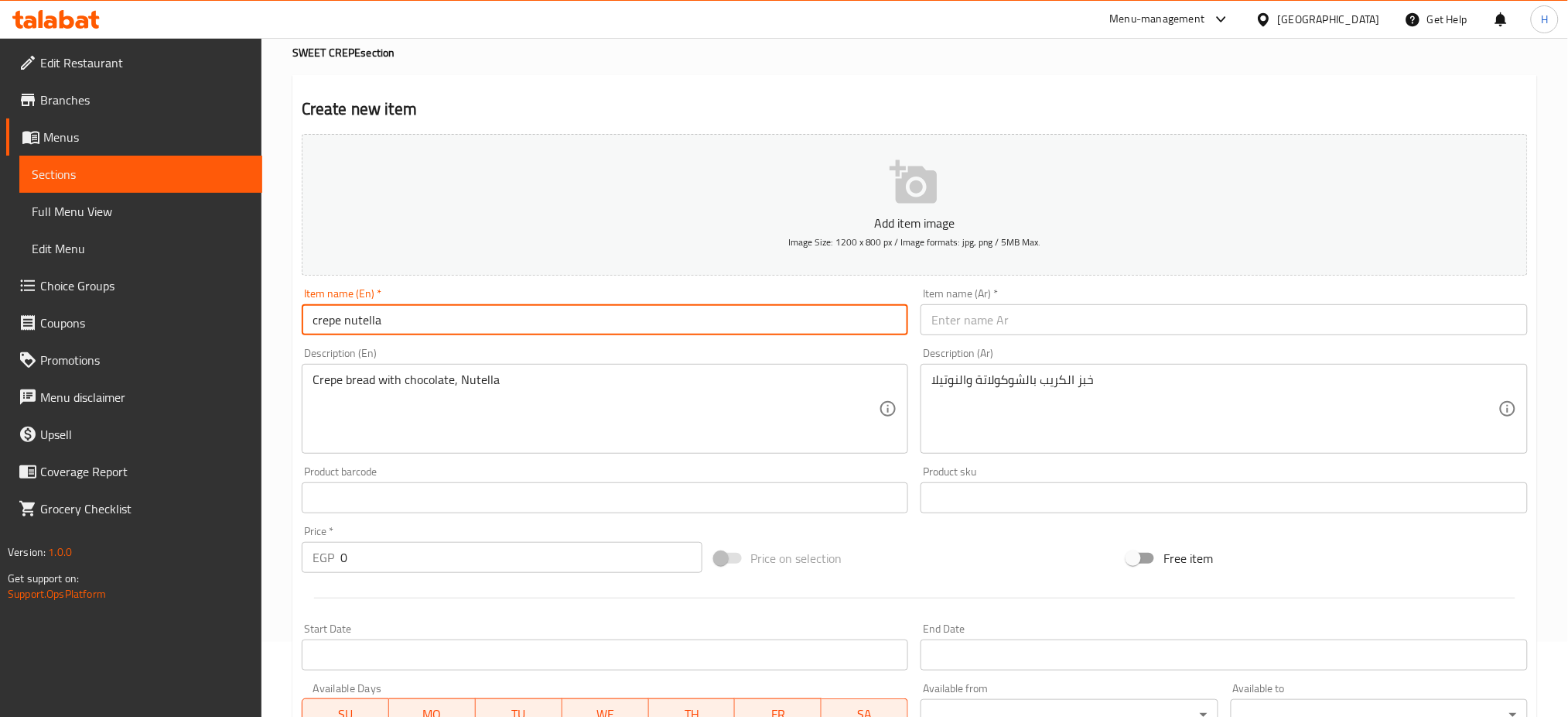
type input "crepe nutella"
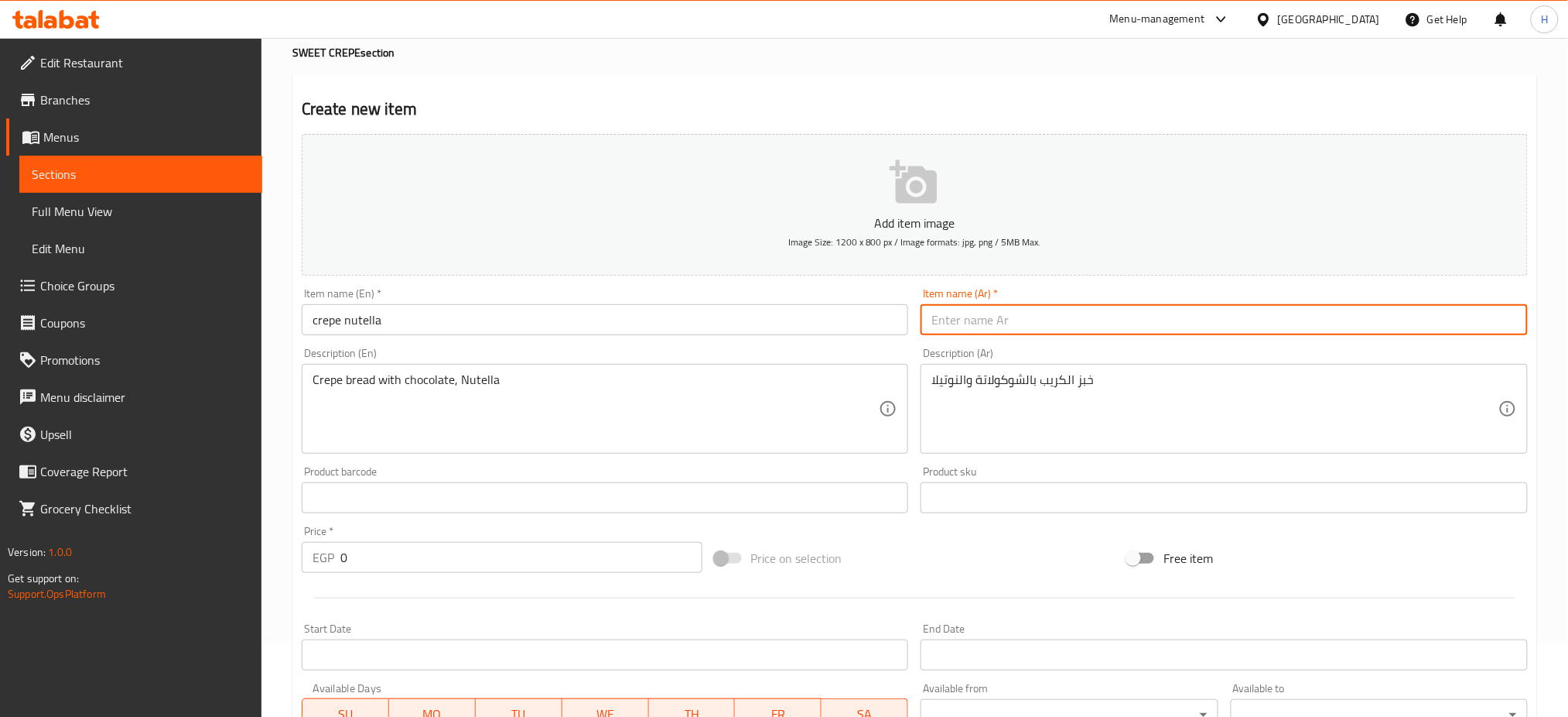
click at [951, 315] on input "text" at bounding box center [1224, 319] width 607 height 31
type input "كريب نوتيلا"
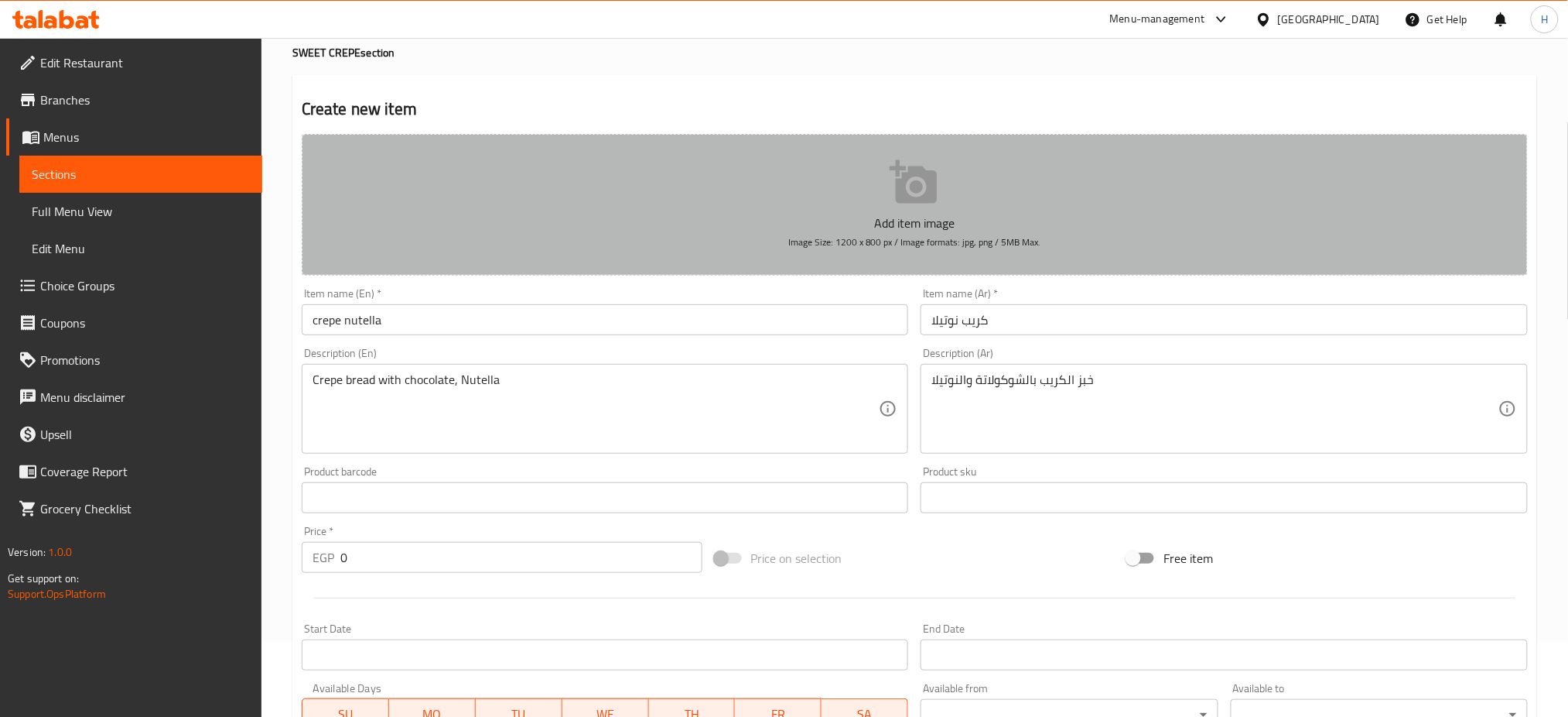
click at [930, 194] on icon "button" at bounding box center [913, 182] width 48 height 44
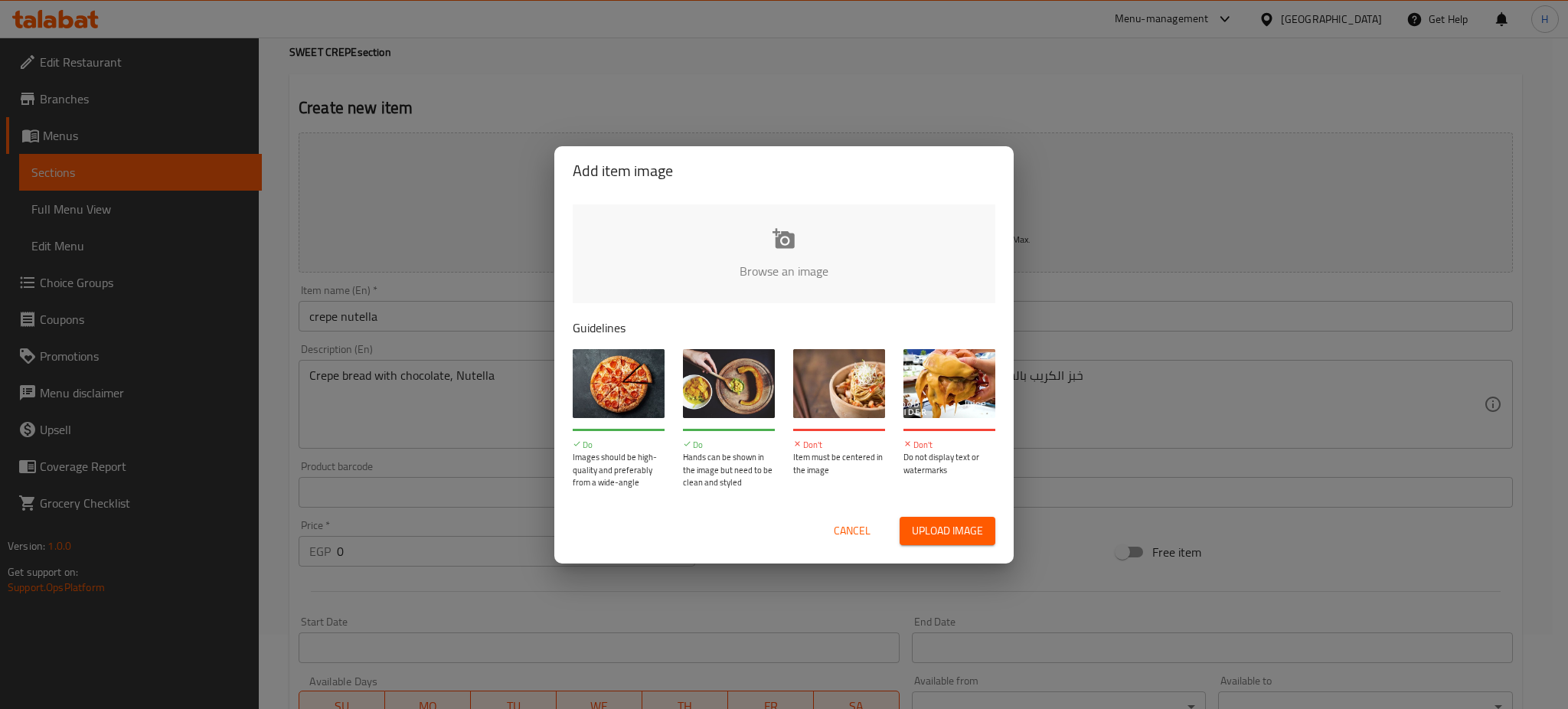
click at [767, 234] on input "file" at bounding box center [1301, 275] width 1457 height 143
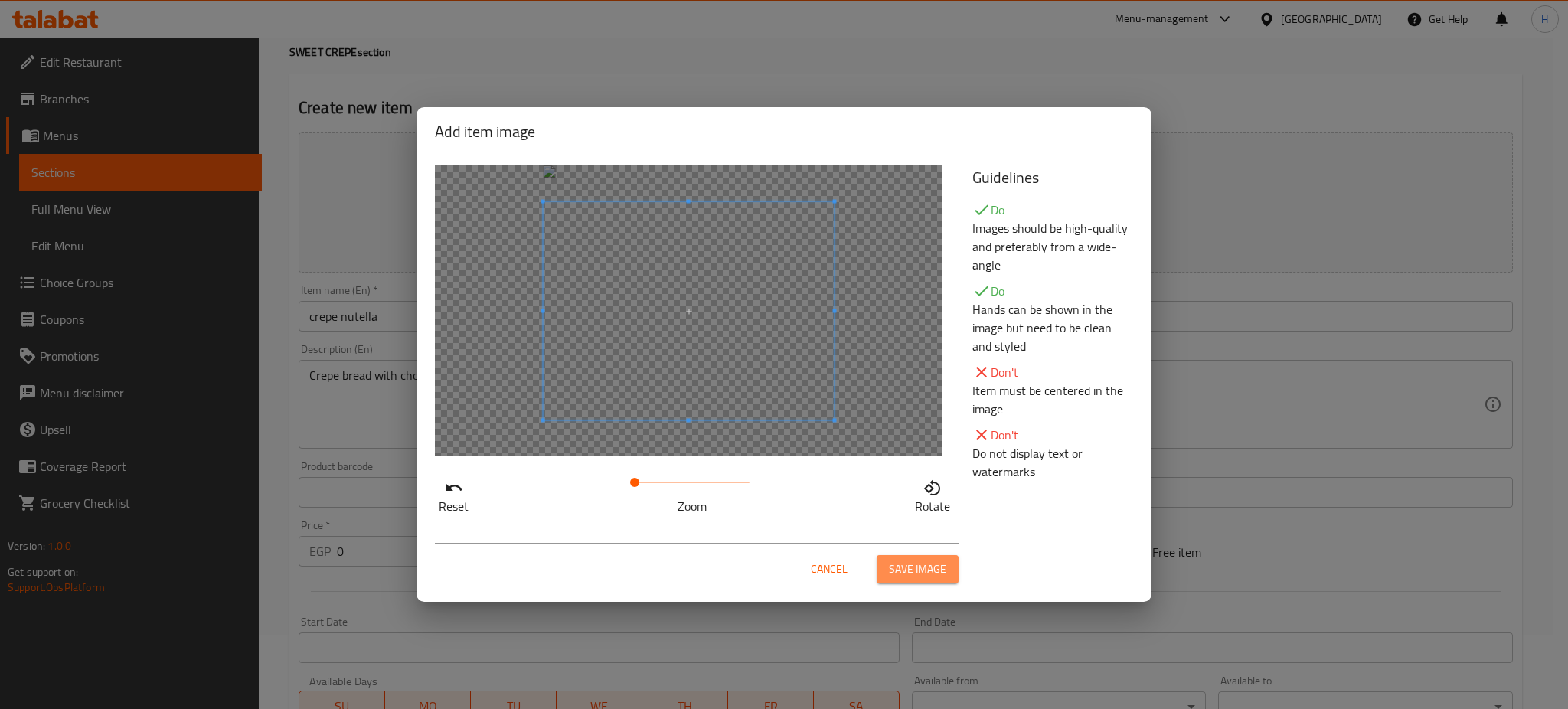
click at [936, 567] on span "Save image" at bounding box center [917, 569] width 57 height 19
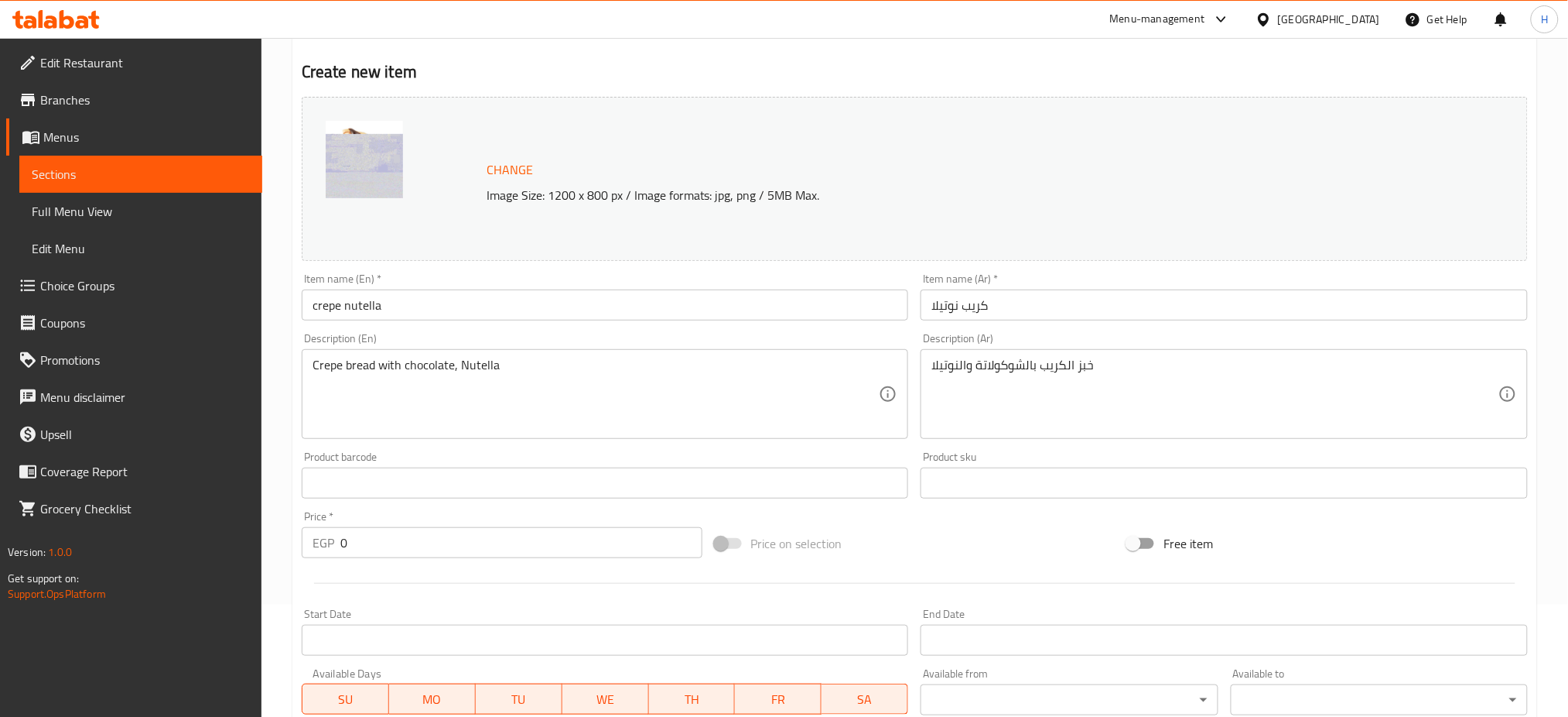
scroll to position [113, 0]
click at [662, 600] on div at bounding box center [915, 582] width 1239 height 38
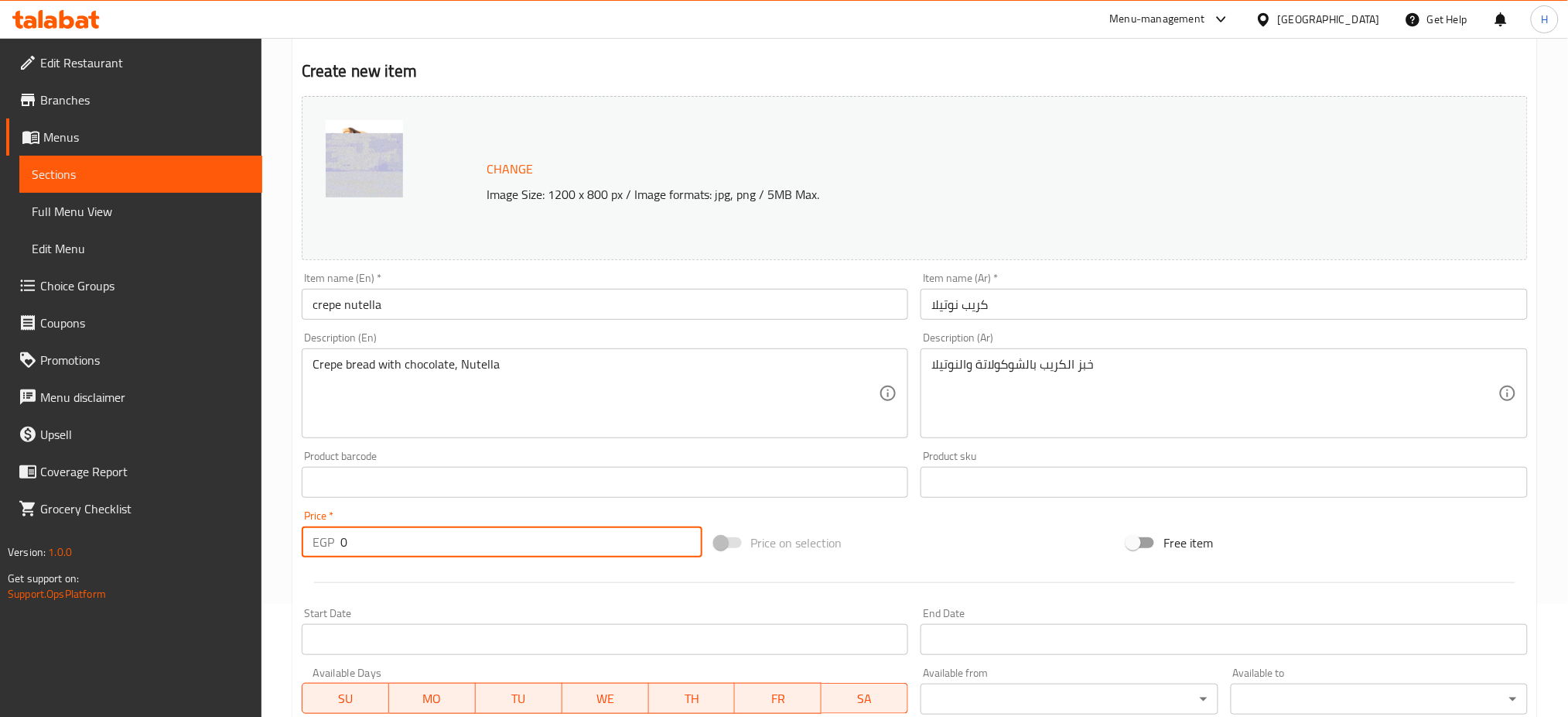
drag, startPoint x: 386, startPoint y: 529, endPoint x: 278, endPoint y: 539, distance: 108.5
click at [278, 539] on div "Home / Restaurants management / Menus / Sections / item / create SWEET CREPE se…" at bounding box center [914, 464] width 1307 height 1078
type input "70"
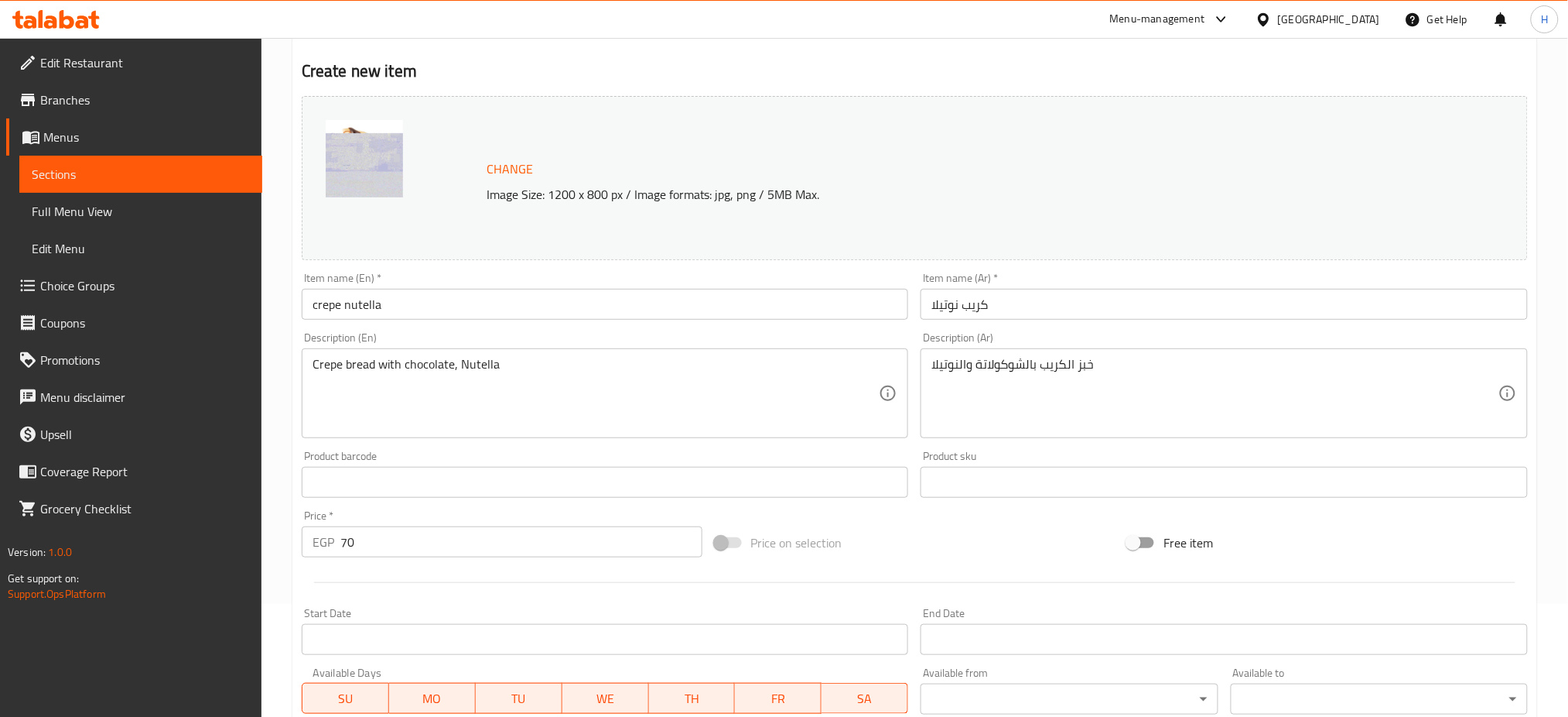
click at [281, 540] on div "Home / Restaurants management / Menus / Sections / item / create SWEET CREPE se…" at bounding box center [914, 464] width 1307 height 1078
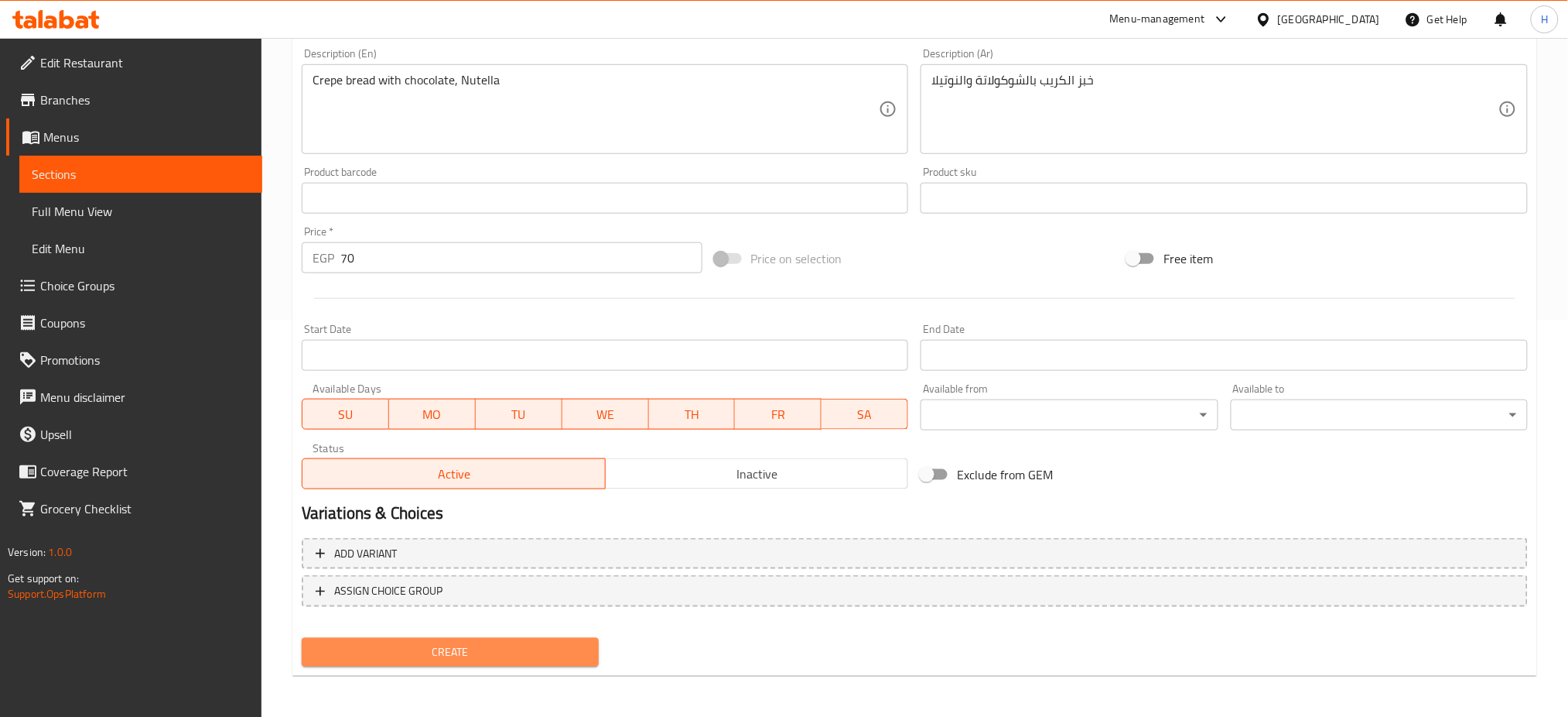
click at [522, 644] on span "Create" at bounding box center [451, 652] width 272 height 19
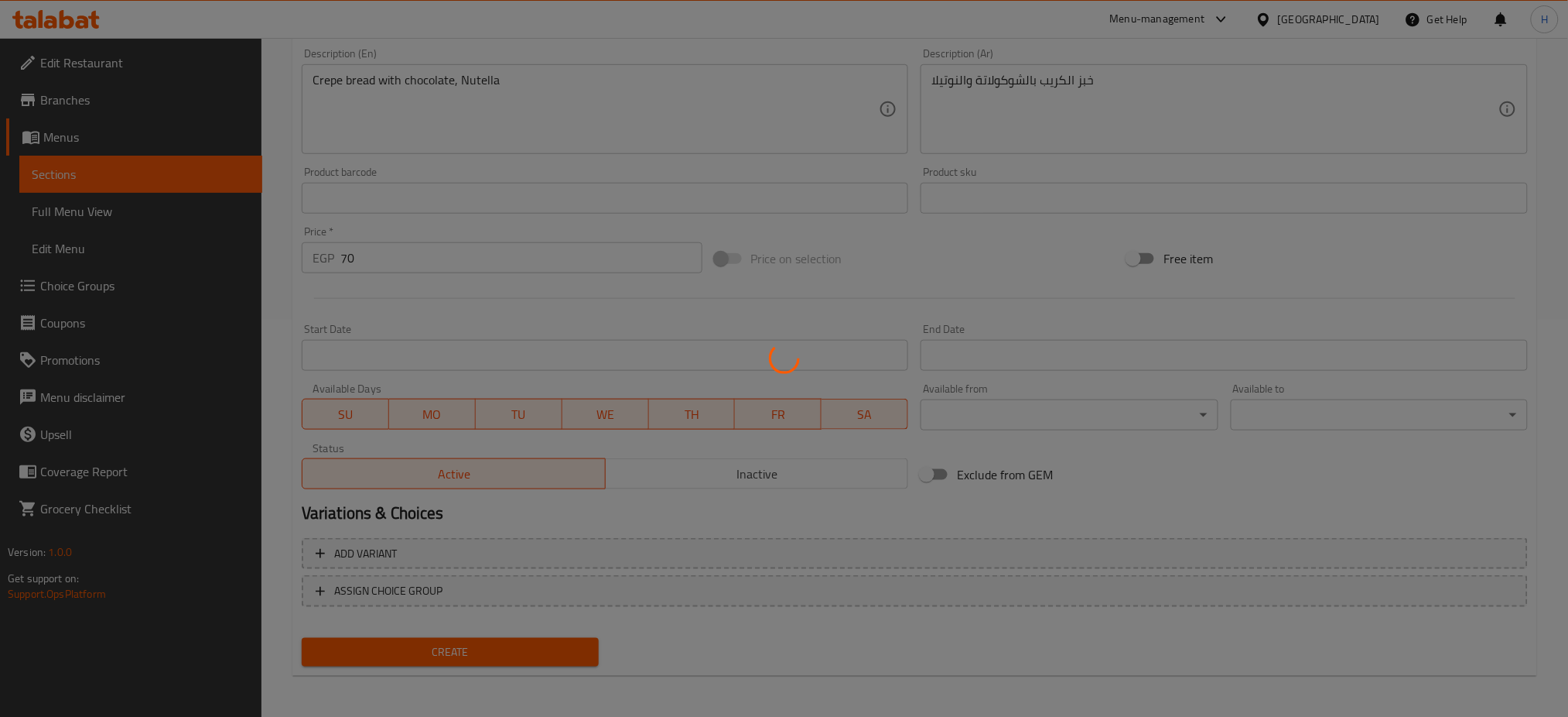
scroll to position [374, 0]
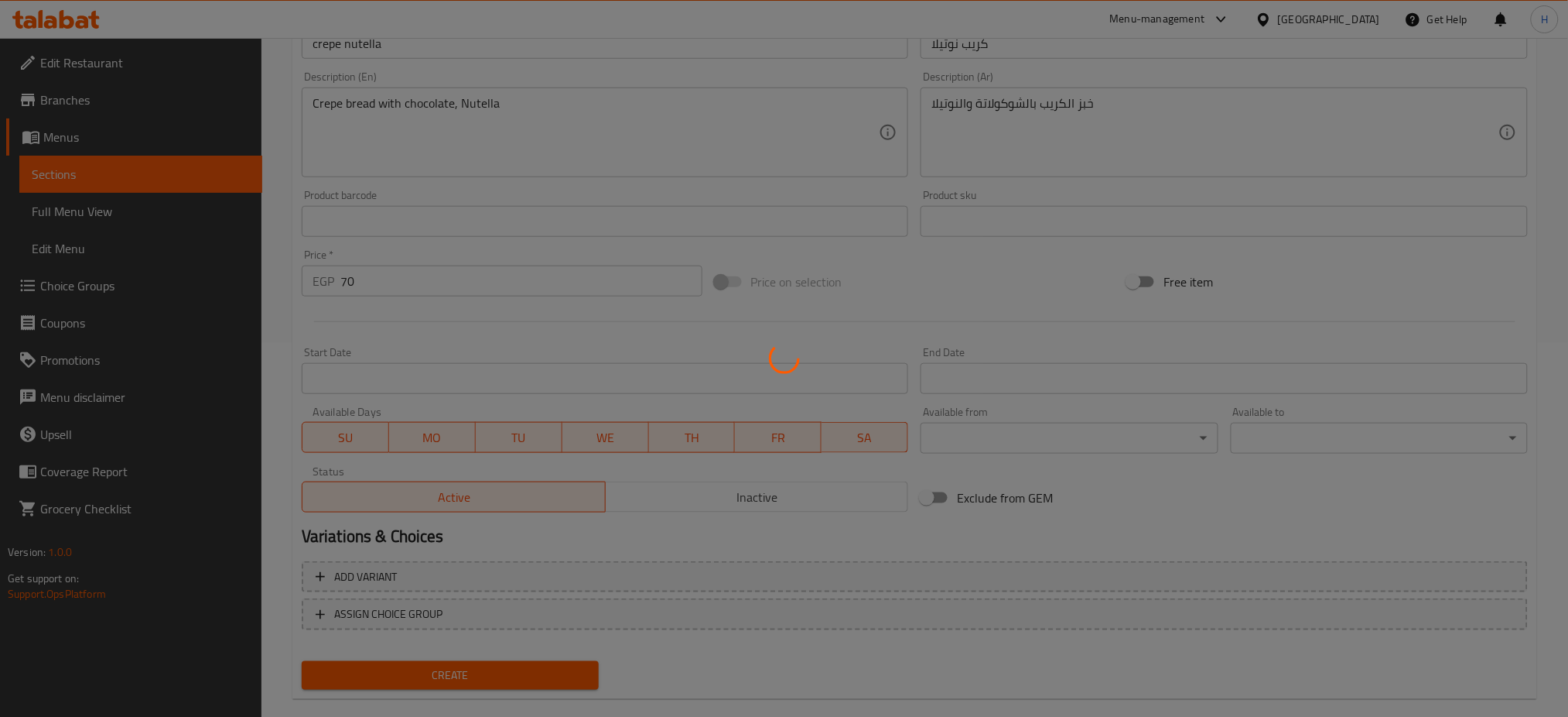
type input "0"
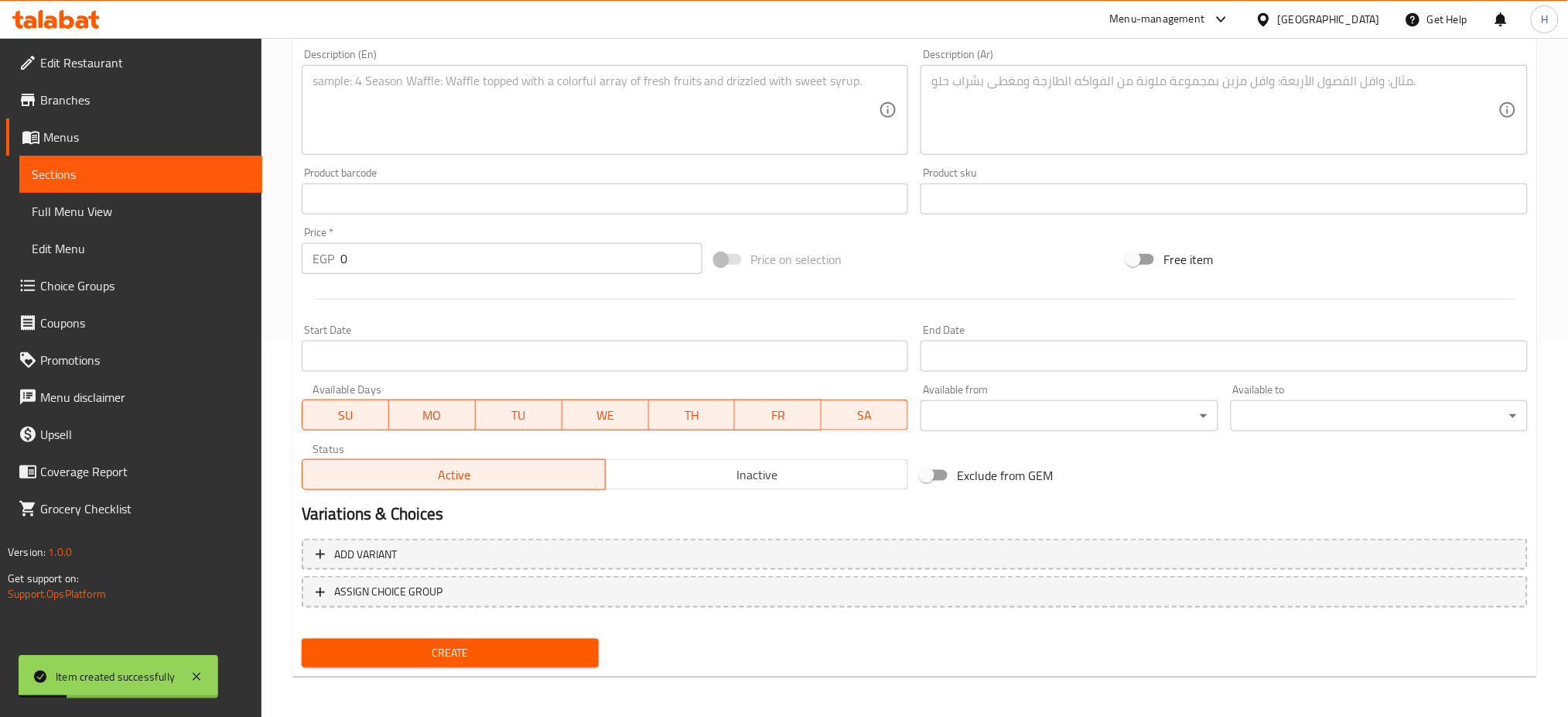
scroll to position [0, 0]
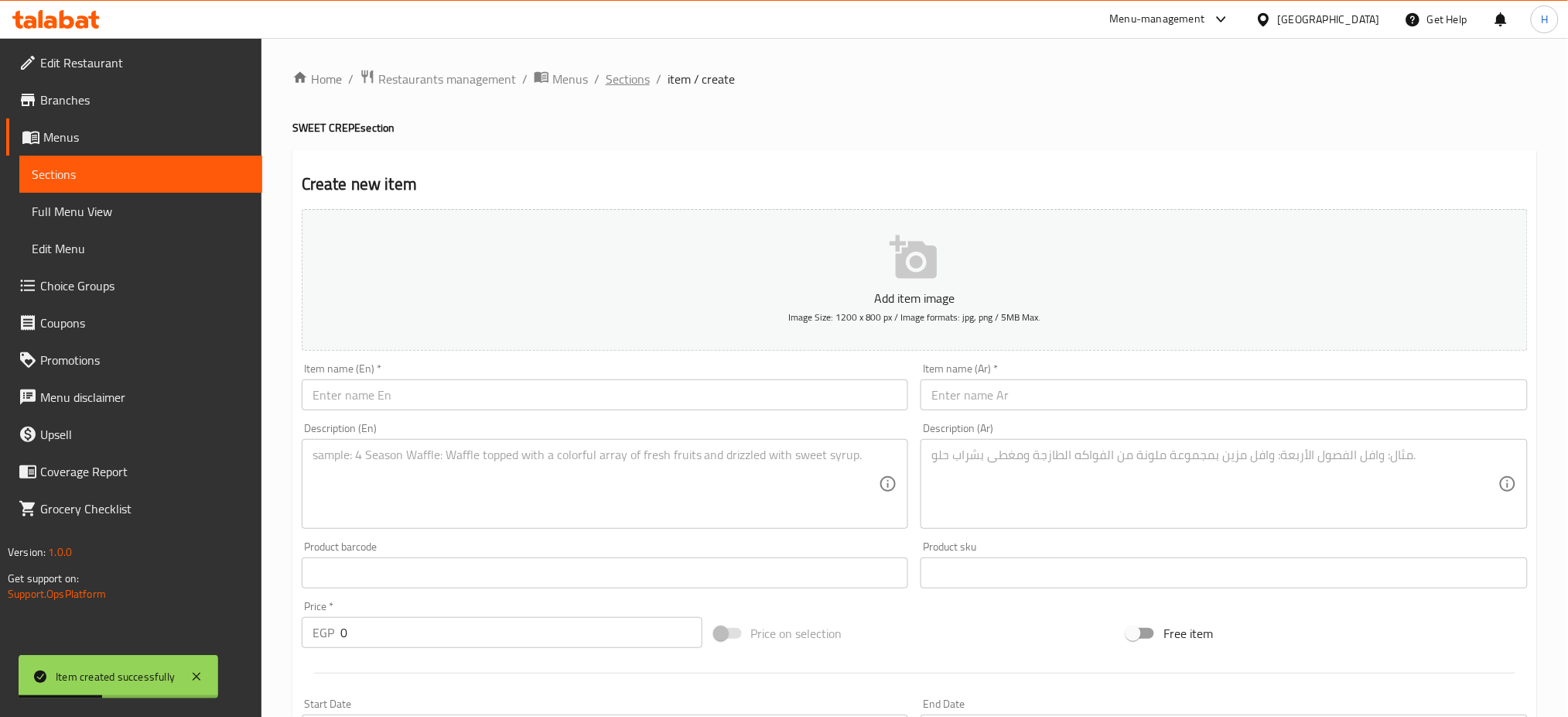
click at [625, 78] on span "Sections" at bounding box center [628, 78] width 44 height 19
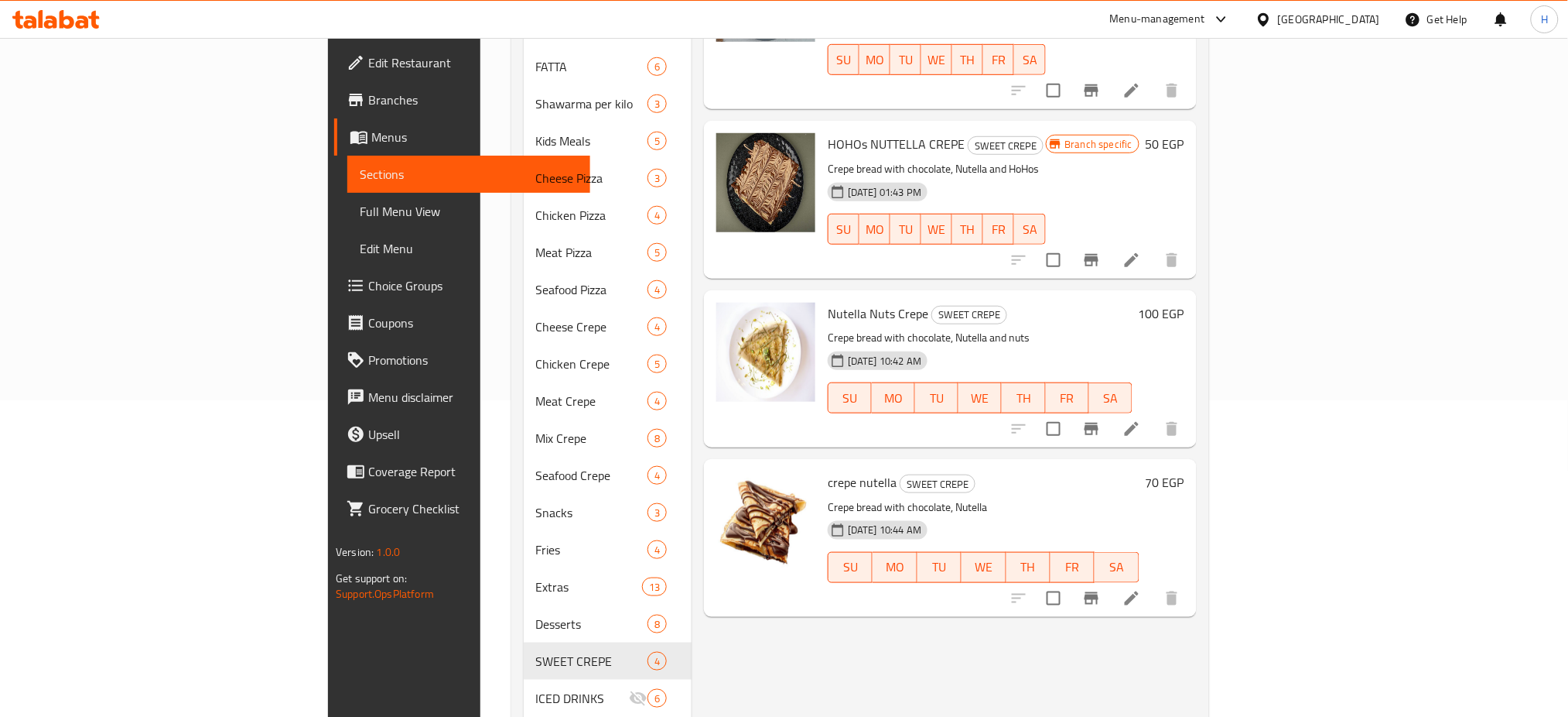
scroll to position [303, 0]
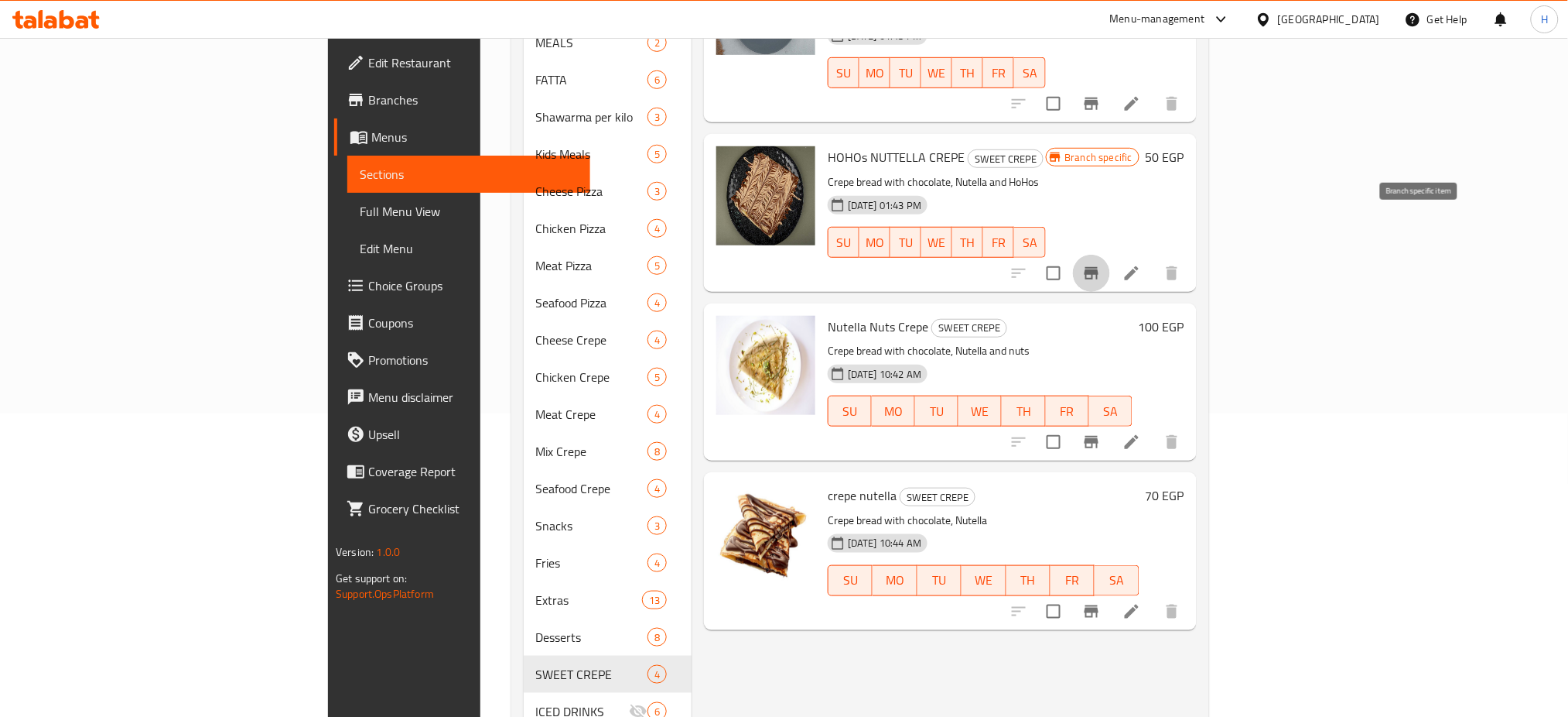
click at [1099, 267] on icon "Branch-specific-item" at bounding box center [1092, 273] width 14 height 12
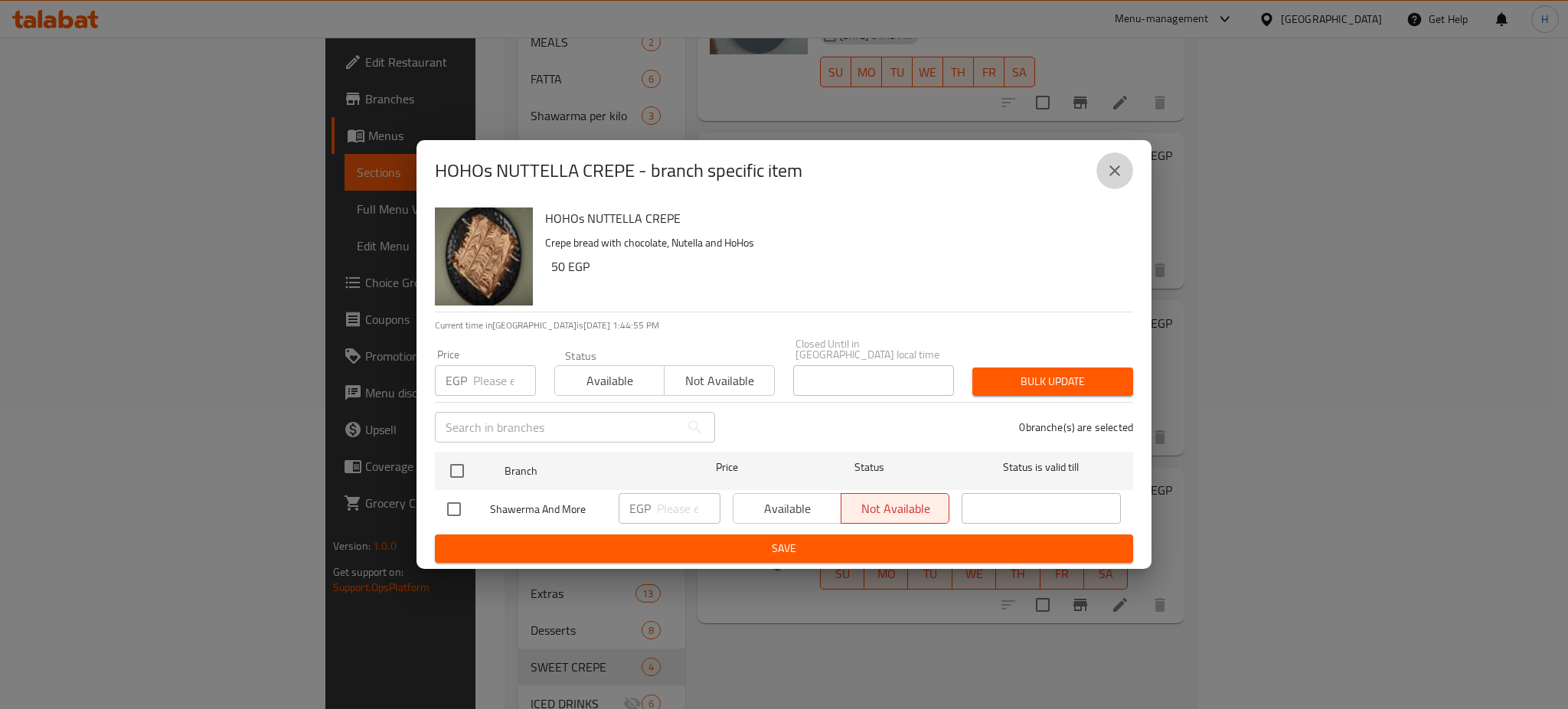
click at [1125, 168] on button "close" at bounding box center [1114, 171] width 37 height 37
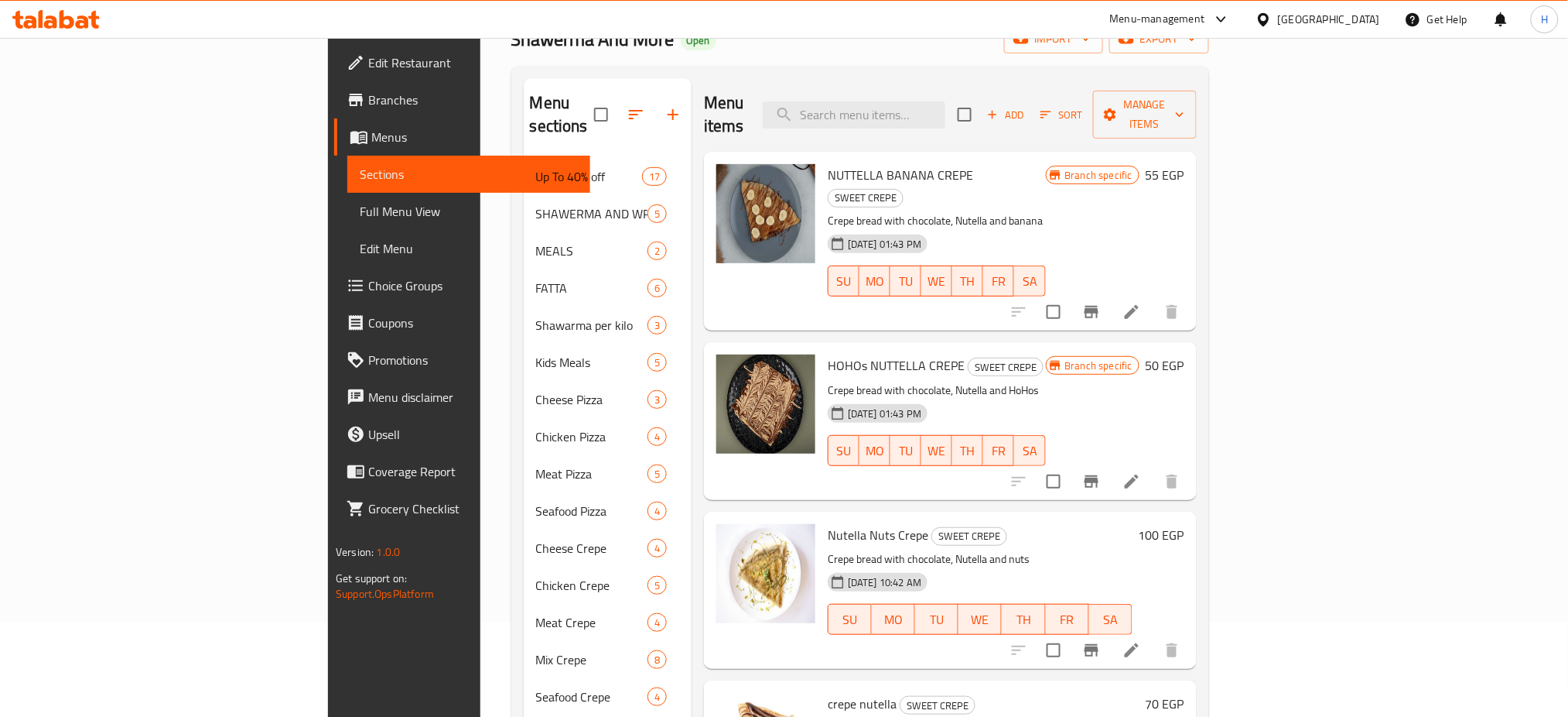
scroll to position [97, 0]
click at [1099, 304] on icon "Branch-specific-item" at bounding box center [1092, 310] width 14 height 12
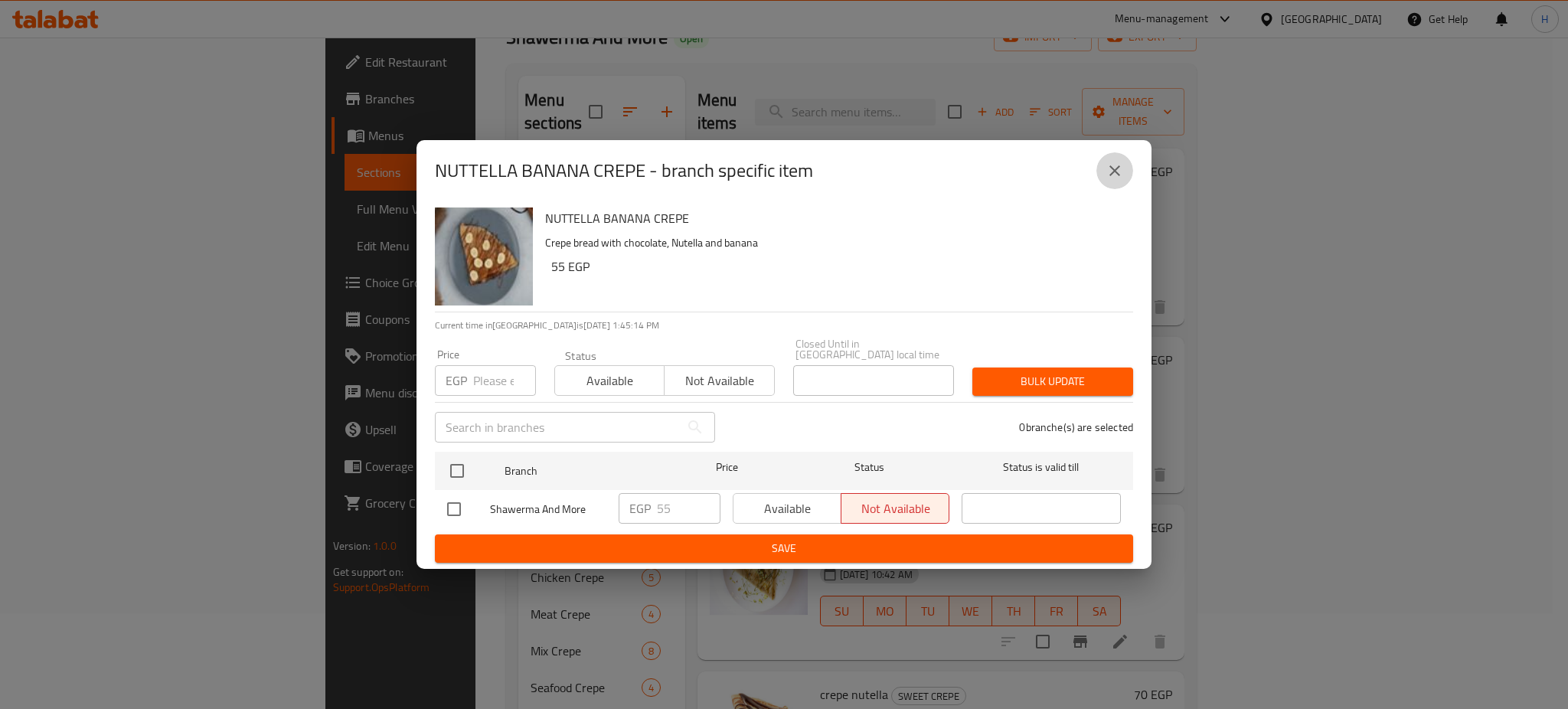
click at [1114, 187] on button "close" at bounding box center [1114, 171] width 37 height 37
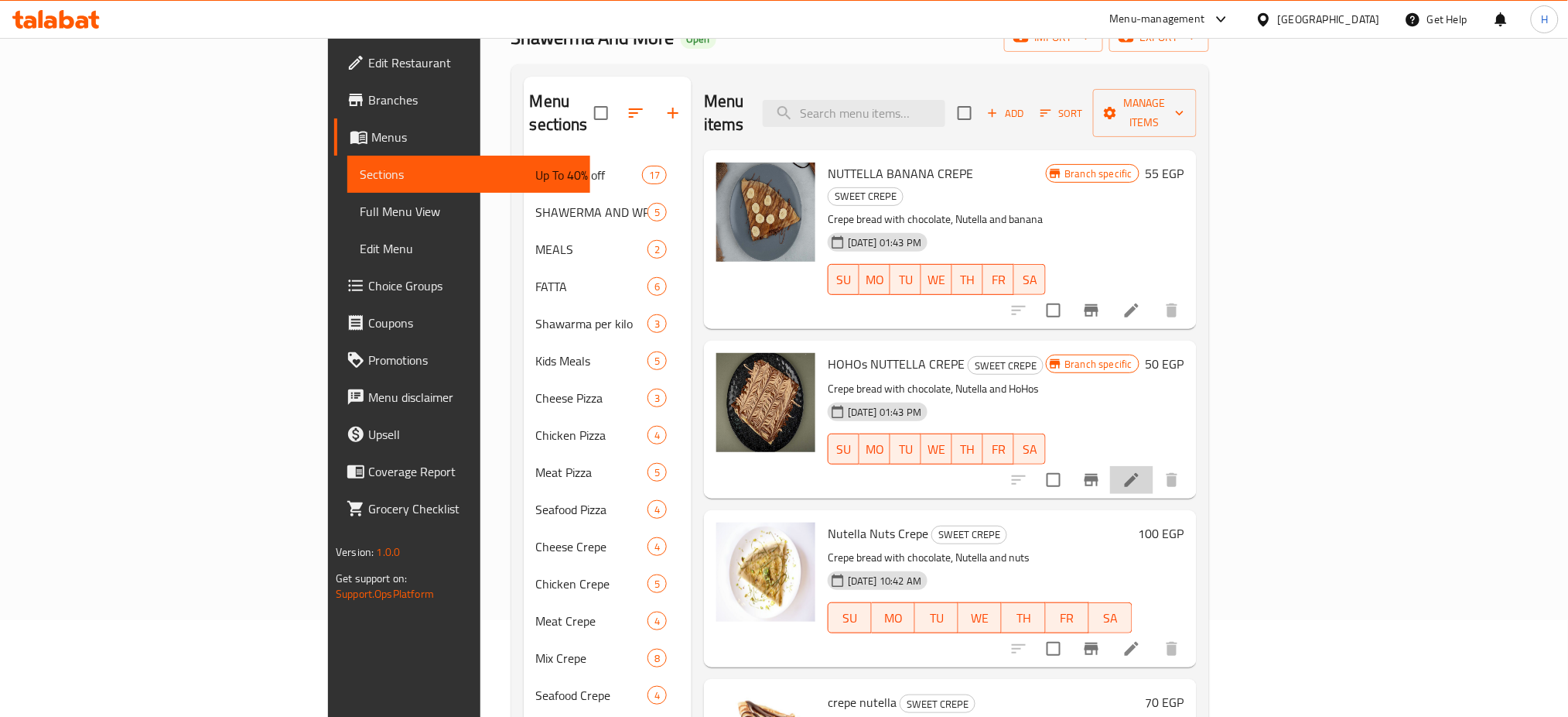
click at [1154, 466] on li at bounding box center [1132, 480] width 44 height 28
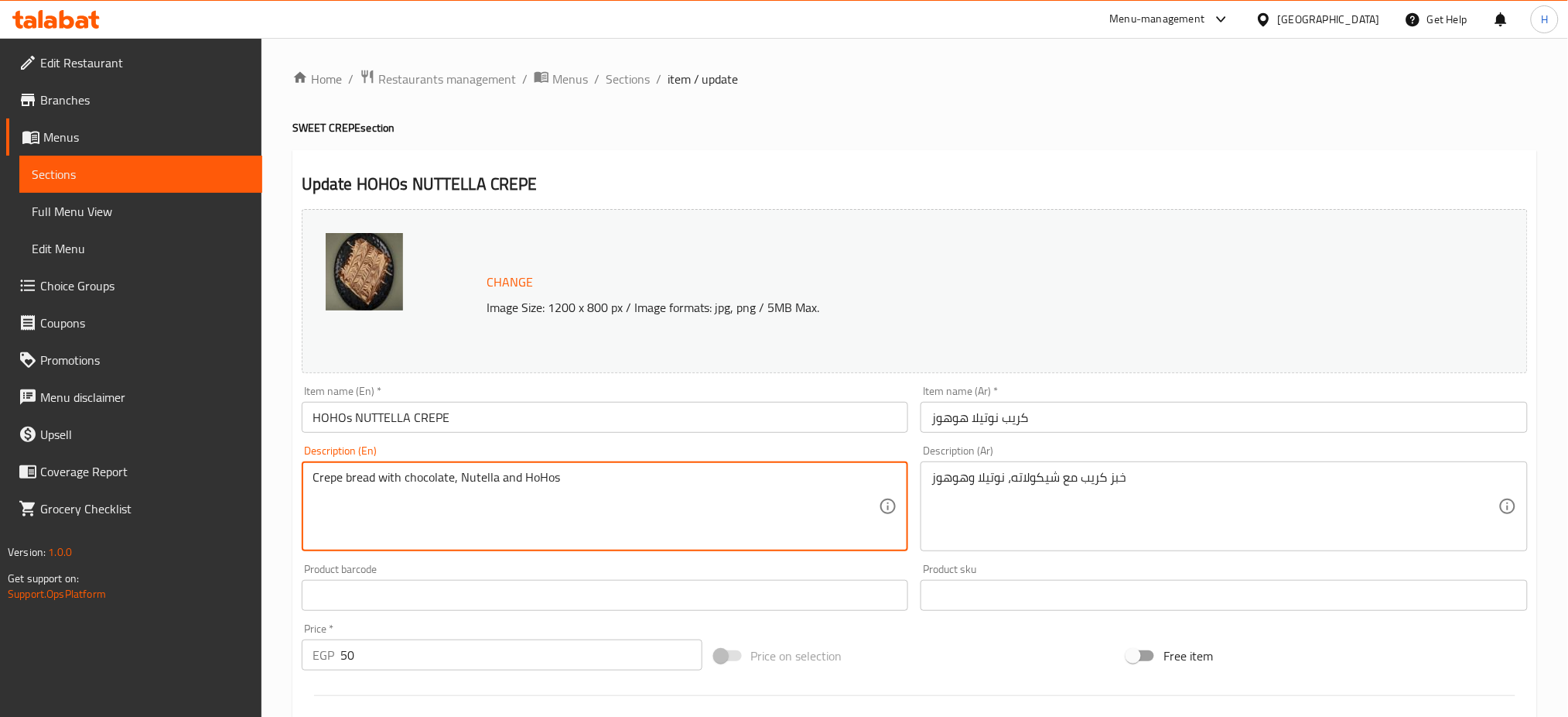
drag, startPoint x: 522, startPoint y: 473, endPoint x: 623, endPoint y: 479, distance: 101.2
type textarea "Crepe bread with chocolate, Nutella and caramel sauce"
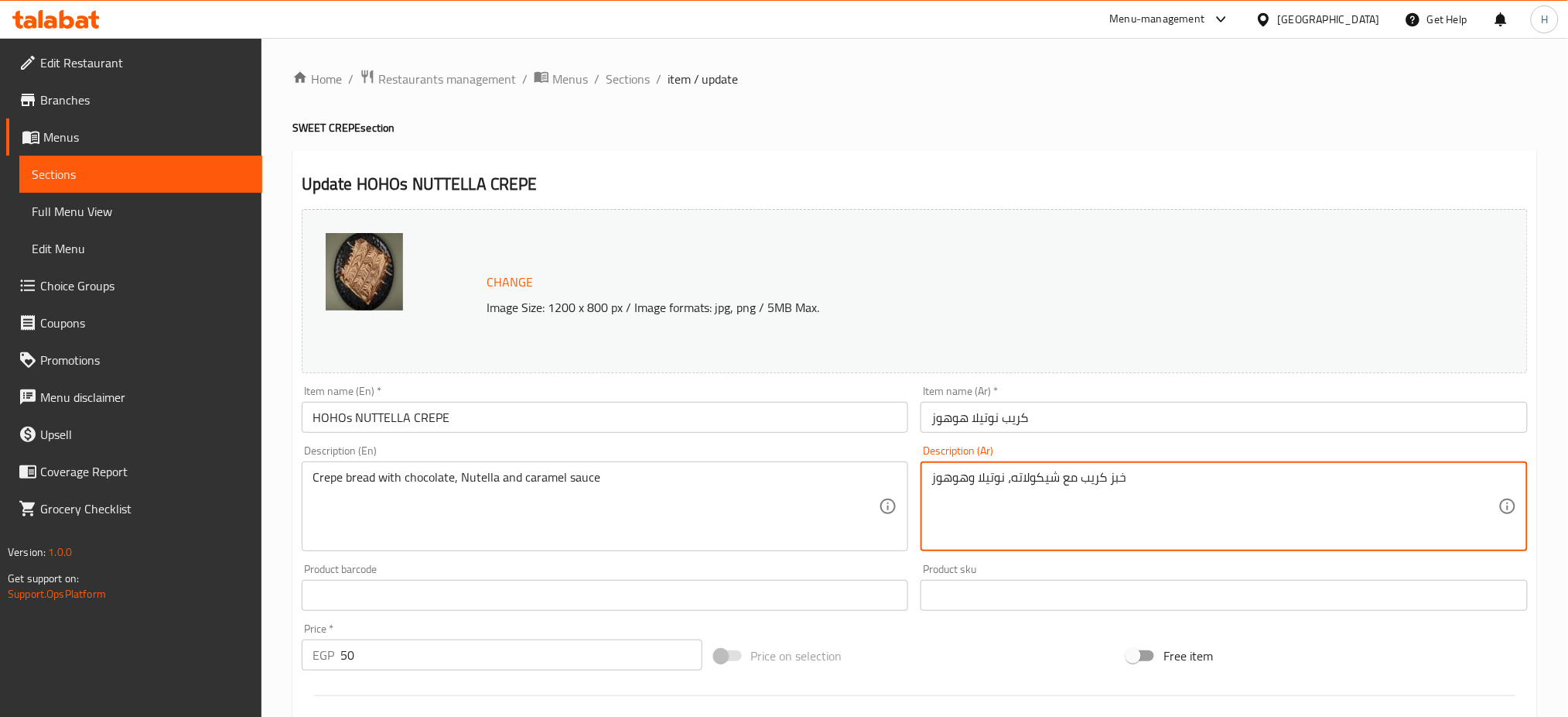
drag, startPoint x: 968, startPoint y: 479, endPoint x: 838, endPoint y: 494, distance: 130.9
type textarea "خبز كريب مع شيكولاته، نوتيلا وكرامل صوص"
click at [328, 415] on input "HOHOs NUTTELLA CREPE" at bounding box center [605, 417] width 607 height 31
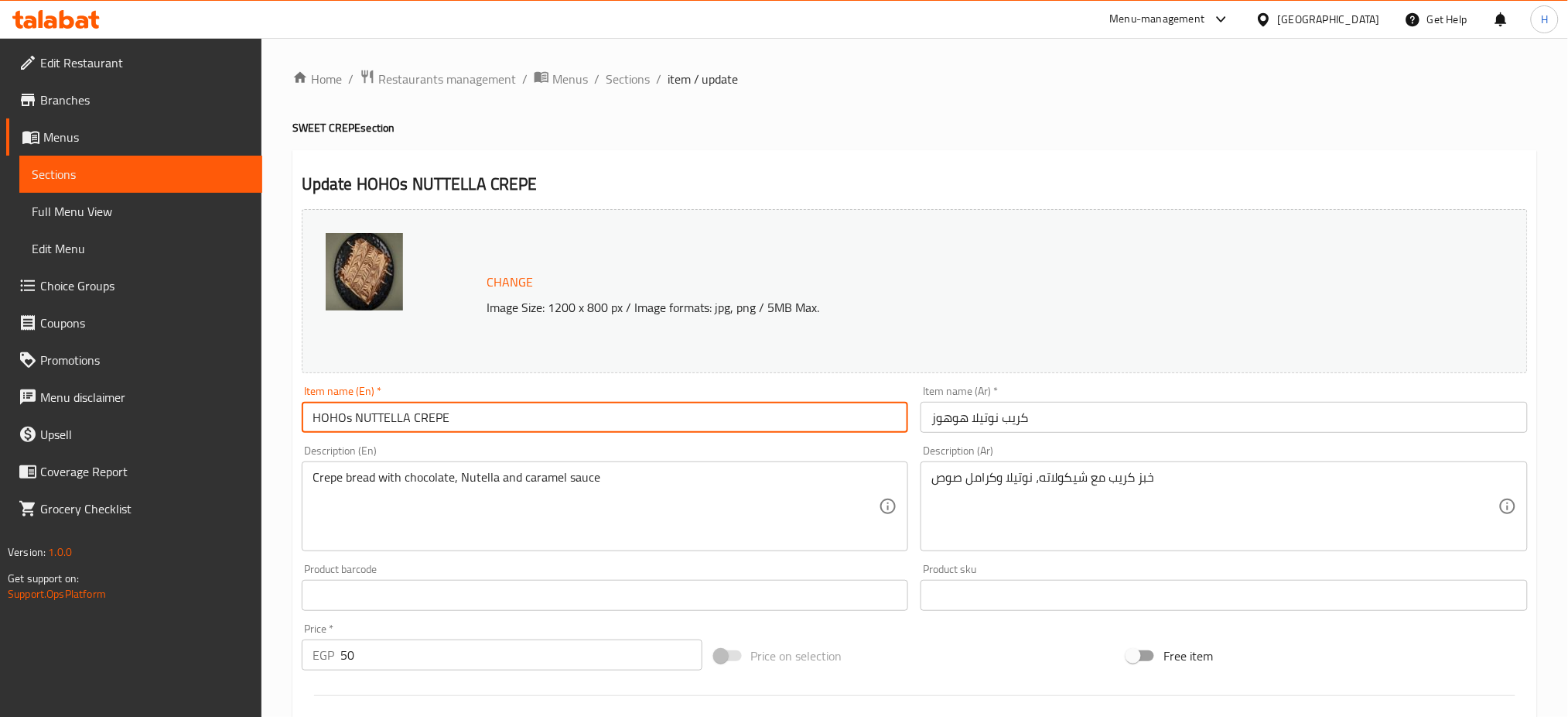
click at [328, 415] on input "HOHOs NUTTELLA CREPE" at bounding box center [605, 417] width 607 height 31
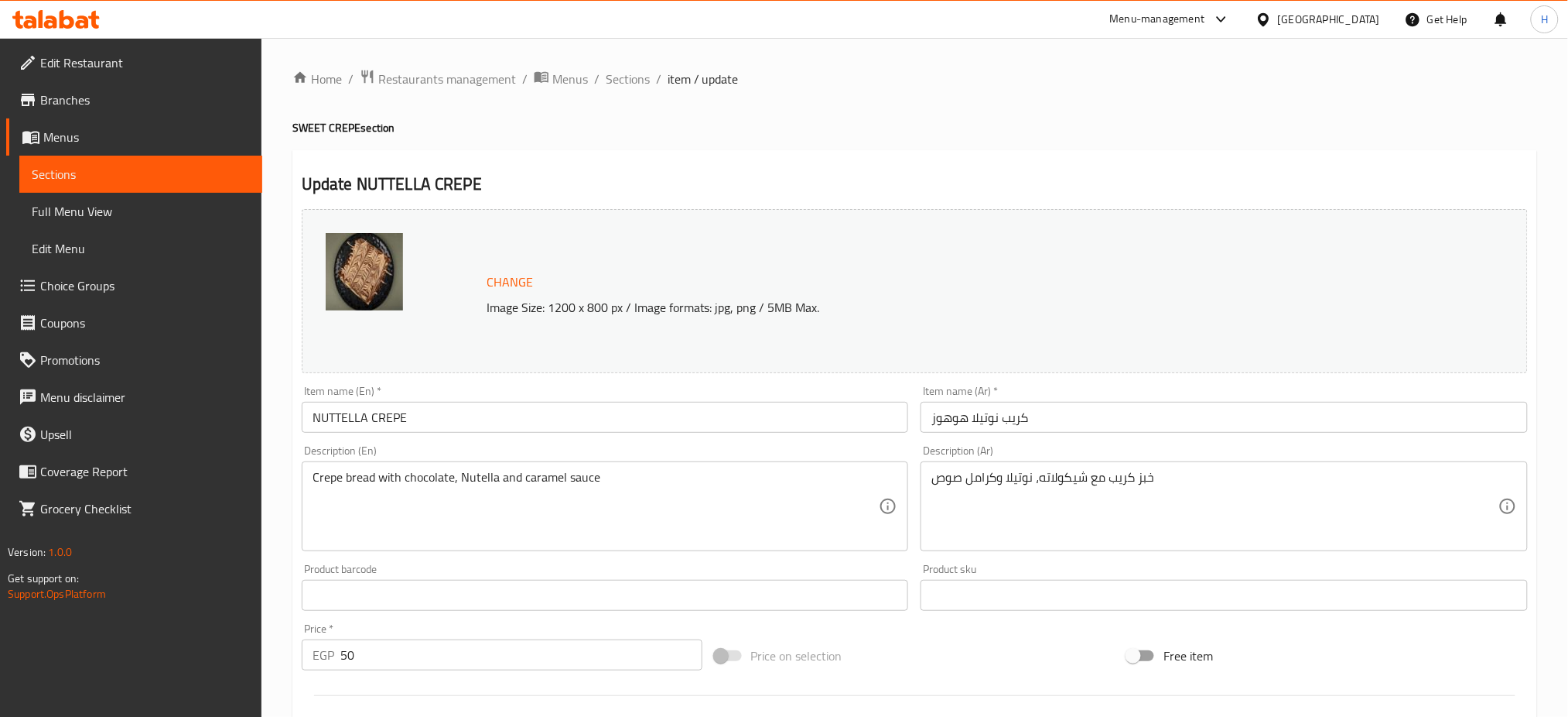
drag, startPoint x: 458, startPoint y: 438, endPoint x: 429, endPoint y: 409, distance: 41.0
click at [429, 409] on div "Item name (En)   * NUTTELLA CREPE Item name (En) *" at bounding box center [605, 409] width 620 height 60
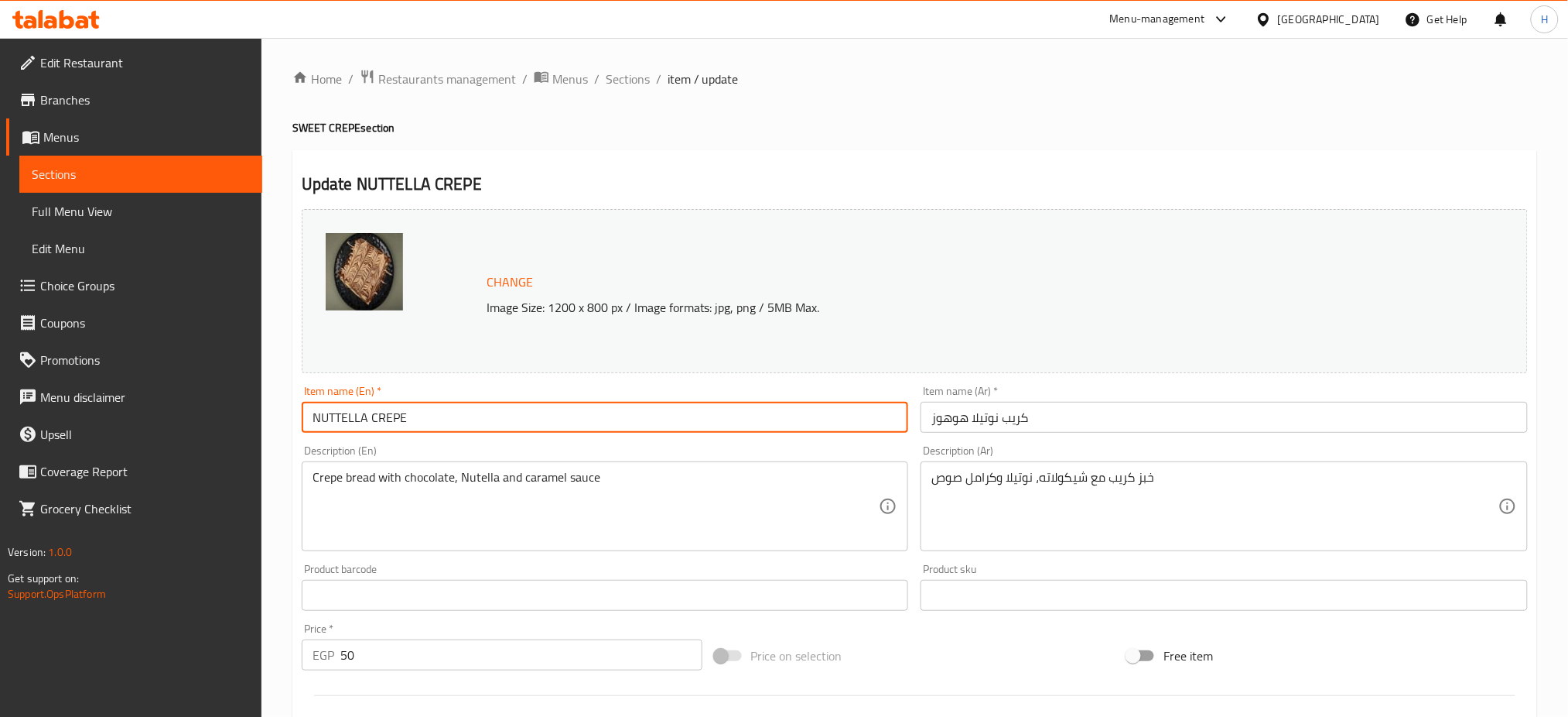
click at [429, 409] on input "NUTTELLA CREPE" at bounding box center [605, 417] width 607 height 31
type input "NUTTELLA CREPE caramel"
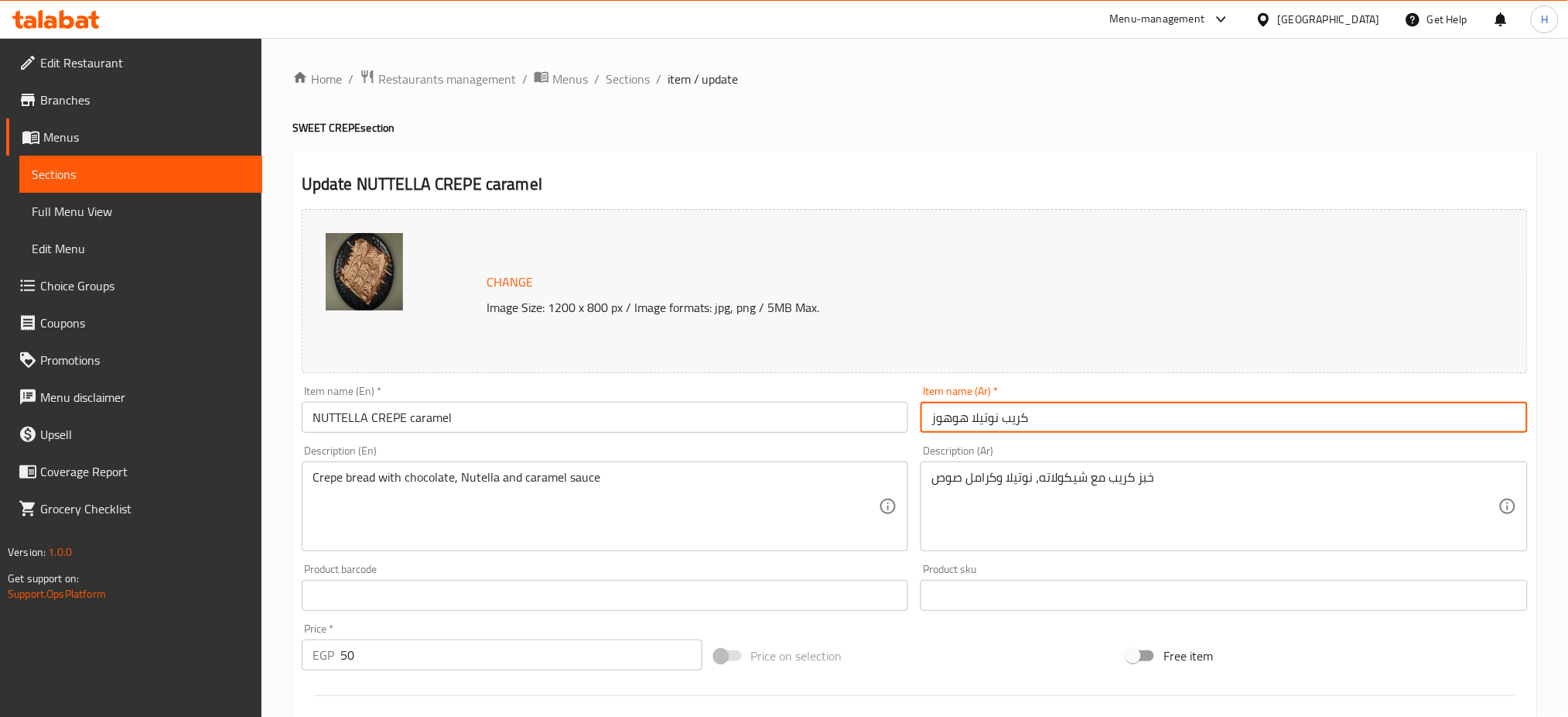
click at [954, 417] on input "كريب نوتيلا هوهوز" at bounding box center [1224, 417] width 607 height 31
type input "كريب نوتيلا كاراميل"
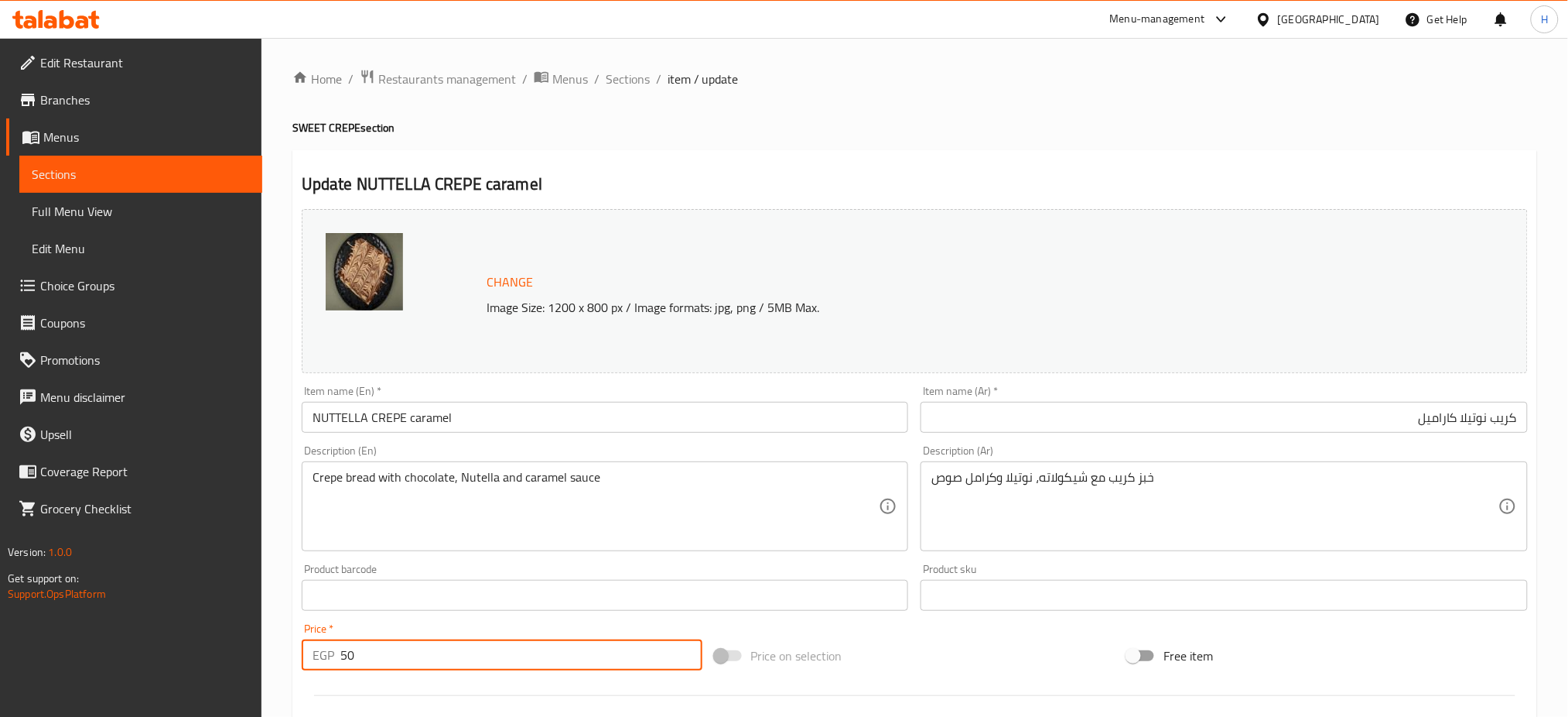
drag, startPoint x: 356, startPoint y: 653, endPoint x: 310, endPoint y: 655, distance: 46.0
click at [310, 655] on div "EGP 50 Price *" at bounding box center [501, 655] width 401 height 31
type input "90"
click at [275, 570] on div "Home / Restaurants management / Menus / Sections / item / update SWEET CREPE se…" at bounding box center [914, 577] width 1307 height 1078
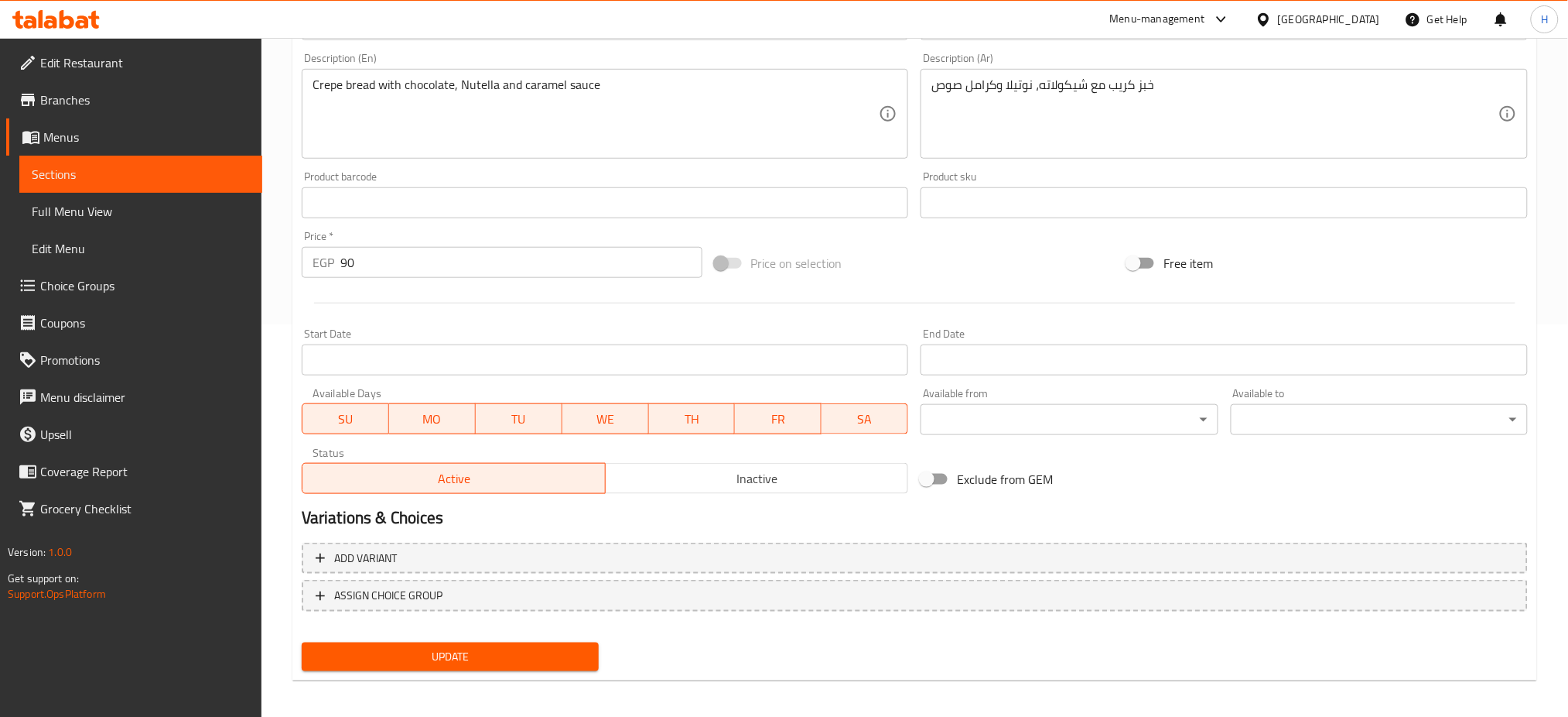
scroll to position [397, 0]
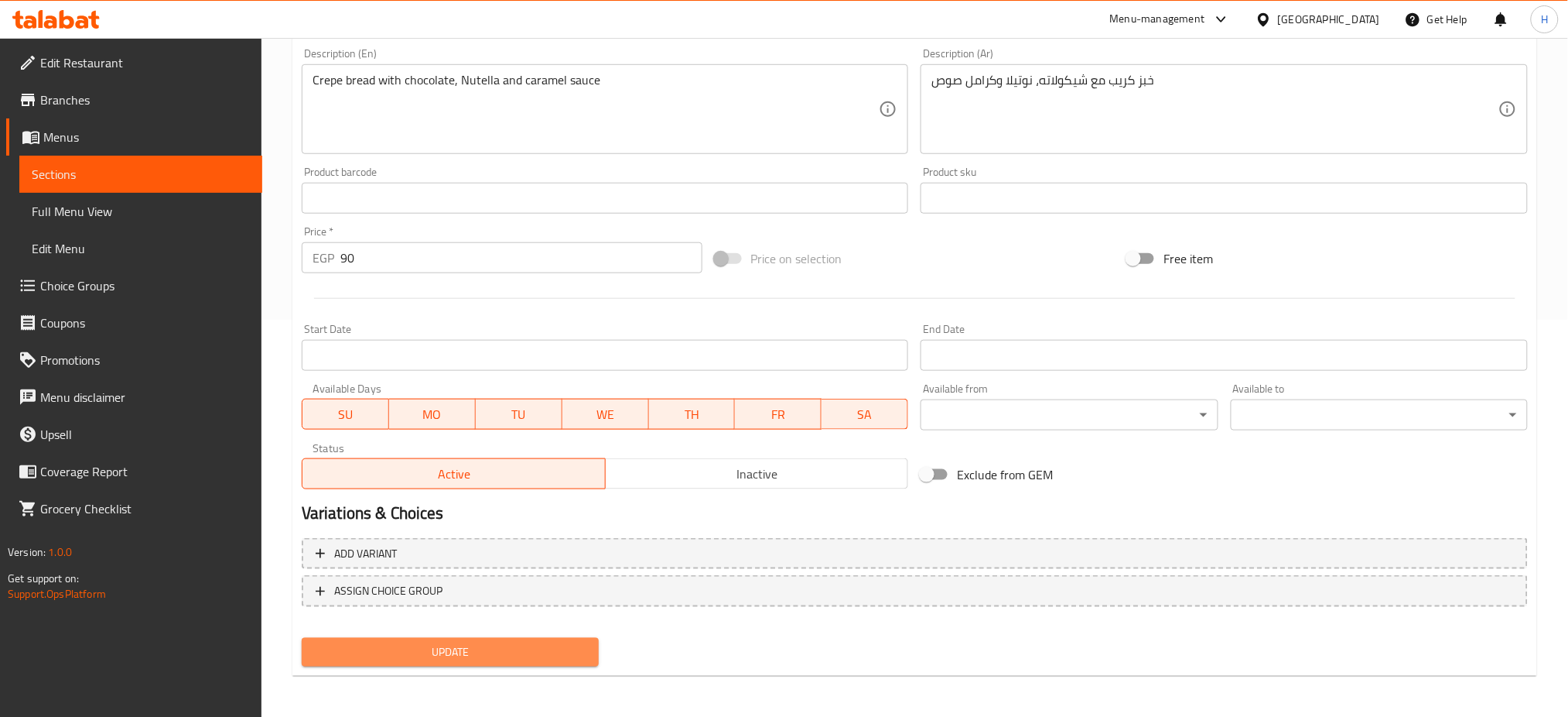
click at [475, 644] on span "Update" at bounding box center [451, 652] width 272 height 19
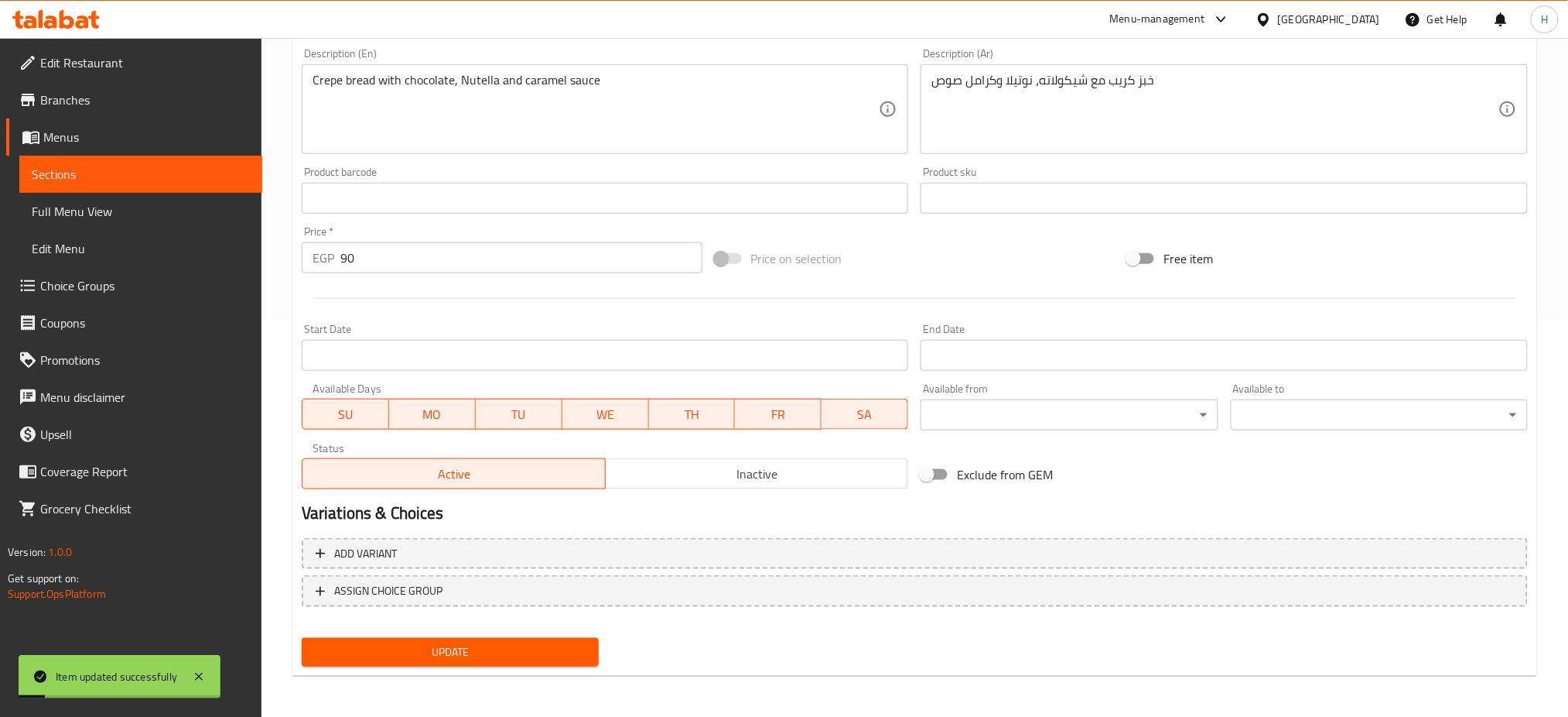
scroll to position [0, 0]
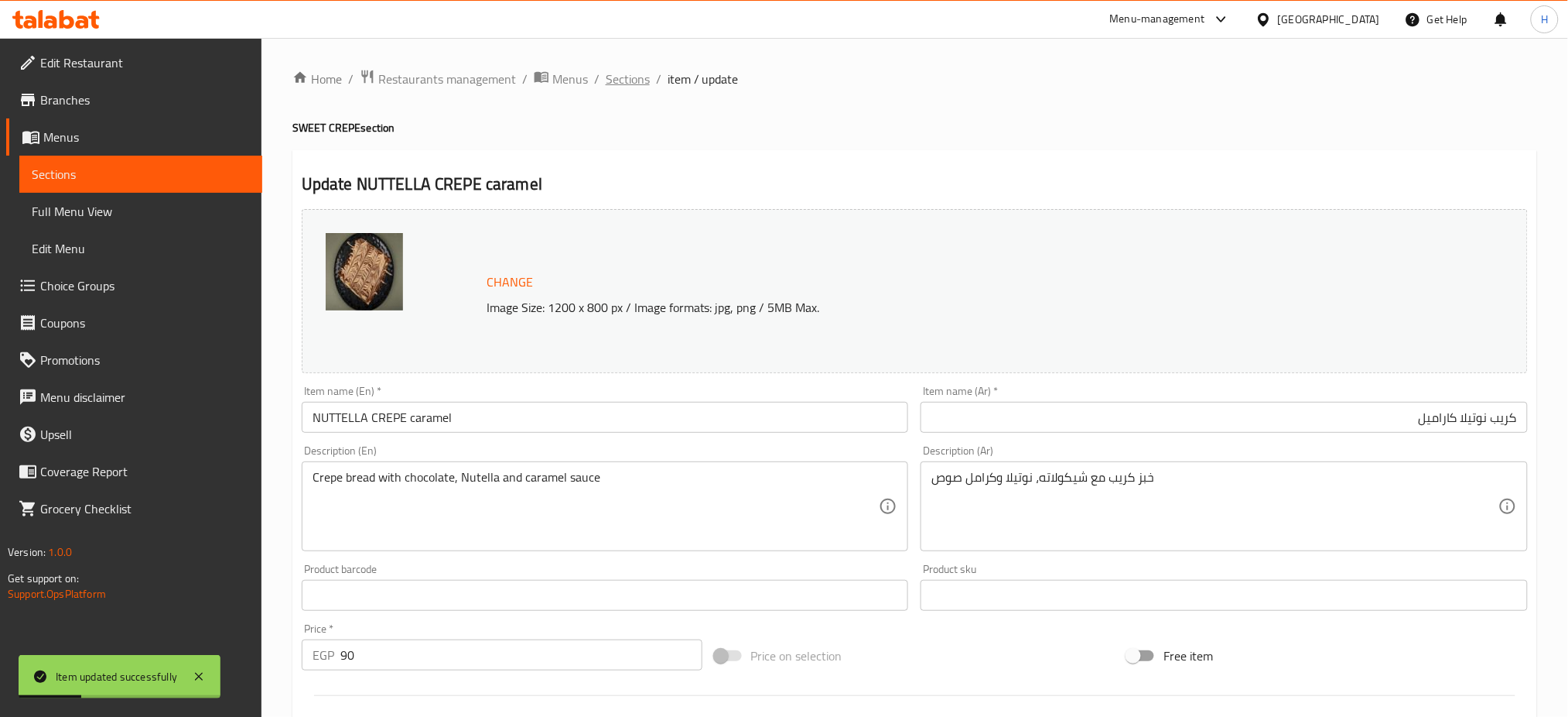
click at [633, 71] on span "Sections" at bounding box center [628, 78] width 44 height 19
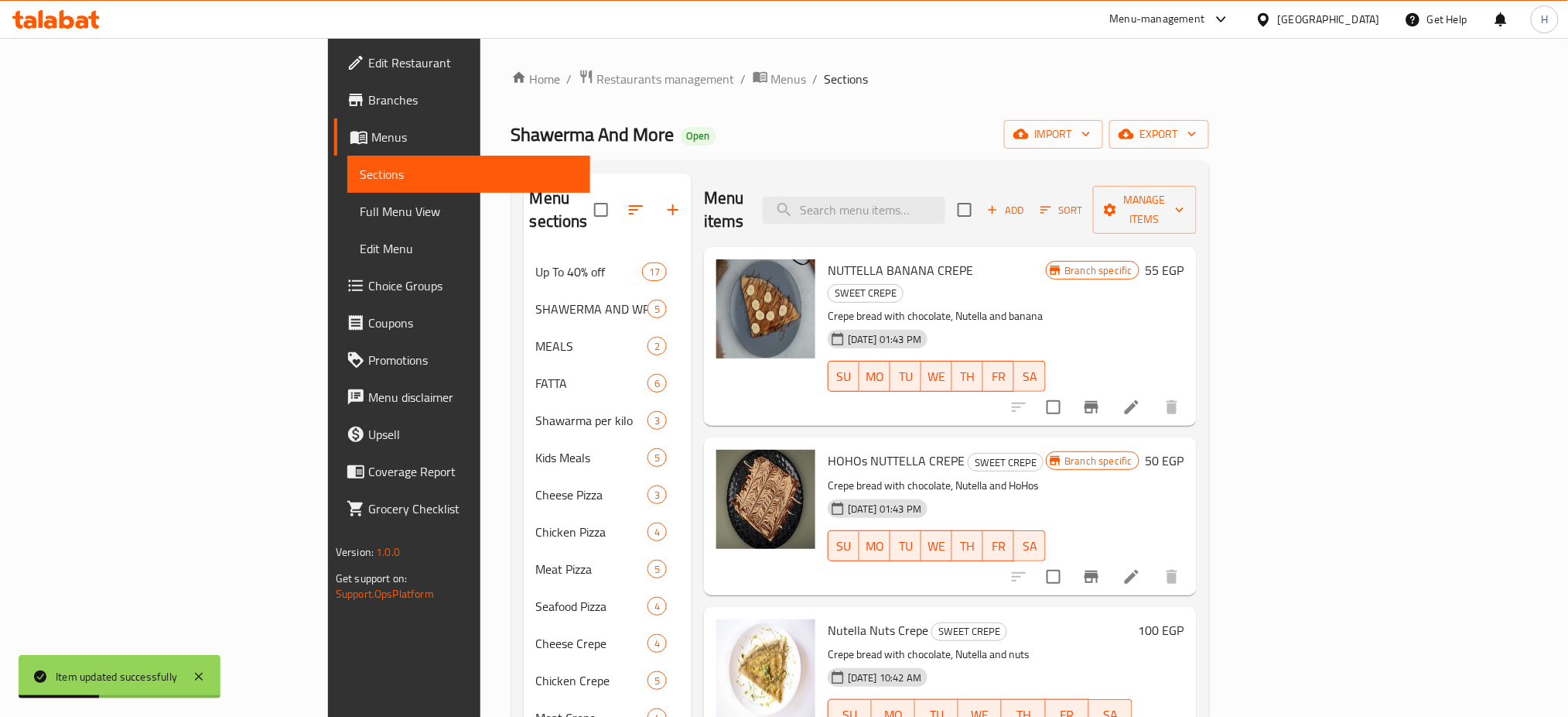
scroll to position [37, 0]
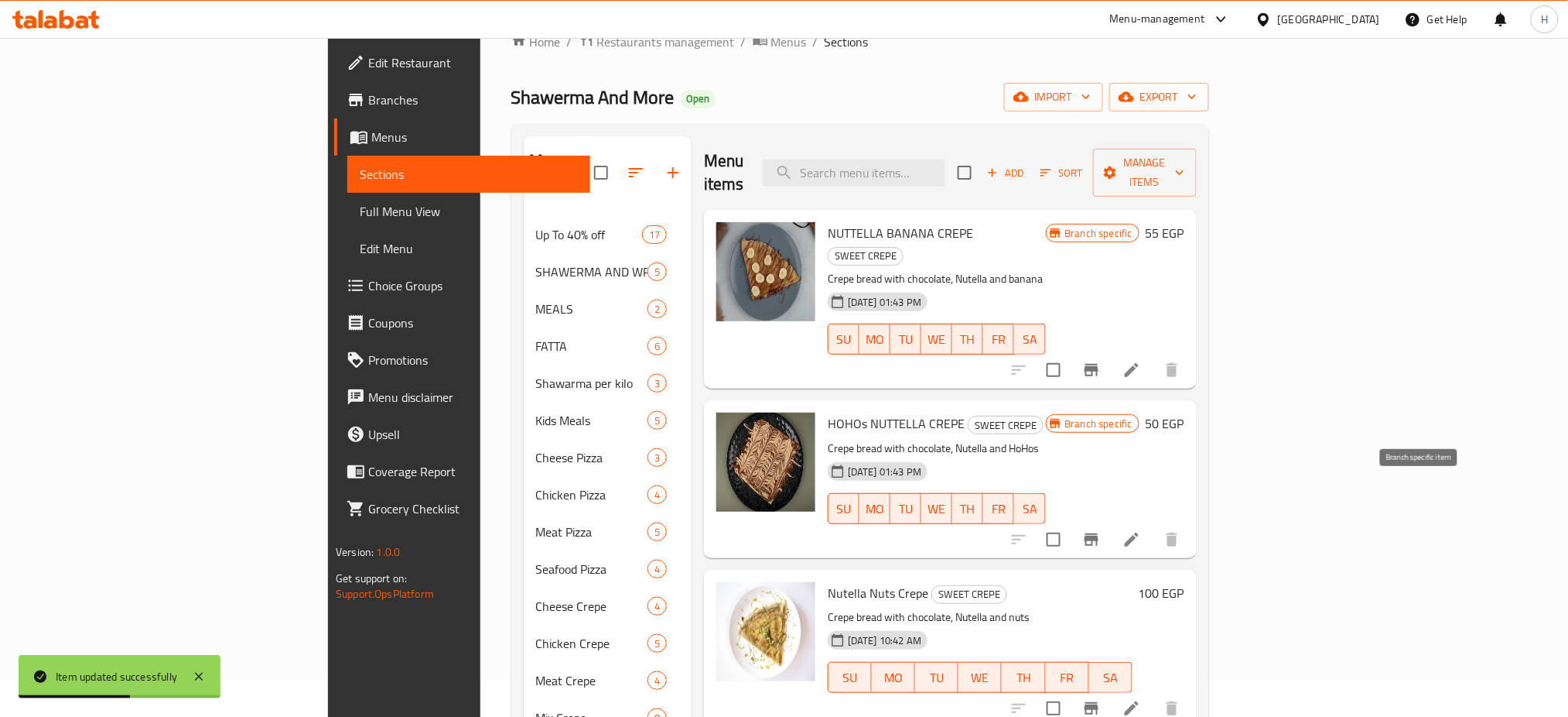
click at [1099, 533] on icon "Branch-specific-item" at bounding box center [1092, 539] width 14 height 12
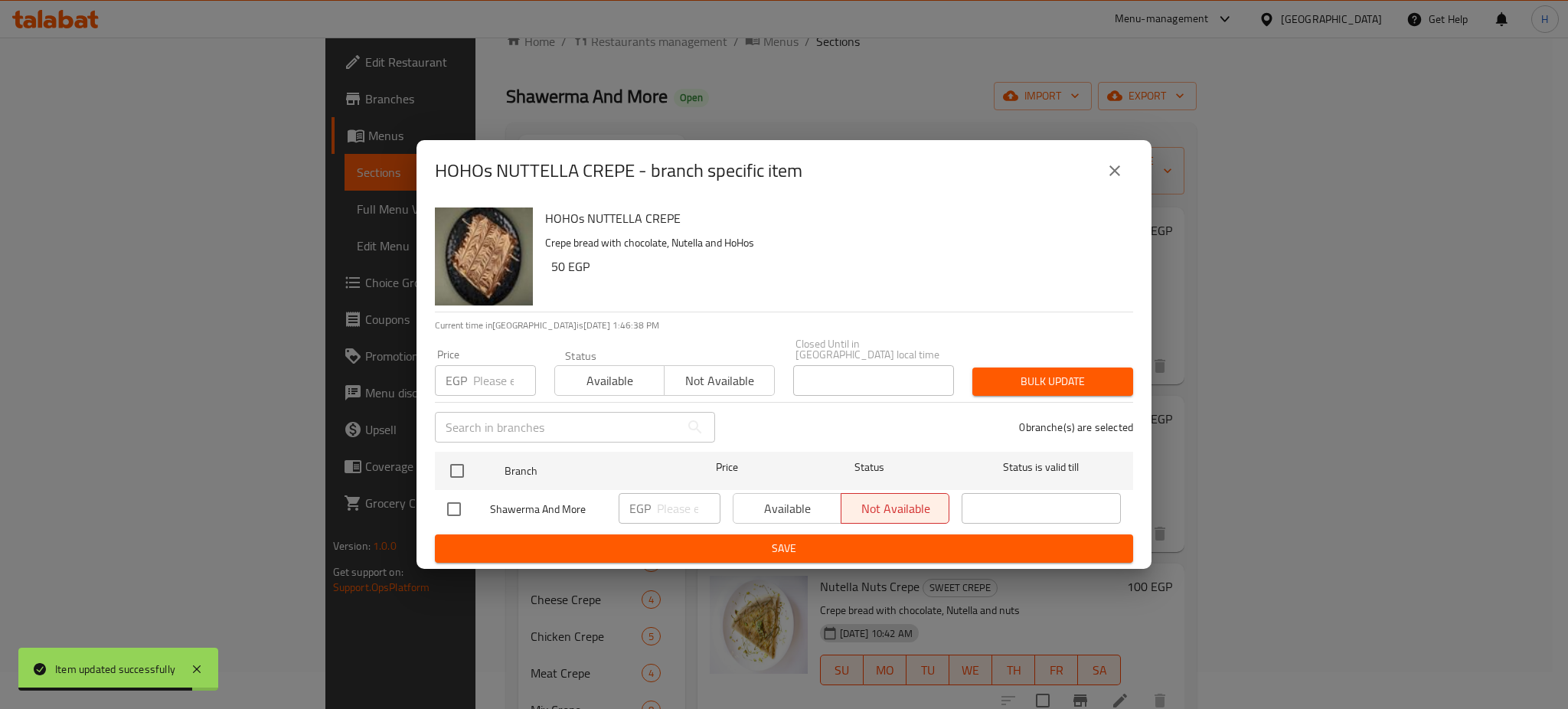
click at [810, 505] on div "Available Not available" at bounding box center [841, 508] width 217 height 30
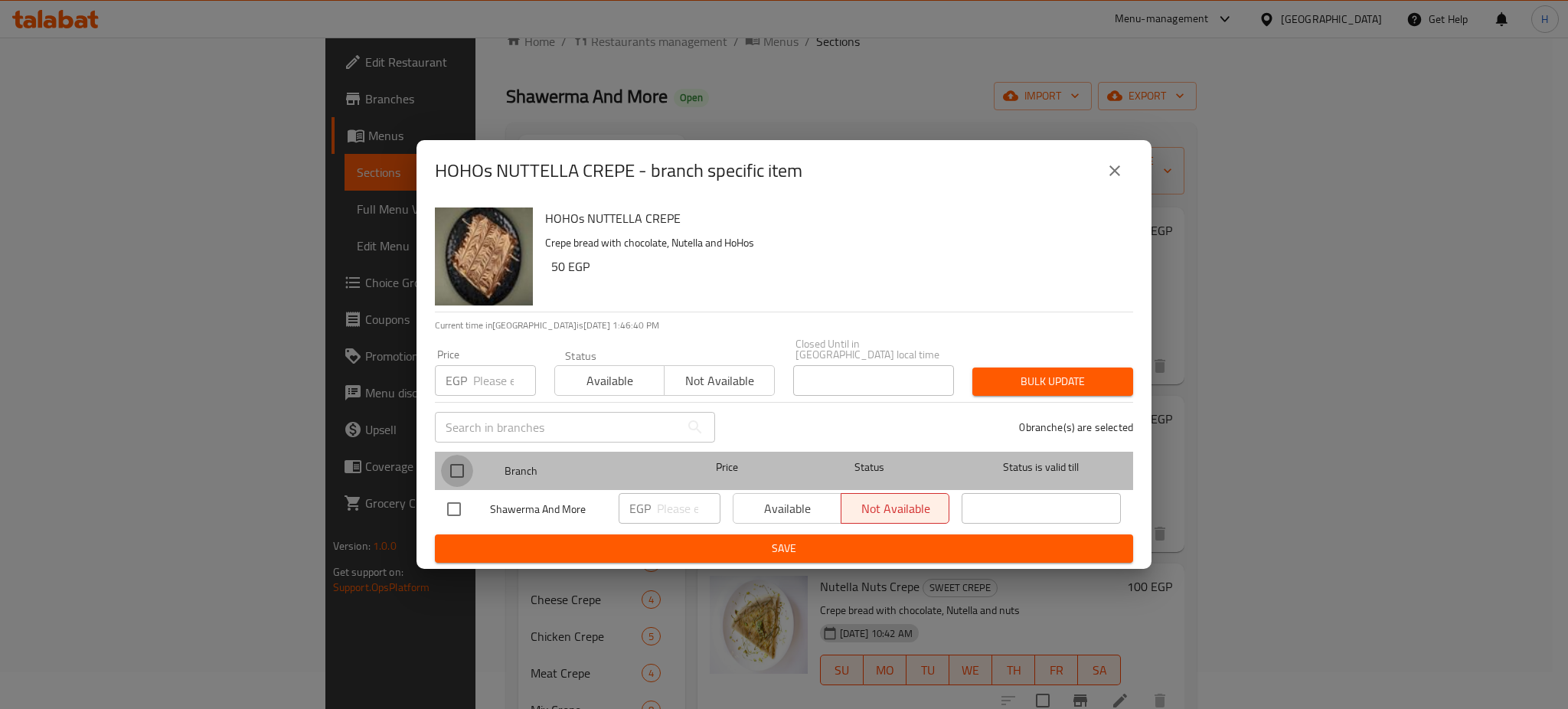
click at [449, 460] on input "checkbox" at bounding box center [457, 471] width 32 height 32
checkbox input "true"
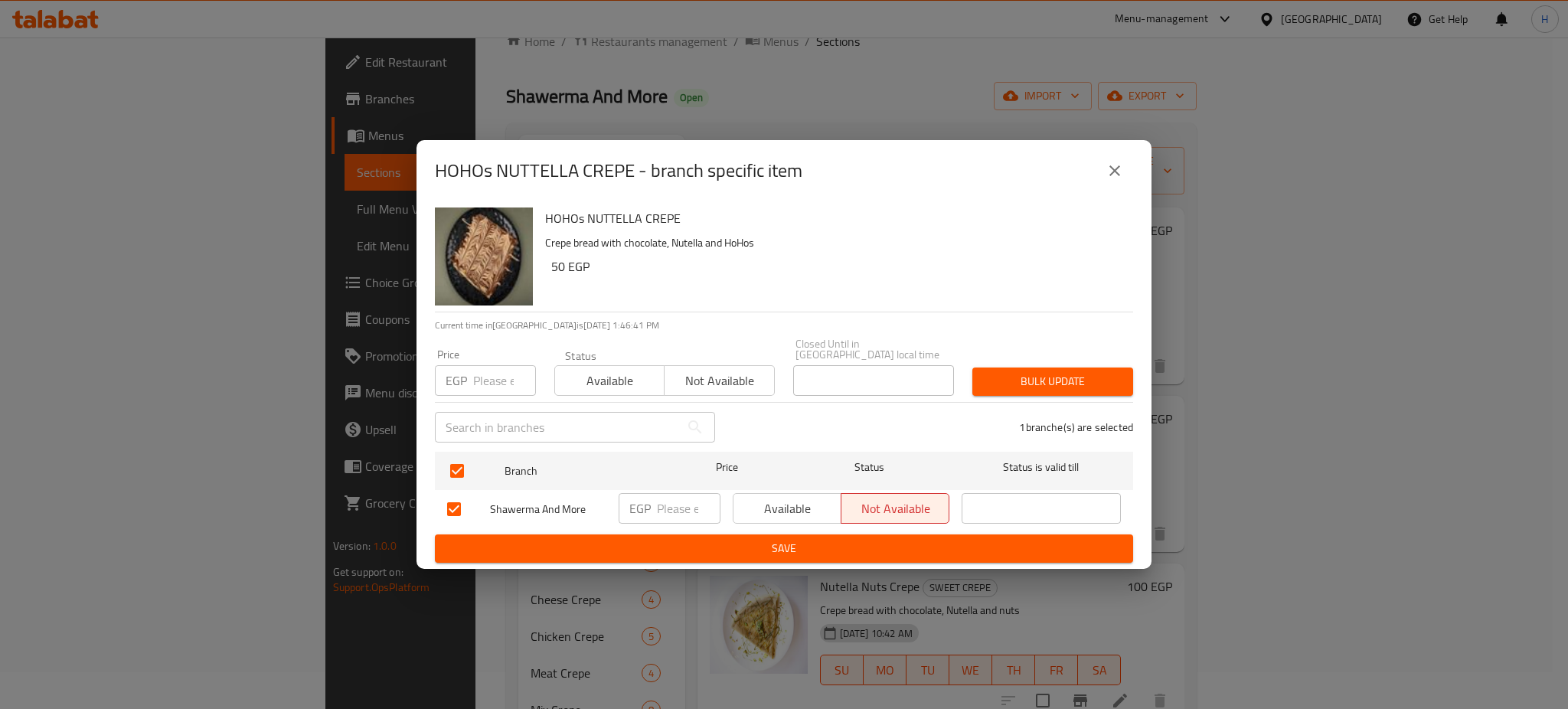
drag, startPoint x: 784, startPoint y: 519, endPoint x: 780, endPoint y: 510, distance: 9.8
click at [780, 510] on div "Available Not available" at bounding box center [841, 509] width 229 height 45
click at [780, 510] on span "Available" at bounding box center [787, 509] width 96 height 22
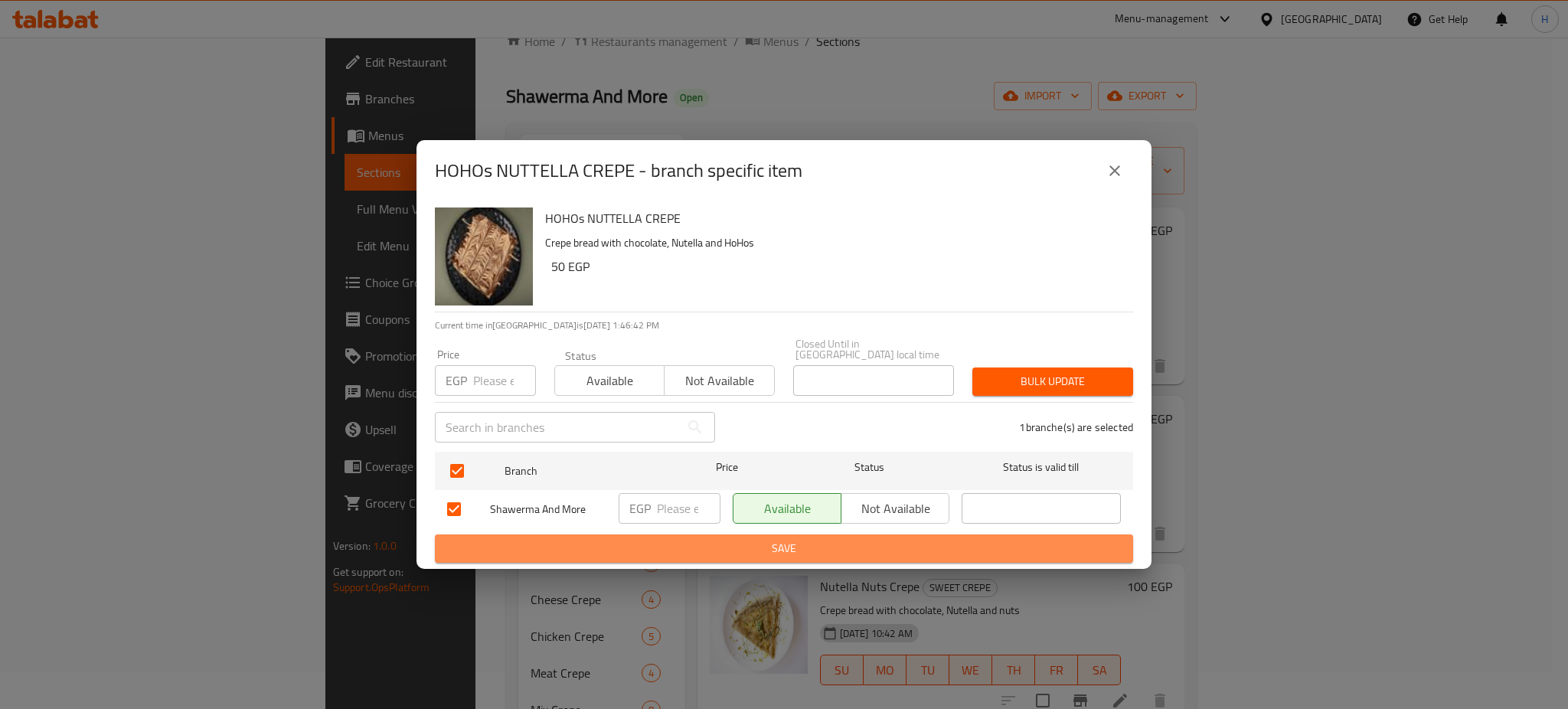
click at [814, 541] on span "Save" at bounding box center [784, 549] width 674 height 19
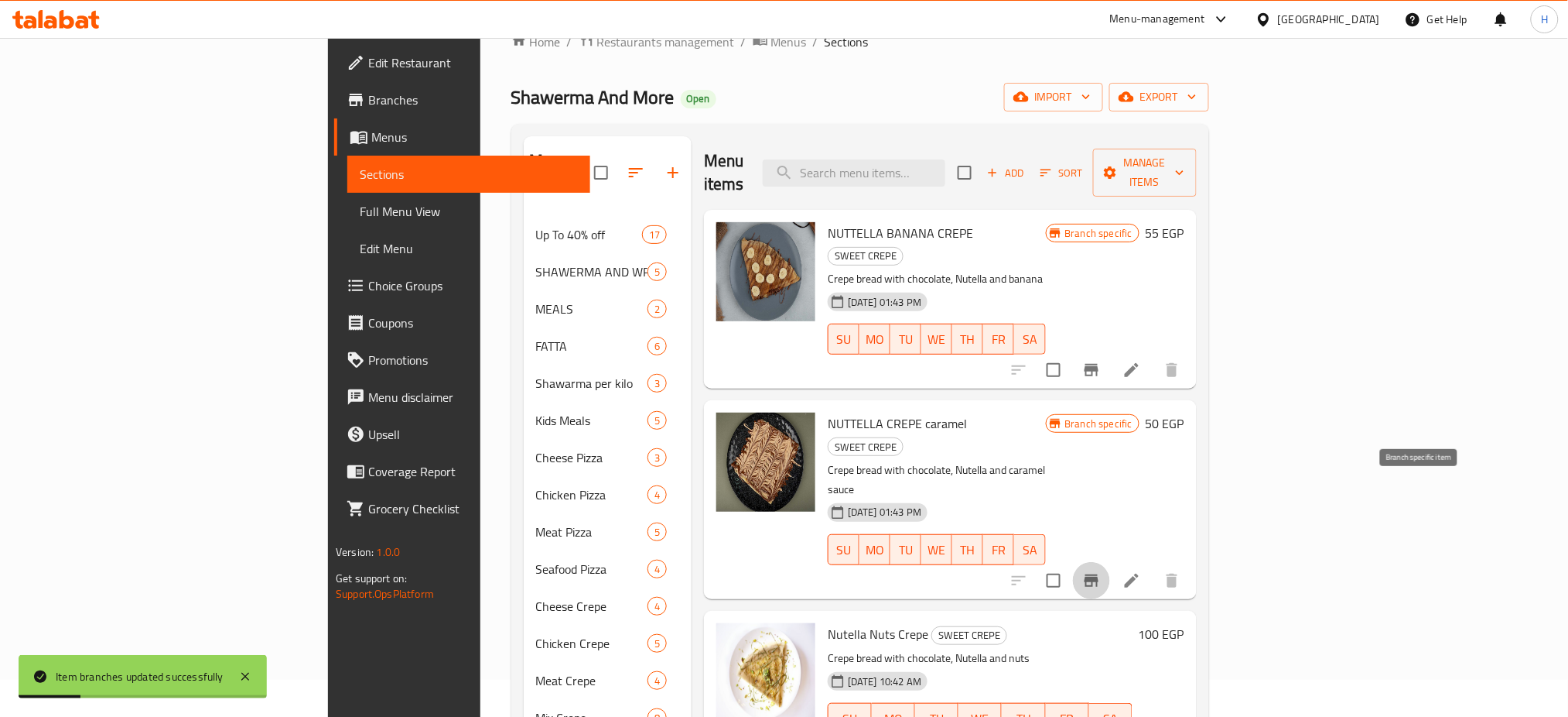
click at [1110, 562] on button "Branch-specific-item" at bounding box center [1092, 581] width 37 height 37
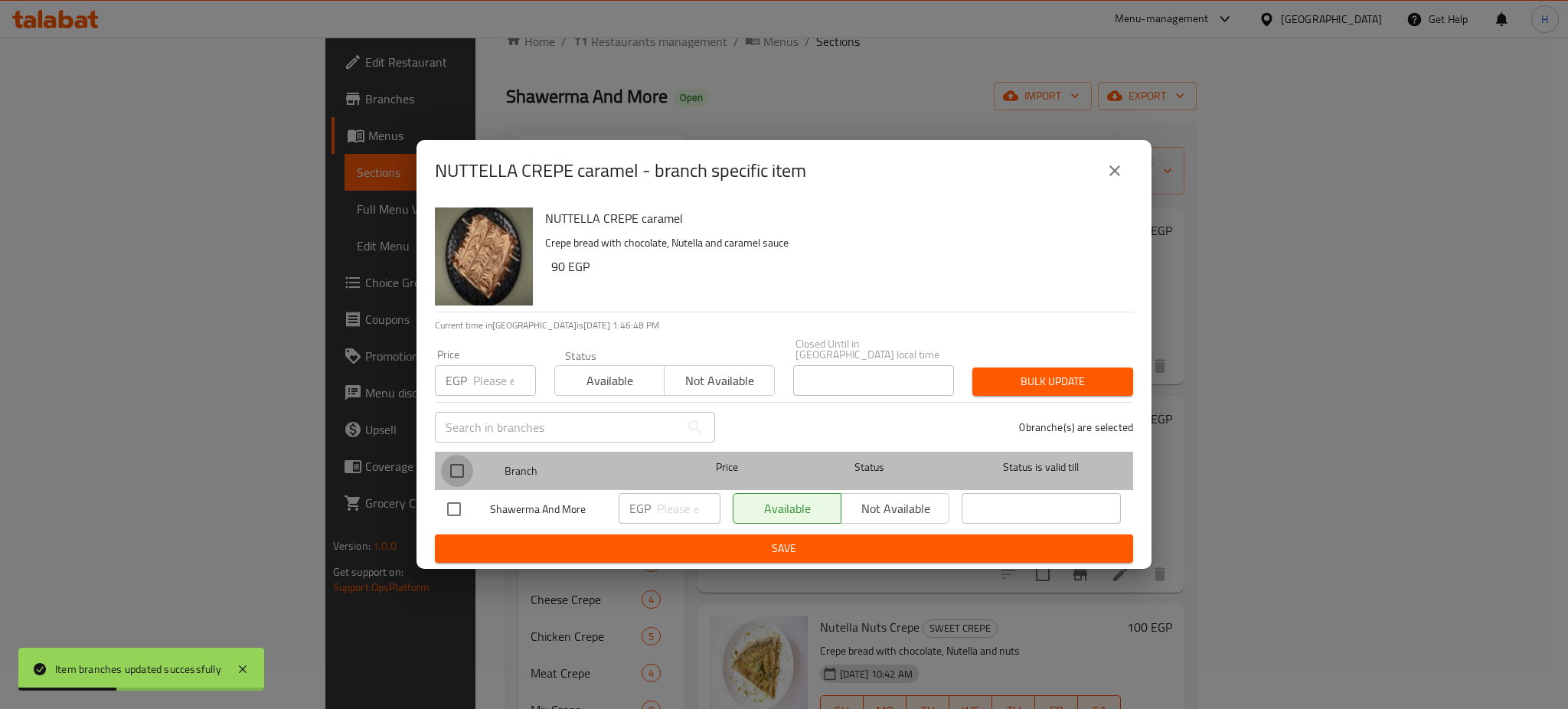
click at [451, 469] on input "checkbox" at bounding box center [457, 471] width 32 height 32
checkbox input "true"
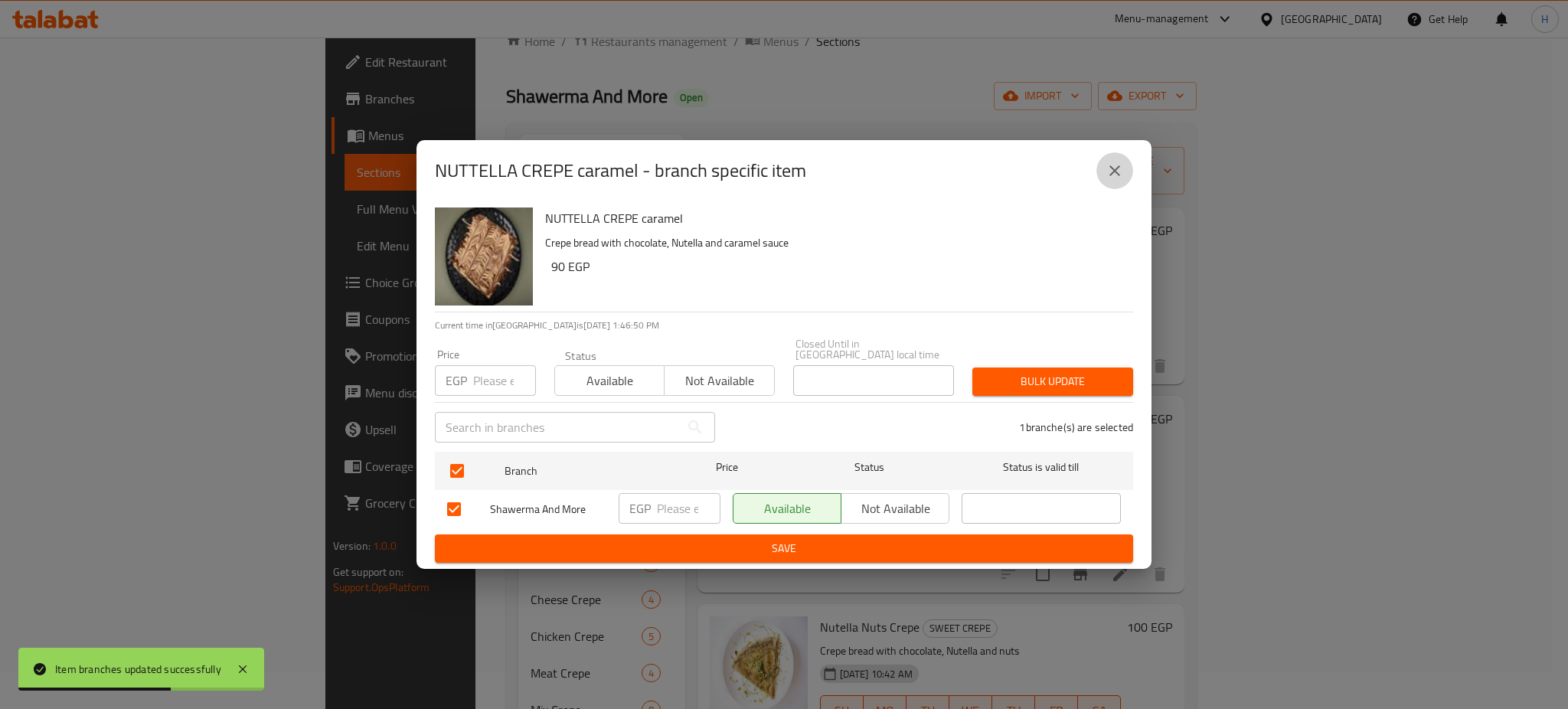
click at [1111, 175] on icon "close" at bounding box center [1114, 171] width 18 height 18
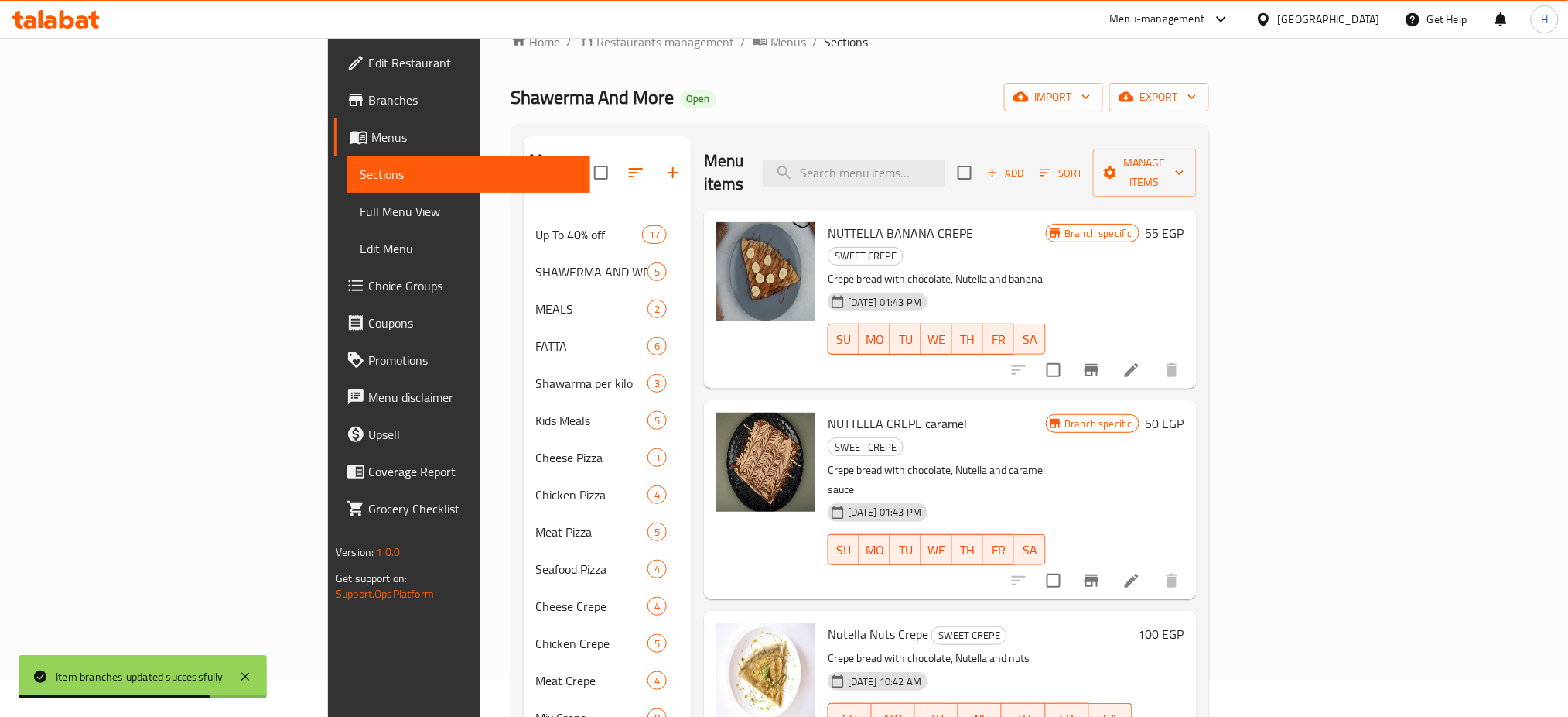
click at [1046, 461] on p "Crepe bread with chocolate, Nutella and caramel sauce" at bounding box center [937, 480] width 218 height 39
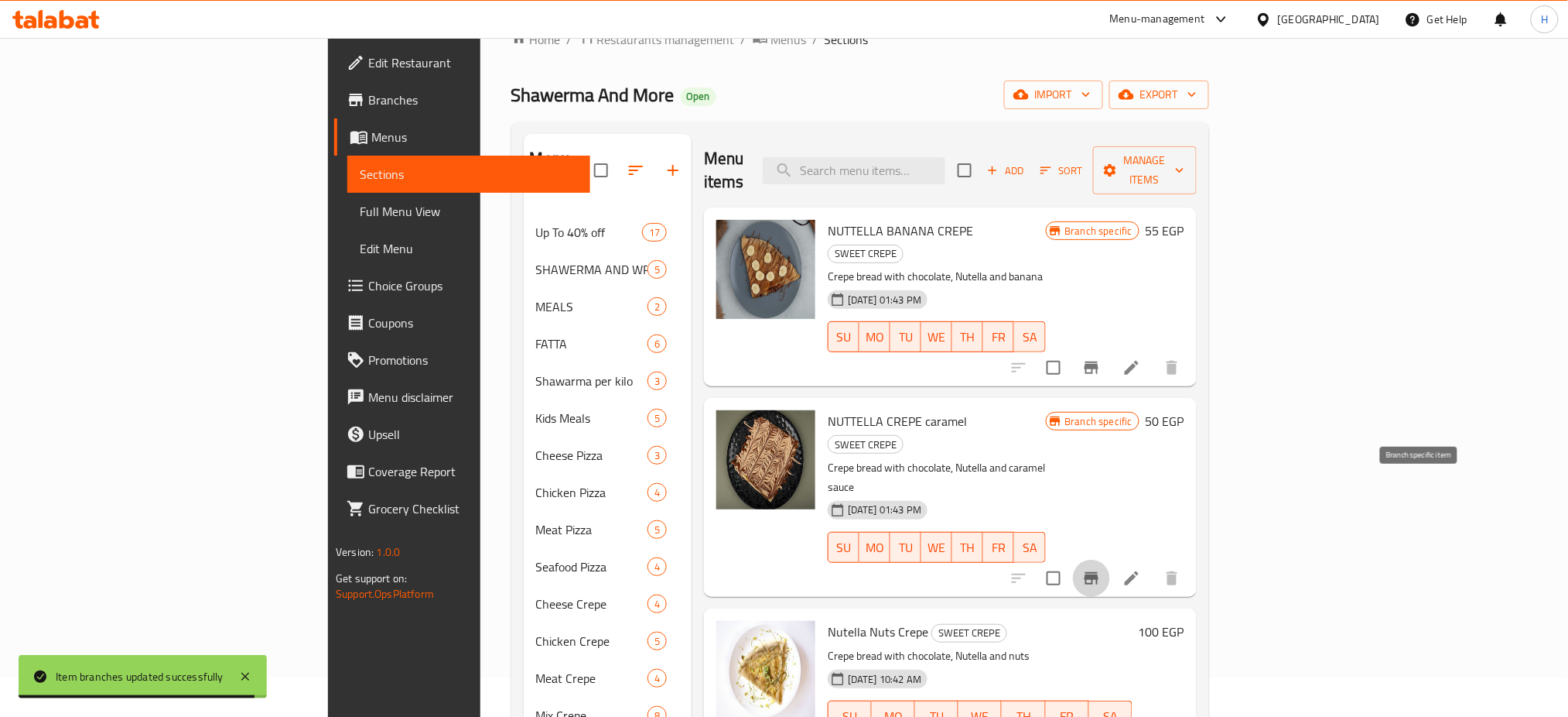
click at [1101, 569] on icon "Branch-specific-item" at bounding box center [1092, 577] width 19 height 19
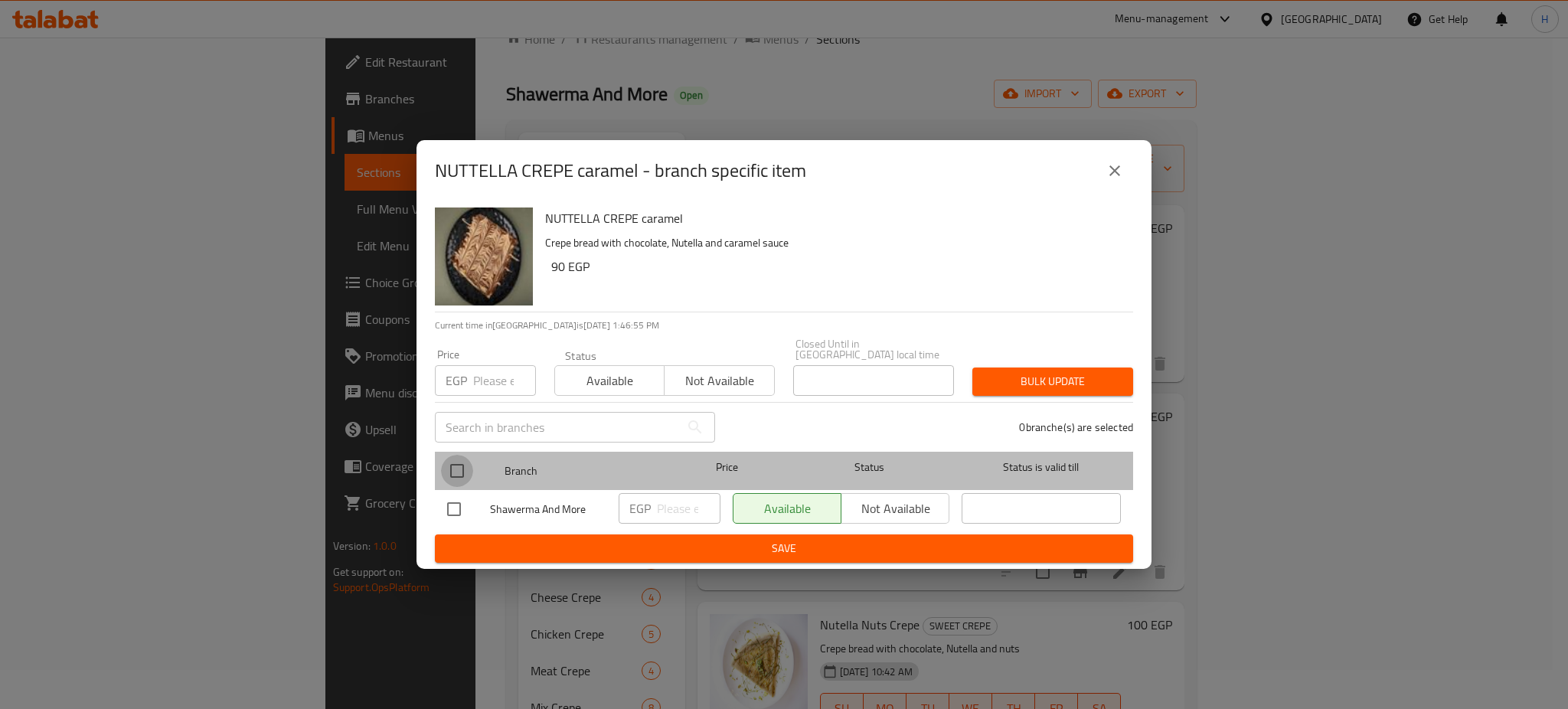
click at [455, 473] on input "checkbox" at bounding box center [457, 471] width 32 height 32
checkbox input "true"
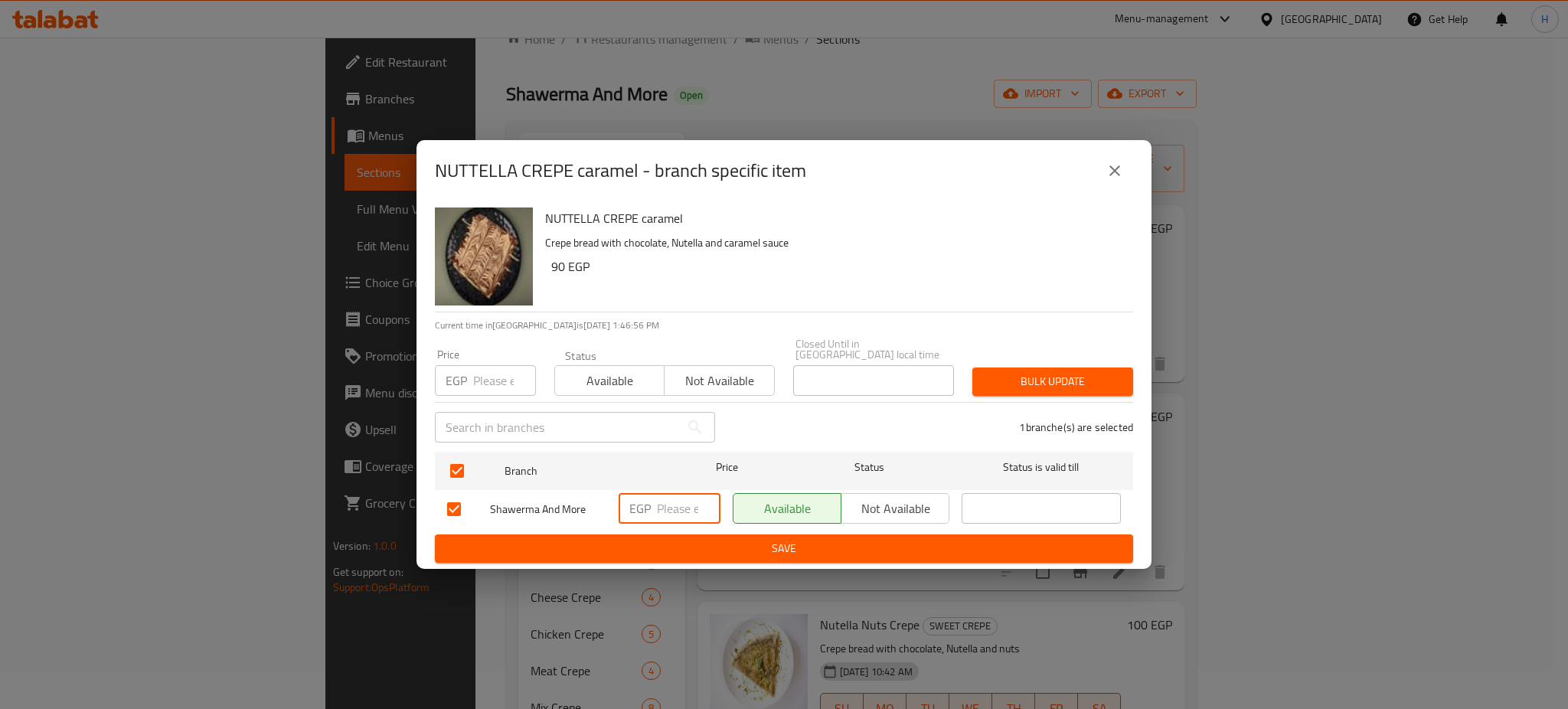
click at [678, 510] on input "number" at bounding box center [688, 508] width 64 height 30
type input "90"
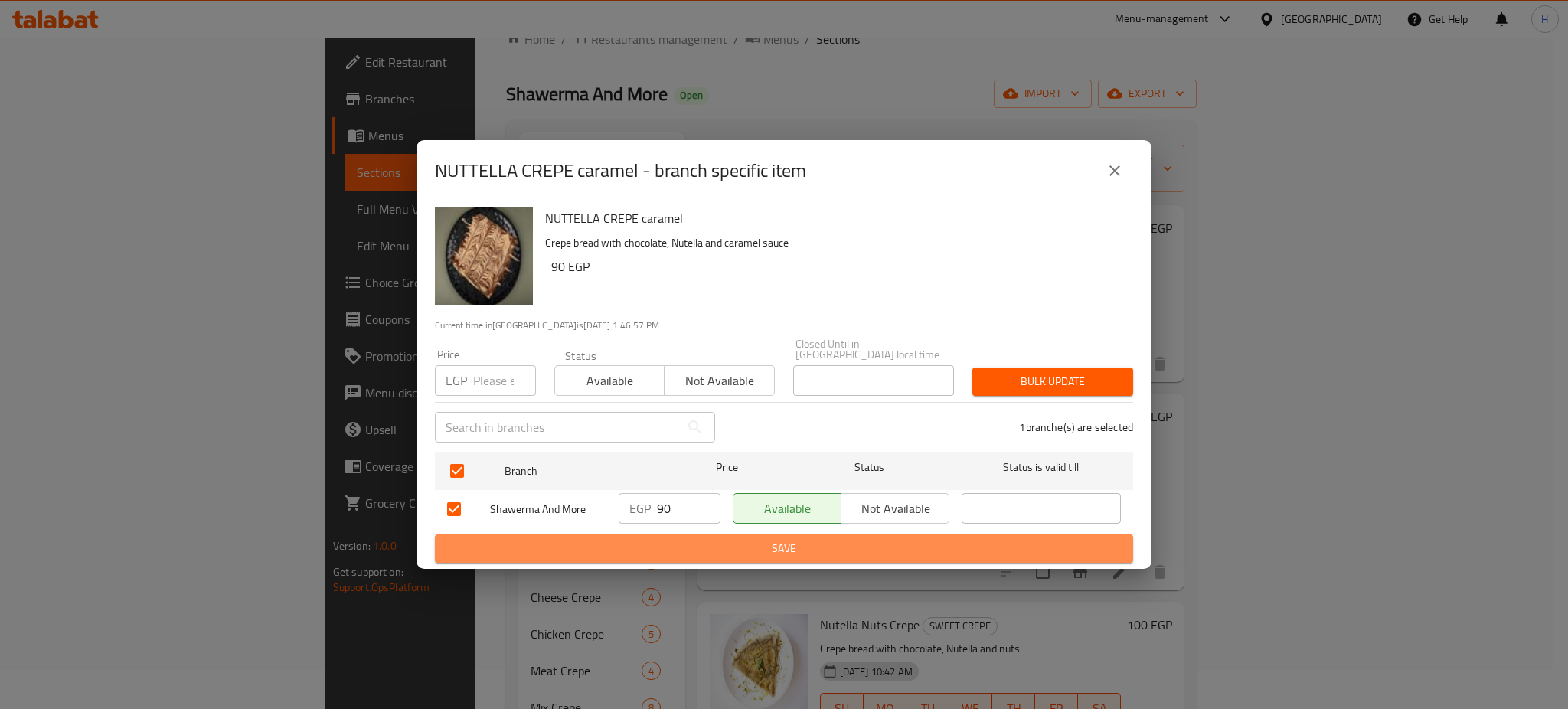
click at [719, 534] on button "Save" at bounding box center [783, 549] width 698 height 29
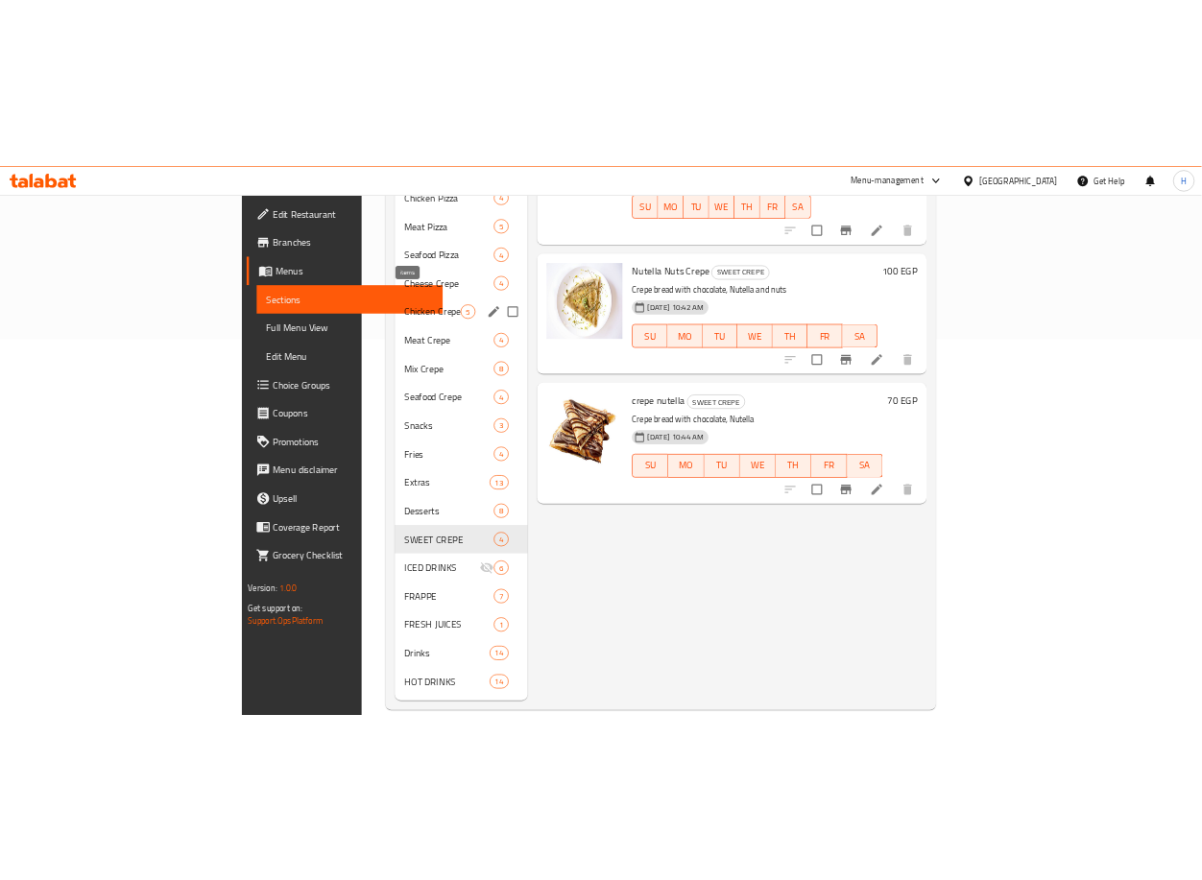
scroll to position [0, 0]
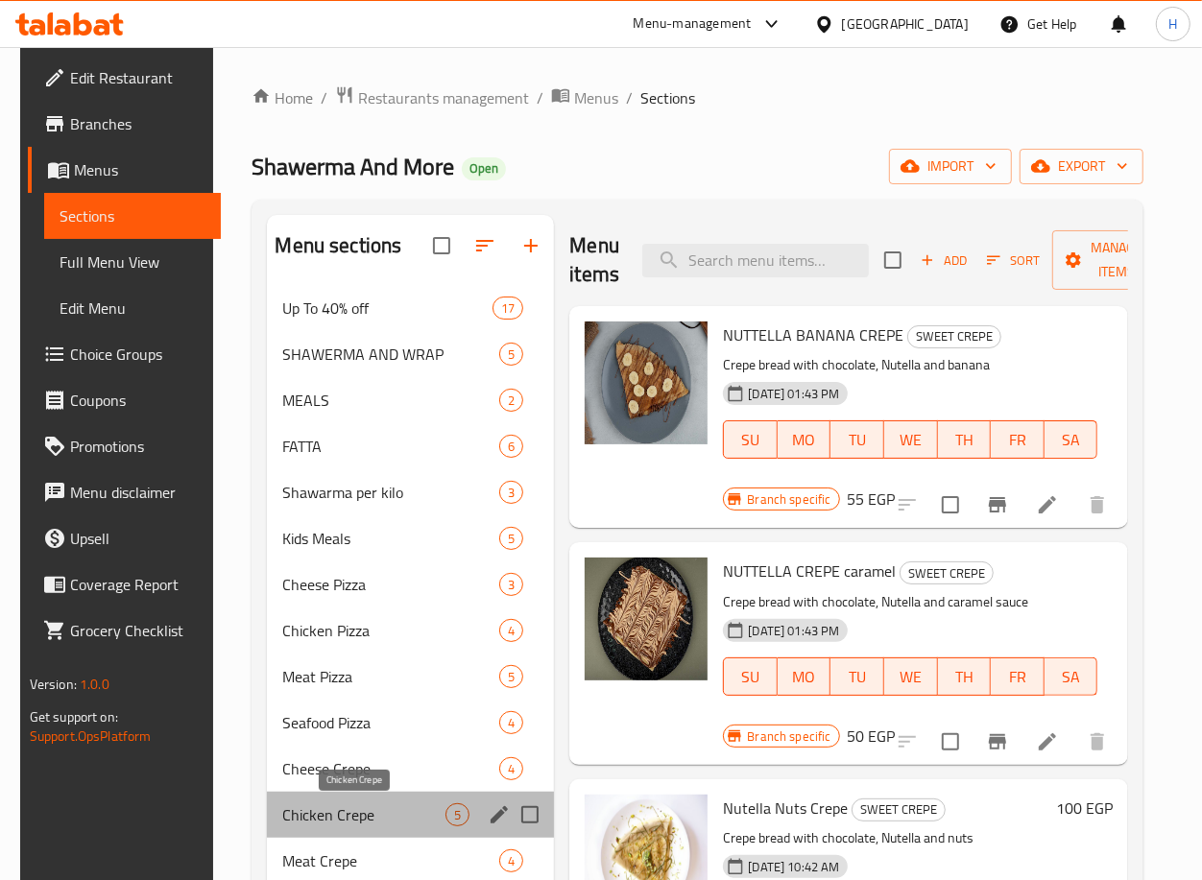
click at [282, 813] on span "Chicken Crepe" at bounding box center [363, 814] width 163 height 23
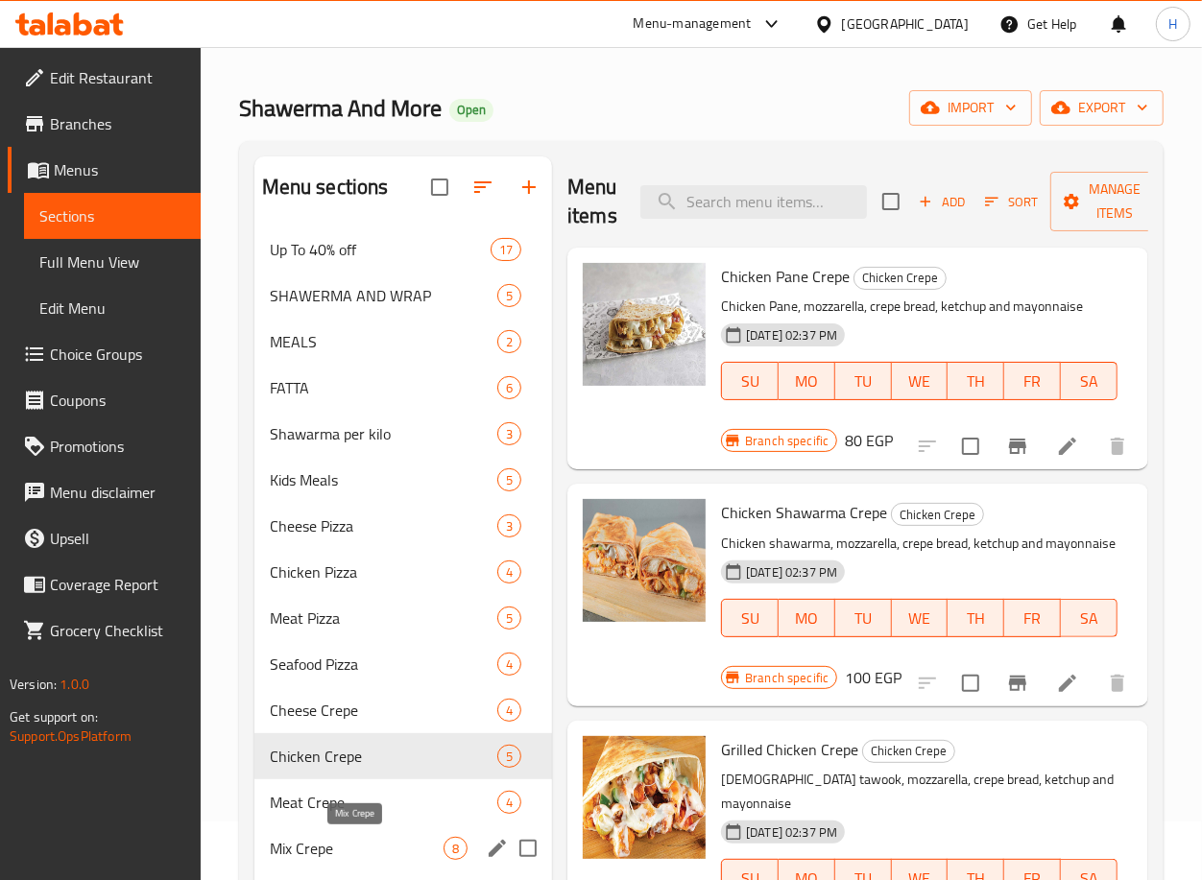
scroll to position [58, 0]
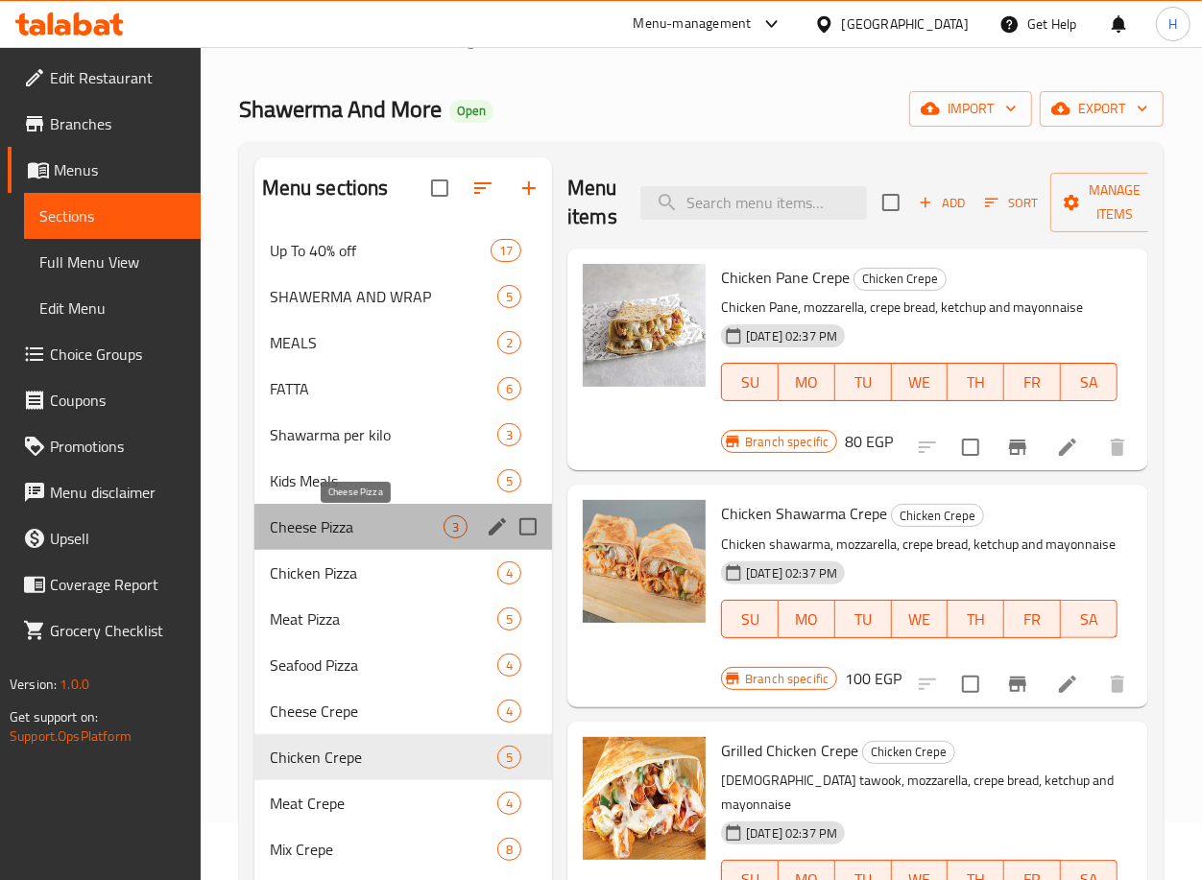
click at [392, 531] on span "Cheese Pizza" at bounding box center [357, 526] width 174 height 23
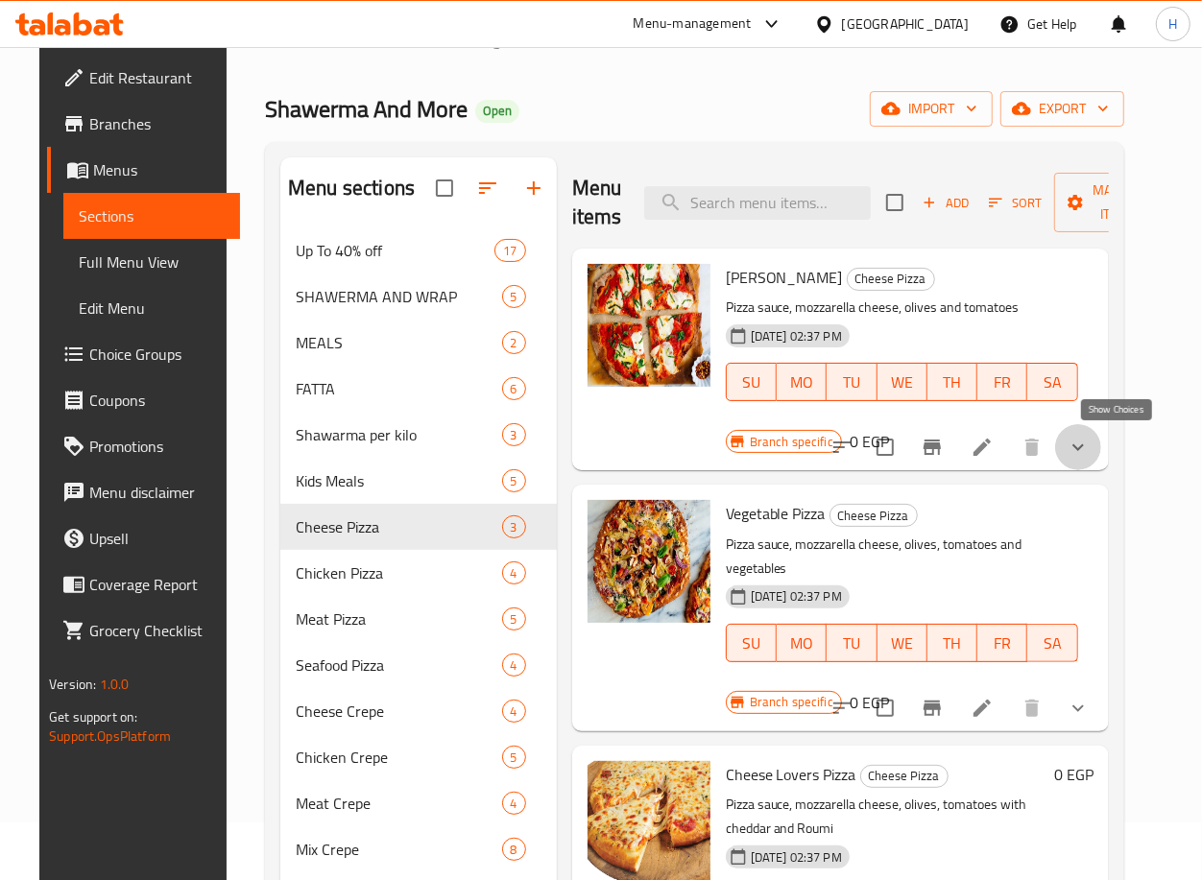
click at [1089, 456] on icon "show more" at bounding box center [1077, 447] width 23 height 23
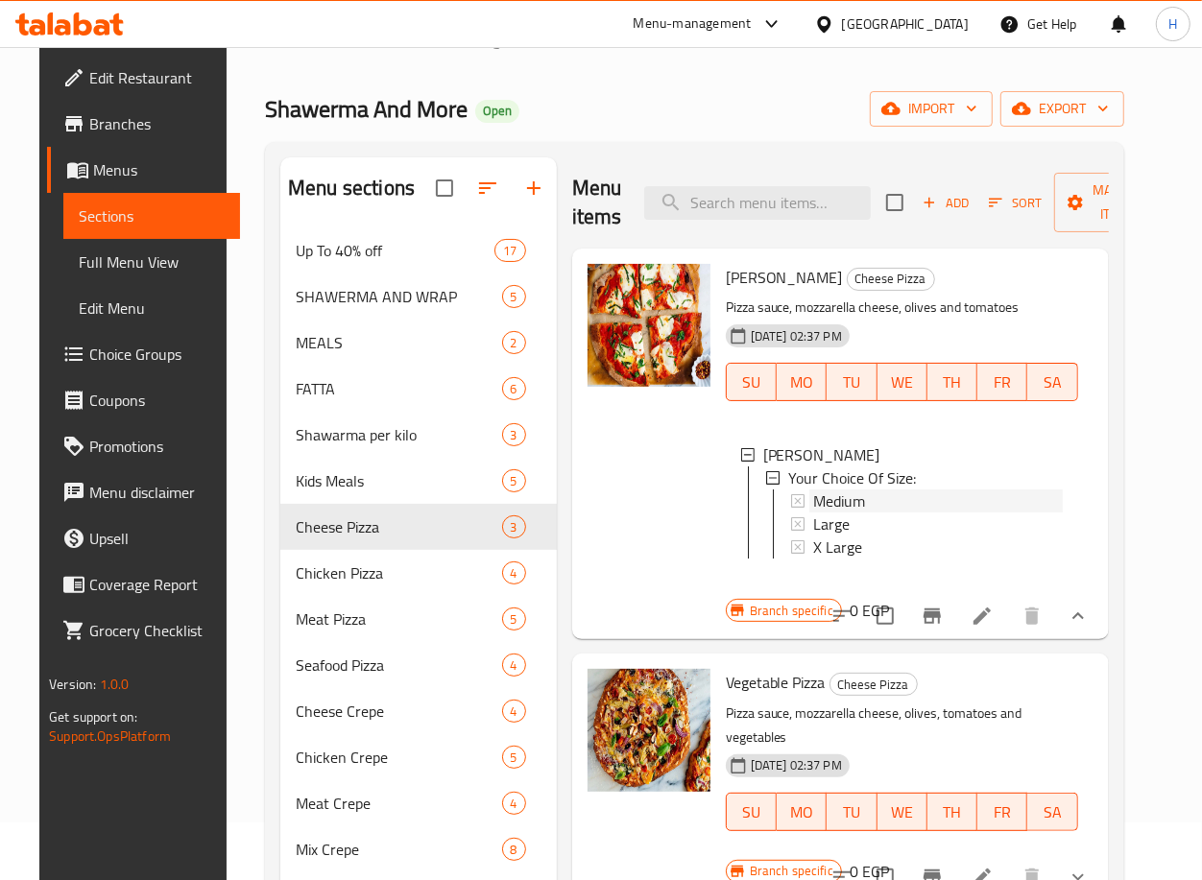
click at [863, 513] on div "Medium" at bounding box center [938, 500] width 250 height 23
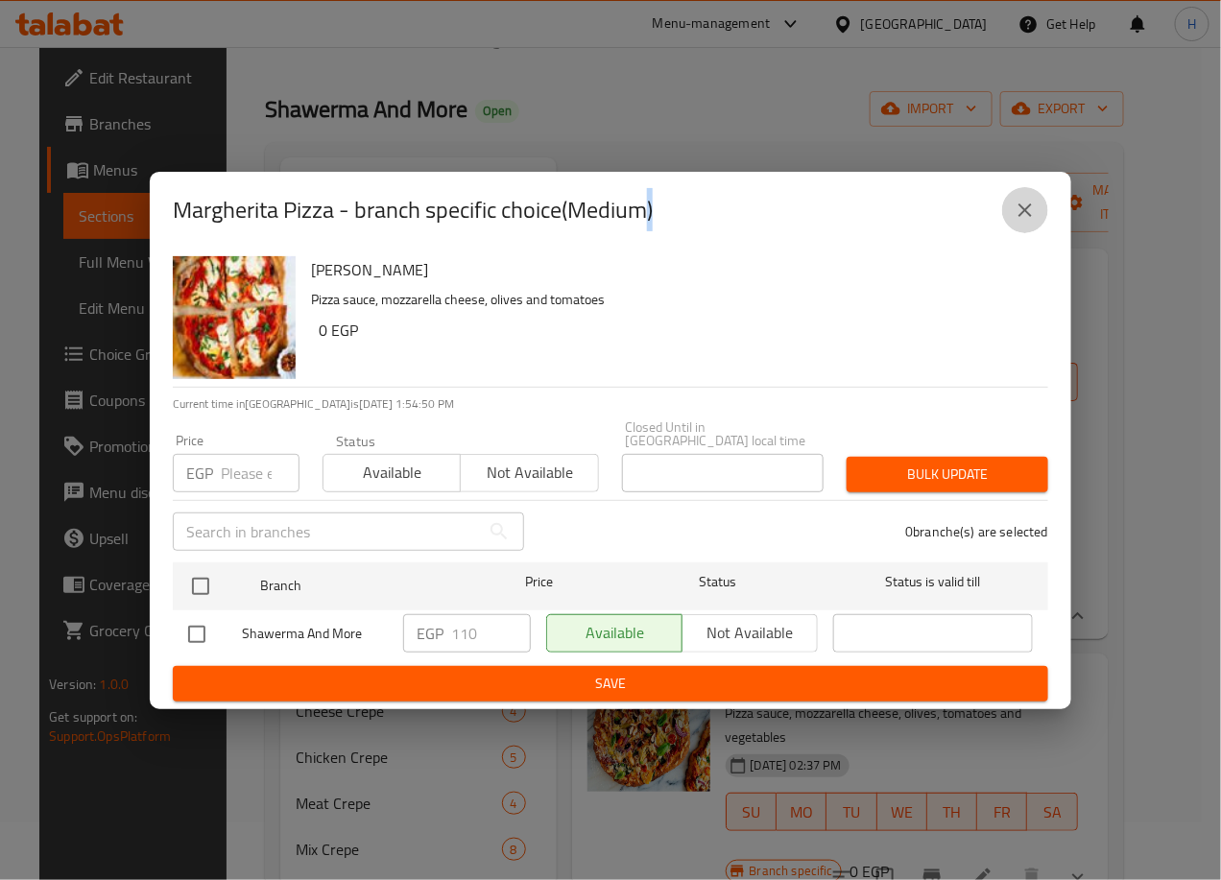
click at [1018, 220] on icon "close" at bounding box center [1025, 210] width 23 height 23
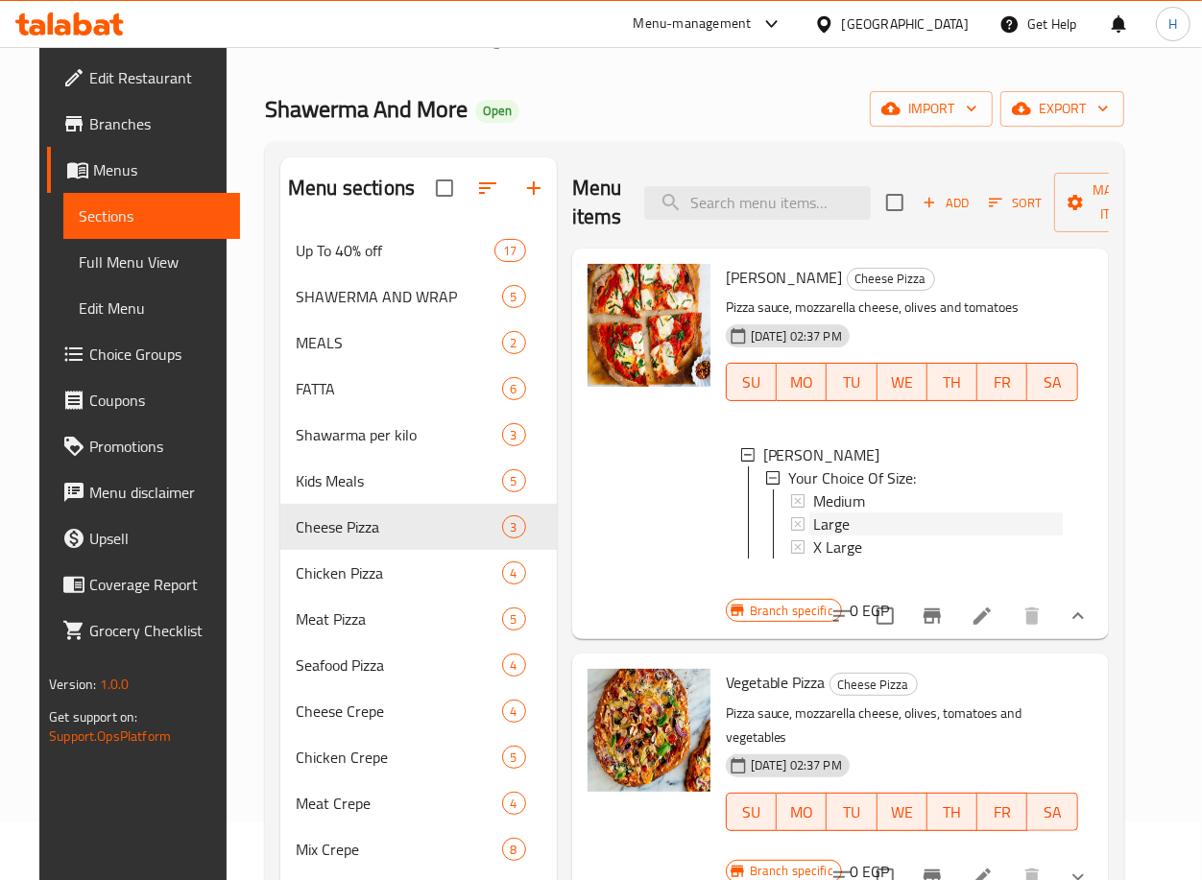
click at [834, 536] on span "Large" at bounding box center [831, 524] width 36 height 23
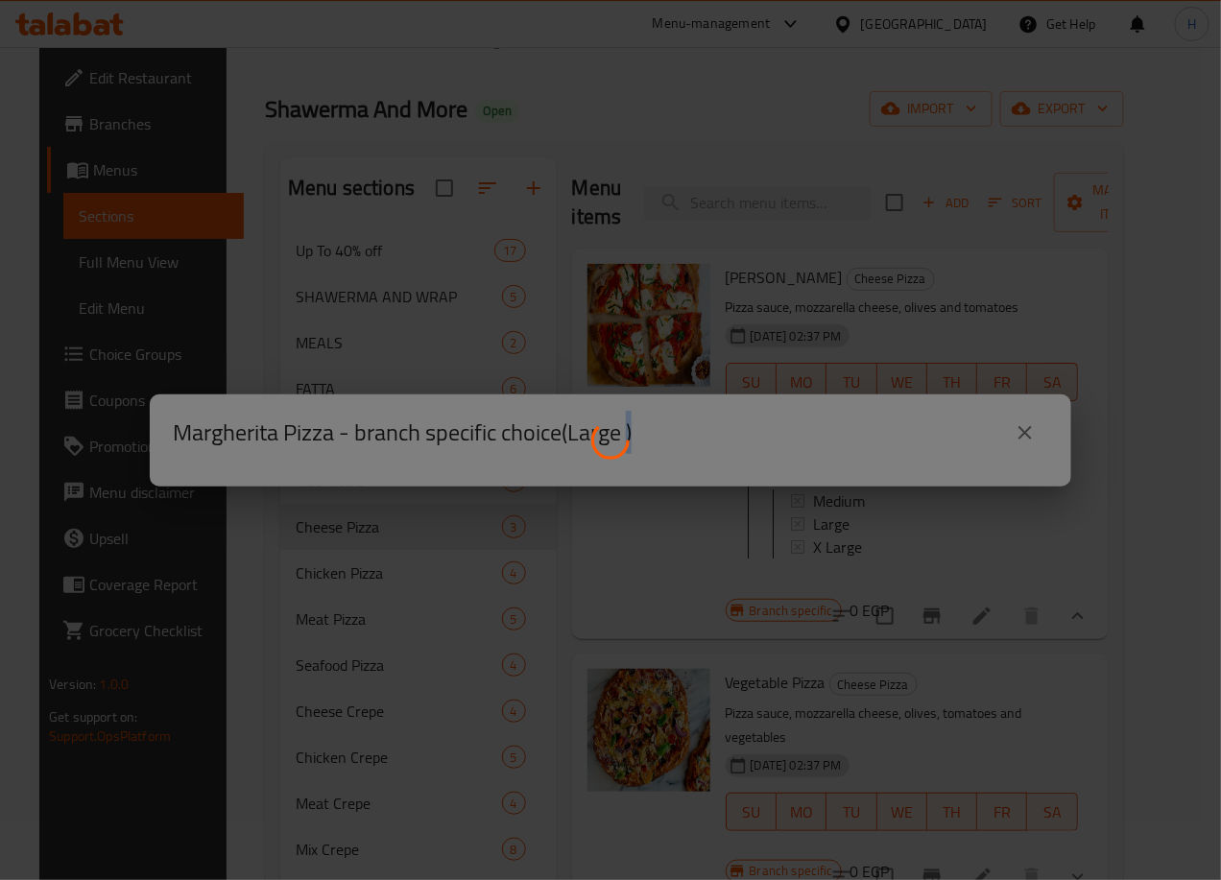
click at [834, 543] on div at bounding box center [610, 440] width 1221 height 880
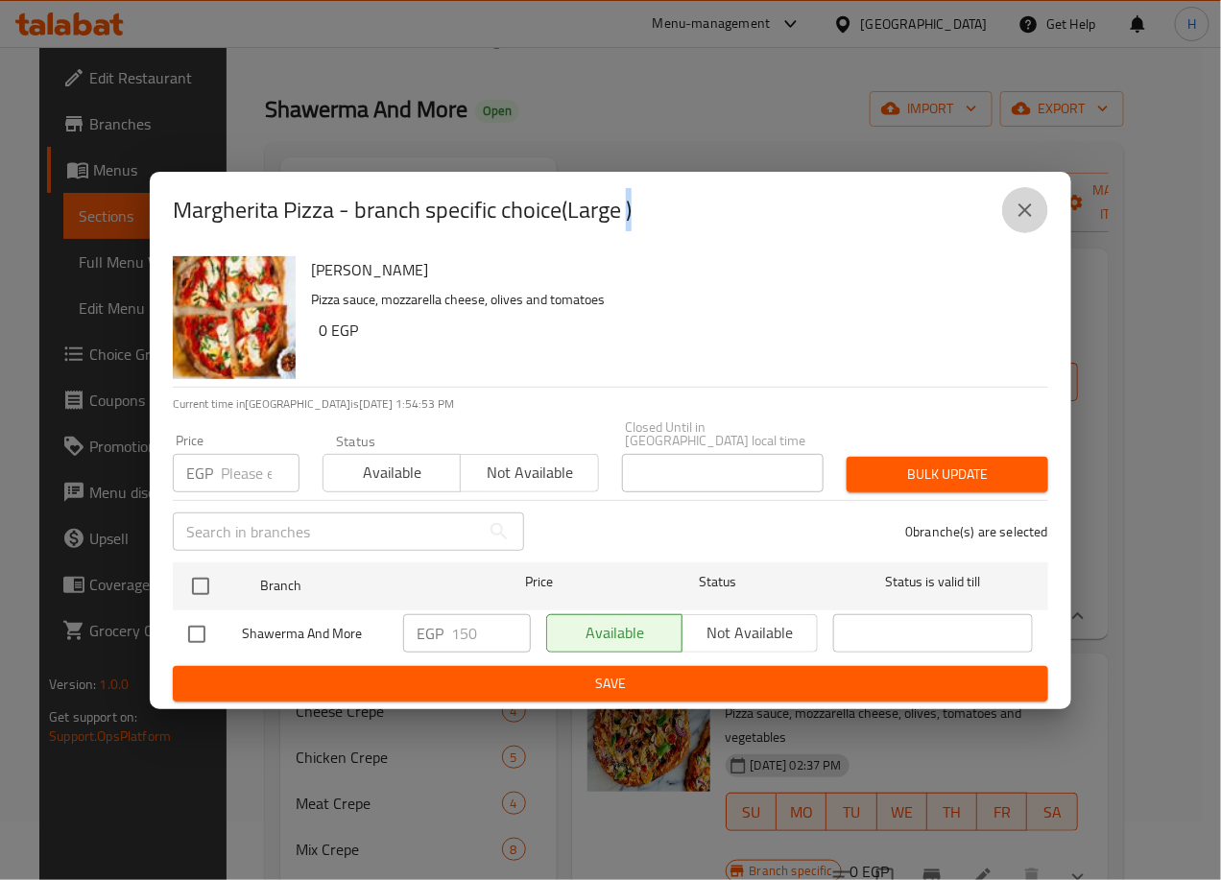
click at [1022, 222] on icon "close" at bounding box center [1025, 210] width 23 height 23
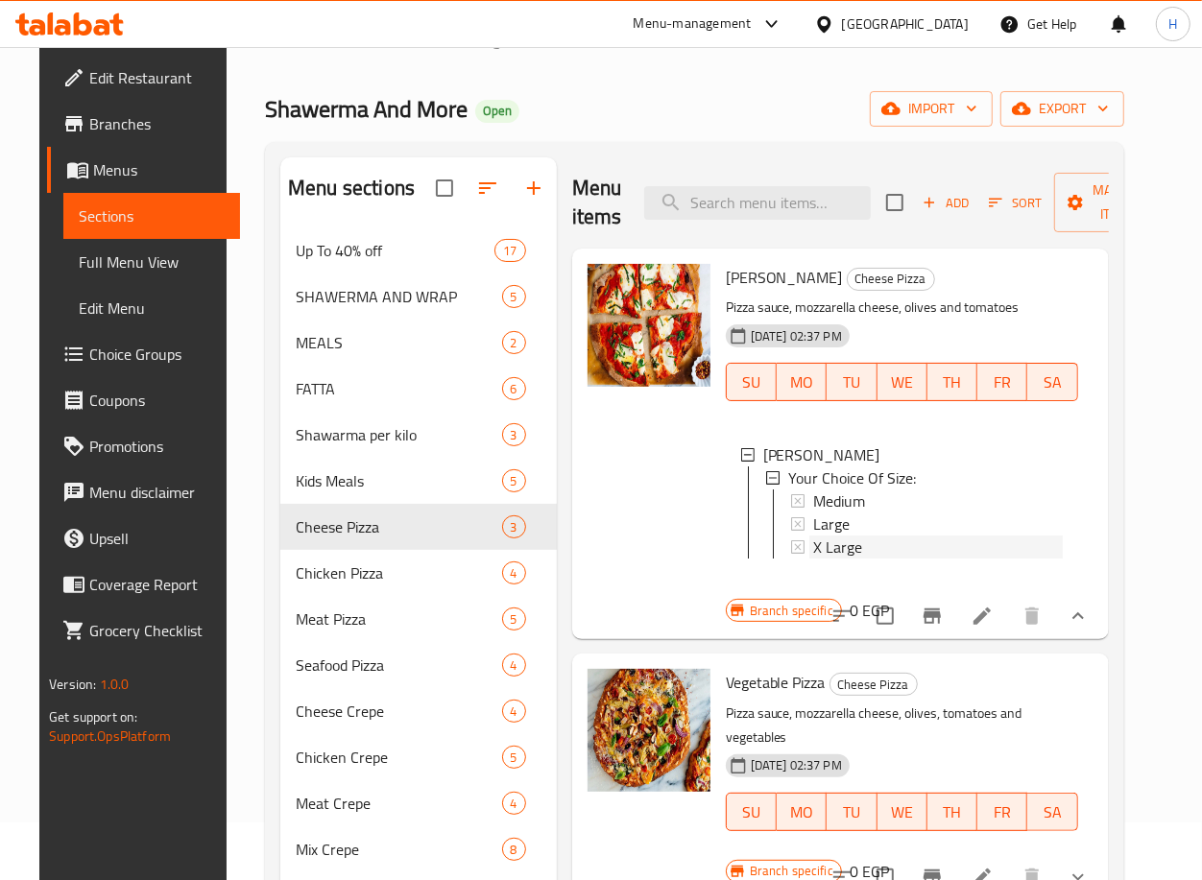
click at [833, 559] on span "X Large" at bounding box center [837, 547] width 49 height 23
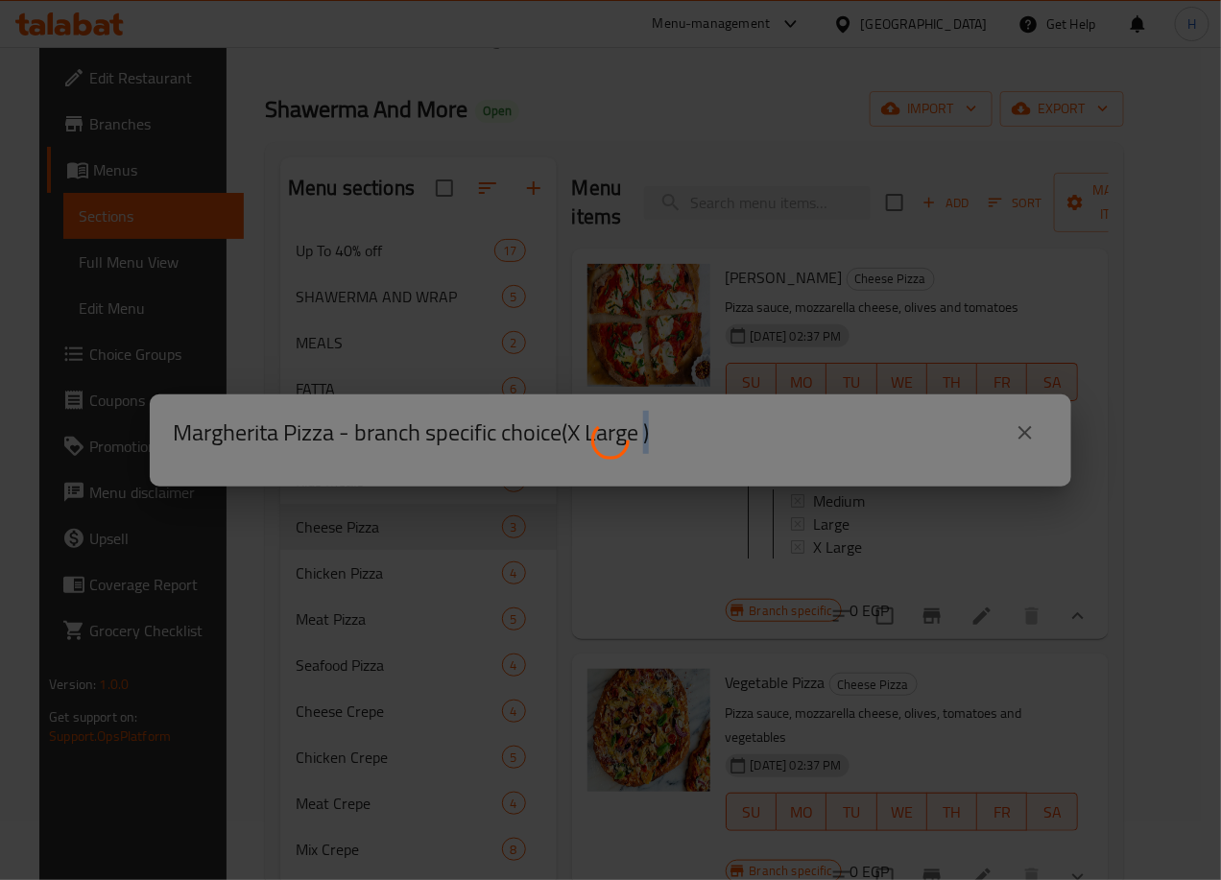
click at [833, 567] on div at bounding box center [610, 440] width 1221 height 880
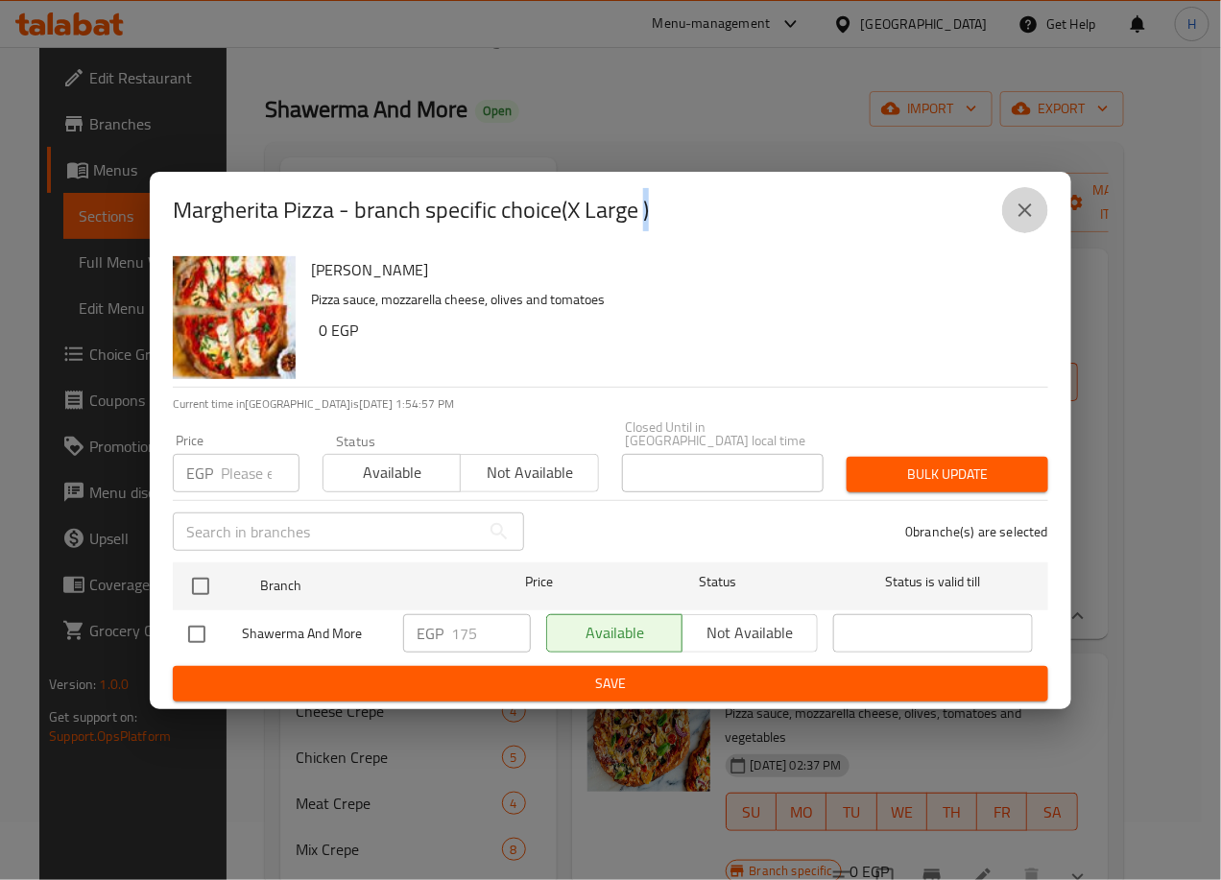
click at [1032, 215] on icon "close" at bounding box center [1025, 210] width 23 height 23
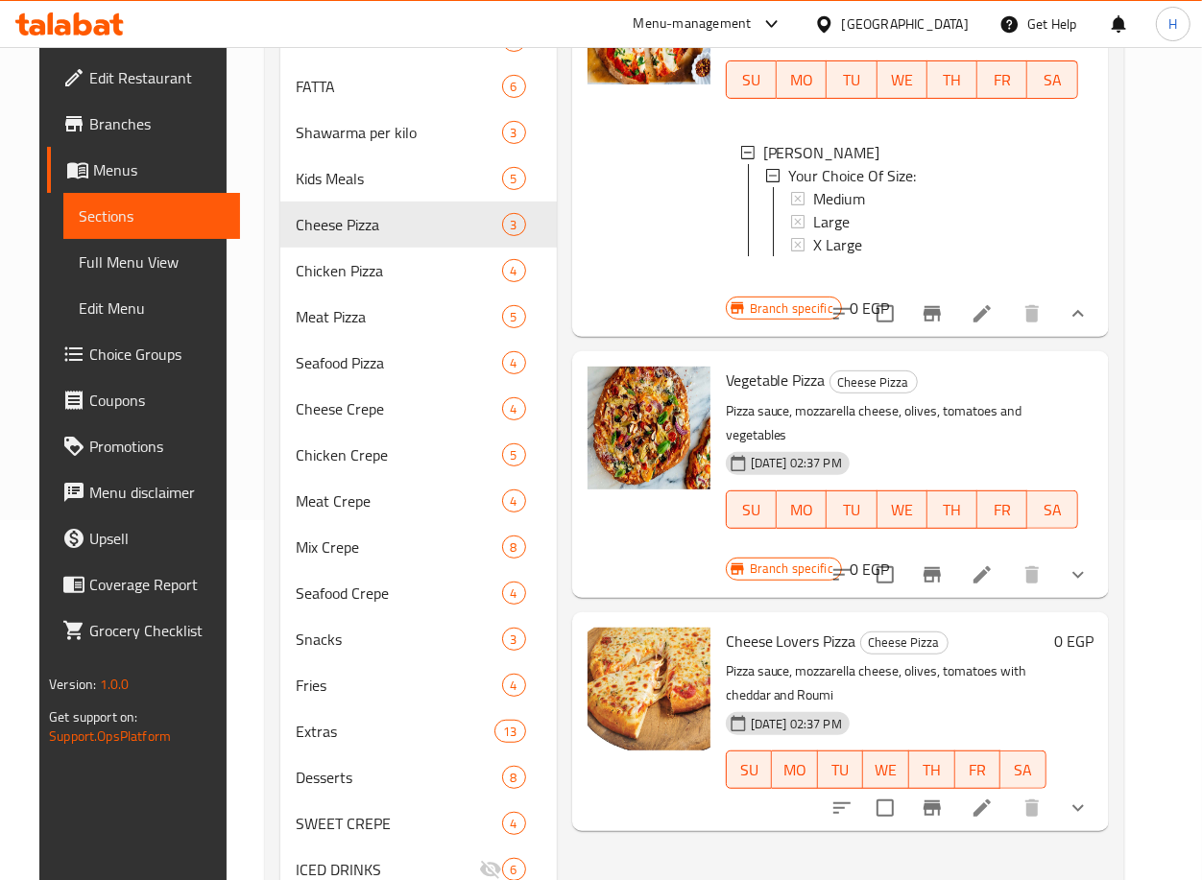
scroll to position [362, 0]
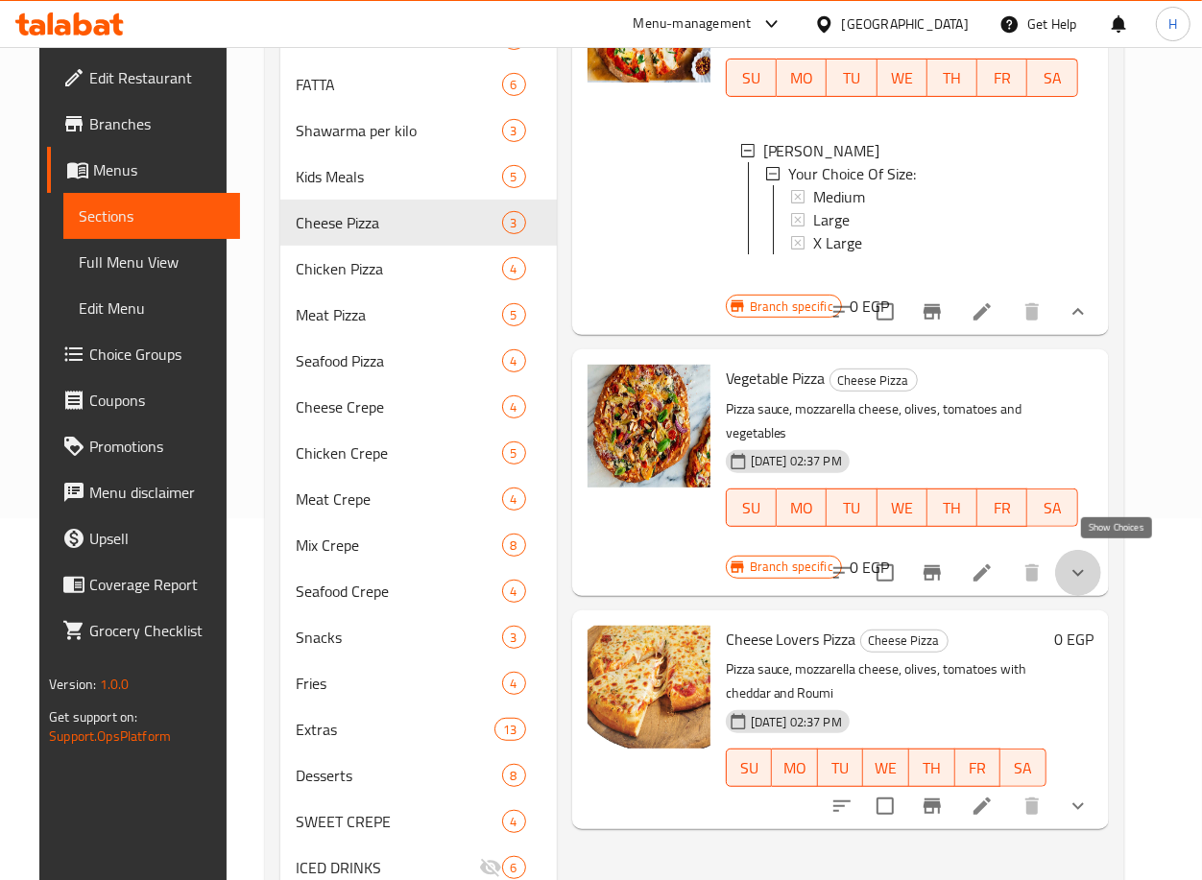
click at [1089, 561] on icon "show more" at bounding box center [1077, 572] width 23 height 23
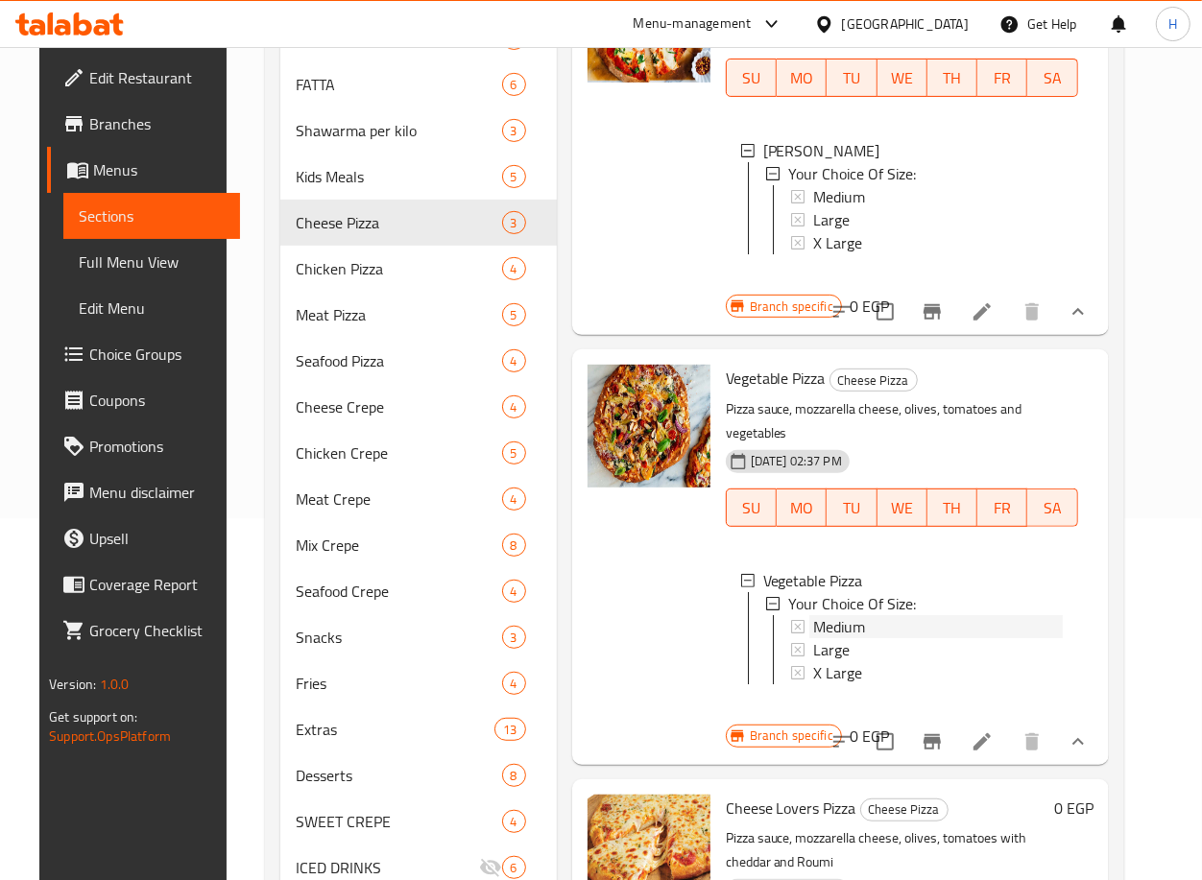
click at [830, 637] on span "Medium" at bounding box center [839, 626] width 52 height 23
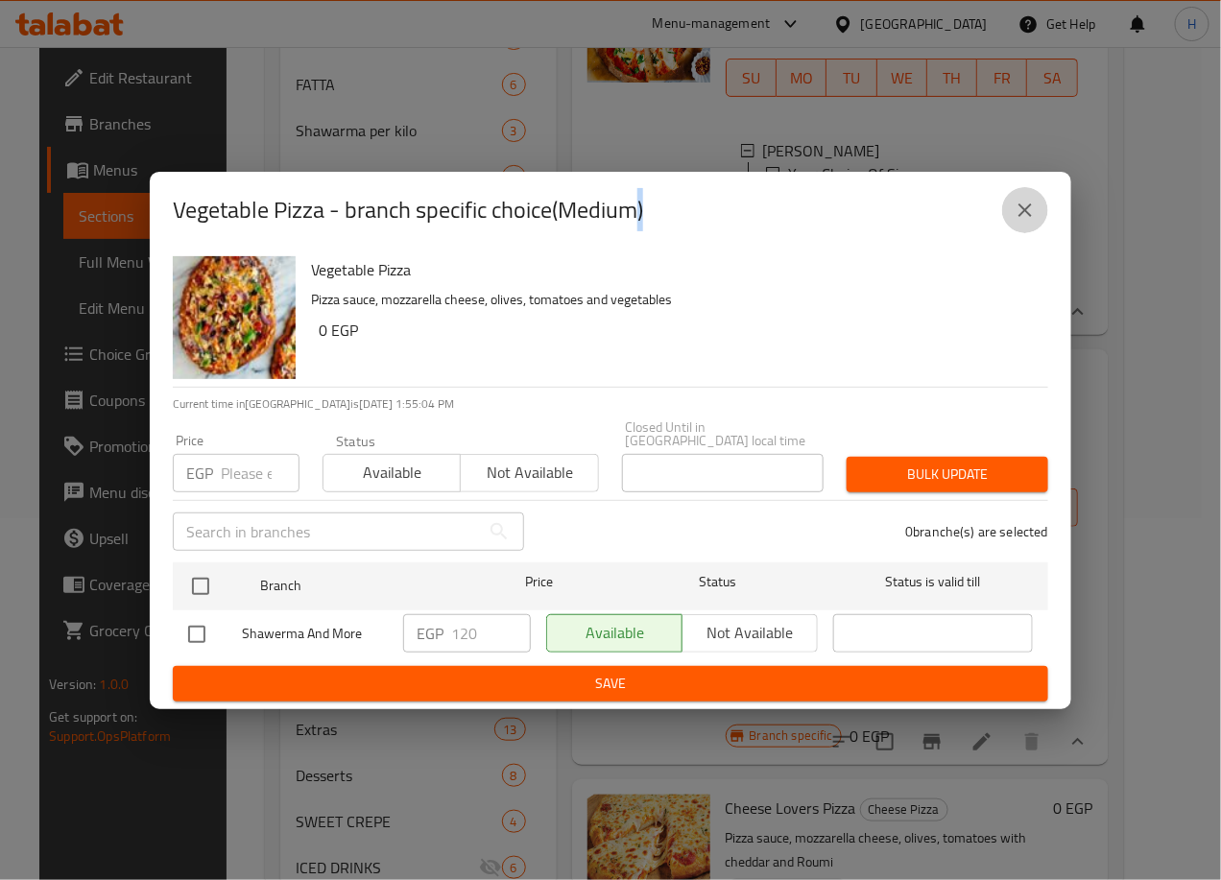
click at [1022, 212] on icon "close" at bounding box center [1024, 209] width 13 height 13
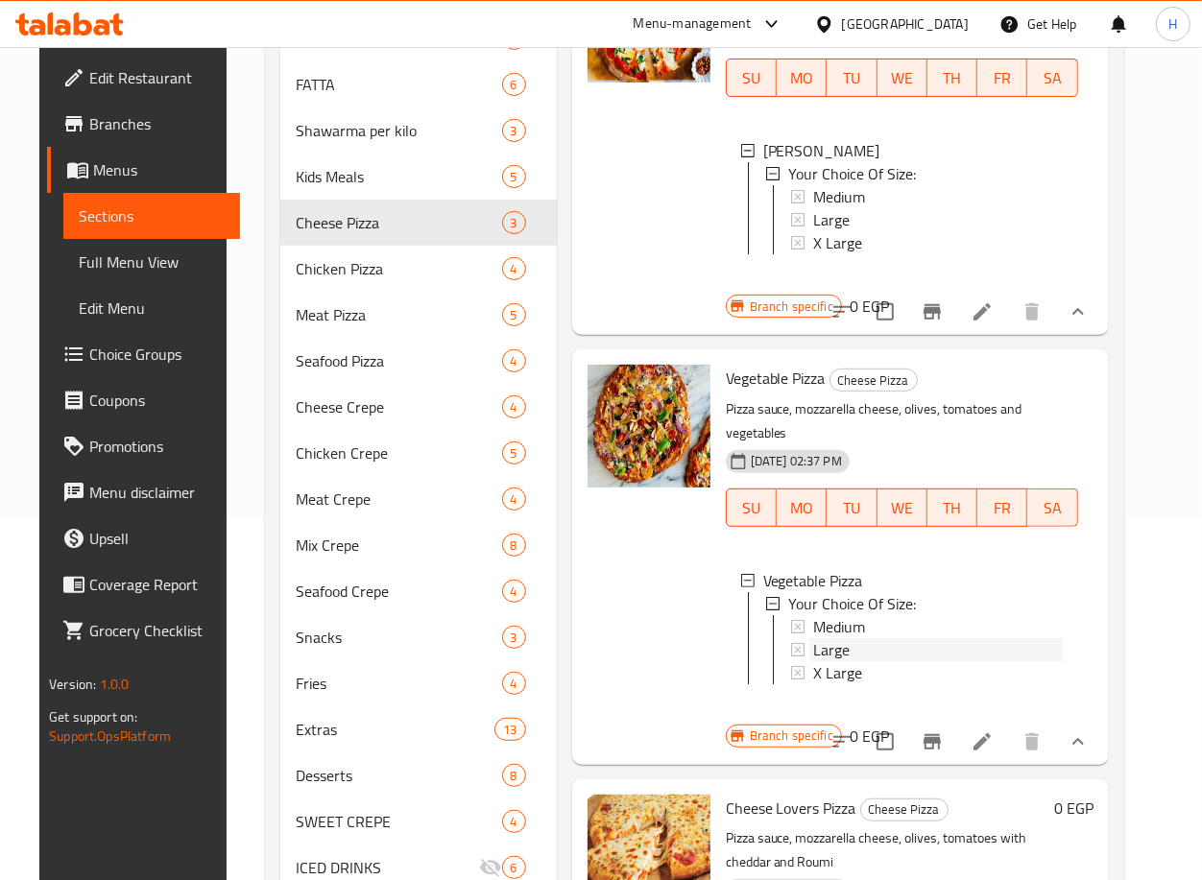
click at [820, 656] on span "Large" at bounding box center [831, 649] width 36 height 23
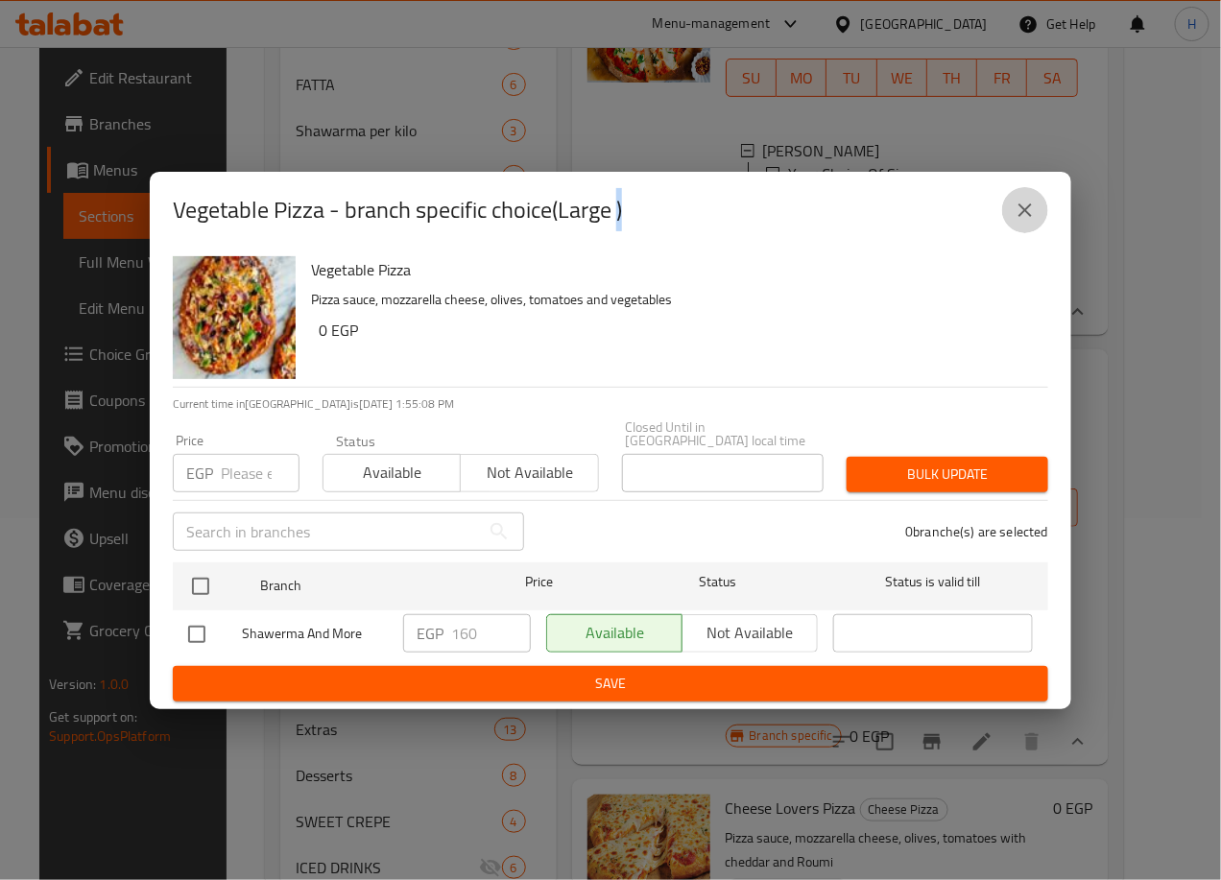
click at [1045, 209] on button "close" at bounding box center [1025, 210] width 46 height 46
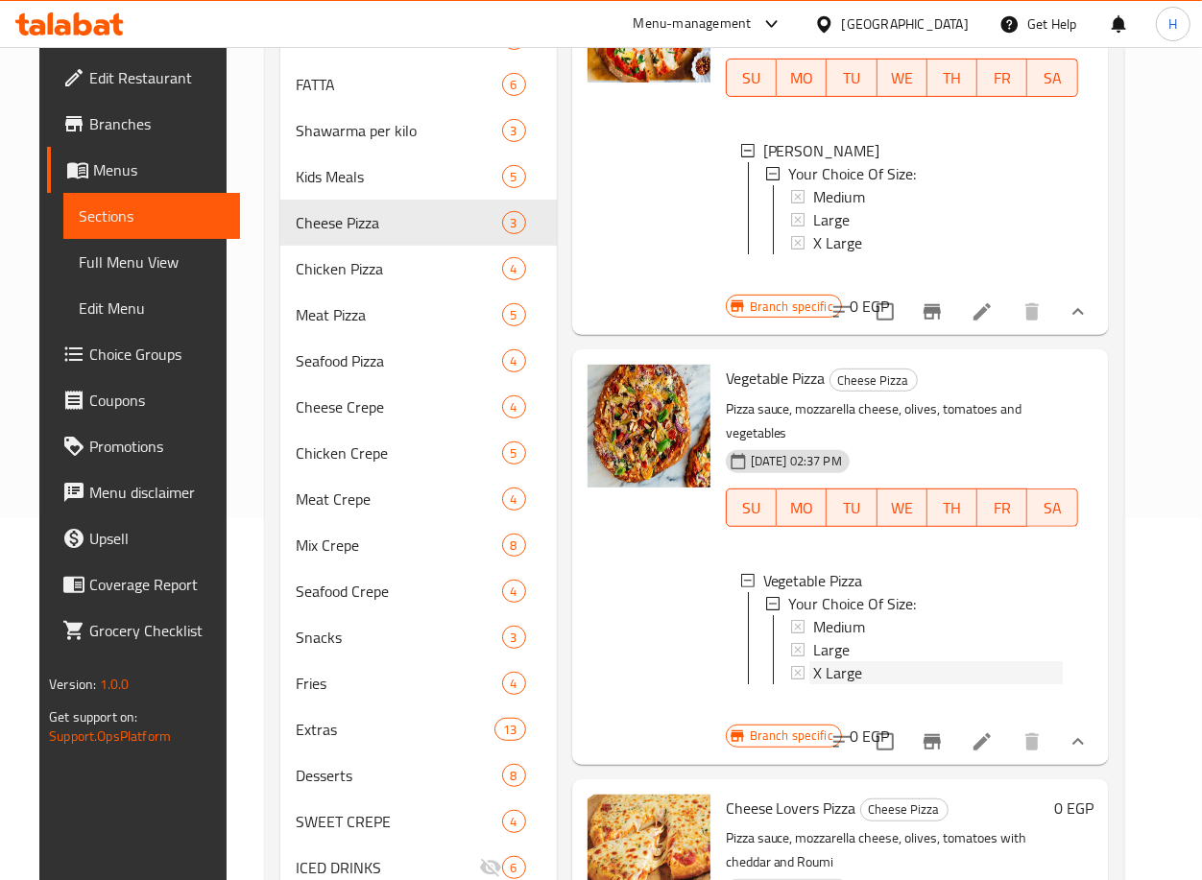
click at [837, 684] on span "X Large" at bounding box center [837, 672] width 49 height 23
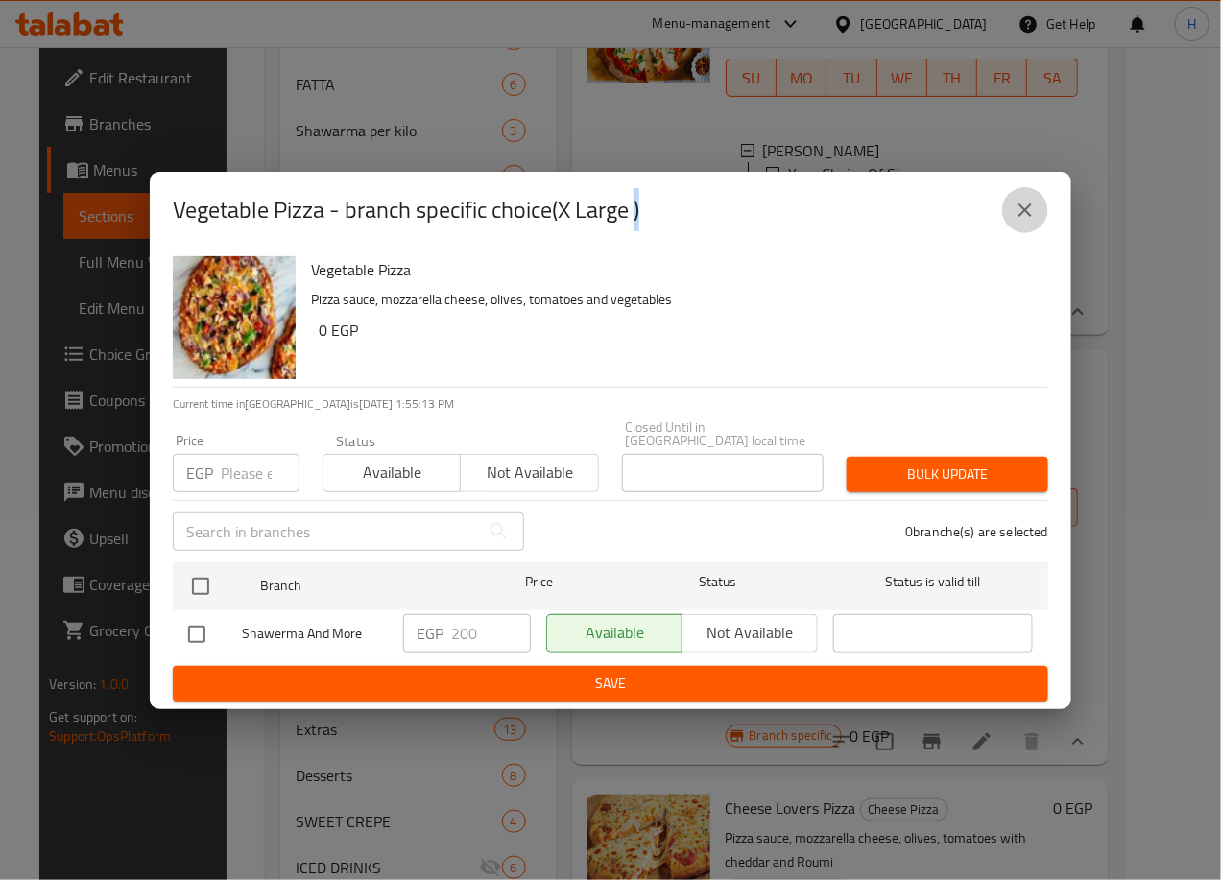
click at [1029, 215] on icon "close" at bounding box center [1025, 210] width 23 height 23
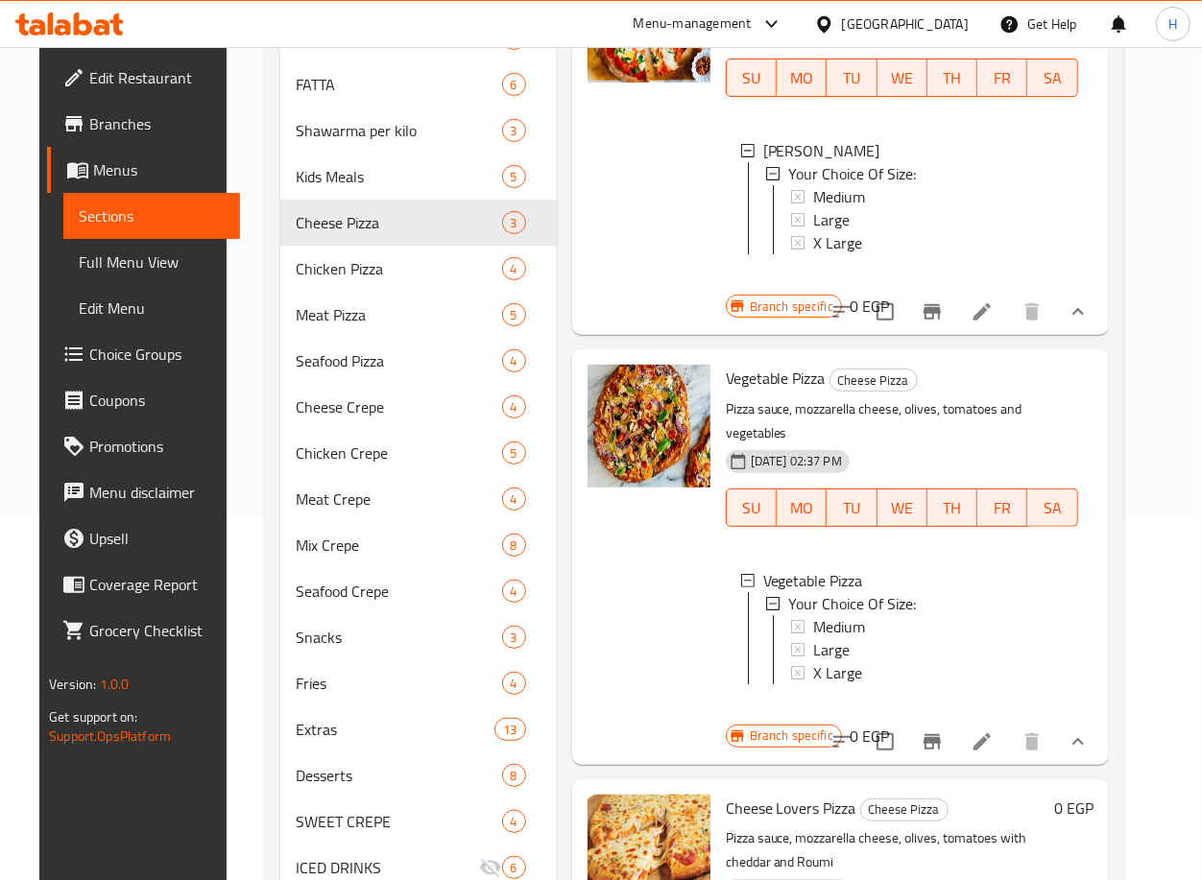
scroll to position [618, 0]
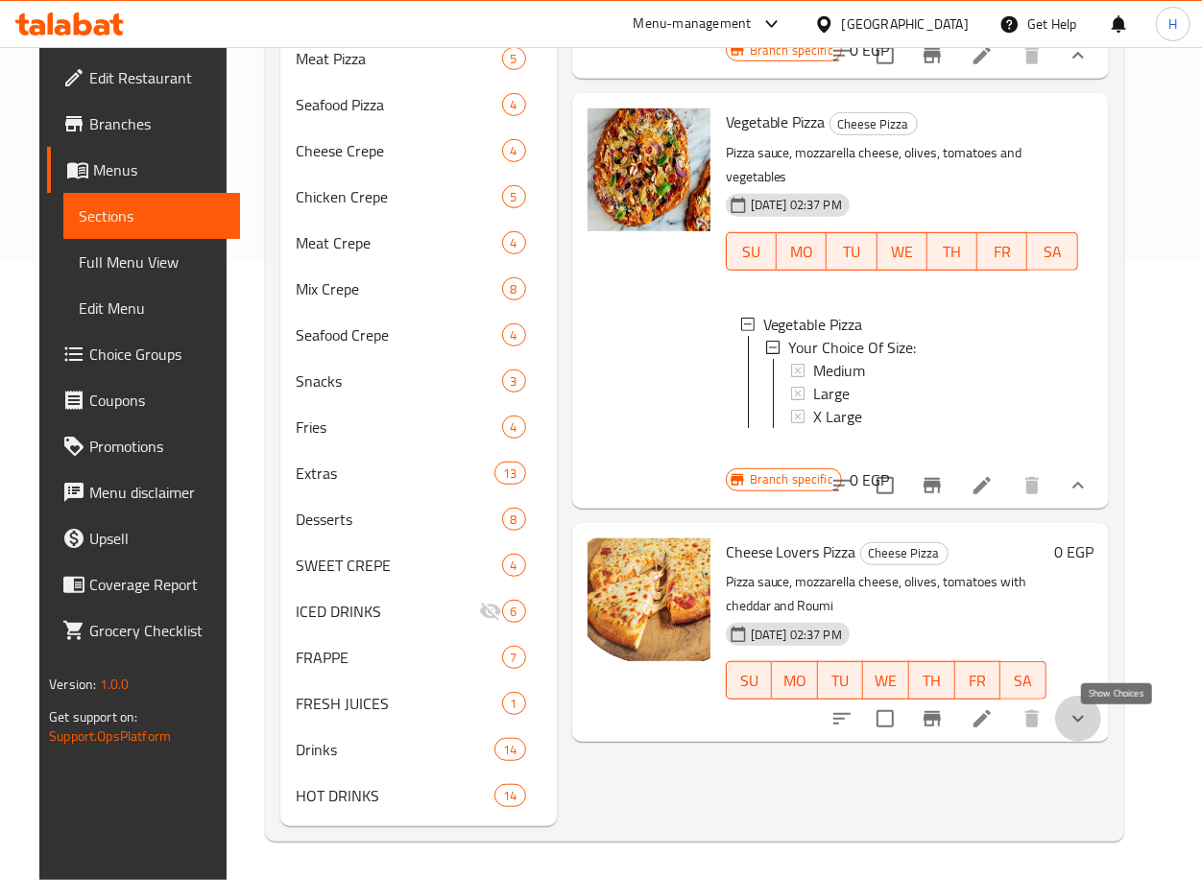
click at [1089, 730] on icon "show more" at bounding box center [1077, 718] width 23 height 23
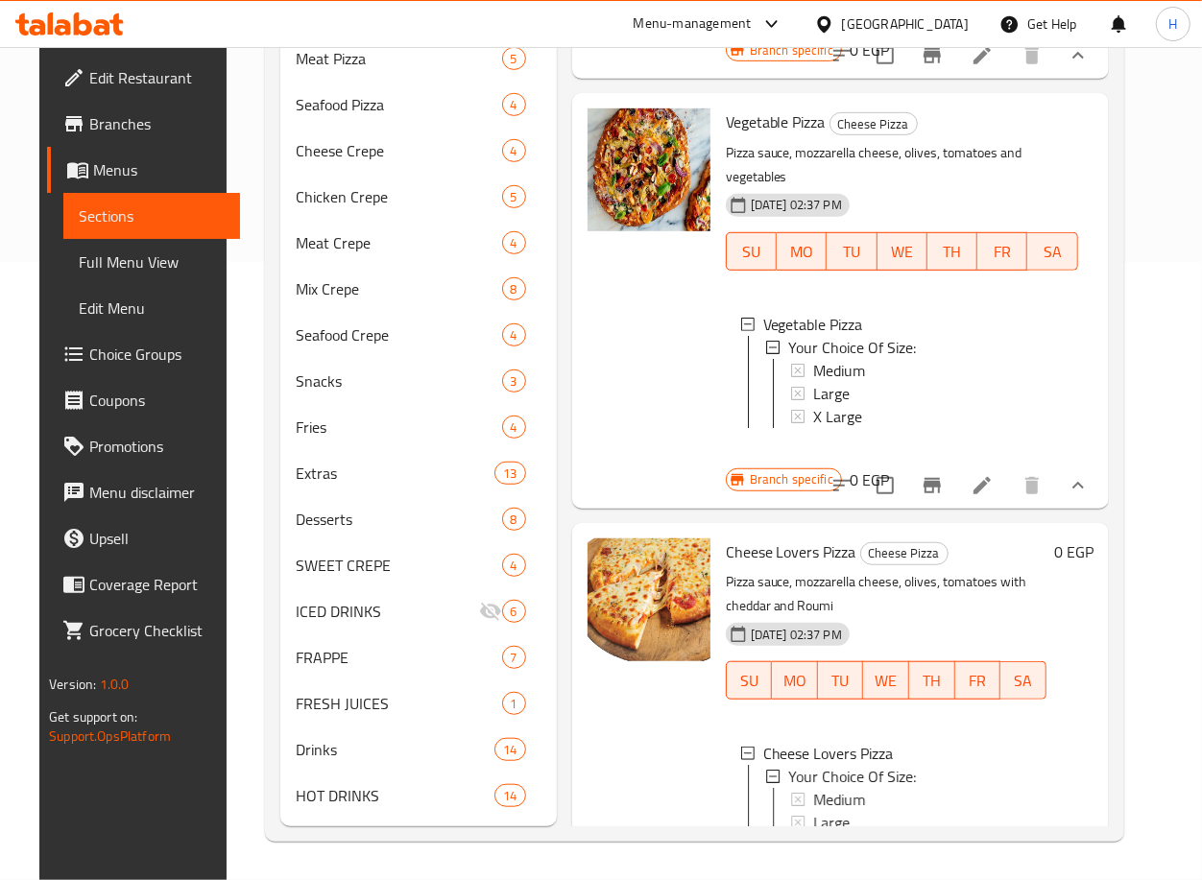
scroll to position [138, 0]
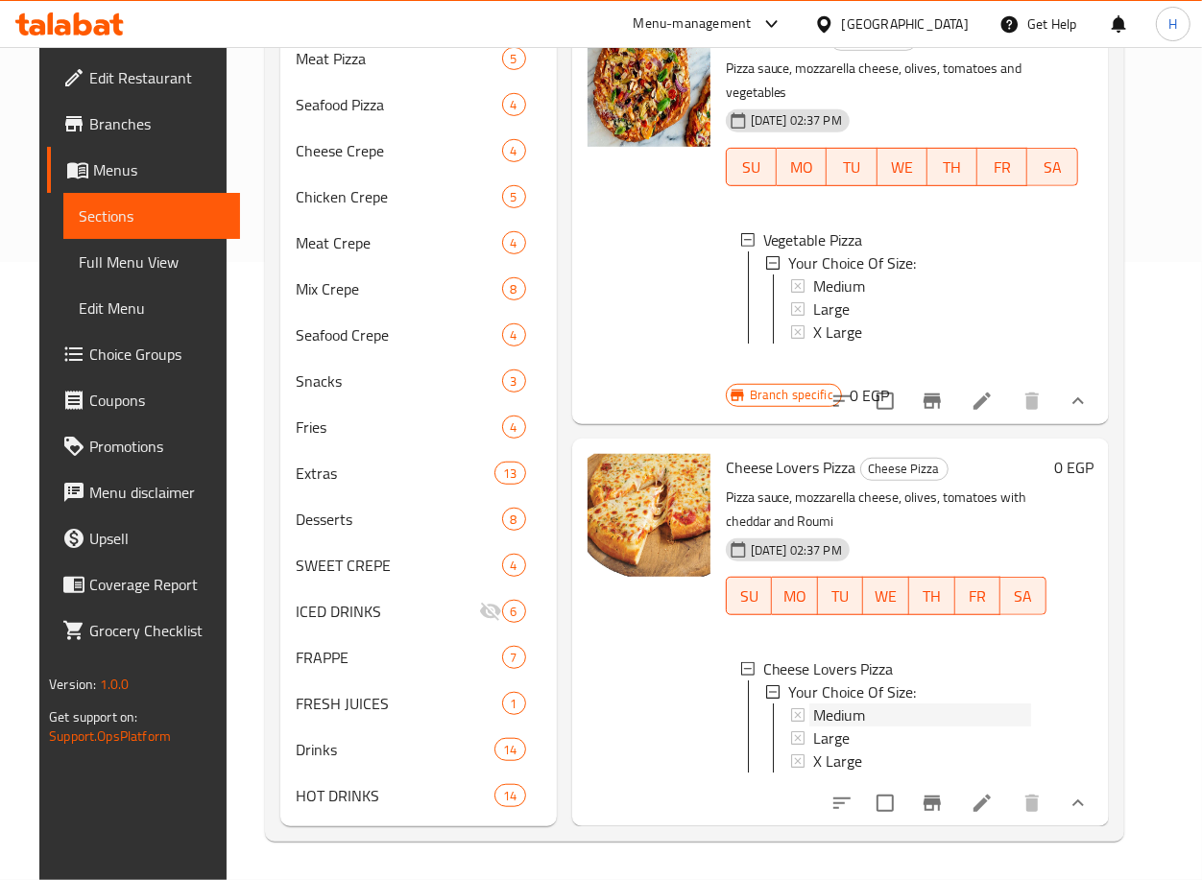
click at [858, 704] on span "Medium" at bounding box center [839, 715] width 52 height 23
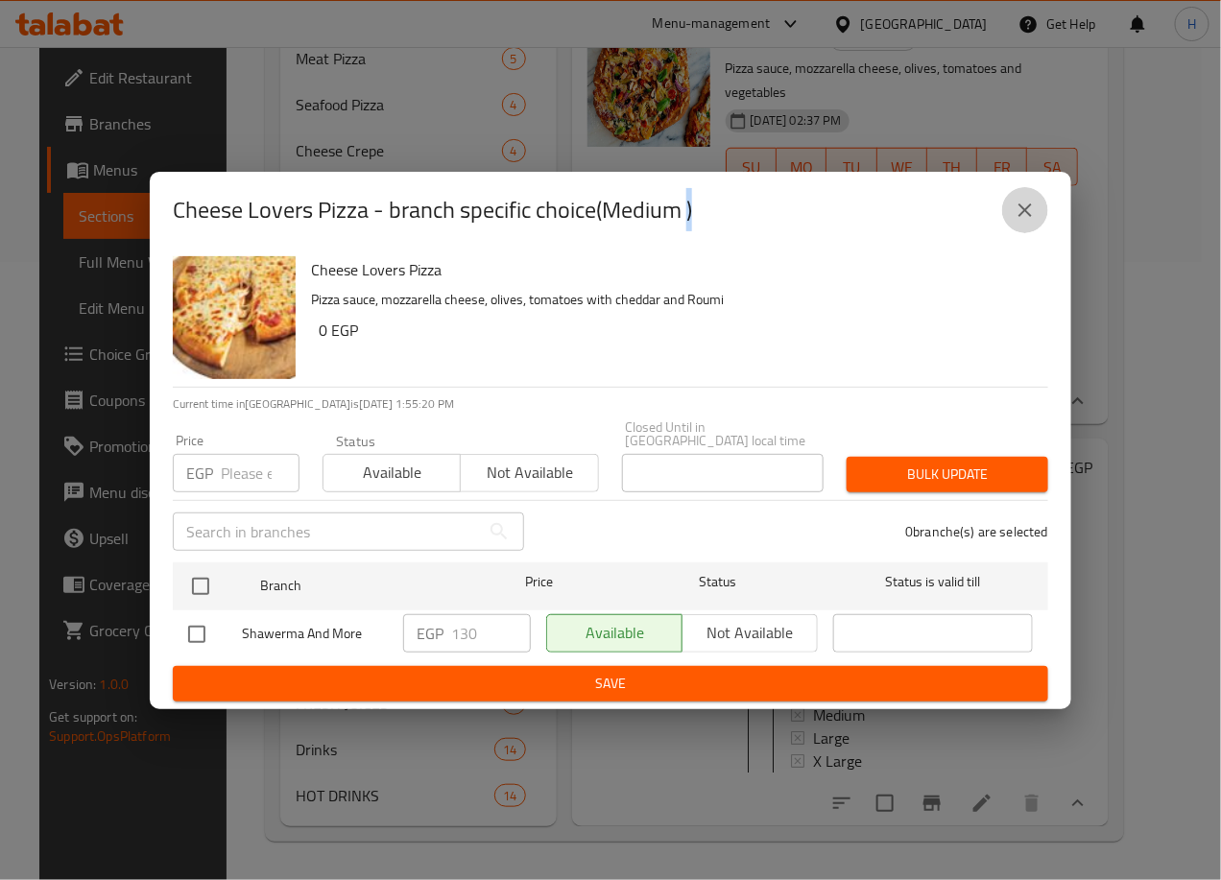
click at [1038, 217] on button "close" at bounding box center [1025, 210] width 46 height 46
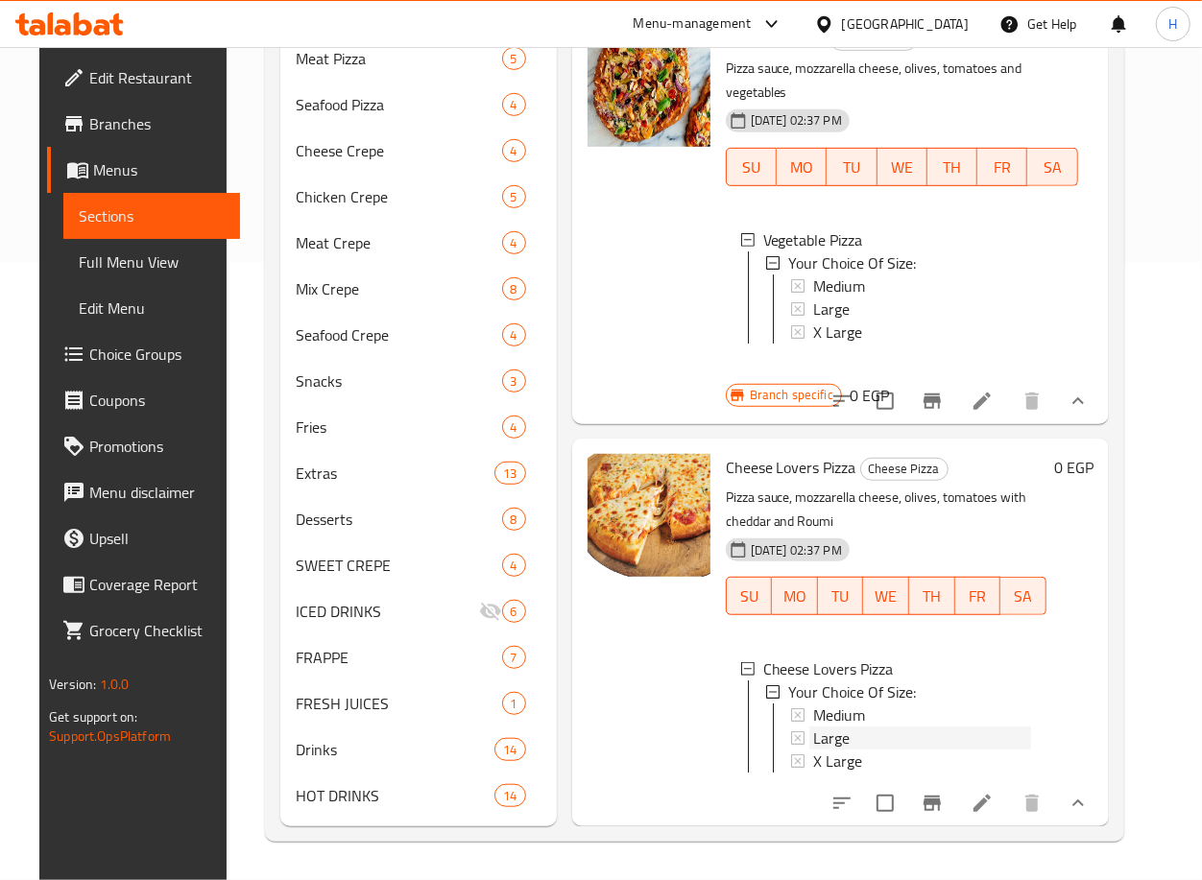
click at [877, 727] on div "Large" at bounding box center [922, 738] width 218 height 23
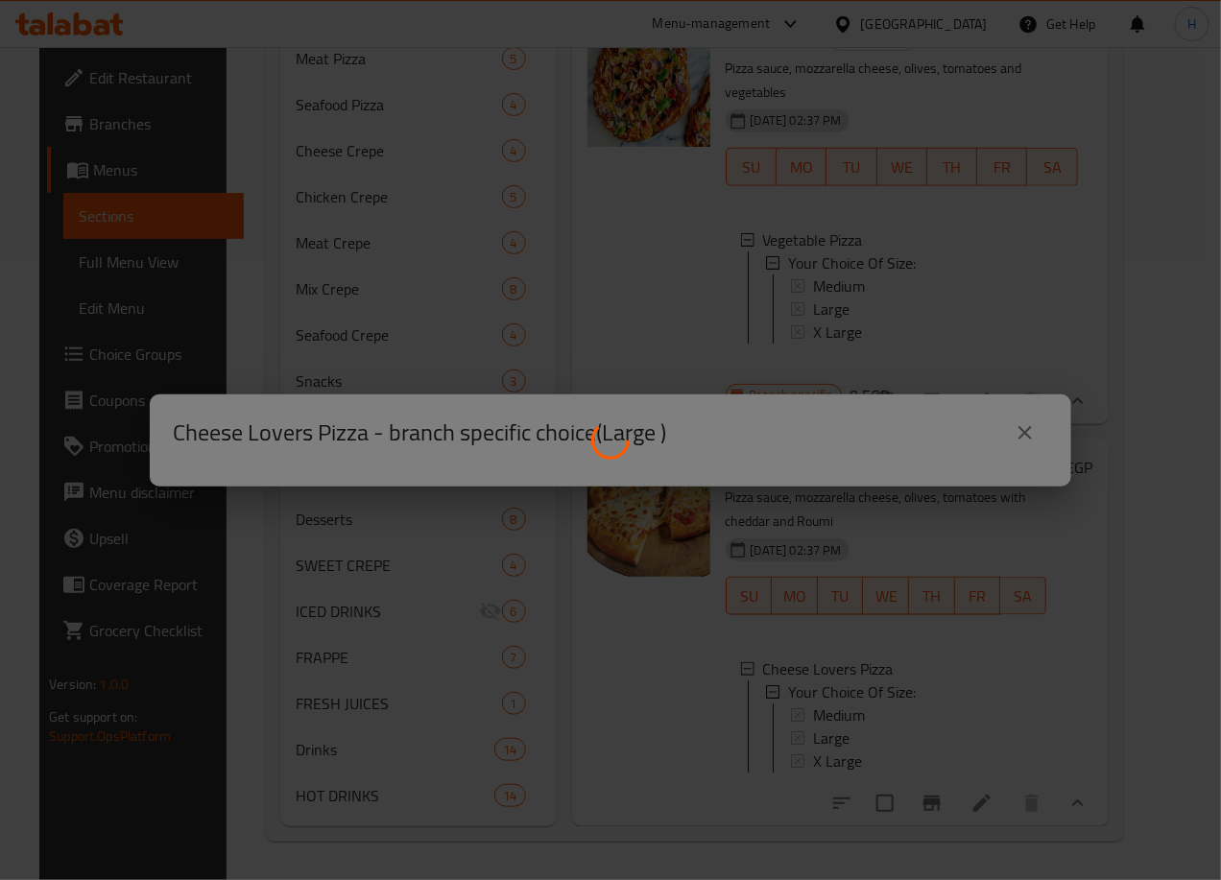
click at [877, 688] on div at bounding box center [610, 440] width 1221 height 880
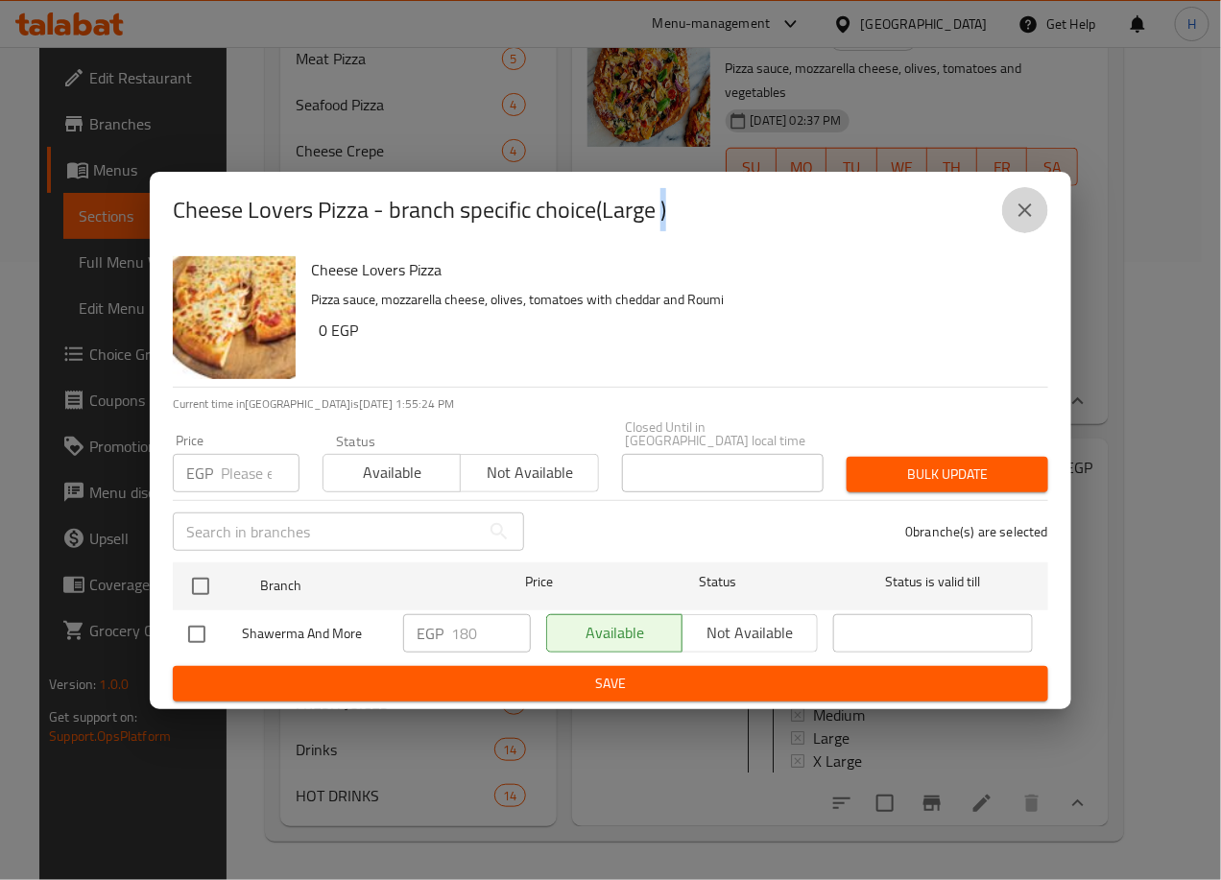
click at [1025, 213] on icon "close" at bounding box center [1025, 210] width 23 height 23
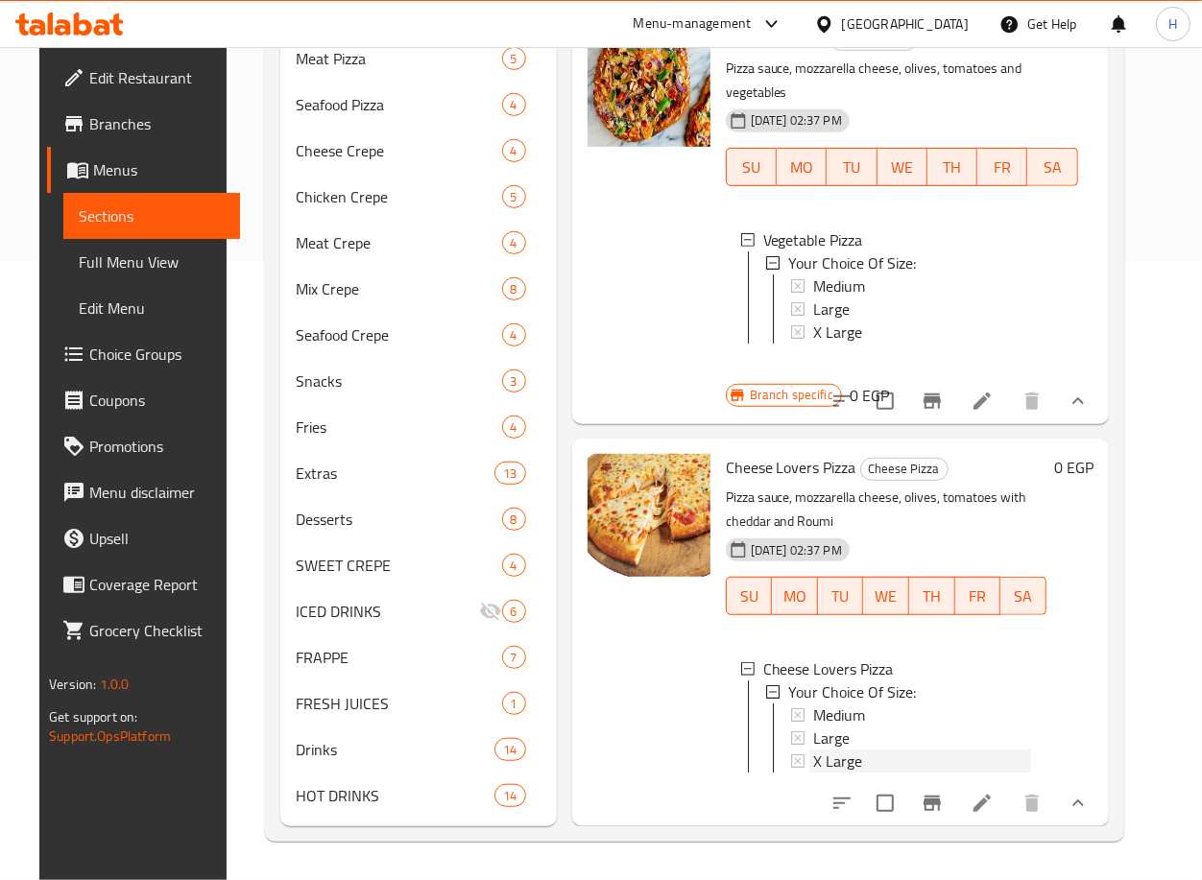
click at [870, 750] on div "X Large" at bounding box center [922, 761] width 218 height 23
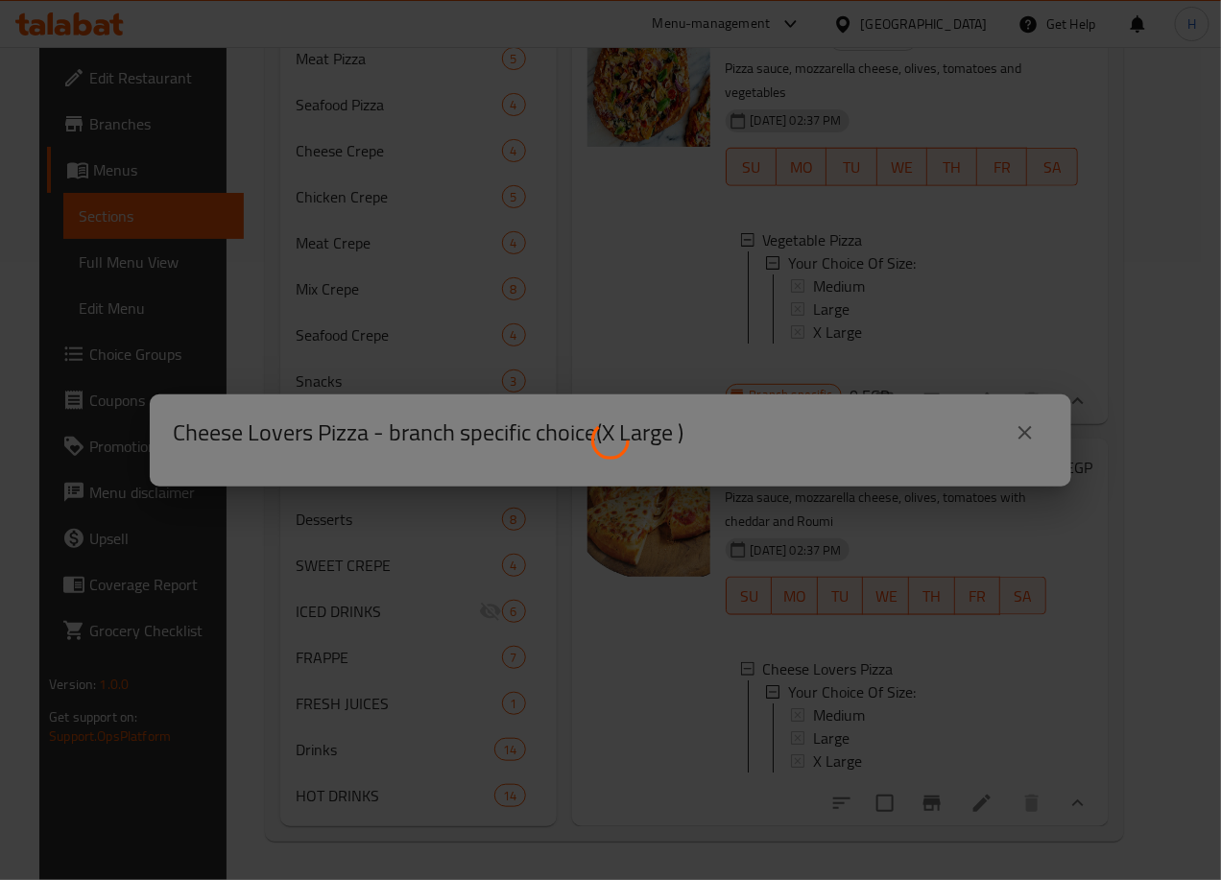
click at [870, 721] on div at bounding box center [610, 440] width 1221 height 880
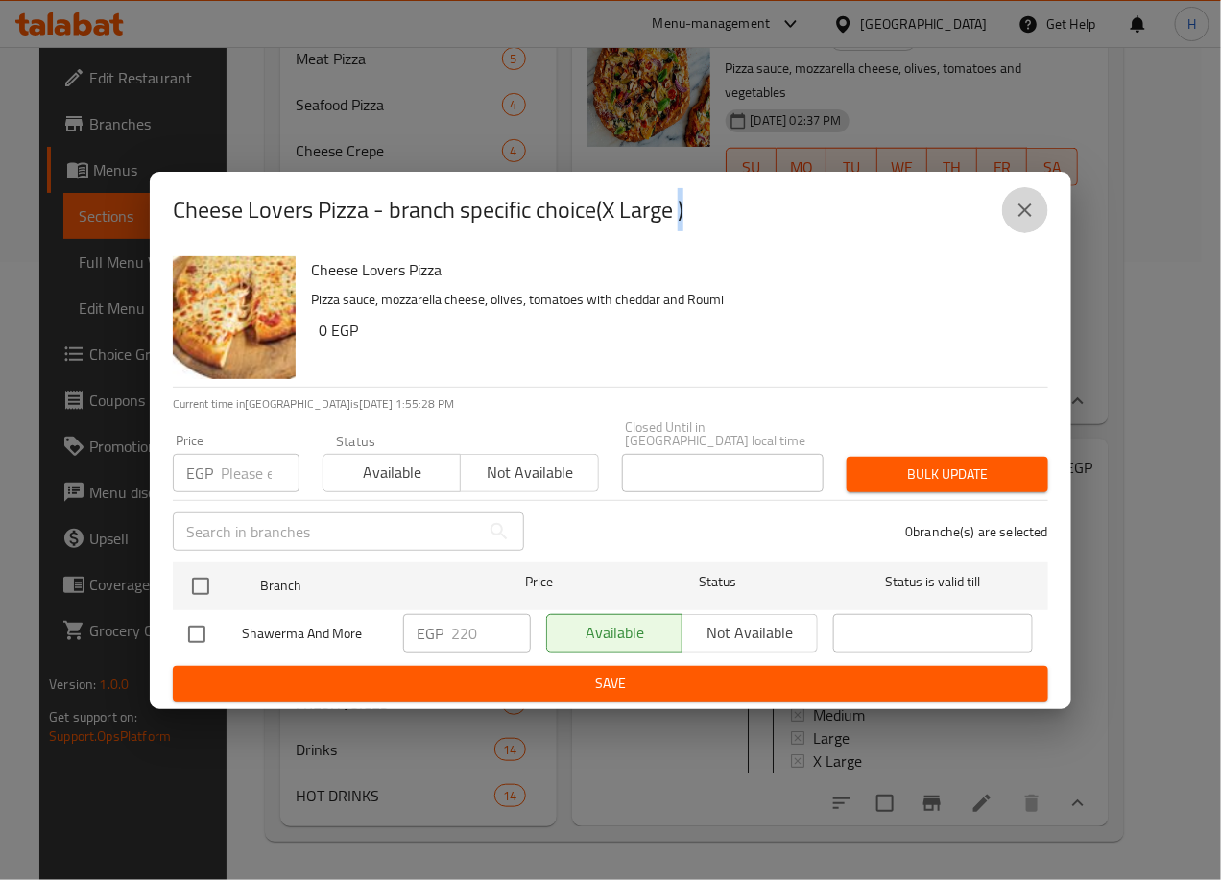
click at [1022, 233] on button "close" at bounding box center [1025, 210] width 46 height 46
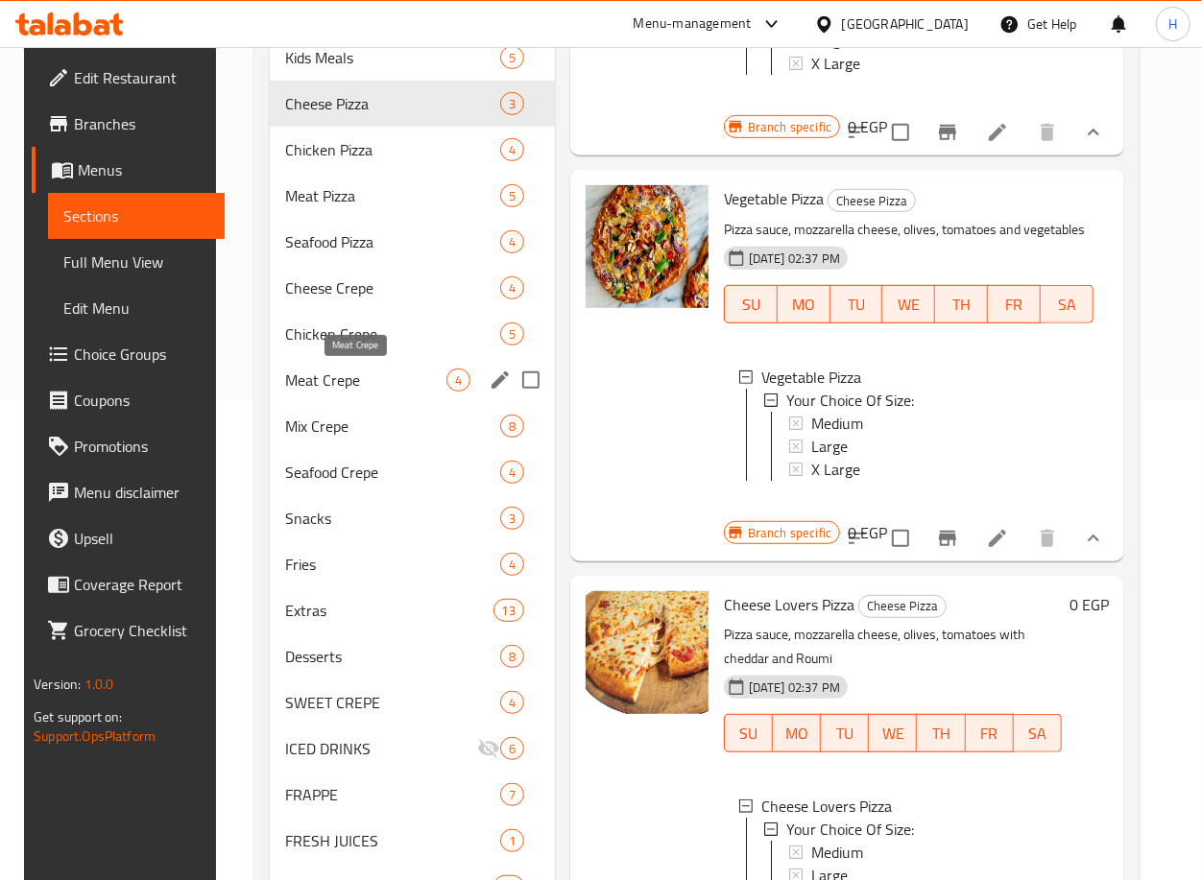
scroll to position [480, 0]
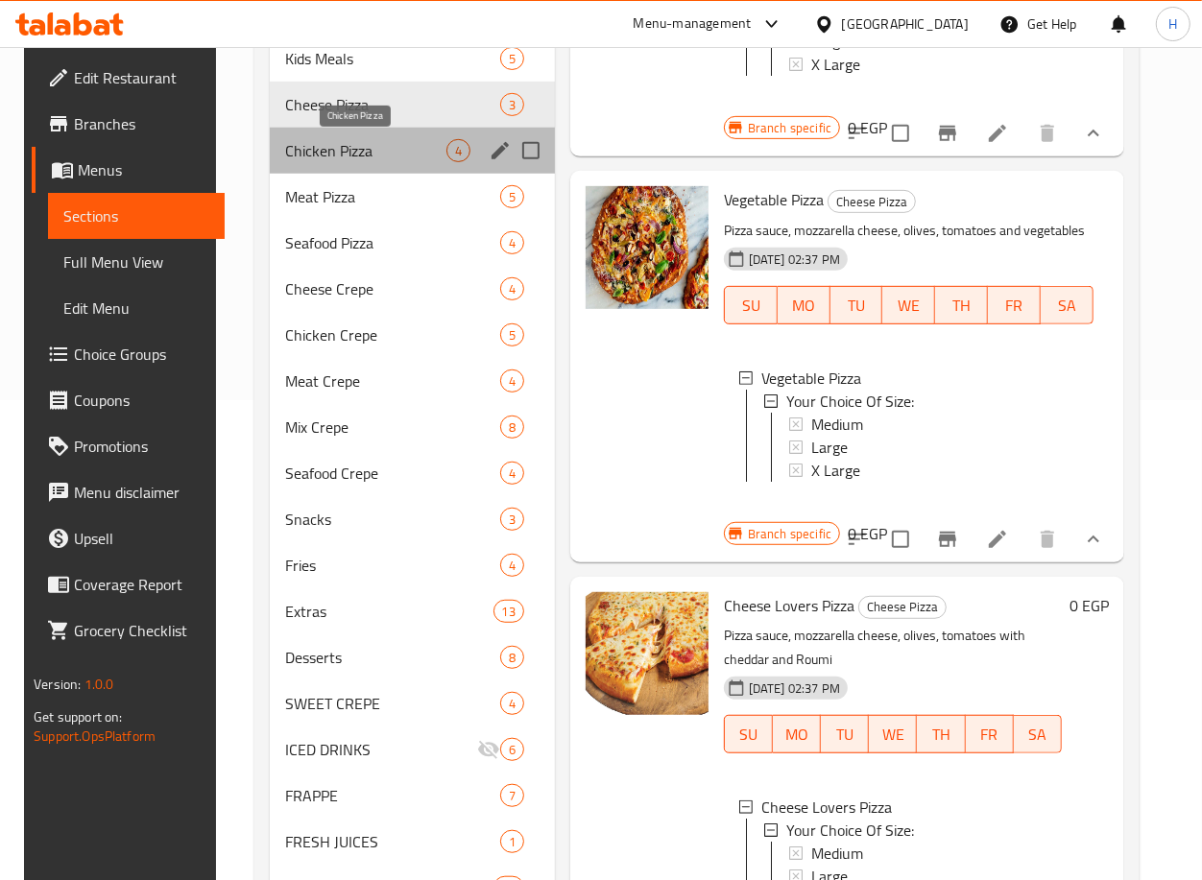
click at [393, 155] on span "Chicken Pizza" at bounding box center [365, 150] width 160 height 23
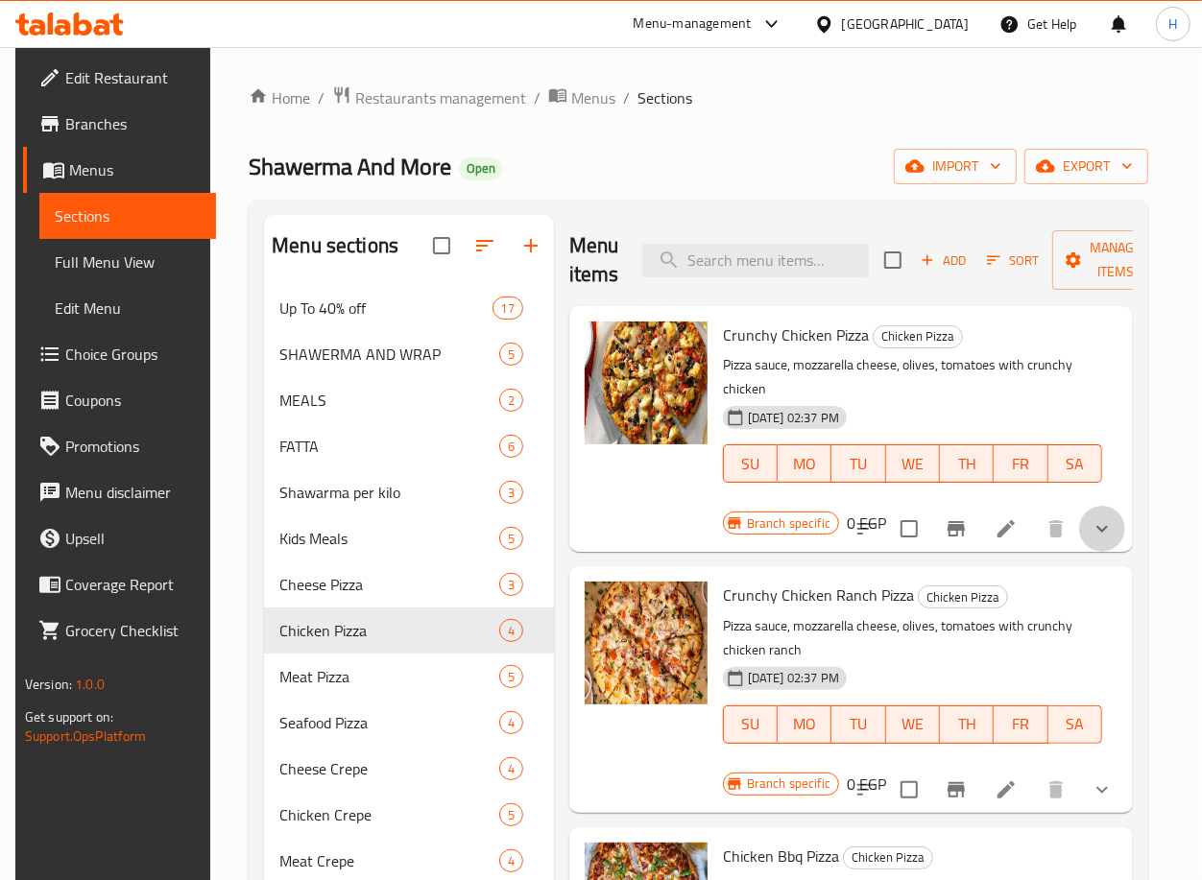
click at [1119, 515] on button "show more" at bounding box center [1102, 529] width 46 height 46
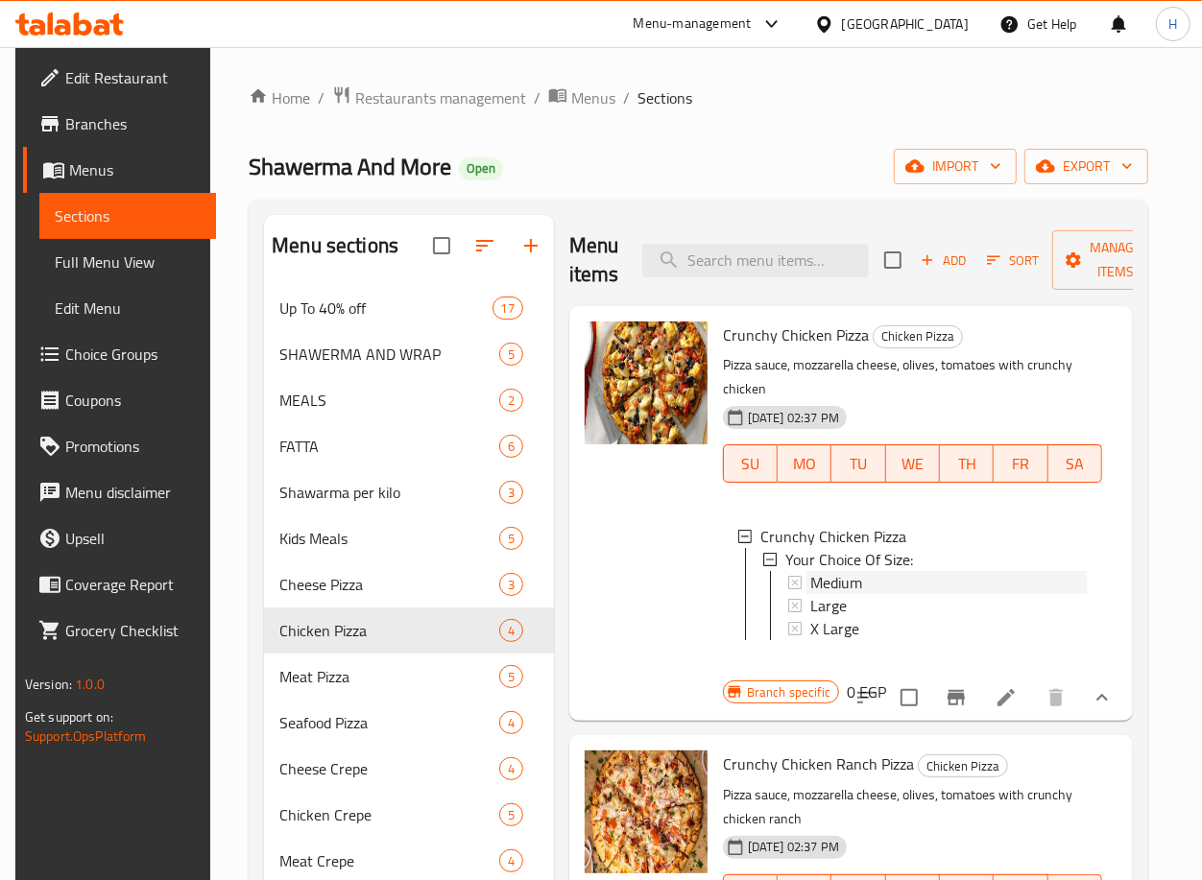
click at [855, 585] on span "Medium" at bounding box center [836, 582] width 52 height 23
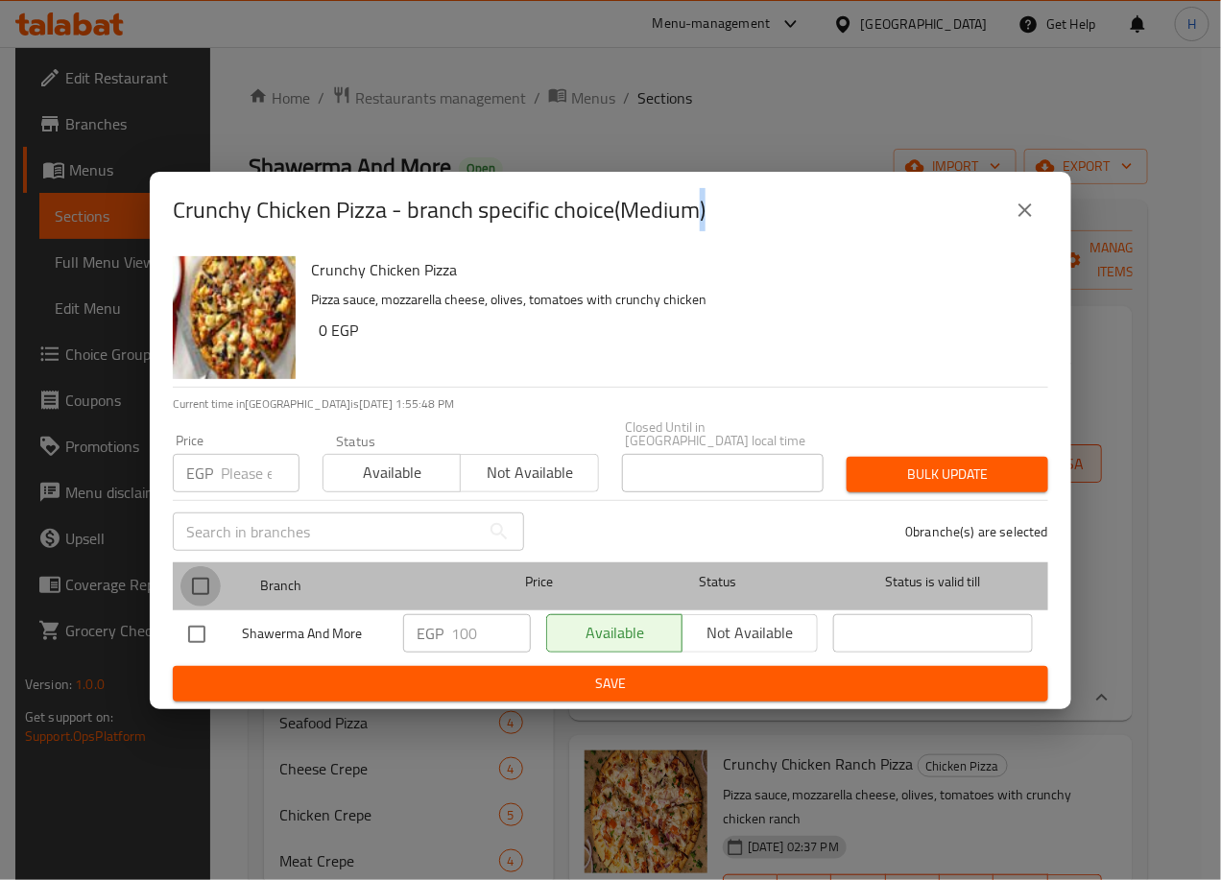
click at [206, 585] on input "checkbox" at bounding box center [200, 586] width 40 height 40
checkbox input "true"
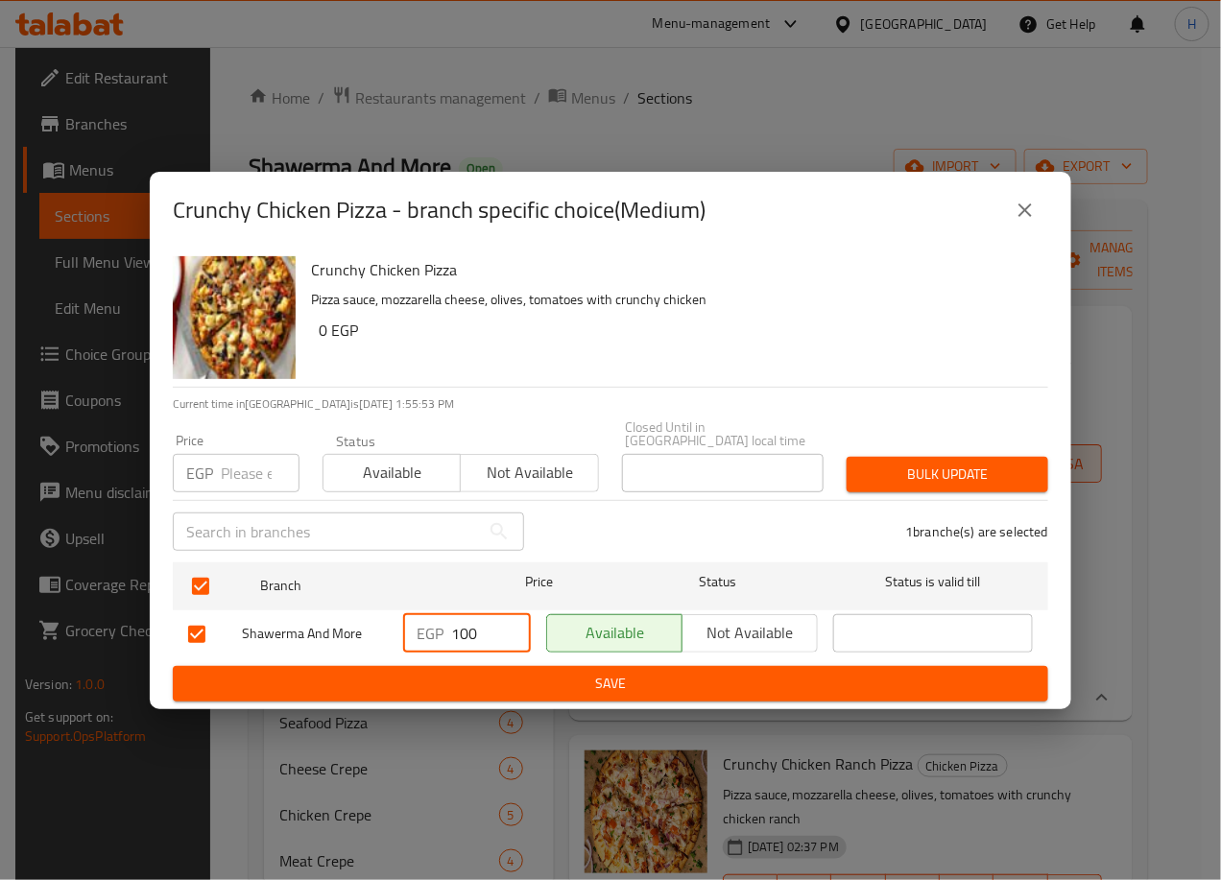
click at [465, 626] on input "100" at bounding box center [491, 633] width 80 height 38
type input "130"
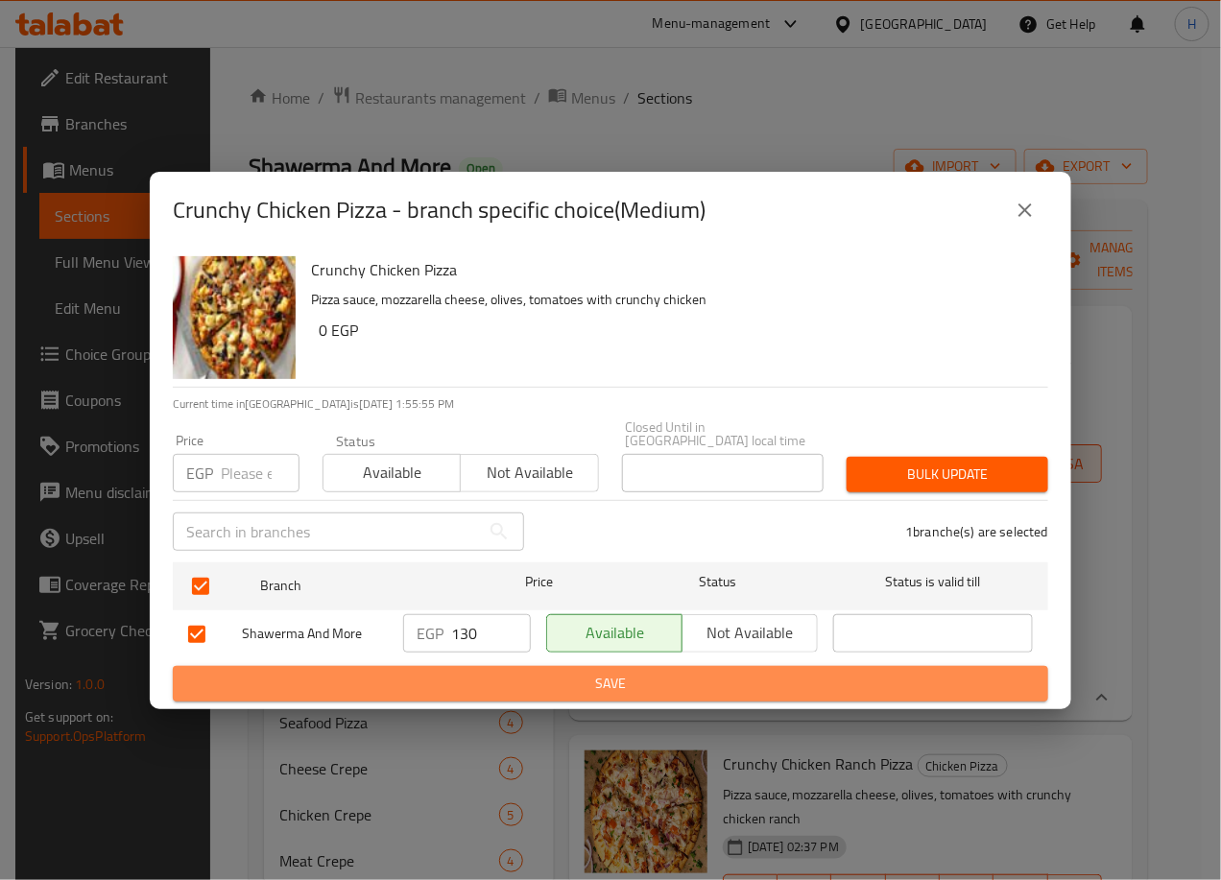
click at [571, 674] on span "Save" at bounding box center [610, 684] width 845 height 24
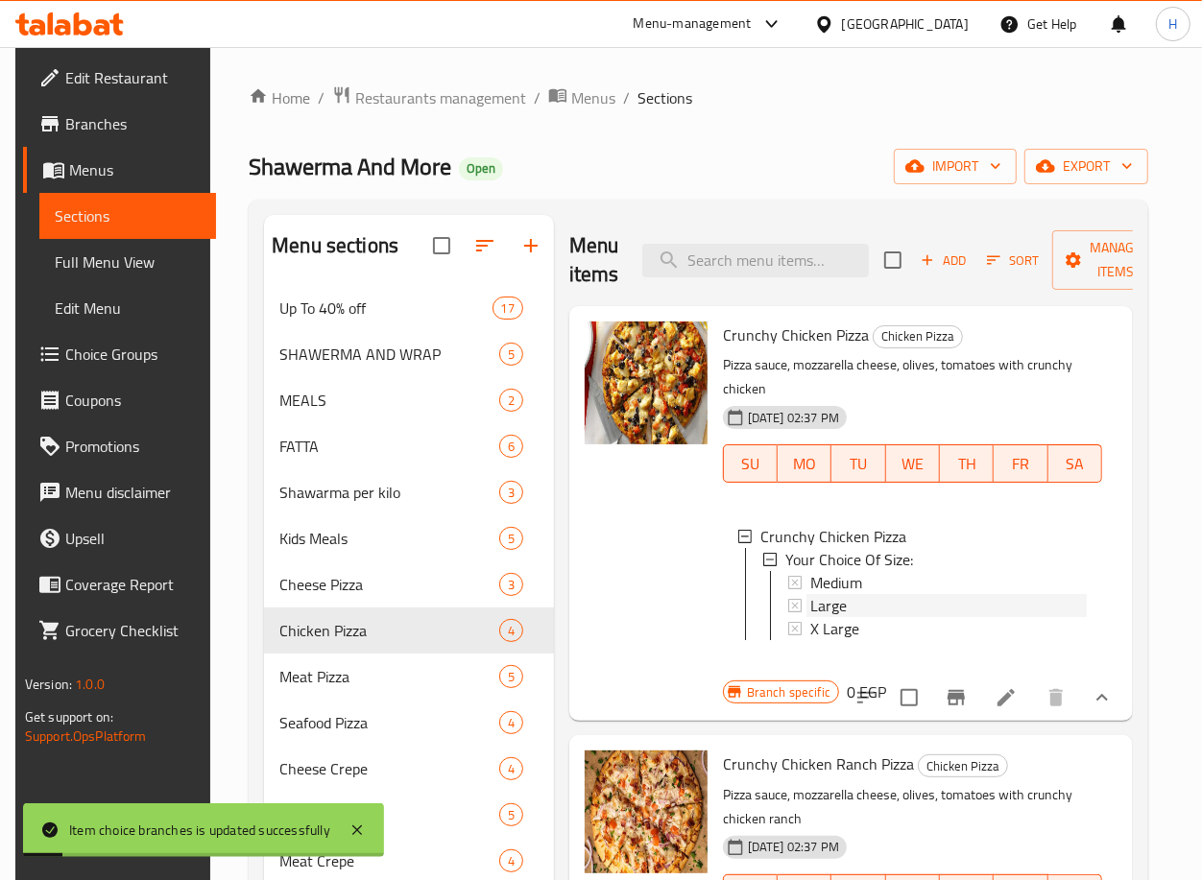
click at [855, 603] on div "Large" at bounding box center [948, 605] width 276 height 23
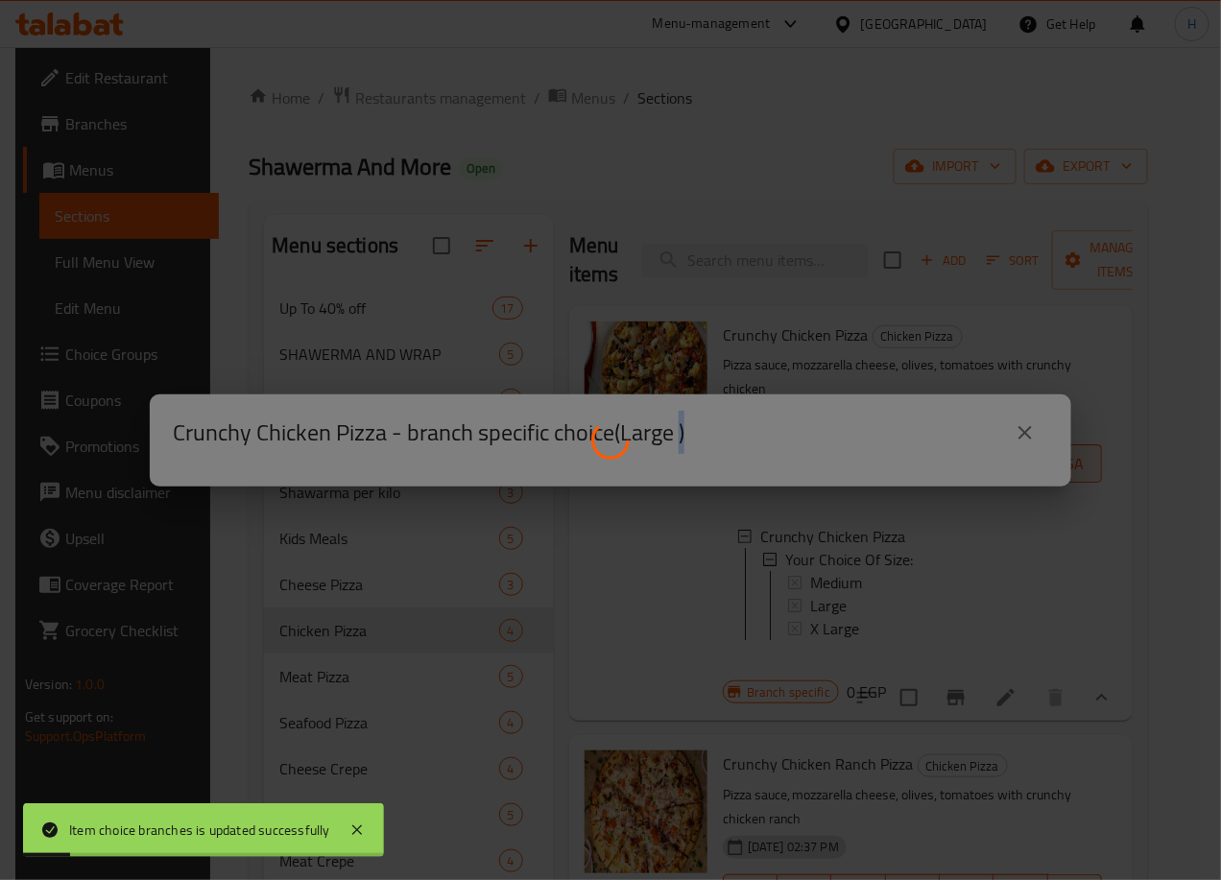
click at [855, 603] on div at bounding box center [610, 440] width 1221 height 880
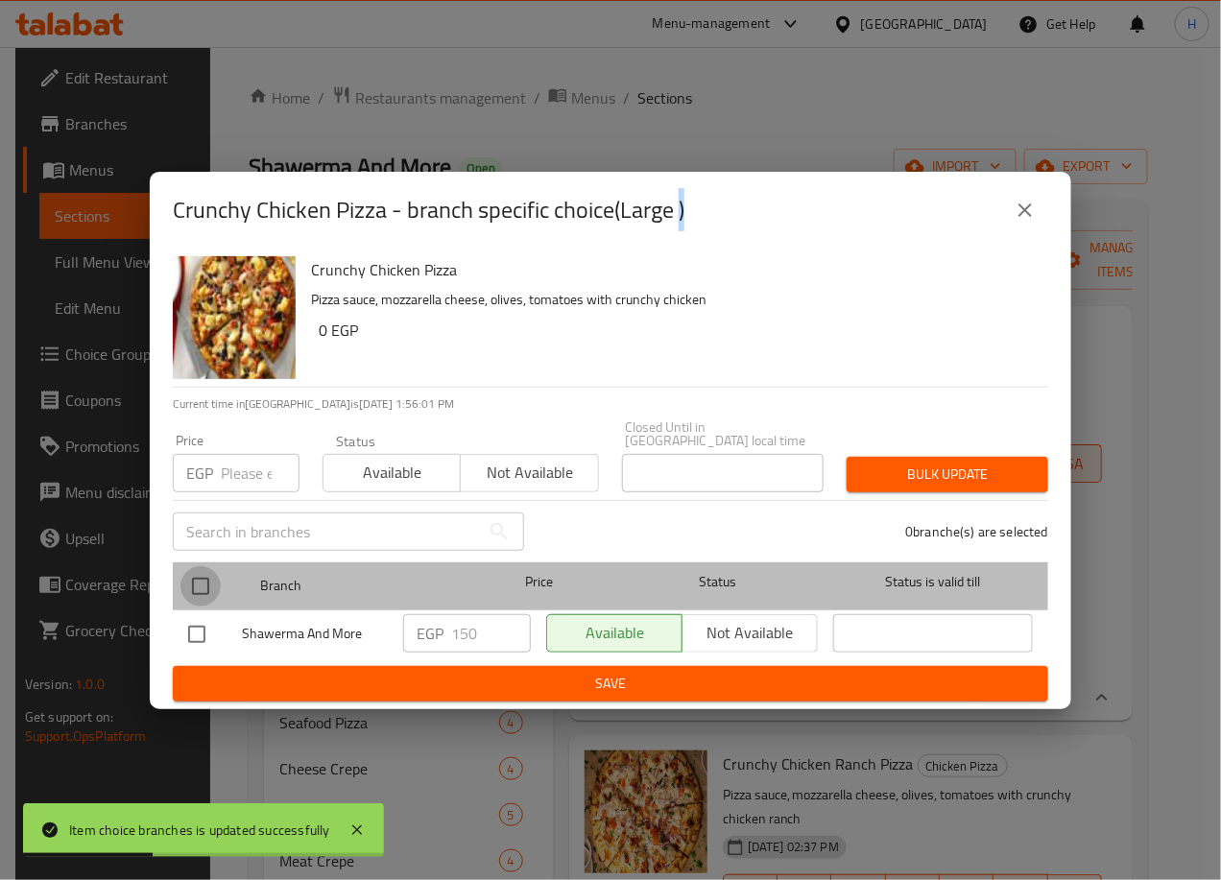
click at [194, 574] on input "checkbox" at bounding box center [200, 586] width 40 height 40
checkbox input "true"
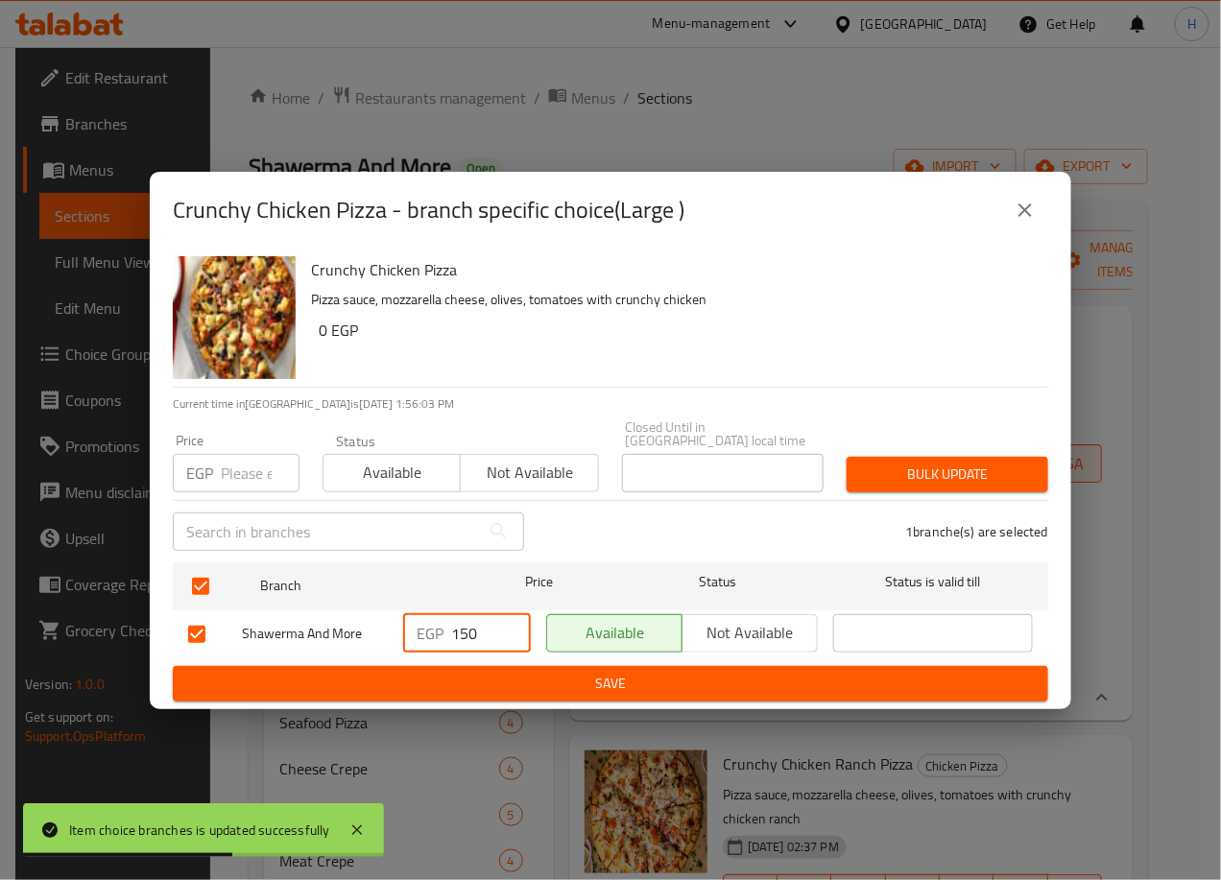
click at [467, 631] on input "150" at bounding box center [491, 633] width 80 height 38
type input "180"
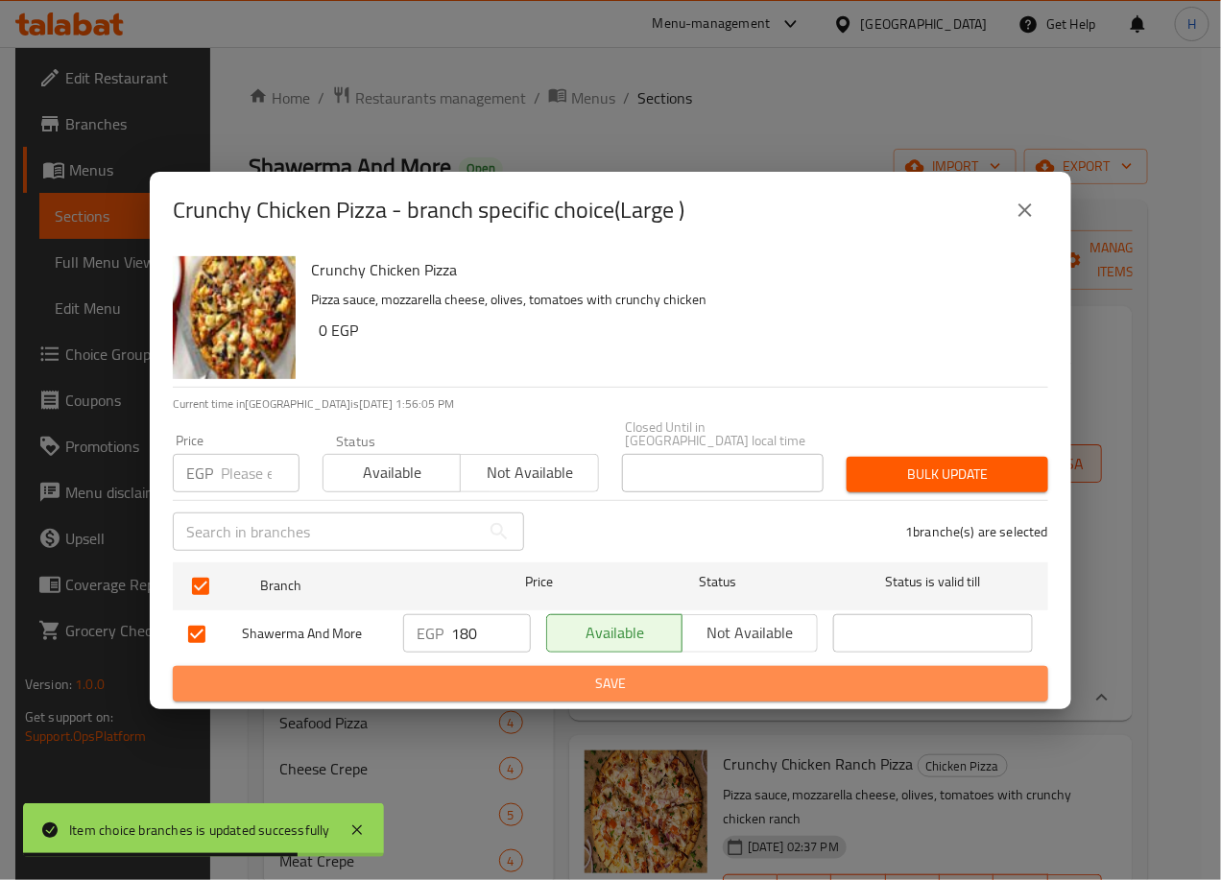
click at [550, 689] on button "Save" at bounding box center [610, 684] width 875 height 36
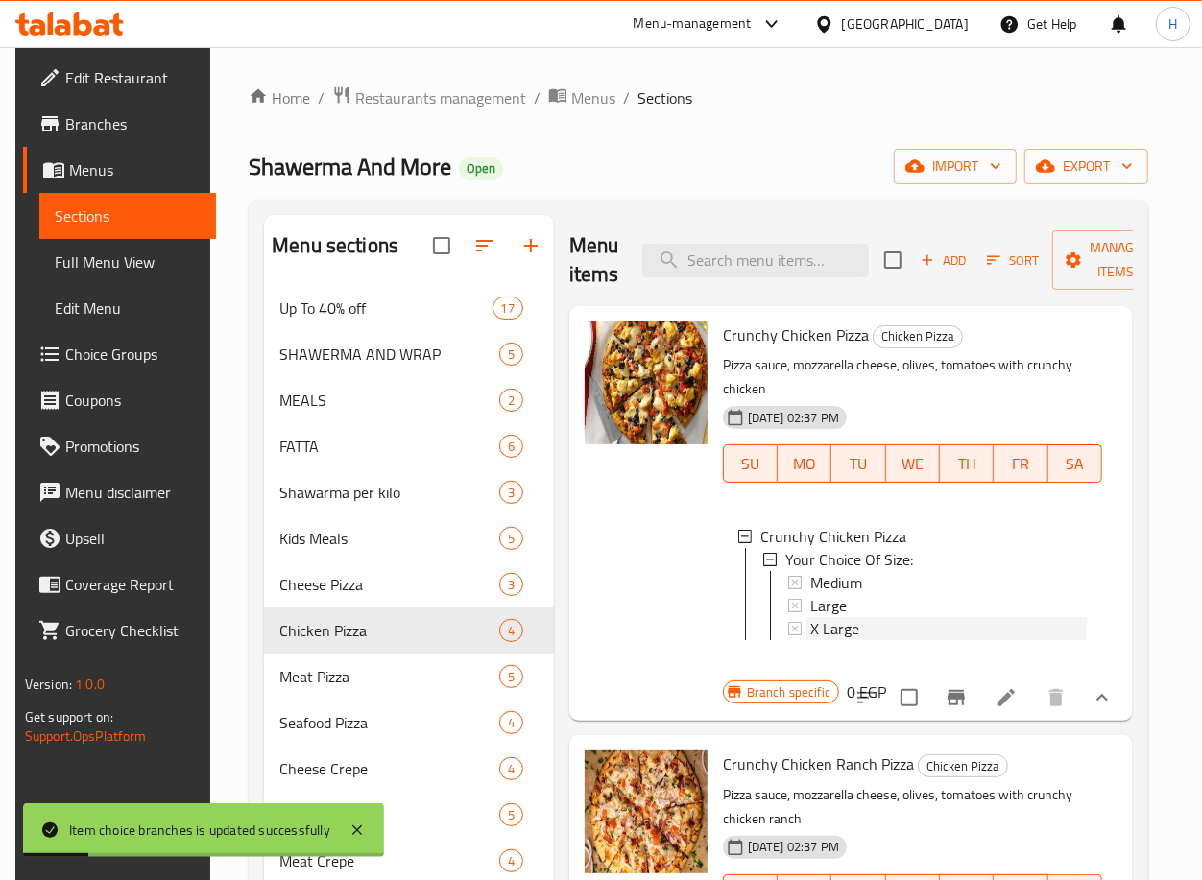
click at [867, 622] on div "X Large" at bounding box center [948, 628] width 276 height 23
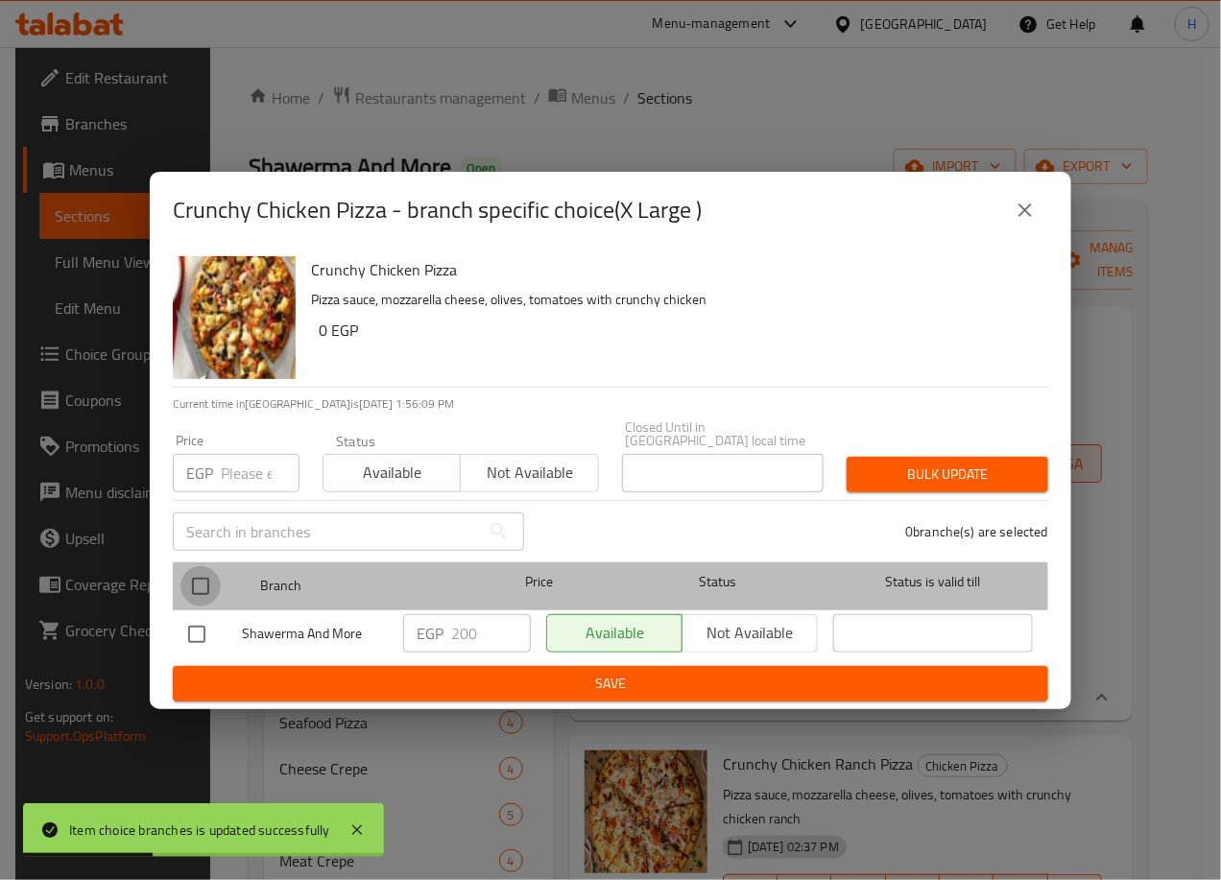
click at [194, 587] on input "checkbox" at bounding box center [200, 586] width 40 height 40
checkbox input "true"
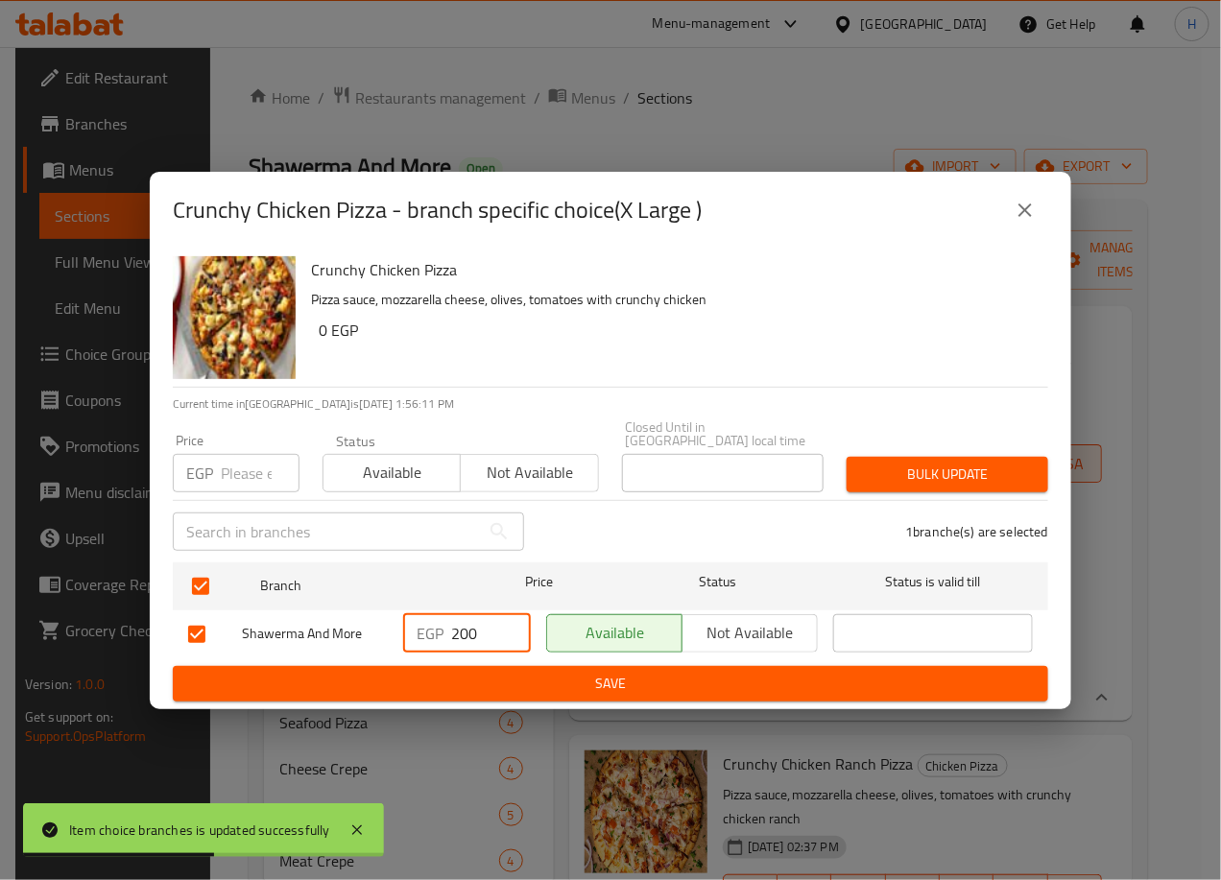
drag, startPoint x: 461, startPoint y: 623, endPoint x: 471, endPoint y: 625, distance: 10.7
click at [471, 625] on input "200" at bounding box center [491, 633] width 80 height 38
type input "230"
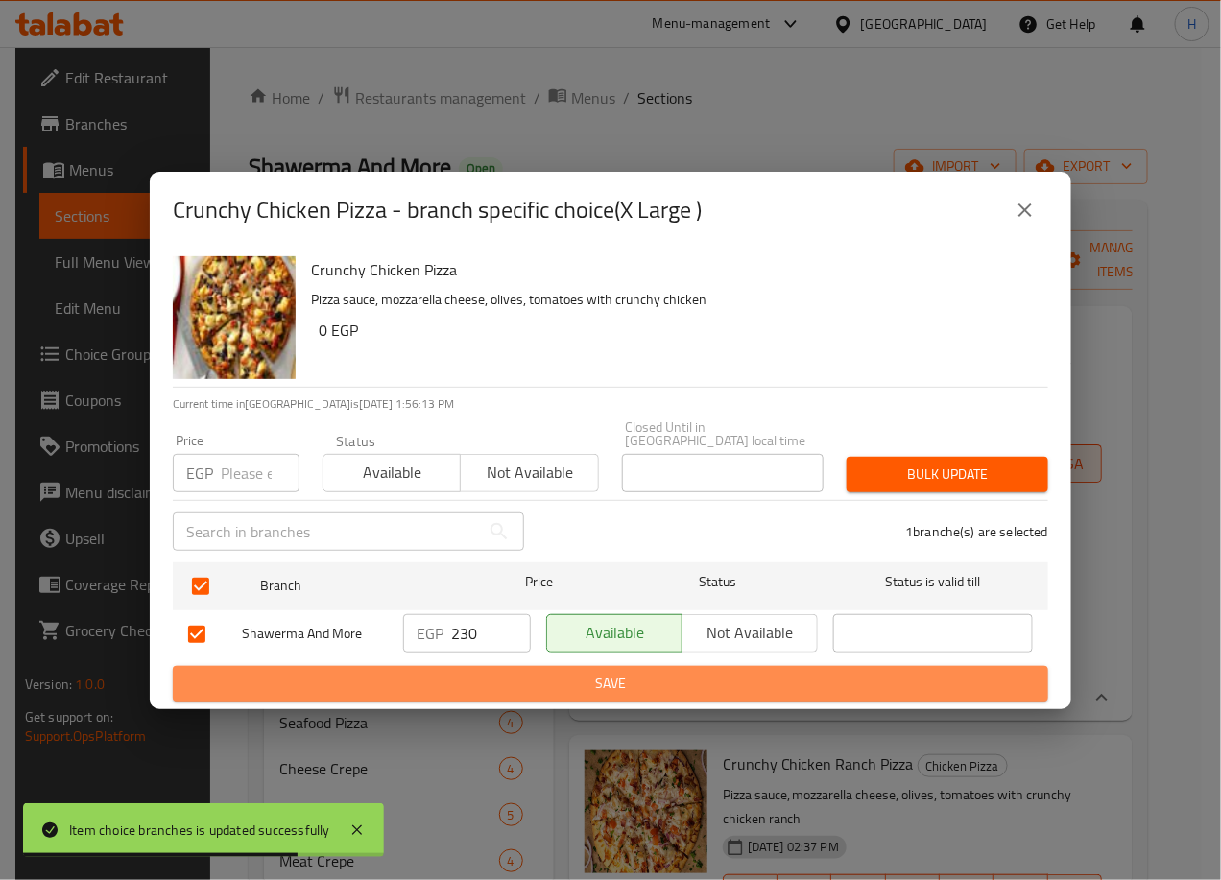
click at [585, 672] on span "Save" at bounding box center [610, 684] width 845 height 24
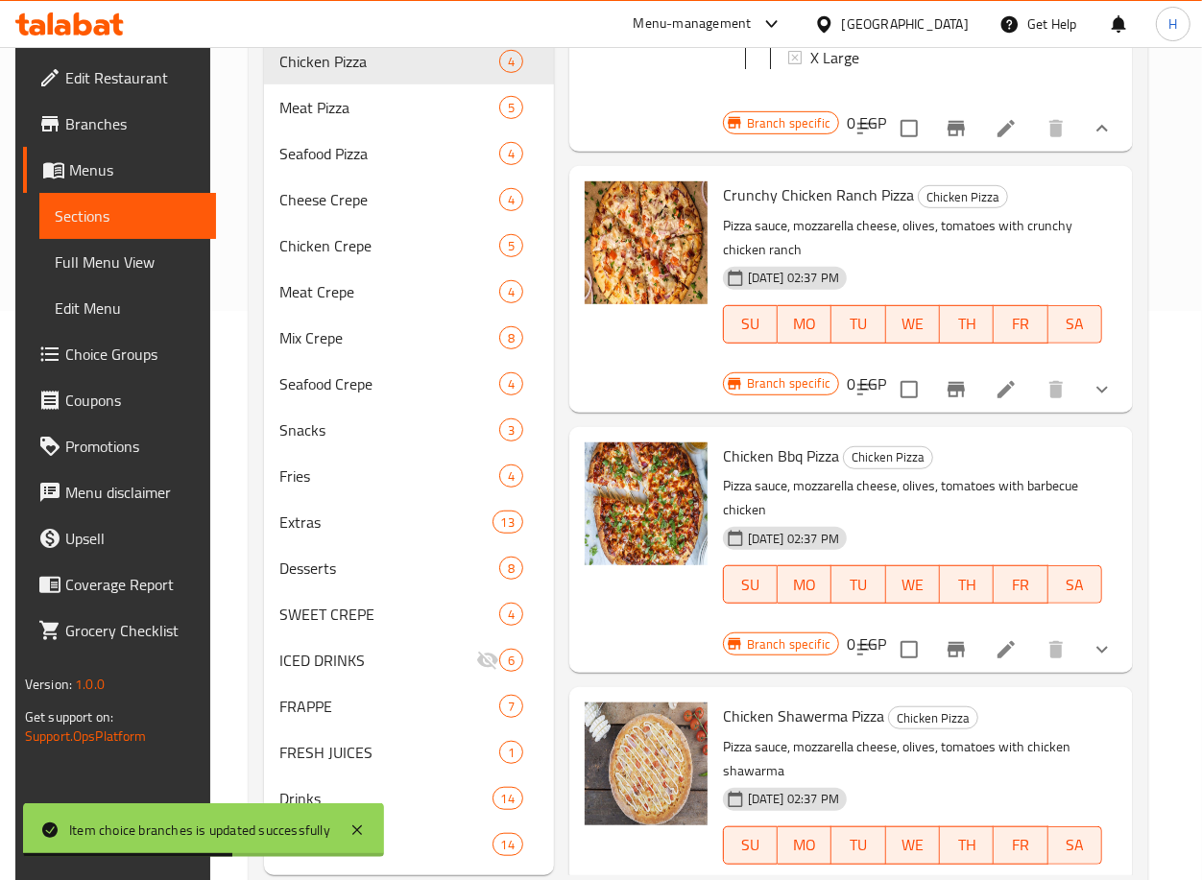
scroll to position [618, 0]
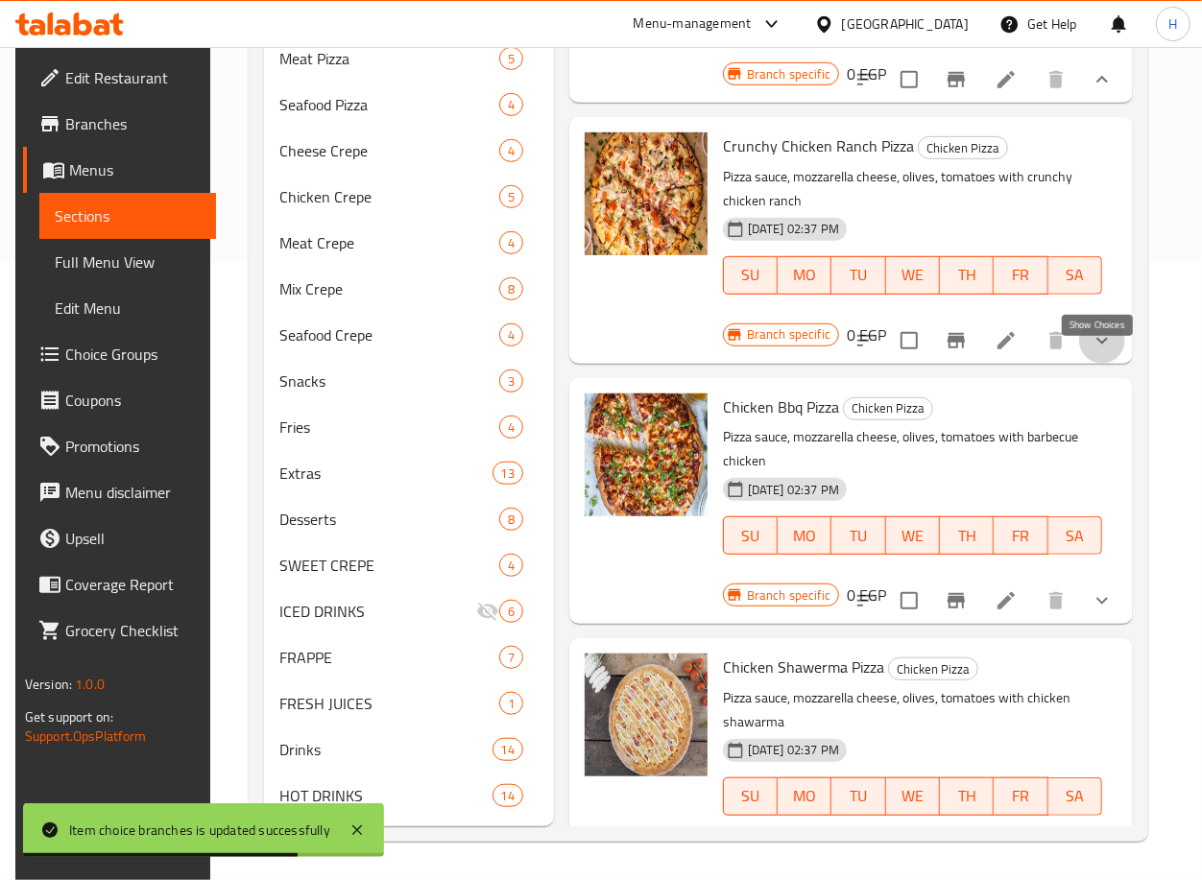
click at [1100, 352] on icon "show more" at bounding box center [1101, 340] width 23 height 23
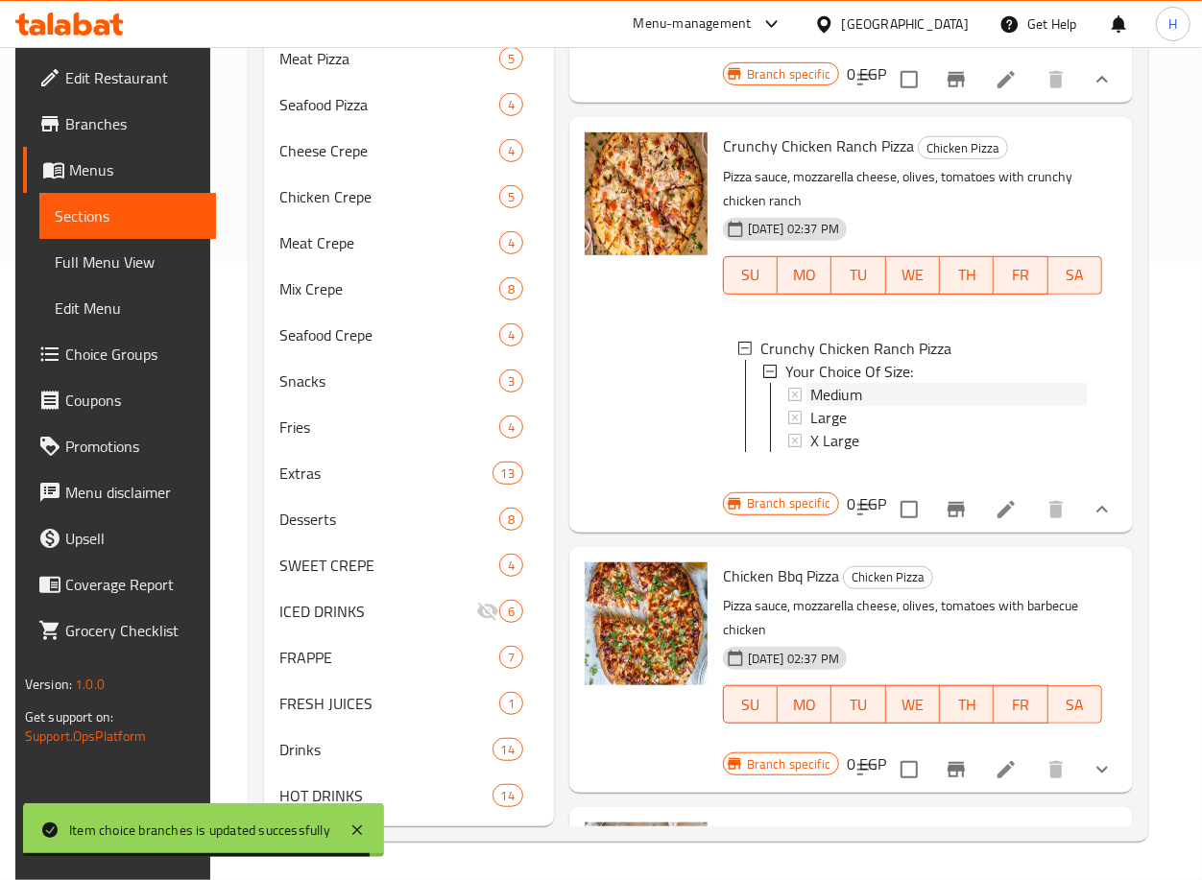
click at [943, 406] on div "Medium" at bounding box center [948, 394] width 276 height 23
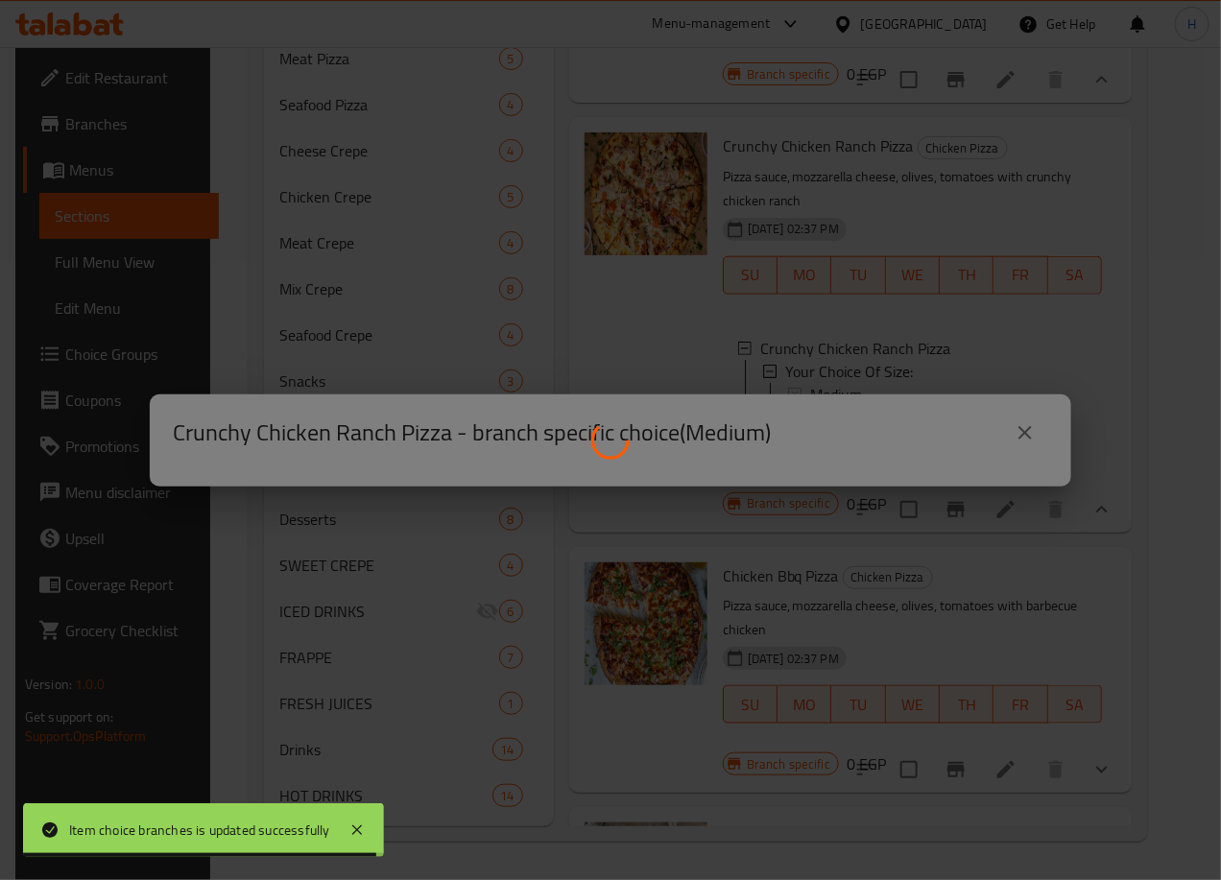
click at [943, 416] on div at bounding box center [610, 440] width 1221 height 880
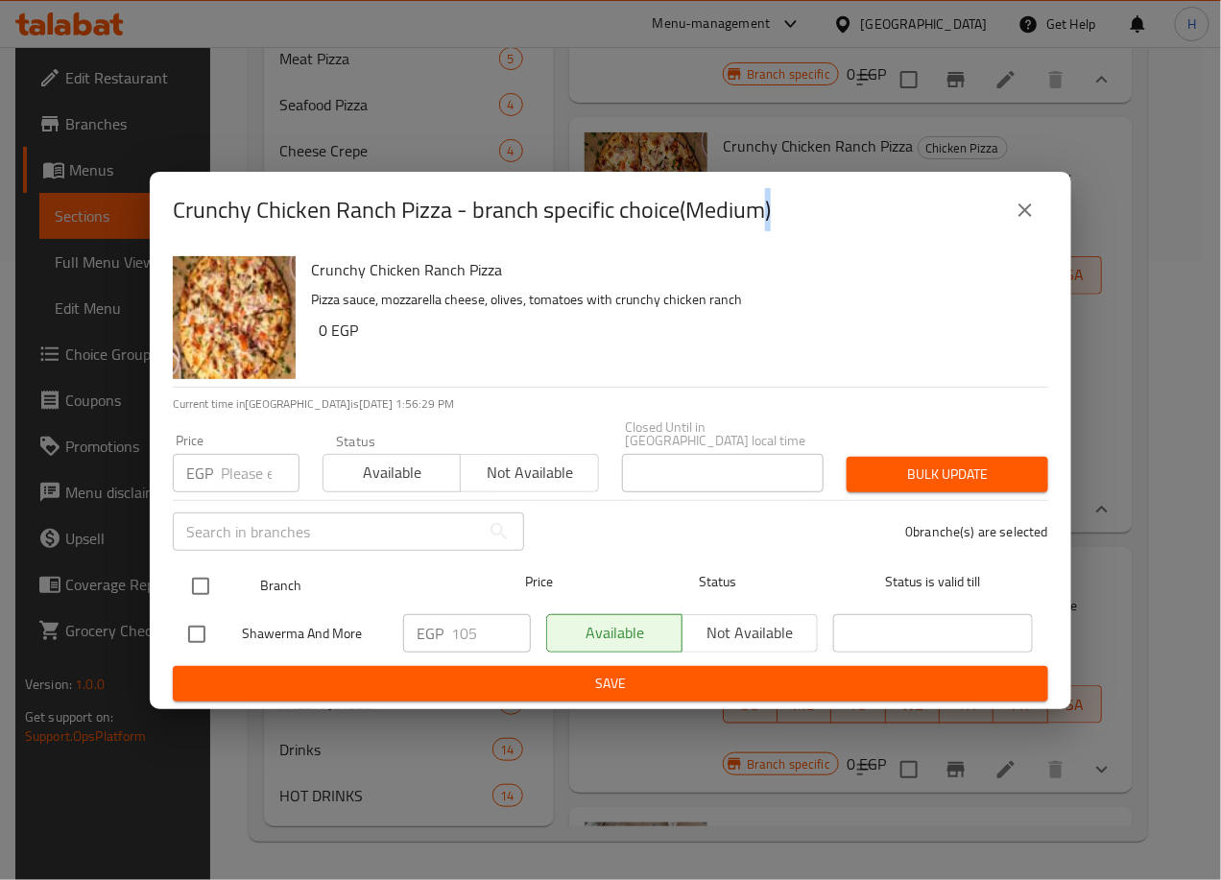
click at [197, 578] on input "checkbox" at bounding box center [200, 586] width 40 height 40
checkbox input "true"
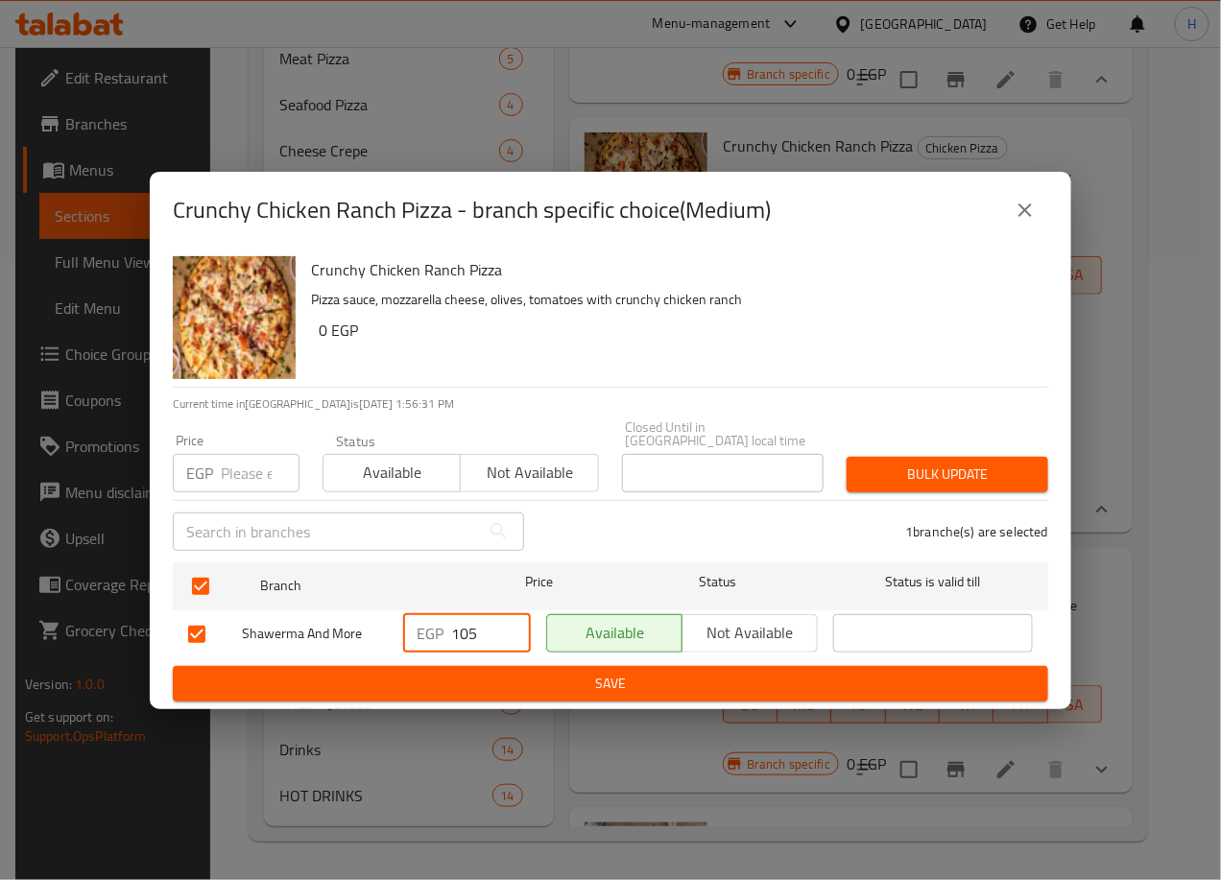
drag, startPoint x: 459, startPoint y: 626, endPoint x: 496, endPoint y: 626, distance: 37.4
click at [496, 626] on input "105" at bounding box center [491, 633] width 80 height 38
type input "140"
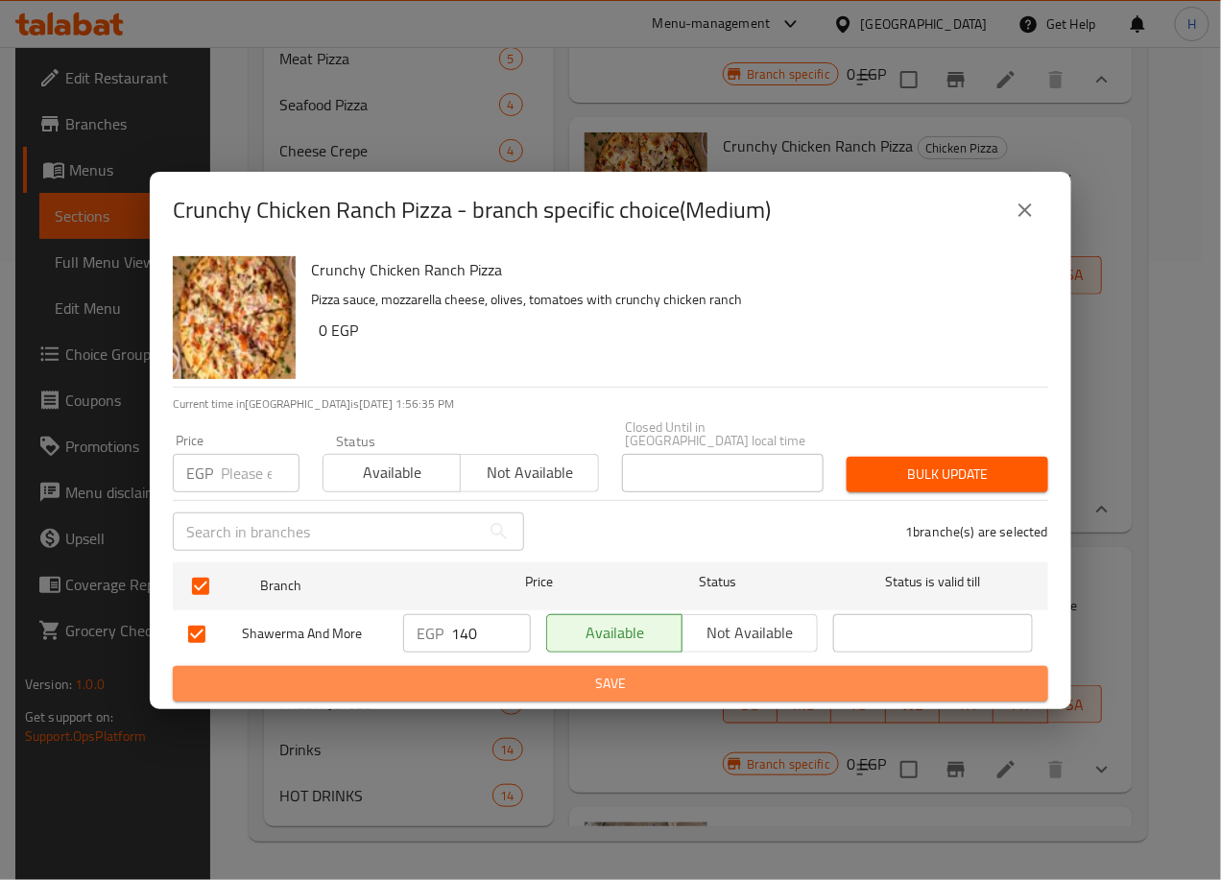
click at [628, 672] on span "Save" at bounding box center [610, 684] width 845 height 24
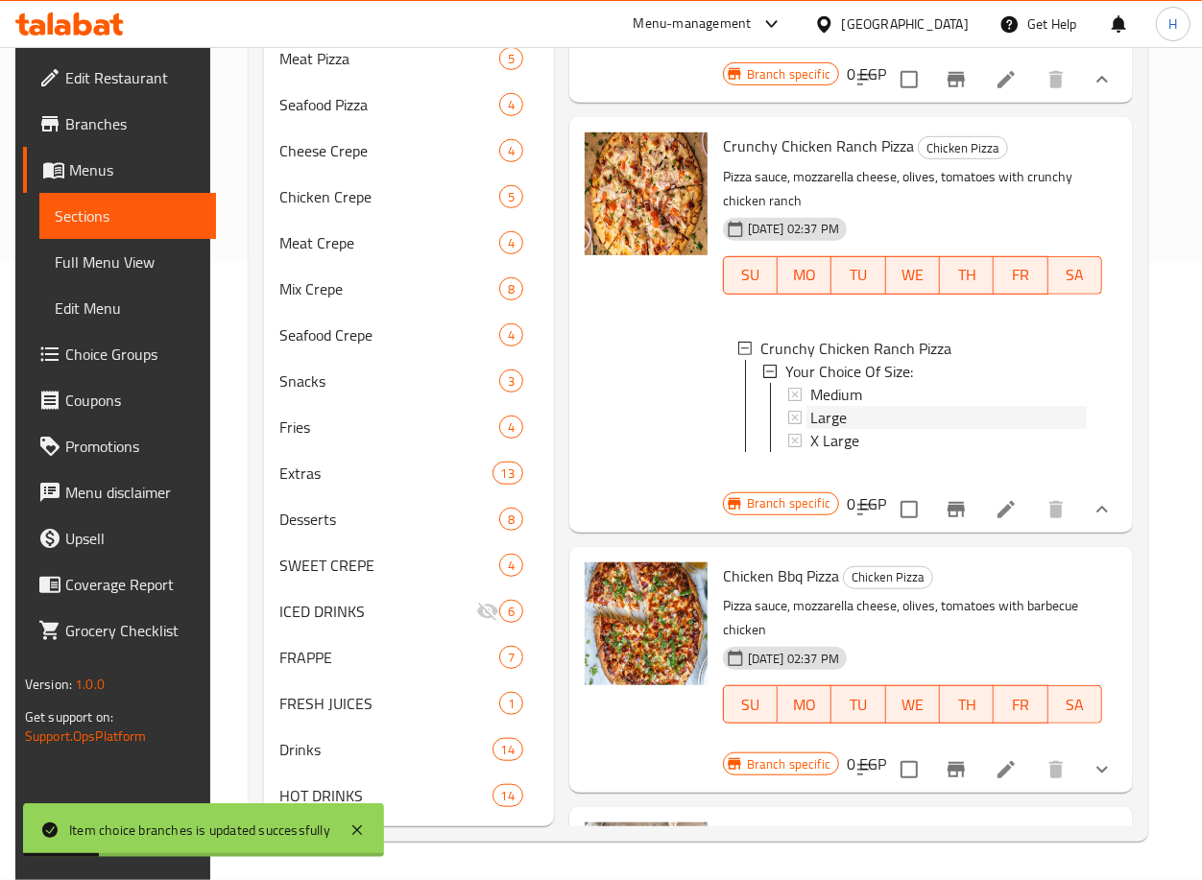
click at [864, 429] on div "Large" at bounding box center [948, 417] width 276 height 23
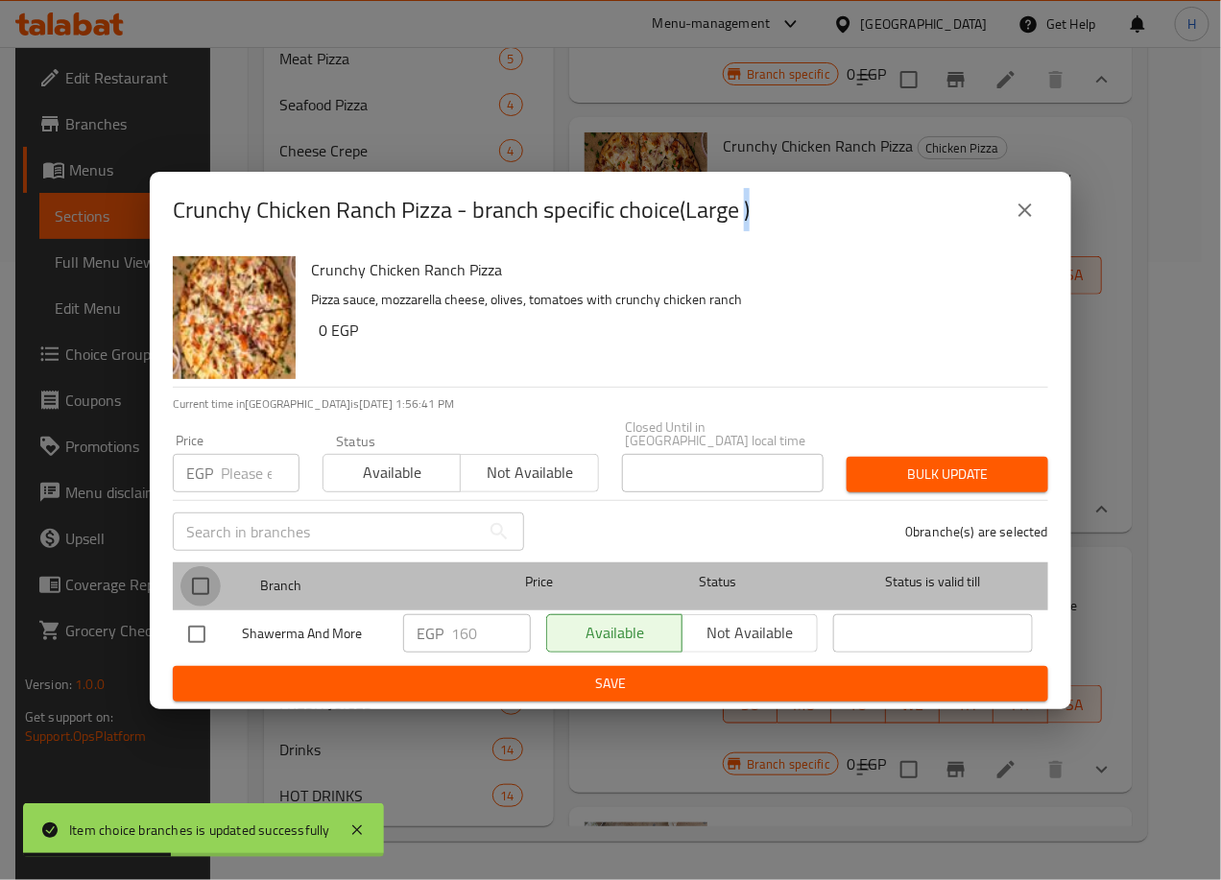
click at [195, 579] on input "checkbox" at bounding box center [200, 586] width 40 height 40
checkbox input "true"
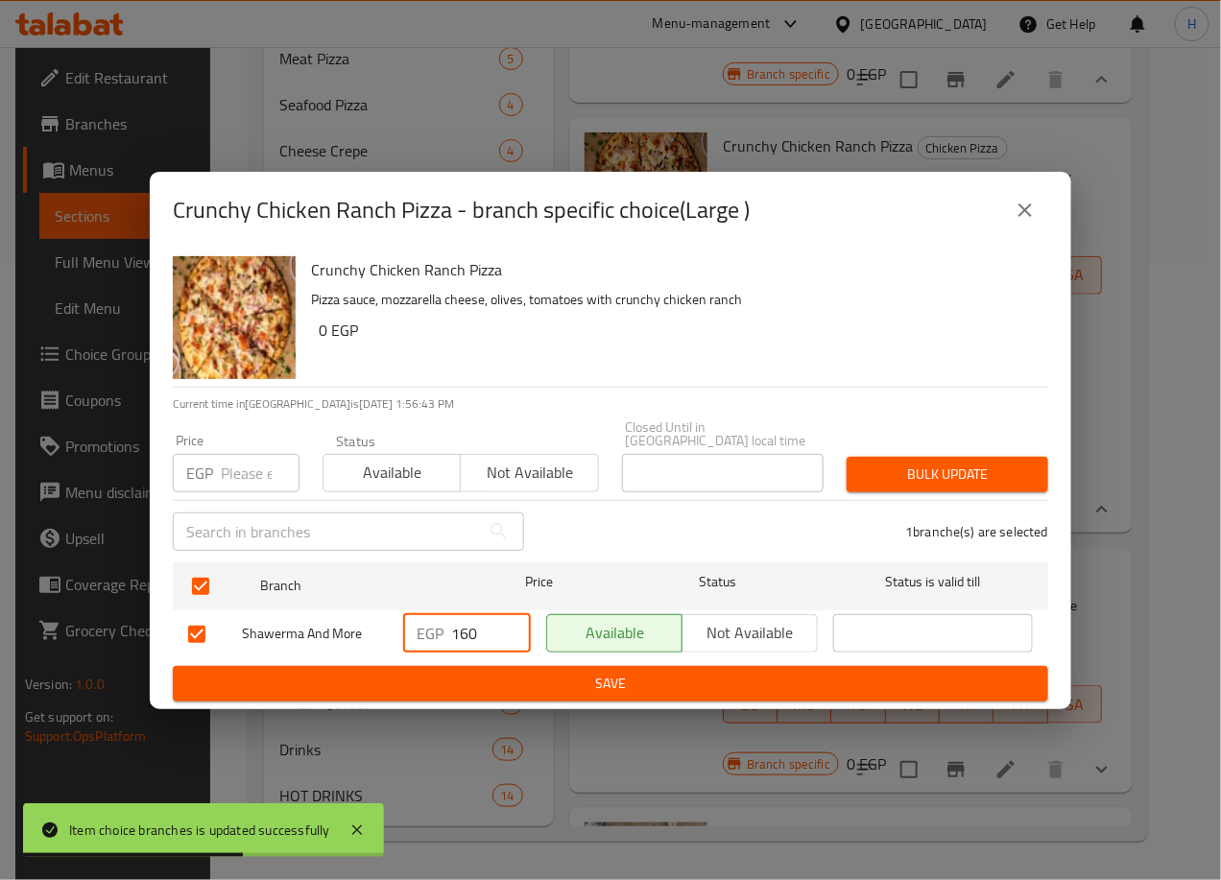
click at [468, 623] on input "160" at bounding box center [491, 633] width 80 height 38
type input "190"
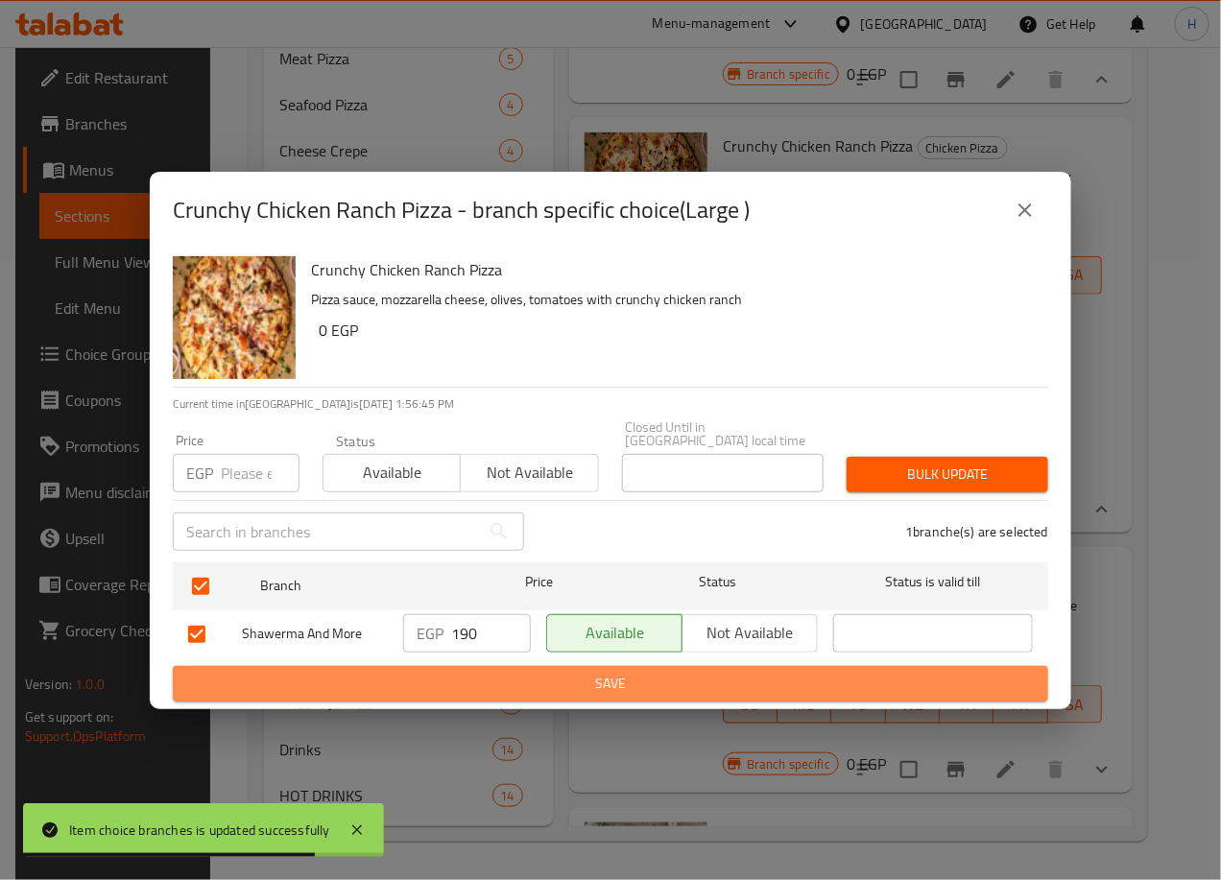
click at [586, 673] on span "Save" at bounding box center [610, 684] width 845 height 24
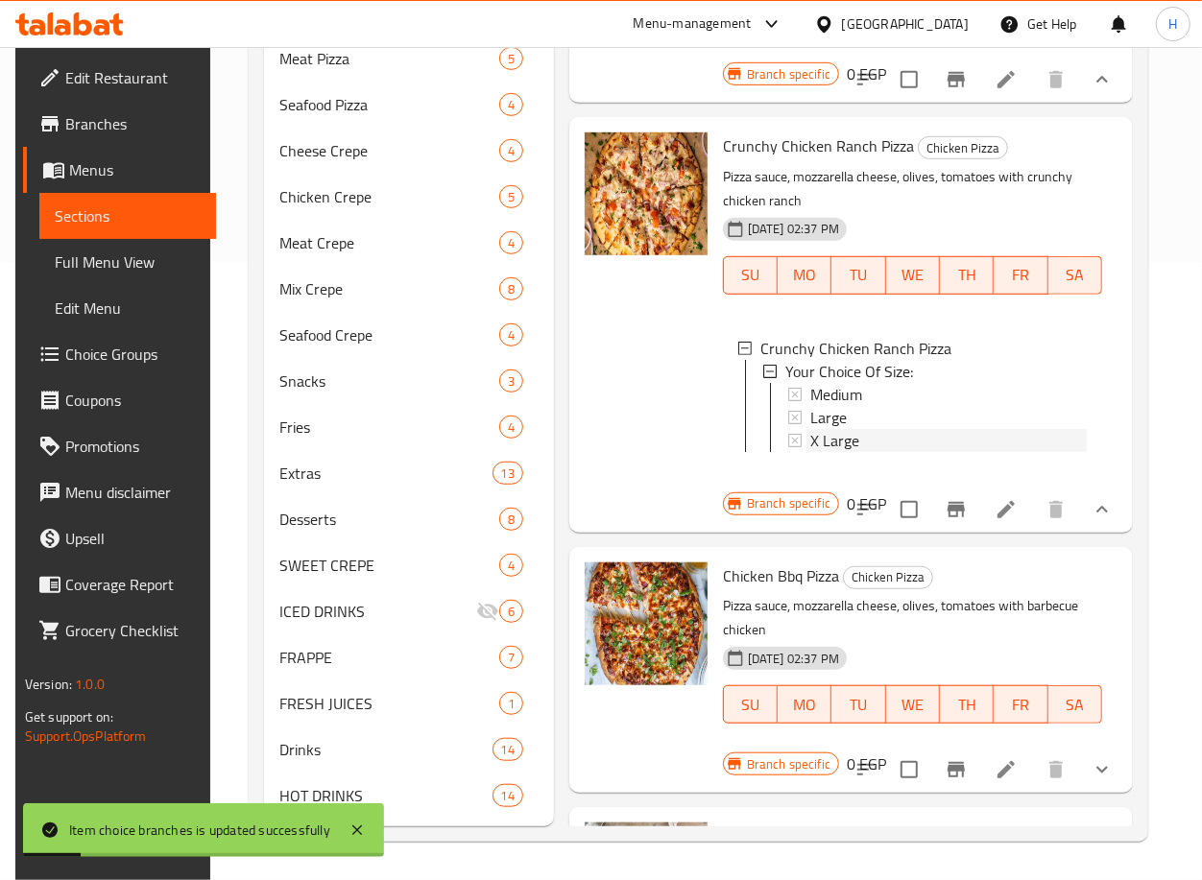
click at [836, 452] on span "X Large" at bounding box center [834, 440] width 49 height 23
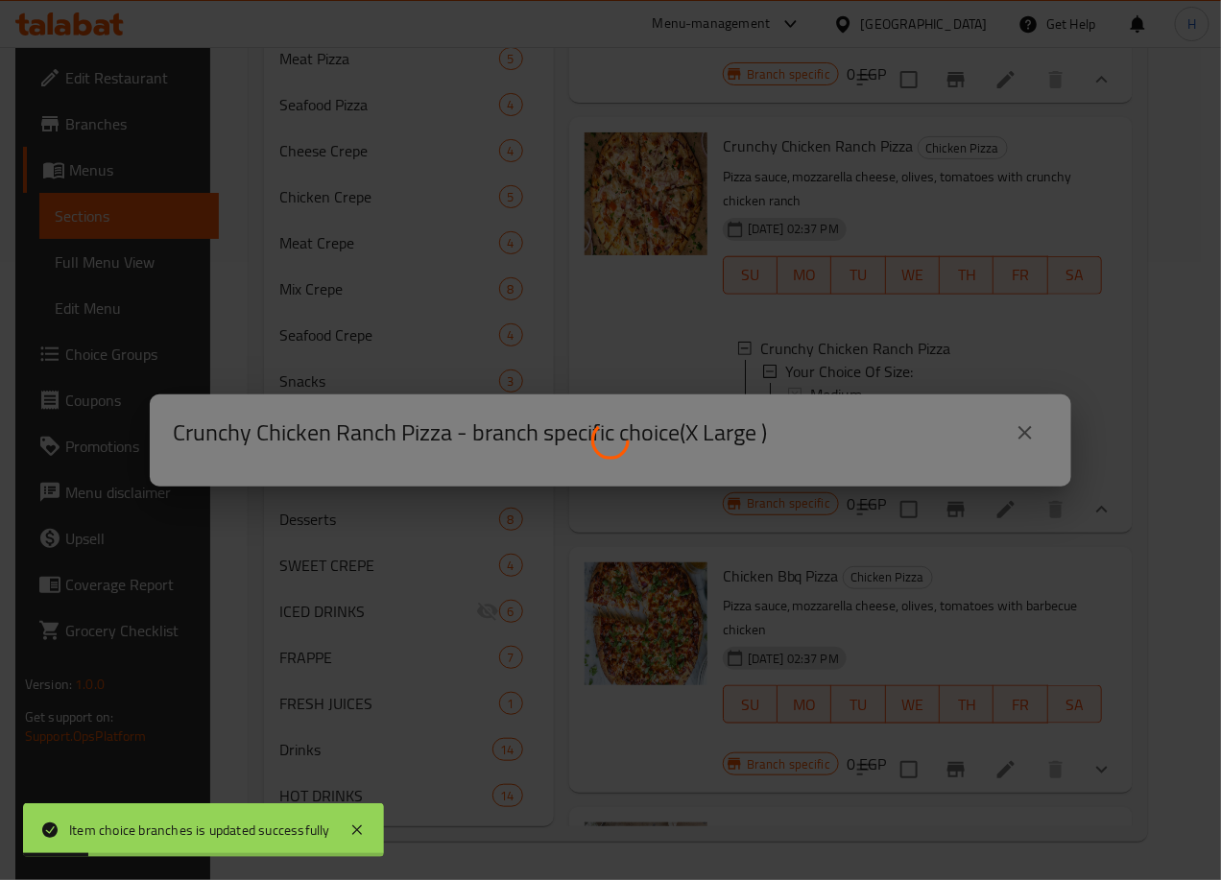
click at [836, 466] on div at bounding box center [610, 440] width 1221 height 880
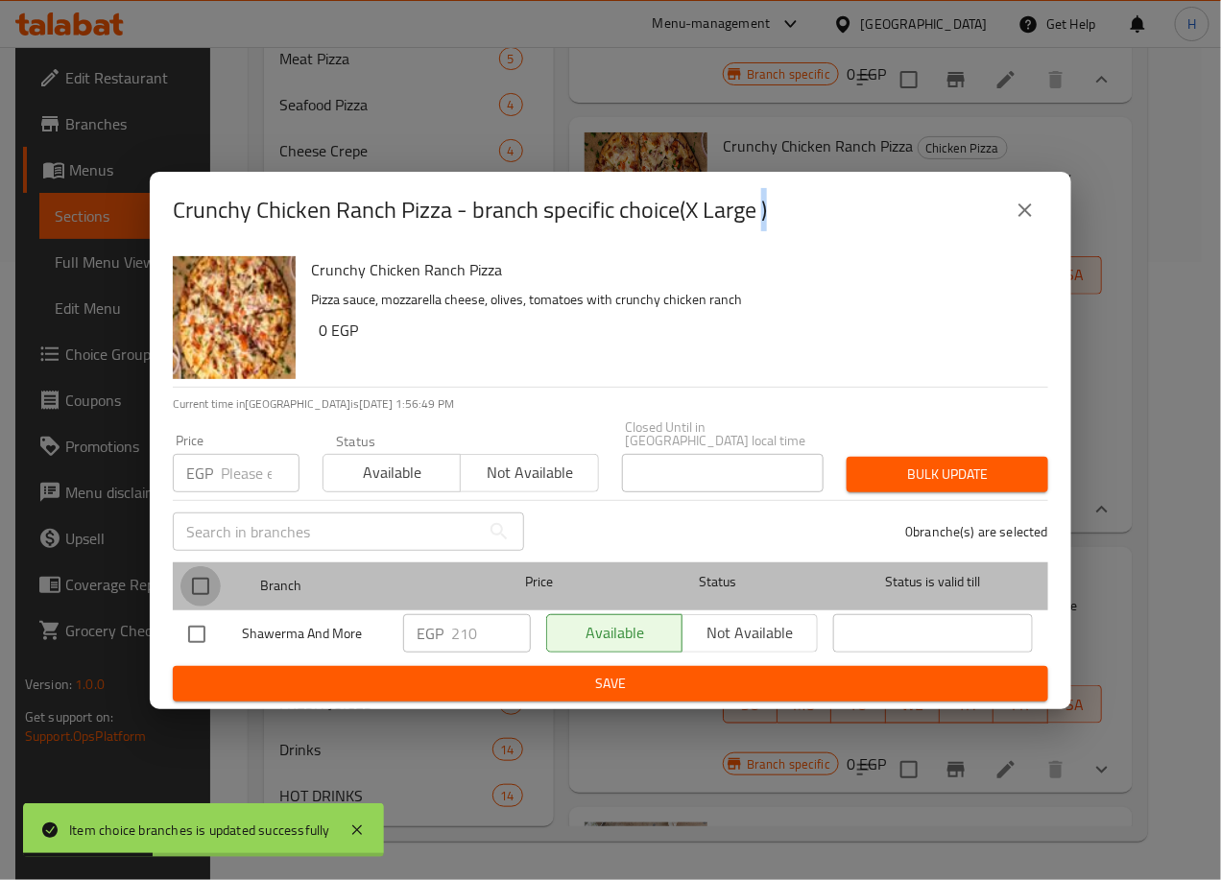
click at [188, 576] on input "checkbox" at bounding box center [200, 586] width 40 height 40
checkbox input "true"
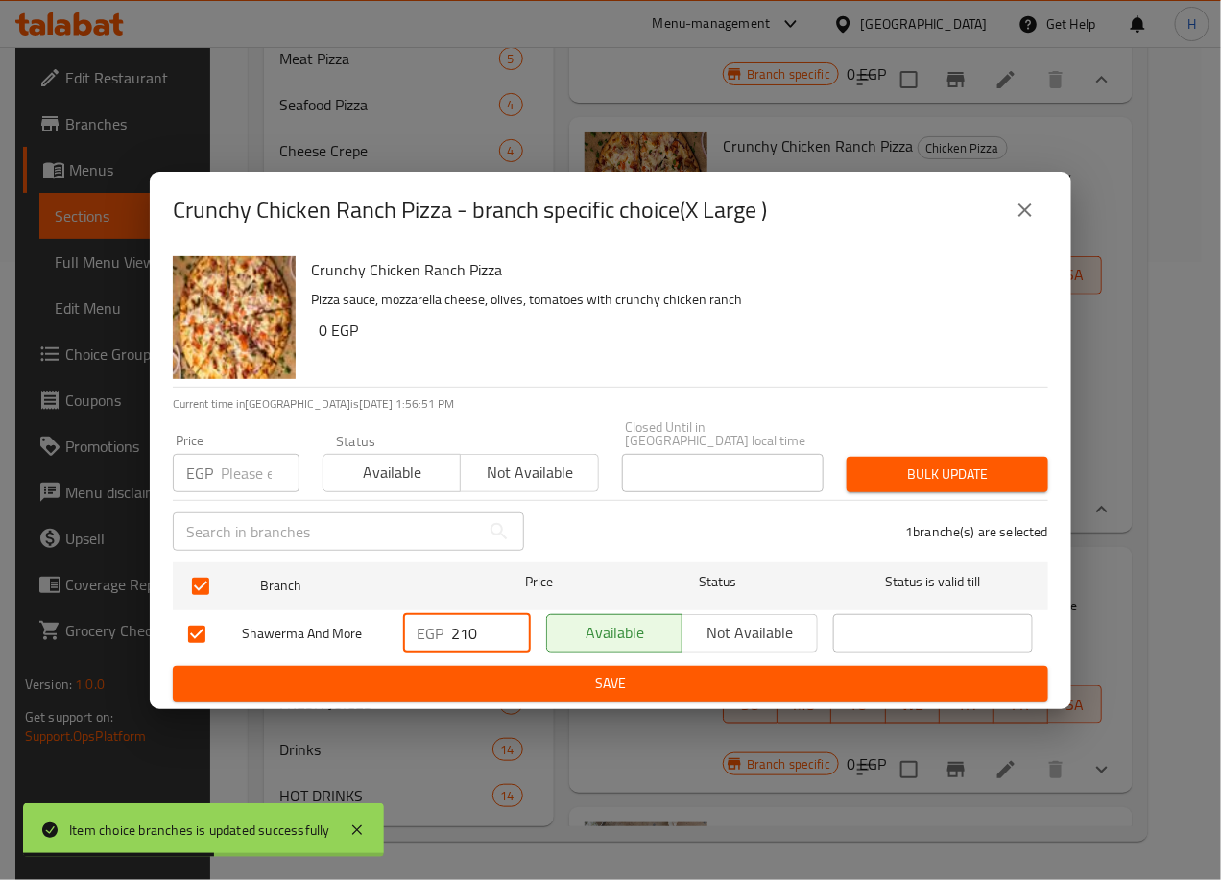
click at [468, 627] on input "210" at bounding box center [491, 633] width 80 height 38
type input "240"
click at [612, 672] on span "Save" at bounding box center [610, 684] width 845 height 24
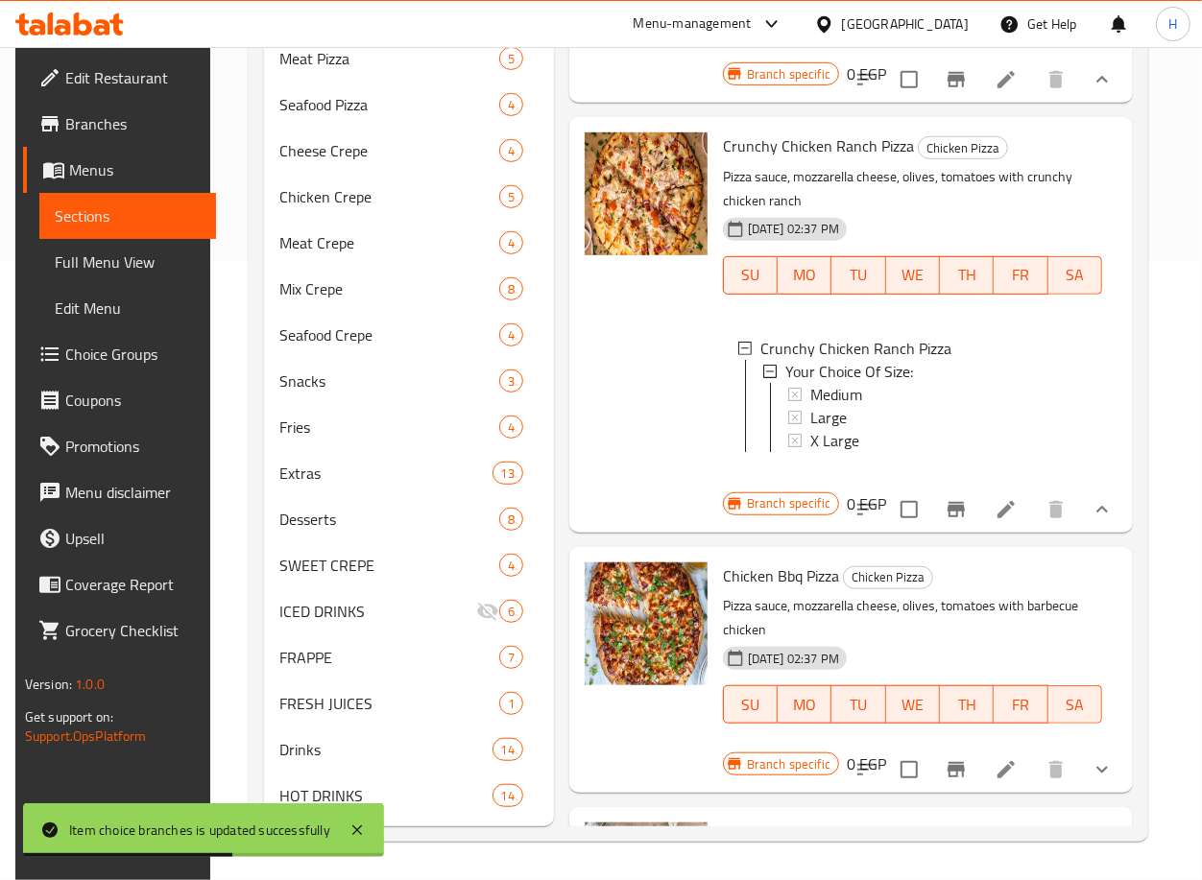
scroll to position [285, 0]
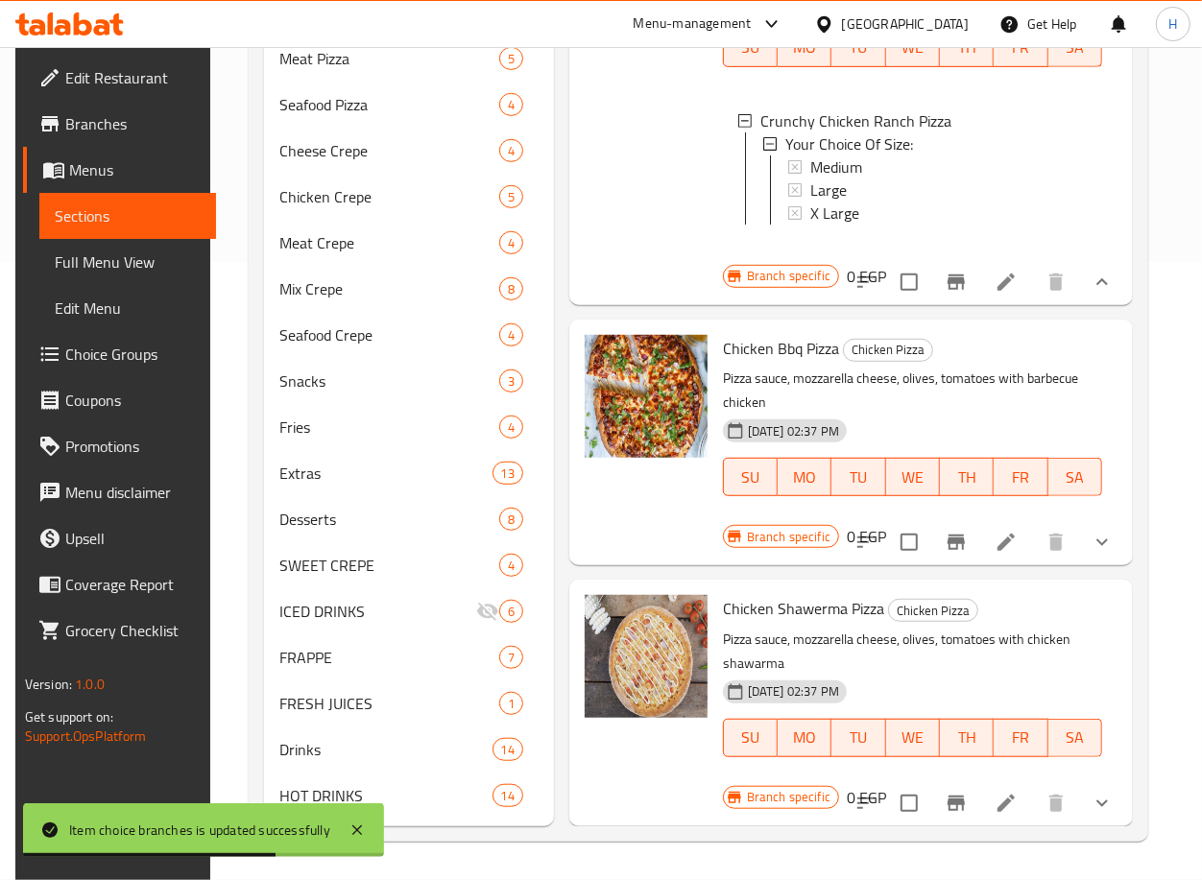
click at [1113, 520] on button "show more" at bounding box center [1102, 542] width 46 height 46
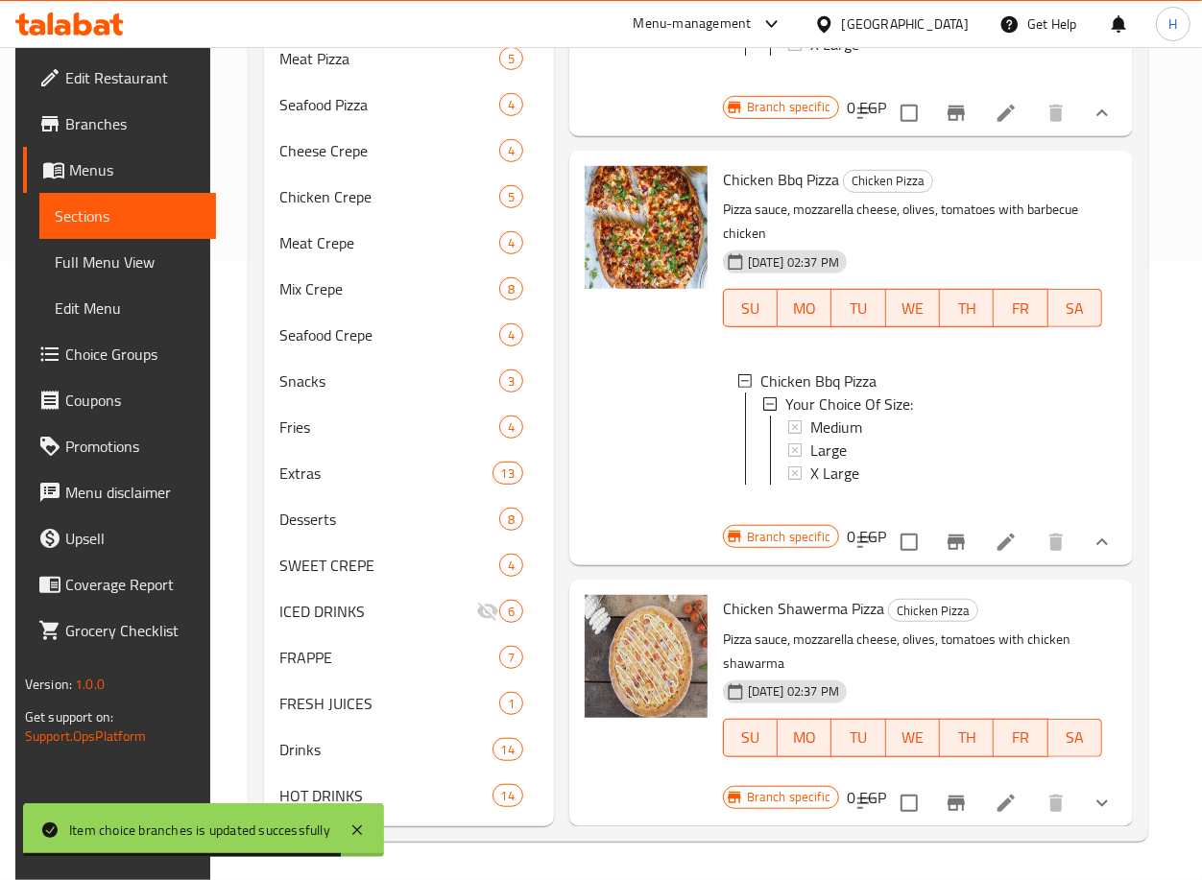
scroll to position [439, 0]
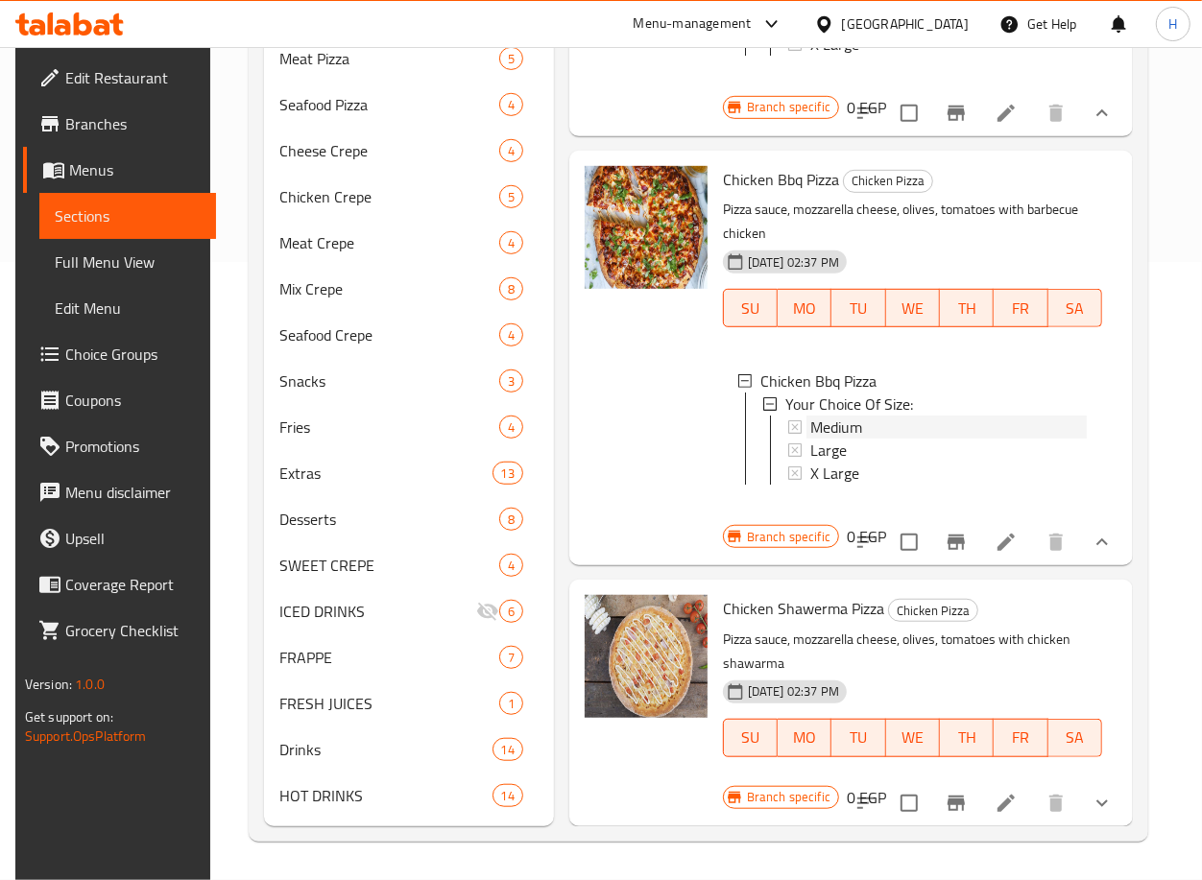
click at [910, 424] on div "Medium" at bounding box center [948, 427] width 276 height 23
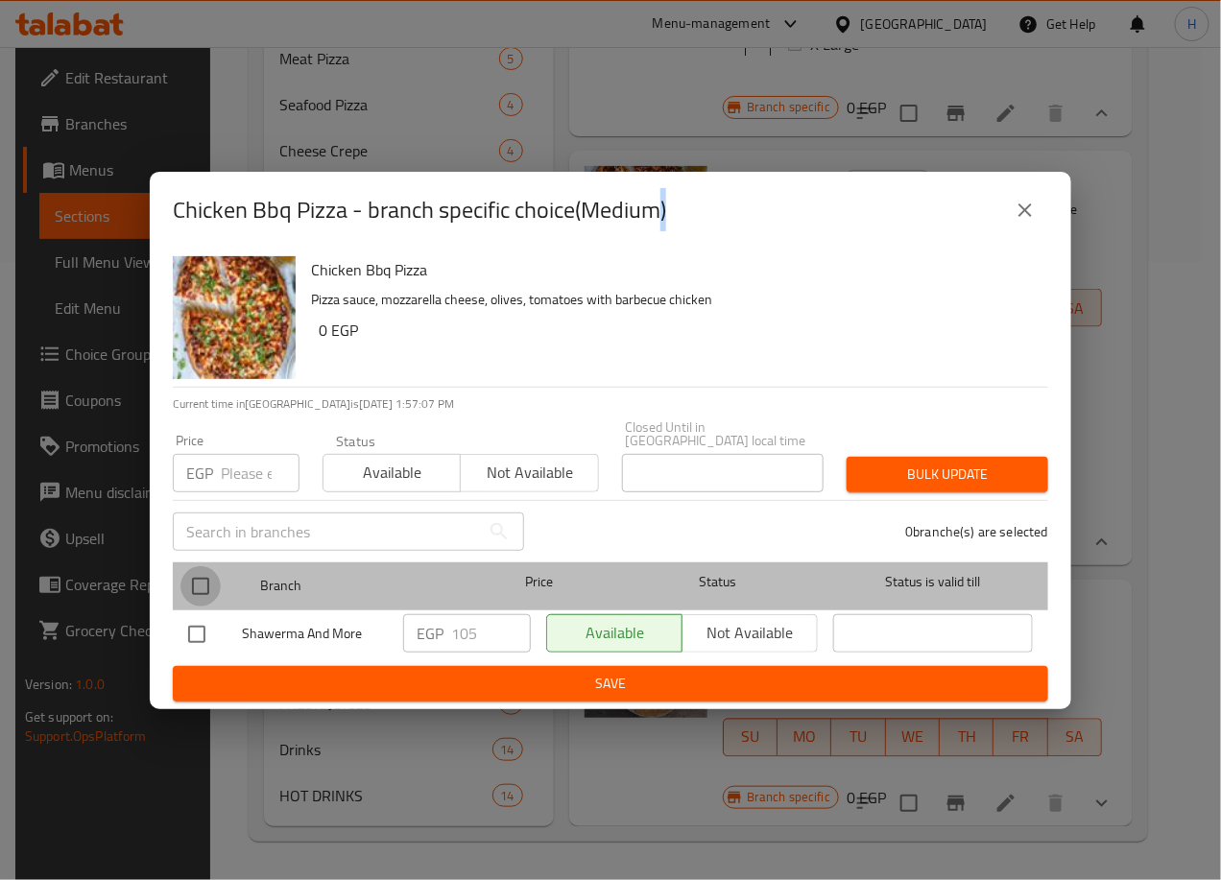
click at [196, 572] on input "checkbox" at bounding box center [200, 586] width 40 height 40
checkbox input "true"
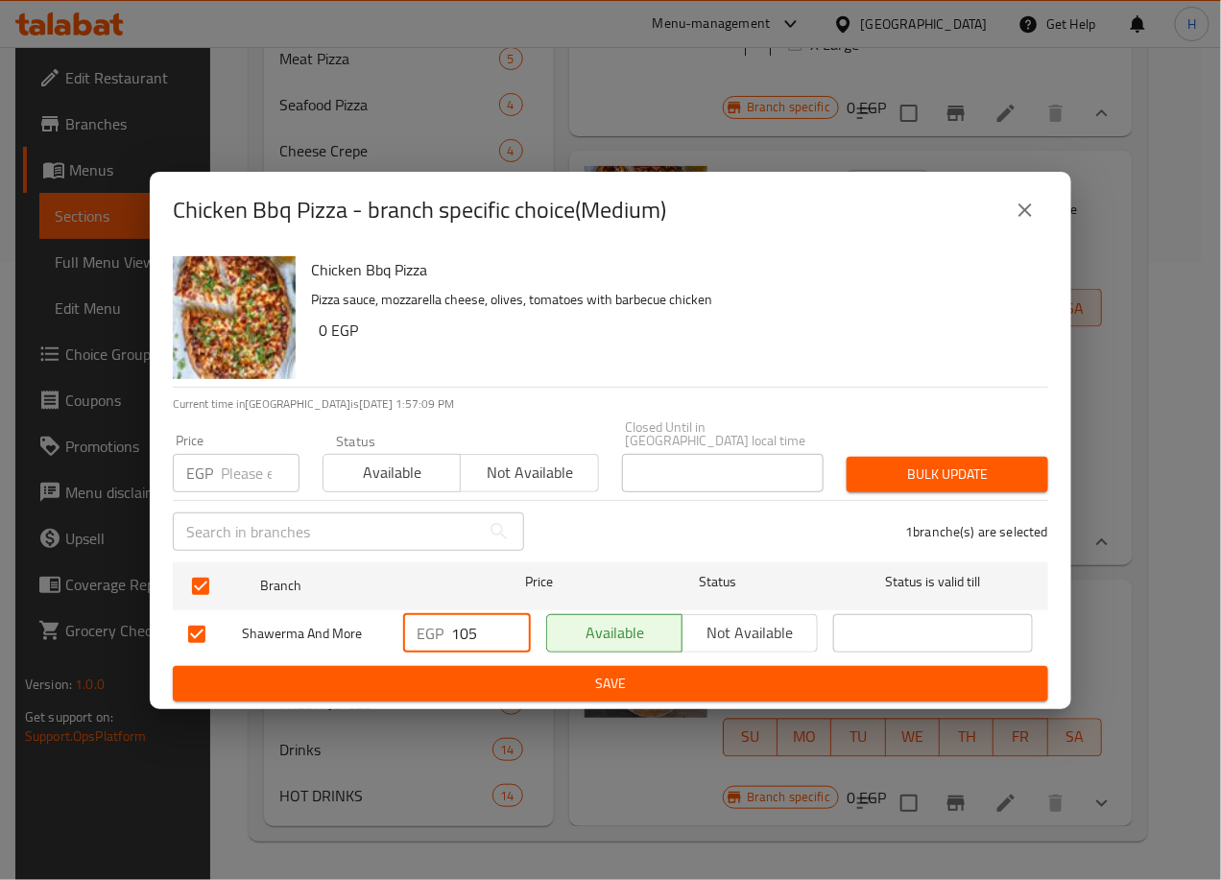
drag, startPoint x: 463, startPoint y: 615, endPoint x: 497, endPoint y: 622, distance: 35.2
click at [497, 622] on input "105" at bounding box center [491, 633] width 80 height 38
type input "140"
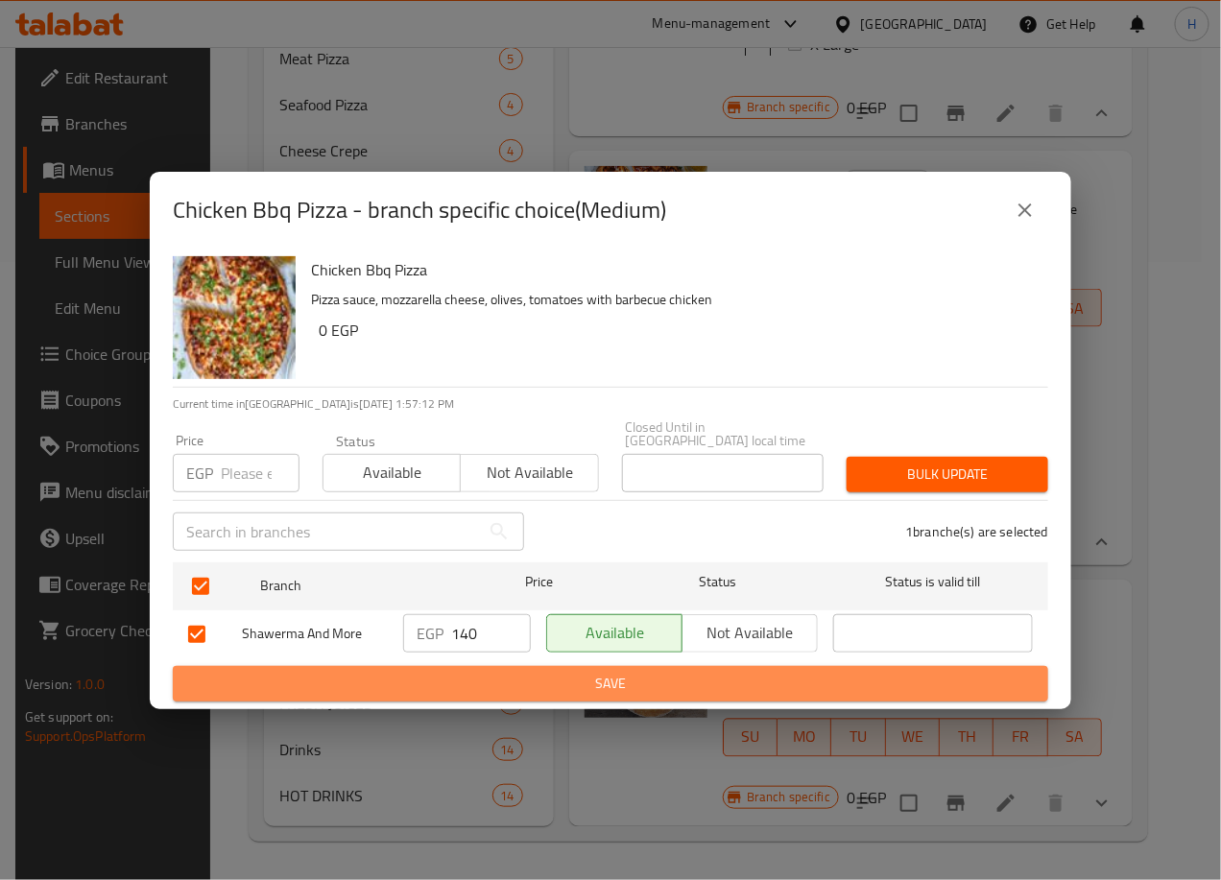
click at [608, 672] on span "Save" at bounding box center [610, 684] width 845 height 24
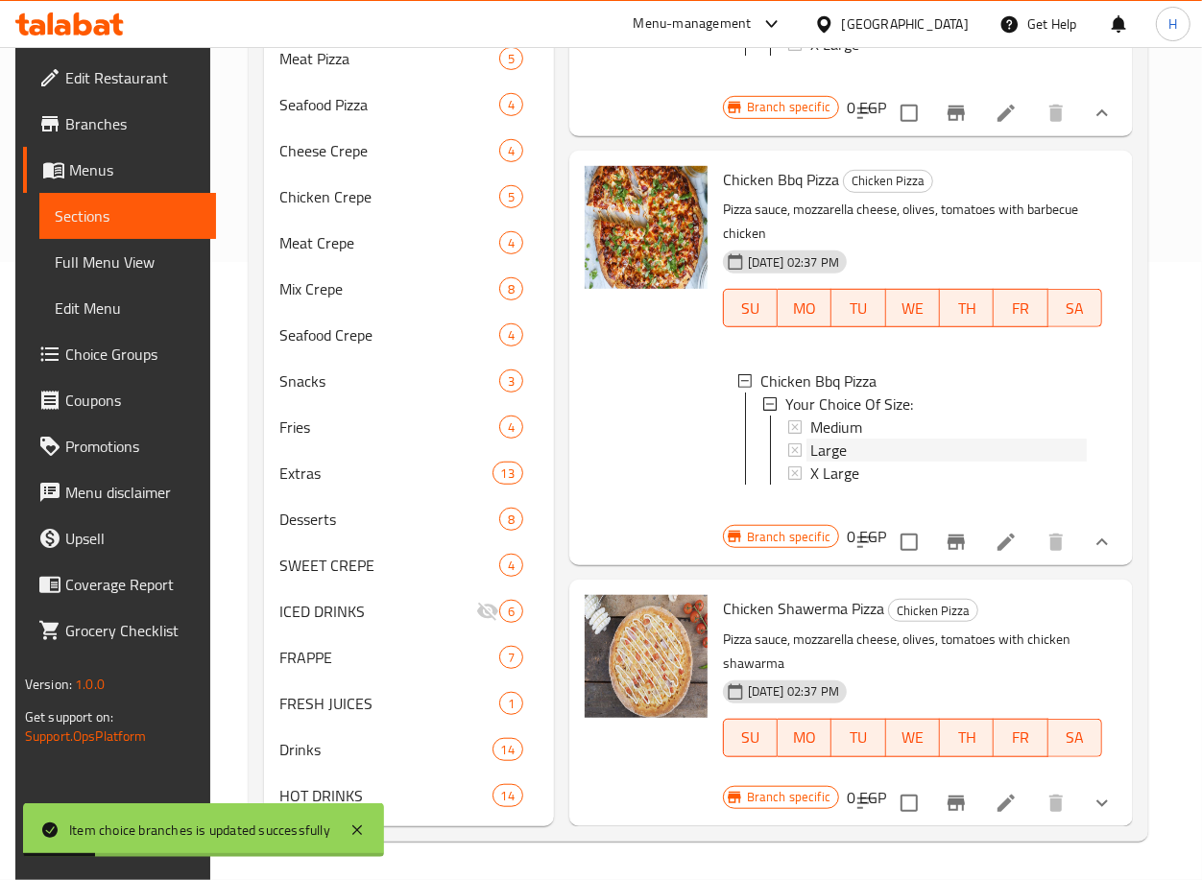
click at [856, 452] on div "Large" at bounding box center [948, 450] width 276 height 23
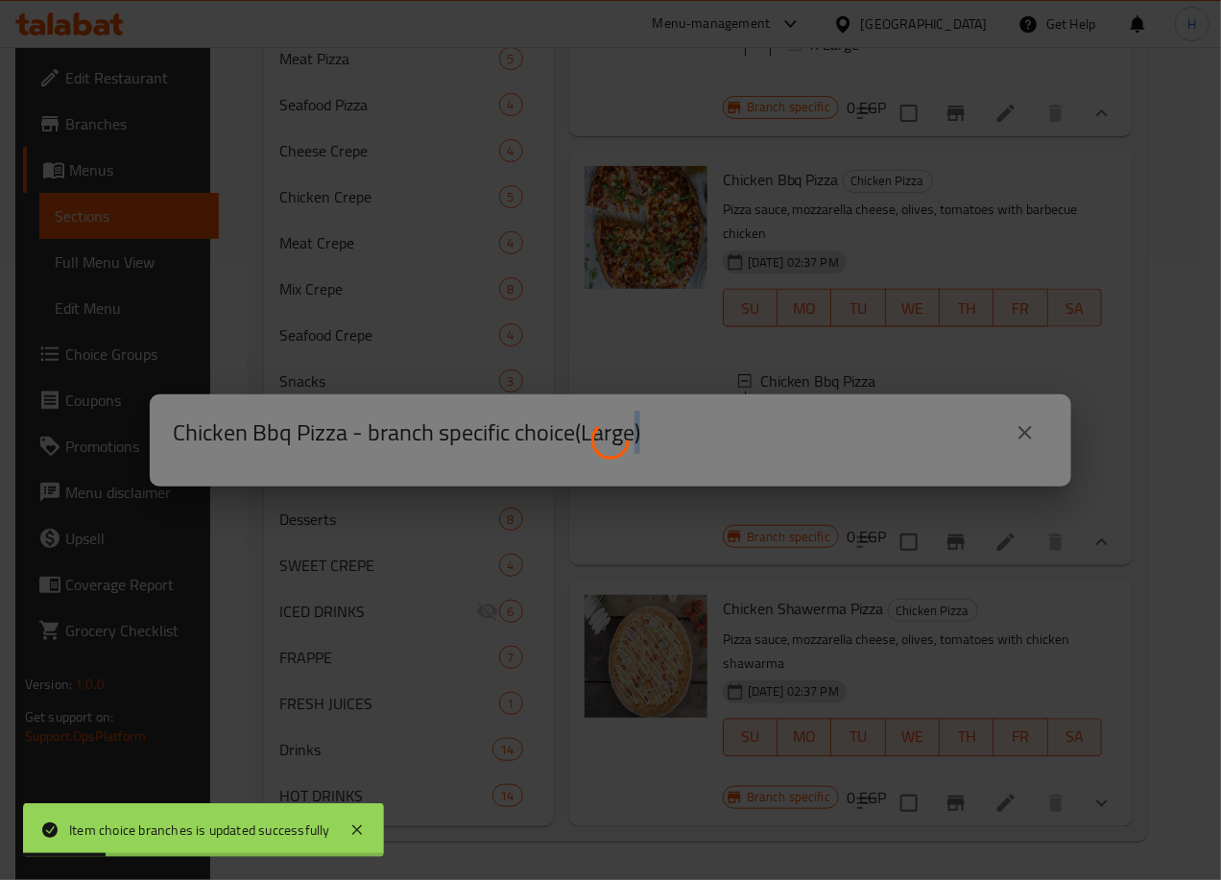
click at [856, 452] on div at bounding box center [610, 440] width 1221 height 880
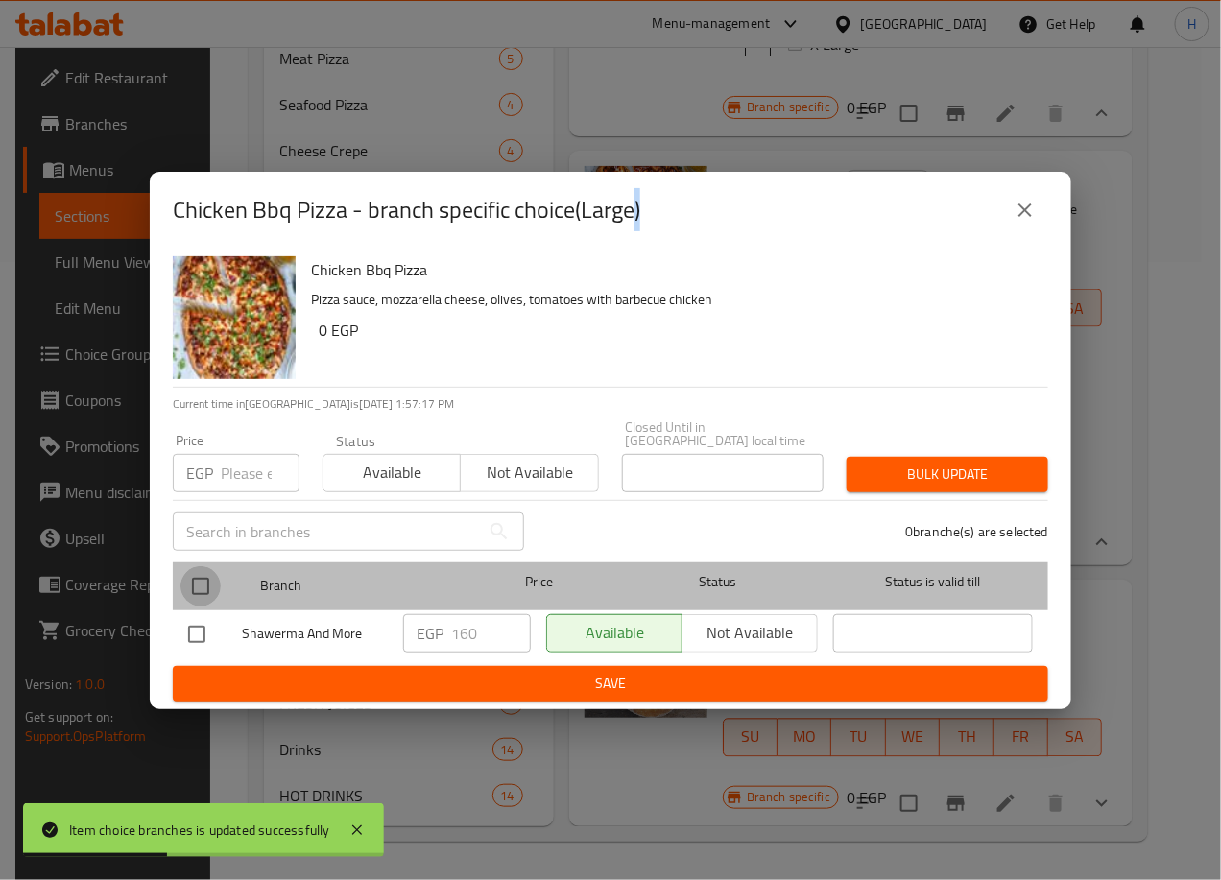
click at [201, 576] on input "checkbox" at bounding box center [200, 586] width 40 height 40
checkbox input "true"
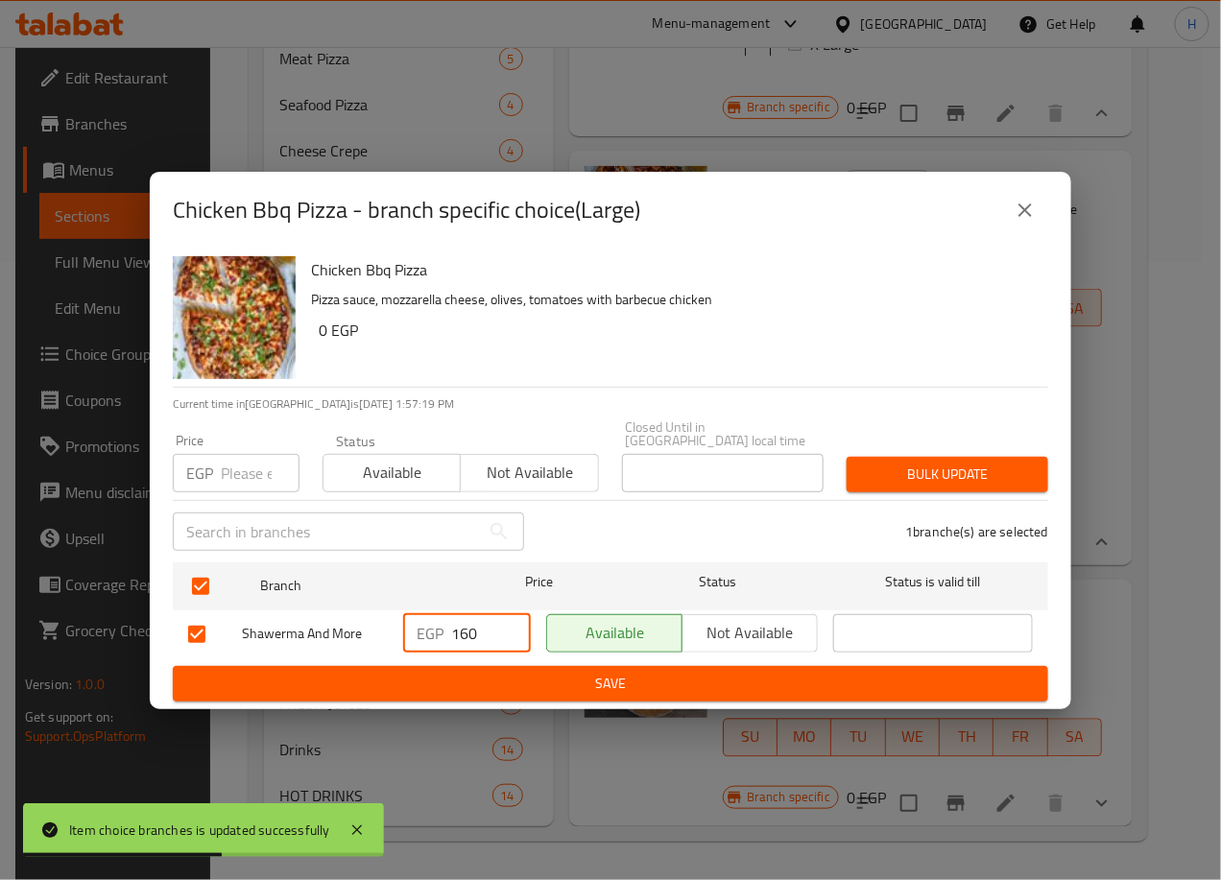
drag, startPoint x: 461, startPoint y: 619, endPoint x: 476, endPoint y: 622, distance: 15.6
click at [476, 622] on input "160" at bounding box center [491, 633] width 80 height 38
type input "190"
click at [631, 672] on span "Save" at bounding box center [610, 684] width 845 height 24
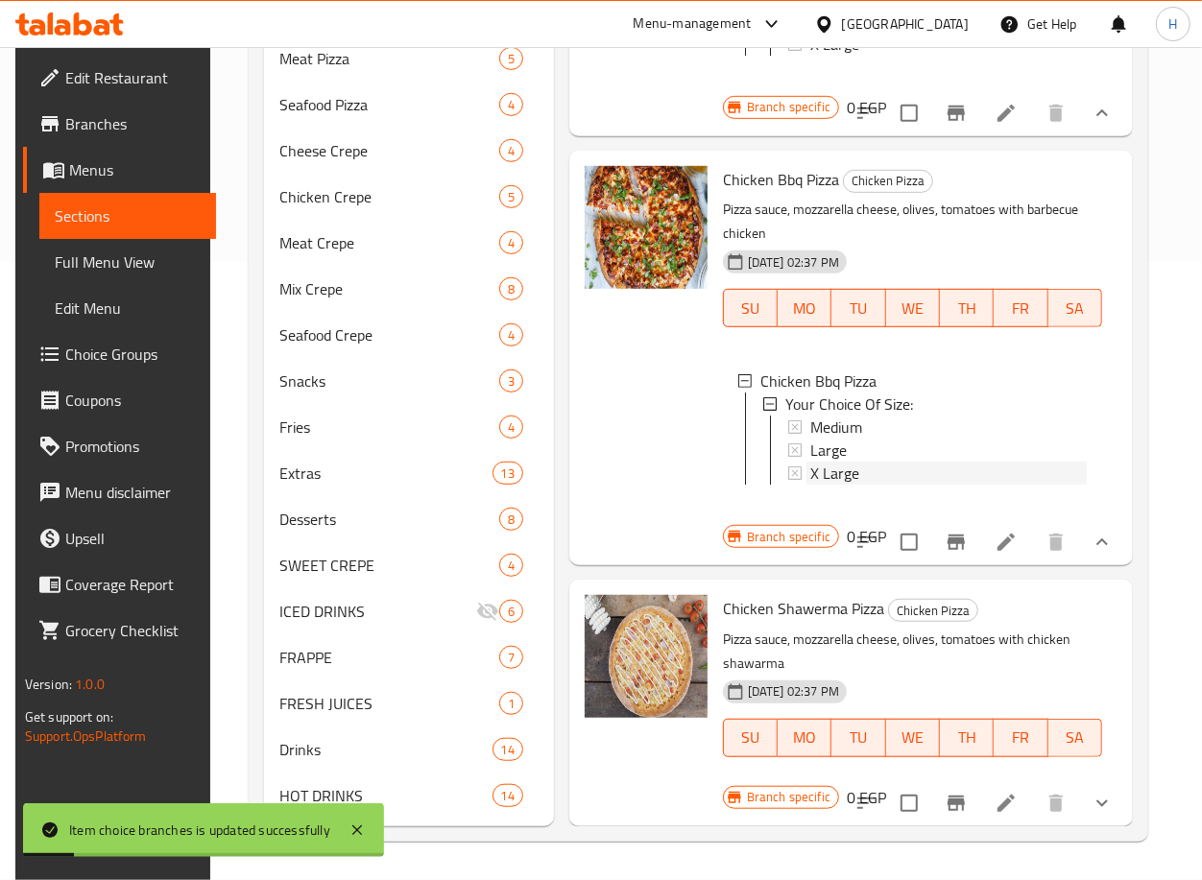
click at [869, 477] on div "X Large" at bounding box center [948, 473] width 276 height 23
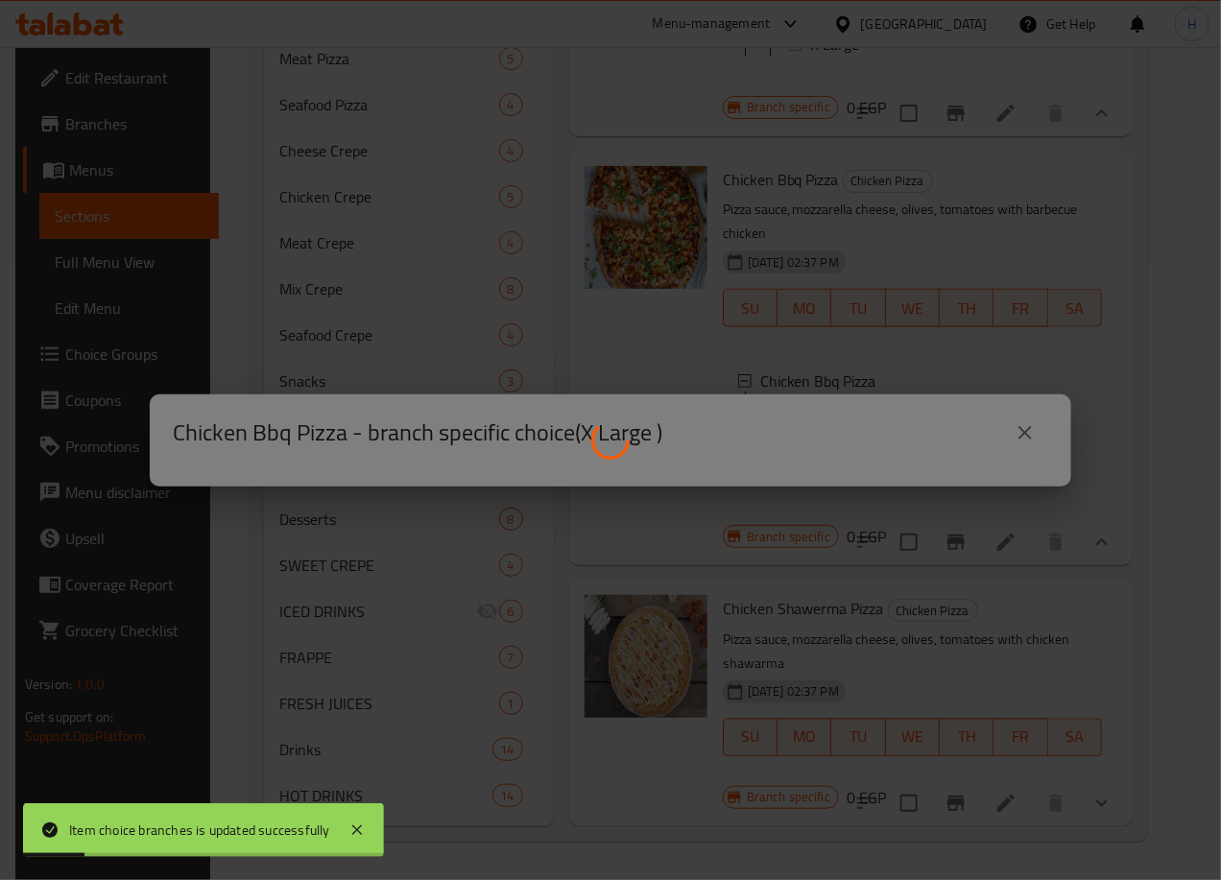
click at [869, 477] on div at bounding box center [610, 440] width 1221 height 880
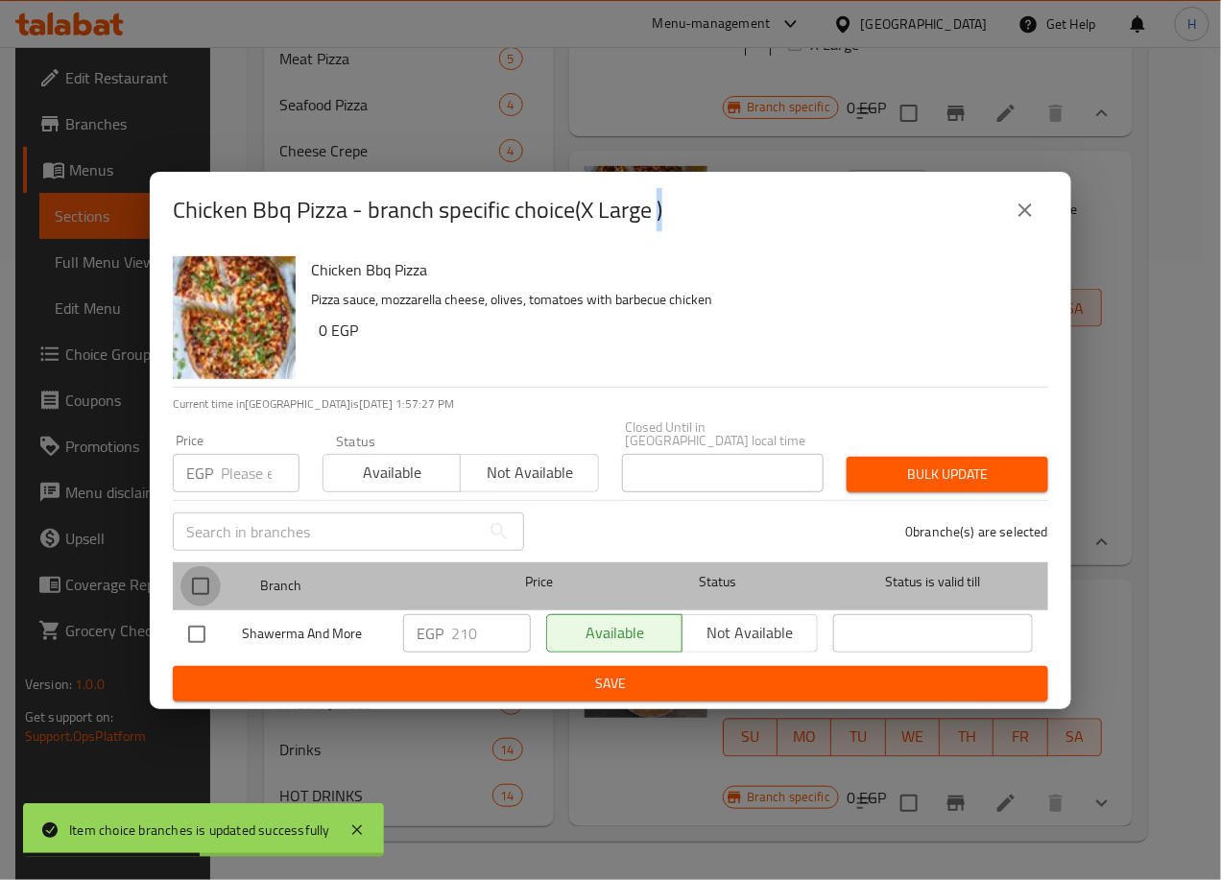
click at [197, 576] on input "checkbox" at bounding box center [200, 586] width 40 height 40
checkbox input "true"
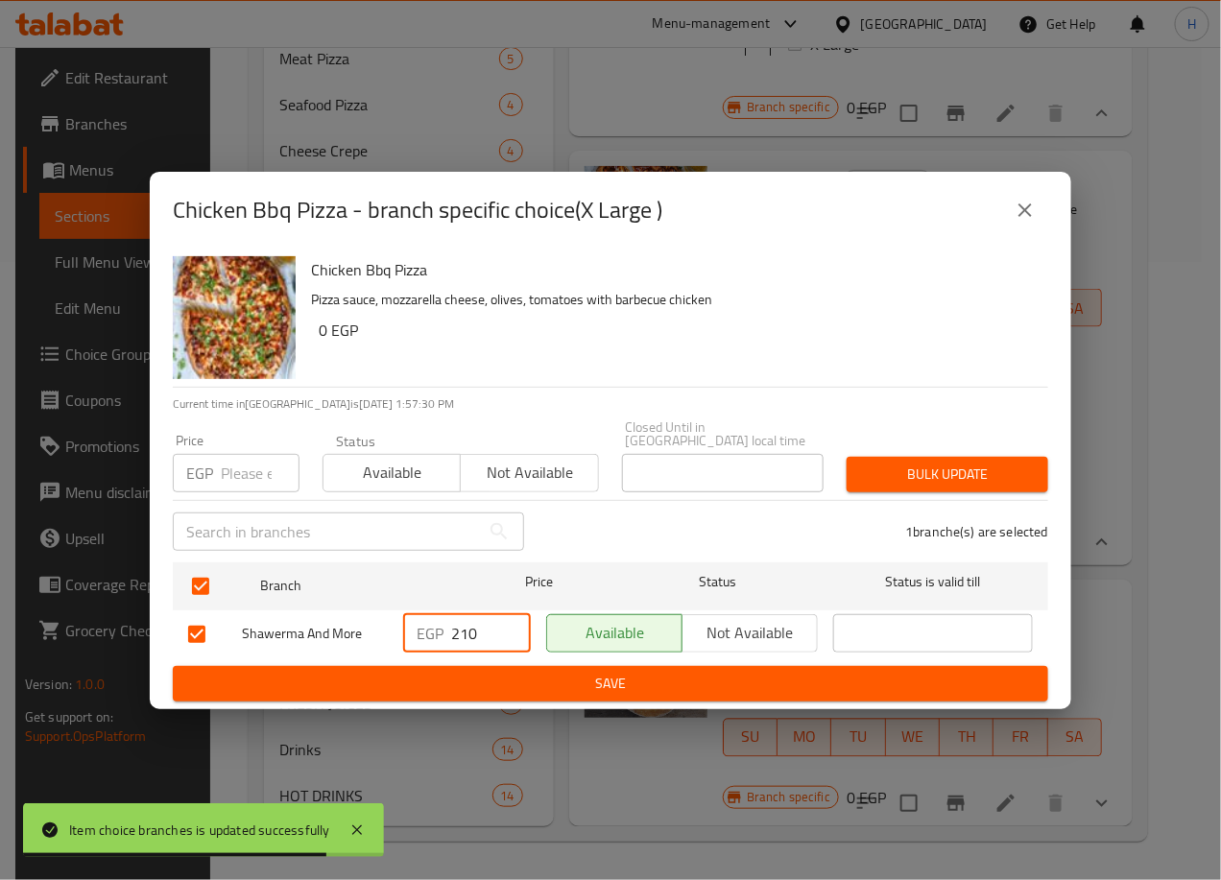
click at [462, 624] on input "210" at bounding box center [491, 633] width 80 height 38
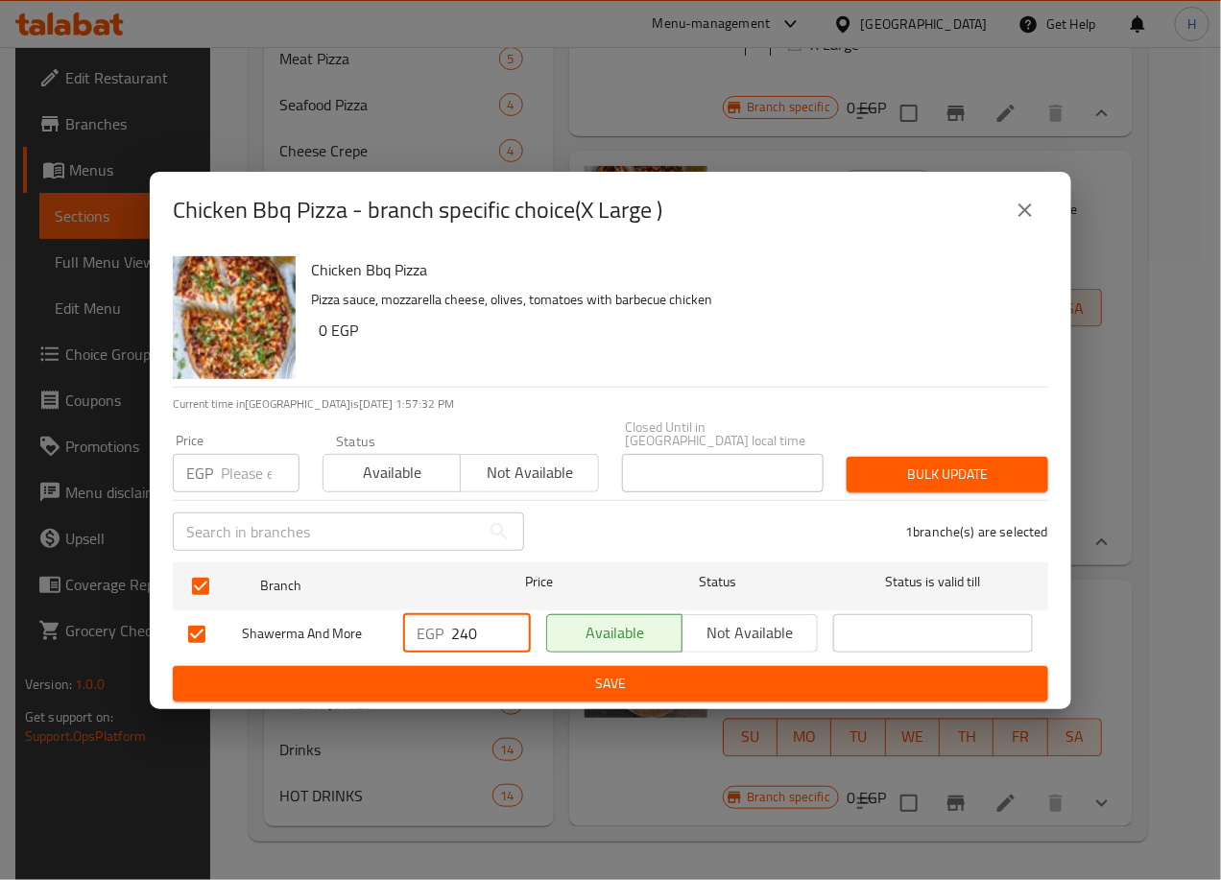
type input "240"
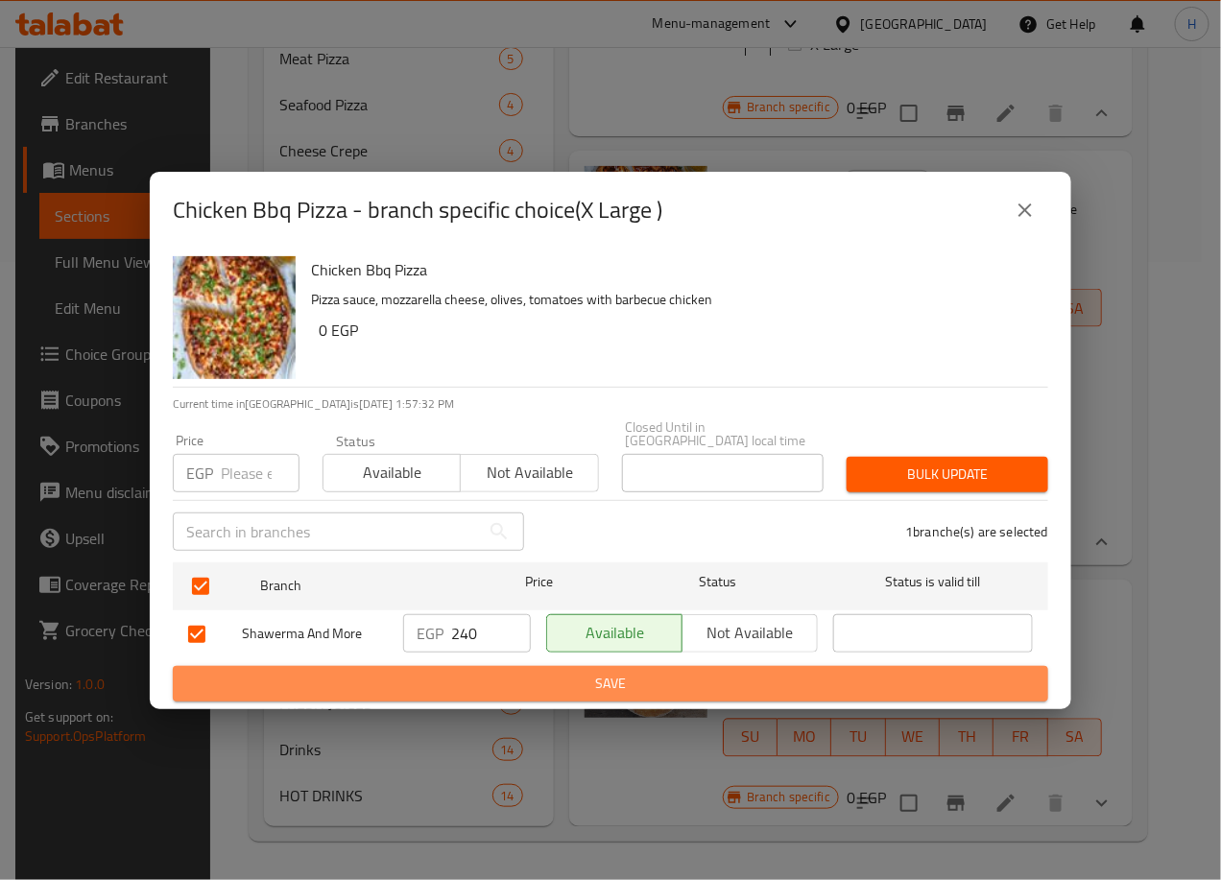
click at [642, 686] on span "Save" at bounding box center [610, 684] width 845 height 24
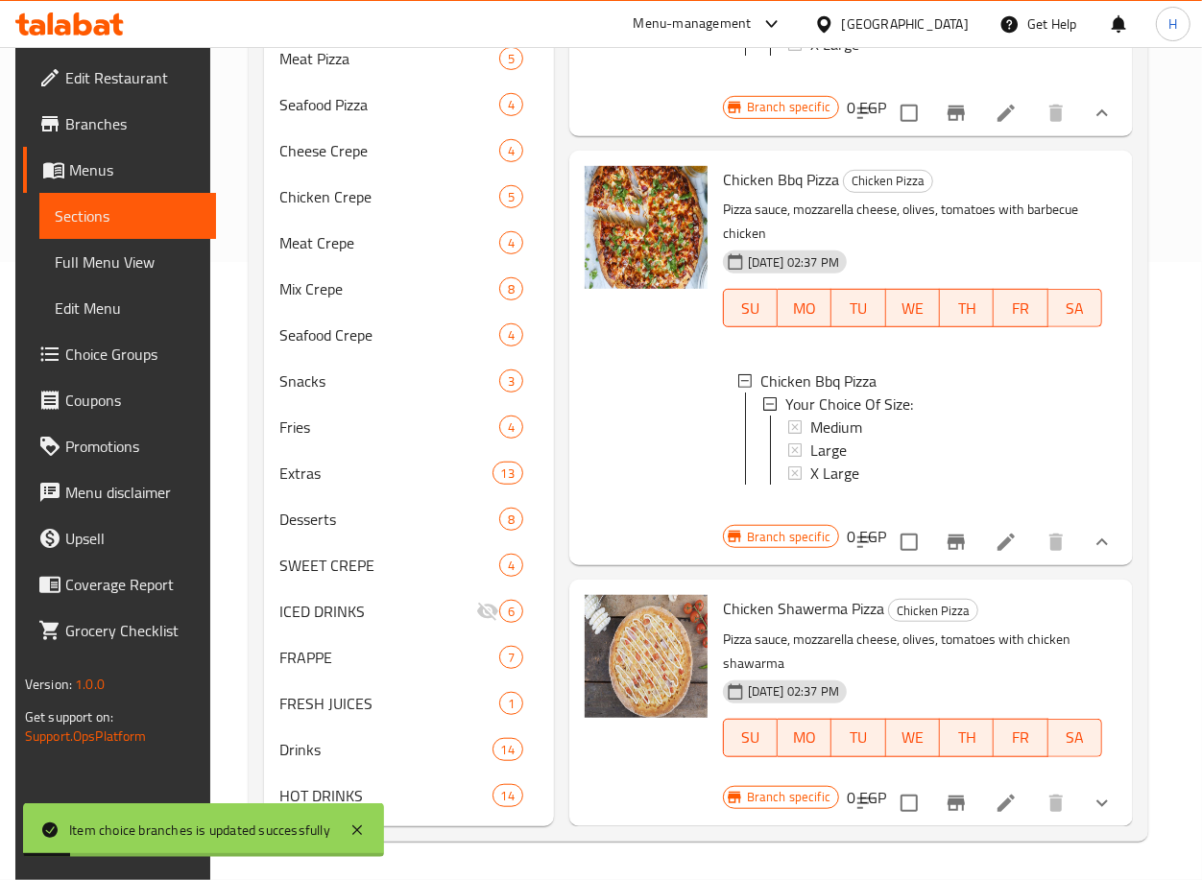
scroll to position [473, 0]
click at [1092, 780] on button "show more" at bounding box center [1102, 803] width 46 height 46
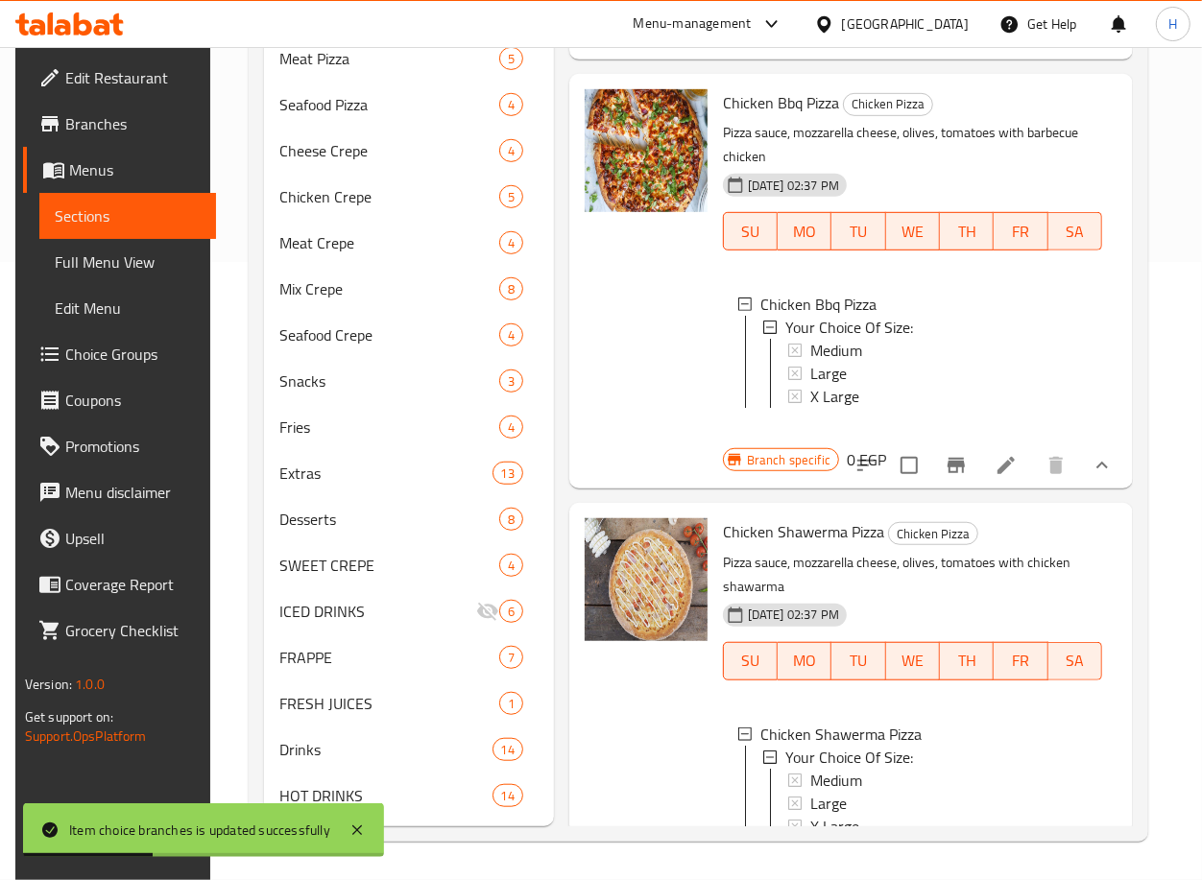
scroll to position [662, 0]
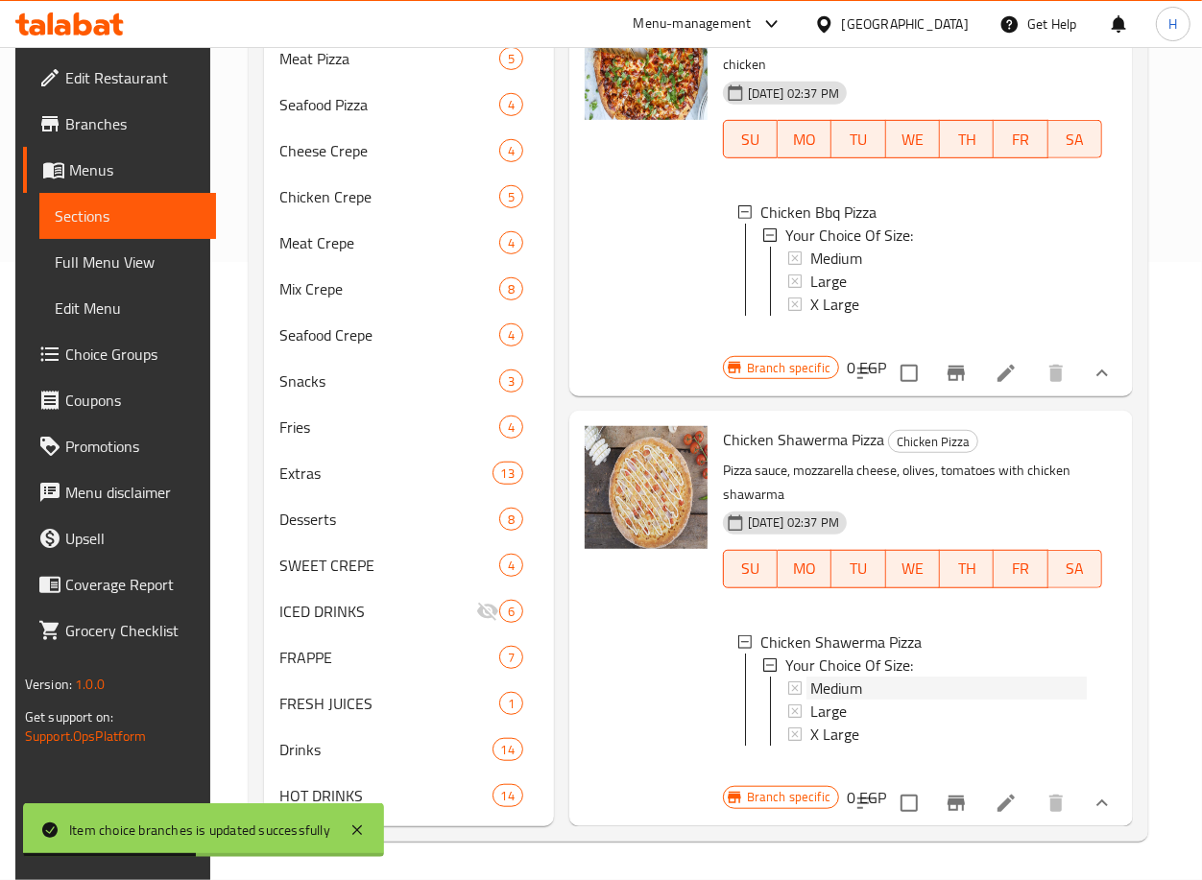
click at [831, 677] on span "Medium" at bounding box center [836, 688] width 52 height 23
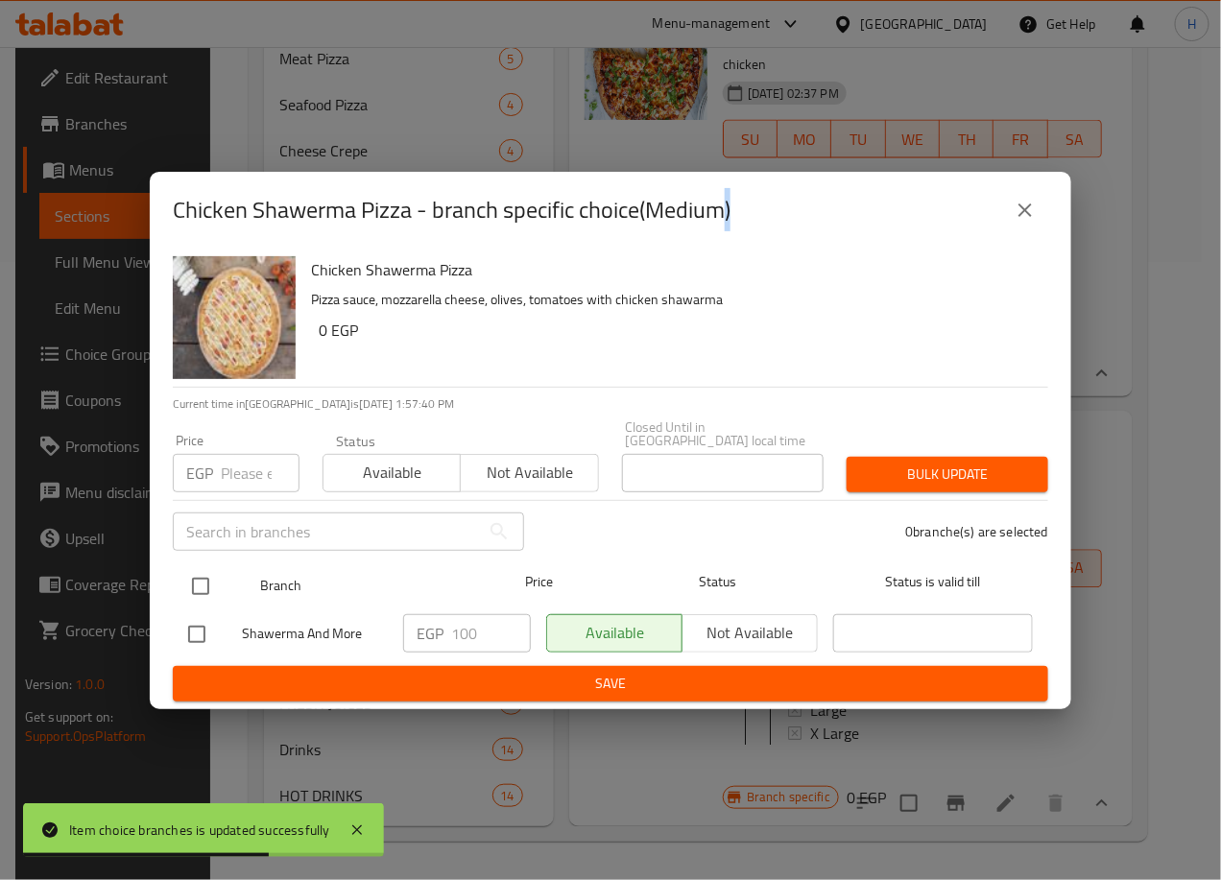
click at [195, 578] on input "checkbox" at bounding box center [200, 586] width 40 height 40
checkbox input "true"
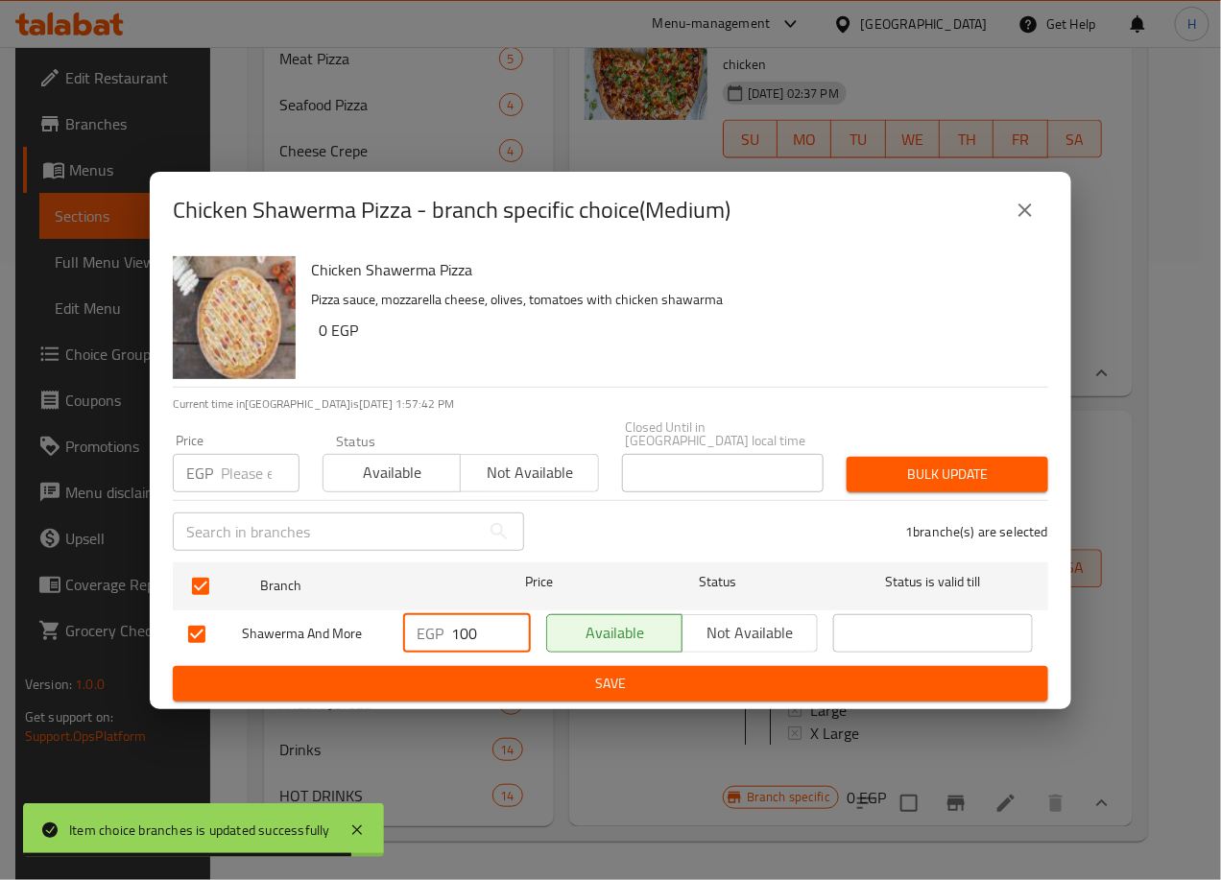
click at [462, 622] on input "100" at bounding box center [491, 633] width 80 height 38
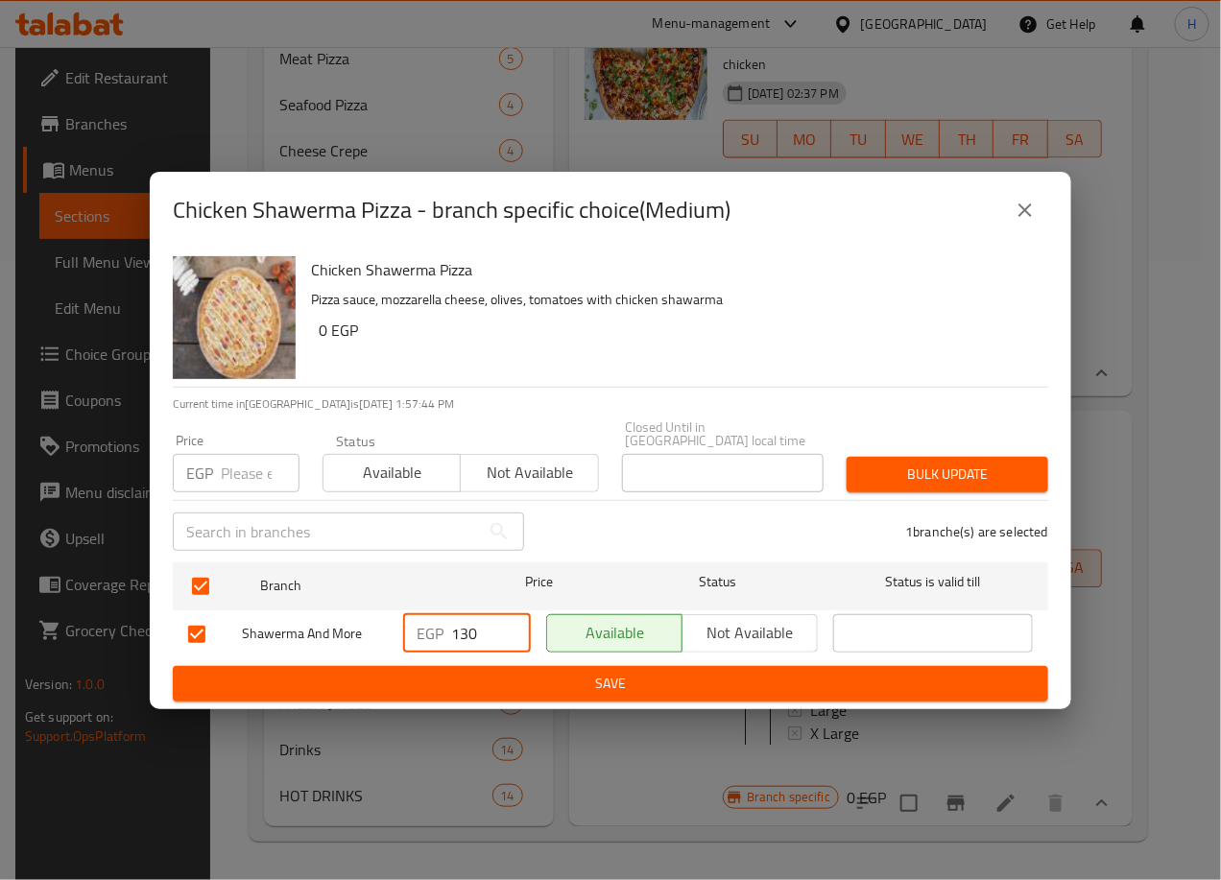
type input "130"
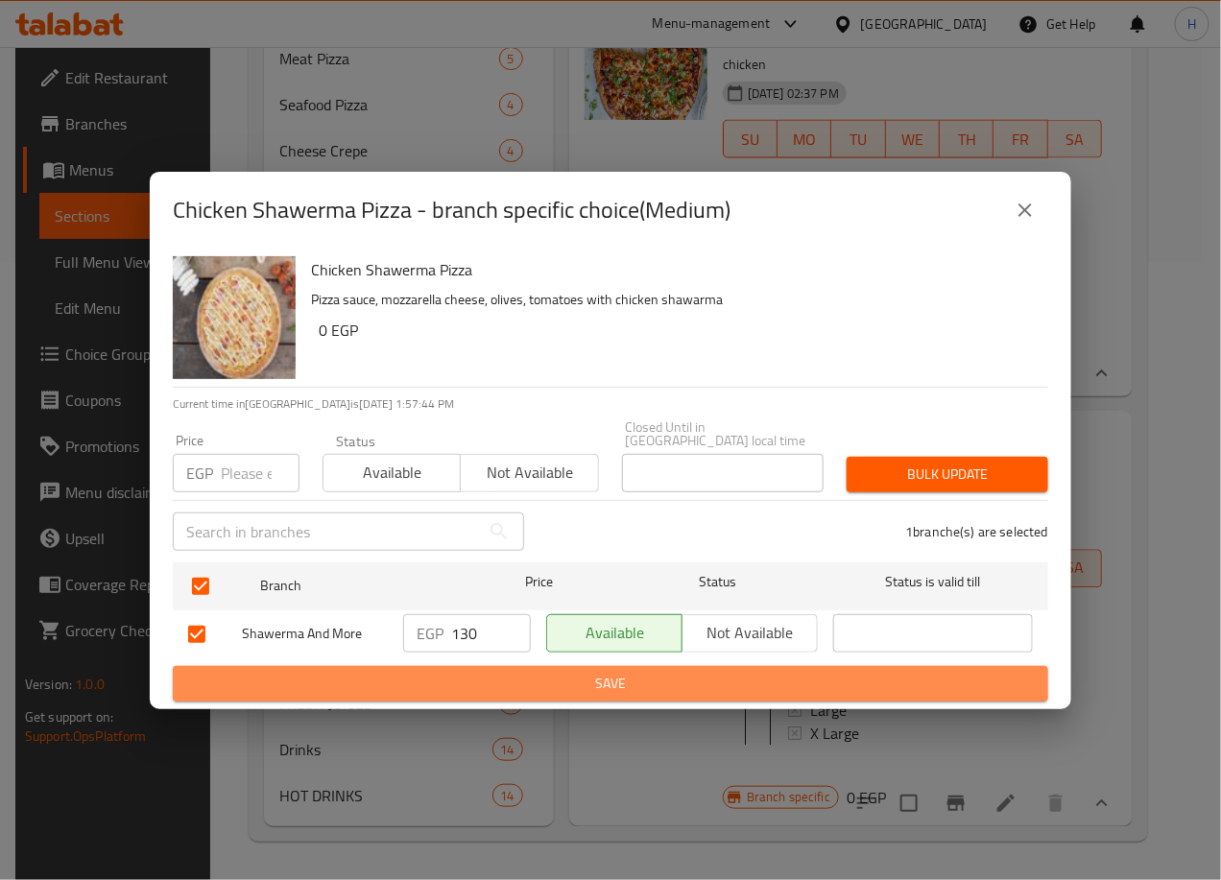
click at [556, 672] on span "Save" at bounding box center [610, 684] width 845 height 24
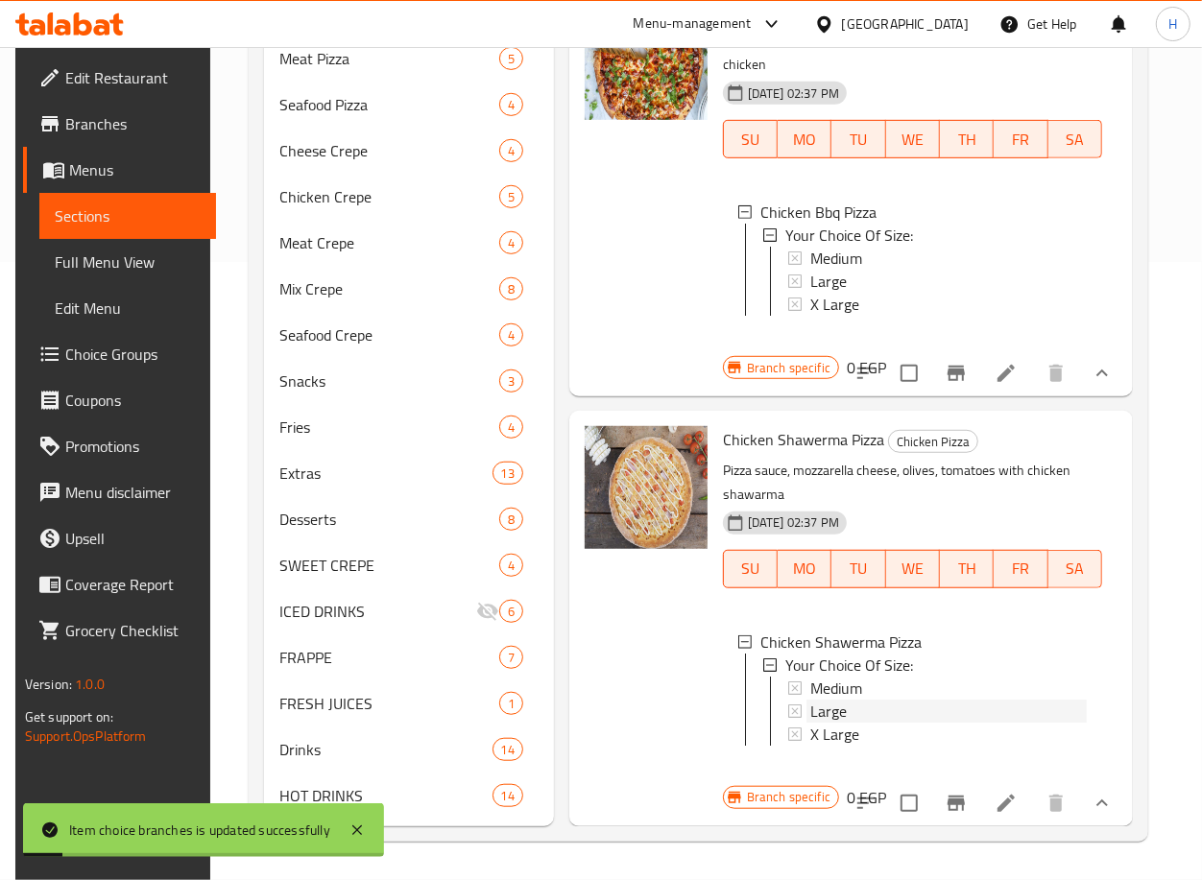
click at [843, 700] on span "Large" at bounding box center [828, 711] width 36 height 23
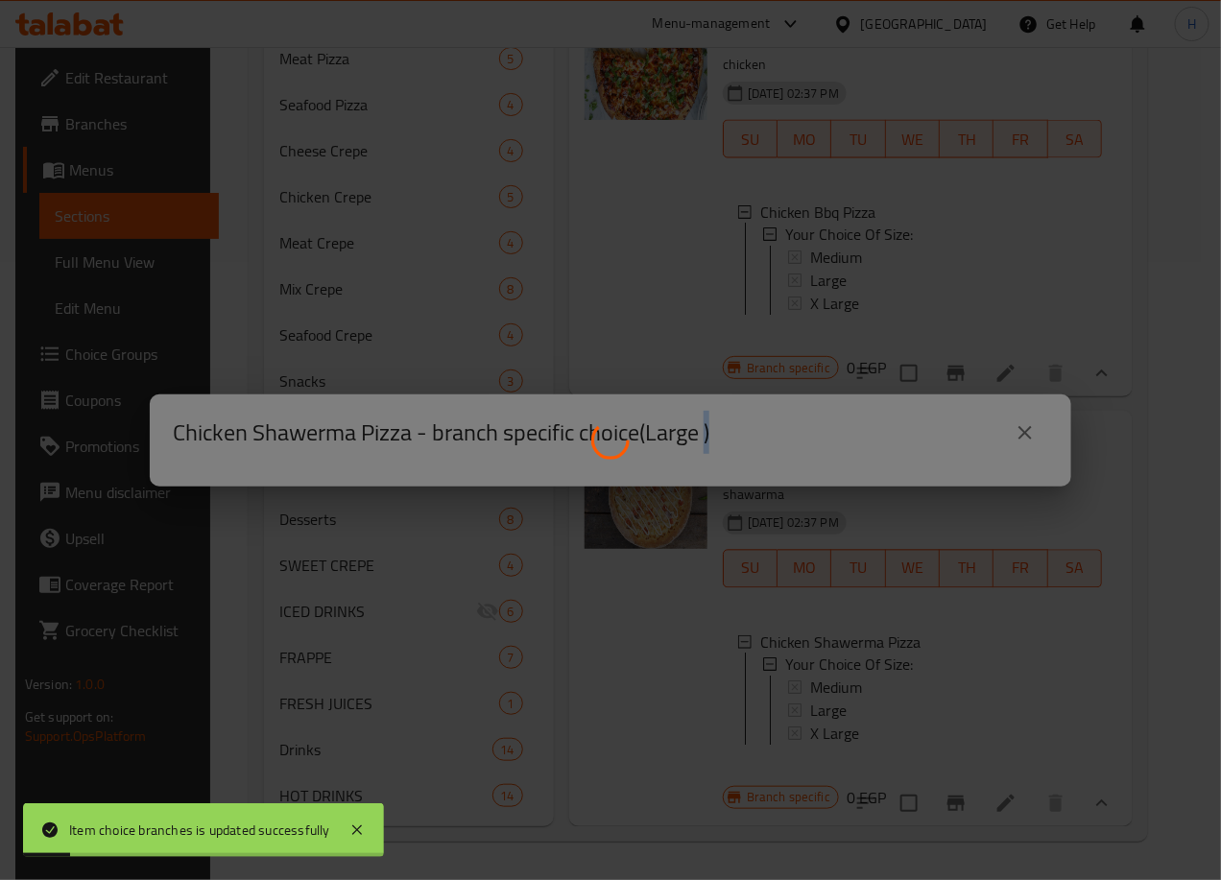
click at [843, 671] on div at bounding box center [610, 440] width 1221 height 880
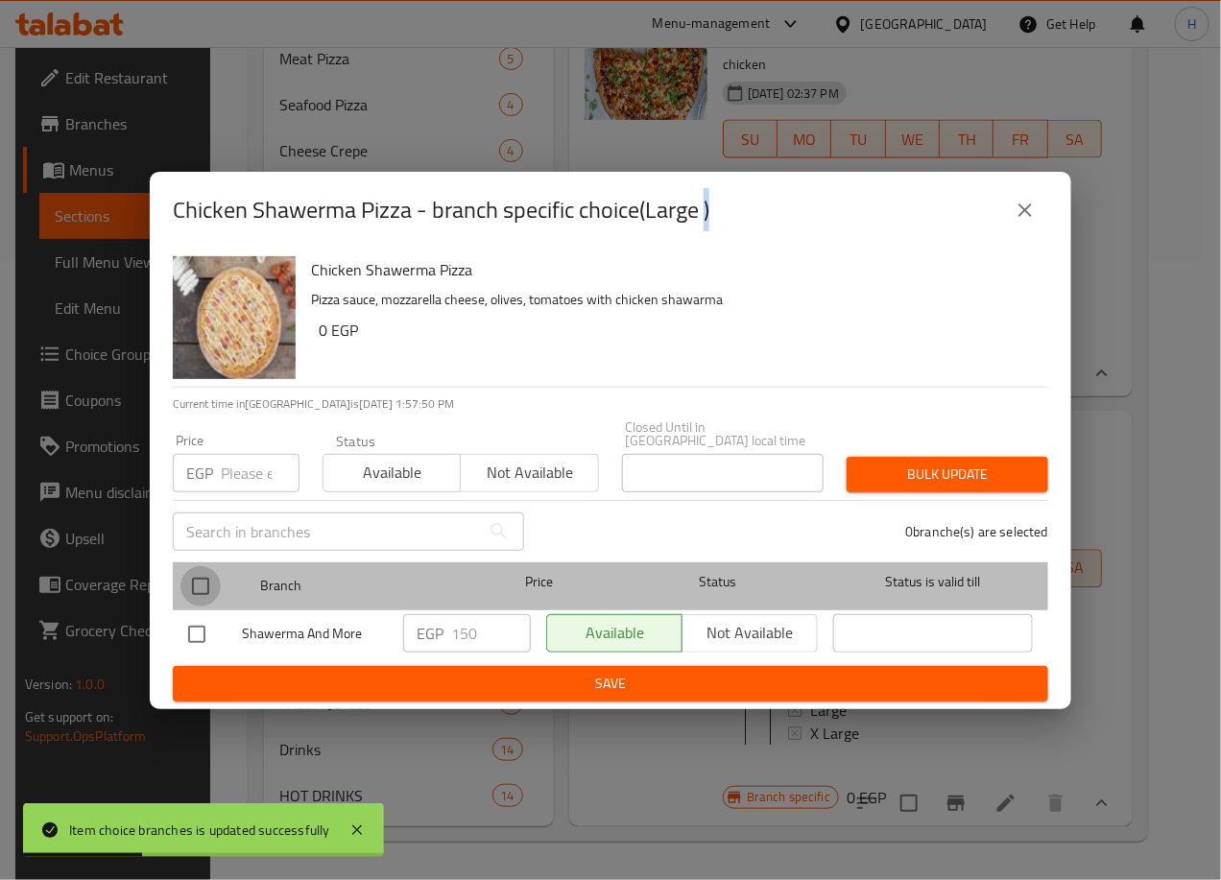
click at [204, 569] on input "checkbox" at bounding box center [200, 586] width 40 height 40
checkbox input "true"
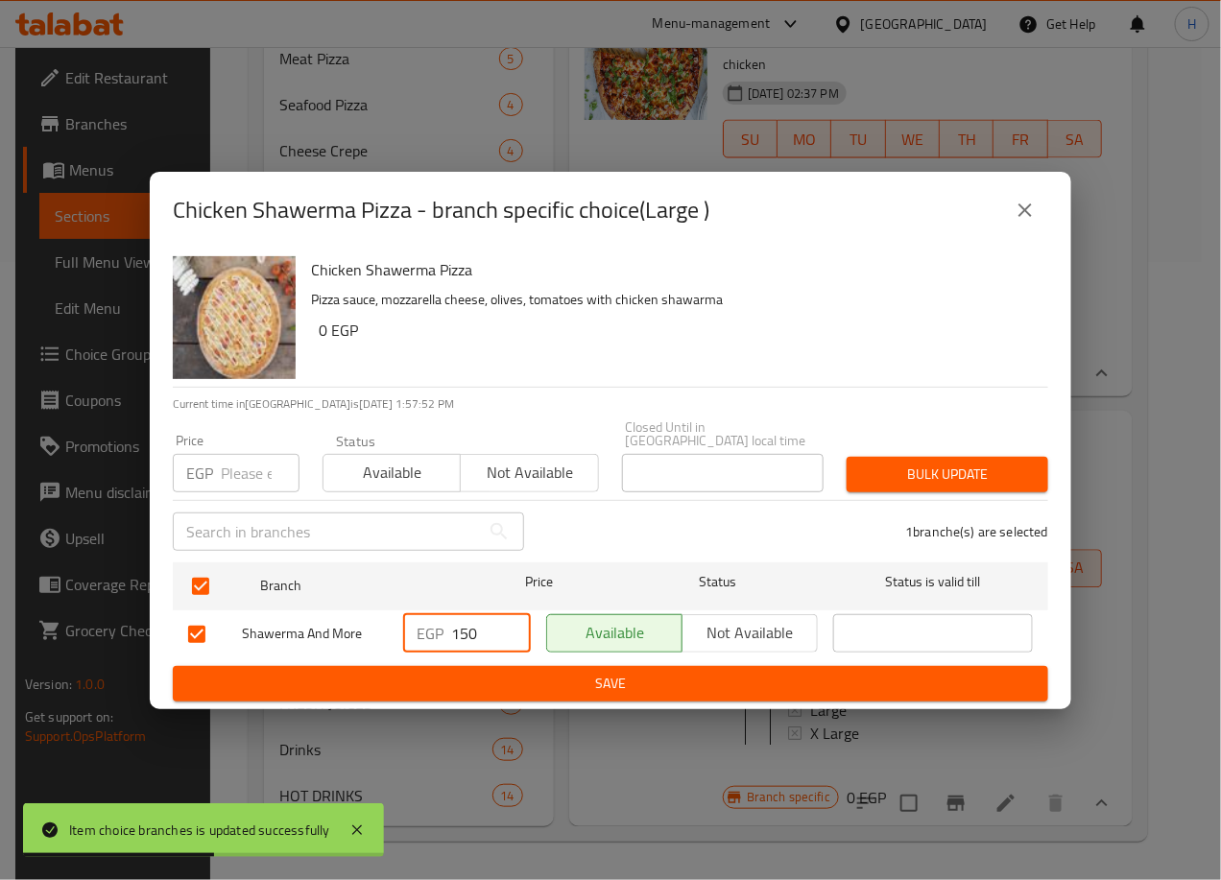
drag, startPoint x: 467, startPoint y: 621, endPoint x: 458, endPoint y: 620, distance: 9.6
click at [458, 620] on input "150" at bounding box center [491, 633] width 80 height 38
type input "180"
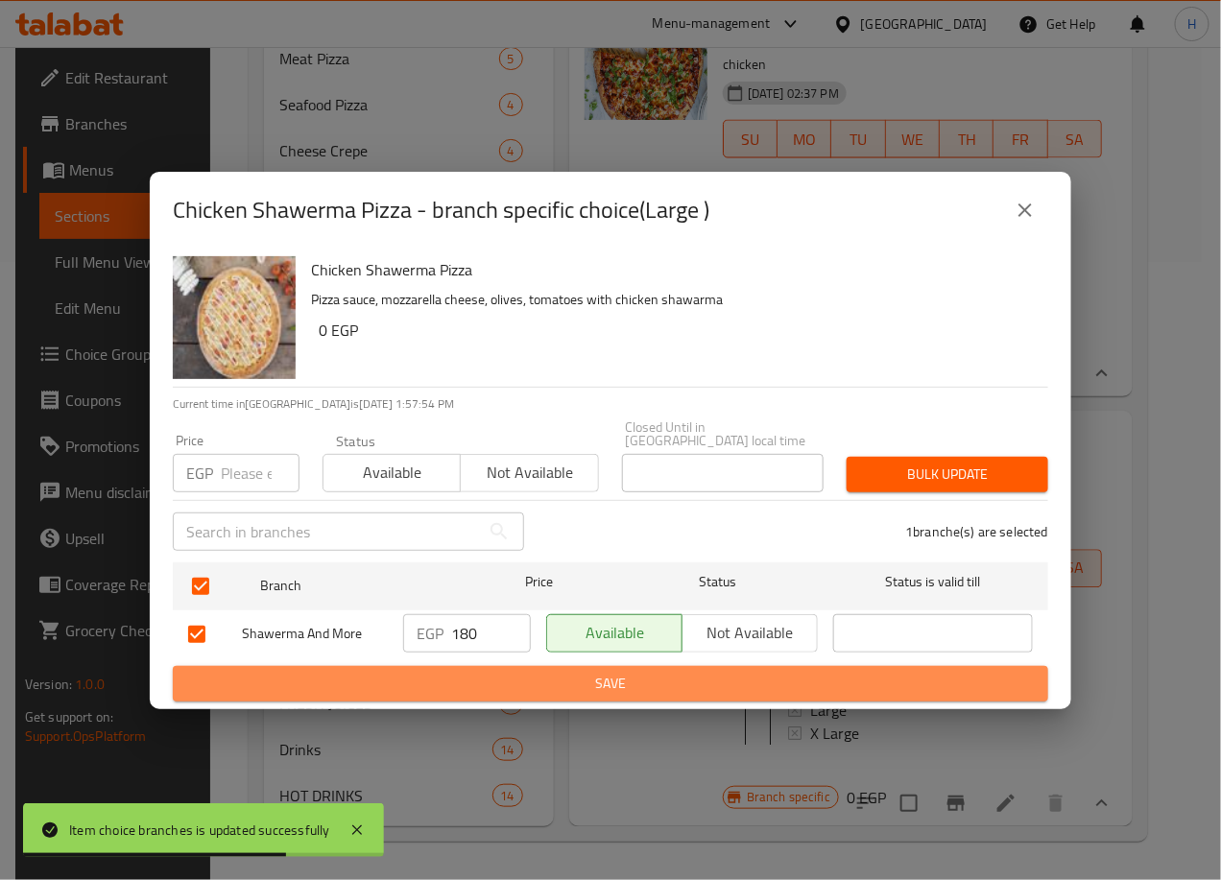
click at [558, 672] on span "Save" at bounding box center [610, 684] width 845 height 24
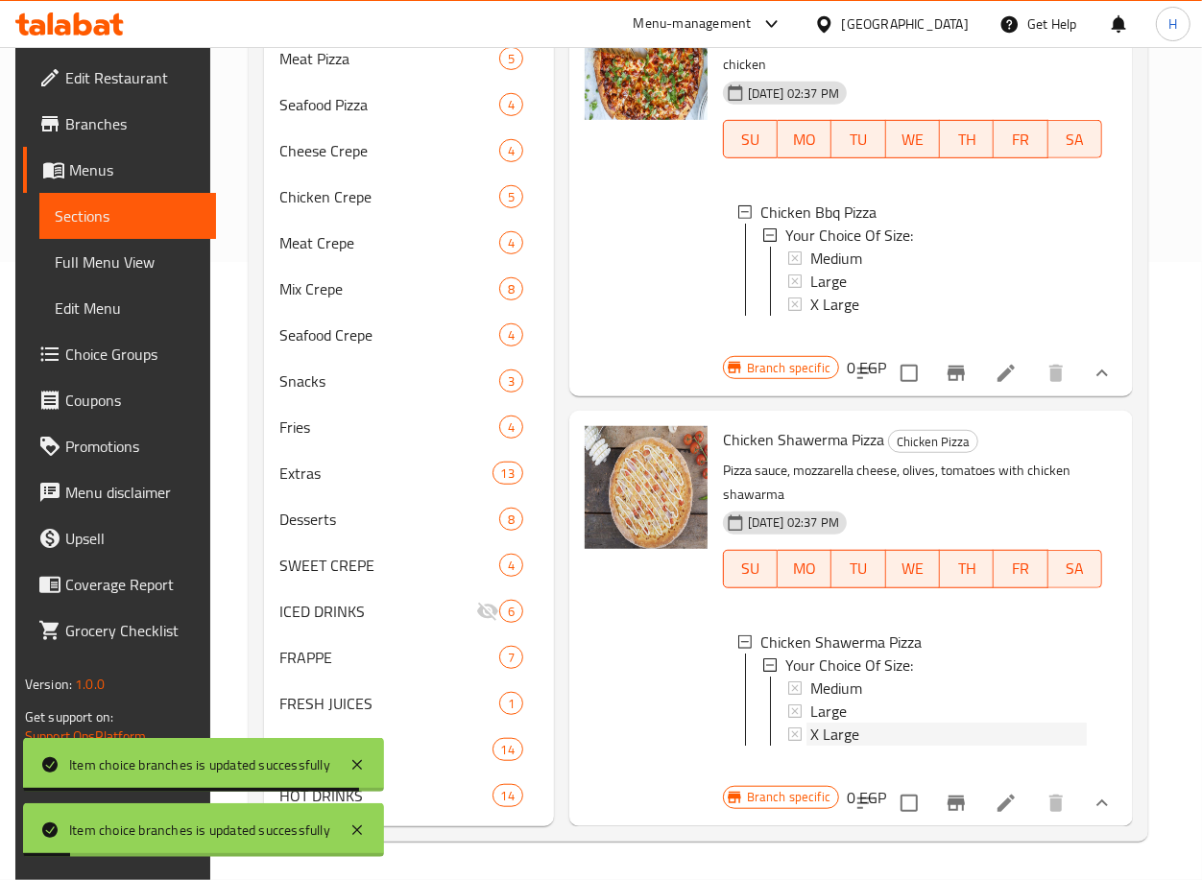
click at [871, 723] on div "X Large" at bounding box center [948, 734] width 276 height 23
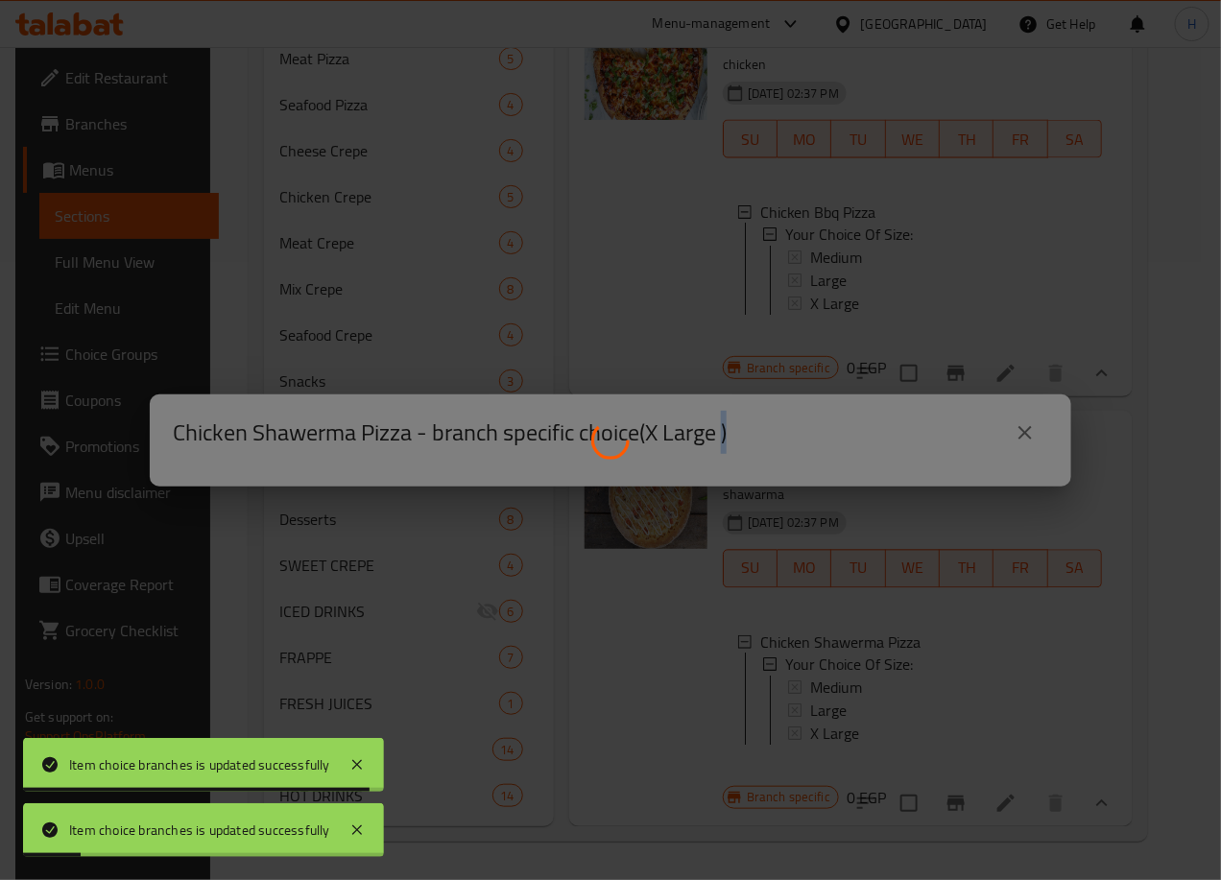
click at [871, 703] on div at bounding box center [610, 440] width 1221 height 880
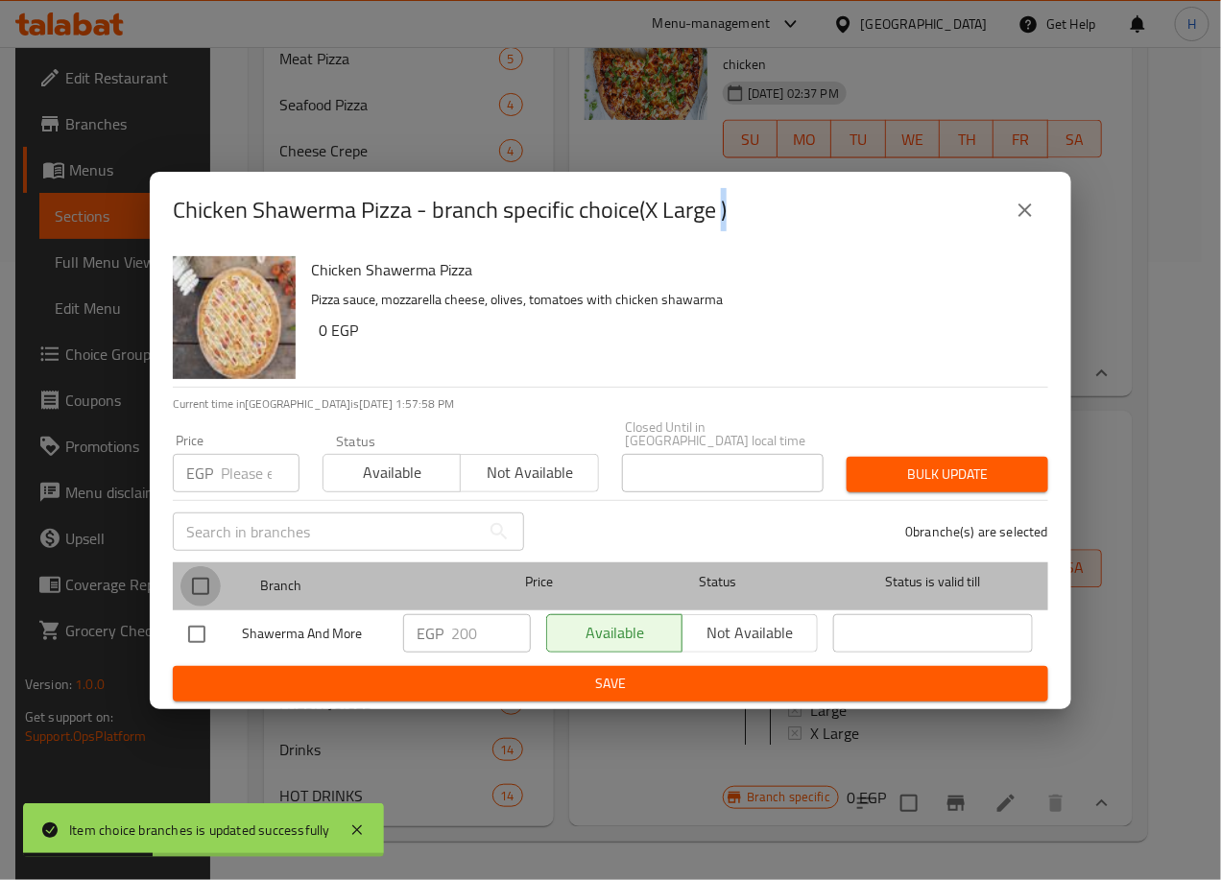
click at [195, 574] on input "checkbox" at bounding box center [200, 586] width 40 height 40
checkbox input "true"
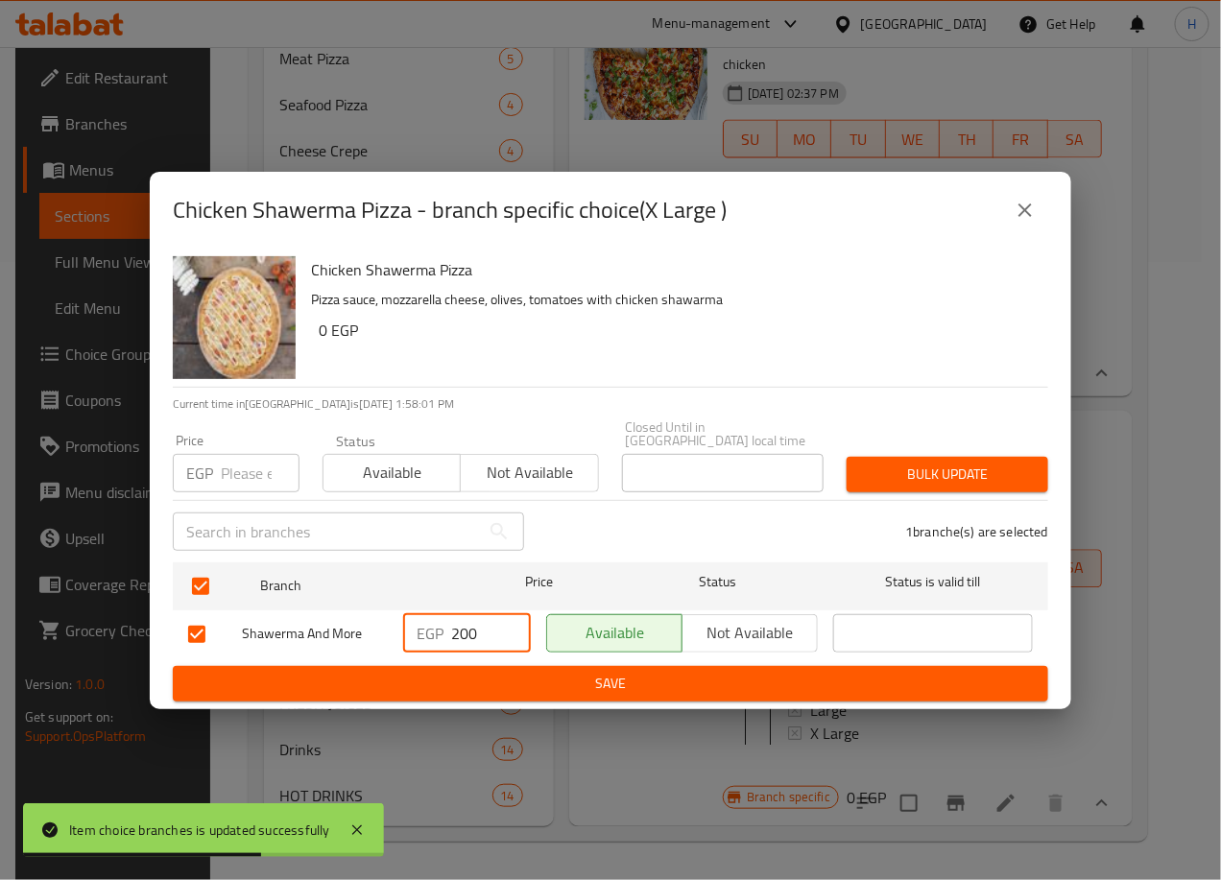
click at [459, 622] on input "200" at bounding box center [491, 633] width 80 height 38
type input "230"
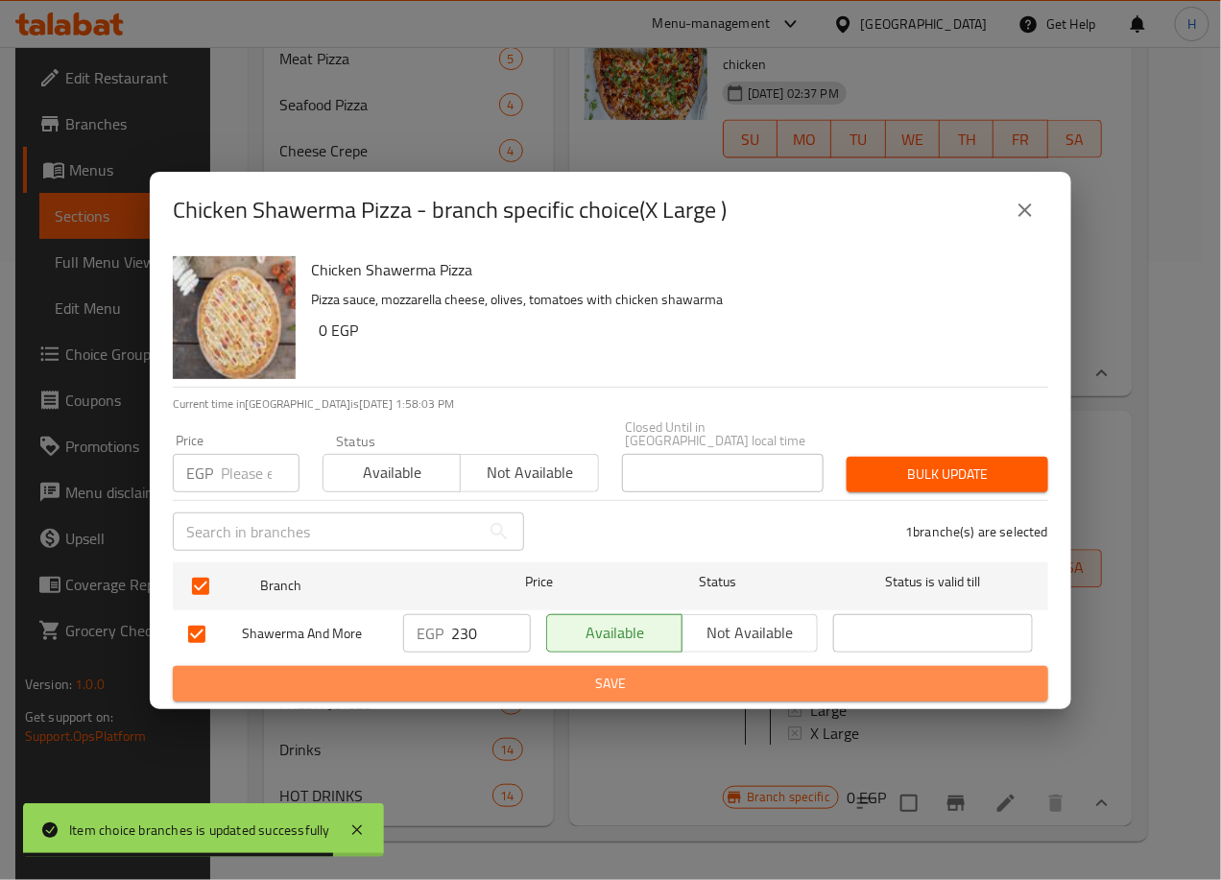
click at [650, 666] on button "Save" at bounding box center [610, 684] width 875 height 36
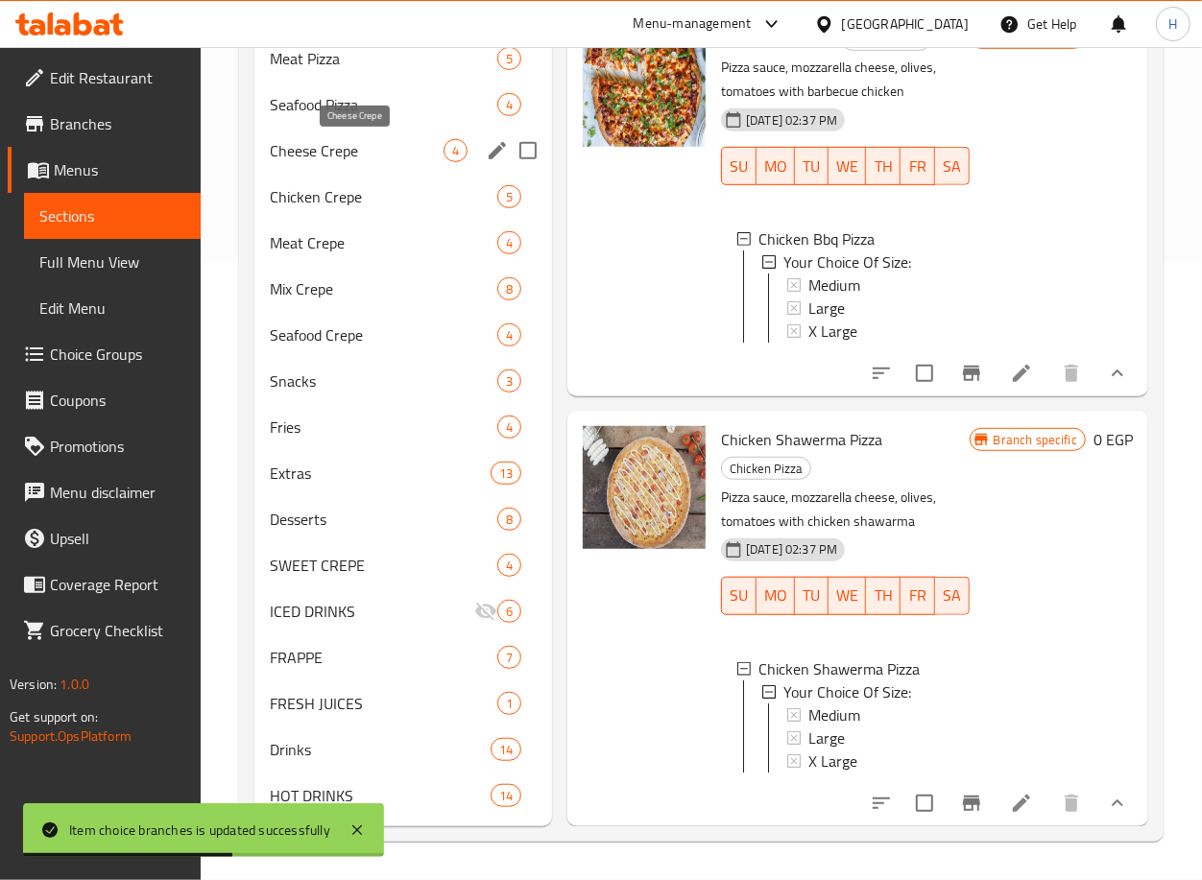
scroll to position [0, 0]
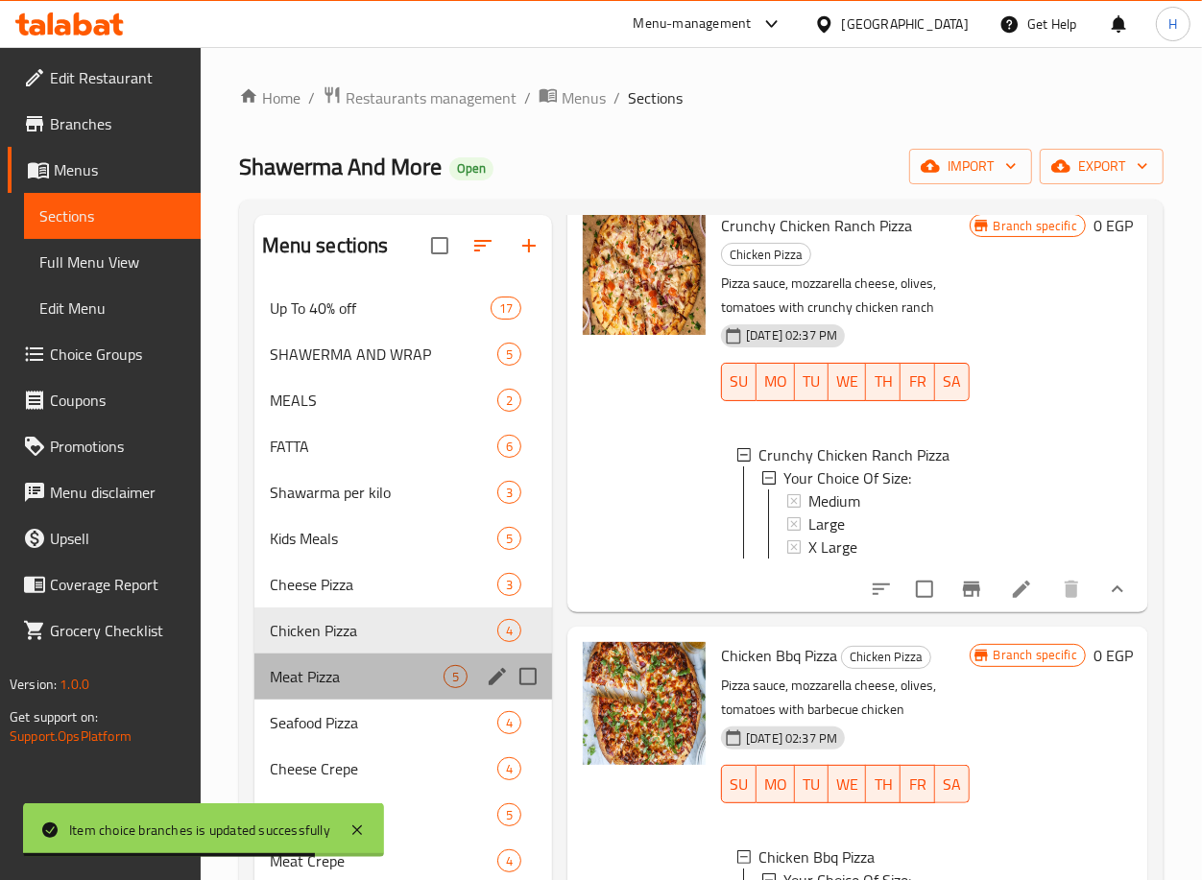
click at [366, 697] on div "Meat Pizza 5" at bounding box center [403, 677] width 298 height 46
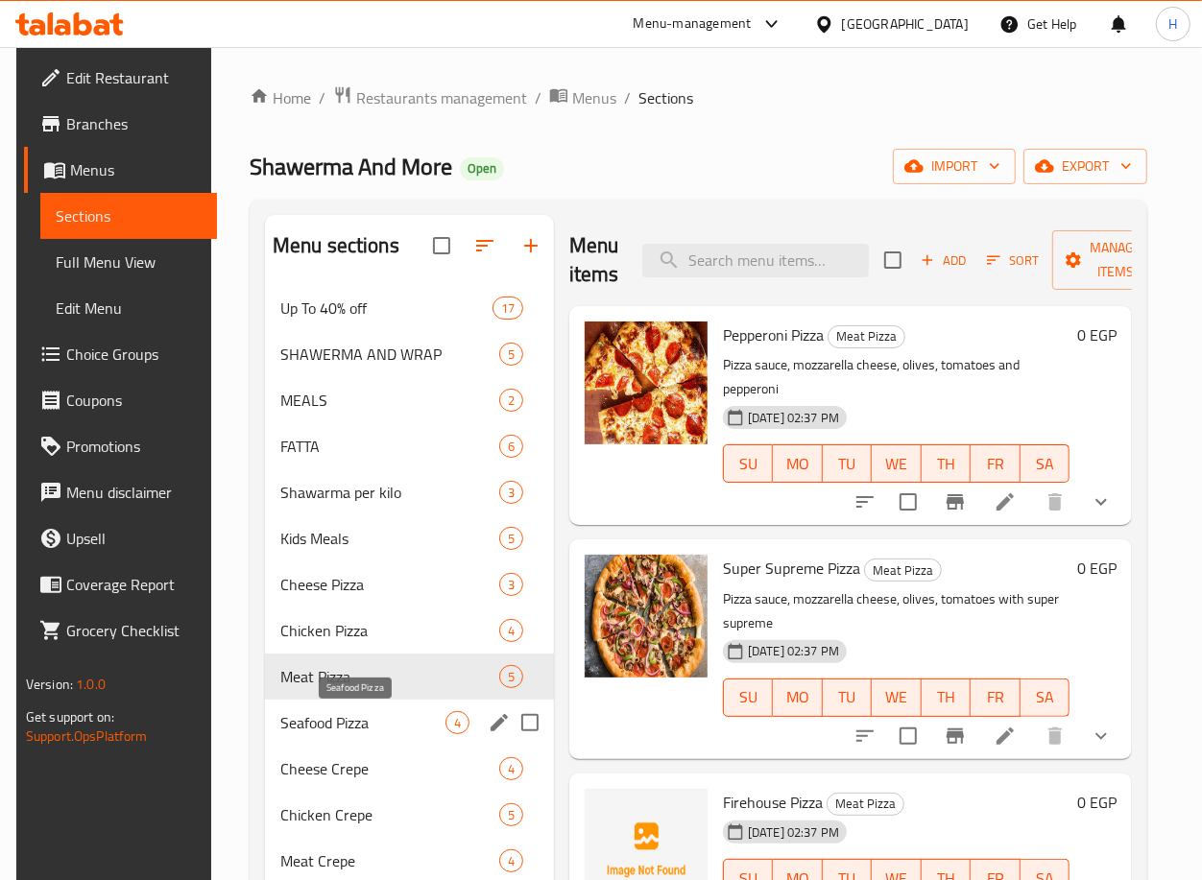
scroll to position [56, 0]
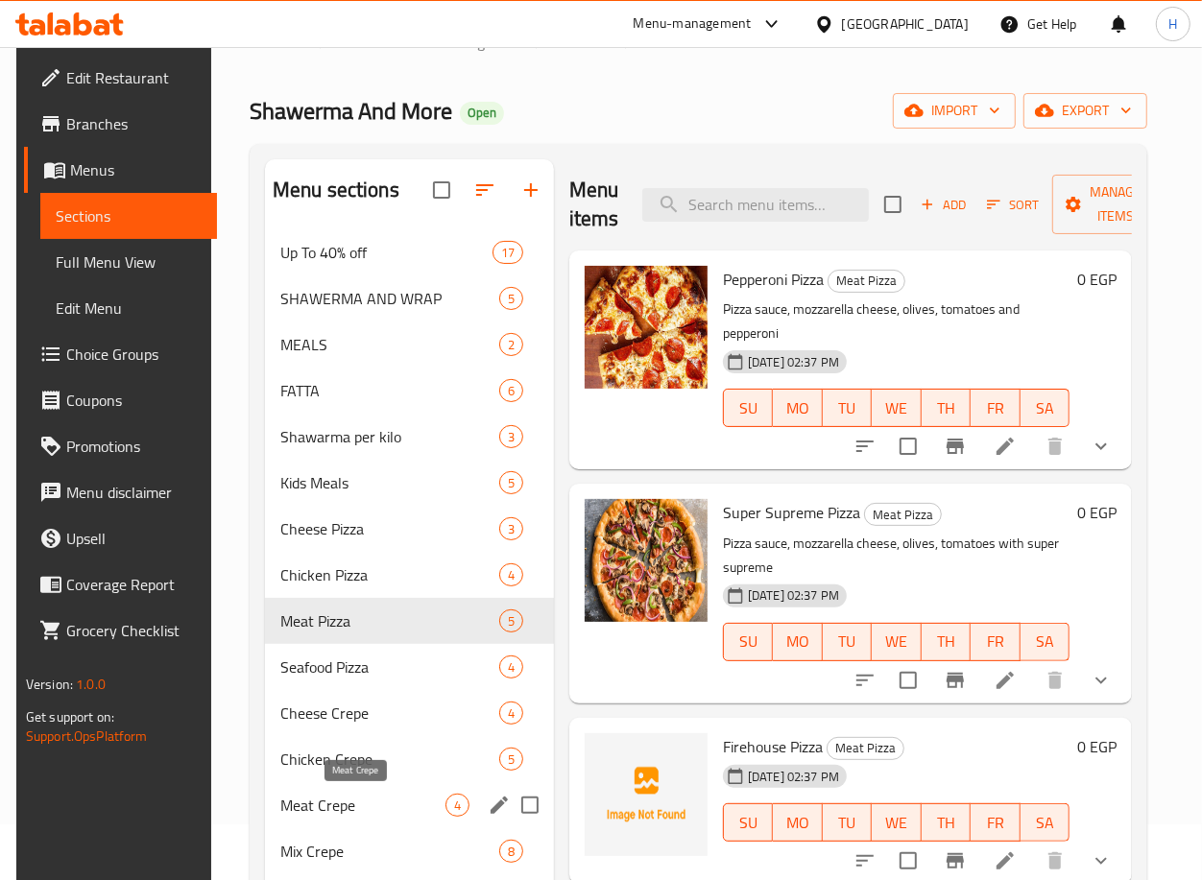
click at [388, 796] on span "Meat Crepe" at bounding box center [362, 805] width 165 height 23
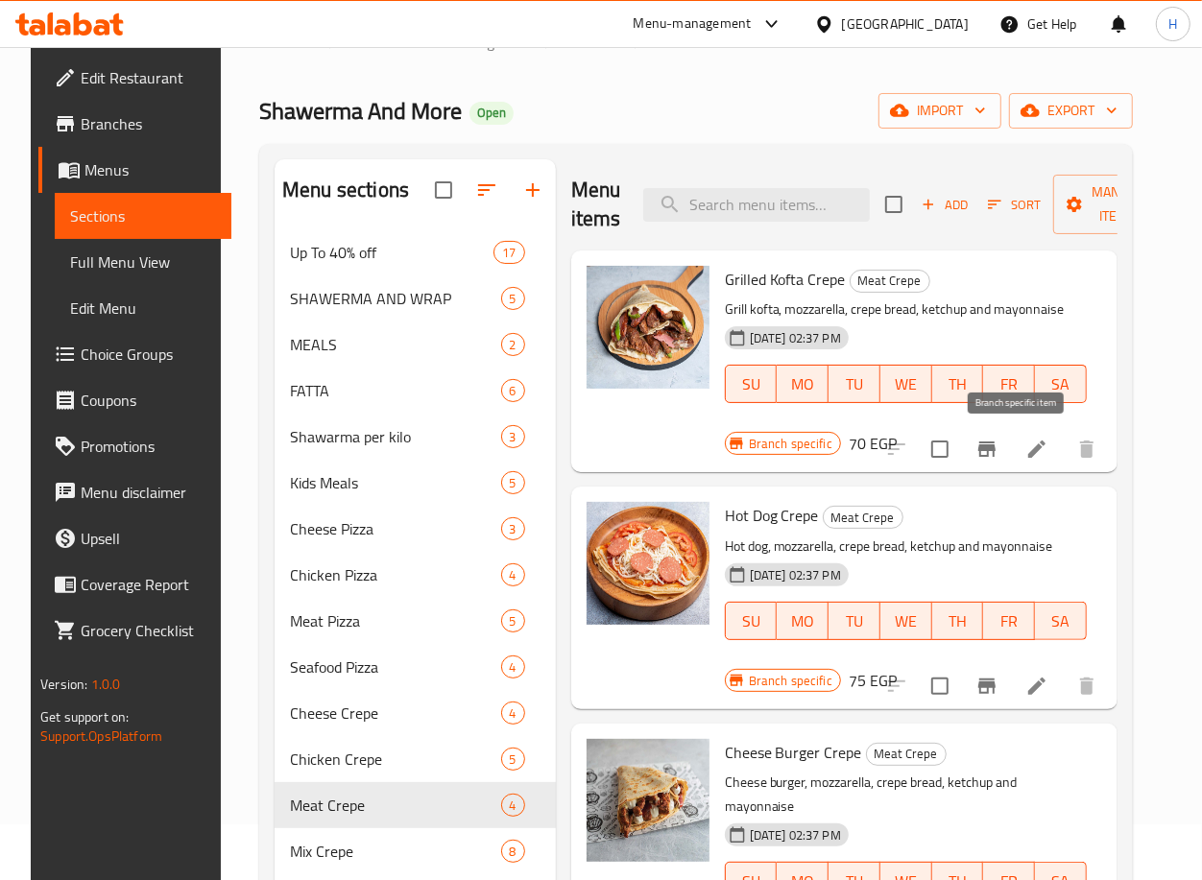
click at [995, 450] on icon "Branch-specific-item" at bounding box center [986, 449] width 17 height 15
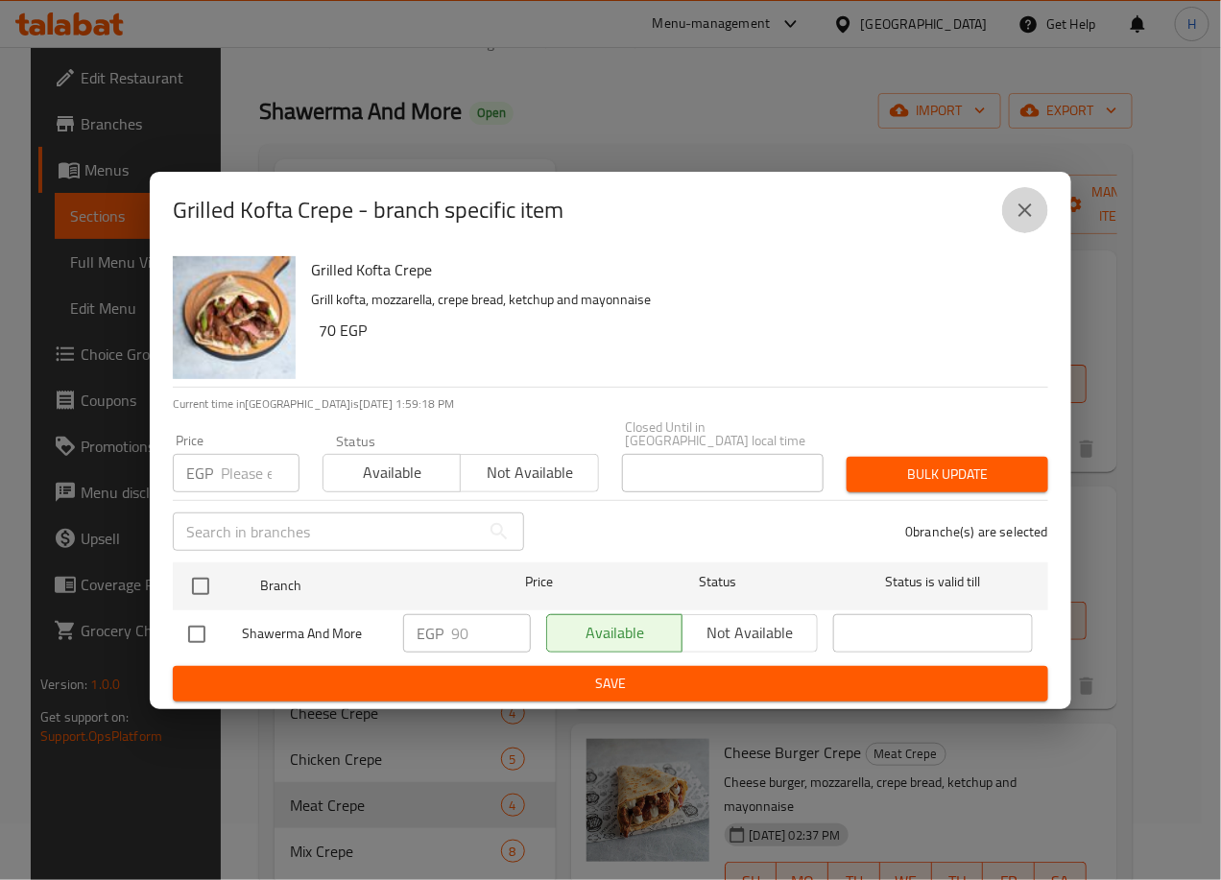
click at [1024, 205] on icon "close" at bounding box center [1025, 210] width 23 height 23
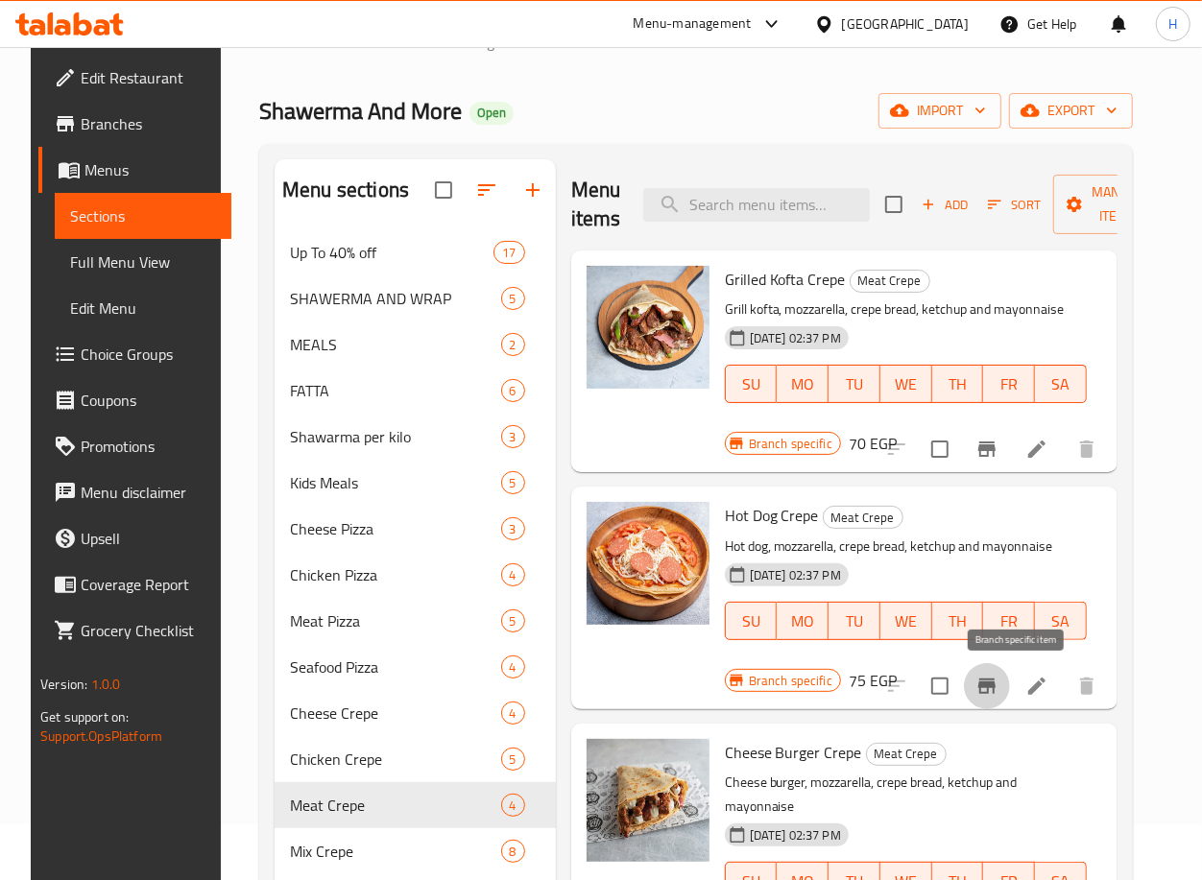
click at [995, 680] on icon "Branch-specific-item" at bounding box center [986, 686] width 17 height 15
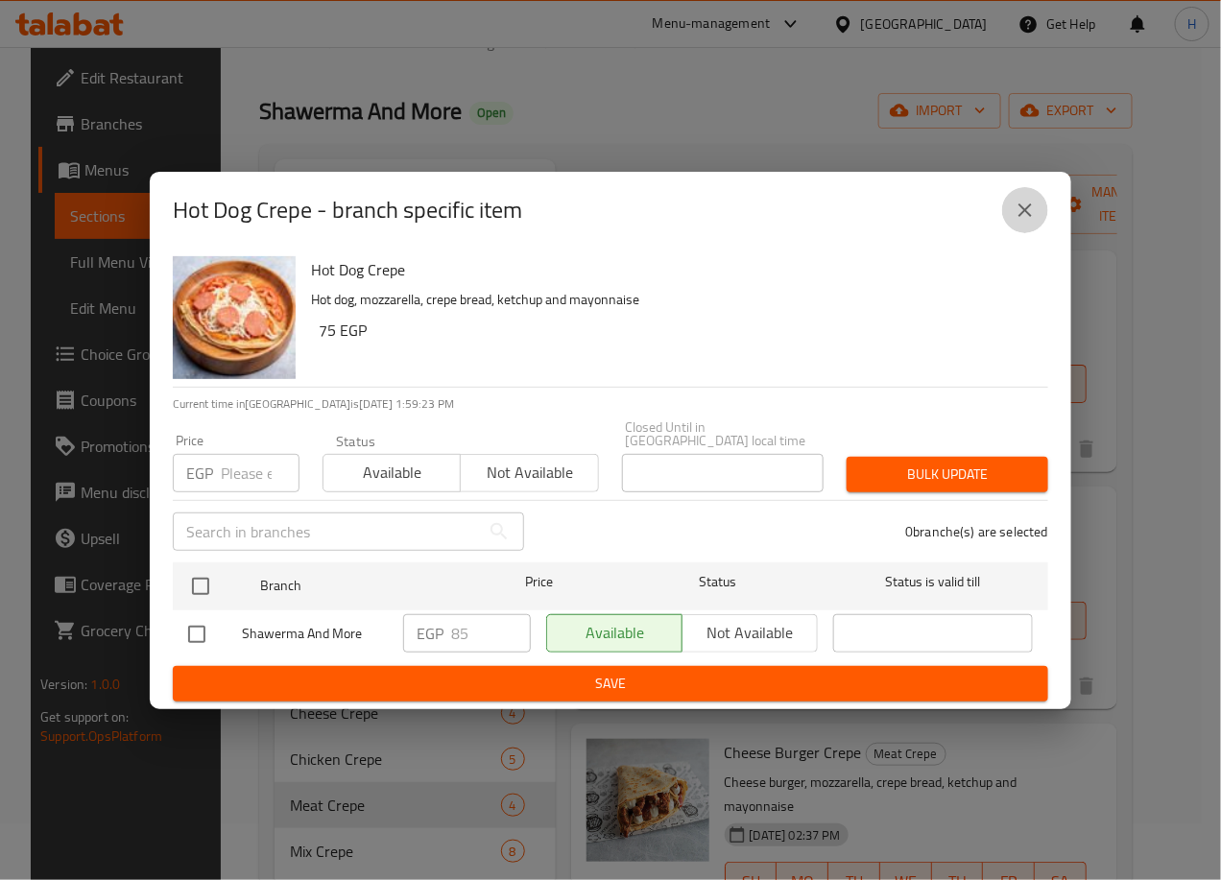
click at [1034, 204] on icon "close" at bounding box center [1025, 210] width 23 height 23
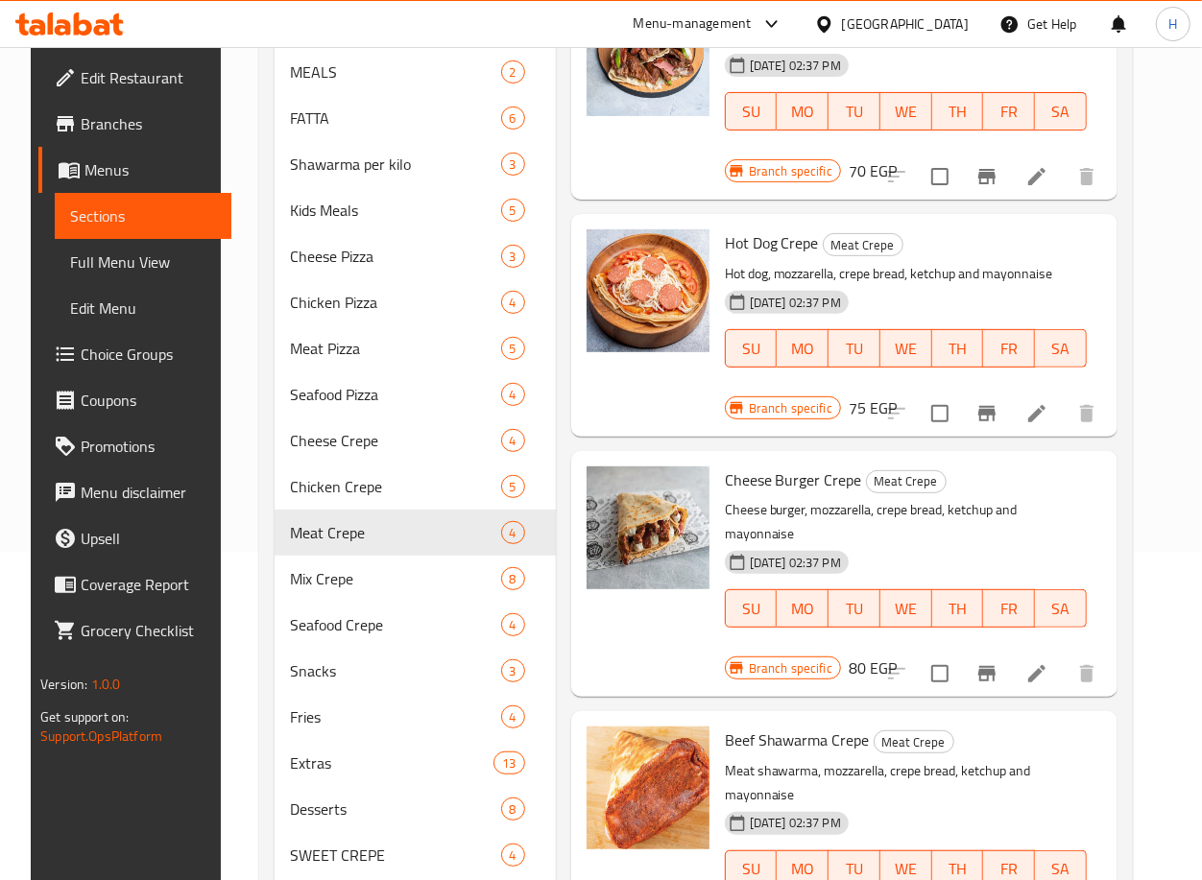
scroll to position [353, 0]
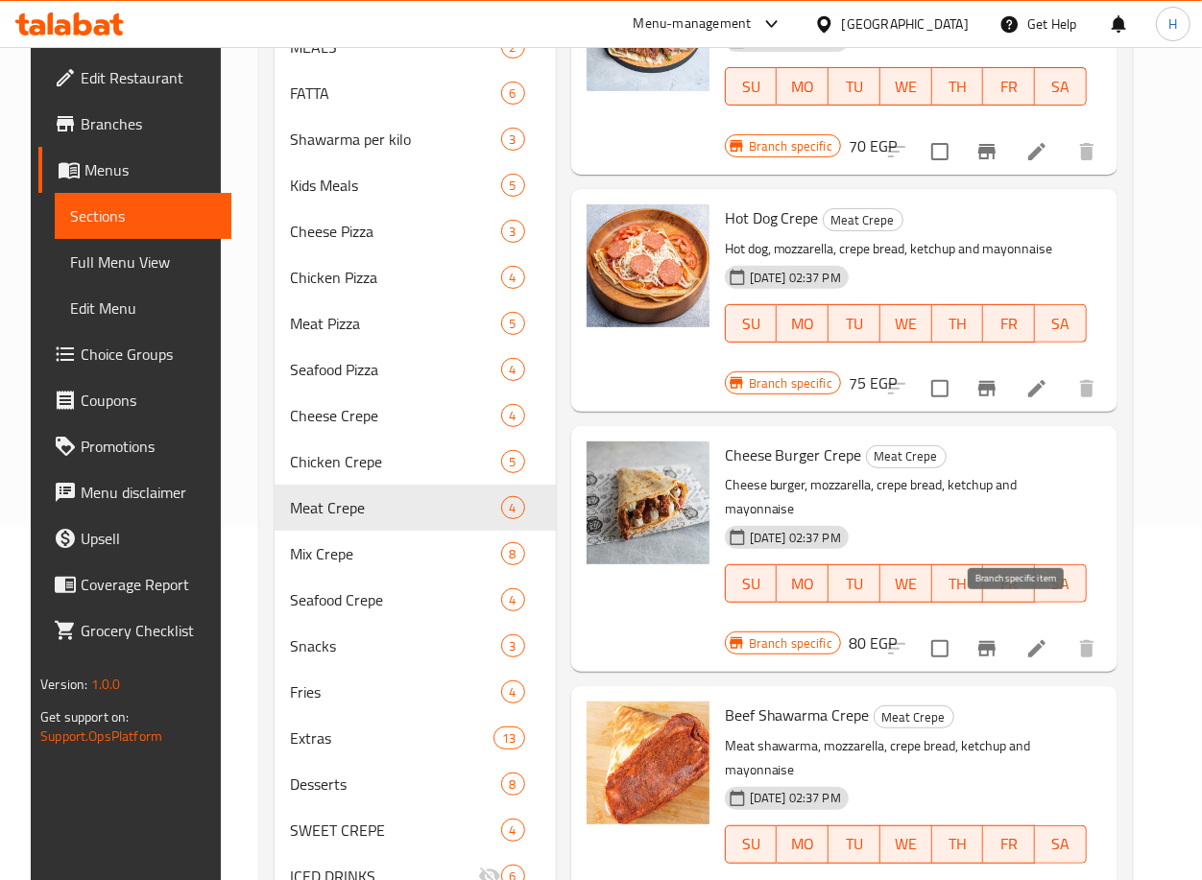
click at [998, 637] on icon "Branch-specific-item" at bounding box center [986, 648] width 23 height 23
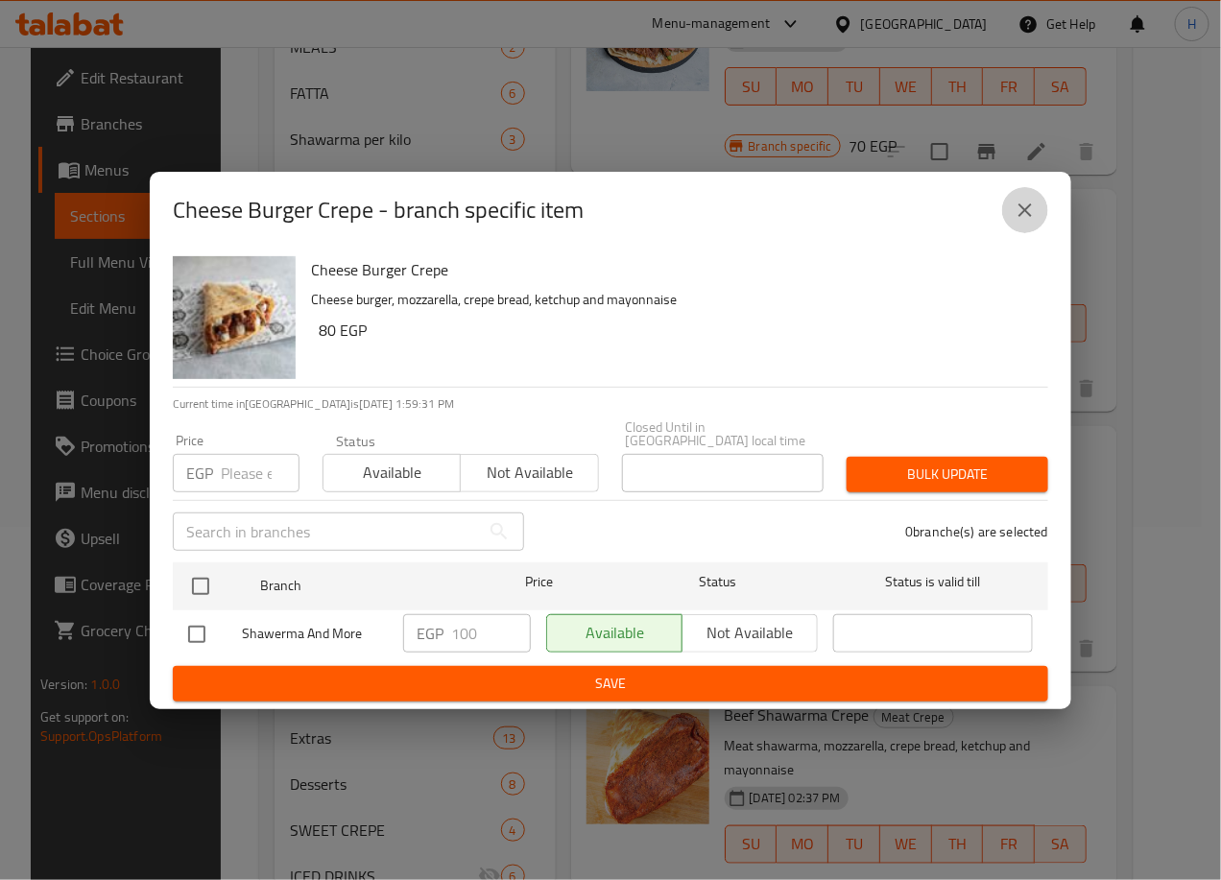
click at [1017, 219] on icon "close" at bounding box center [1025, 210] width 23 height 23
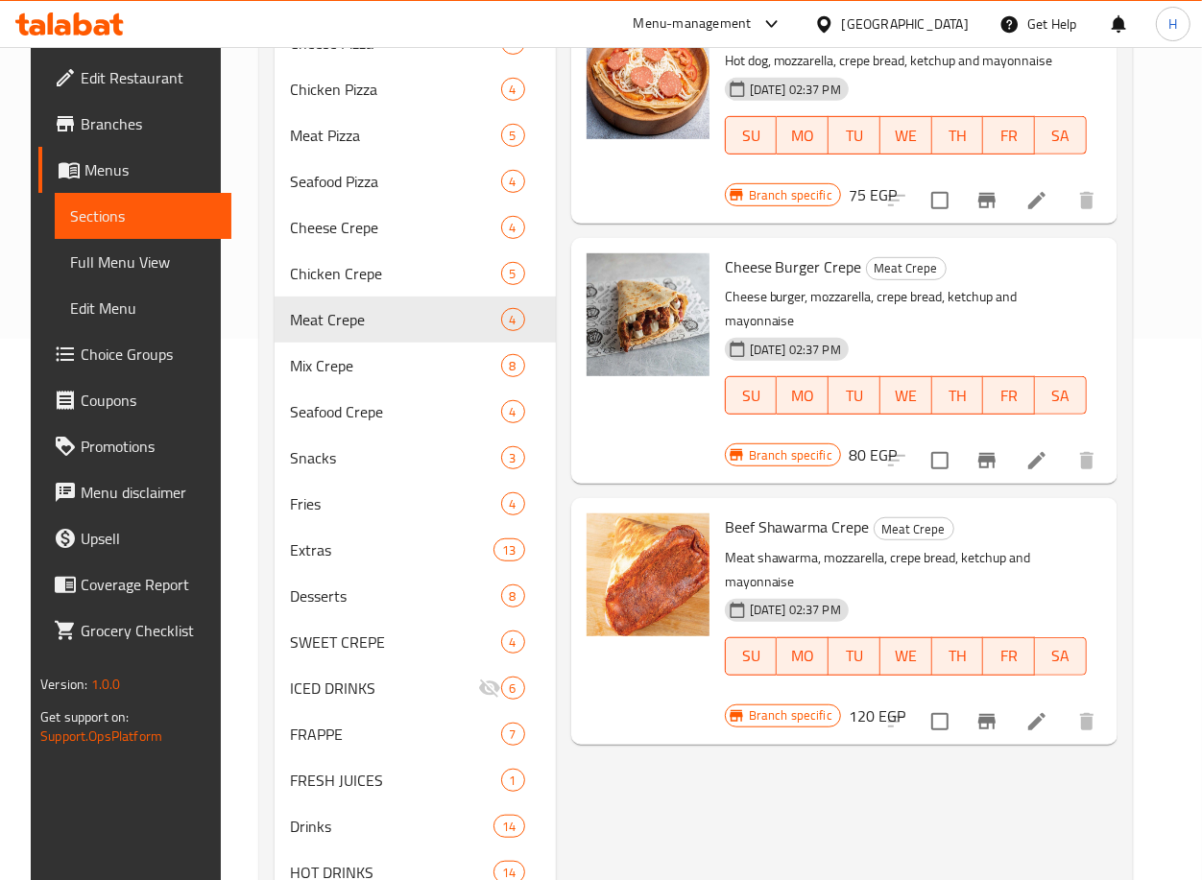
scroll to position [542, 0]
click at [995, 713] on icon "Branch-specific-item" at bounding box center [986, 720] width 17 height 15
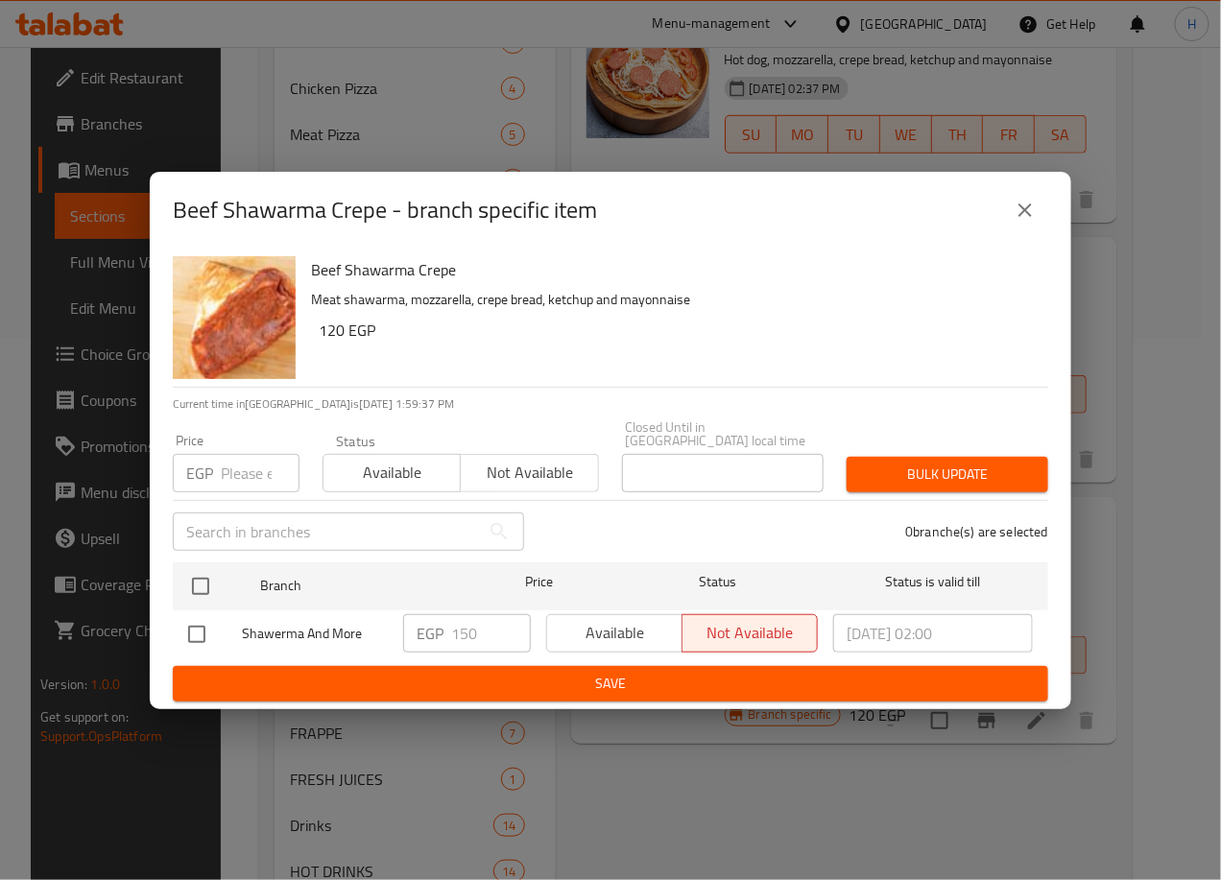
click at [1026, 222] on icon "close" at bounding box center [1025, 210] width 23 height 23
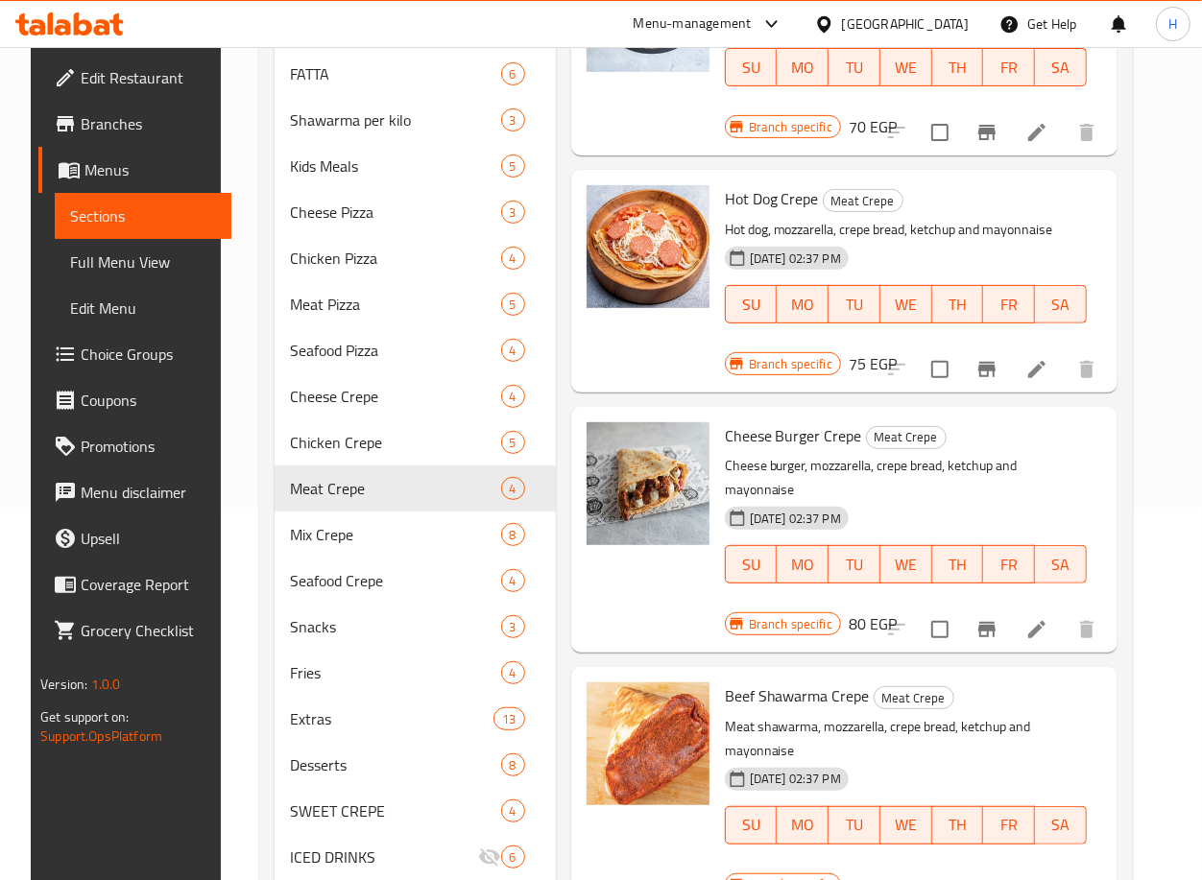
scroll to position [369, 0]
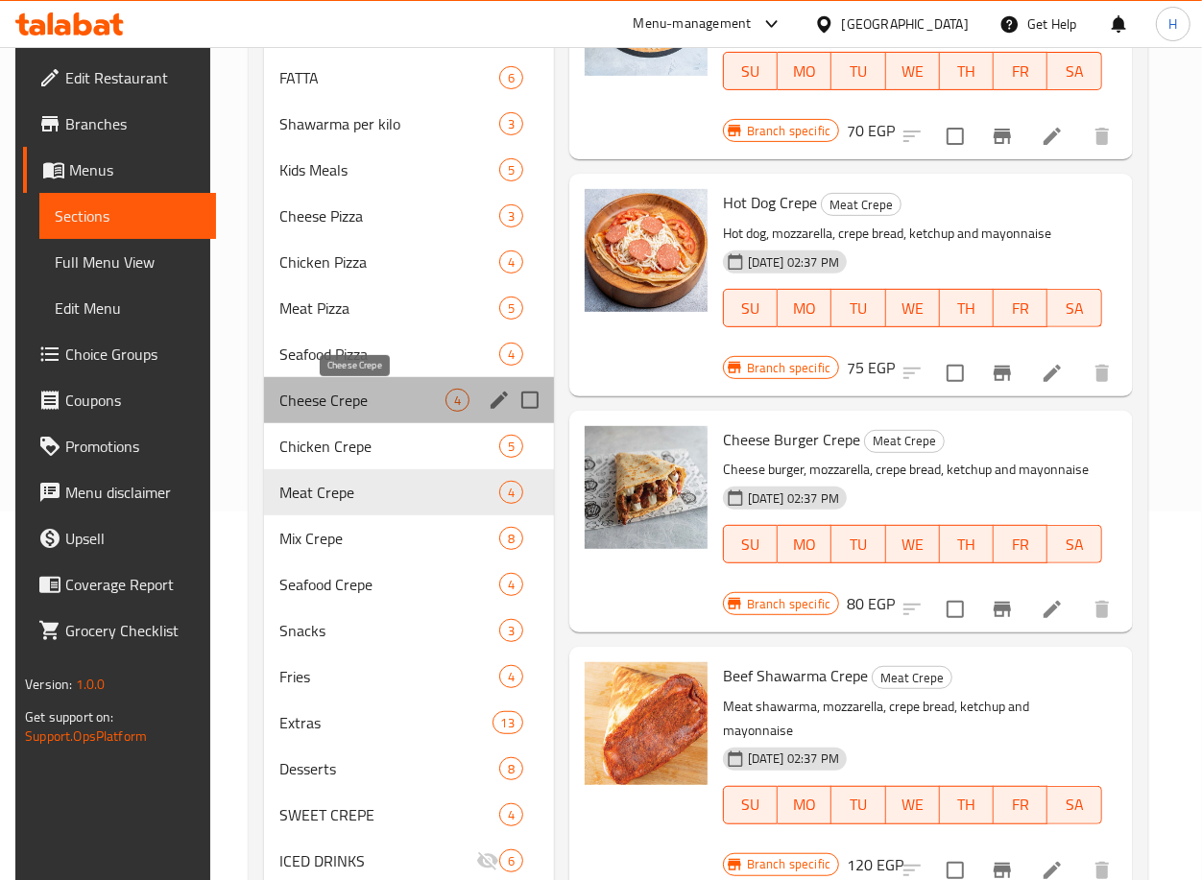
click at [367, 404] on span "Cheese Crepe" at bounding box center [361, 400] width 165 height 23
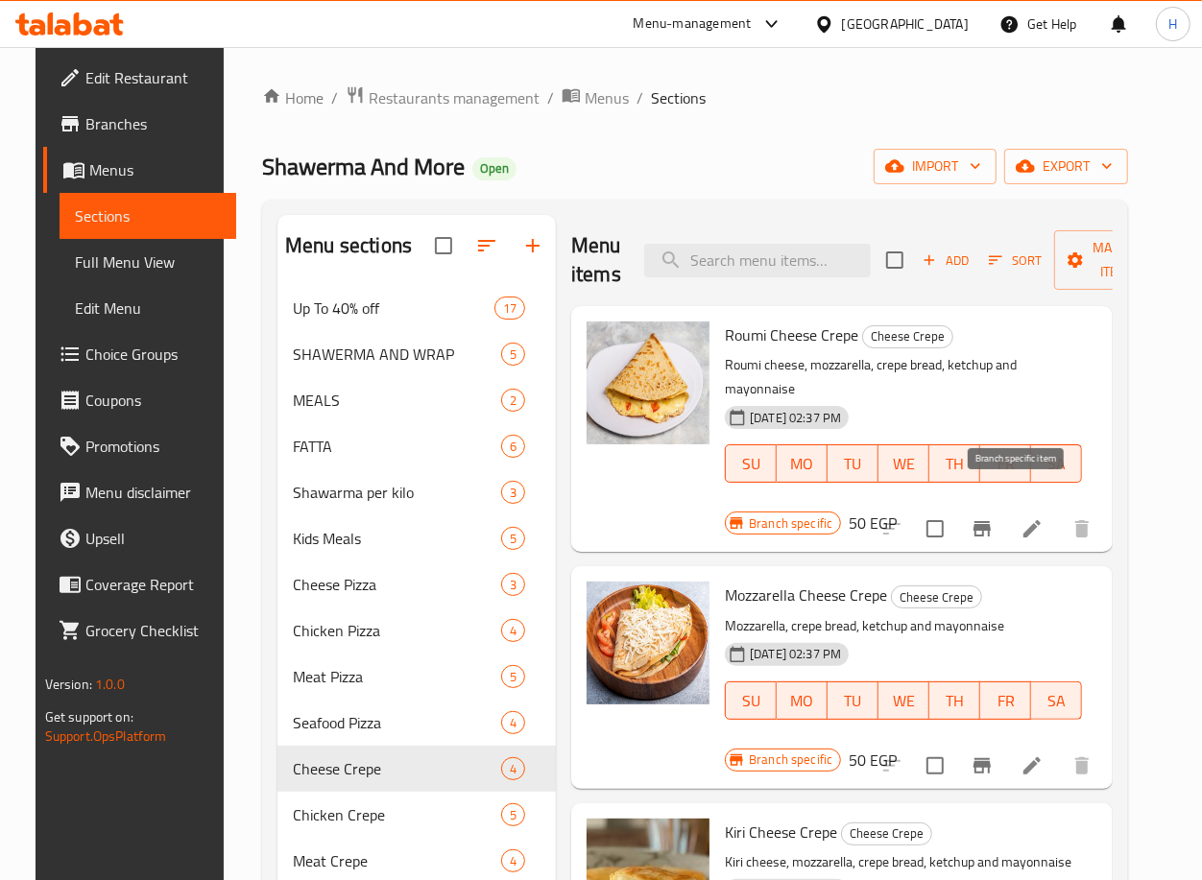
click at [990, 521] on icon "Branch-specific-item" at bounding box center [981, 528] width 17 height 15
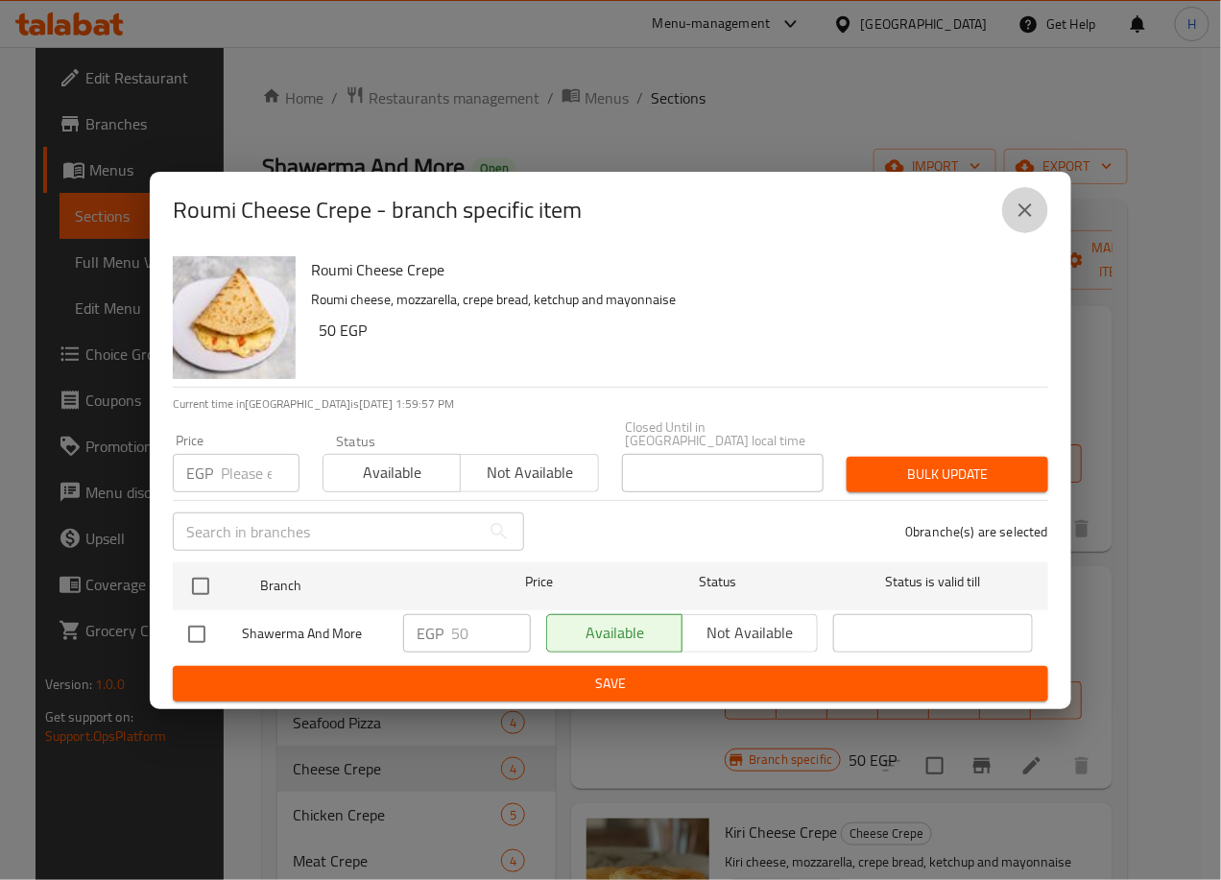
click at [1026, 211] on icon "close" at bounding box center [1025, 210] width 23 height 23
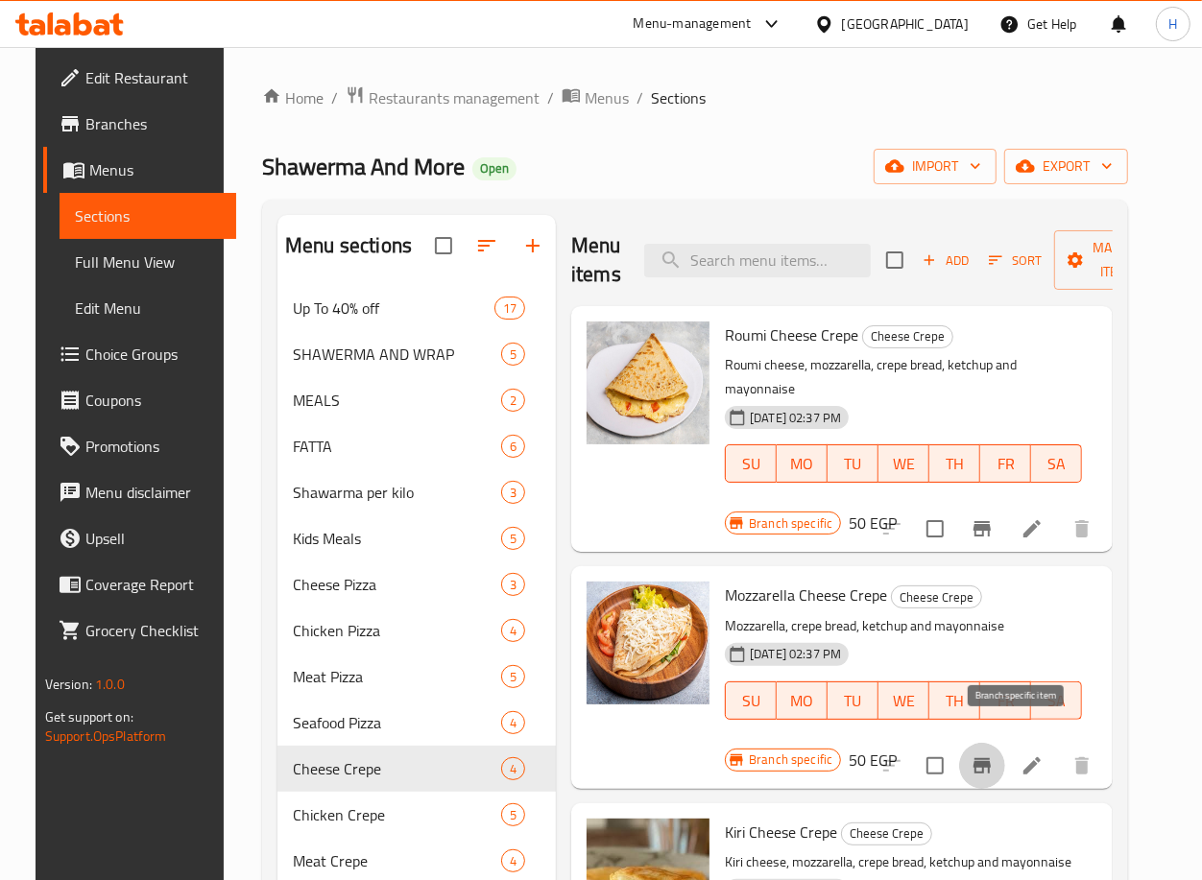
click at [993, 754] on icon "Branch-specific-item" at bounding box center [981, 765] width 23 height 23
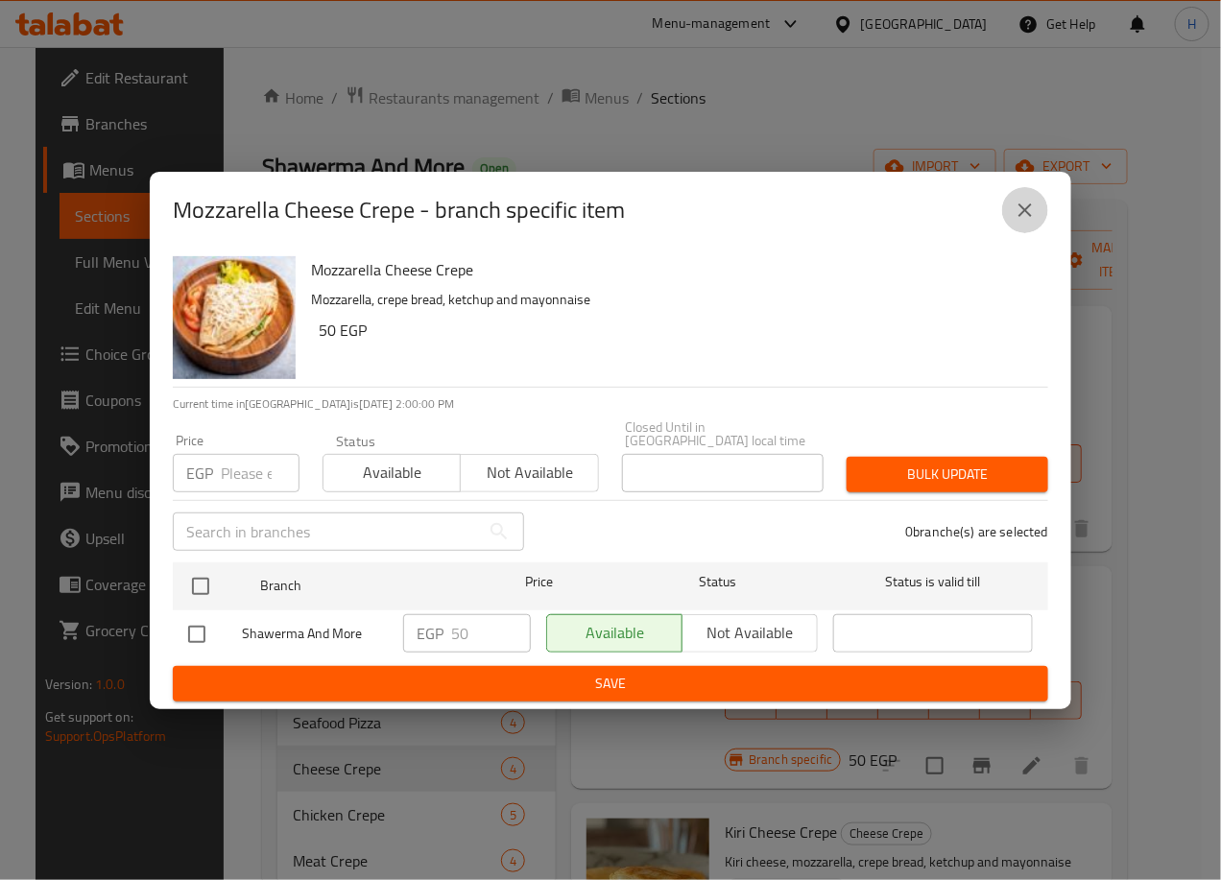
click at [1027, 203] on button "close" at bounding box center [1025, 210] width 46 height 46
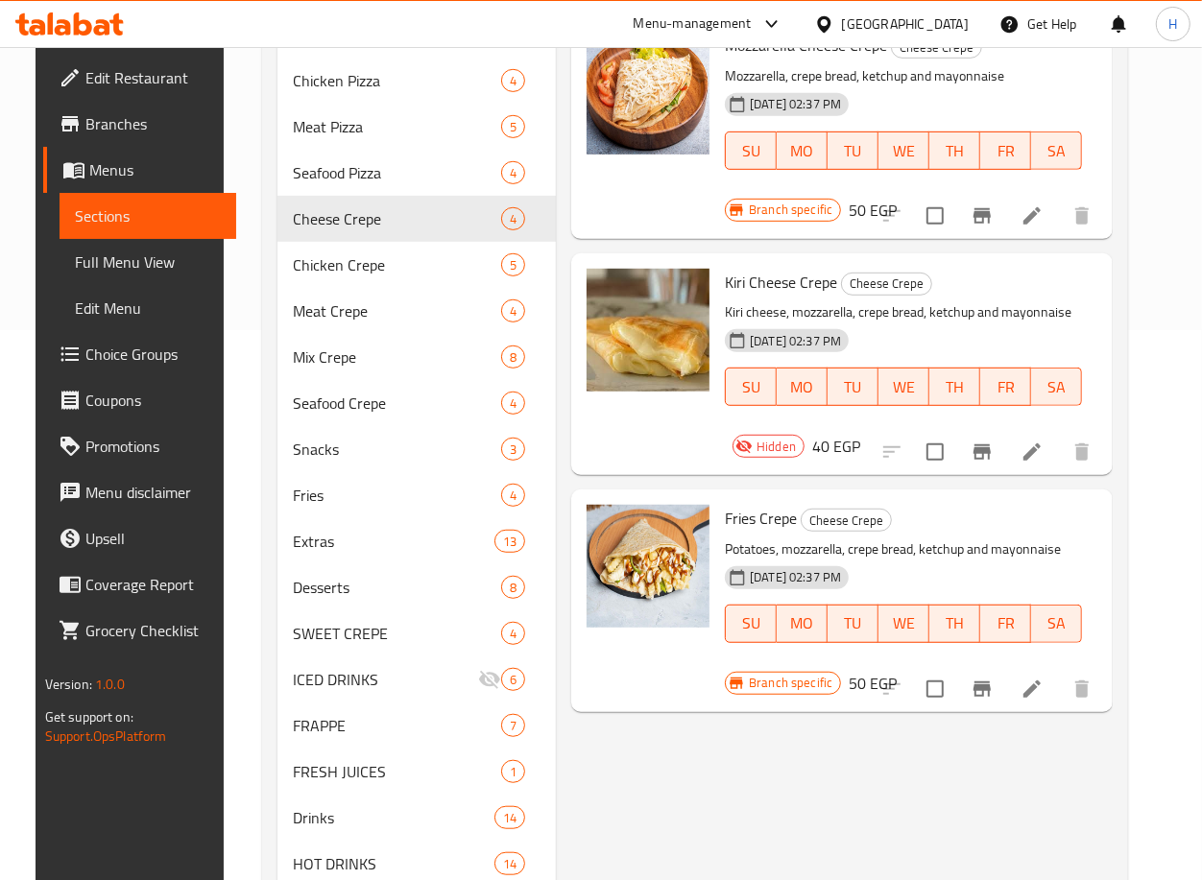
scroll to position [558, 0]
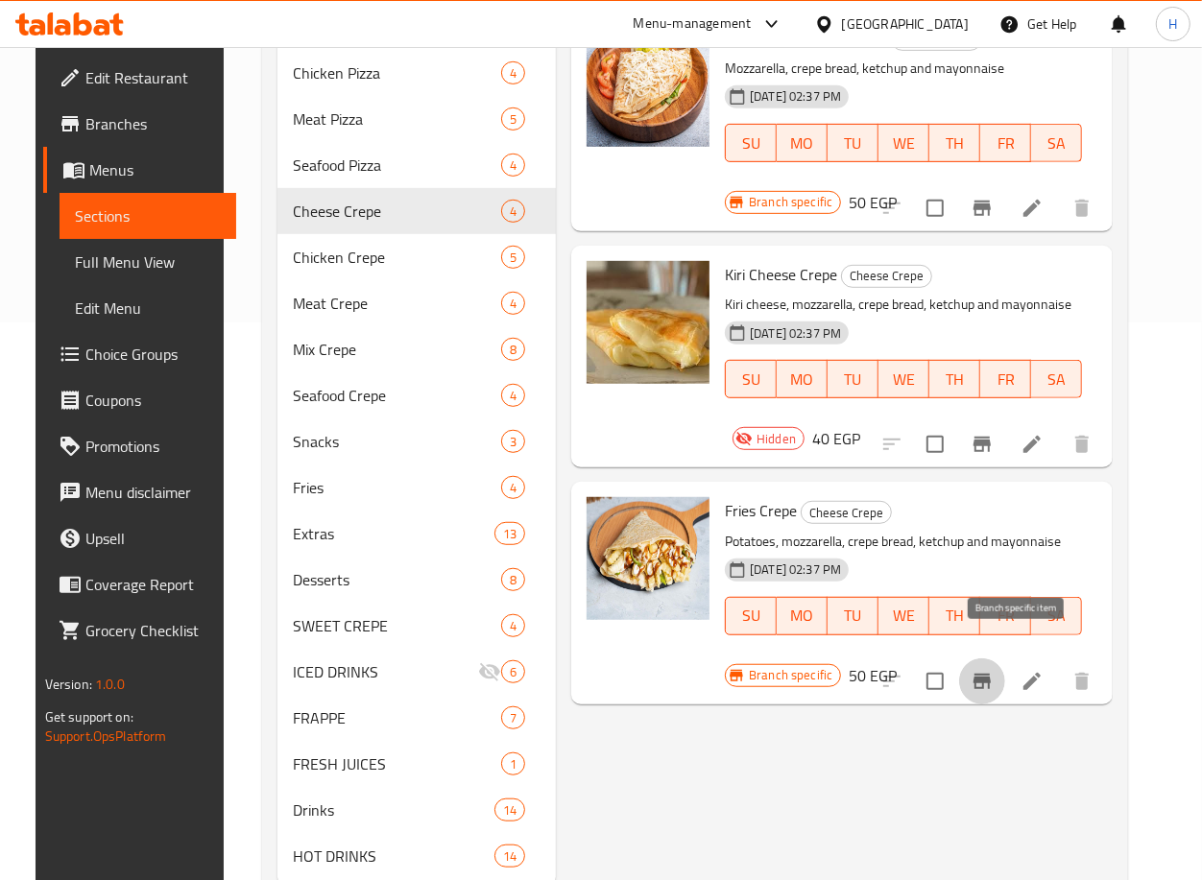
click at [990, 674] on icon "Branch-specific-item" at bounding box center [981, 681] width 17 height 15
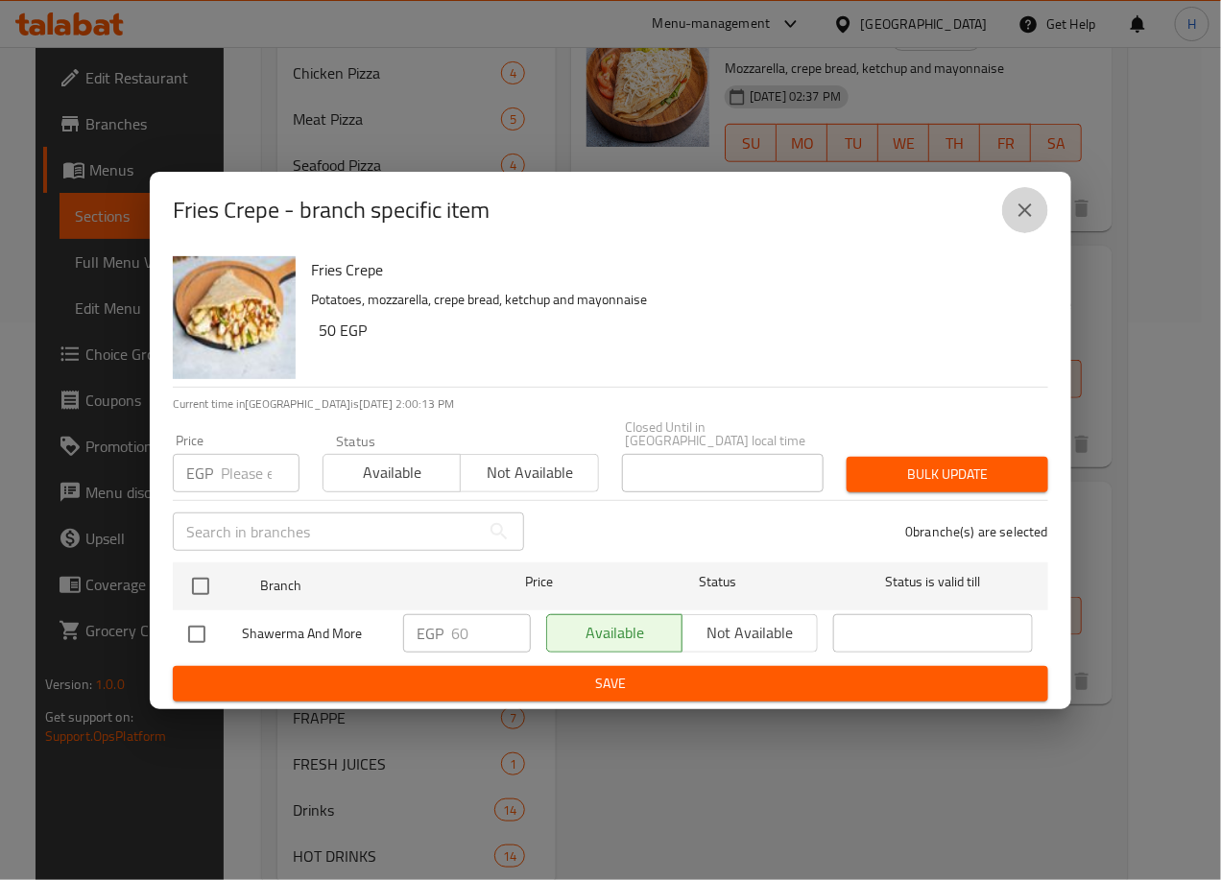
click at [1036, 222] on icon "close" at bounding box center [1025, 210] width 23 height 23
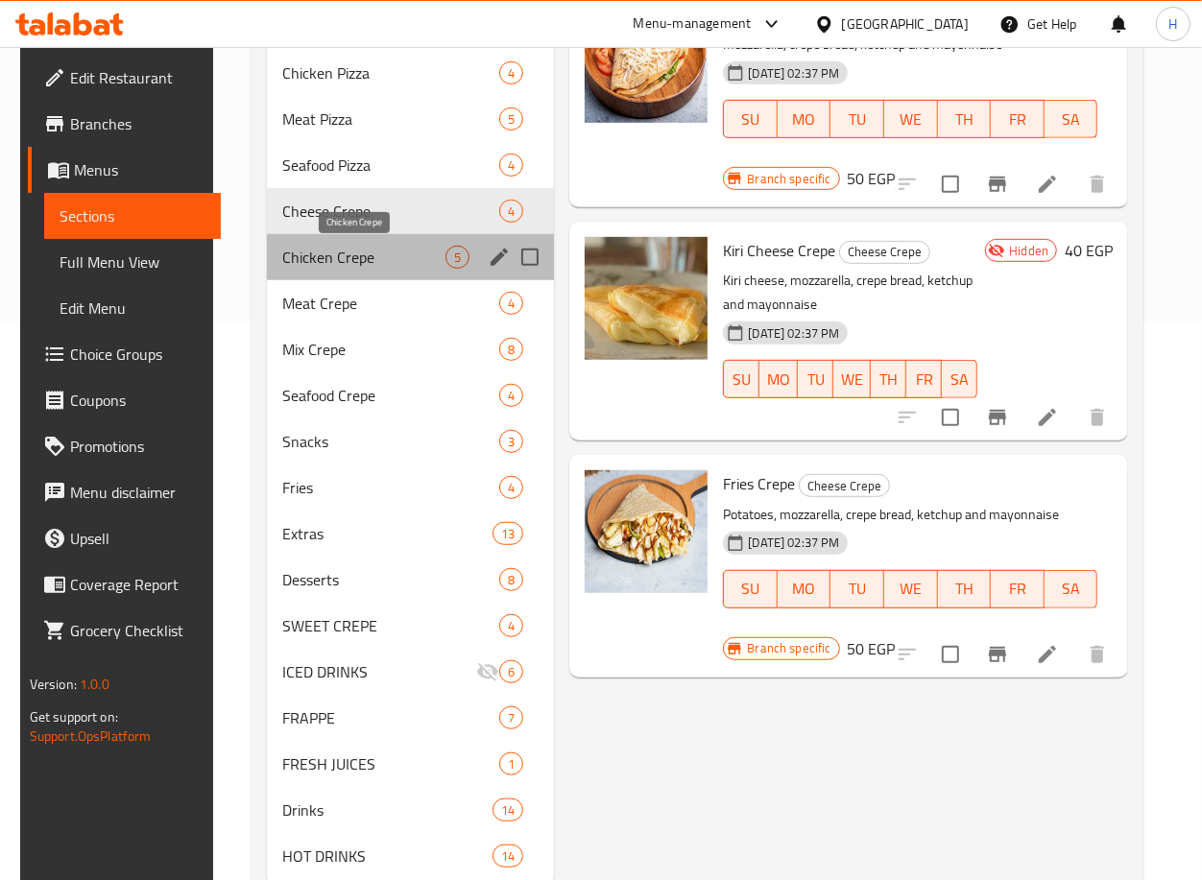
click at [399, 266] on span "Chicken Crepe" at bounding box center [363, 257] width 163 height 23
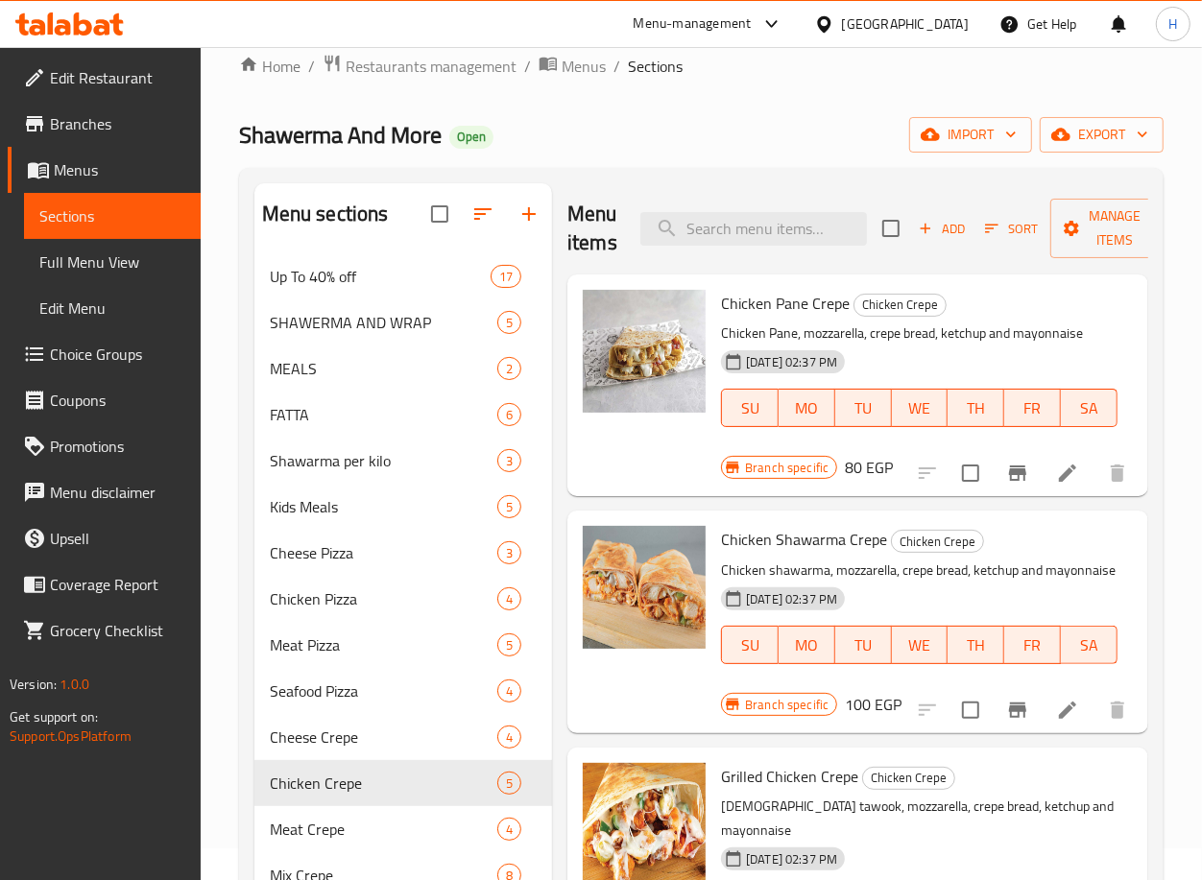
scroll to position [31, 0]
click at [1011, 473] on button "Branch-specific-item" at bounding box center [1017, 474] width 46 height 46
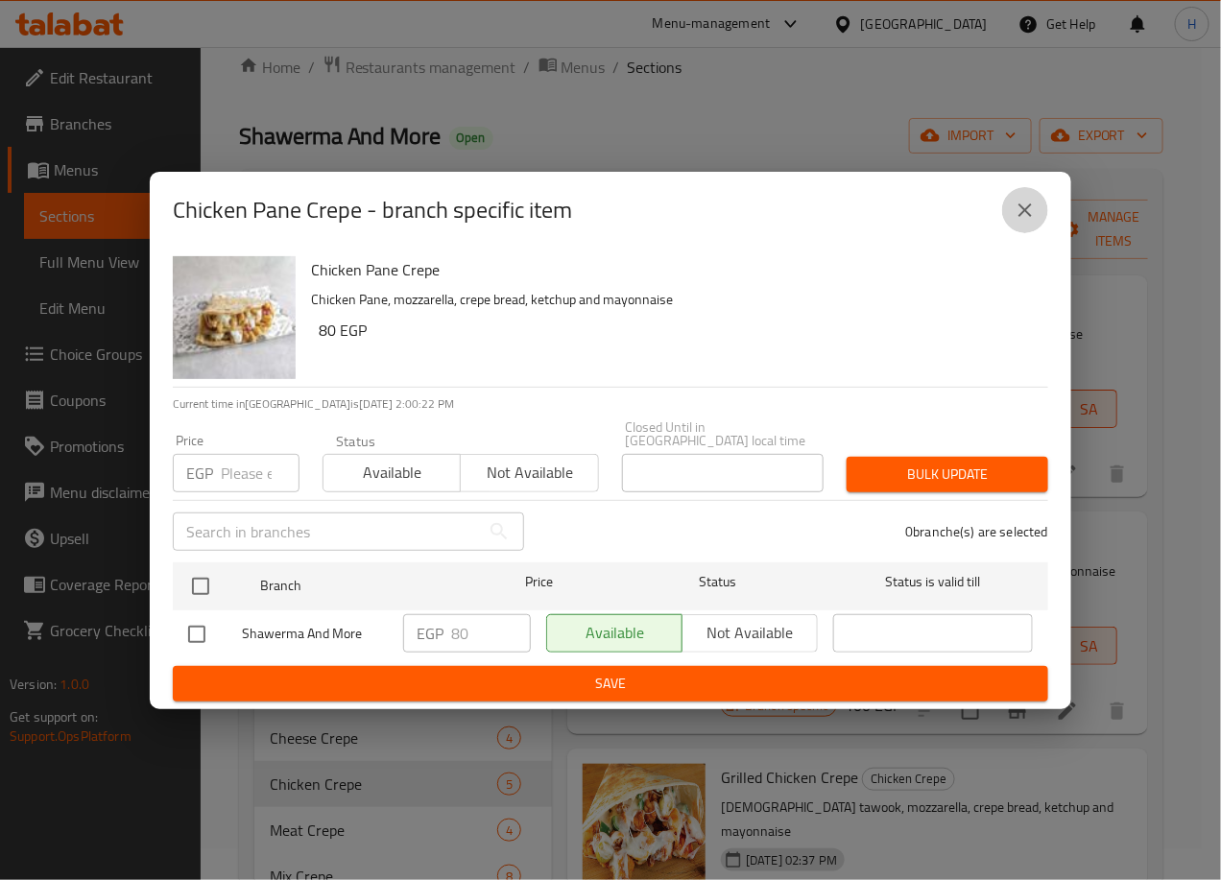
click at [1033, 222] on icon "close" at bounding box center [1025, 210] width 23 height 23
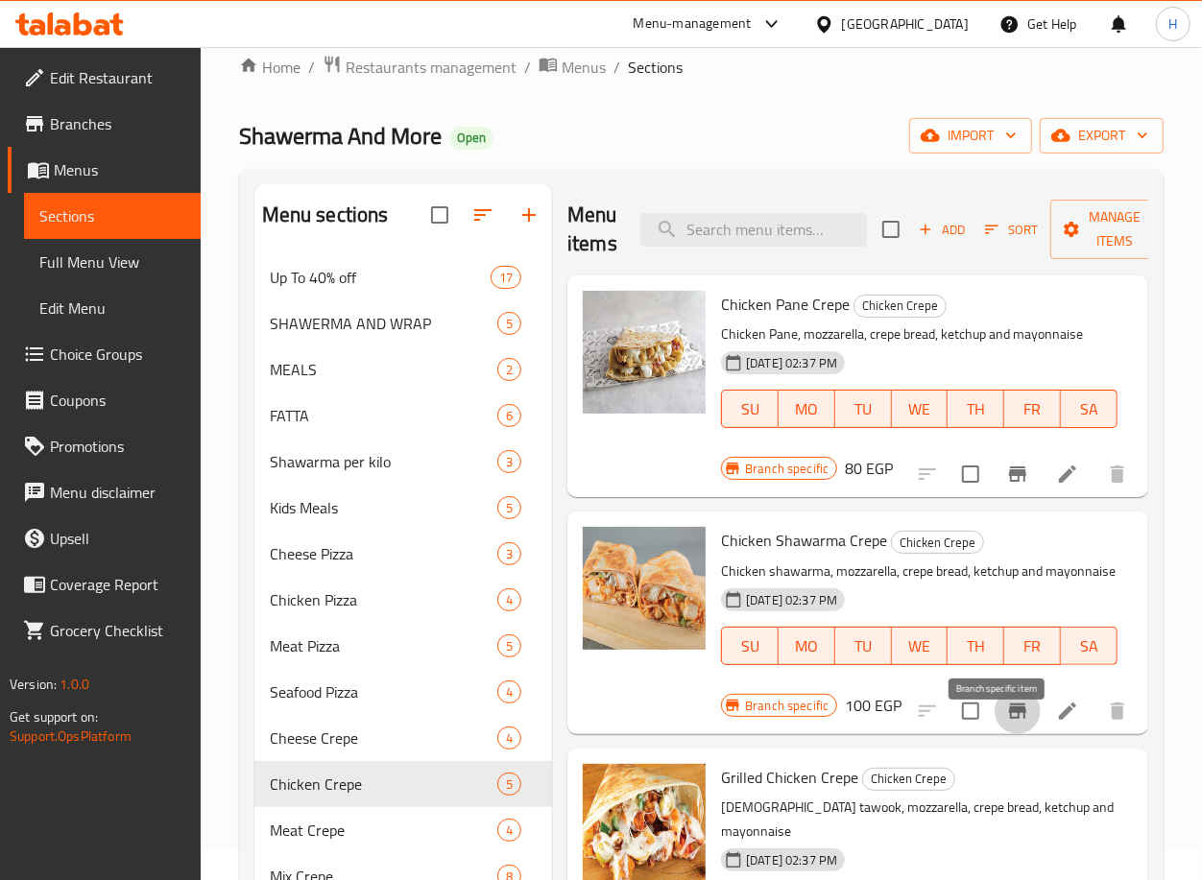
click at [1006, 723] on icon "Branch-specific-item" at bounding box center [1017, 711] width 23 height 23
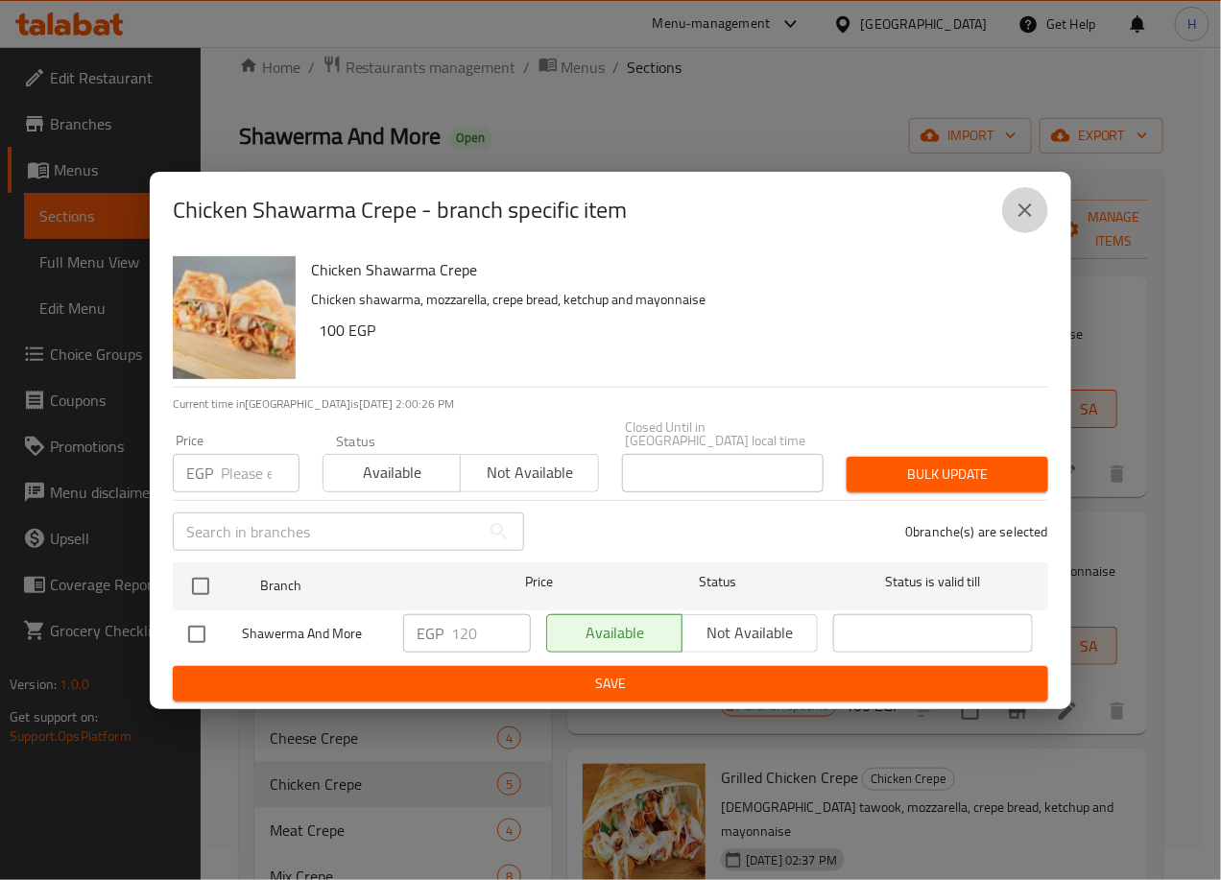
click at [1027, 208] on icon "close" at bounding box center [1025, 210] width 23 height 23
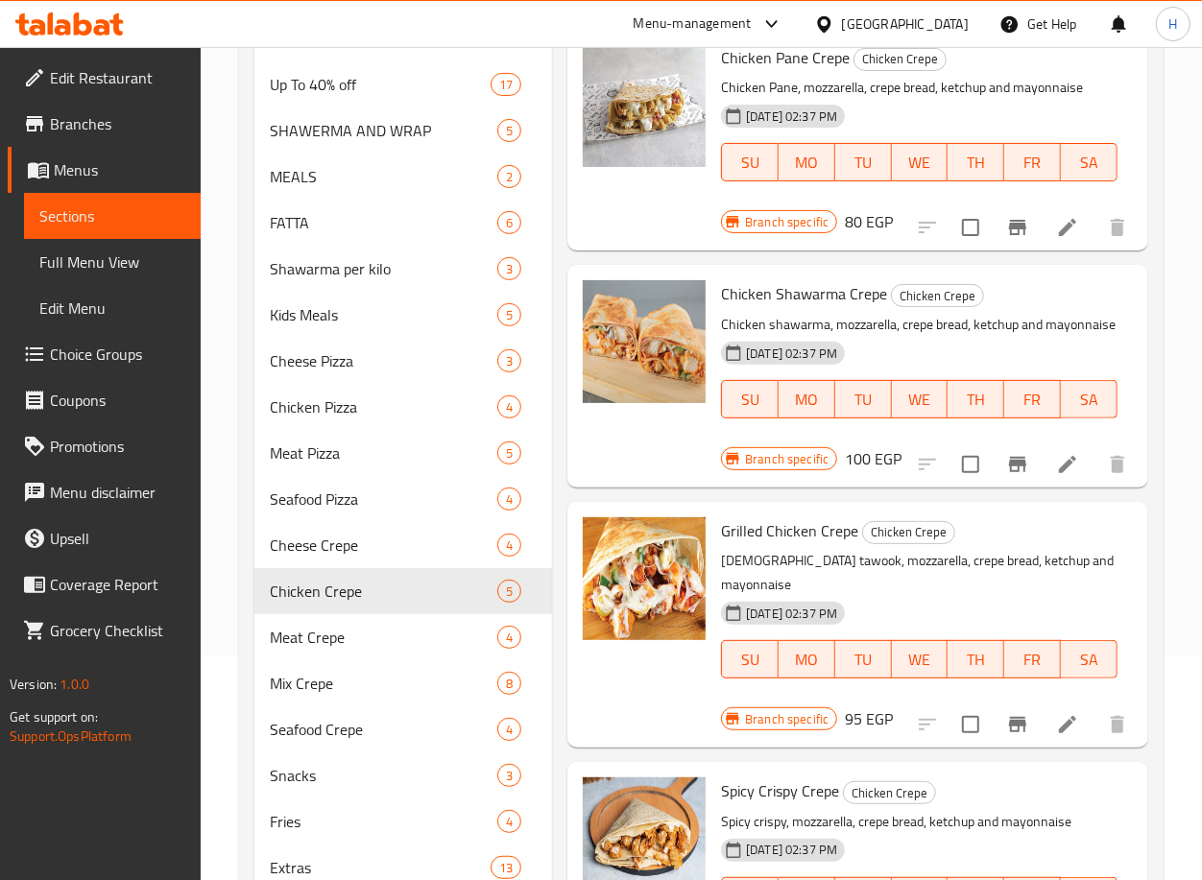
scroll to position [235, 0]
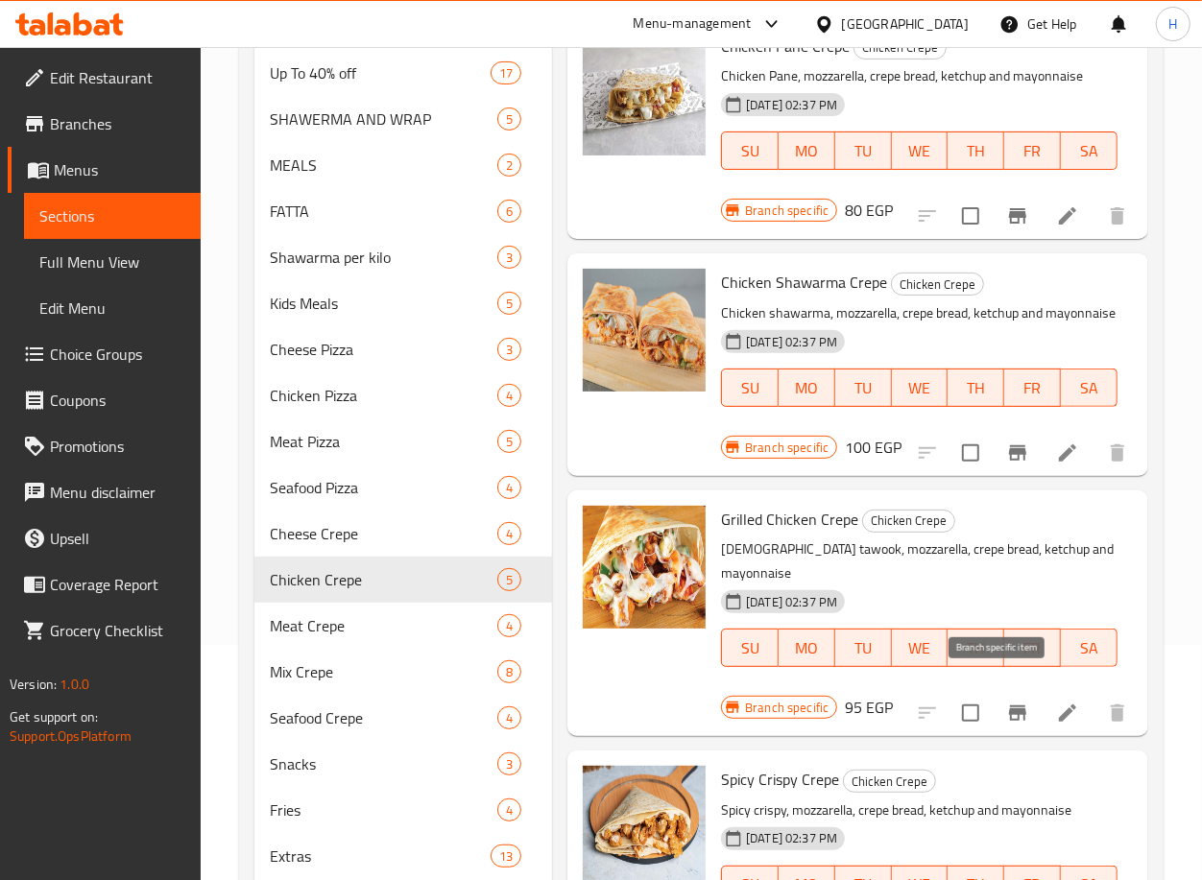
click at [1006, 704] on icon "Branch-specific-item" at bounding box center [1017, 713] width 23 height 23
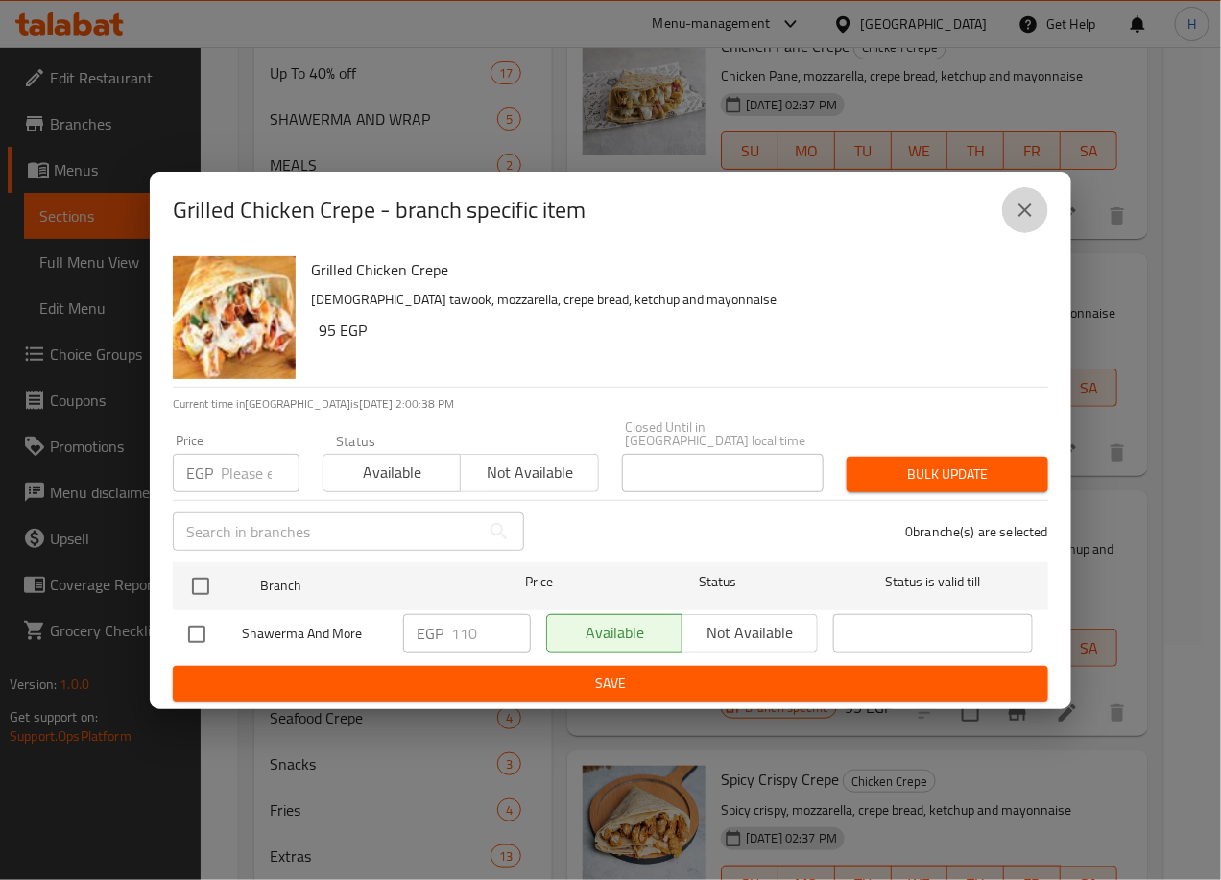
click at [1030, 200] on button "close" at bounding box center [1025, 210] width 46 height 46
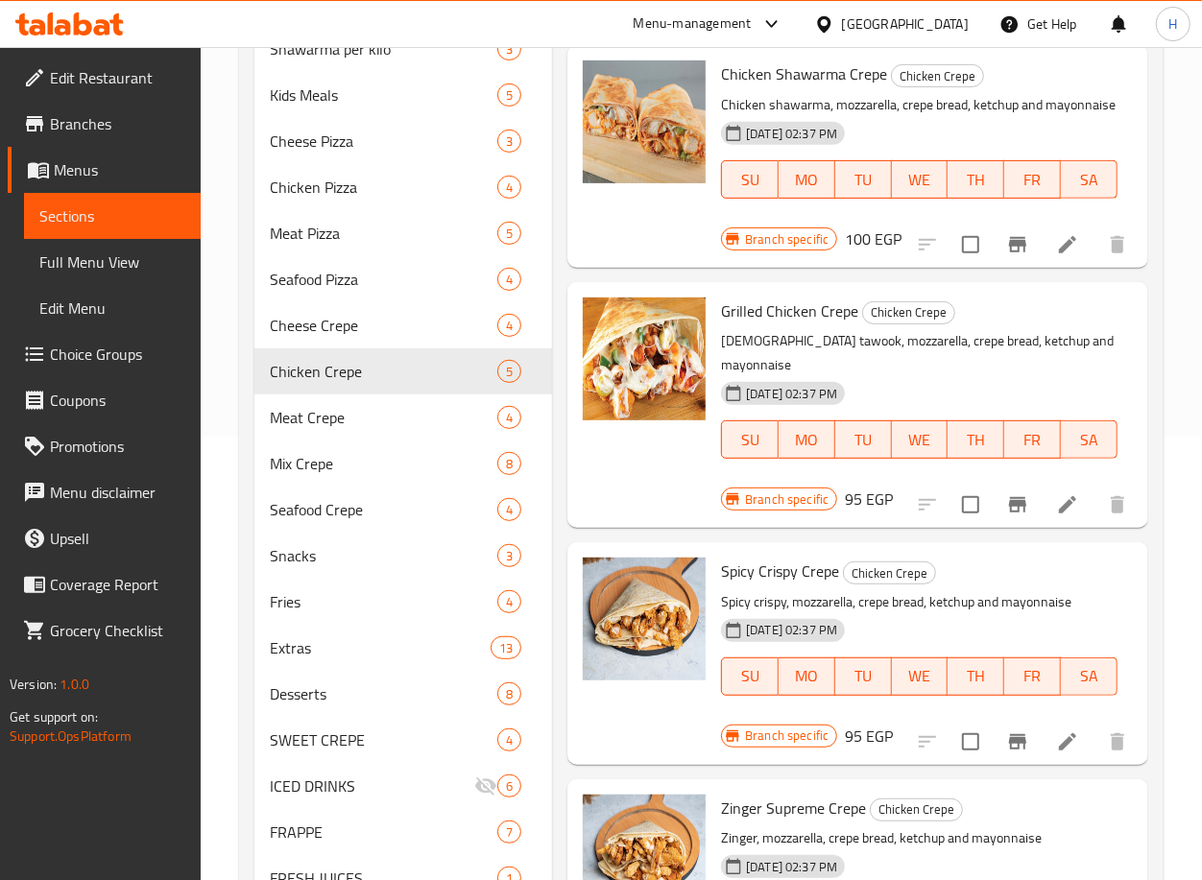
scroll to position [453, 0]
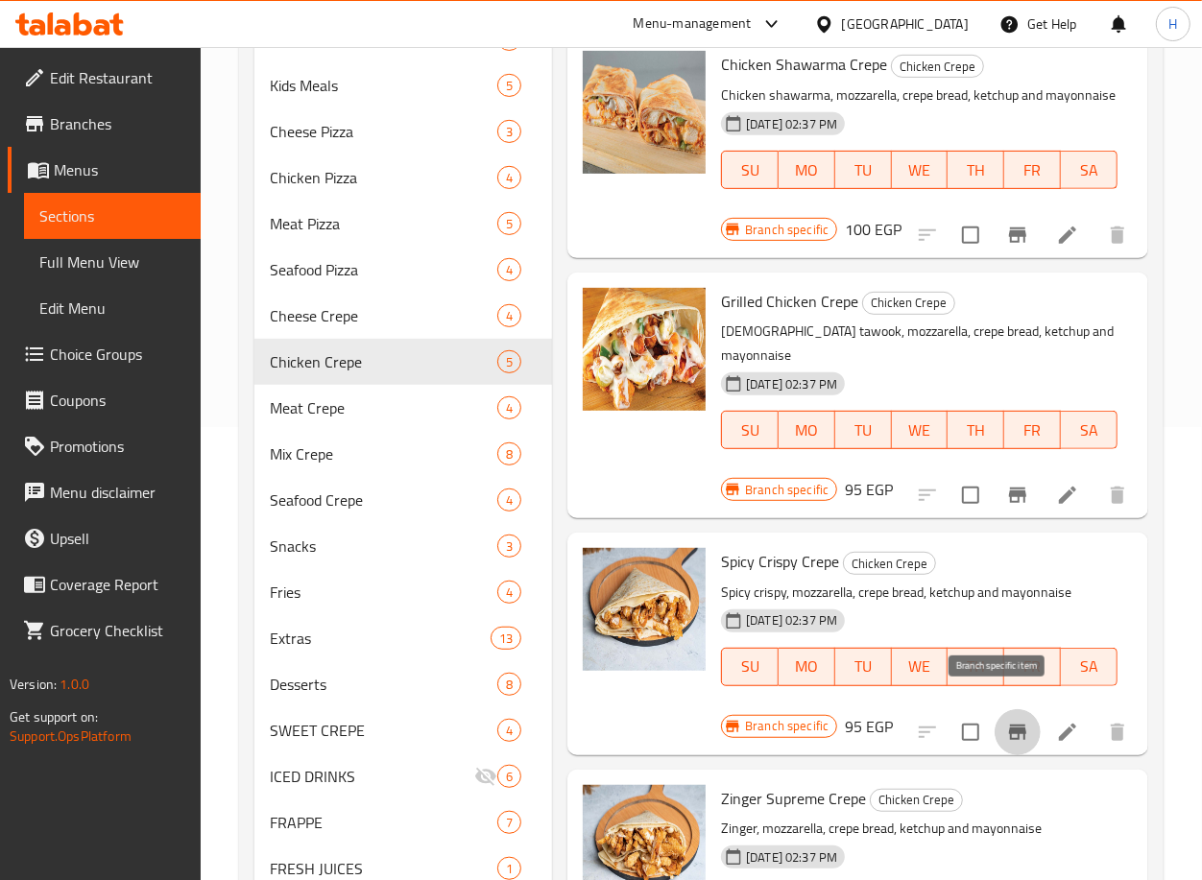
click at [1007, 709] on button "Branch-specific-item" at bounding box center [1017, 732] width 46 height 46
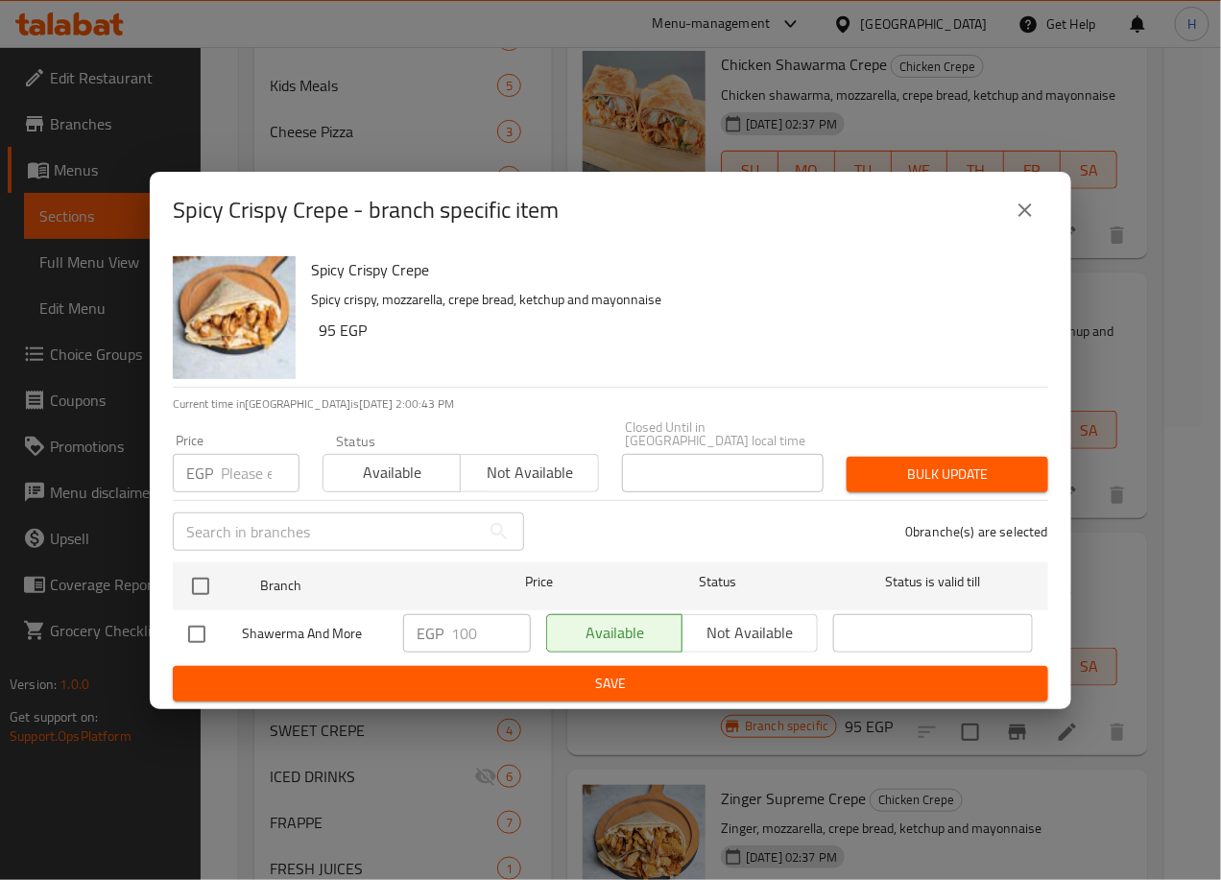
click at [1022, 217] on icon "close" at bounding box center [1024, 209] width 13 height 13
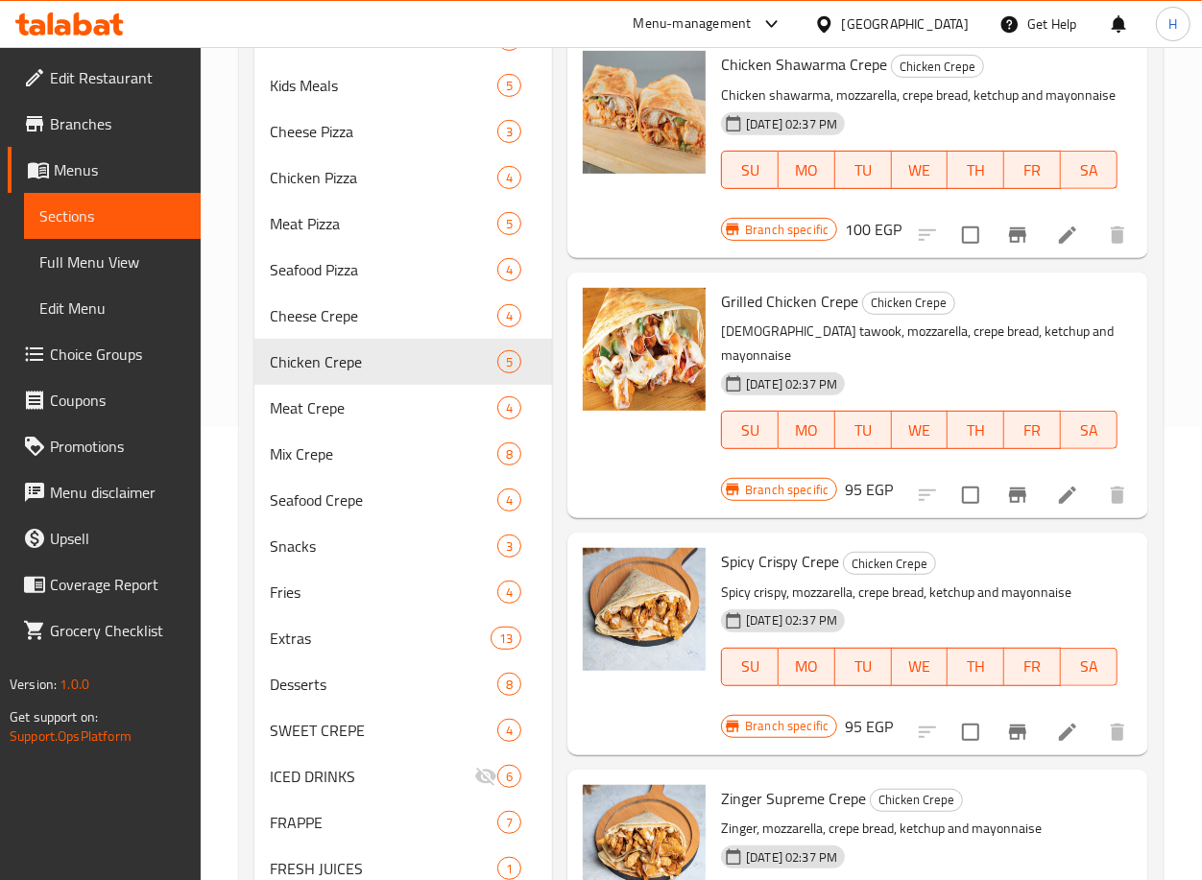
scroll to position [618, 0]
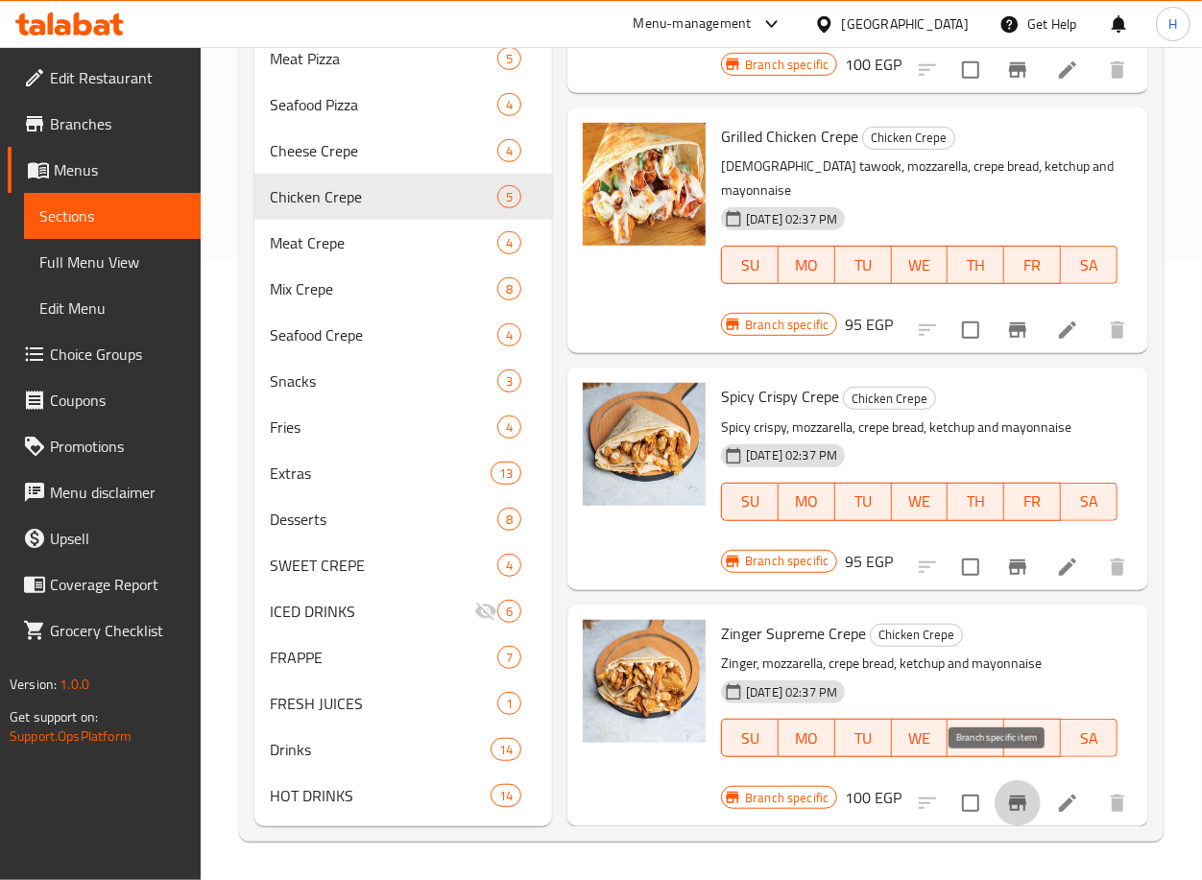
click at [1009, 796] on icon "Branch-specific-item" at bounding box center [1017, 803] width 17 height 15
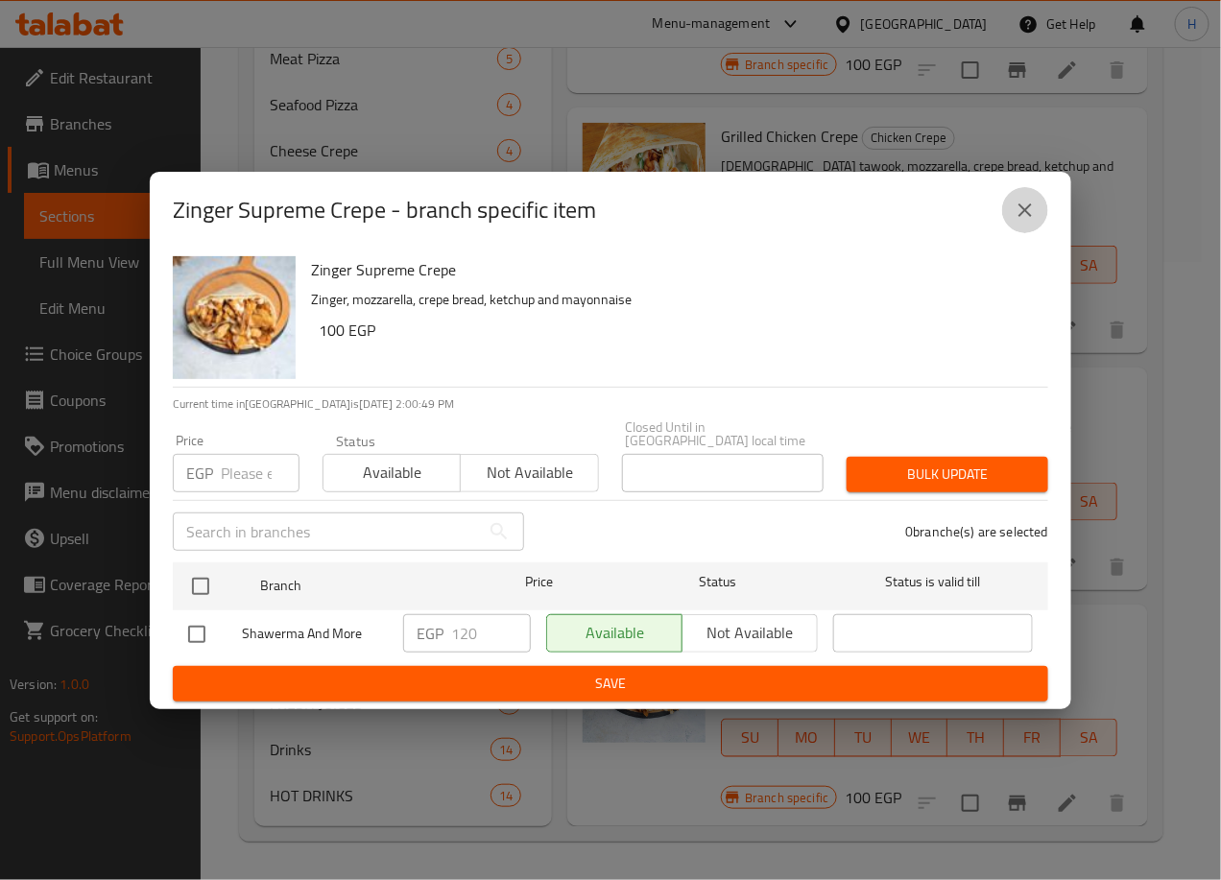
click at [1021, 222] on icon "close" at bounding box center [1025, 210] width 23 height 23
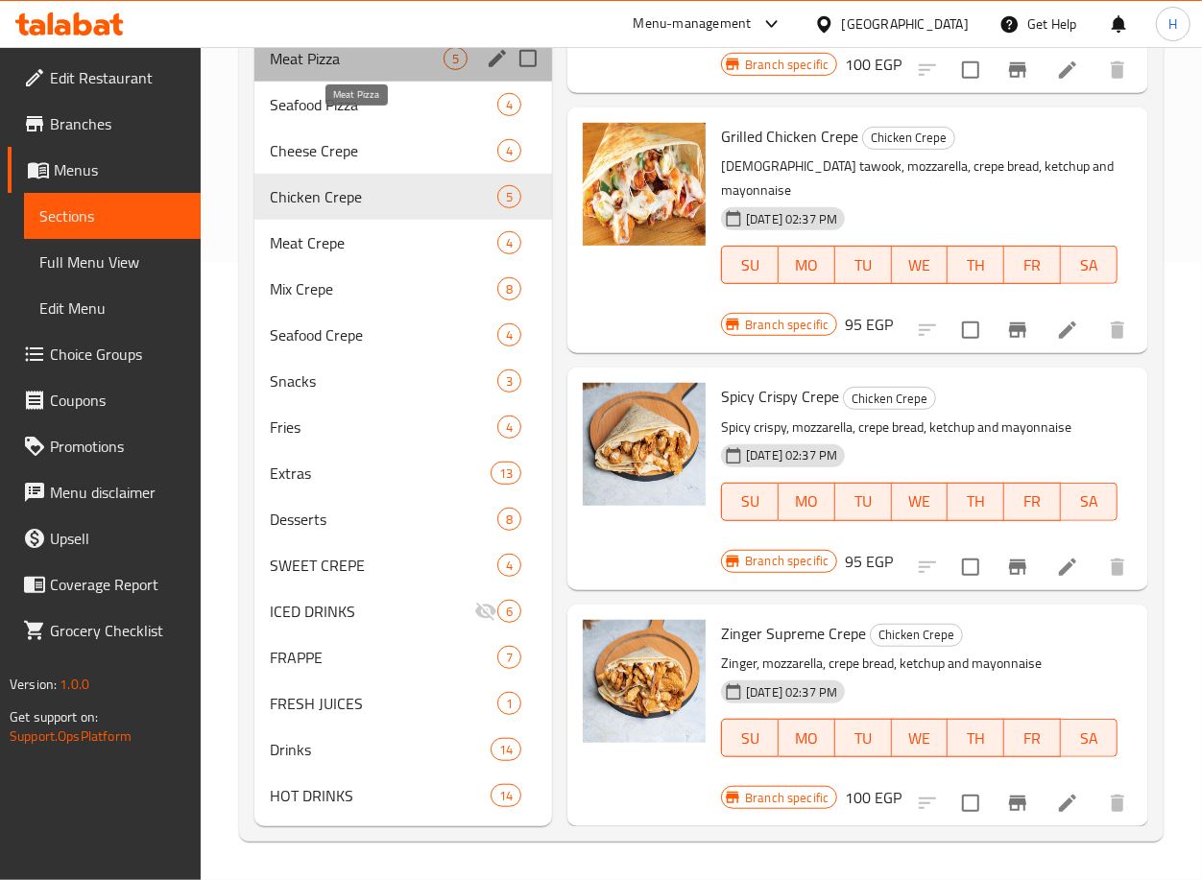
click at [394, 58] on span "Meat Pizza" at bounding box center [357, 58] width 174 height 23
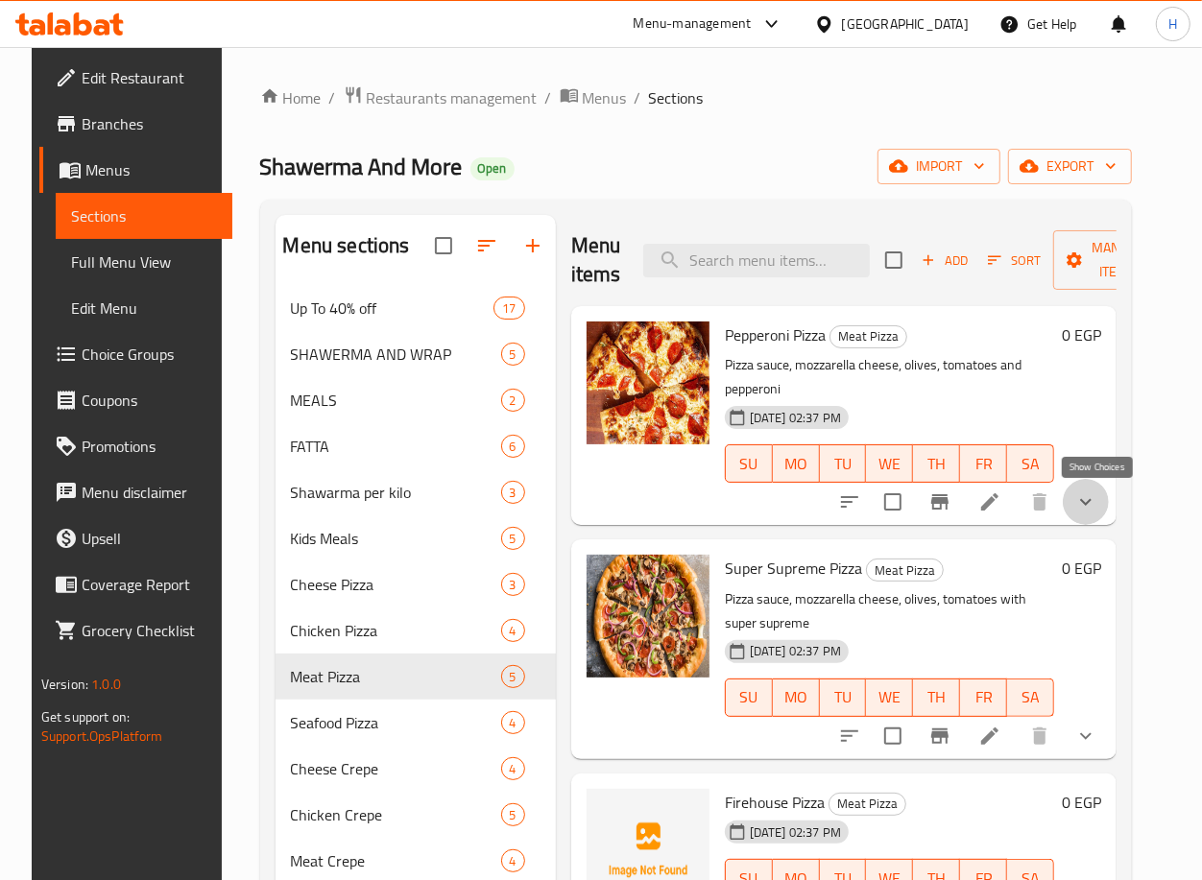
click at [1097, 500] on icon "show more" at bounding box center [1085, 501] width 23 height 23
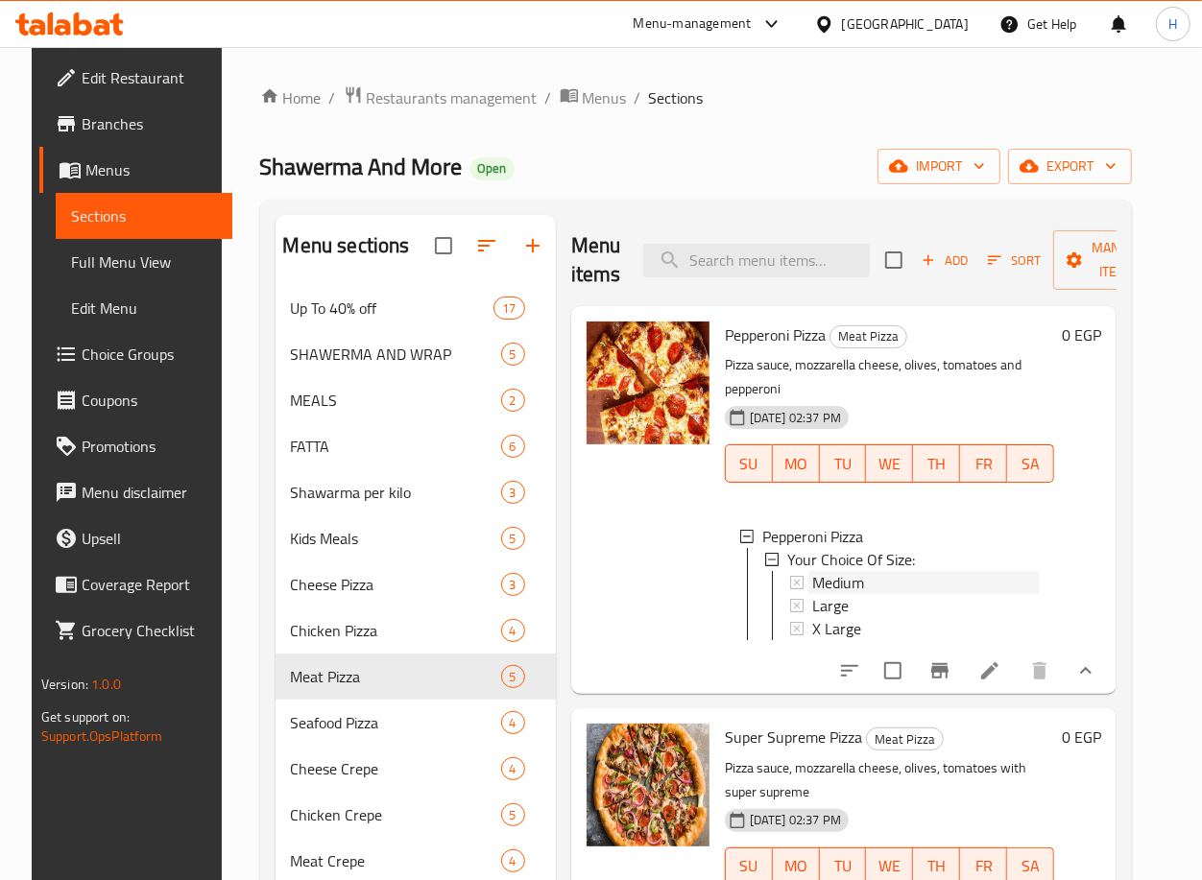
click at [899, 578] on div "Medium" at bounding box center [925, 582] width 227 height 23
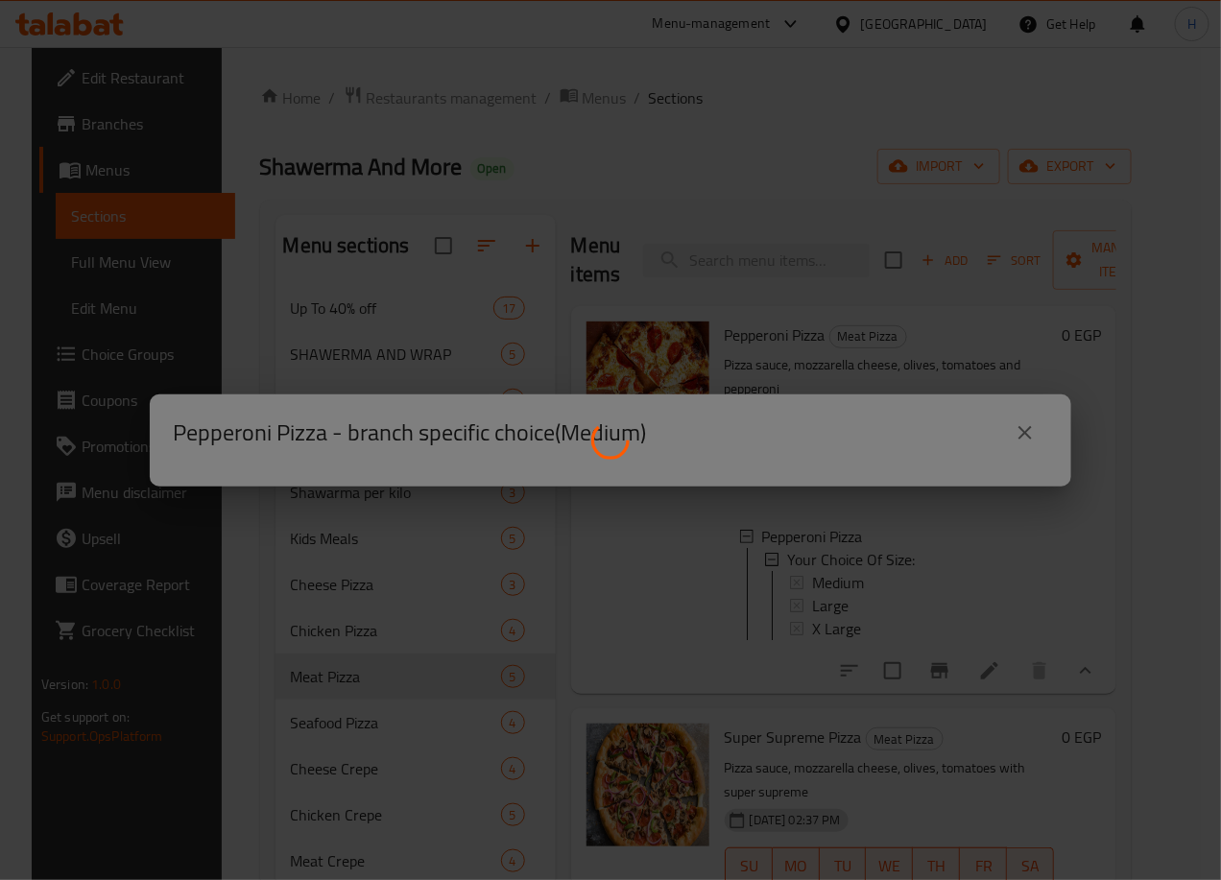
click at [899, 578] on div at bounding box center [610, 440] width 1221 height 880
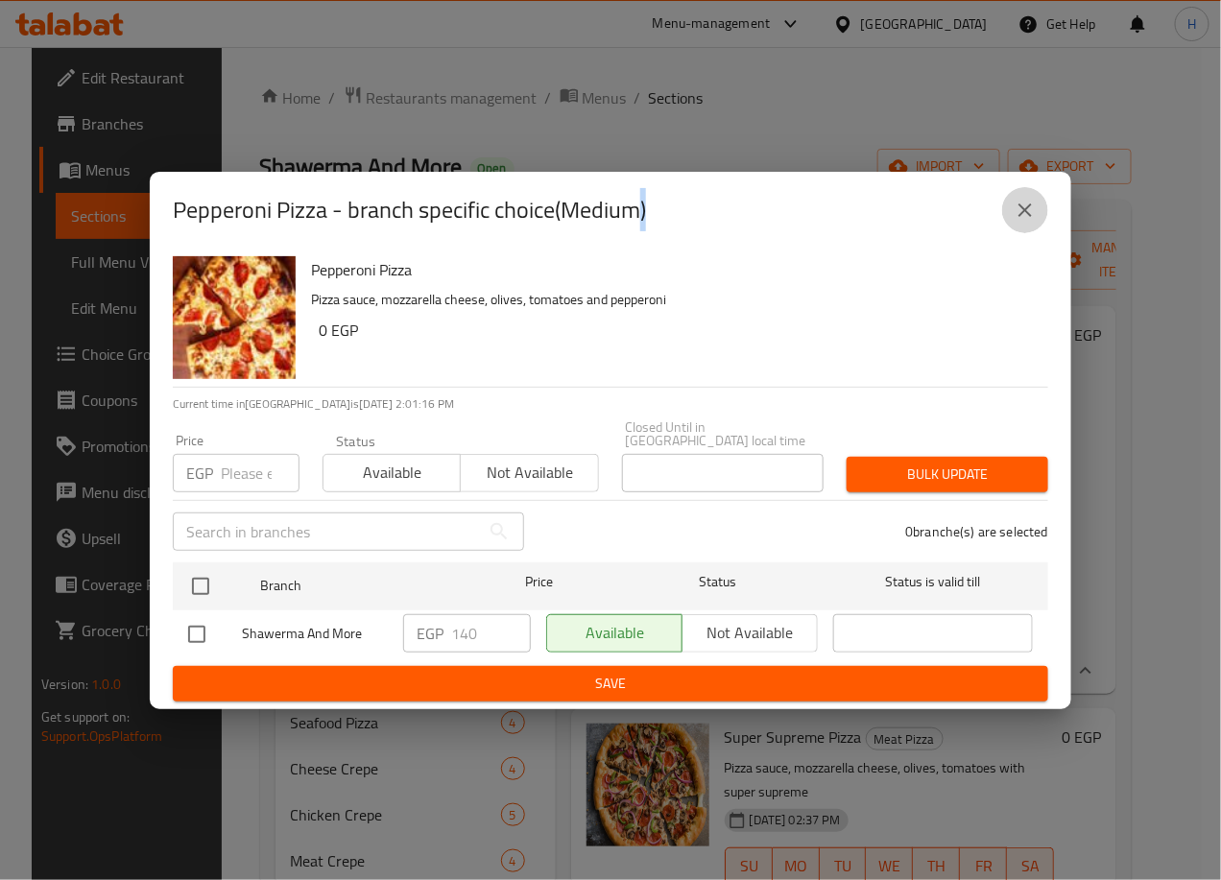
click at [1022, 228] on button "close" at bounding box center [1025, 210] width 46 height 46
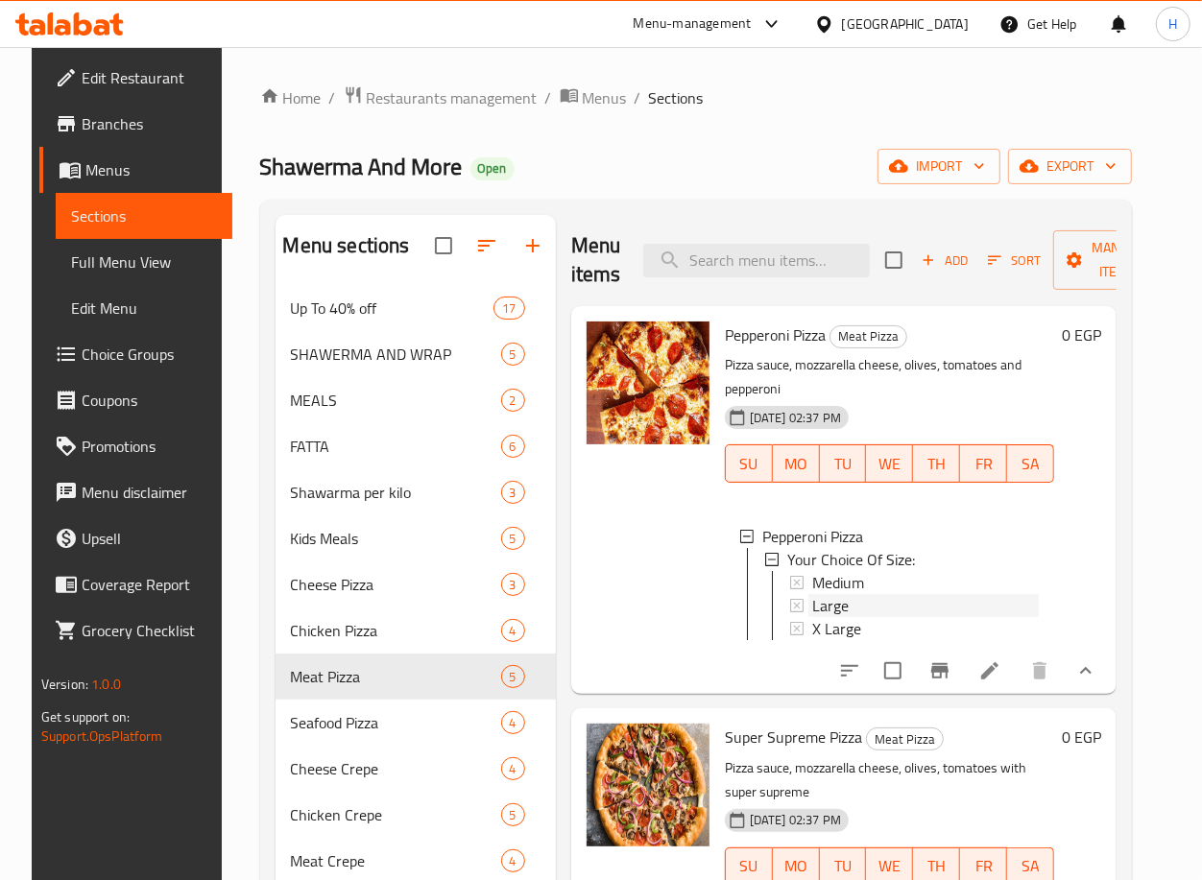
click at [857, 595] on div "Large" at bounding box center [925, 605] width 227 height 23
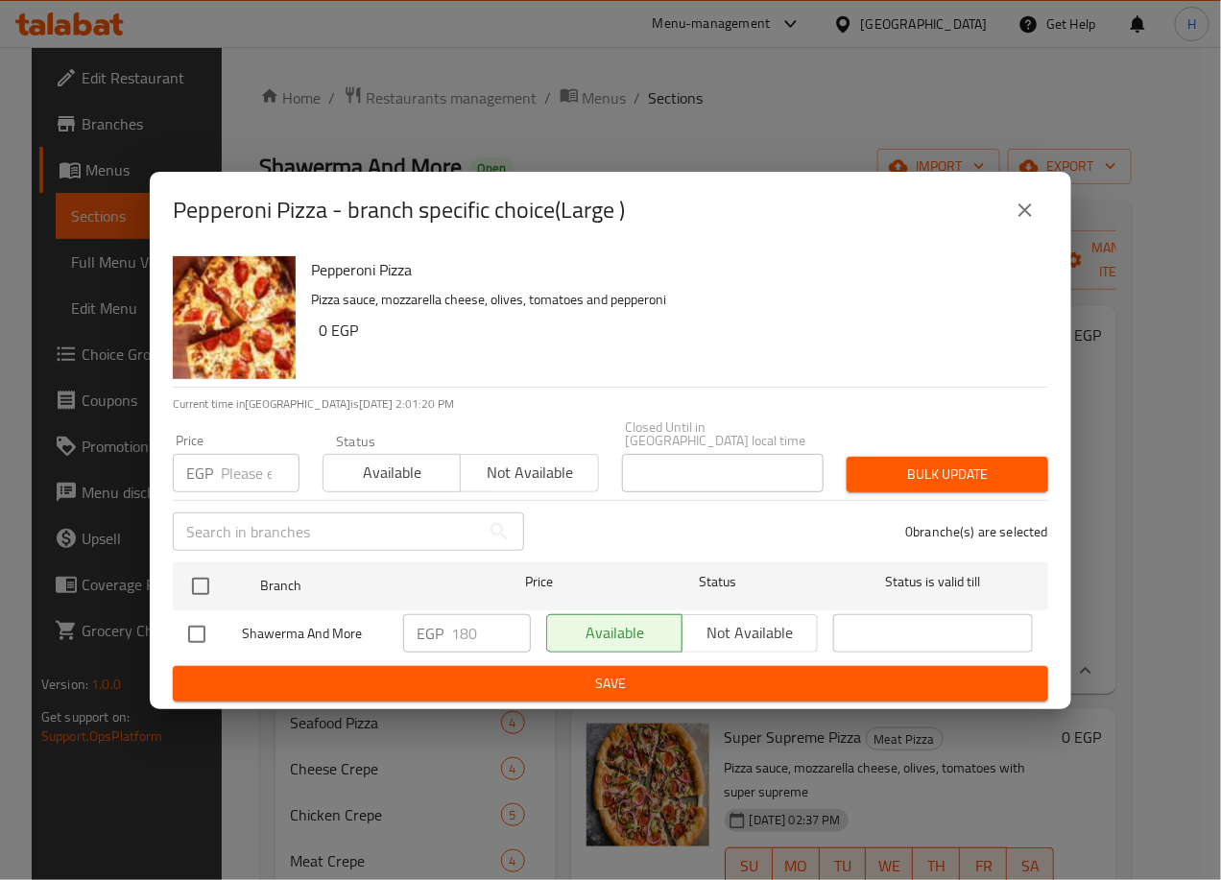
click at [1035, 222] on icon "close" at bounding box center [1025, 210] width 23 height 23
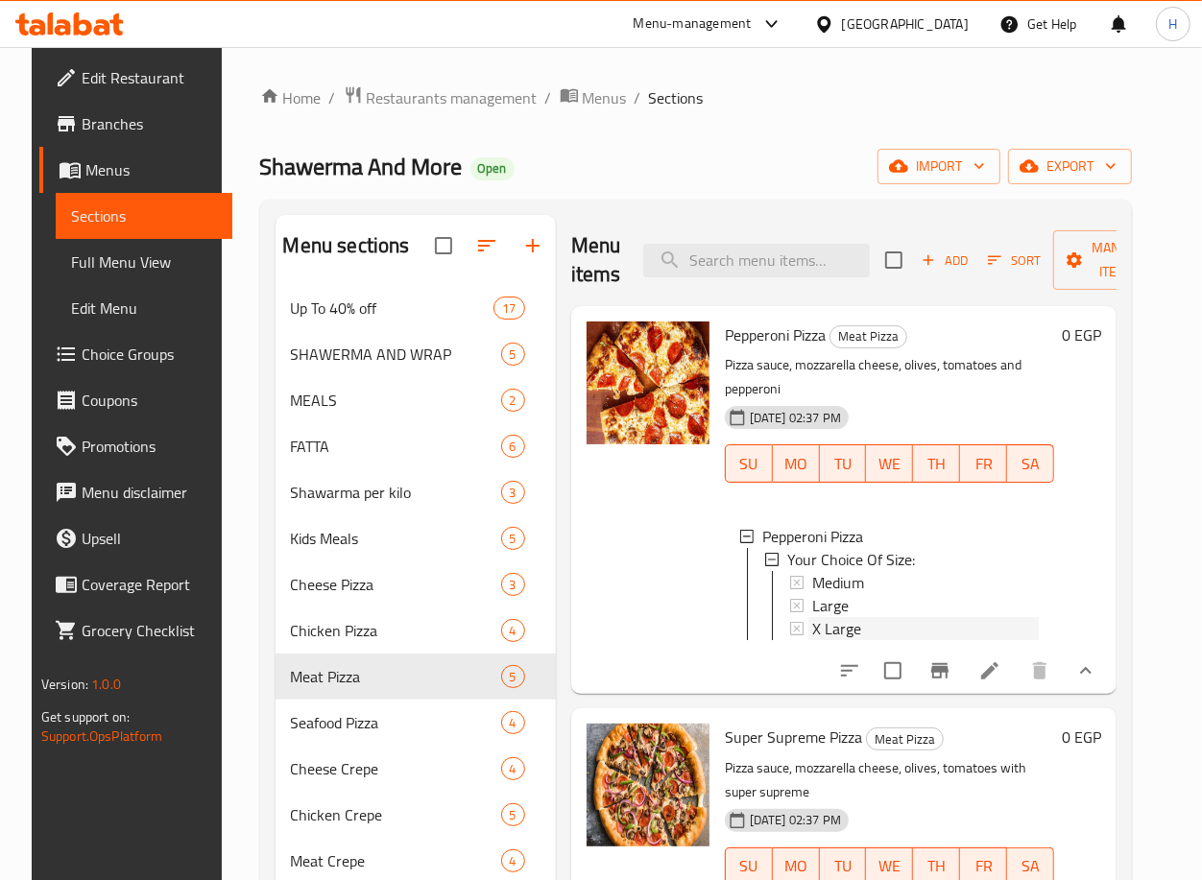
click at [878, 622] on div "X Large" at bounding box center [925, 628] width 227 height 23
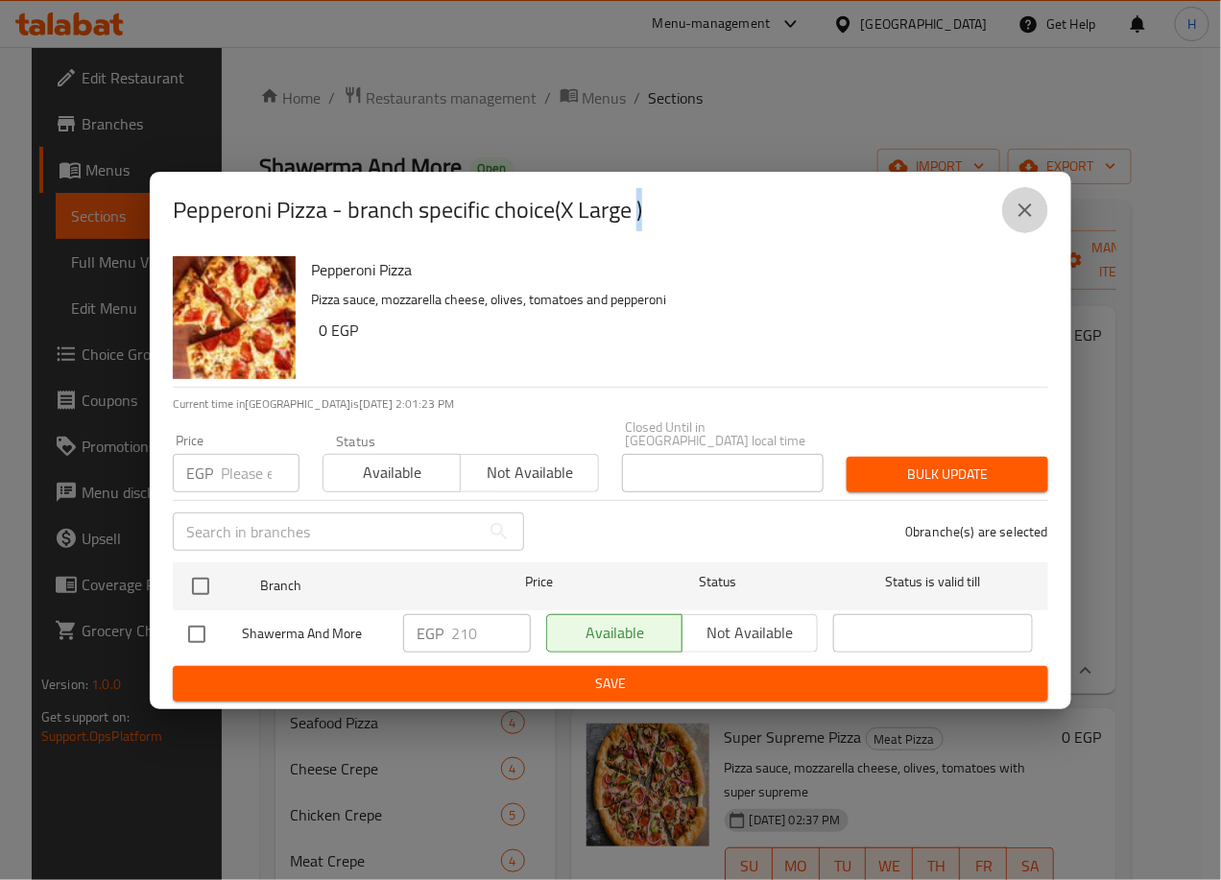
click at [1015, 215] on icon "close" at bounding box center [1025, 210] width 23 height 23
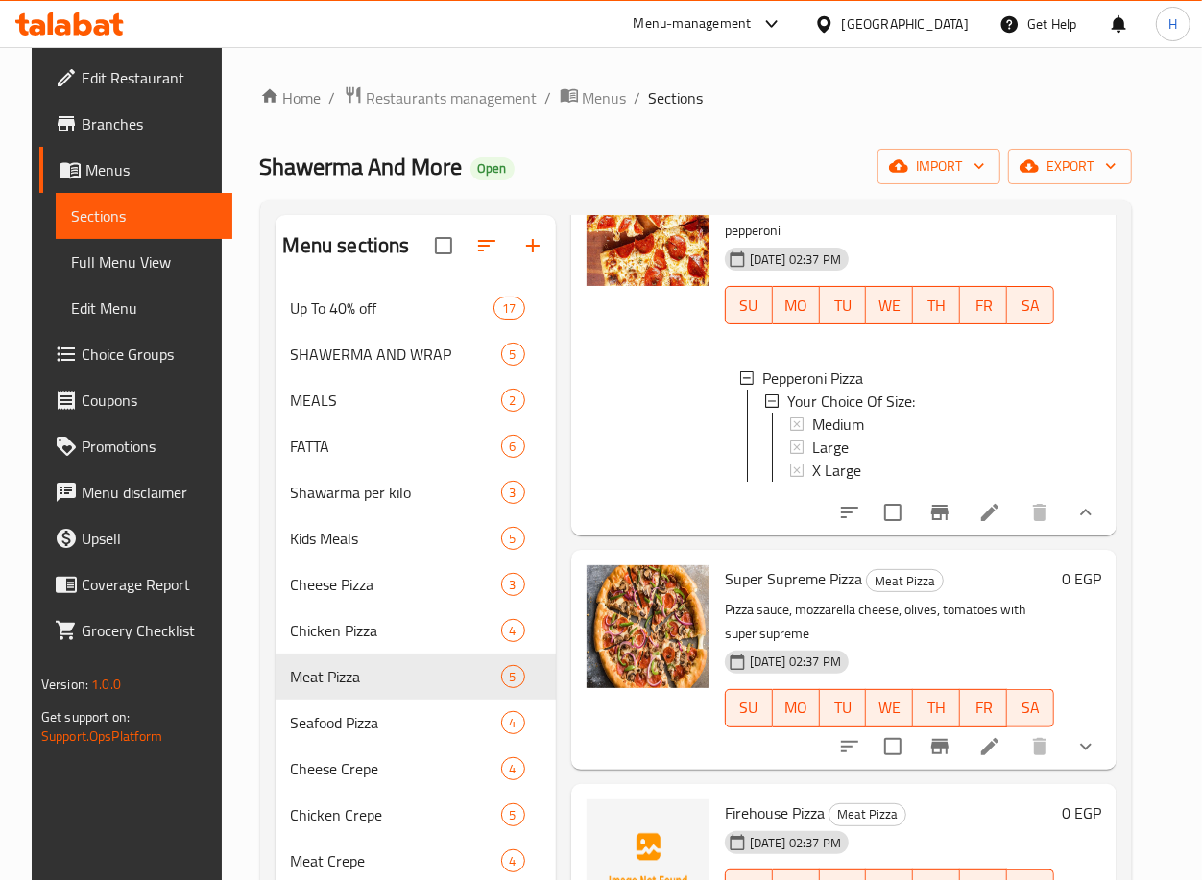
scroll to position [253, 0]
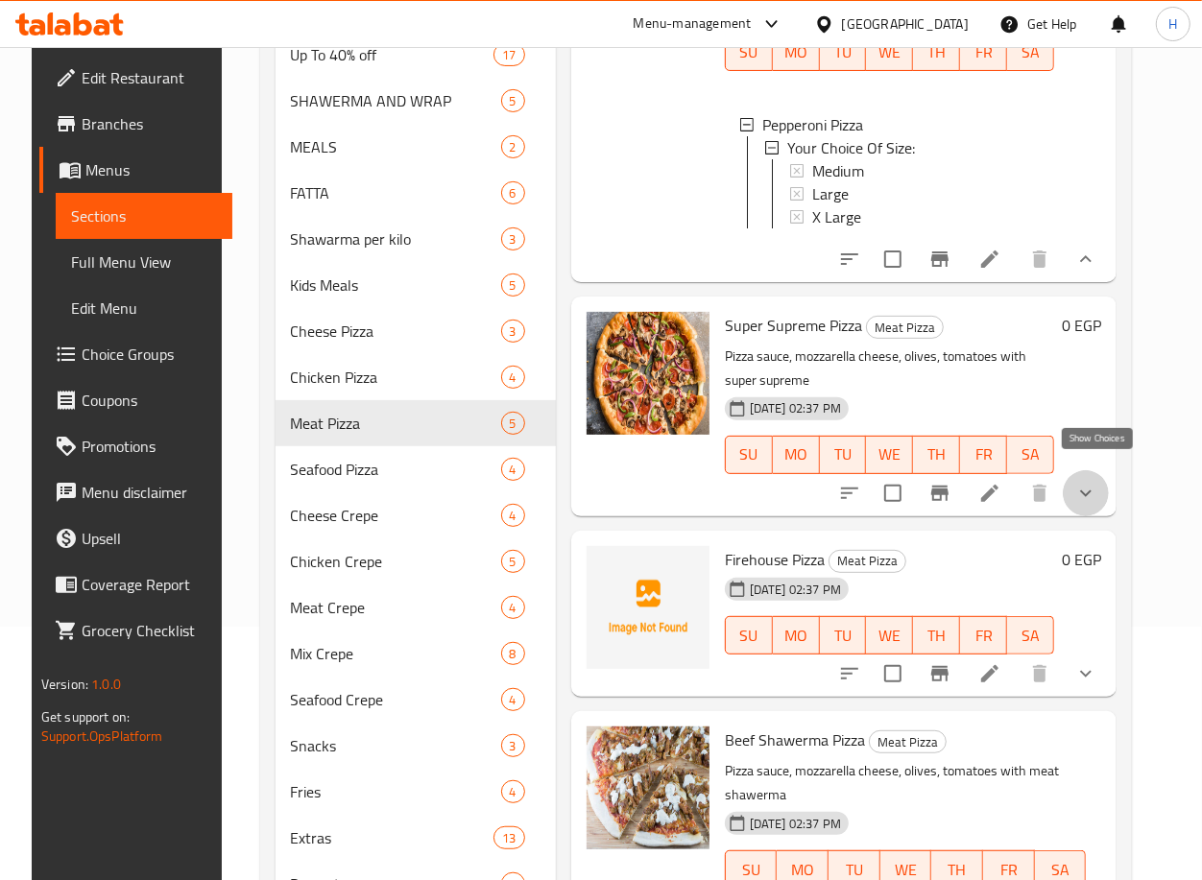
click at [1086, 482] on icon "show more" at bounding box center [1085, 493] width 23 height 23
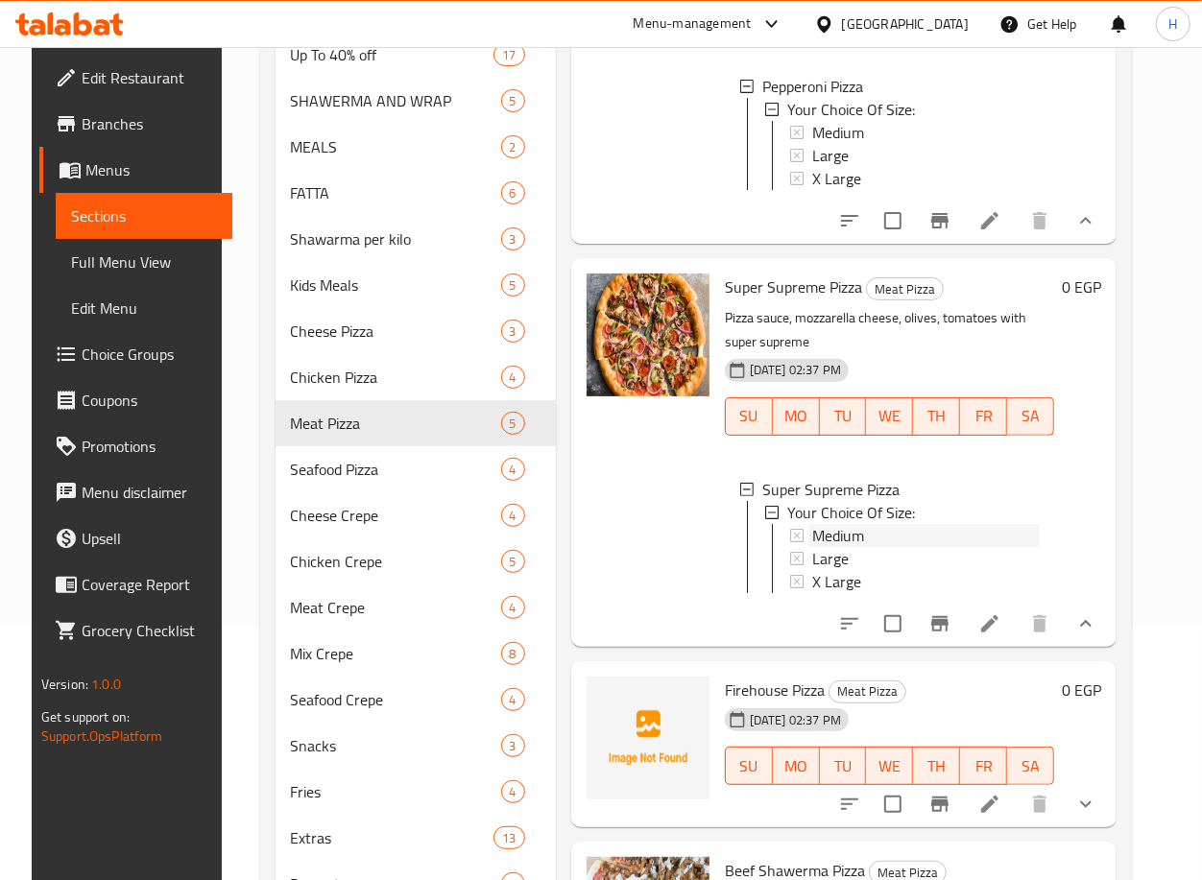
click at [873, 547] on div "Medium" at bounding box center [925, 535] width 227 height 23
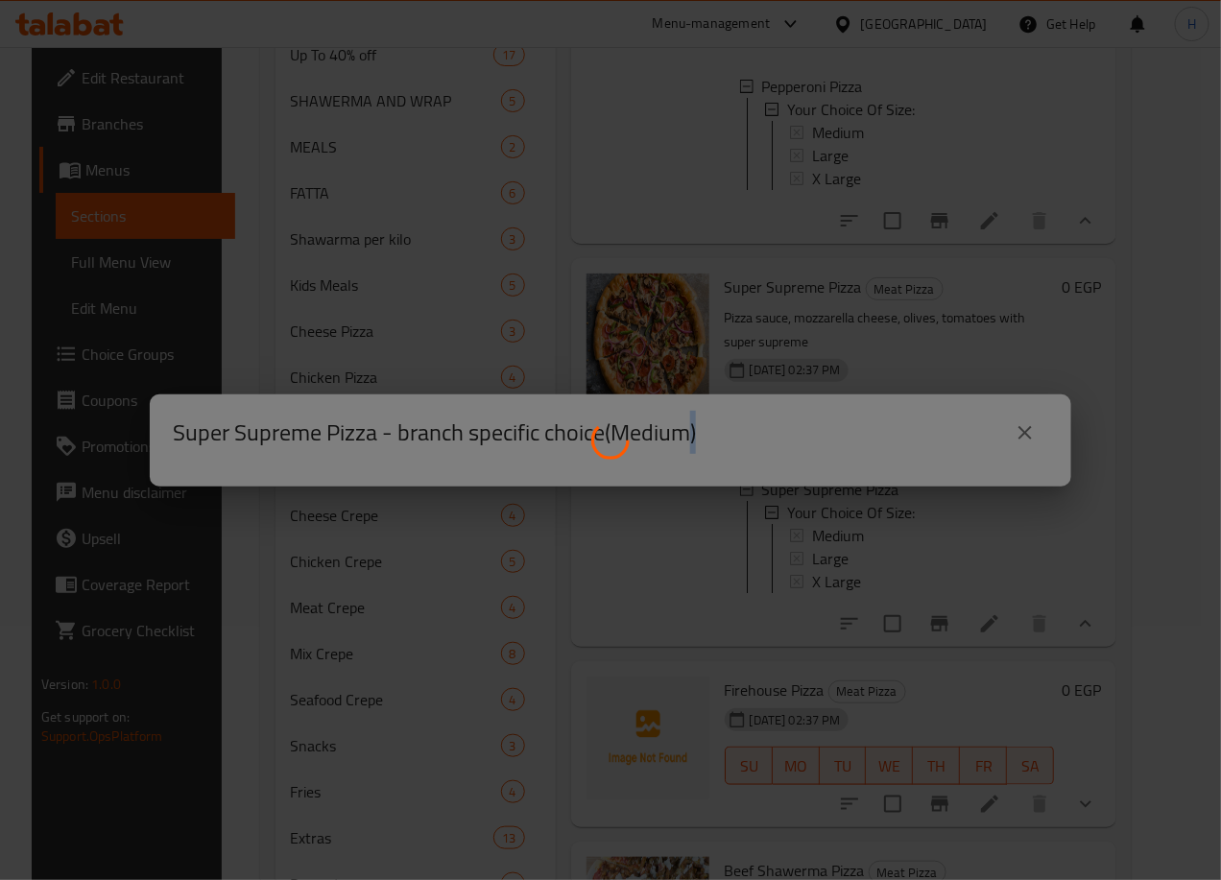
click at [873, 554] on div at bounding box center [610, 440] width 1221 height 880
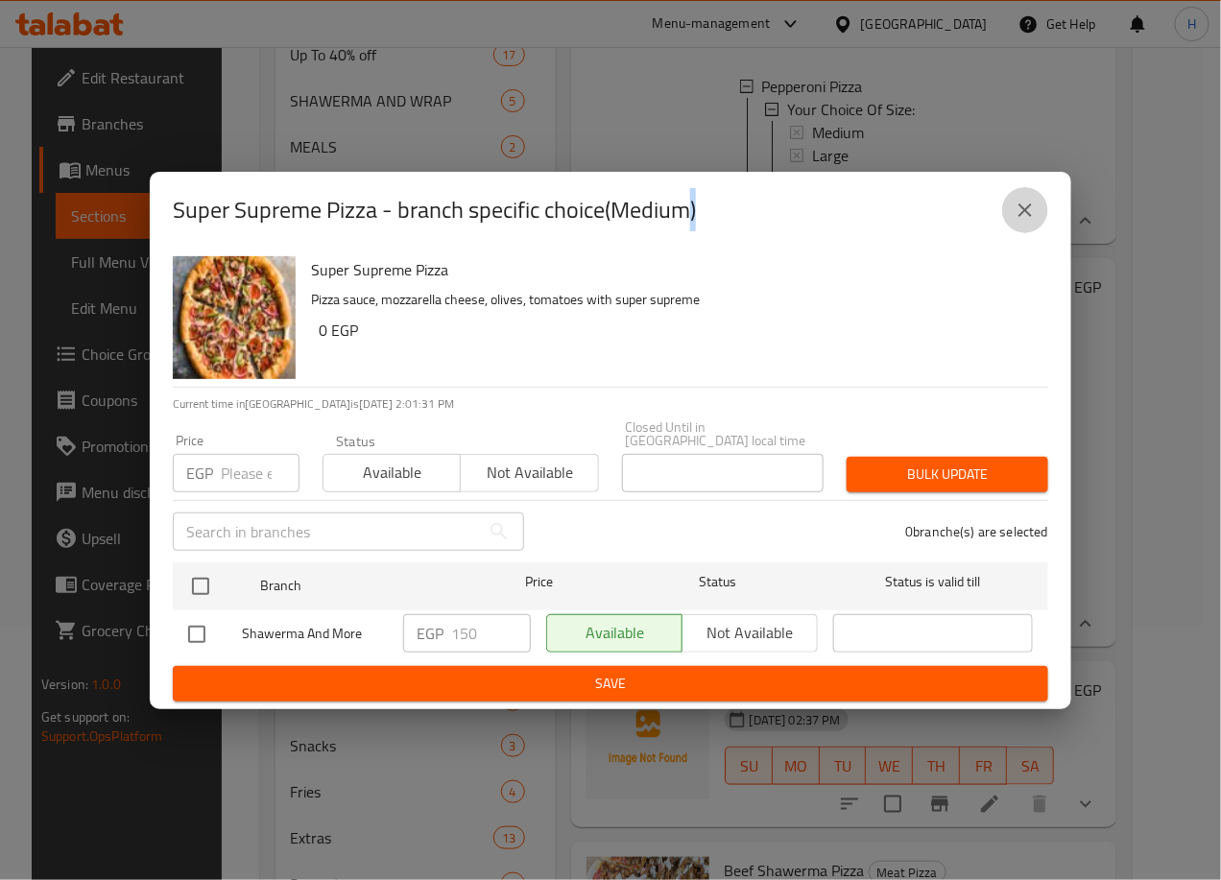
click at [1024, 209] on icon "close" at bounding box center [1025, 210] width 23 height 23
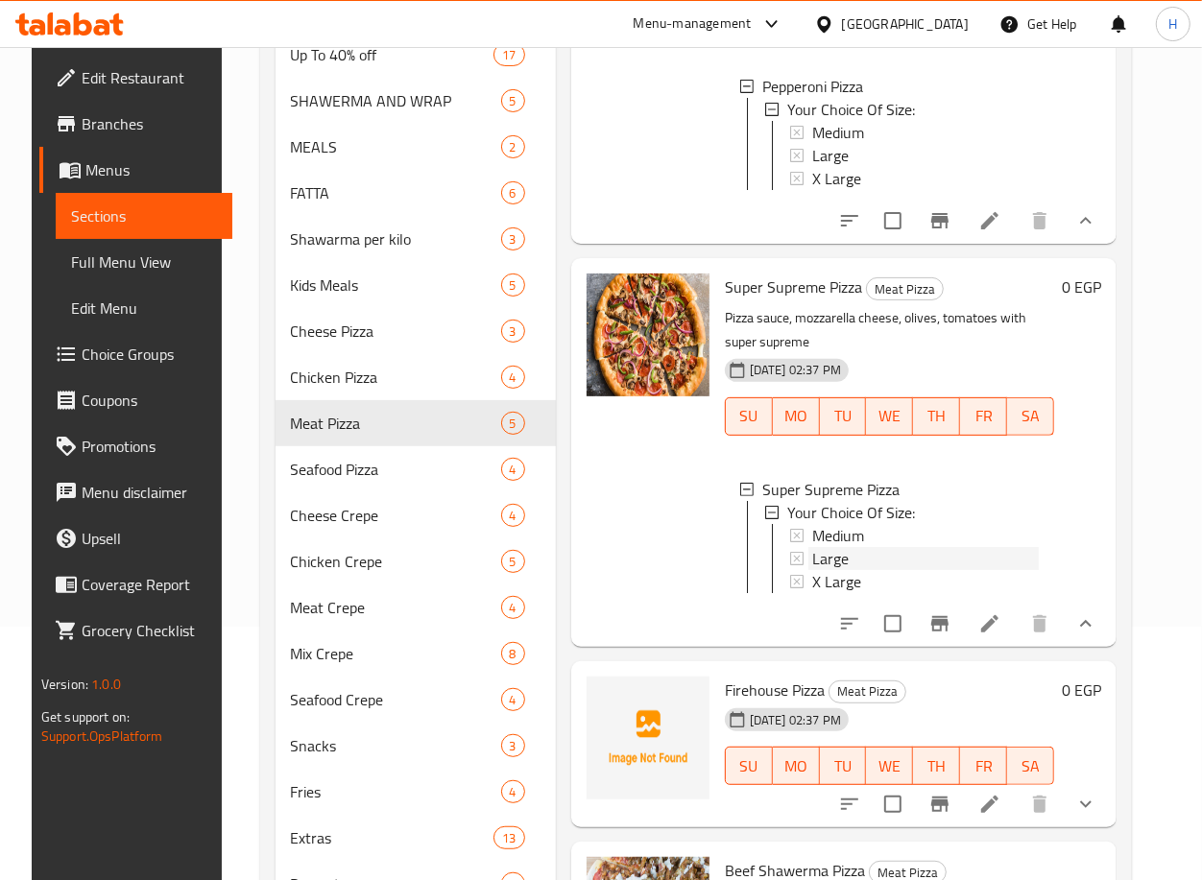
click at [832, 570] on span "Large" at bounding box center [830, 558] width 36 height 23
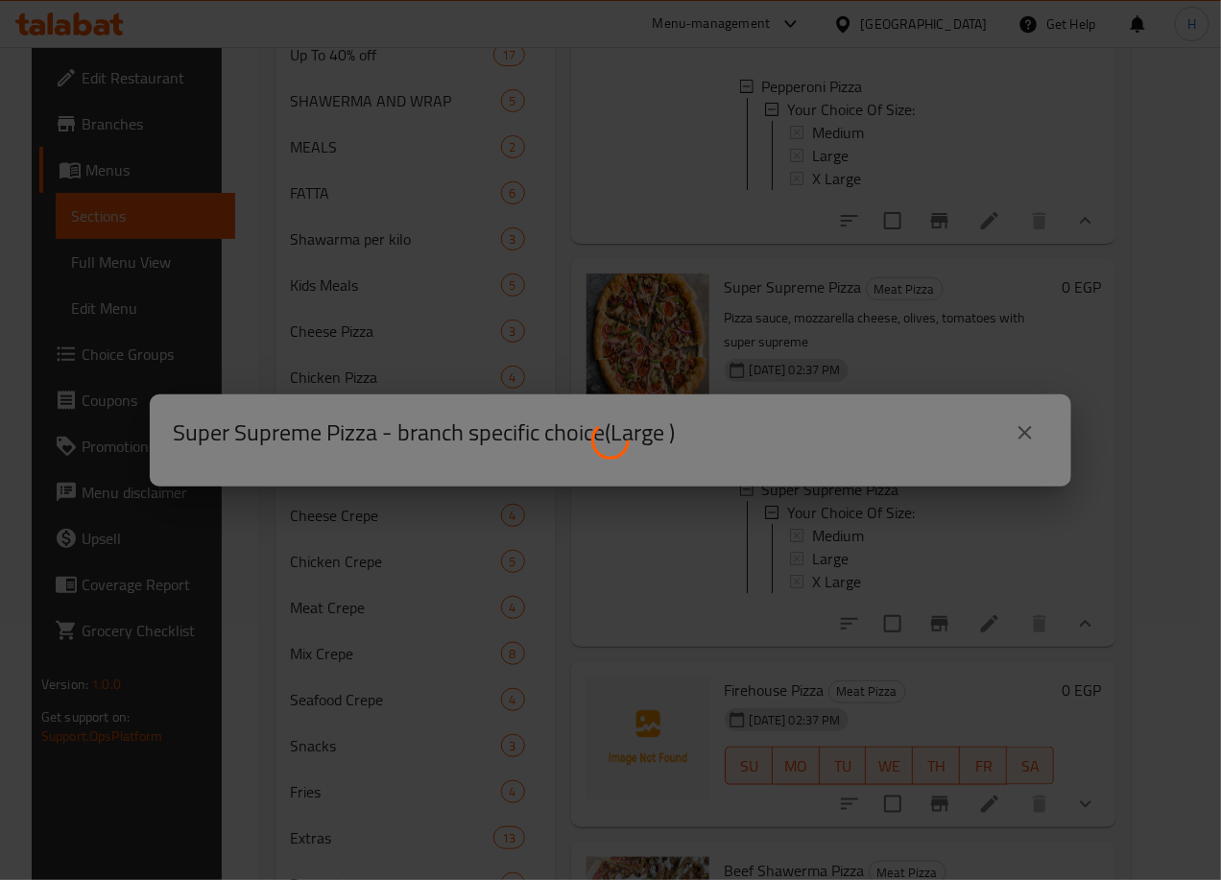
click at [832, 574] on div at bounding box center [610, 440] width 1221 height 880
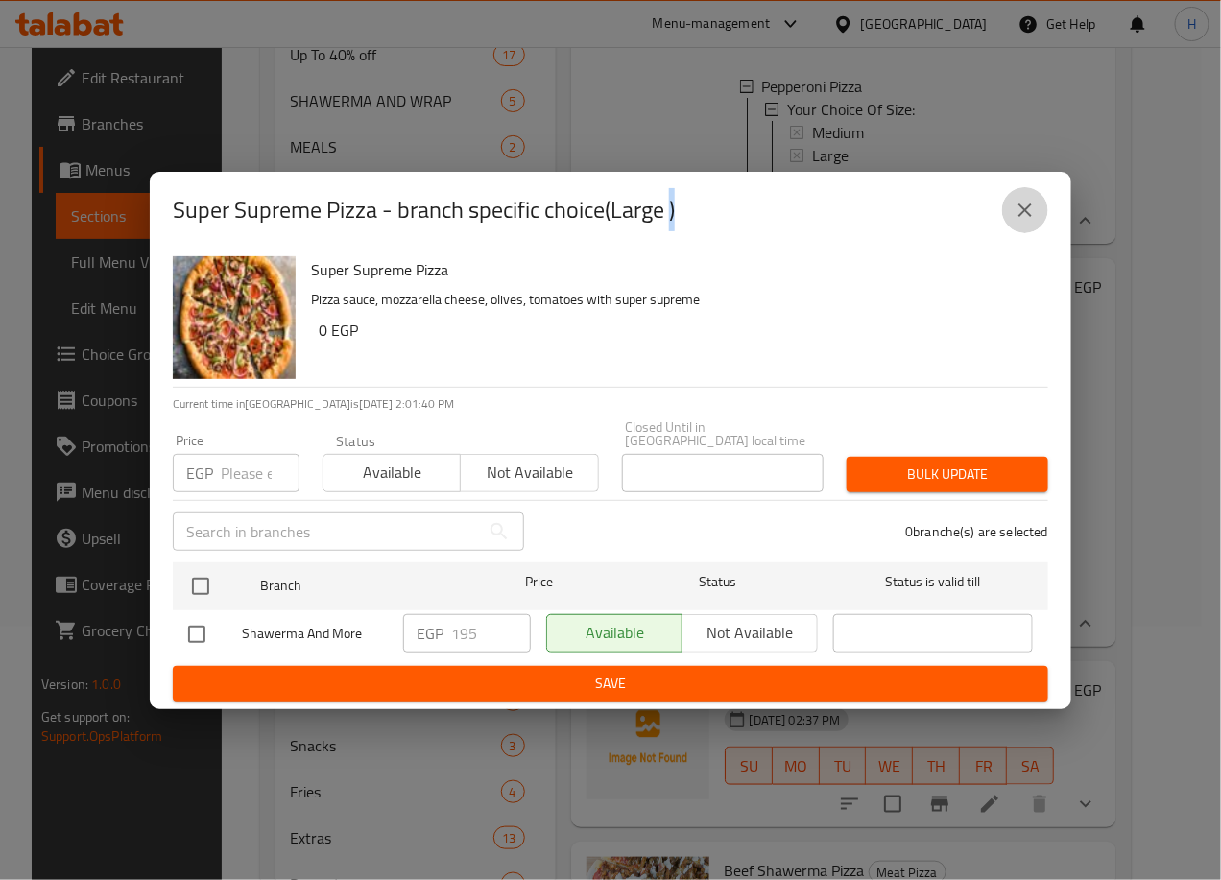
click at [1036, 204] on icon "close" at bounding box center [1025, 210] width 23 height 23
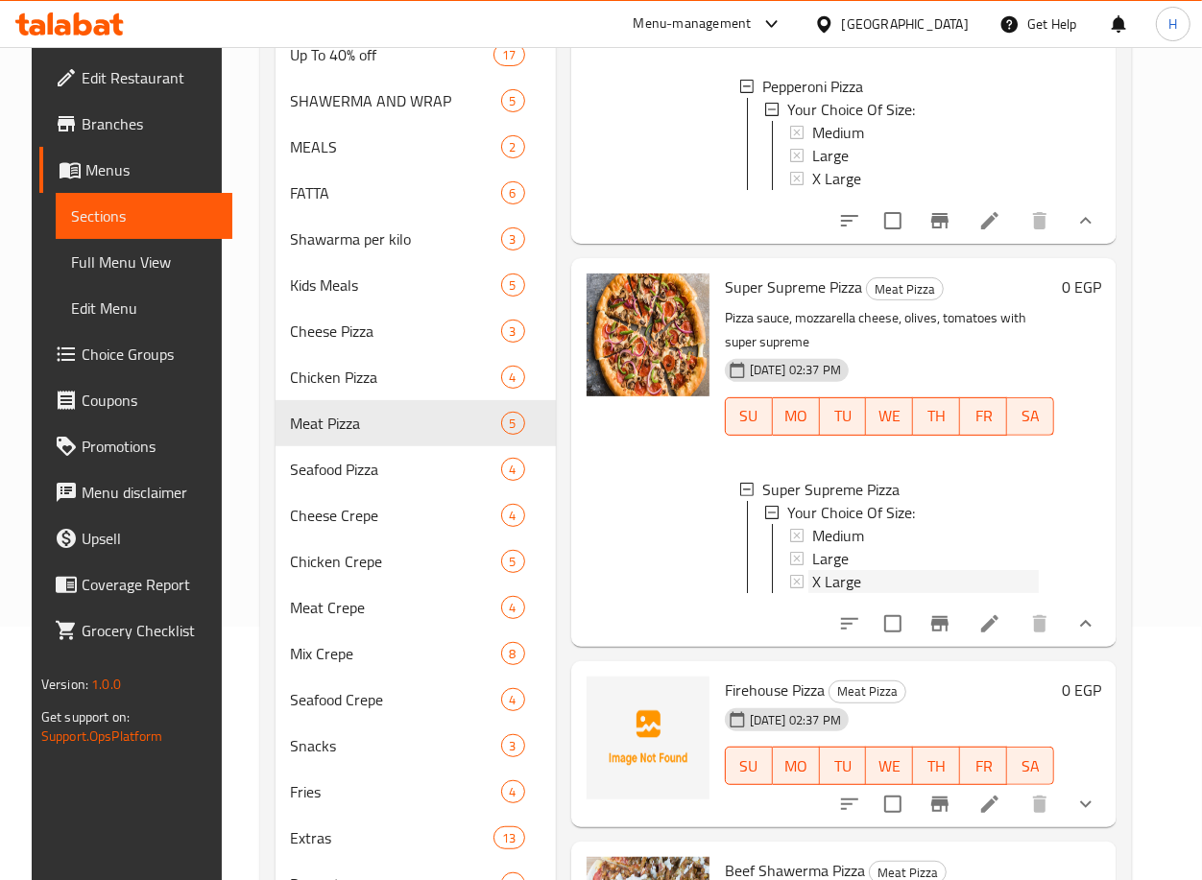
click at [858, 593] on div "X Large" at bounding box center [925, 581] width 227 height 23
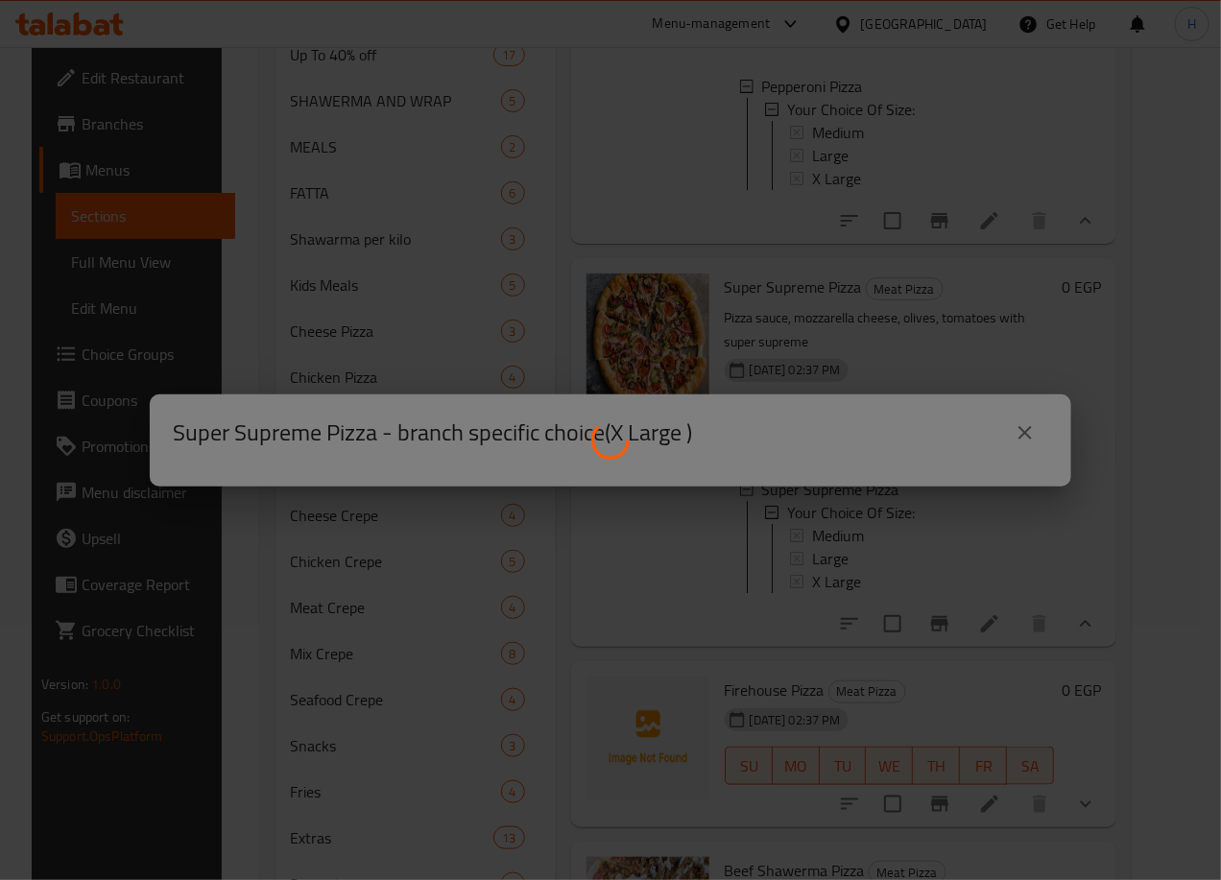
click at [858, 605] on div at bounding box center [610, 440] width 1221 height 880
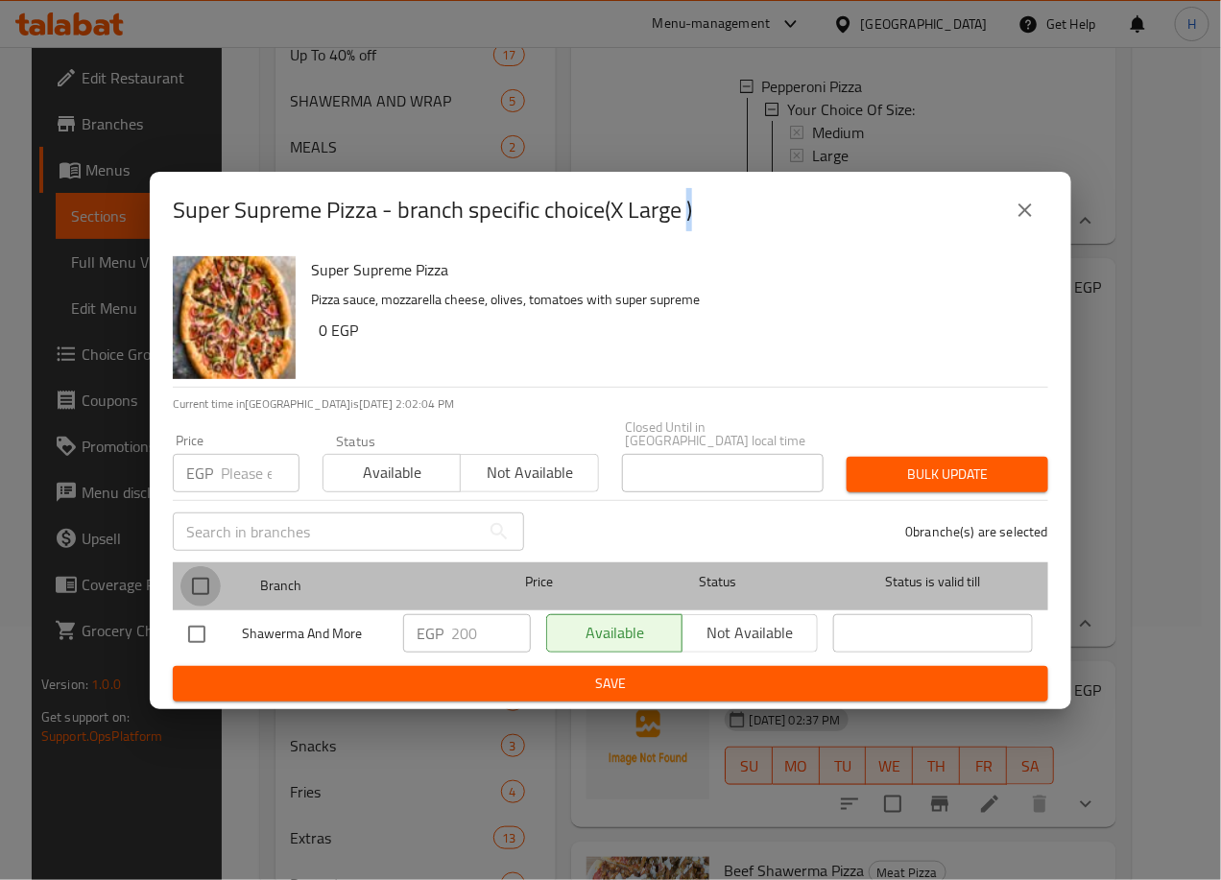
click at [188, 576] on input "checkbox" at bounding box center [200, 586] width 40 height 40
checkbox input "true"
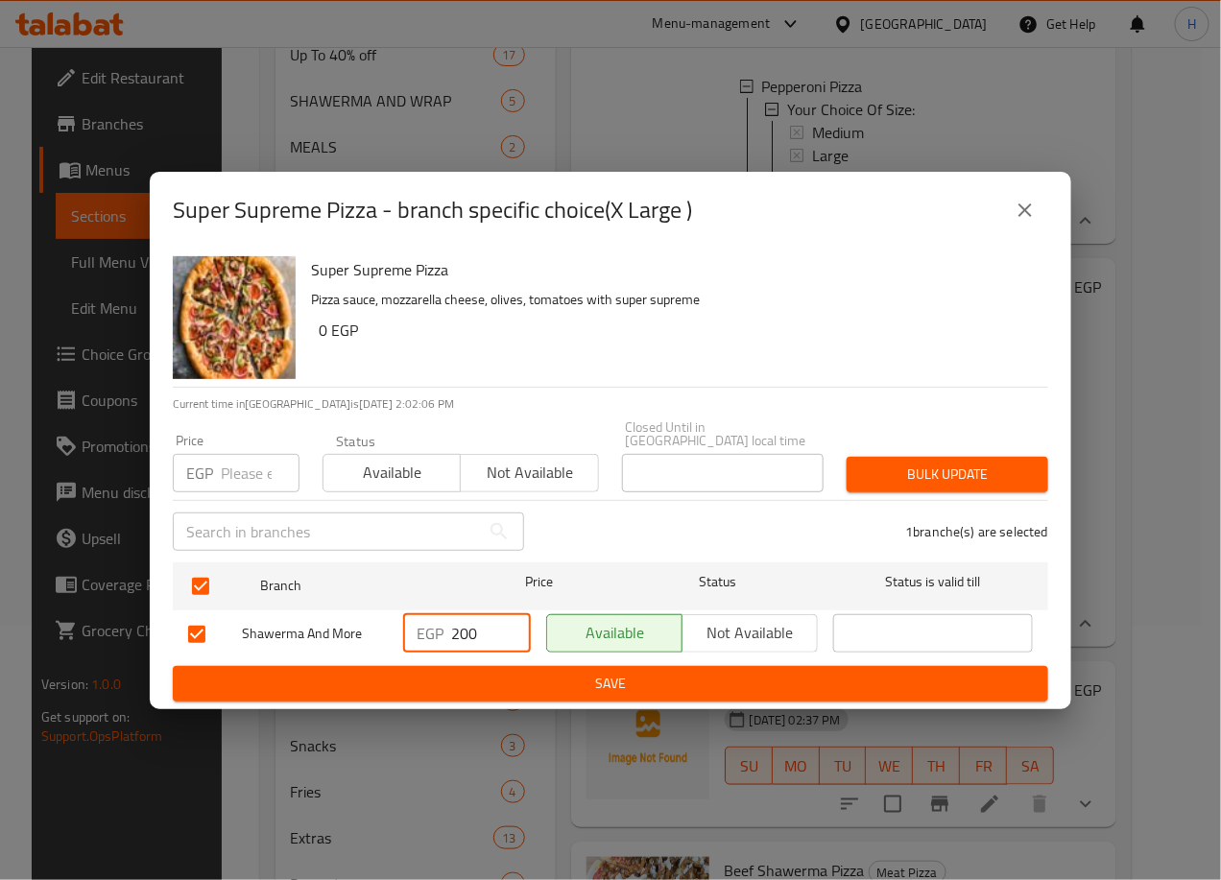
drag, startPoint x: 462, startPoint y: 627, endPoint x: 472, endPoint y: 628, distance: 10.6
click at [472, 628] on input "200" at bounding box center [491, 633] width 80 height 38
type input "250"
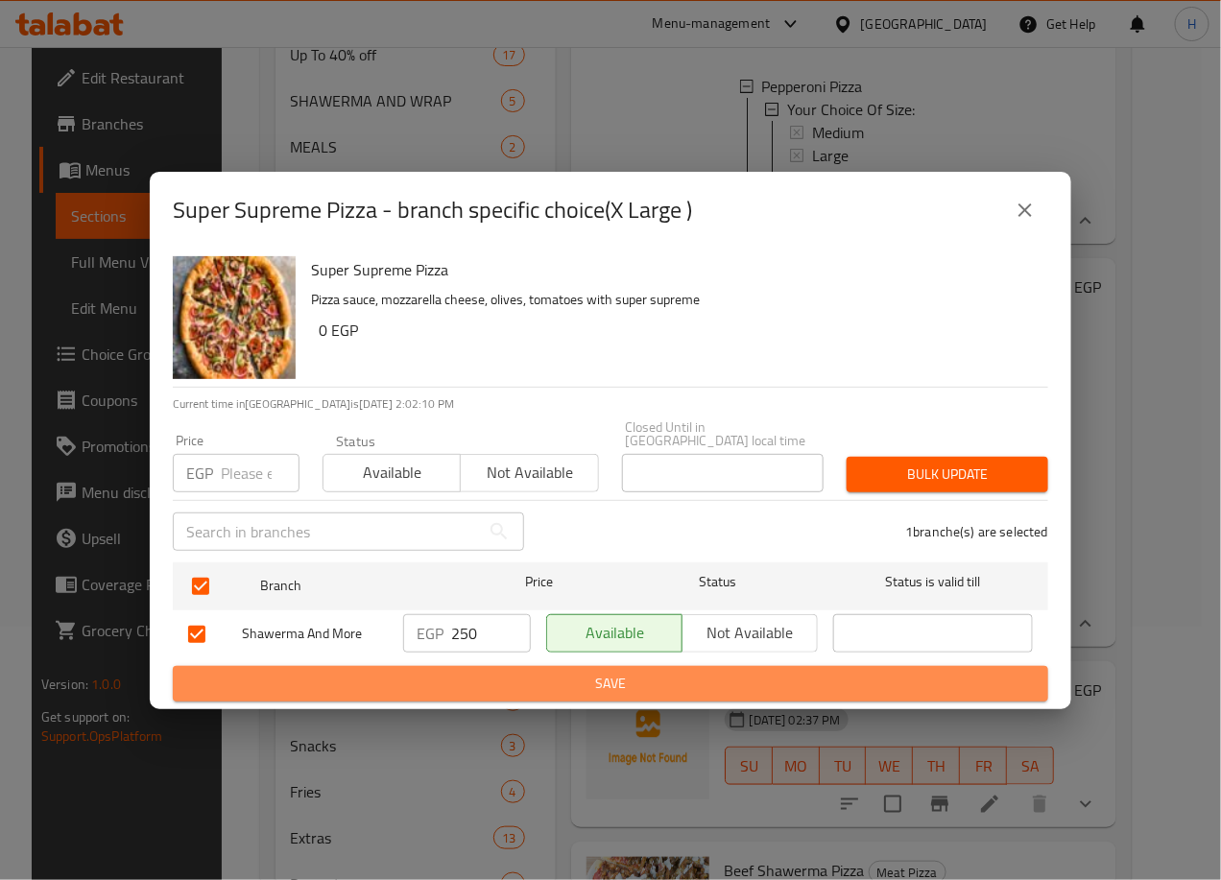
click at [526, 681] on span "Save" at bounding box center [610, 684] width 845 height 24
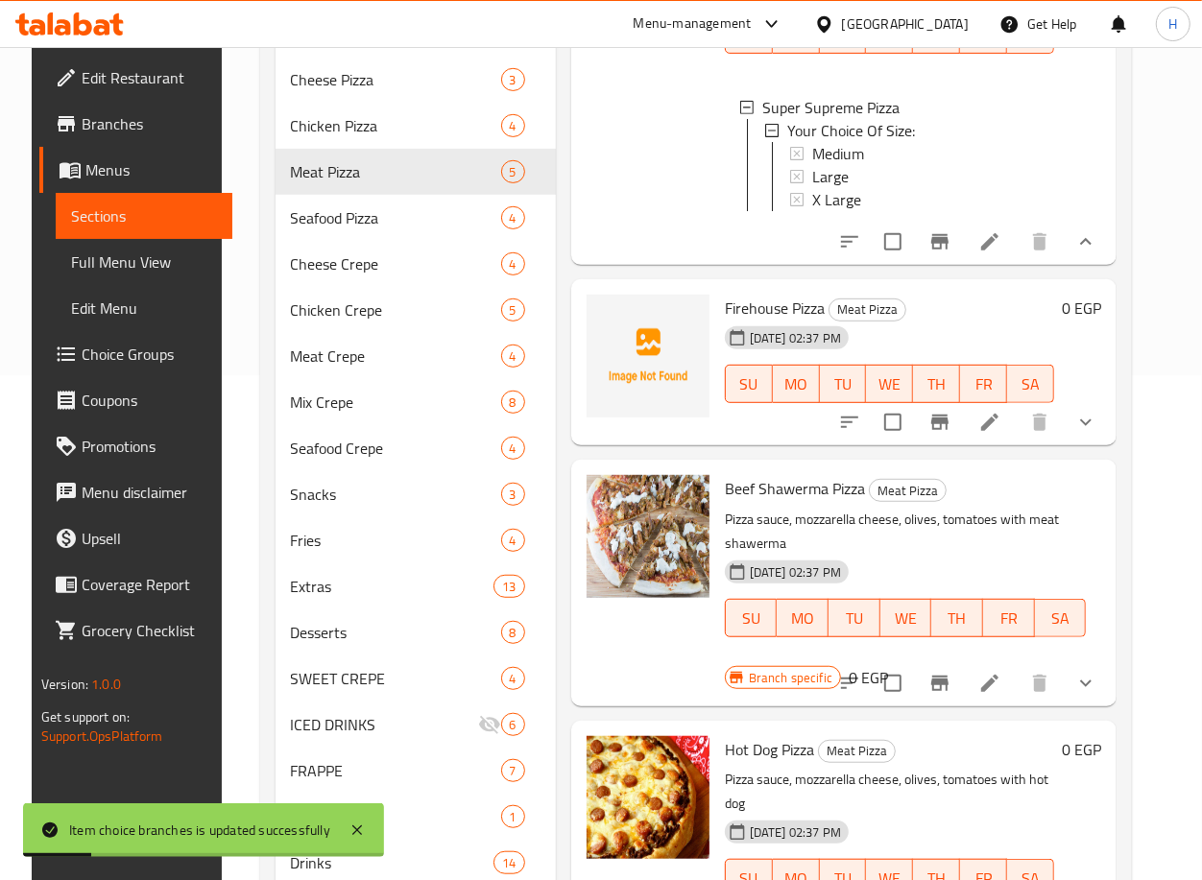
scroll to position [510, 0]
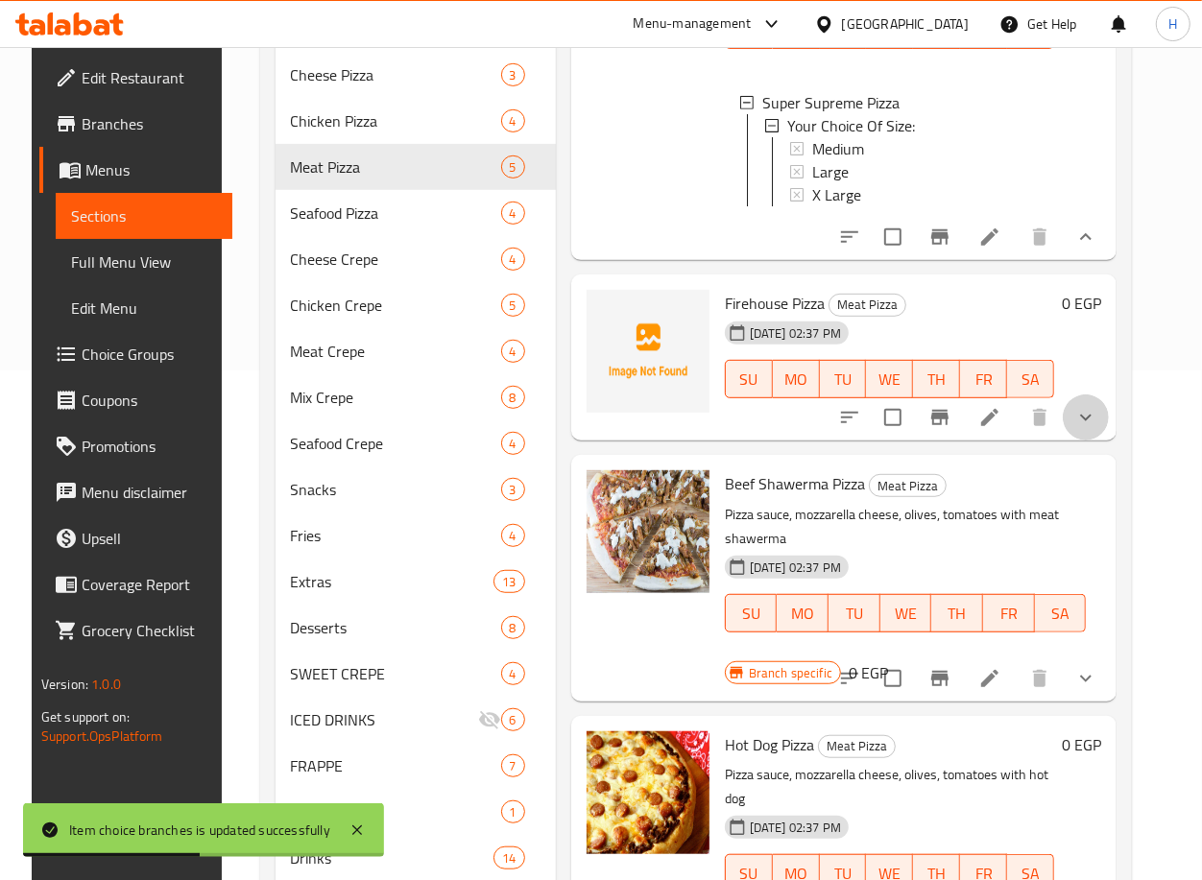
click at [1082, 401] on button "show more" at bounding box center [1085, 417] width 46 height 46
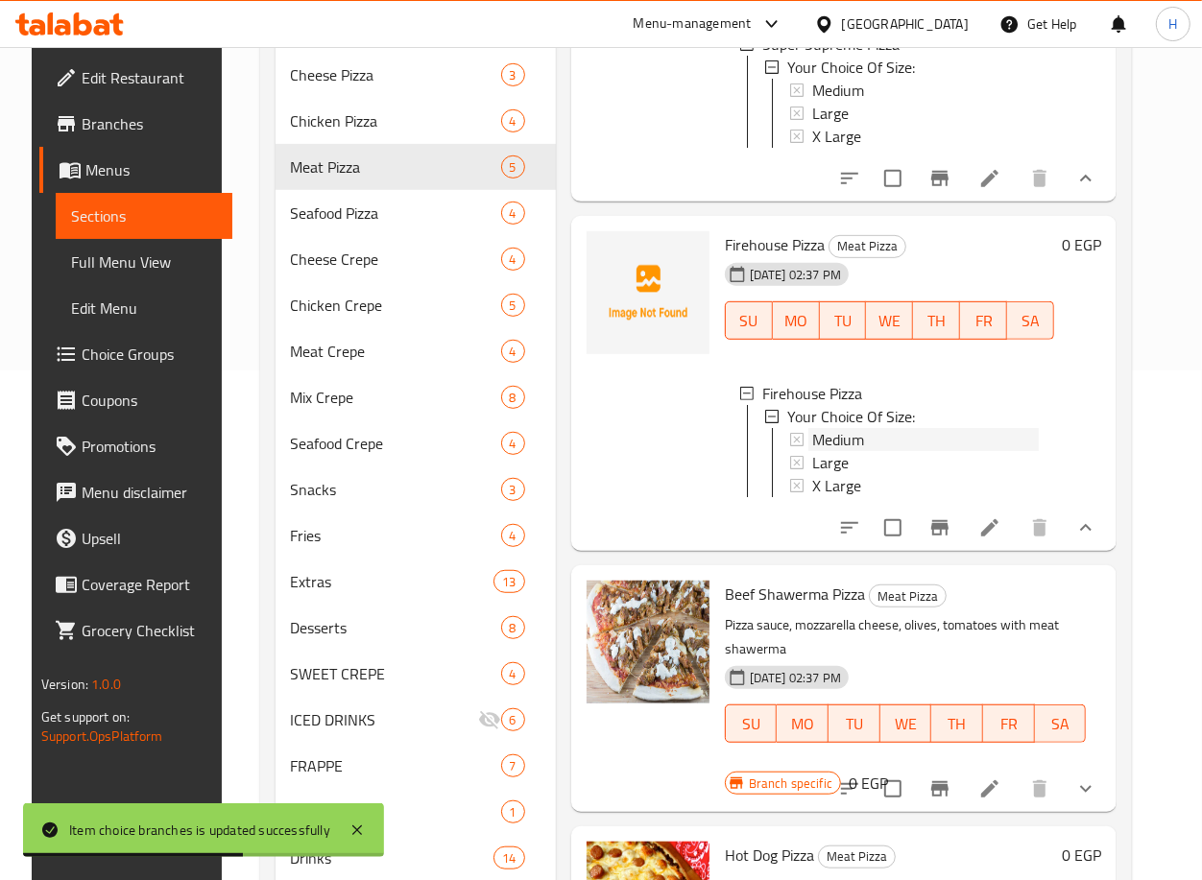
click at [899, 451] on div "Medium" at bounding box center [925, 439] width 227 height 23
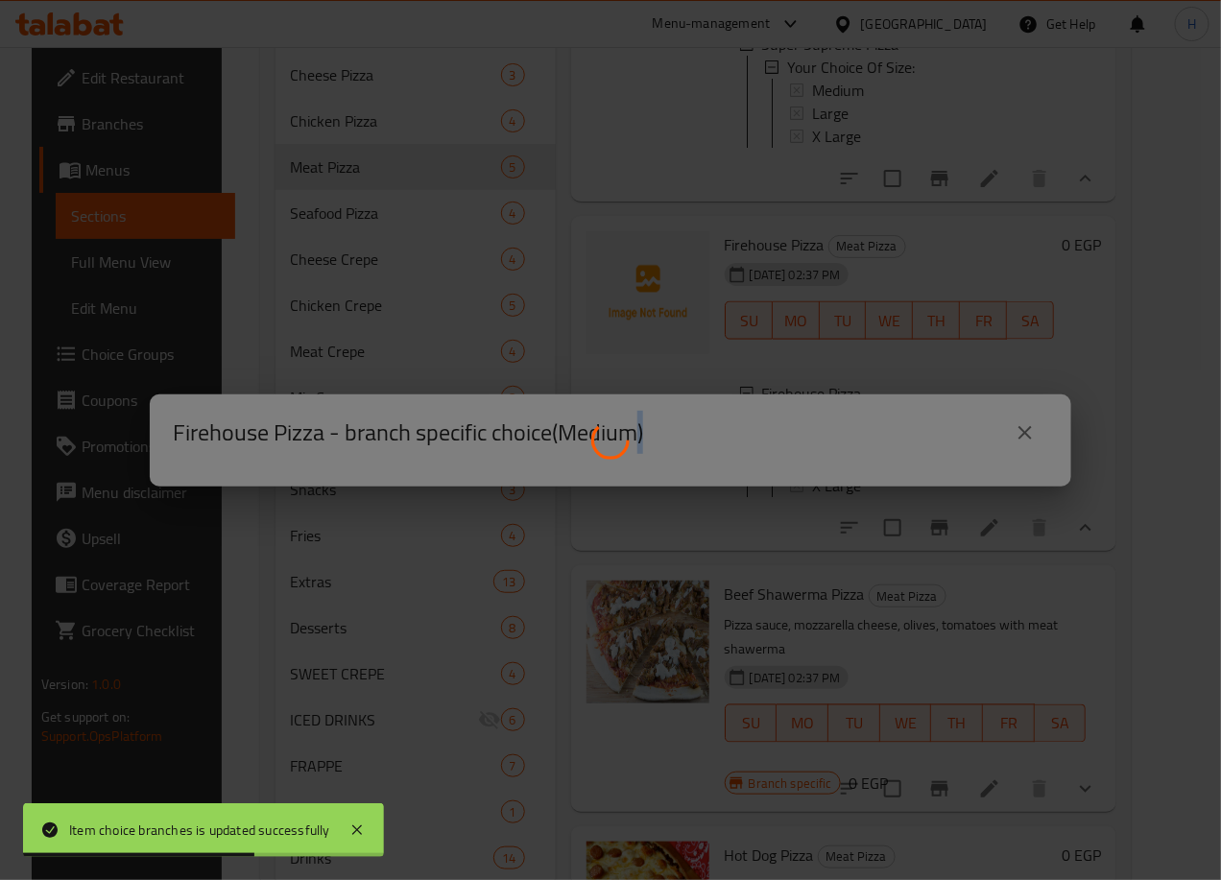
click at [899, 485] on div at bounding box center [610, 440] width 1221 height 880
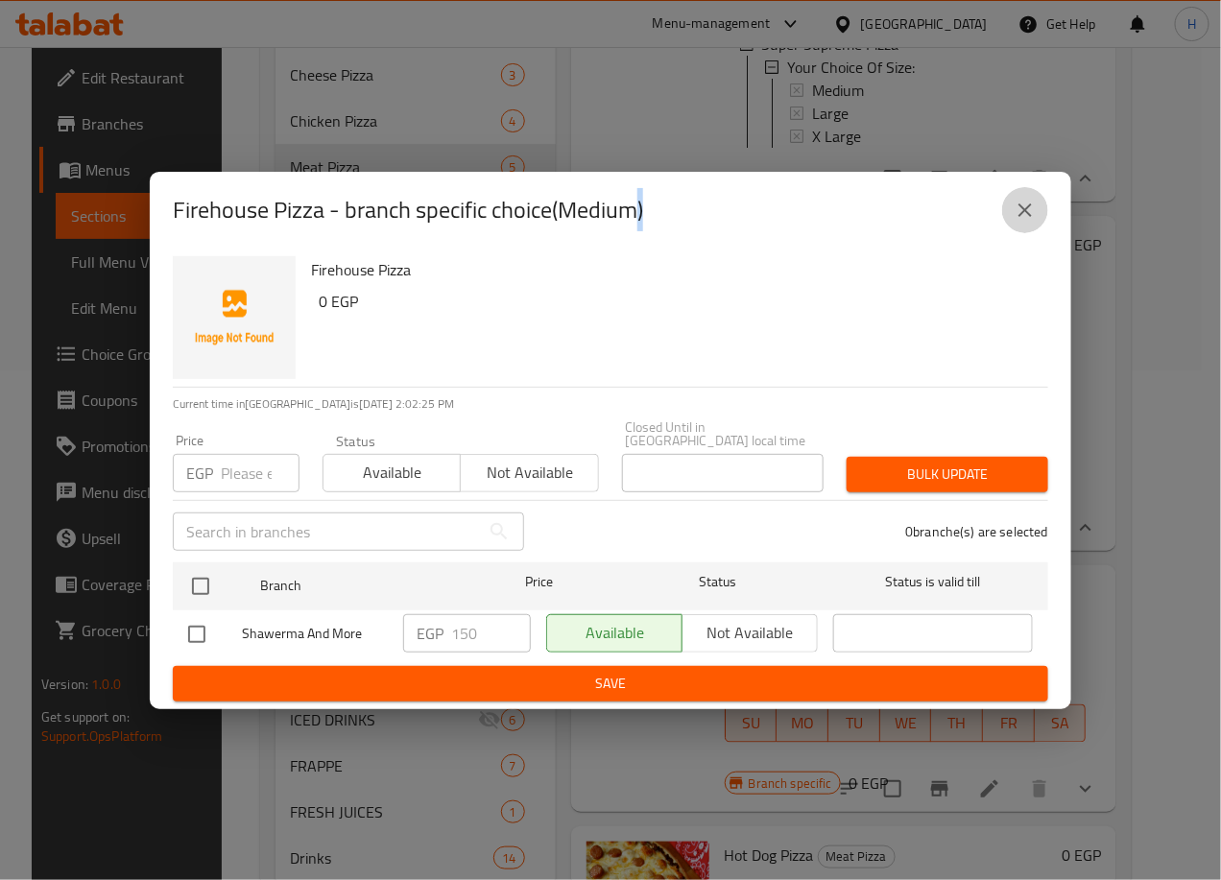
click at [1025, 207] on icon "close" at bounding box center [1025, 210] width 23 height 23
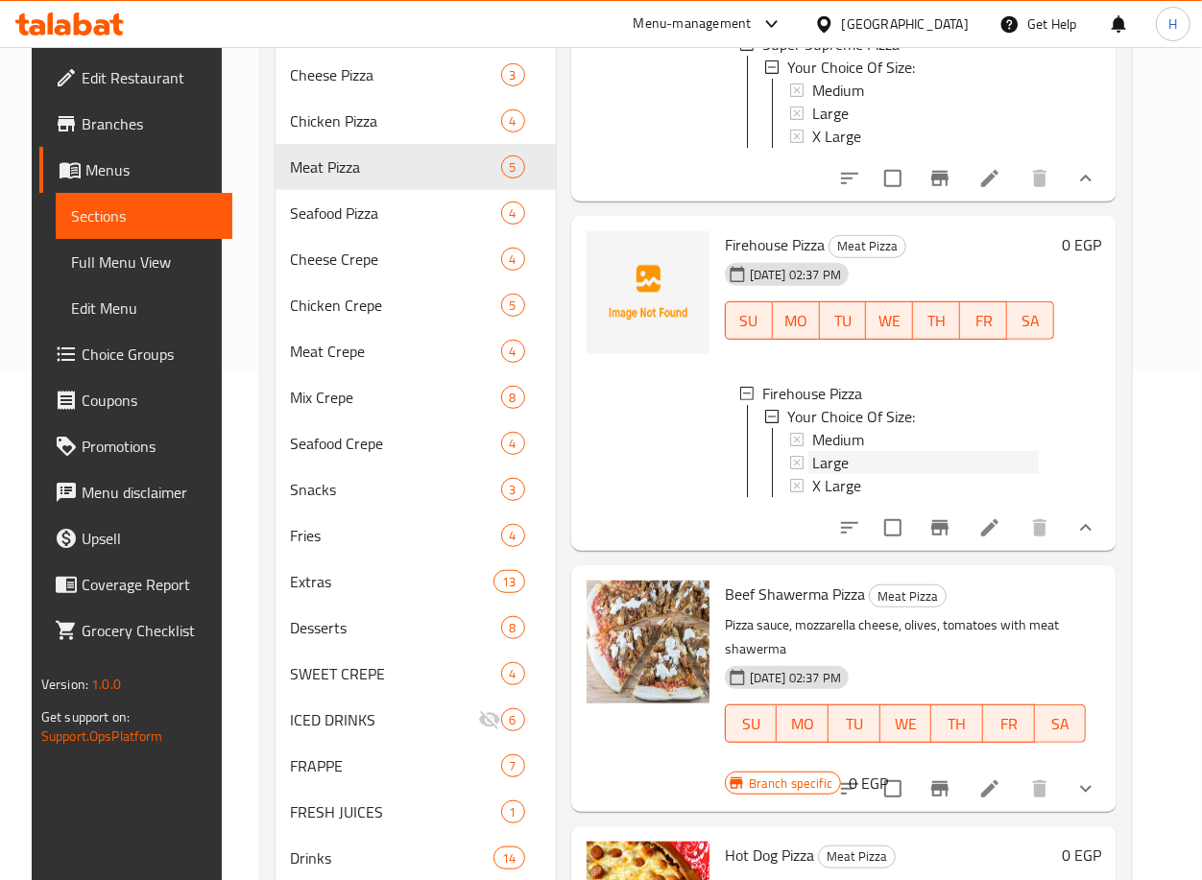
click at [817, 474] on span "Large" at bounding box center [830, 462] width 36 height 23
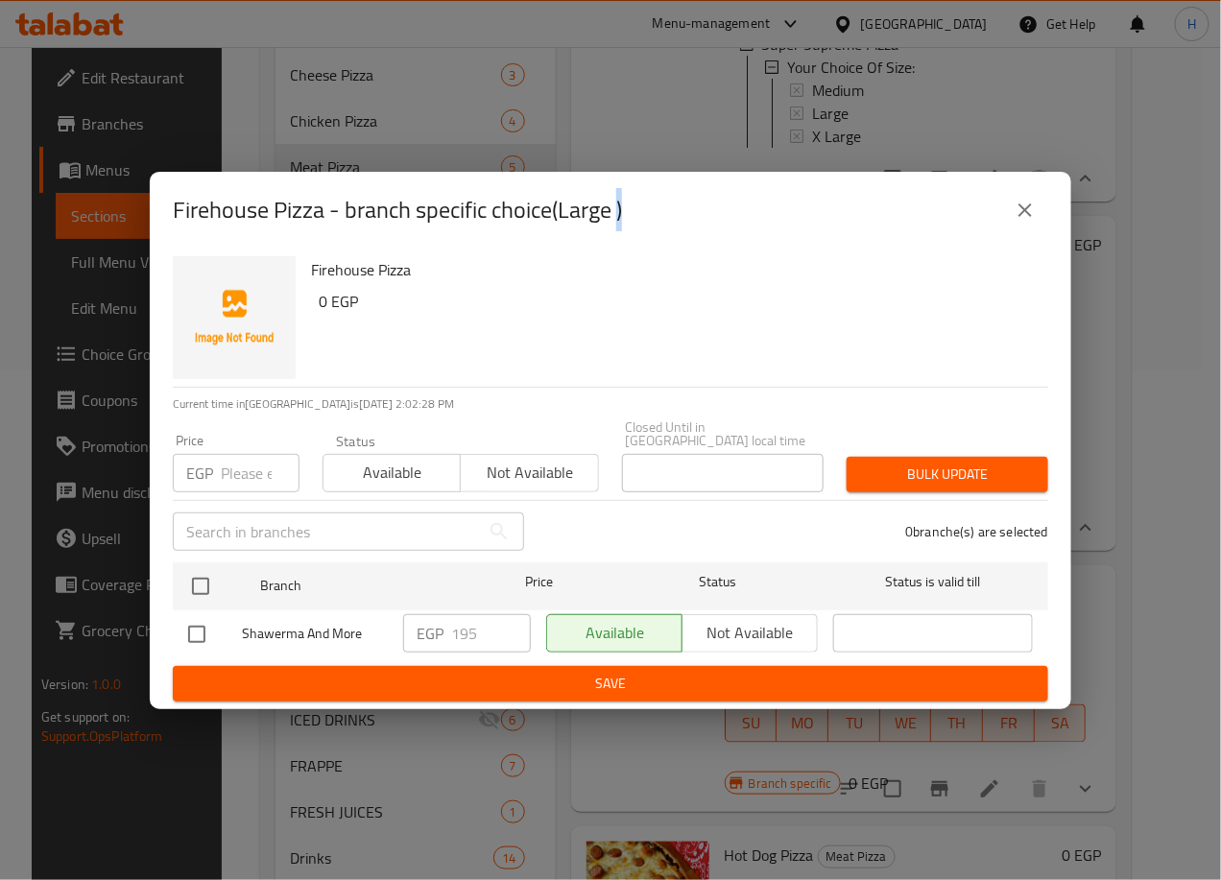
click at [1040, 213] on button "close" at bounding box center [1025, 210] width 46 height 46
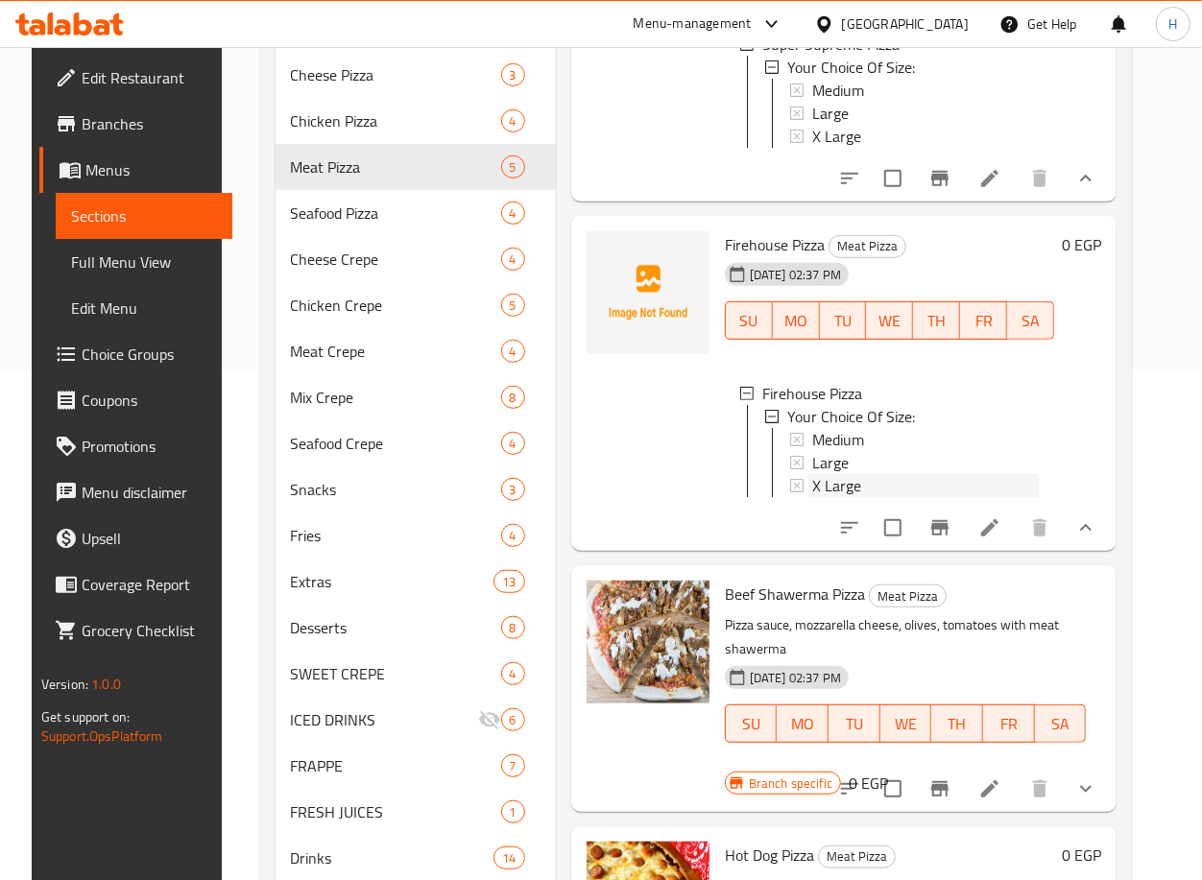
click at [918, 497] on div "X Large" at bounding box center [925, 485] width 227 height 23
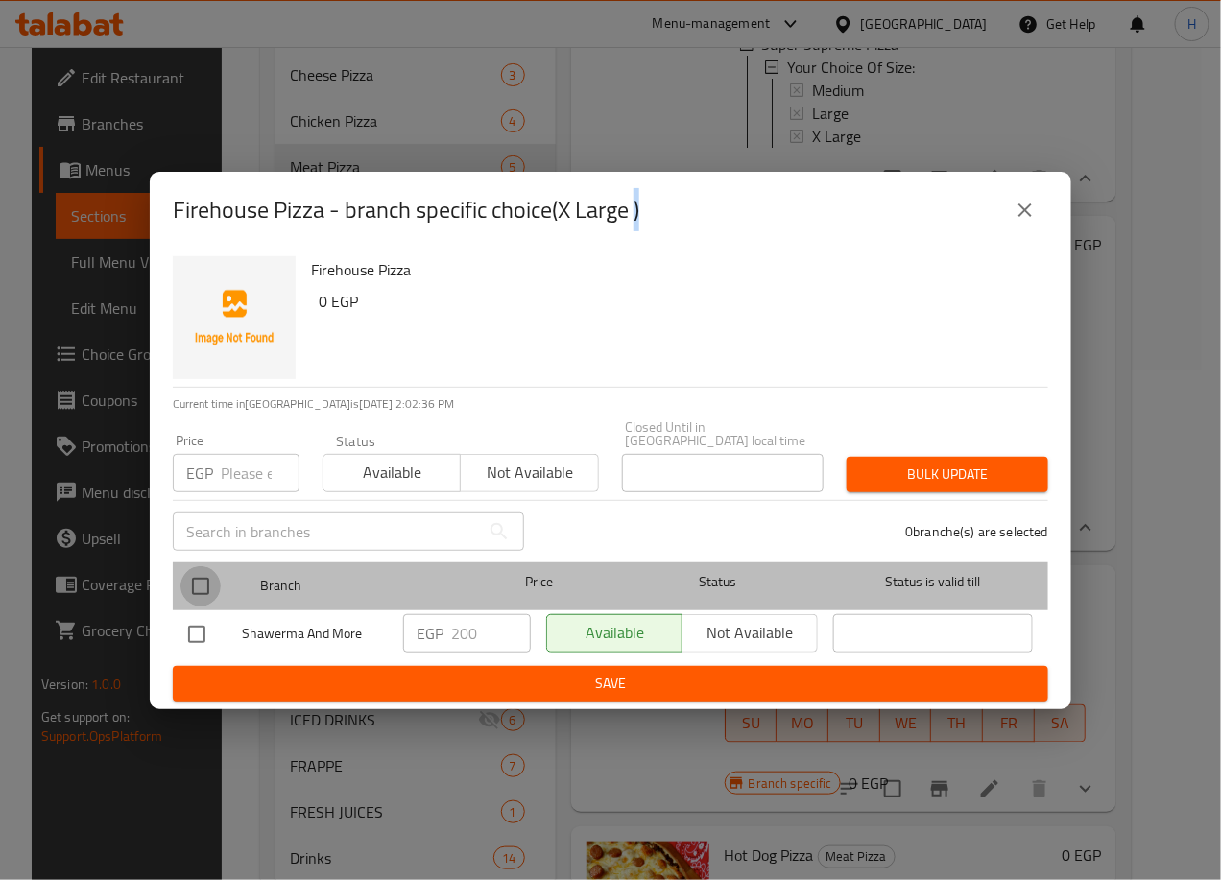
click at [198, 578] on input "checkbox" at bounding box center [200, 586] width 40 height 40
checkbox input "true"
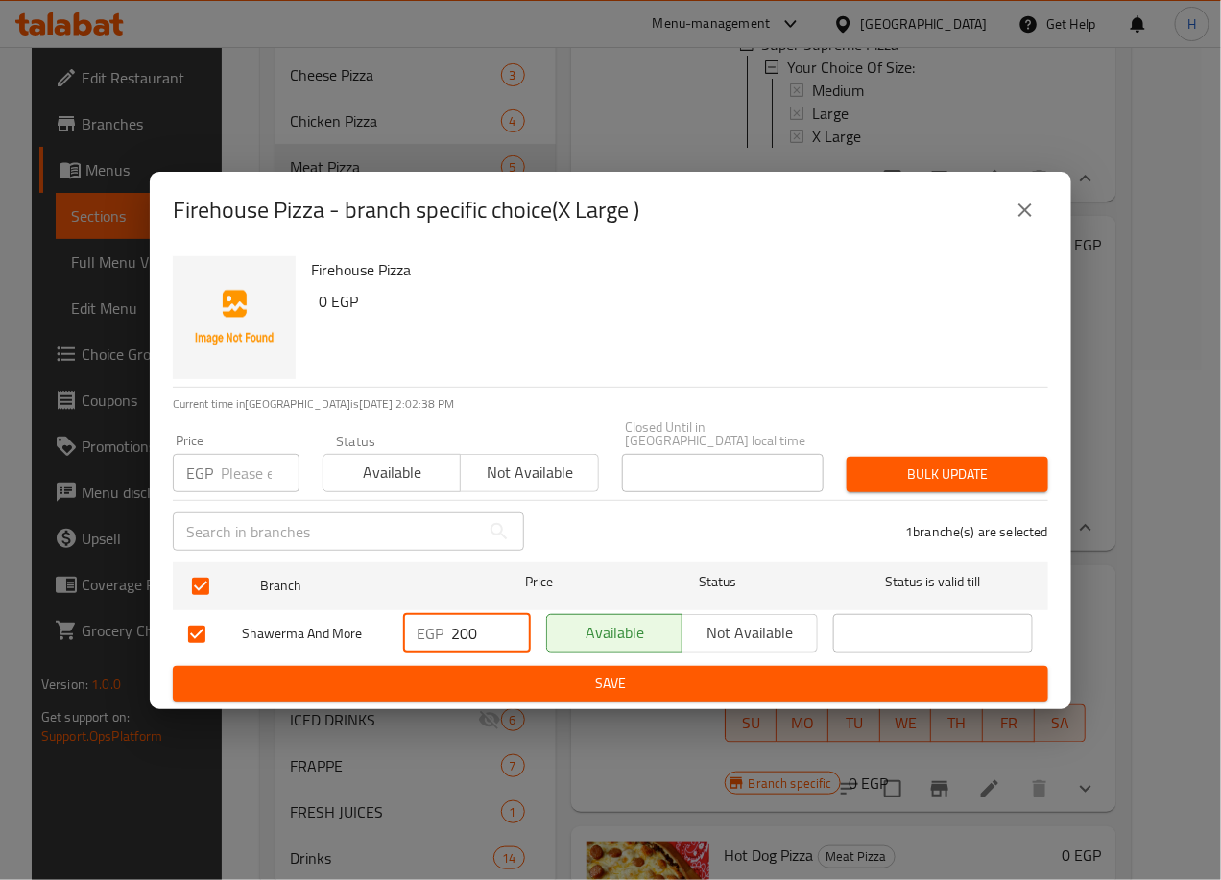
click at [470, 620] on input "200" at bounding box center [491, 633] width 80 height 38
type input "250"
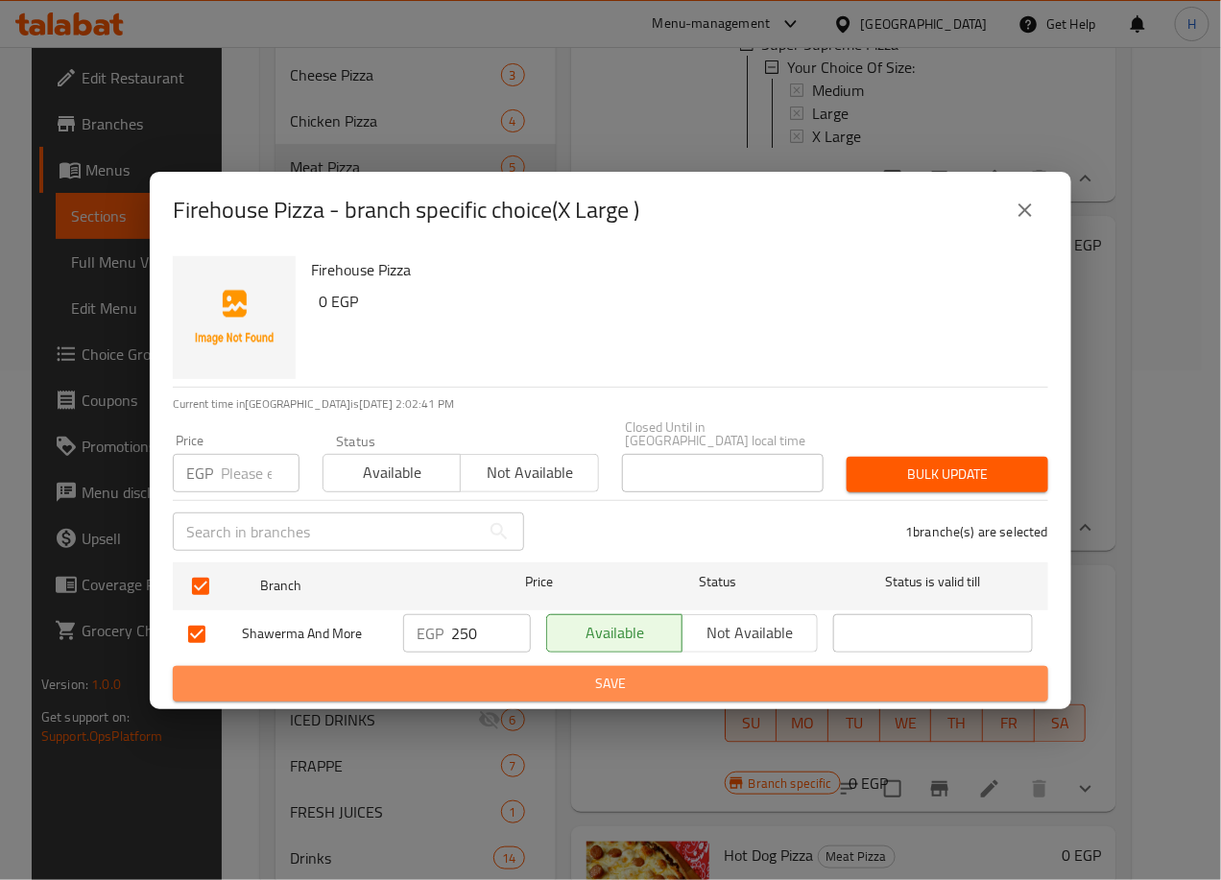
click at [550, 672] on span "Save" at bounding box center [610, 684] width 845 height 24
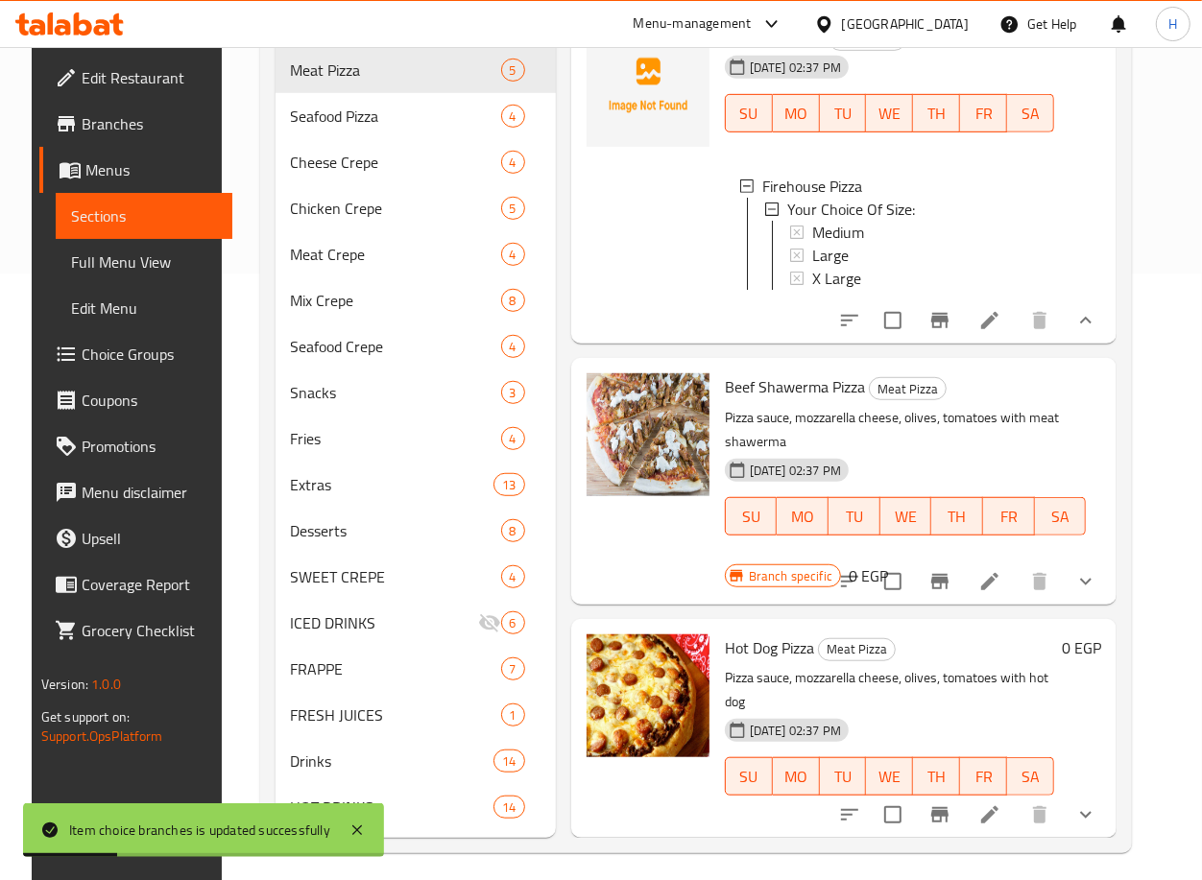
scroll to position [611, 0]
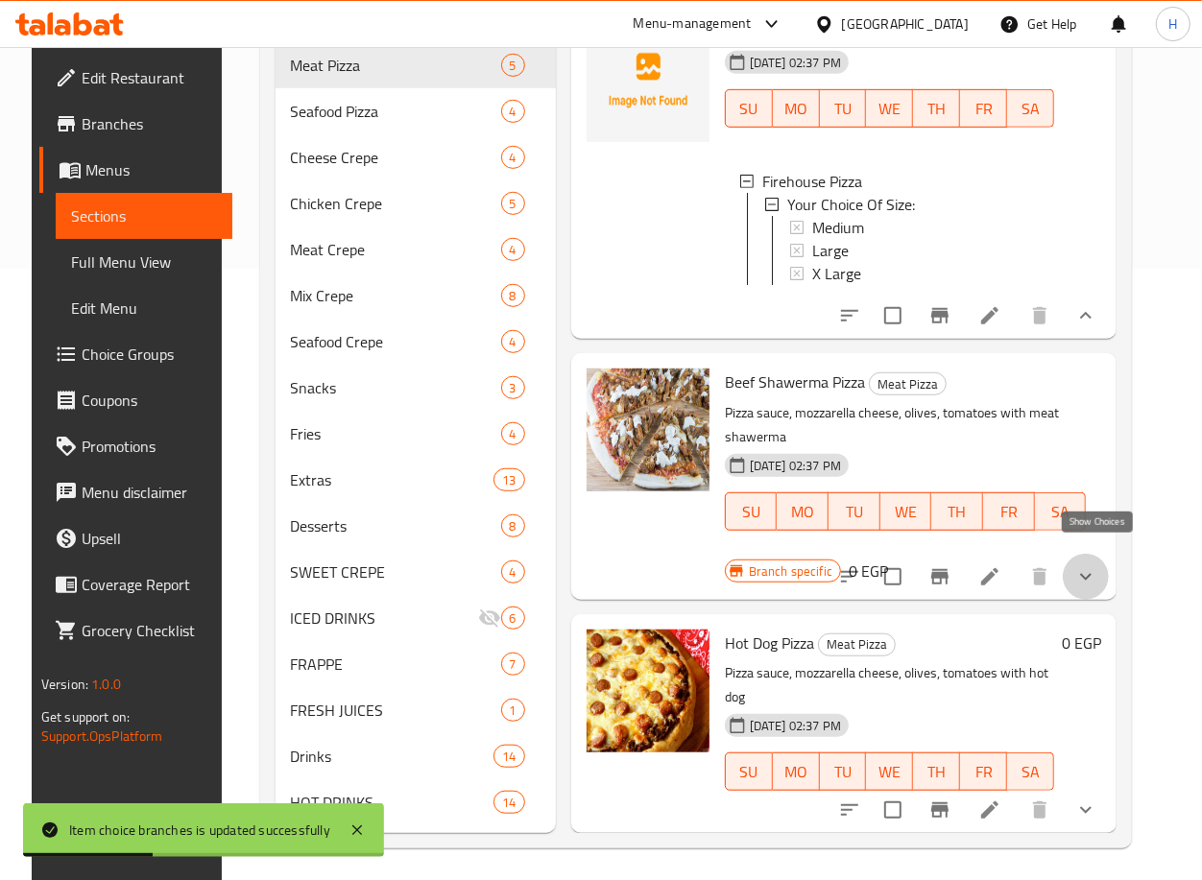
click at [1091, 565] on icon "show more" at bounding box center [1085, 576] width 23 height 23
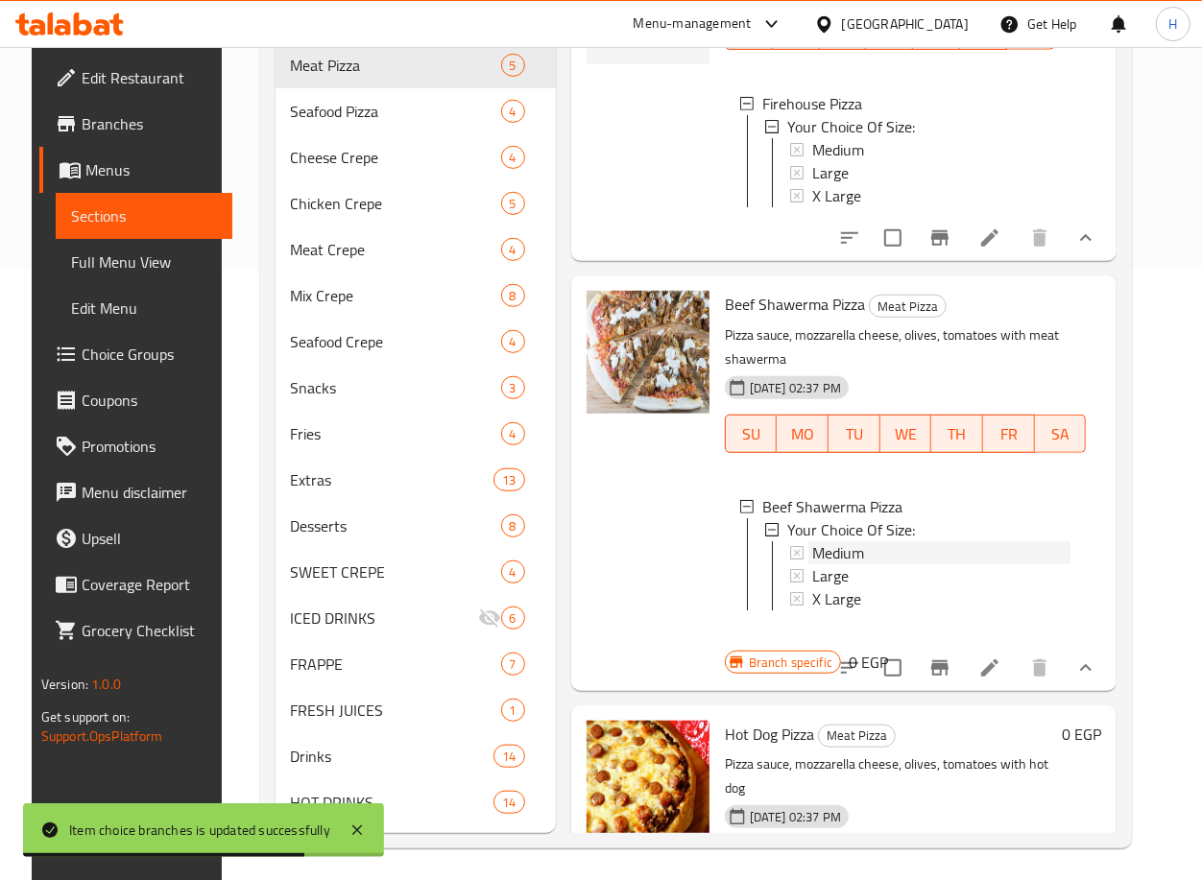
click at [847, 564] on span "Medium" at bounding box center [838, 552] width 52 height 23
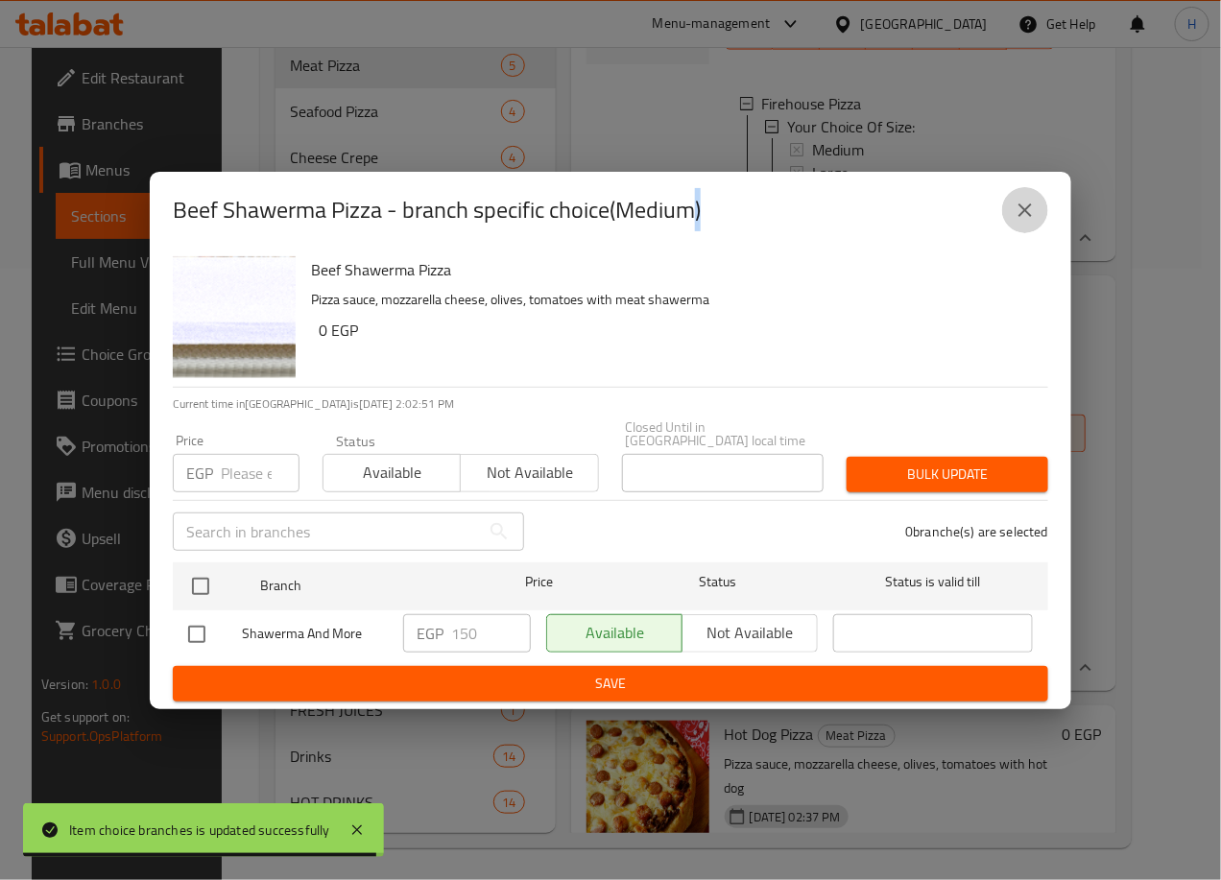
click at [1019, 208] on icon "close" at bounding box center [1025, 210] width 23 height 23
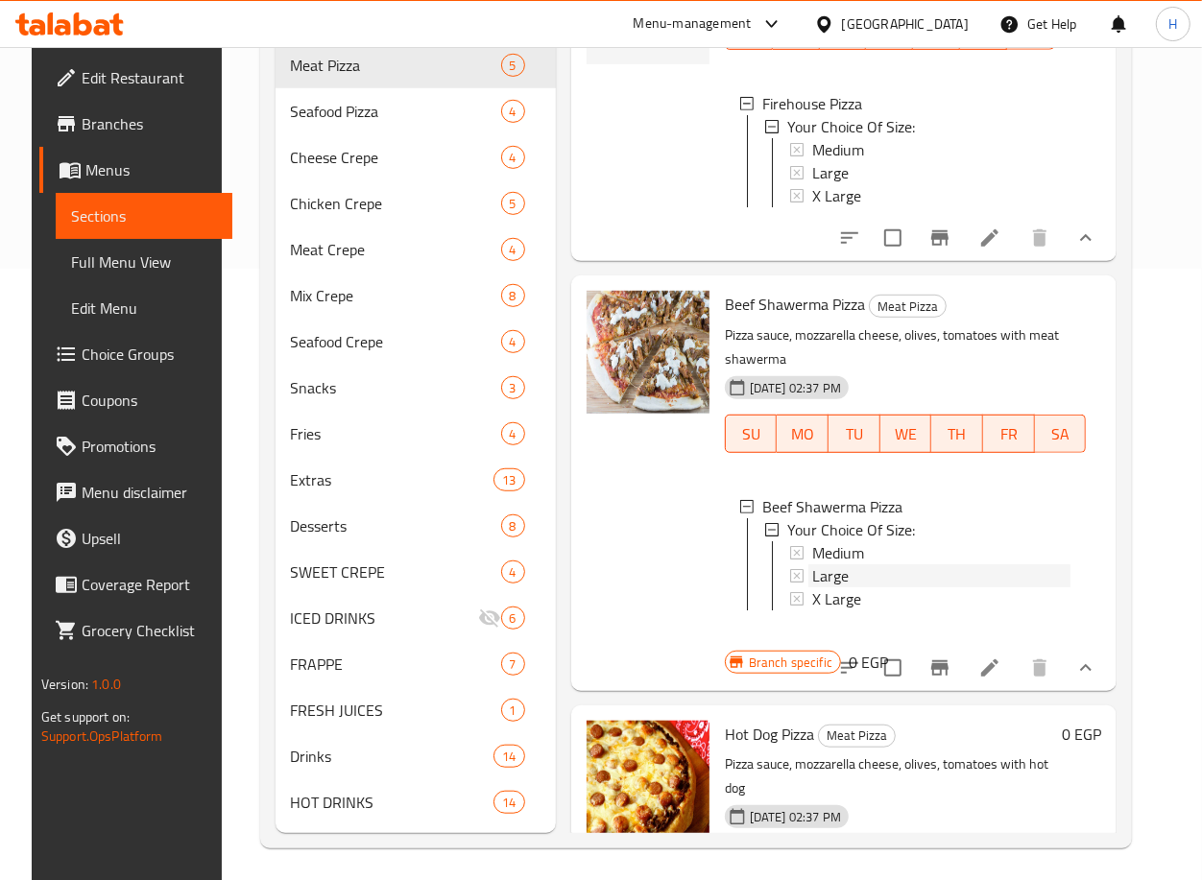
click at [831, 587] on span "Large" at bounding box center [830, 575] width 36 height 23
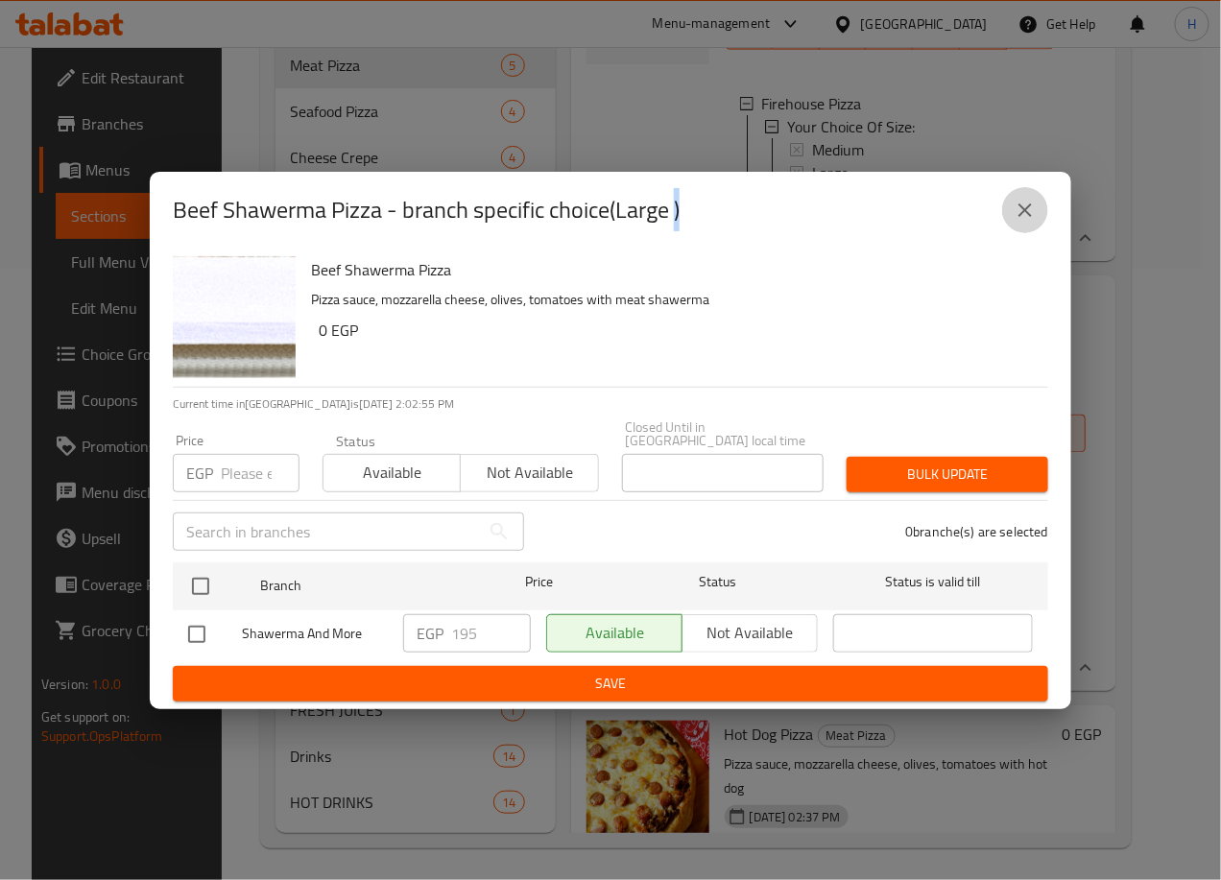
click at [1035, 217] on icon "close" at bounding box center [1025, 210] width 23 height 23
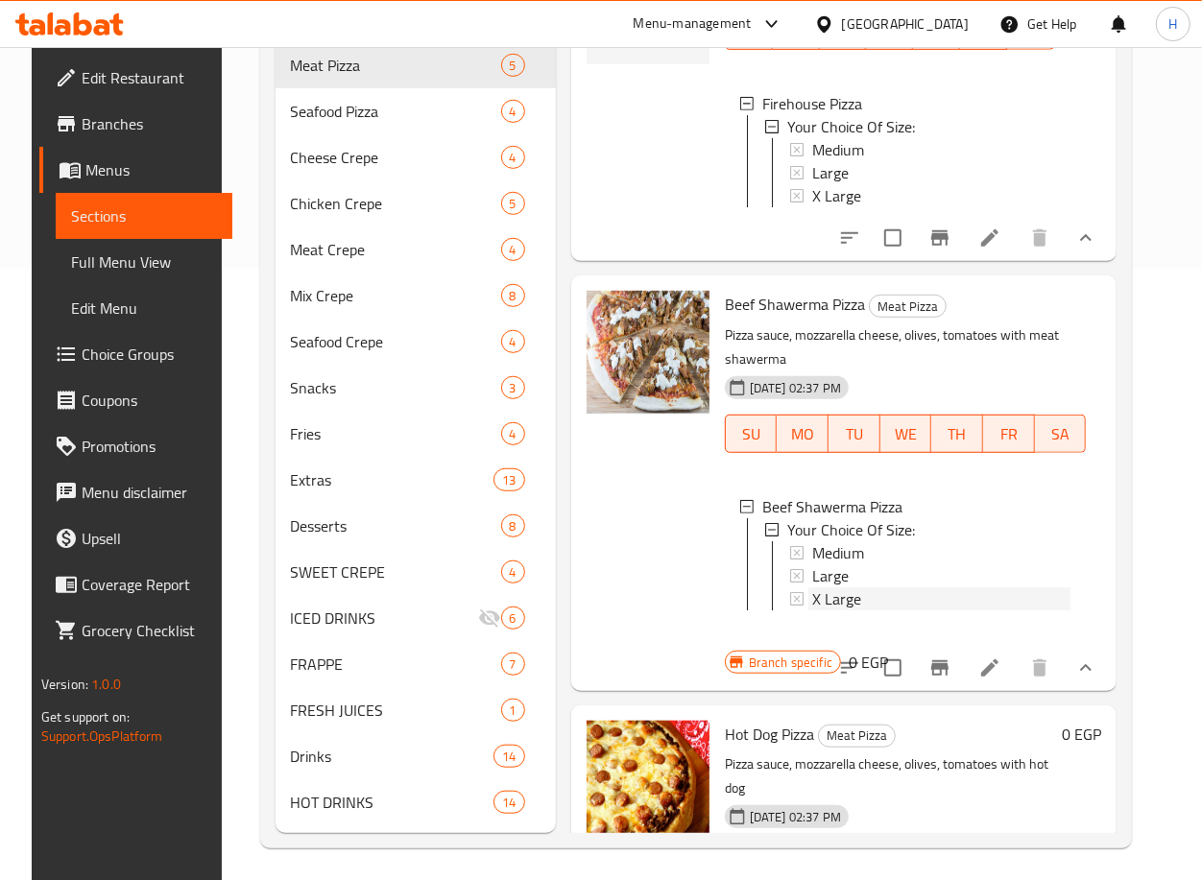
click at [935, 610] on div "X Large" at bounding box center [941, 598] width 258 height 23
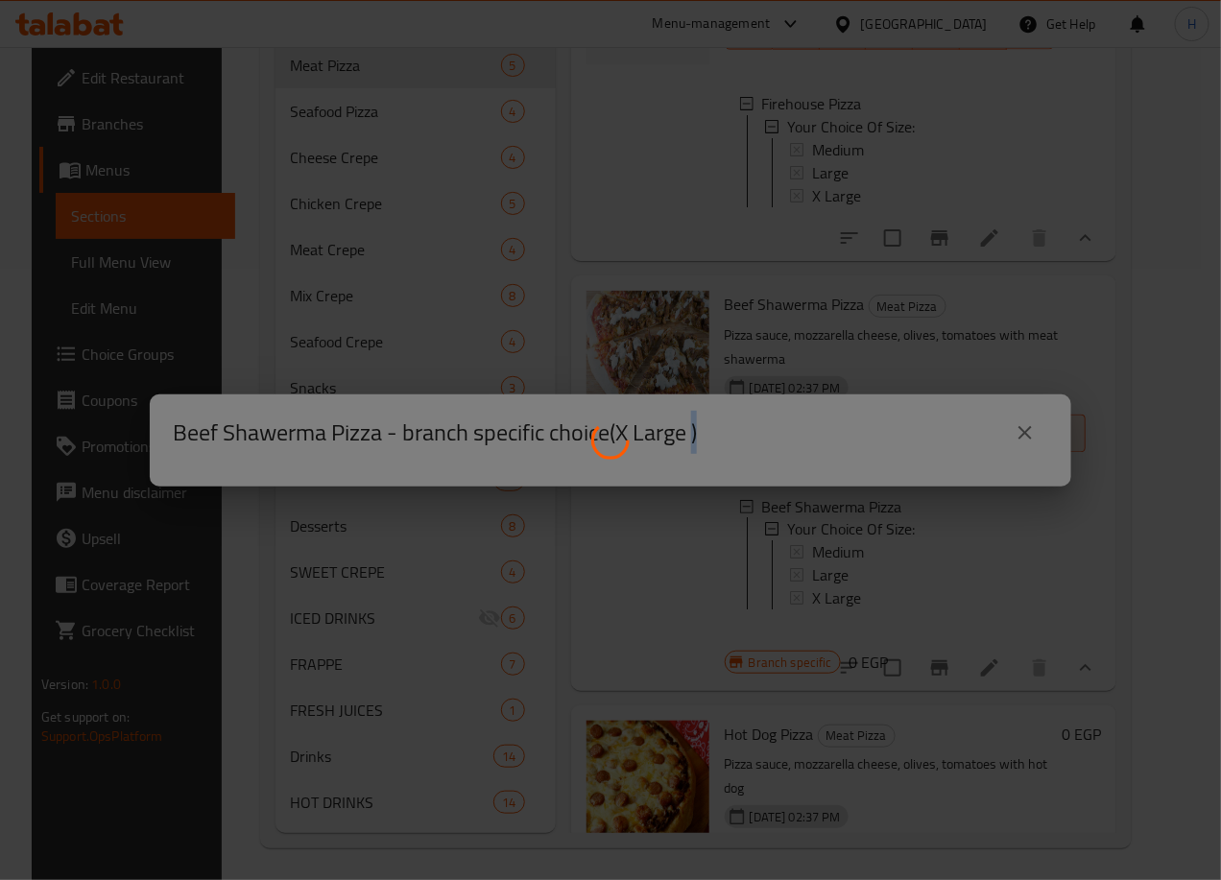
click at [935, 662] on div at bounding box center [610, 440] width 1221 height 880
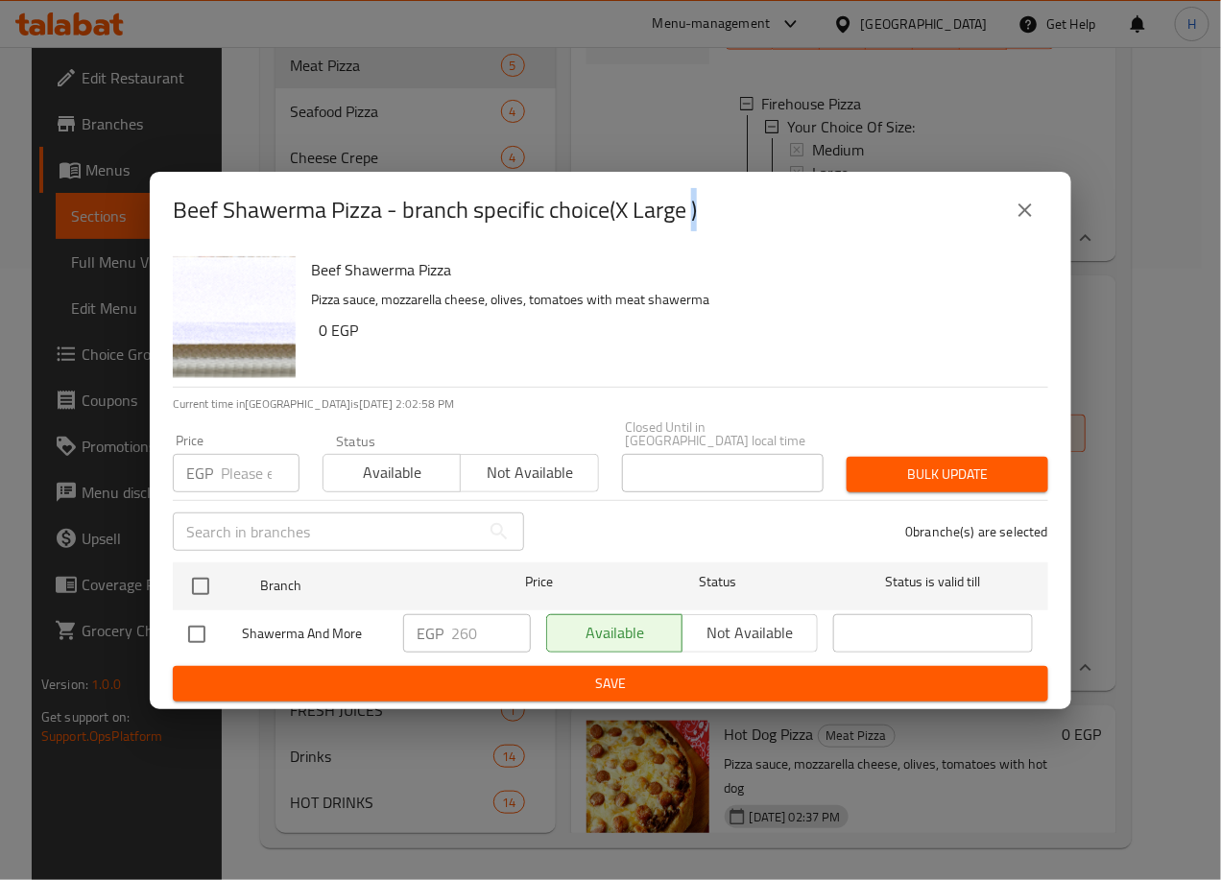
click at [1030, 214] on icon "close" at bounding box center [1025, 210] width 23 height 23
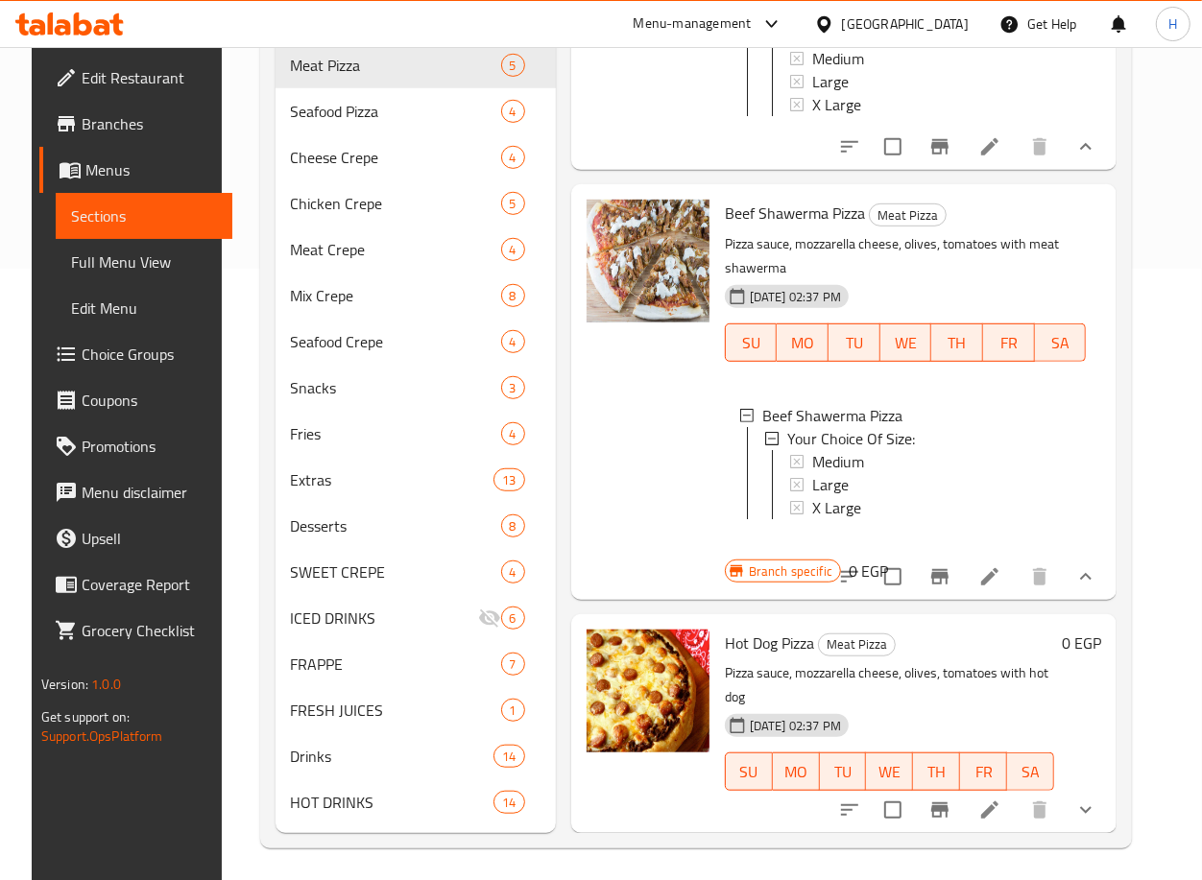
scroll to position [618, 0]
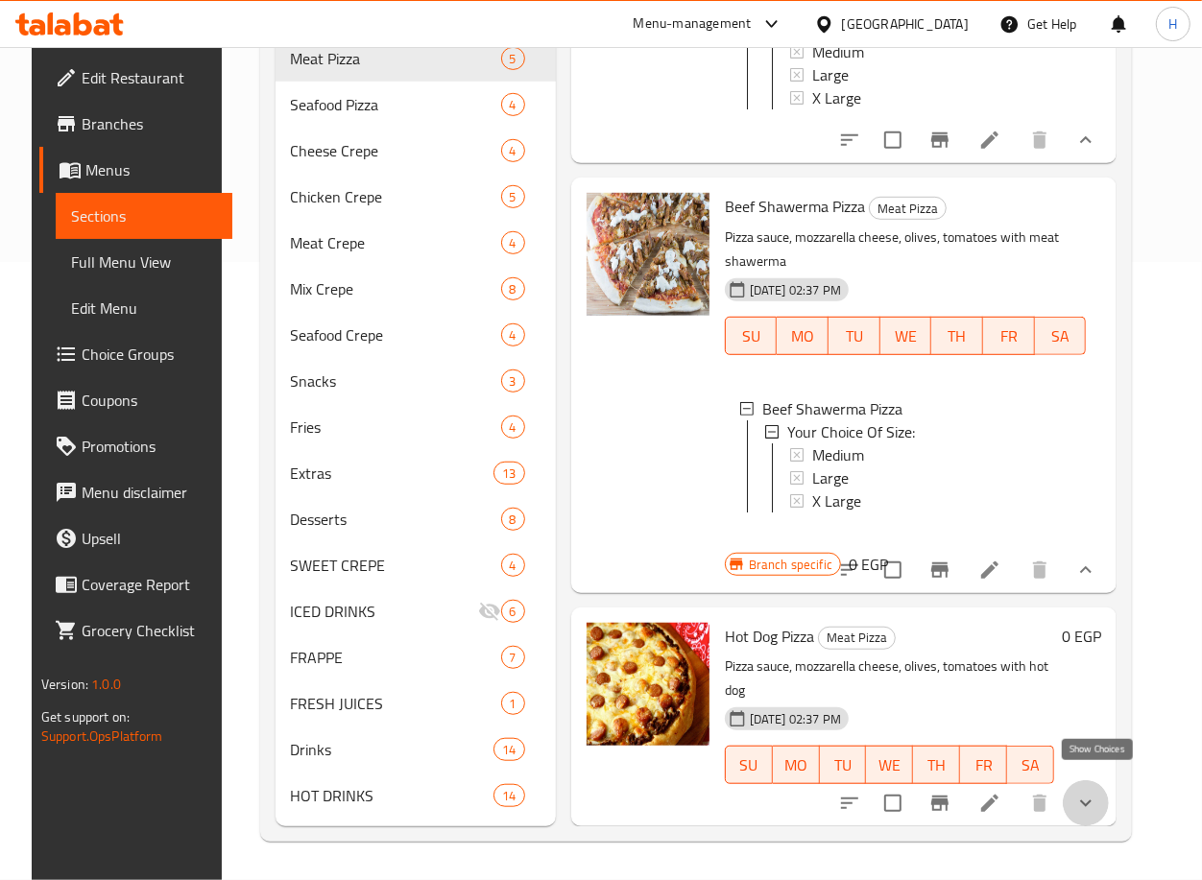
click at [1095, 792] on icon "show more" at bounding box center [1085, 803] width 23 height 23
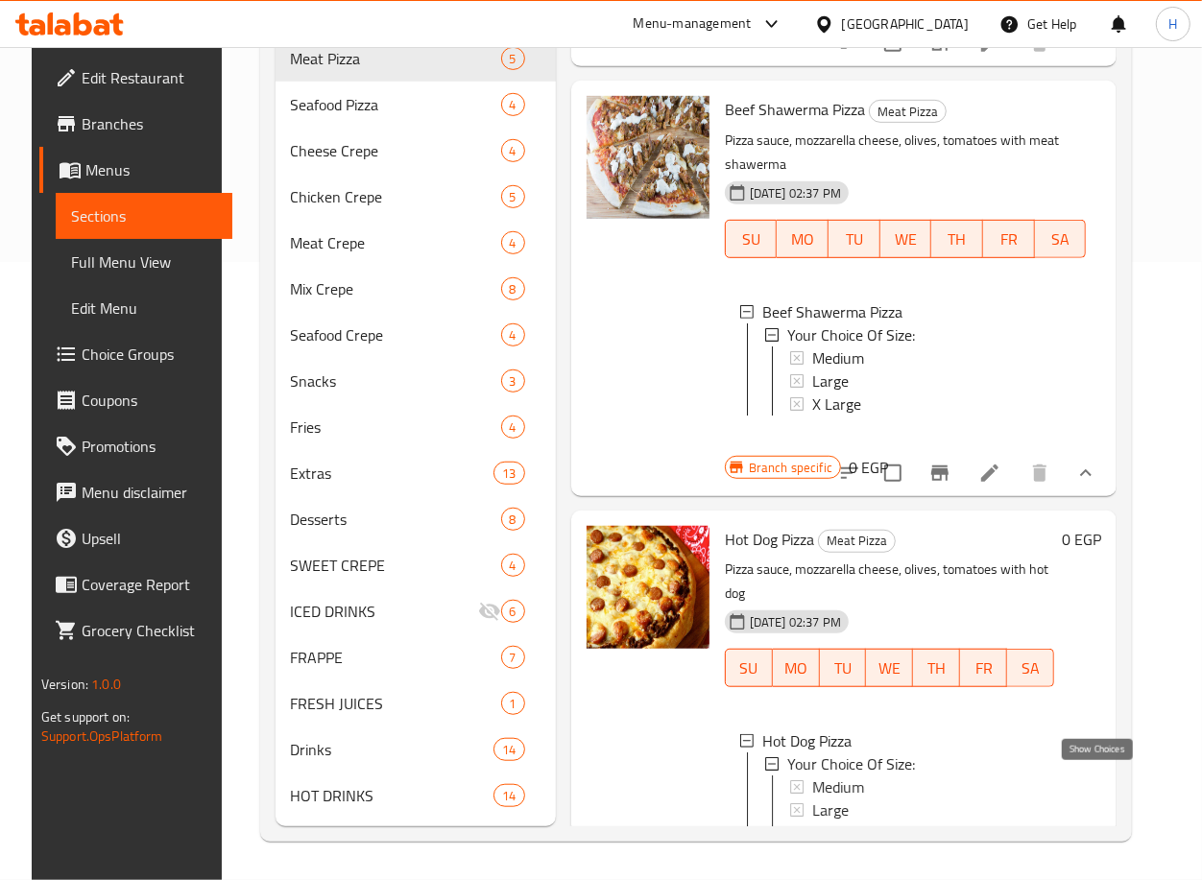
scroll to position [950, 0]
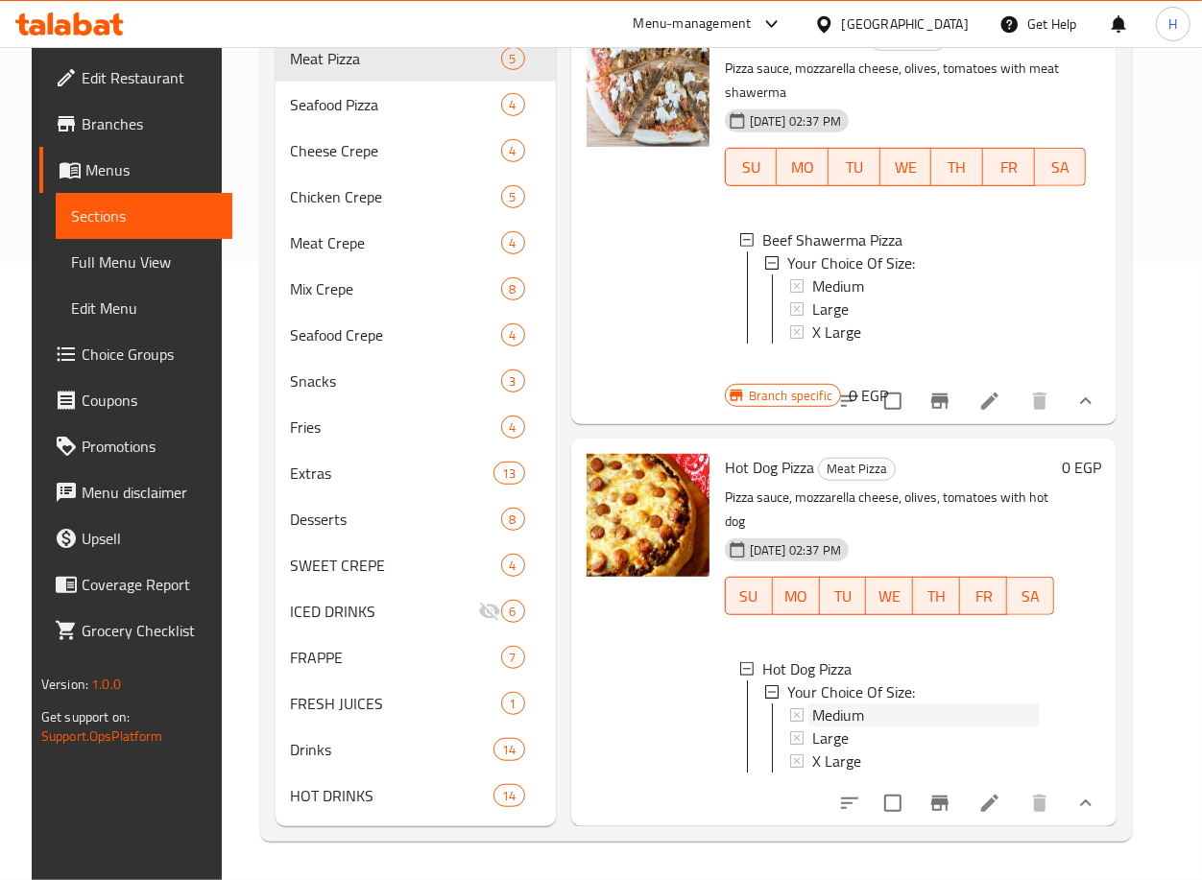
click at [927, 704] on div "Medium" at bounding box center [925, 715] width 227 height 23
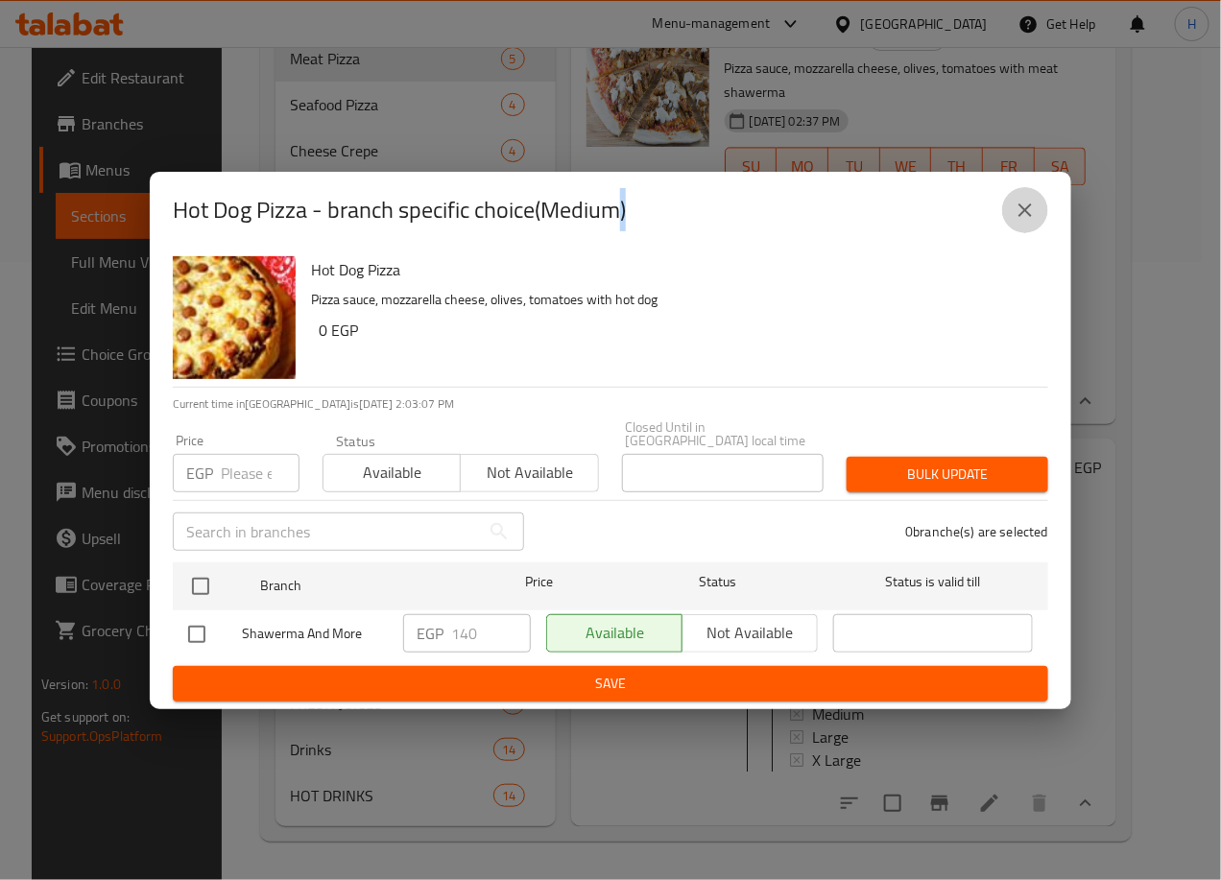
click at [1027, 196] on button "close" at bounding box center [1025, 210] width 46 height 46
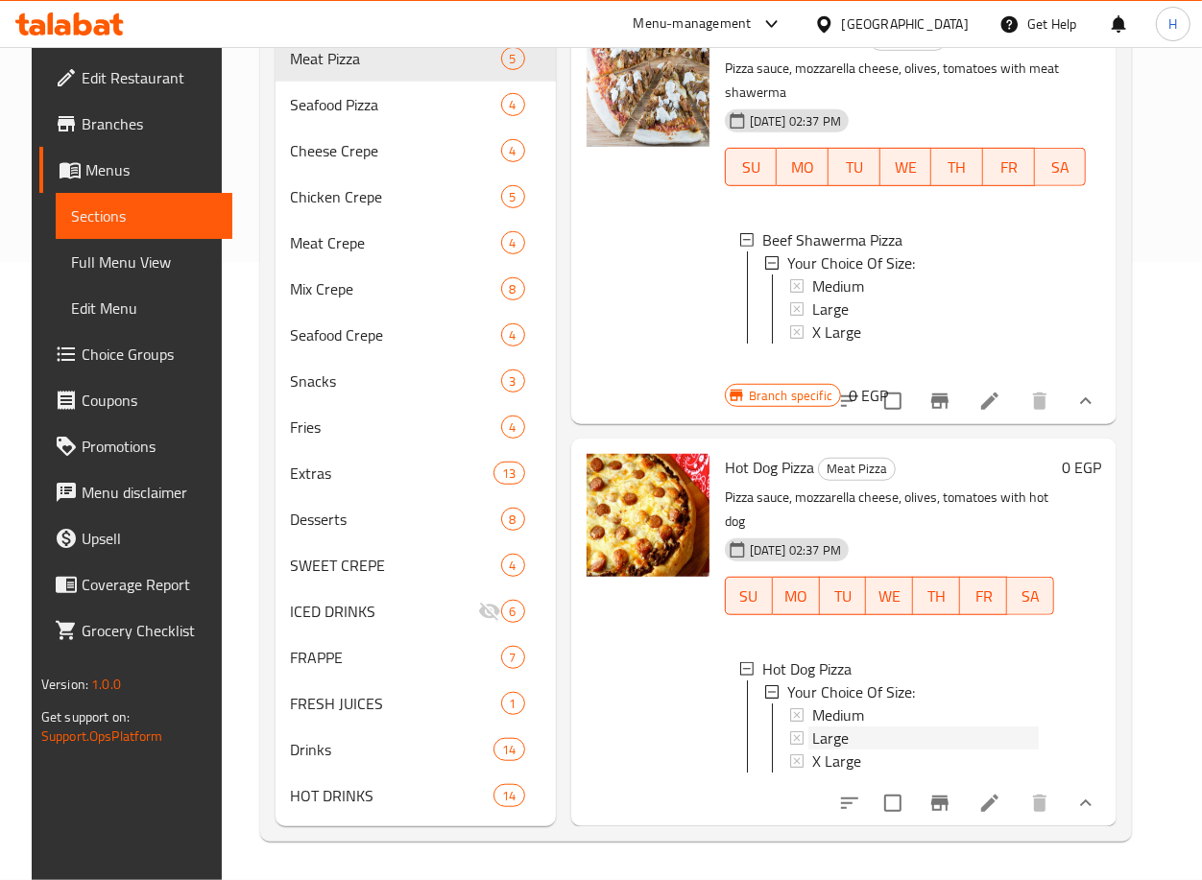
click at [863, 727] on div "Large" at bounding box center [925, 738] width 227 height 23
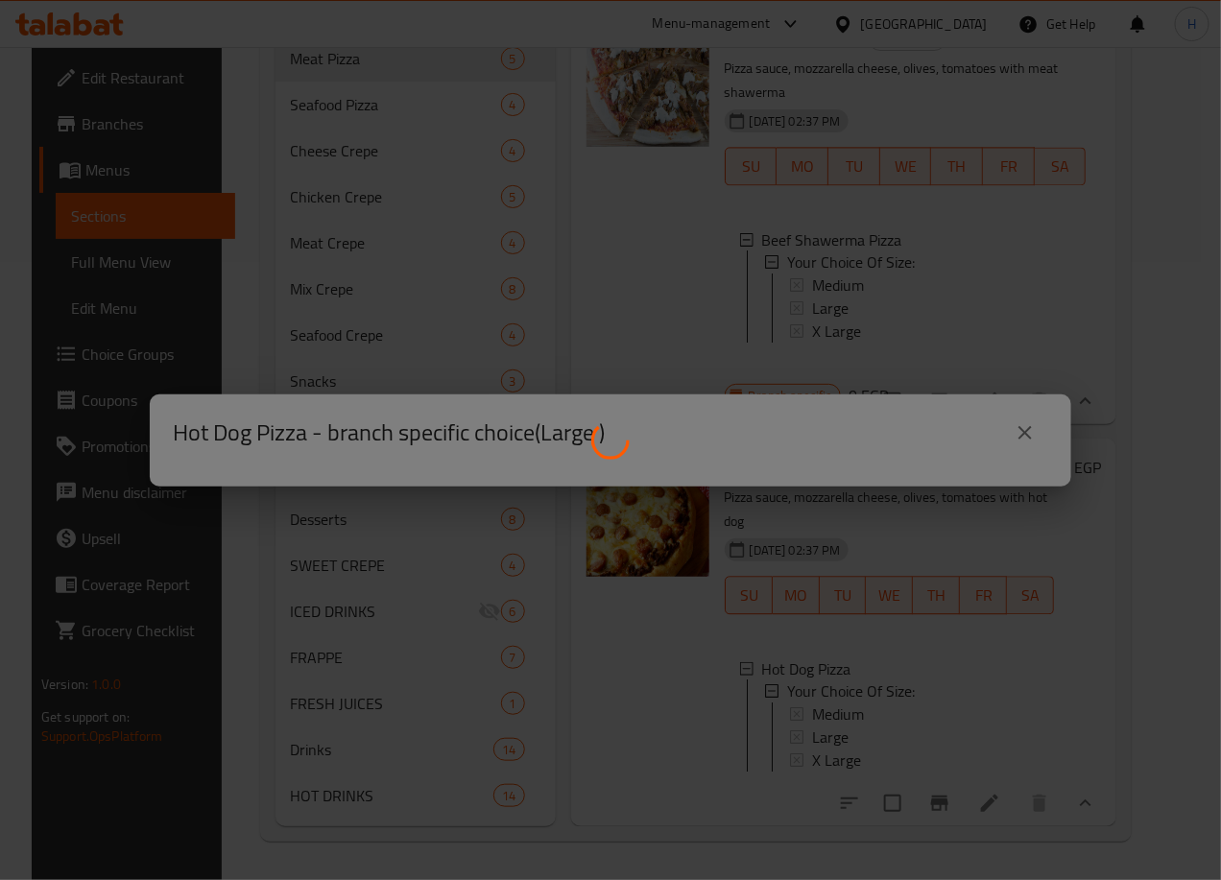
click at [863, 701] on div at bounding box center [610, 440] width 1221 height 880
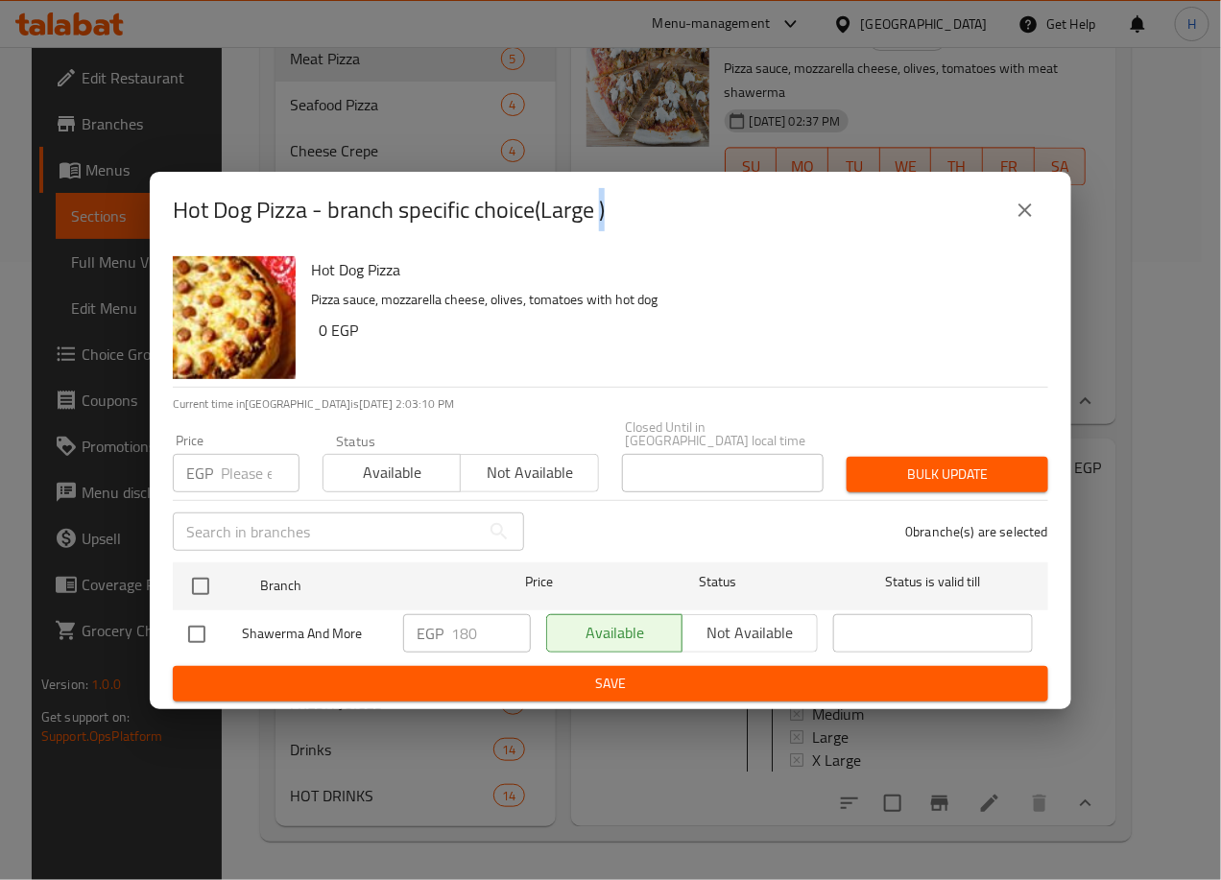
click at [1022, 209] on icon "close" at bounding box center [1025, 210] width 23 height 23
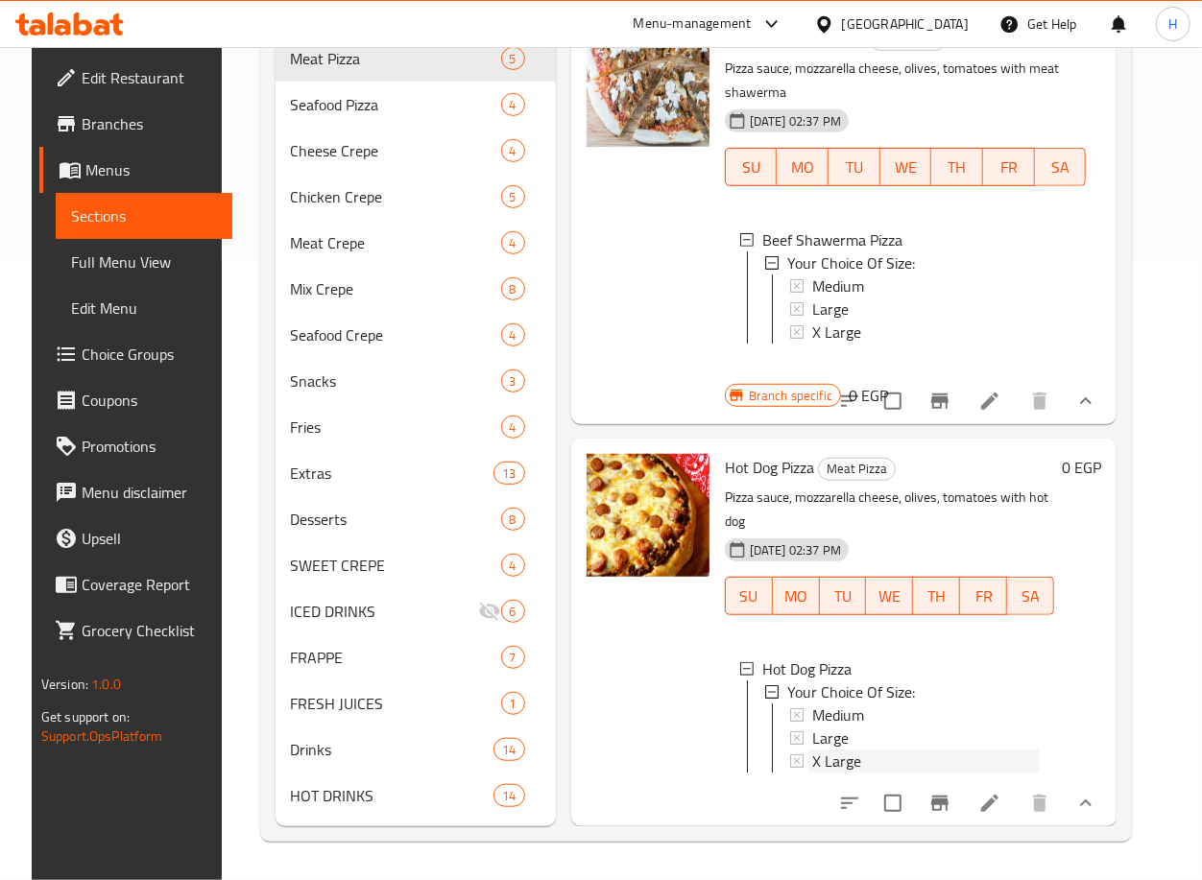
click at [847, 750] on span "X Large" at bounding box center [836, 761] width 49 height 23
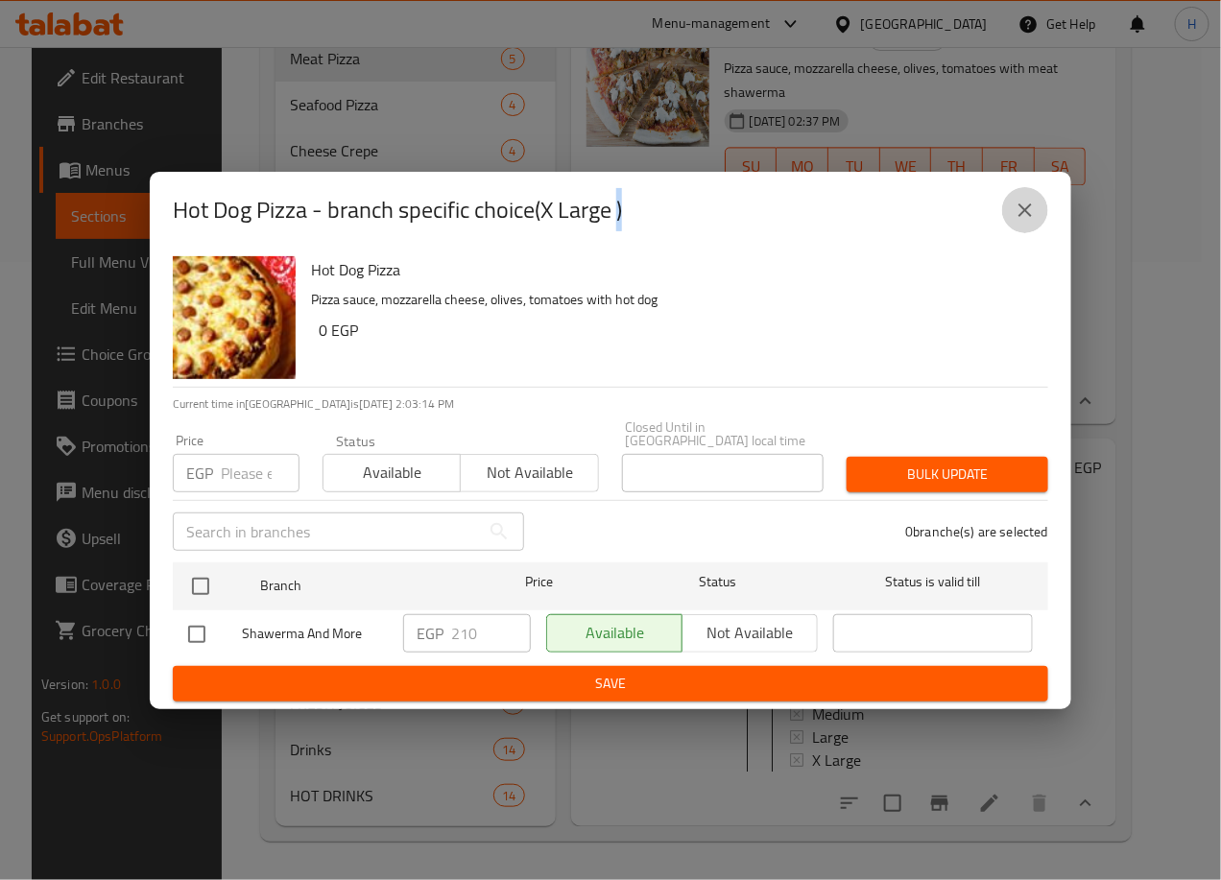
click at [1025, 219] on icon "close" at bounding box center [1025, 210] width 23 height 23
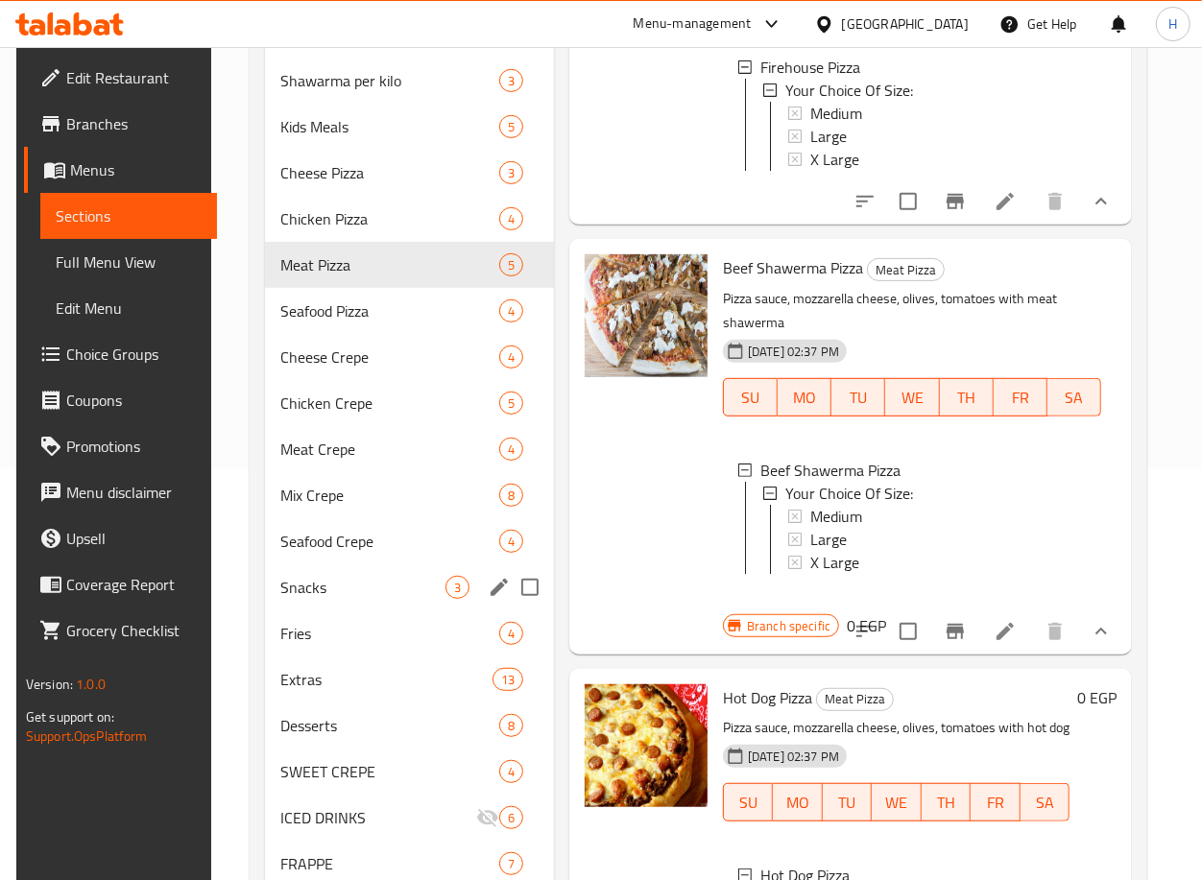
scroll to position [392, 0]
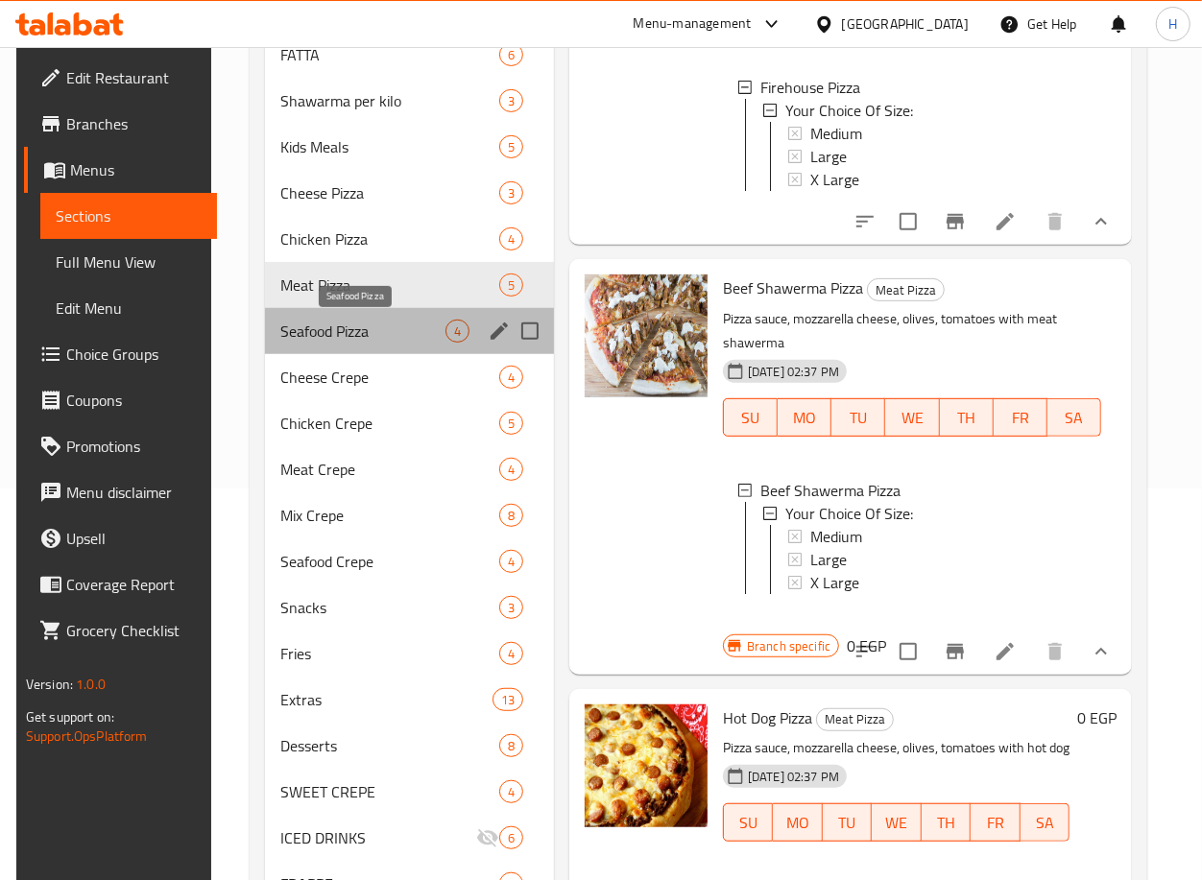
click at [370, 333] on span "Seafood Pizza" at bounding box center [362, 331] width 165 height 23
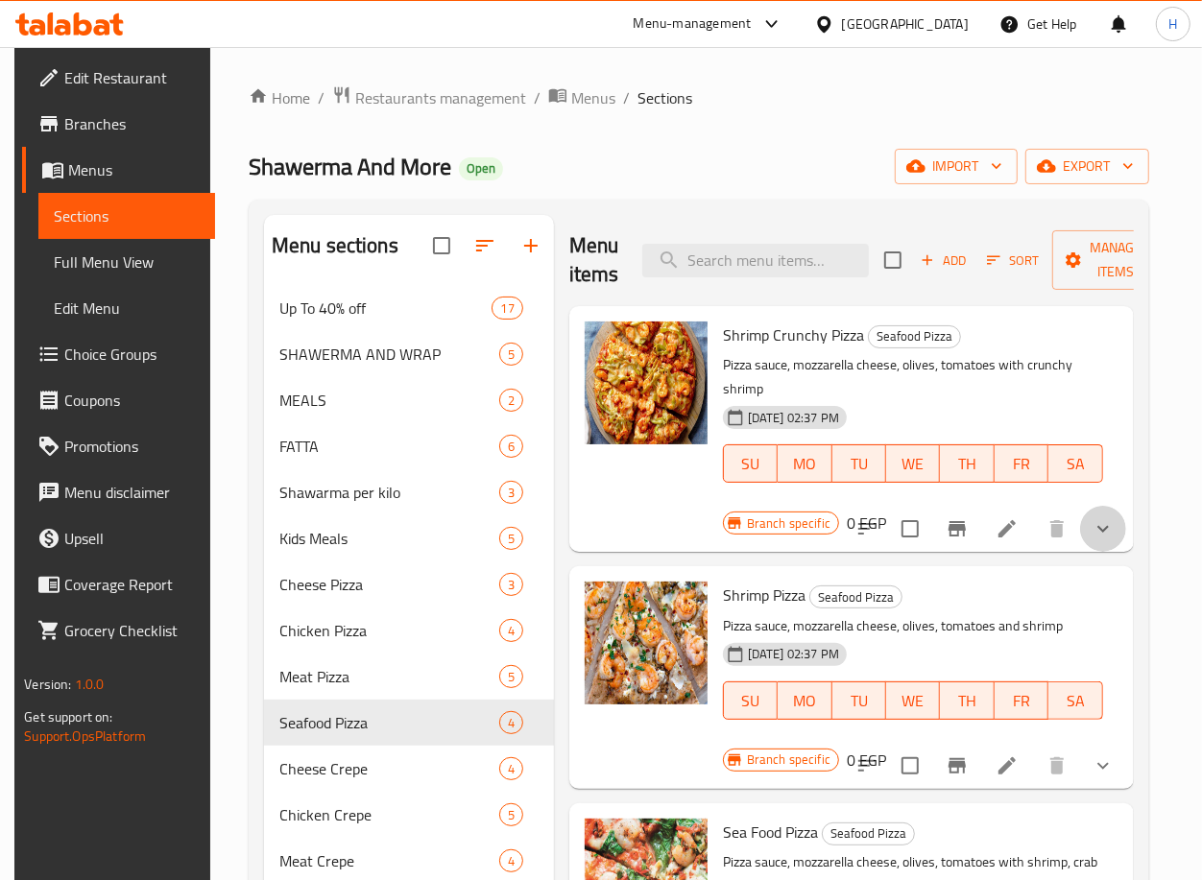
click at [1126, 506] on button "show more" at bounding box center [1103, 529] width 46 height 46
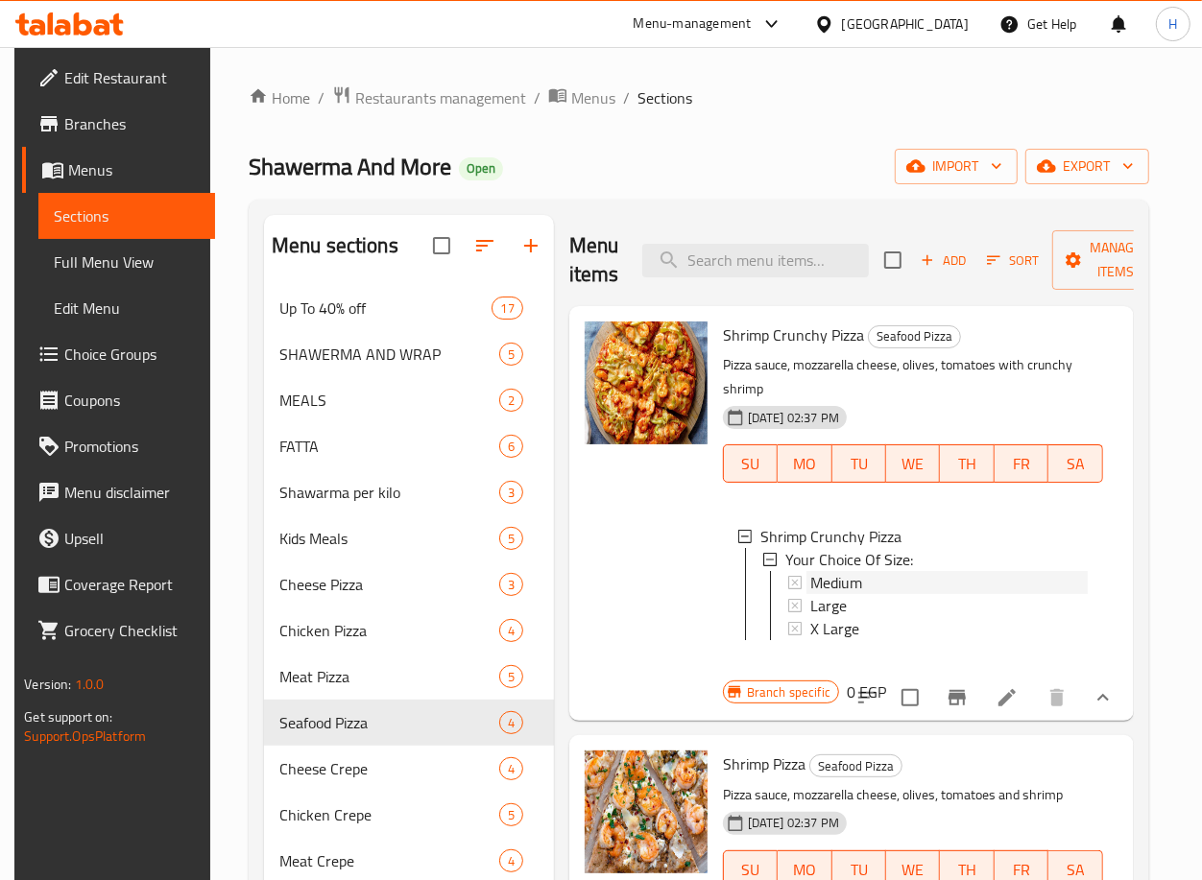
click at [845, 580] on span "Medium" at bounding box center [836, 582] width 52 height 23
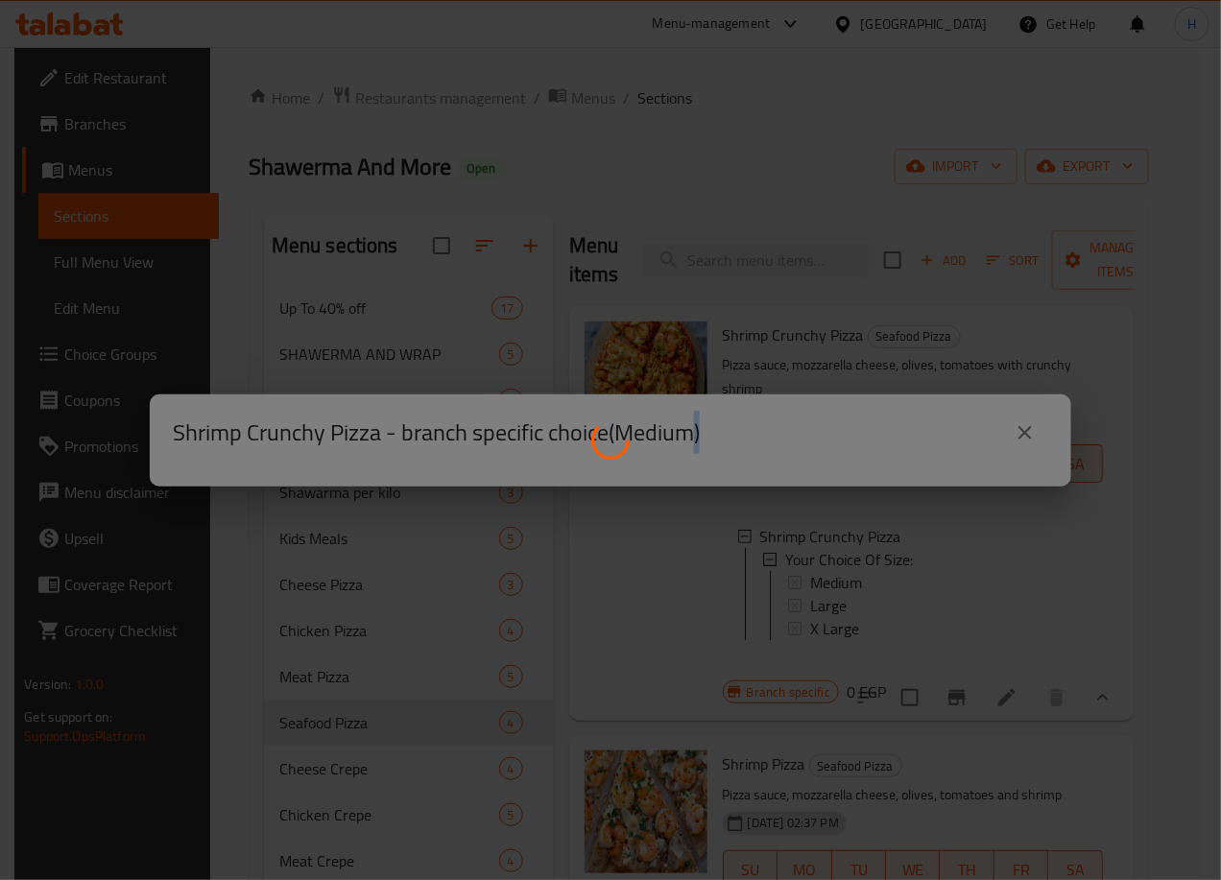
click at [845, 580] on div at bounding box center [610, 440] width 1221 height 880
